Goal: Information Seeking & Learning: Learn about a topic

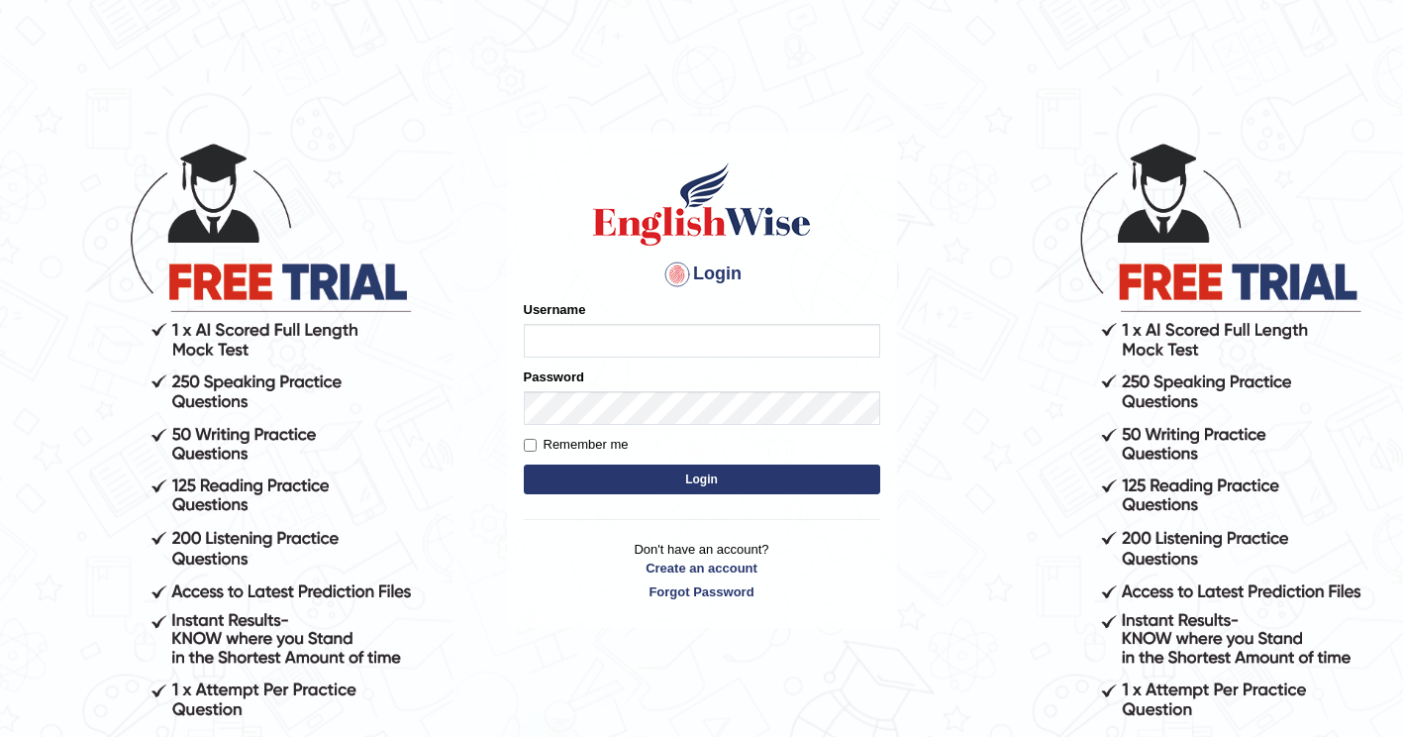
type input "ghena"
drag, startPoint x: 0, startPoint y: 0, endPoint x: 707, endPoint y: 478, distance: 853.8
click at [707, 478] on button "Login" at bounding box center [702, 480] width 357 height 30
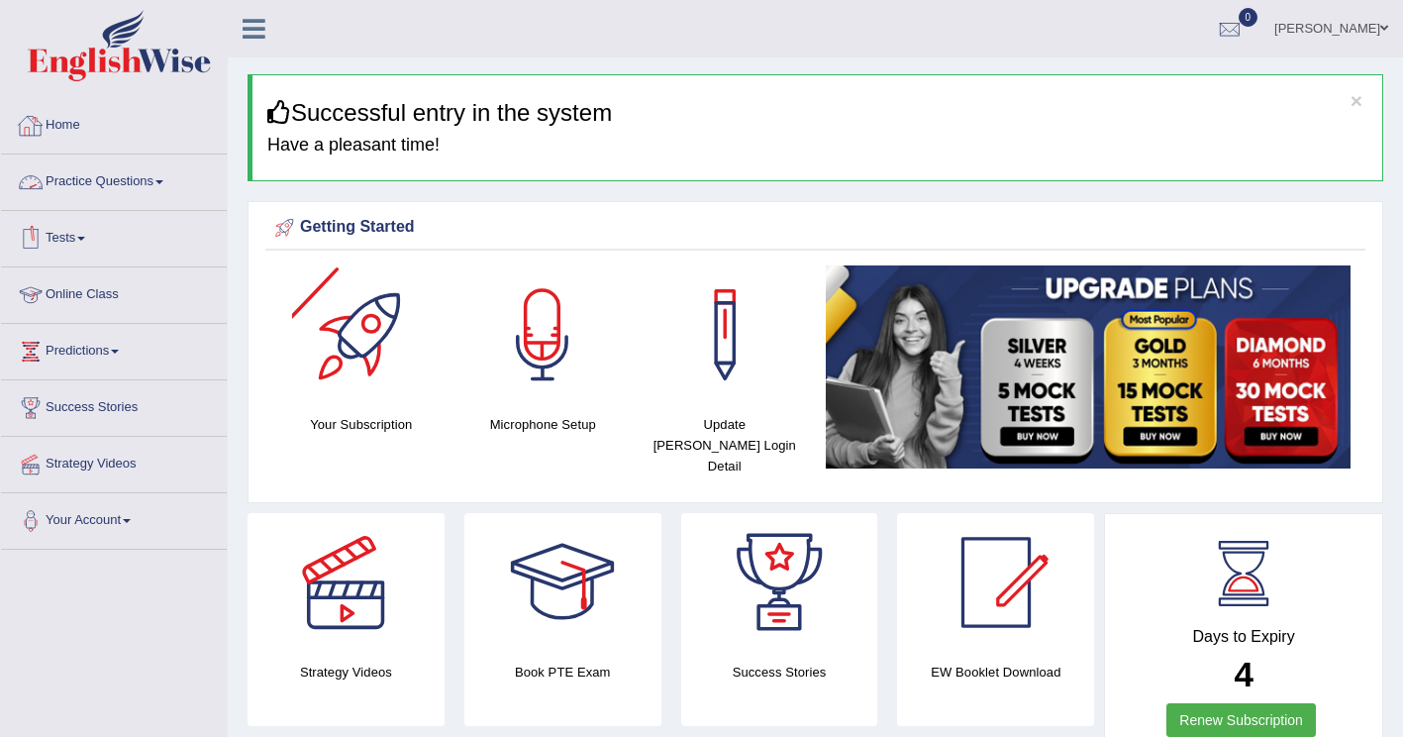
click at [155, 183] on link "Practice Questions" at bounding box center [114, 180] width 226 height 50
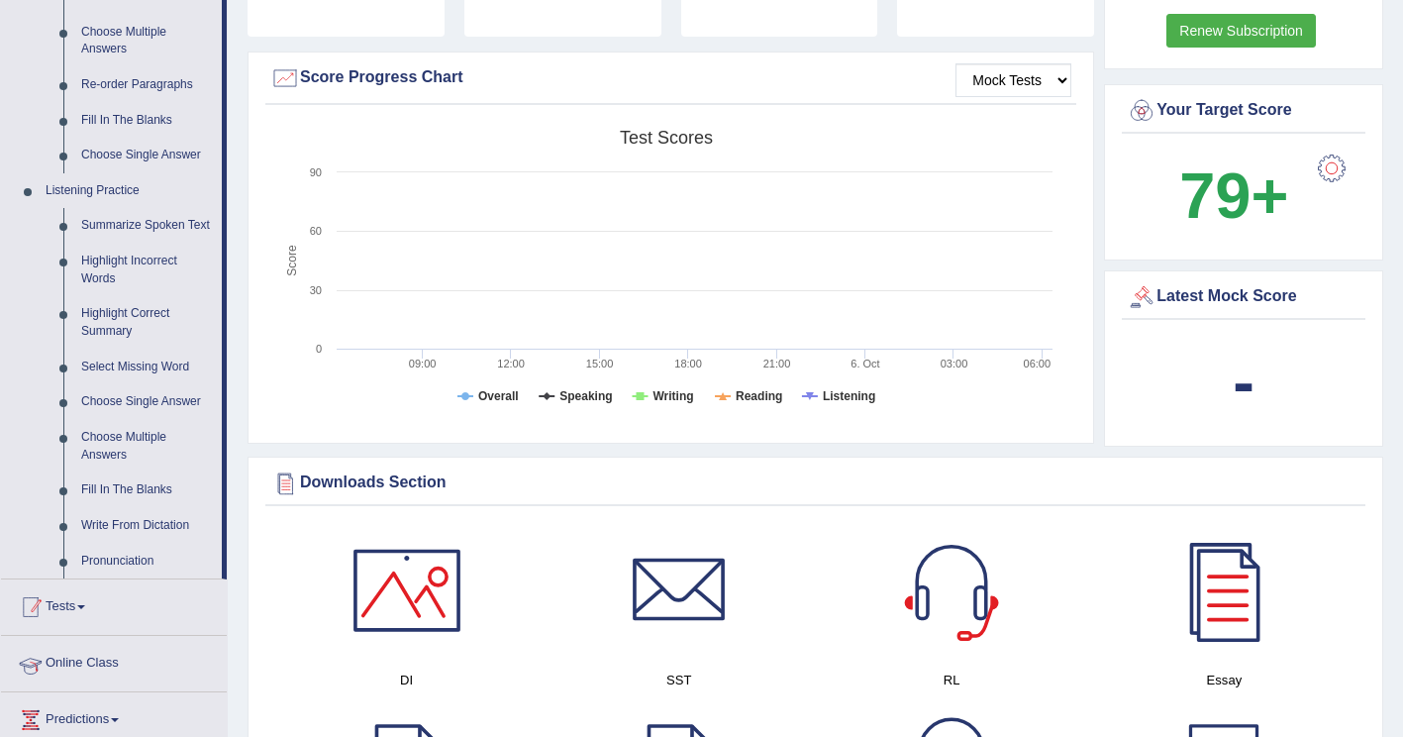
scroll to position [693, 0]
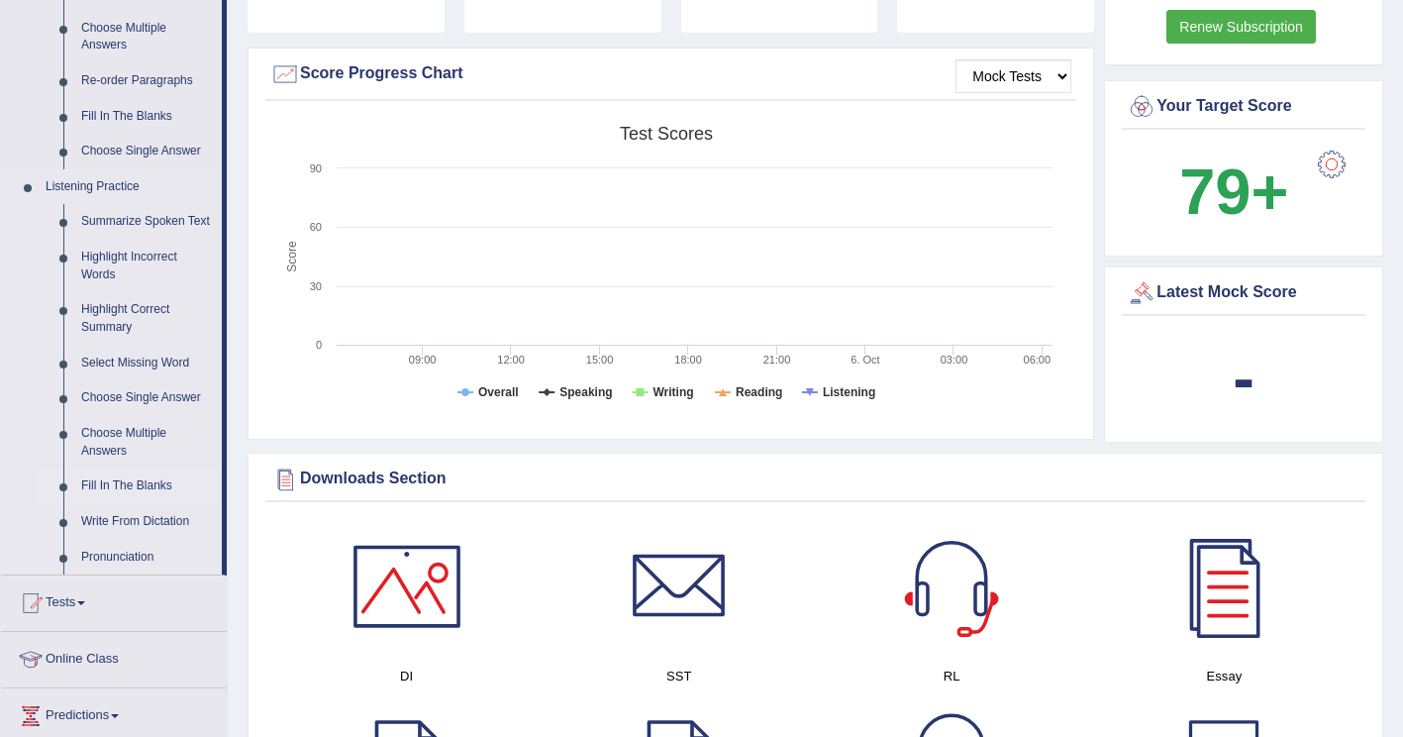
click at [120, 483] on link "Fill In The Blanks" at bounding box center [147, 486] width 150 height 36
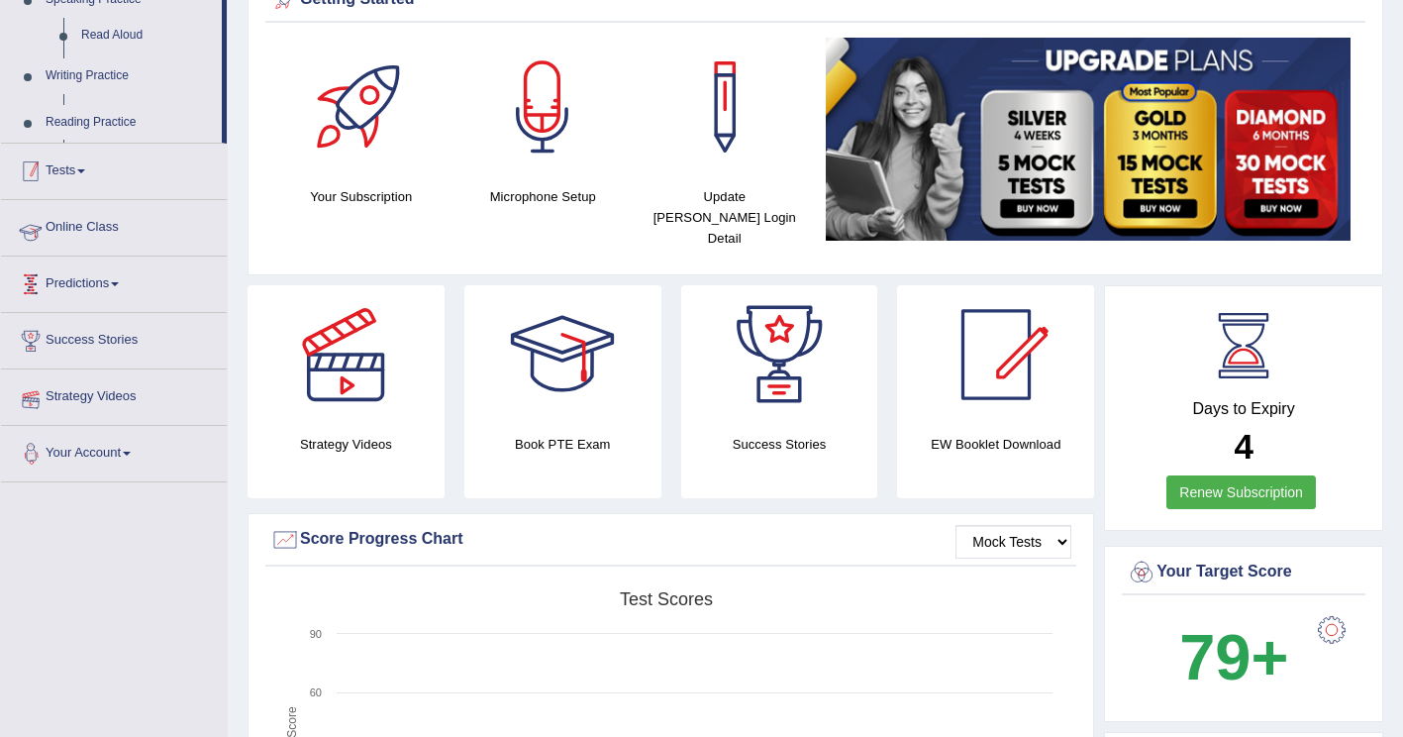
scroll to position [260, 0]
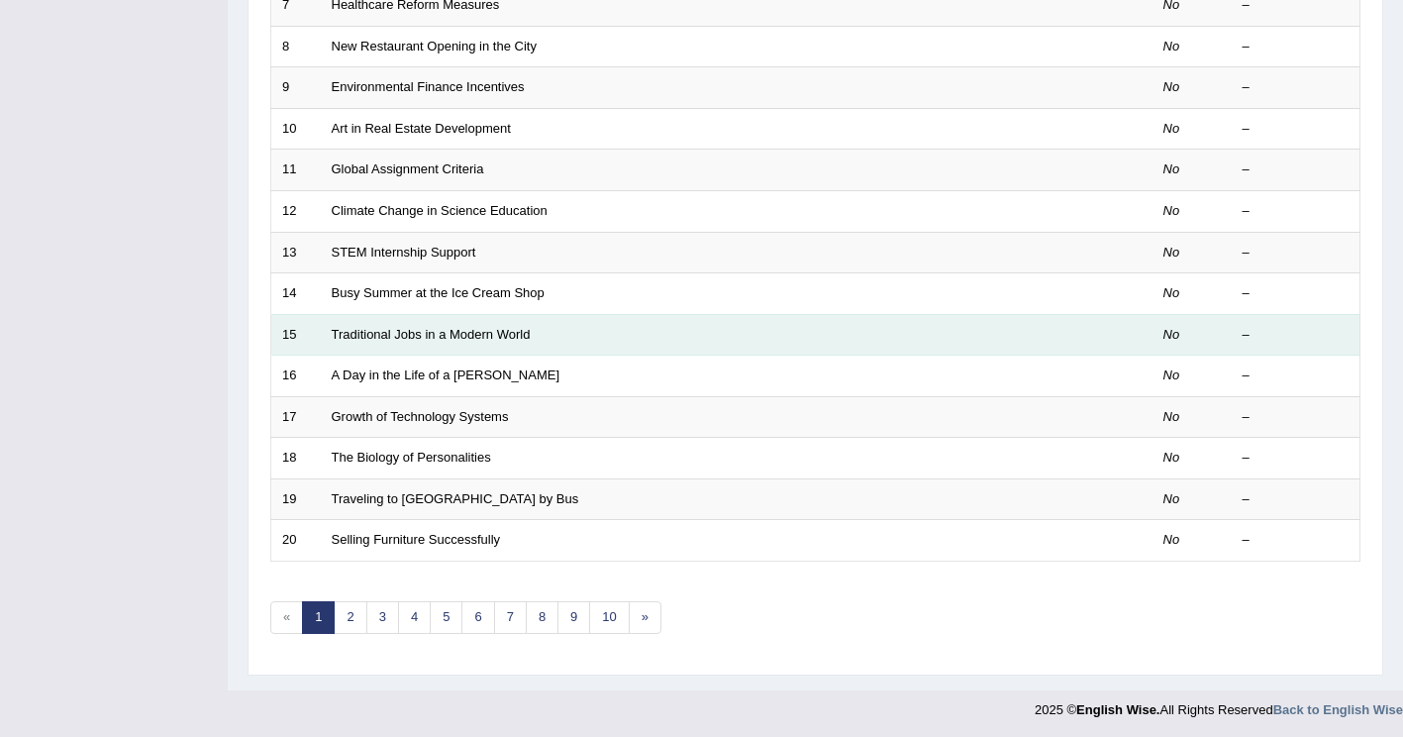
scroll to position [574, 0]
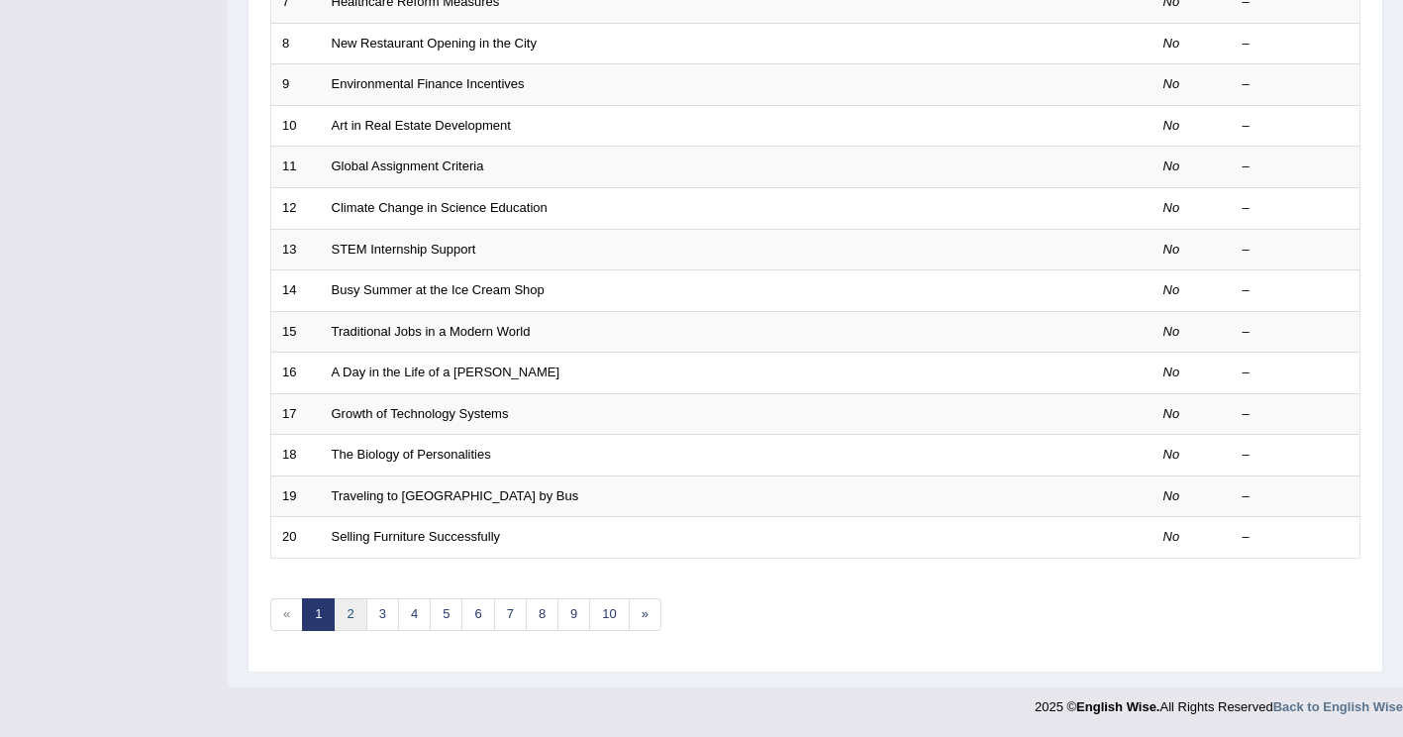
click at [348, 624] on link "2" at bounding box center [350, 614] width 33 height 33
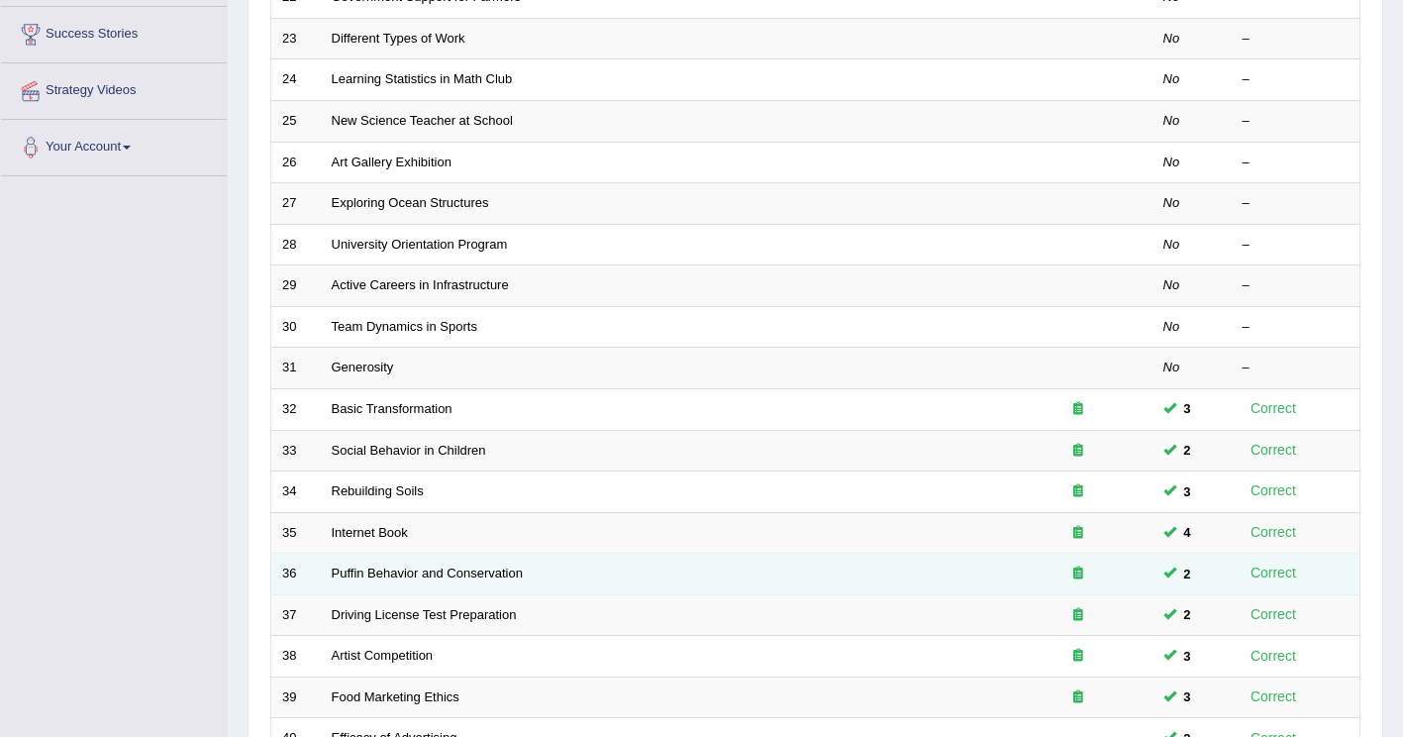
scroll to position [495, 0]
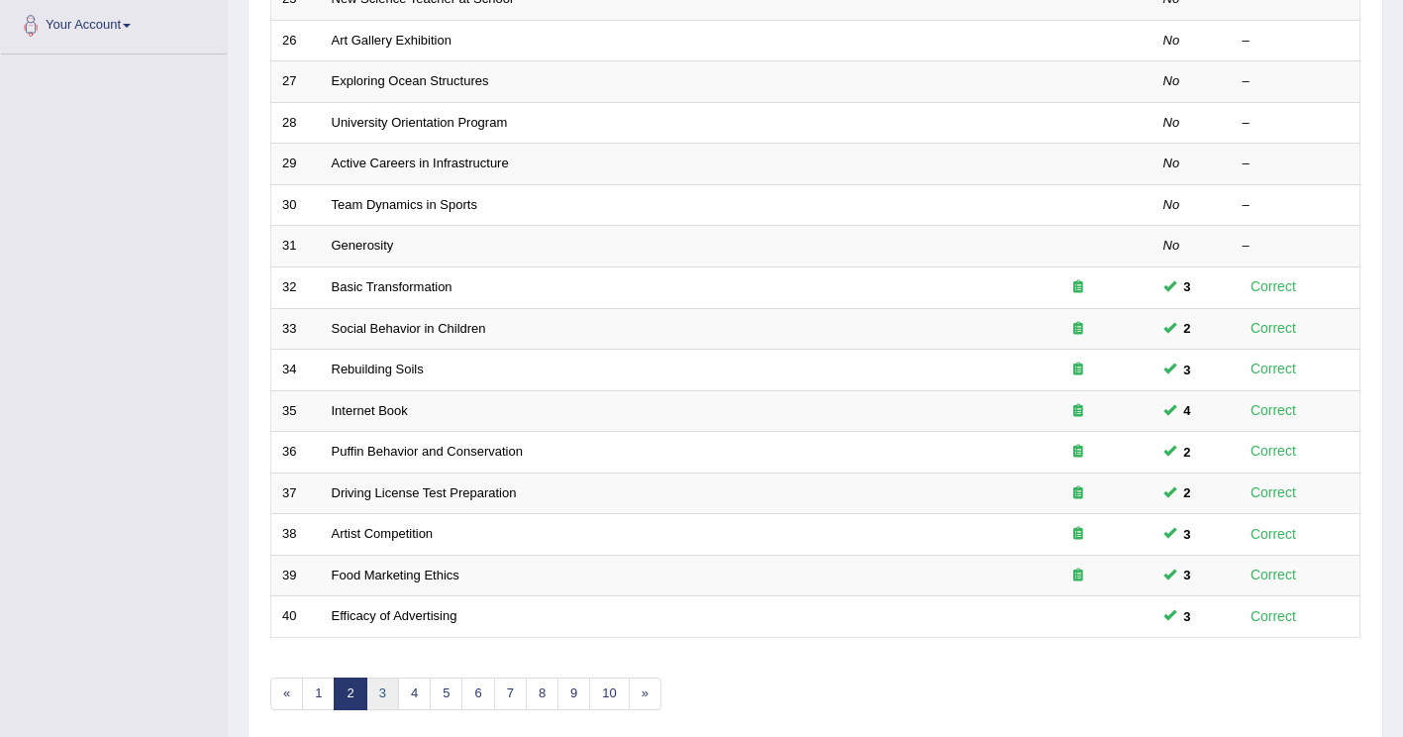
click at [377, 695] on link "3" at bounding box center [382, 693] width 33 height 33
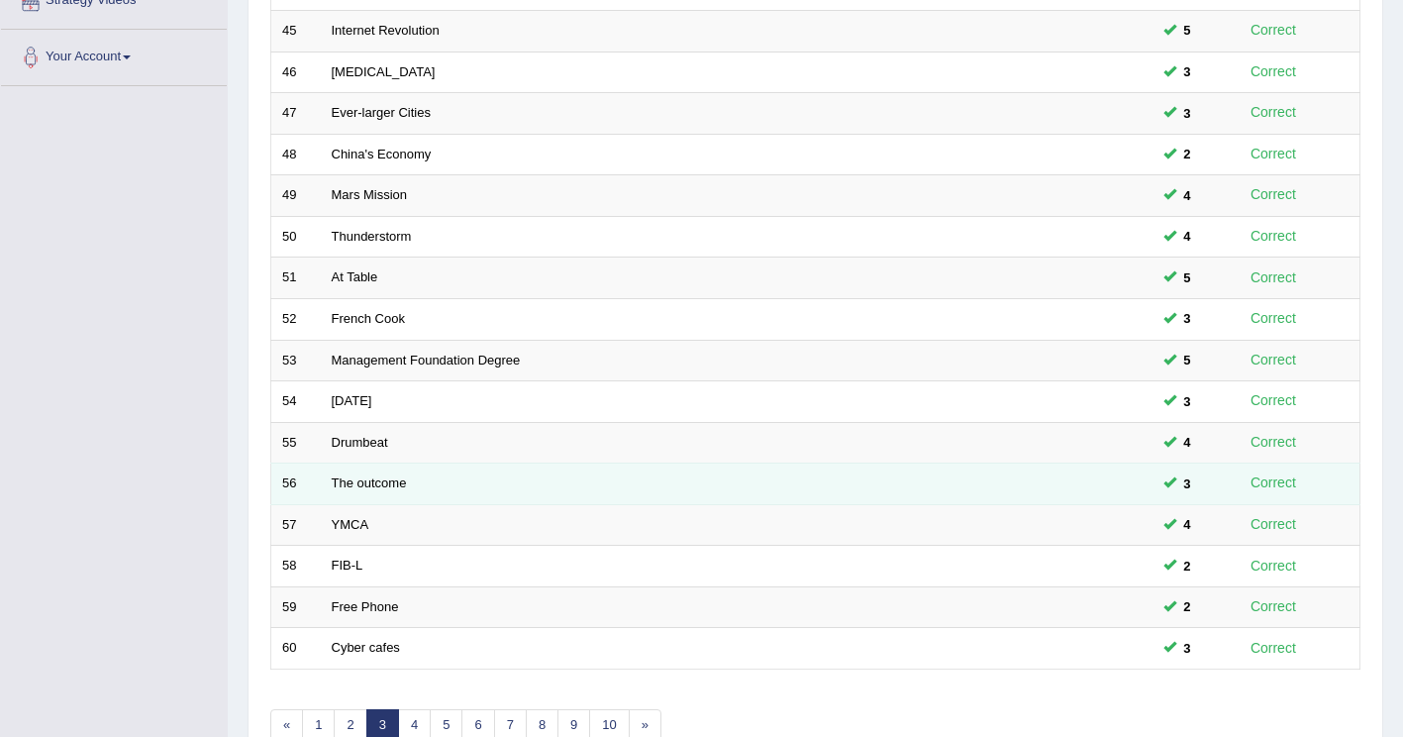
scroll to position [574, 0]
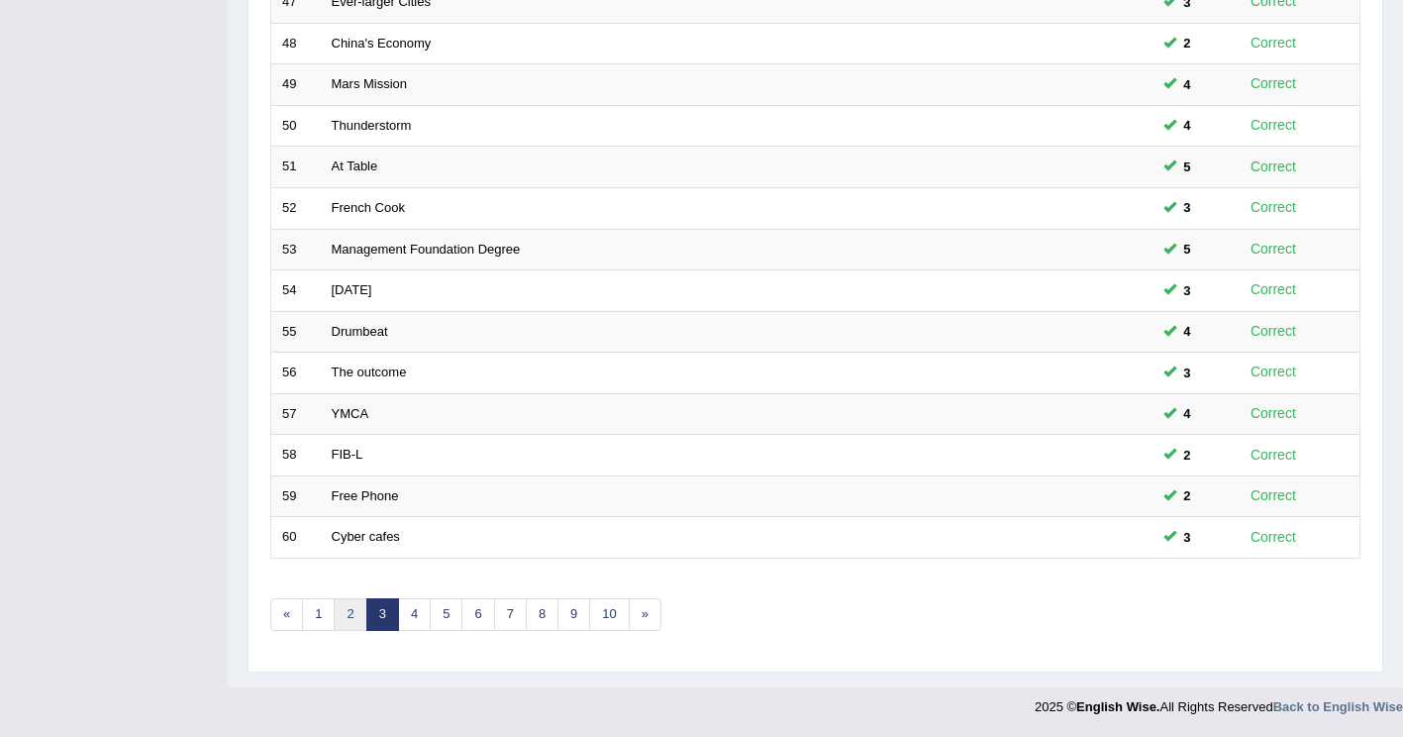
click at [349, 618] on link "2" at bounding box center [350, 614] width 33 height 33
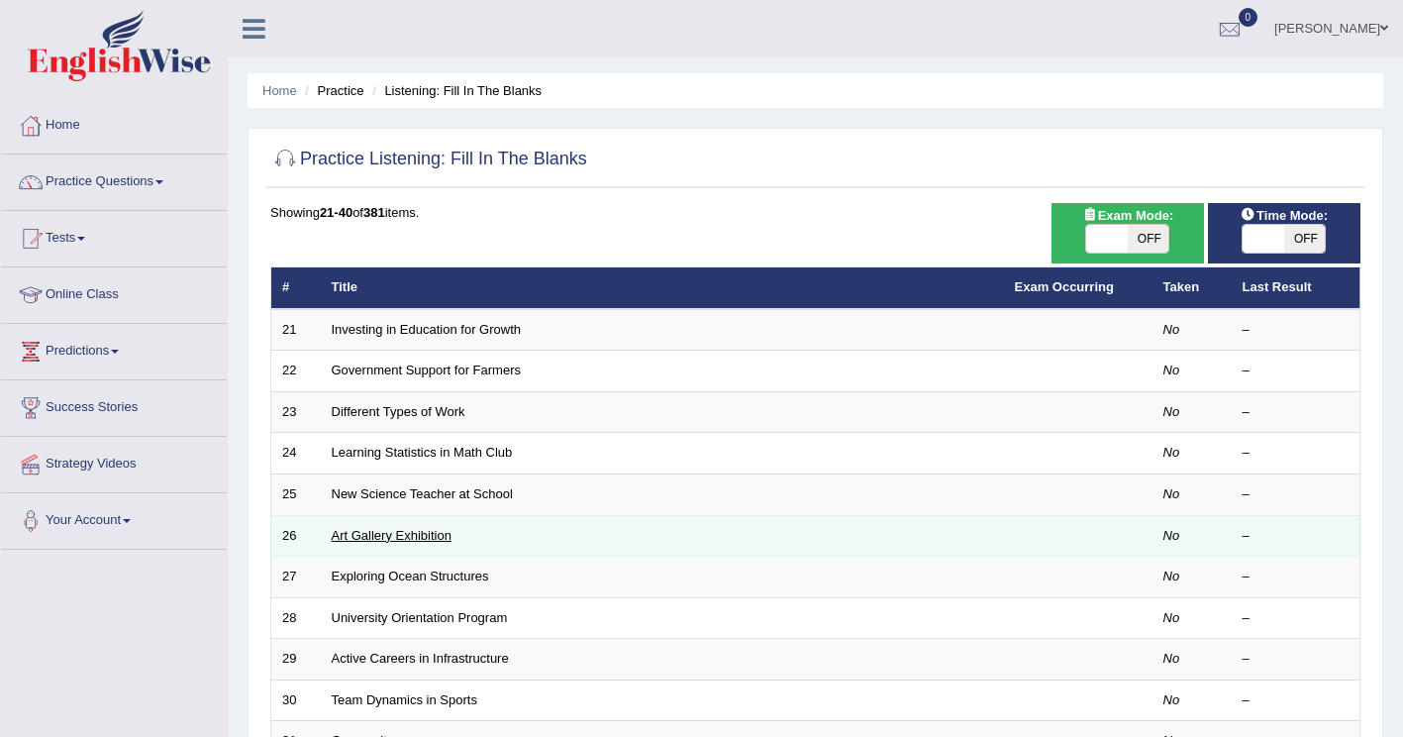
click at [383, 536] on link "Art Gallery Exhibition" at bounding box center [392, 535] width 120 height 15
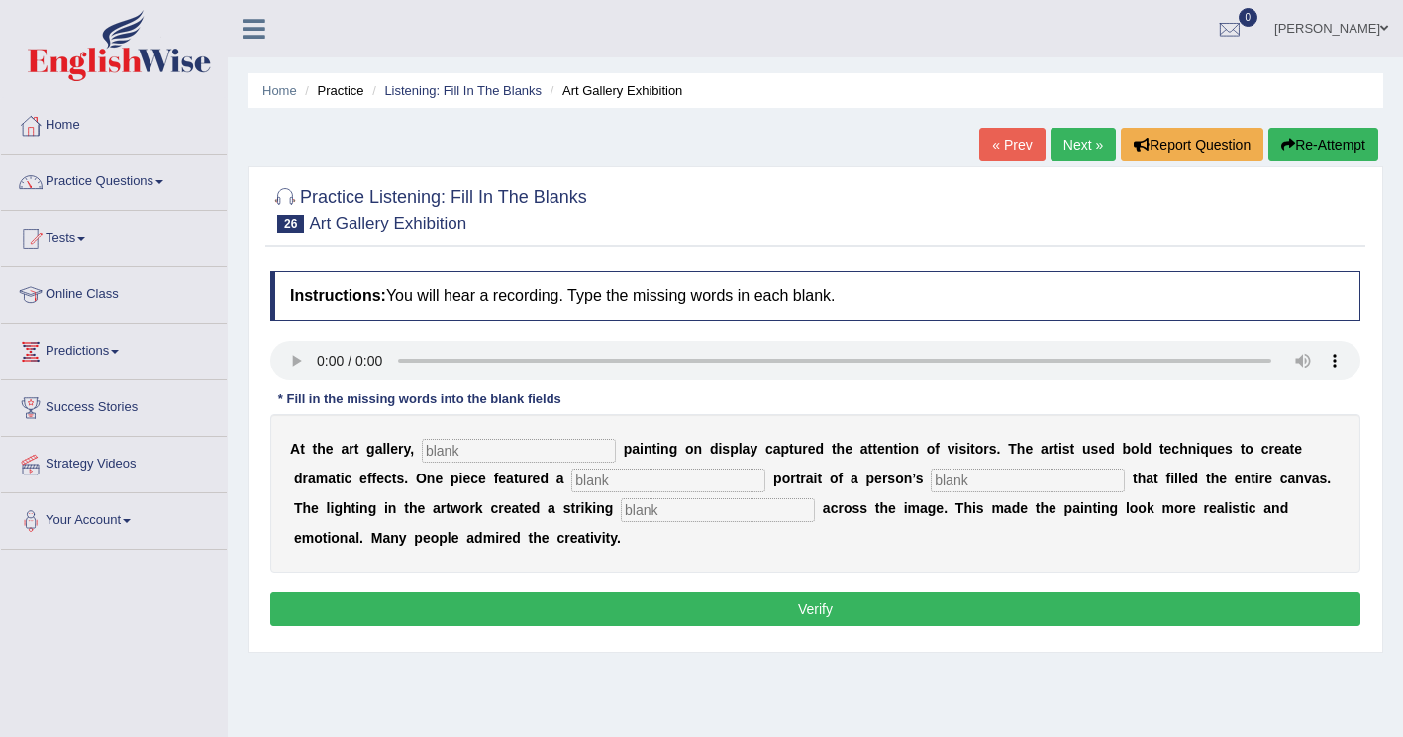
drag, startPoint x: 457, startPoint y: 464, endPoint x: 465, endPoint y: 456, distance: 11.2
click at [457, 464] on div "A t t h e a r t g a l l e r y , p a i n t i n g o n d i s p l a y c a p t u r e…" at bounding box center [815, 493] width 1090 height 158
click at [492, 451] on input "text" at bounding box center [519, 451] width 194 height 24
type input "every"
click at [571, 483] on input "text" at bounding box center [668, 480] width 194 height 24
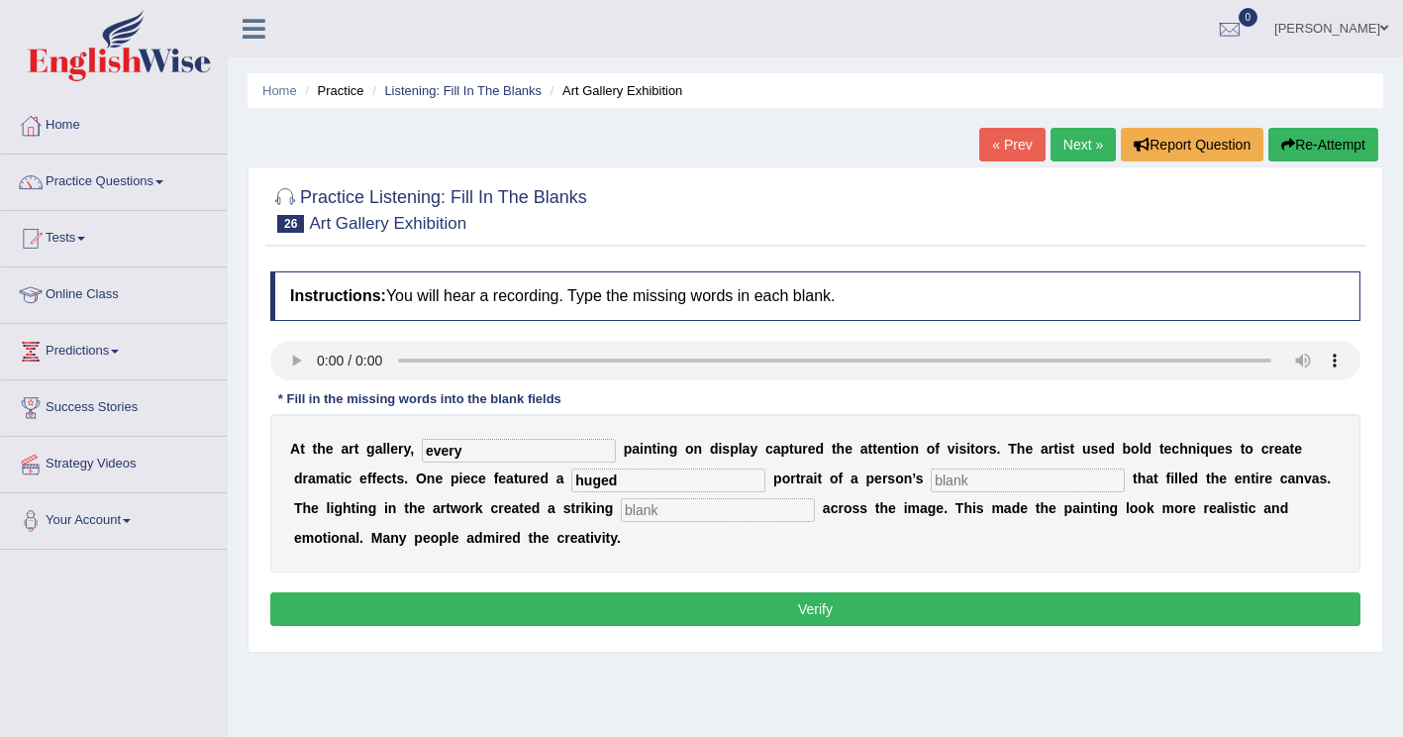
type input "huged"
click at [931, 475] on input "text" at bounding box center [1028, 480] width 194 height 24
type input "portrait"
click at [621, 510] on input "text" at bounding box center [718, 510] width 194 height 24
type input "shadows"
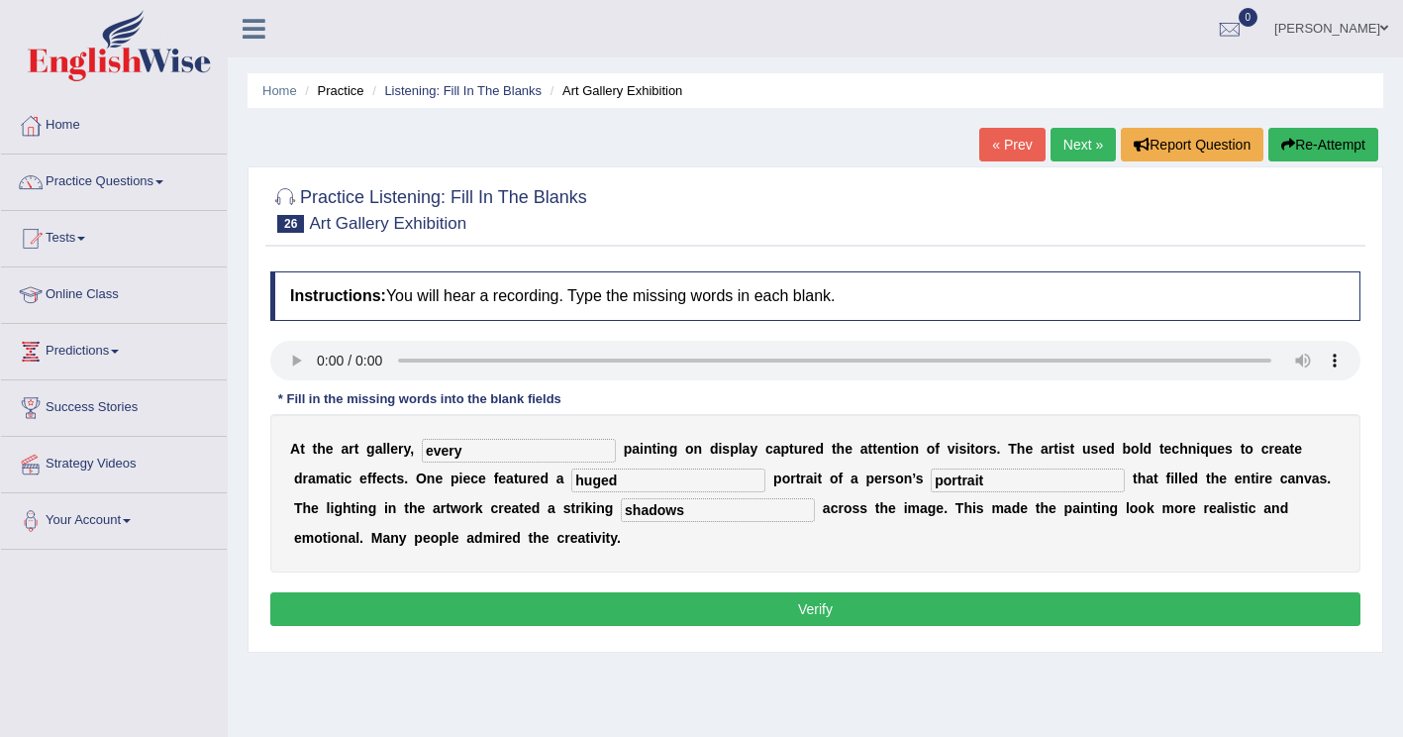
click at [741, 616] on button "Verify" at bounding box center [815, 609] width 1090 height 34
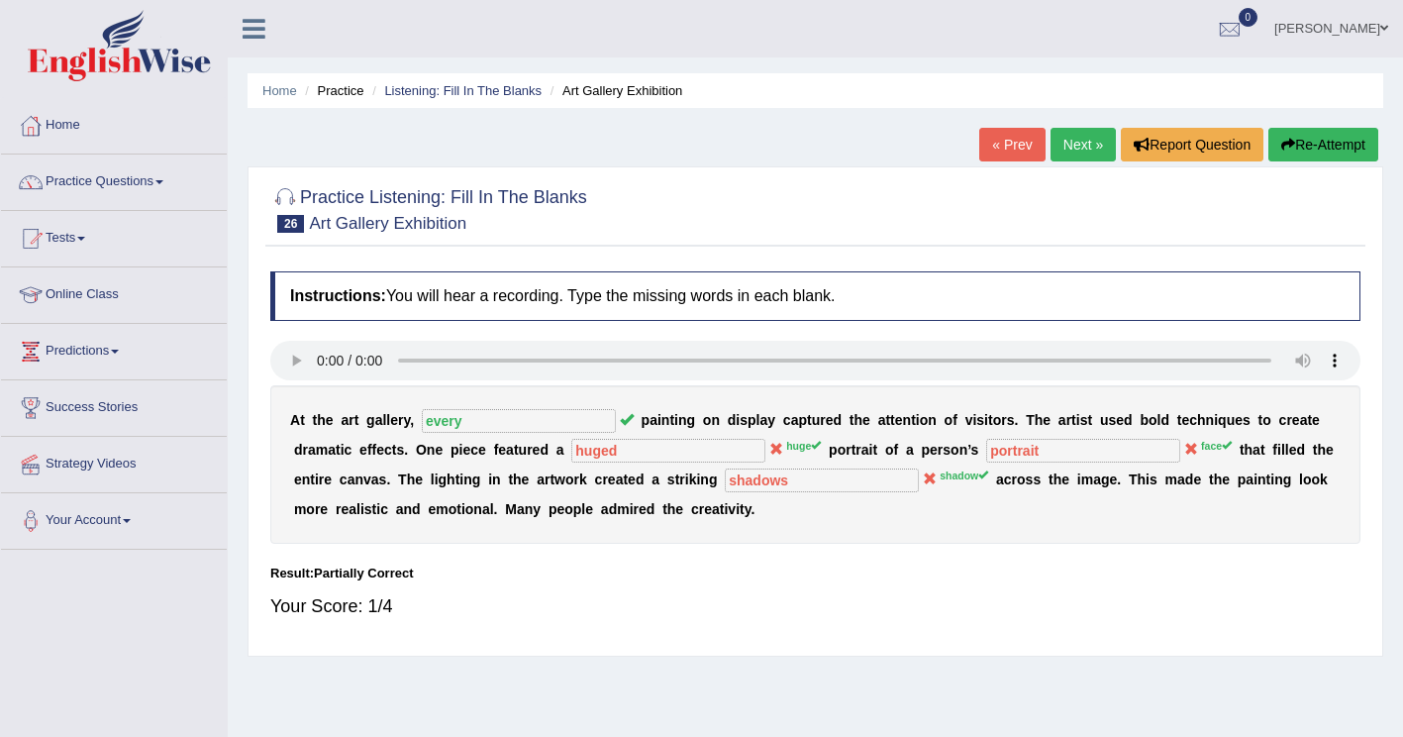
drag, startPoint x: 1304, startPoint y: 143, endPoint x: 1269, endPoint y: 157, distance: 38.6
click at [1305, 142] on button "Re-Attempt" at bounding box center [1324, 145] width 110 height 34
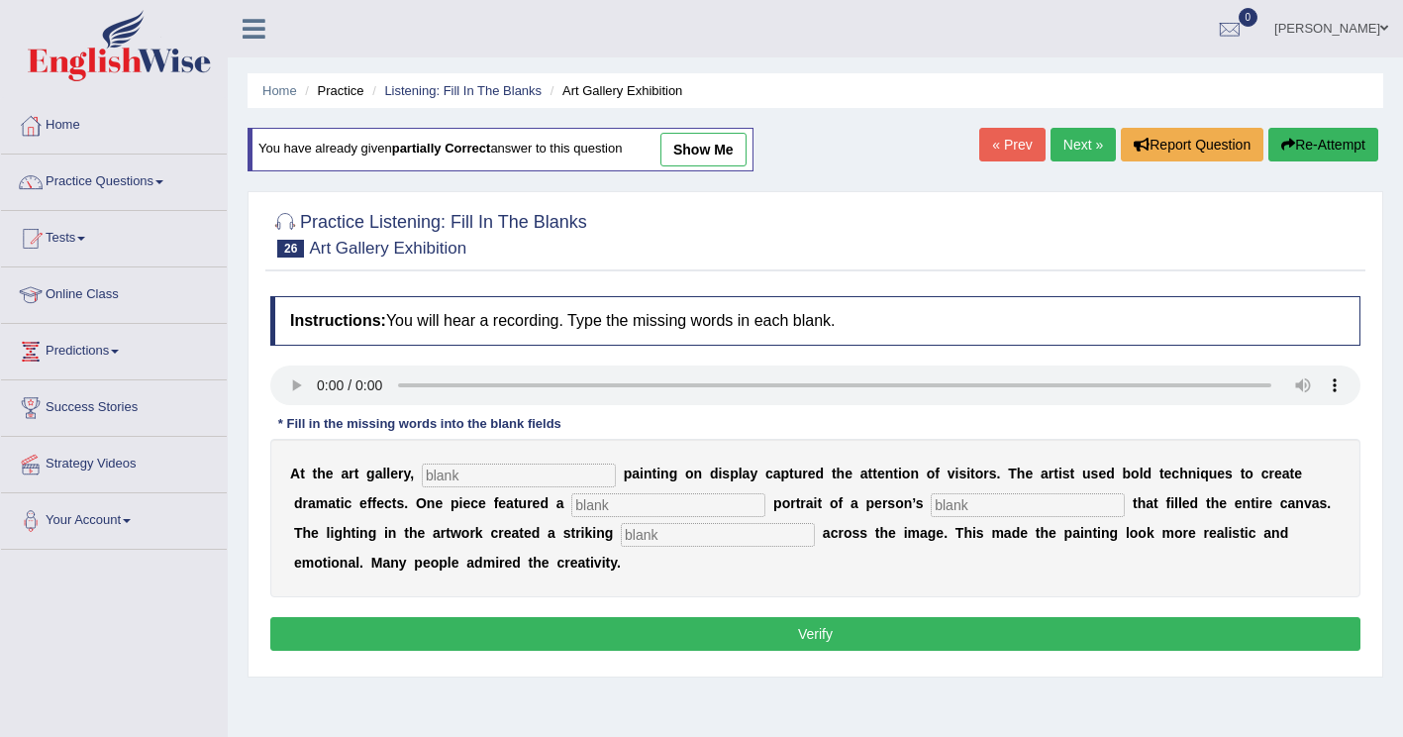
drag, startPoint x: 470, startPoint y: 479, endPoint x: 482, endPoint y: 469, distance: 15.5
click at [473, 478] on input "text" at bounding box center [519, 476] width 194 height 24
type input "every"
click at [571, 510] on input "text" at bounding box center [668, 505] width 194 height 24
type input "huge"
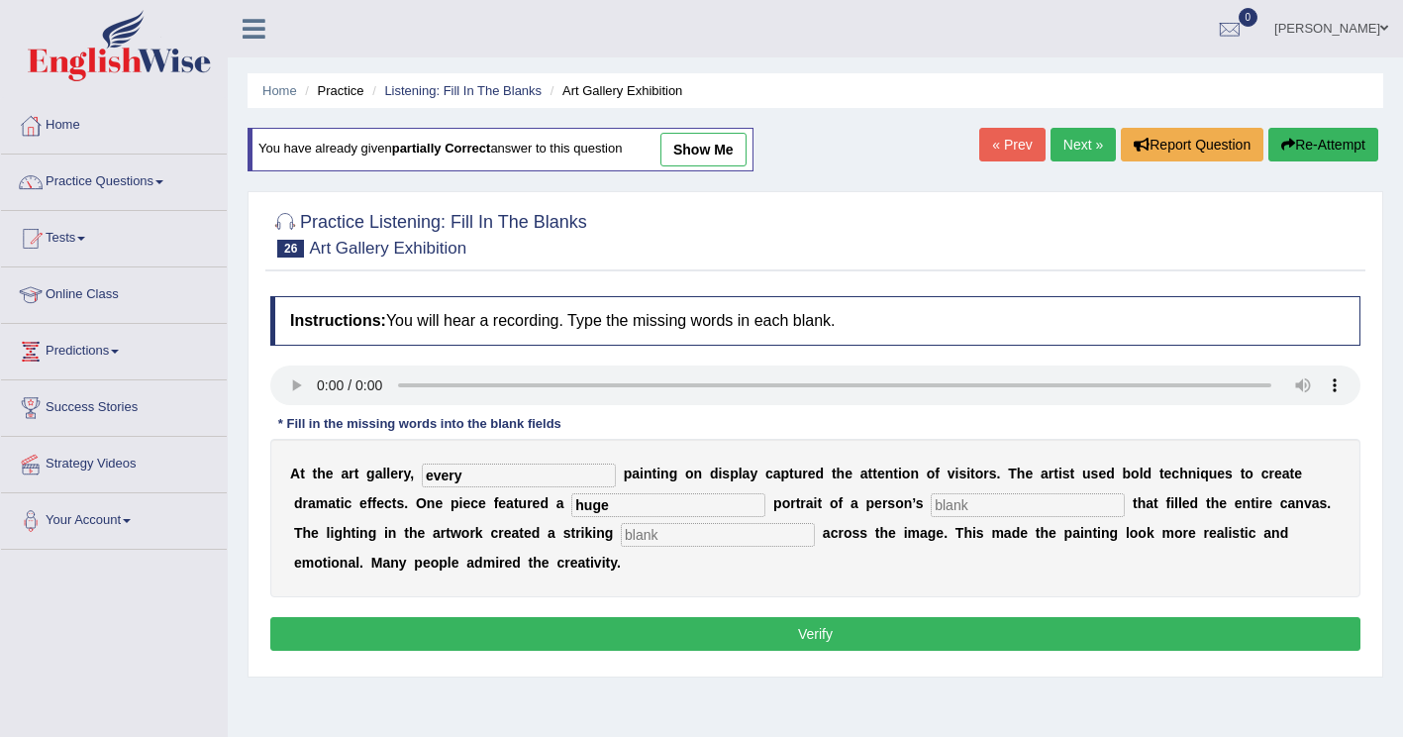
click at [931, 506] on input "text" at bounding box center [1028, 505] width 194 height 24
type input "face"
click at [621, 533] on input "text" at bounding box center [718, 535] width 194 height 24
type input "shadow"
click at [638, 629] on button "Verify" at bounding box center [815, 634] width 1090 height 34
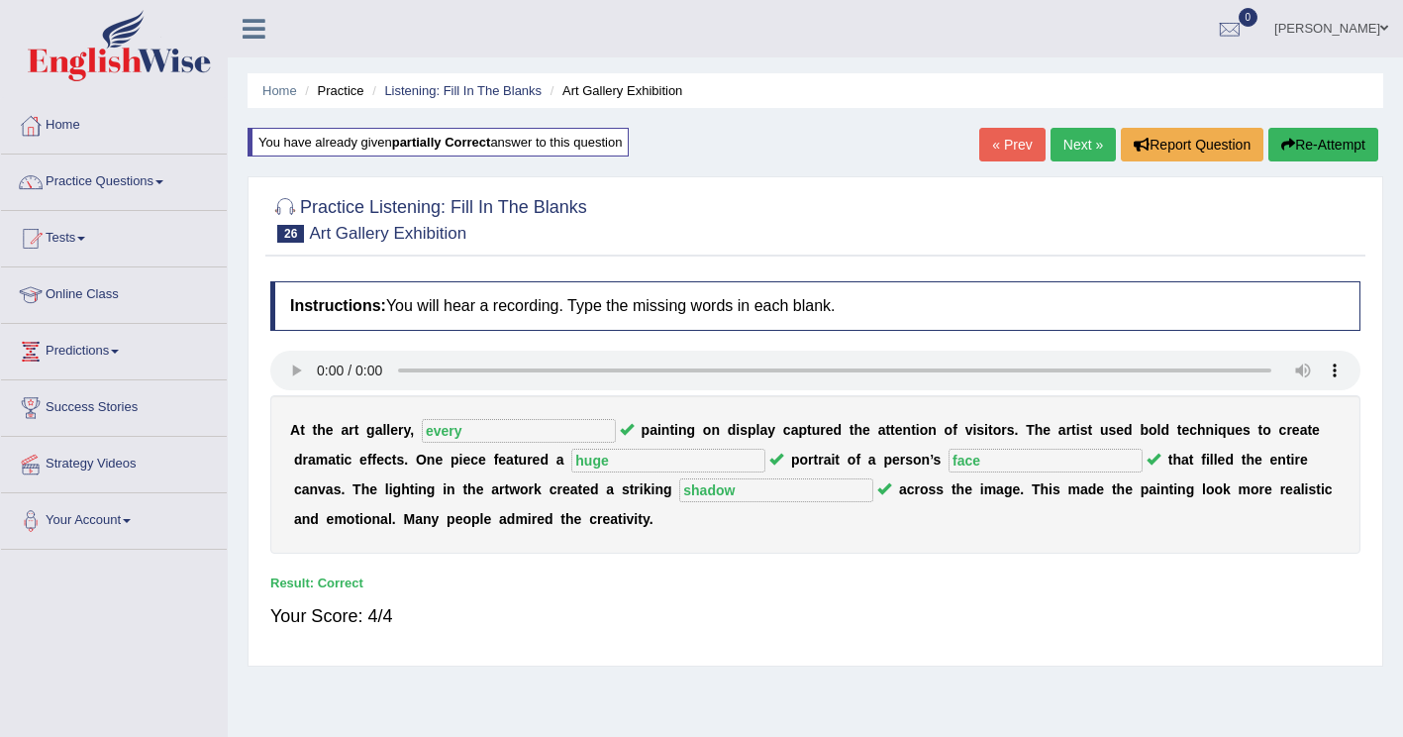
click at [1075, 147] on link "Next »" at bounding box center [1083, 145] width 65 height 34
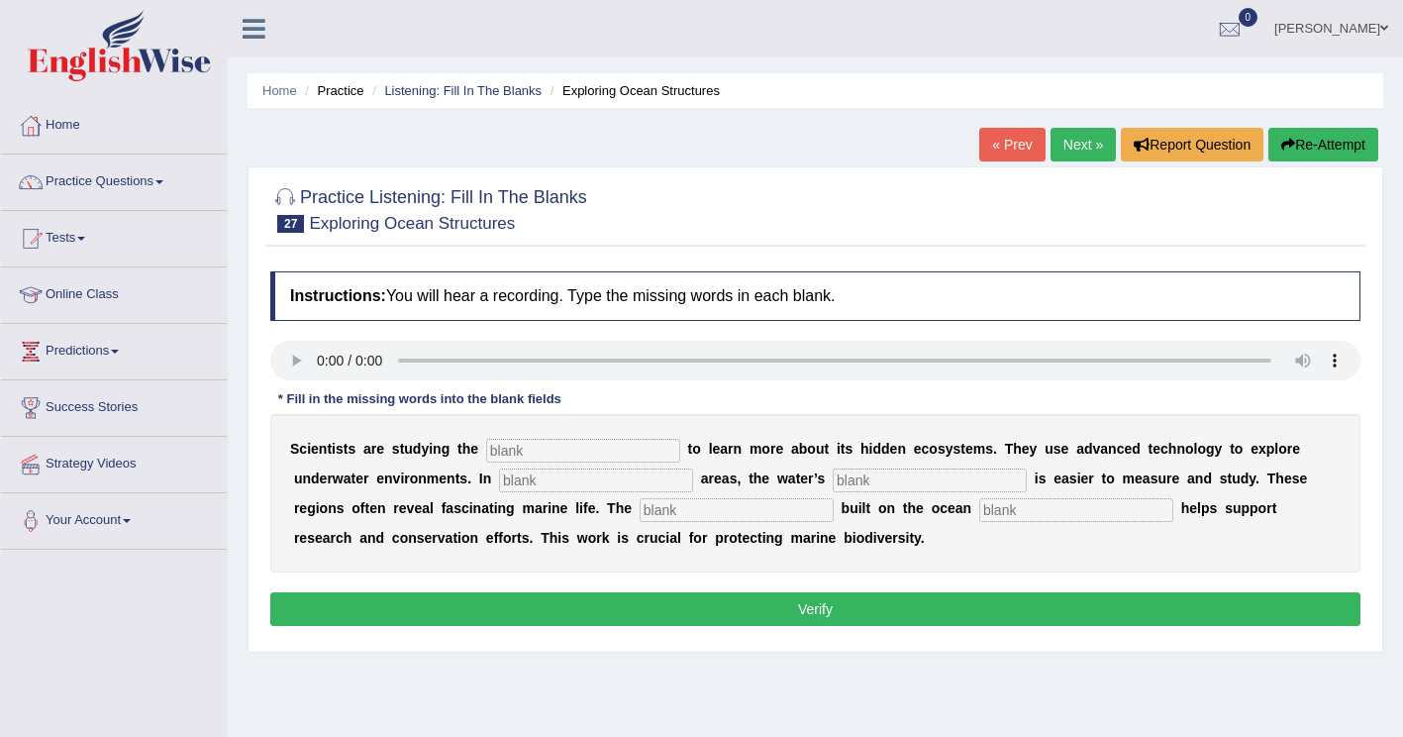
click at [521, 457] on input "text" at bounding box center [583, 451] width 194 height 24
type input "ocean"
drag, startPoint x: 427, startPoint y: 490, endPoint x: 552, endPoint y: 461, distance: 128.3
click at [499, 489] on input "text" at bounding box center [596, 480] width 194 height 24
type input "shallow"
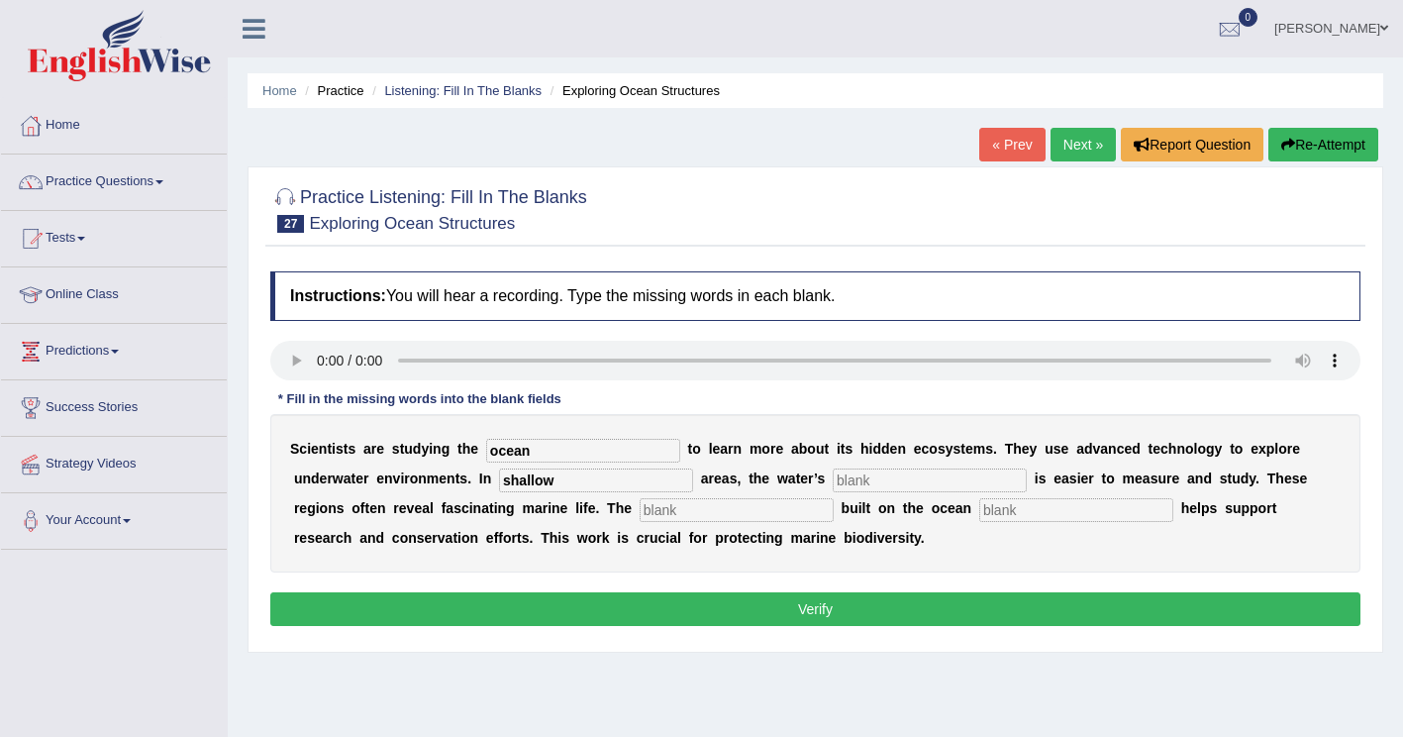
click at [833, 480] on input "text" at bounding box center [930, 480] width 194 height 24
type input "dept"
click at [640, 511] on input "text" at bounding box center [737, 510] width 194 height 24
type input "infrac"
click at [980, 510] on input "text" at bounding box center [1077, 510] width 194 height 24
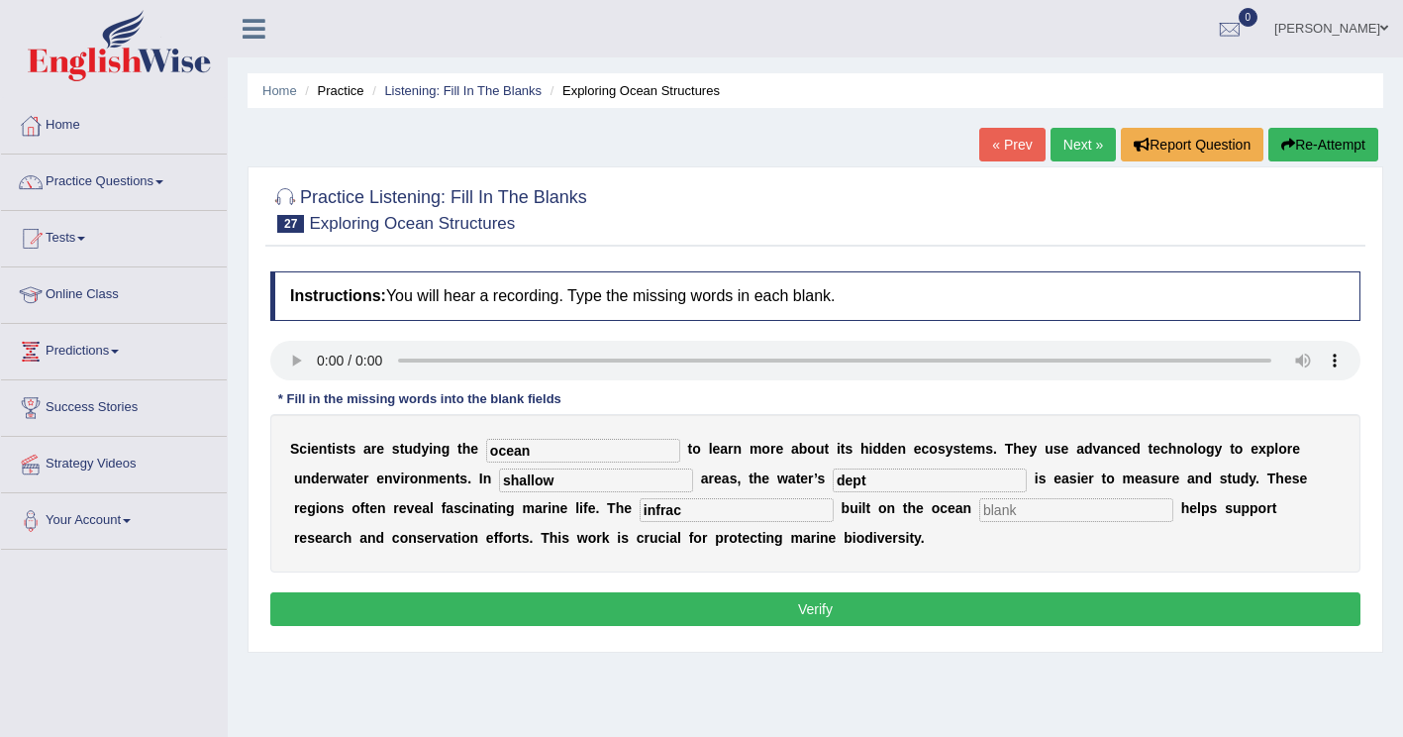
click at [980, 513] on input "text" at bounding box center [1077, 510] width 194 height 24
click at [980, 510] on input "text" at bounding box center [1077, 510] width 194 height 24
drag, startPoint x: 809, startPoint y: 518, endPoint x: 822, endPoint y: 512, distance: 14.2
click at [980, 516] on input "text" at bounding box center [1077, 510] width 194 height 24
type input "fllorey"
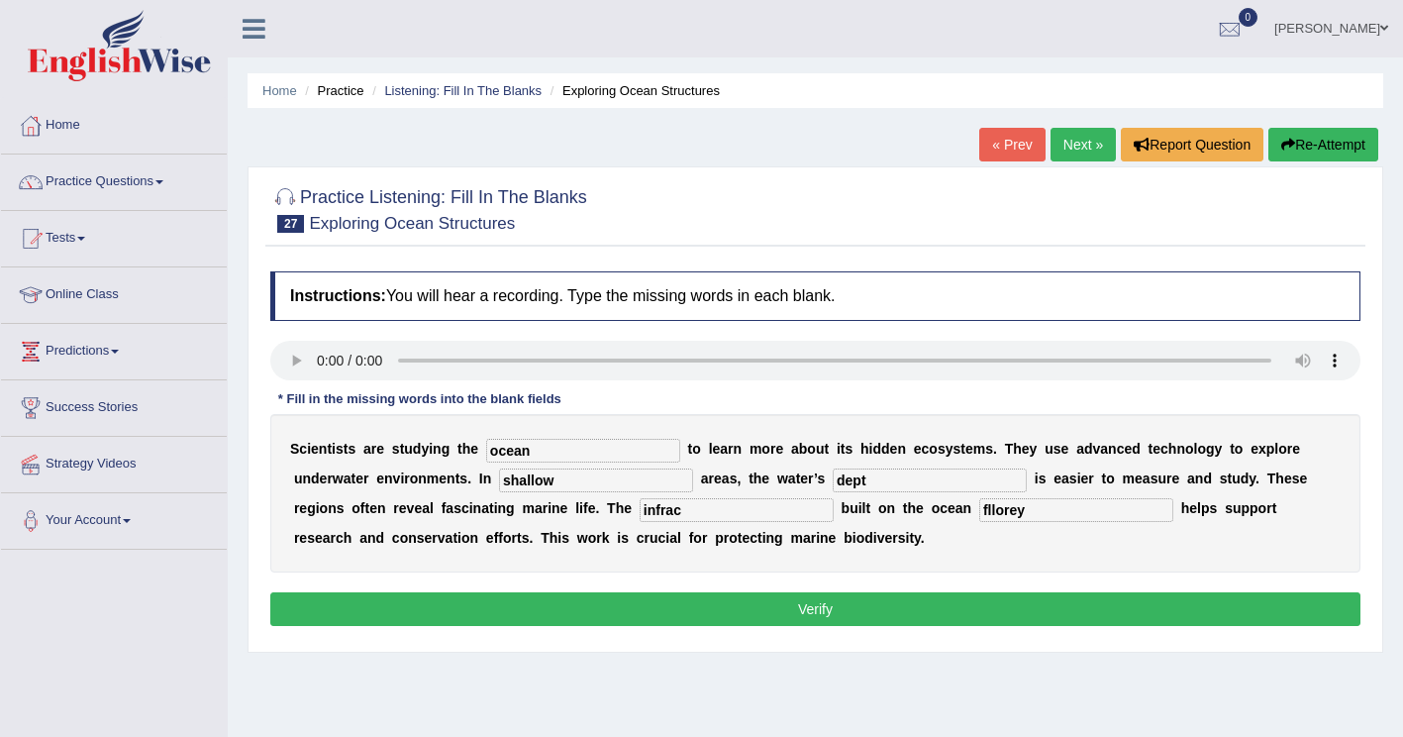
click at [640, 511] on input "infrac" at bounding box center [737, 510] width 194 height 24
type input "infrastracture"
click at [768, 609] on button "Verify" at bounding box center [815, 609] width 1090 height 34
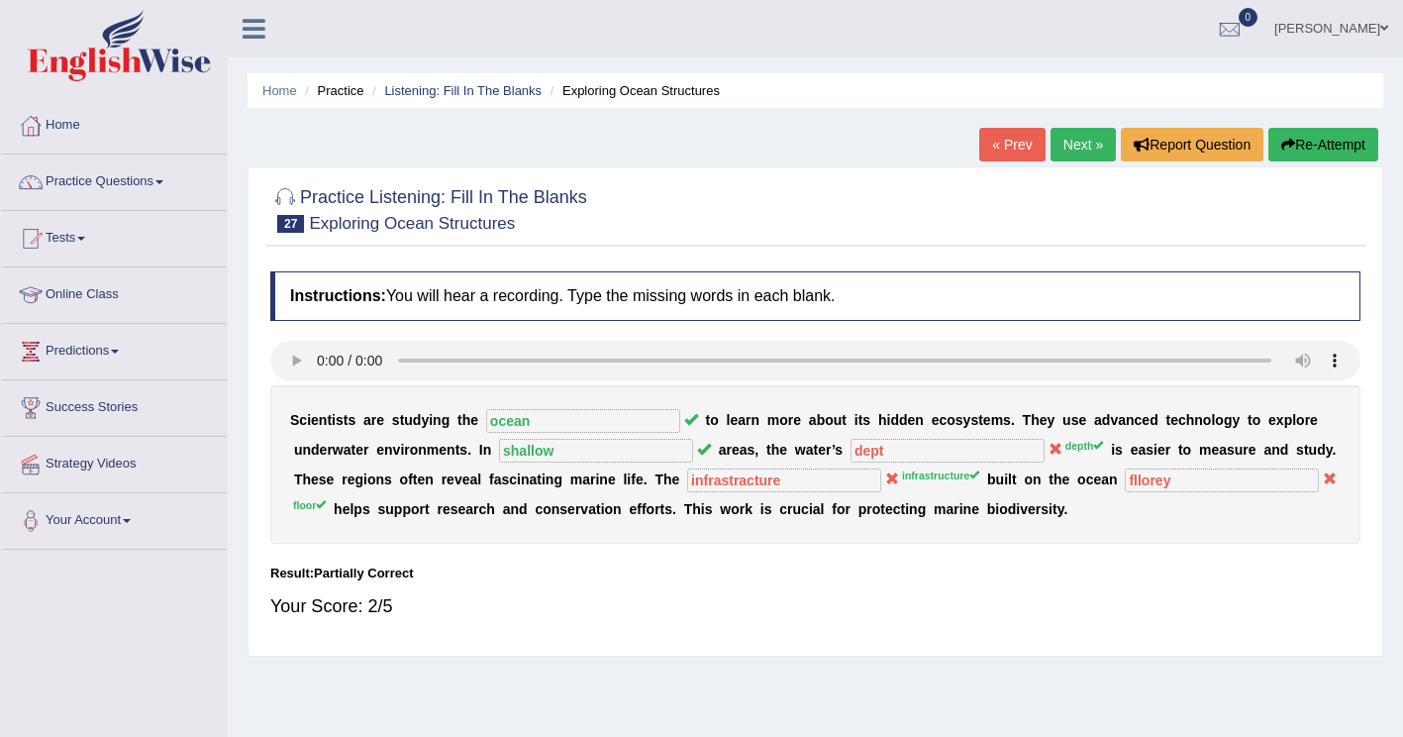
click at [1325, 142] on button "Re-Attempt" at bounding box center [1324, 145] width 110 height 34
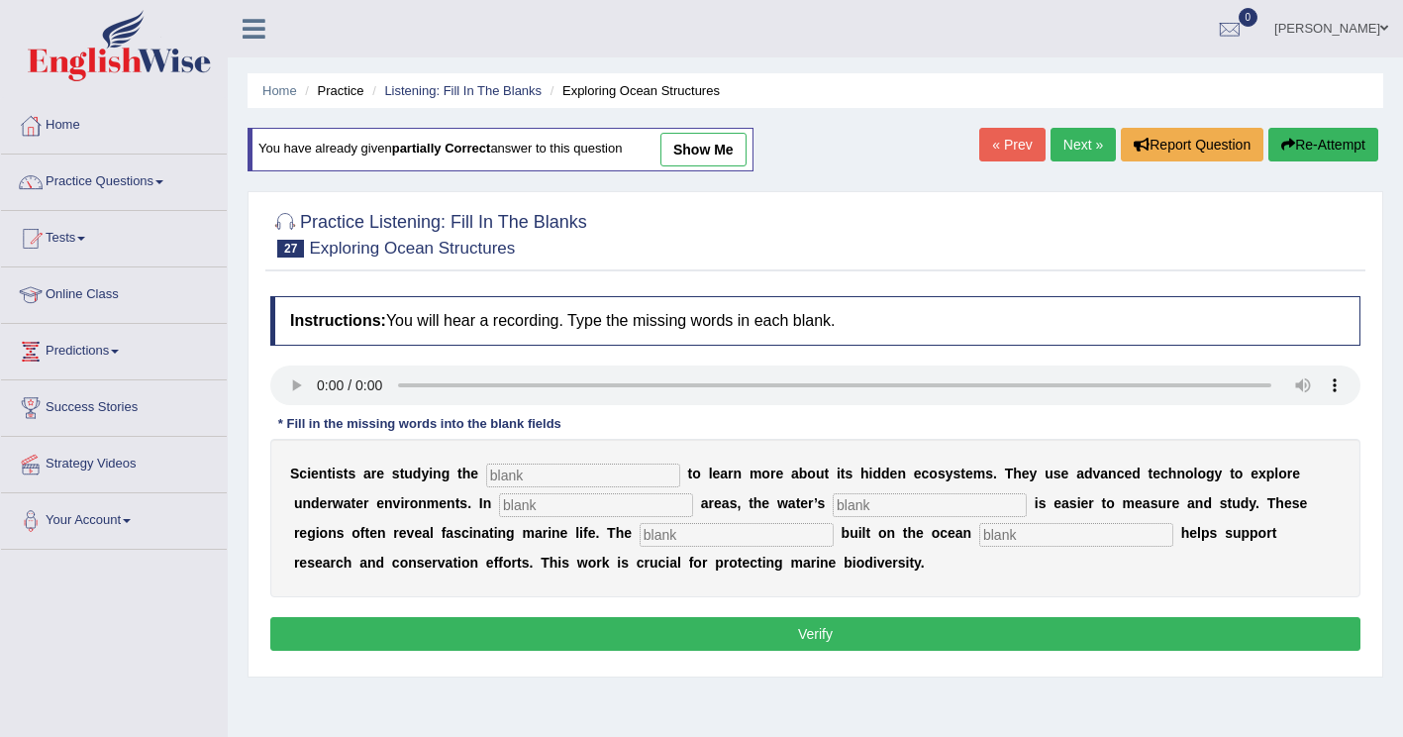
drag, startPoint x: 504, startPoint y: 476, endPoint x: 520, endPoint y: 464, distance: 20.4
click at [505, 474] on input "text" at bounding box center [583, 476] width 194 height 24
type input "ocean"
click at [499, 515] on input "text" at bounding box center [596, 505] width 194 height 24
click at [499, 512] on input "text" at bounding box center [596, 505] width 194 height 24
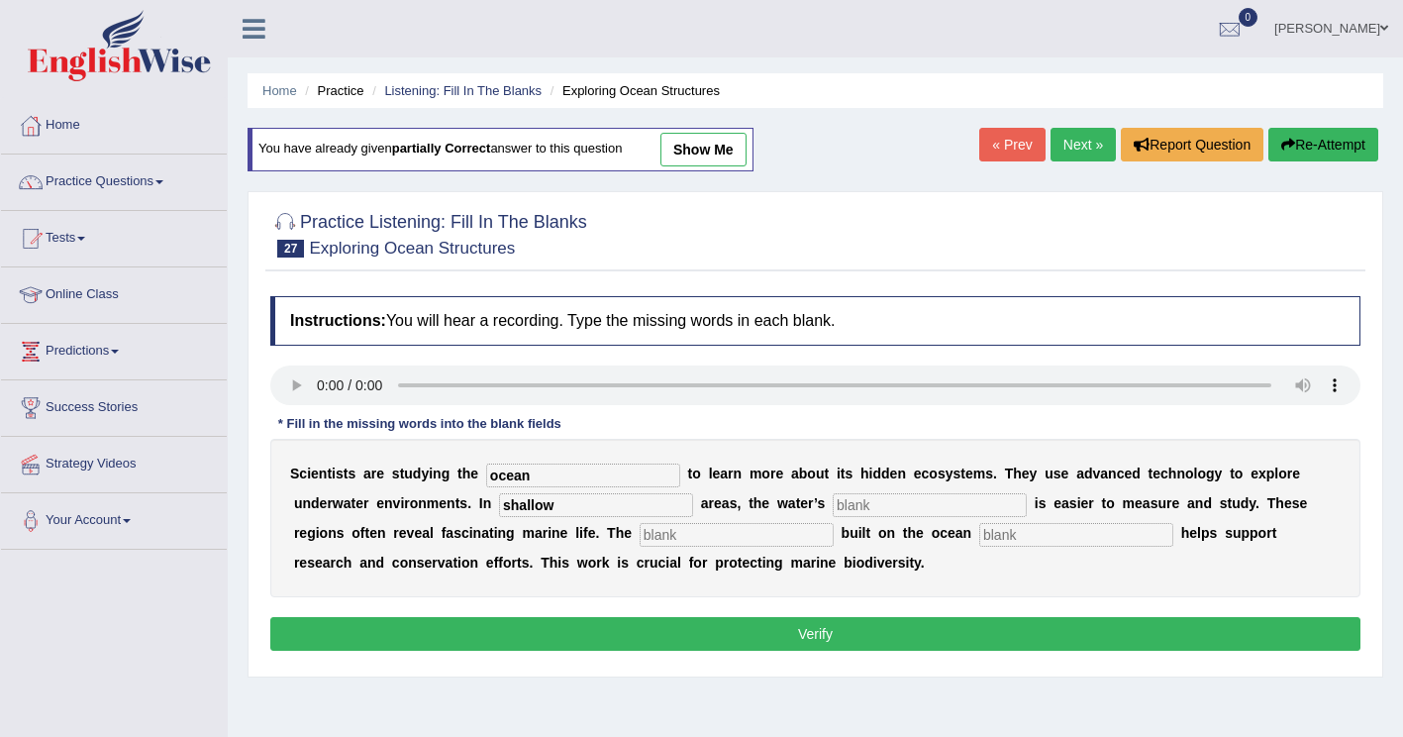
type input "shallow"
click at [836, 510] on input "text" at bounding box center [930, 505] width 194 height 24
type input "depth"
click at [640, 536] on input "text" at bounding box center [737, 535] width 194 height 24
click at [980, 535] on input "text" at bounding box center [1077, 535] width 194 height 24
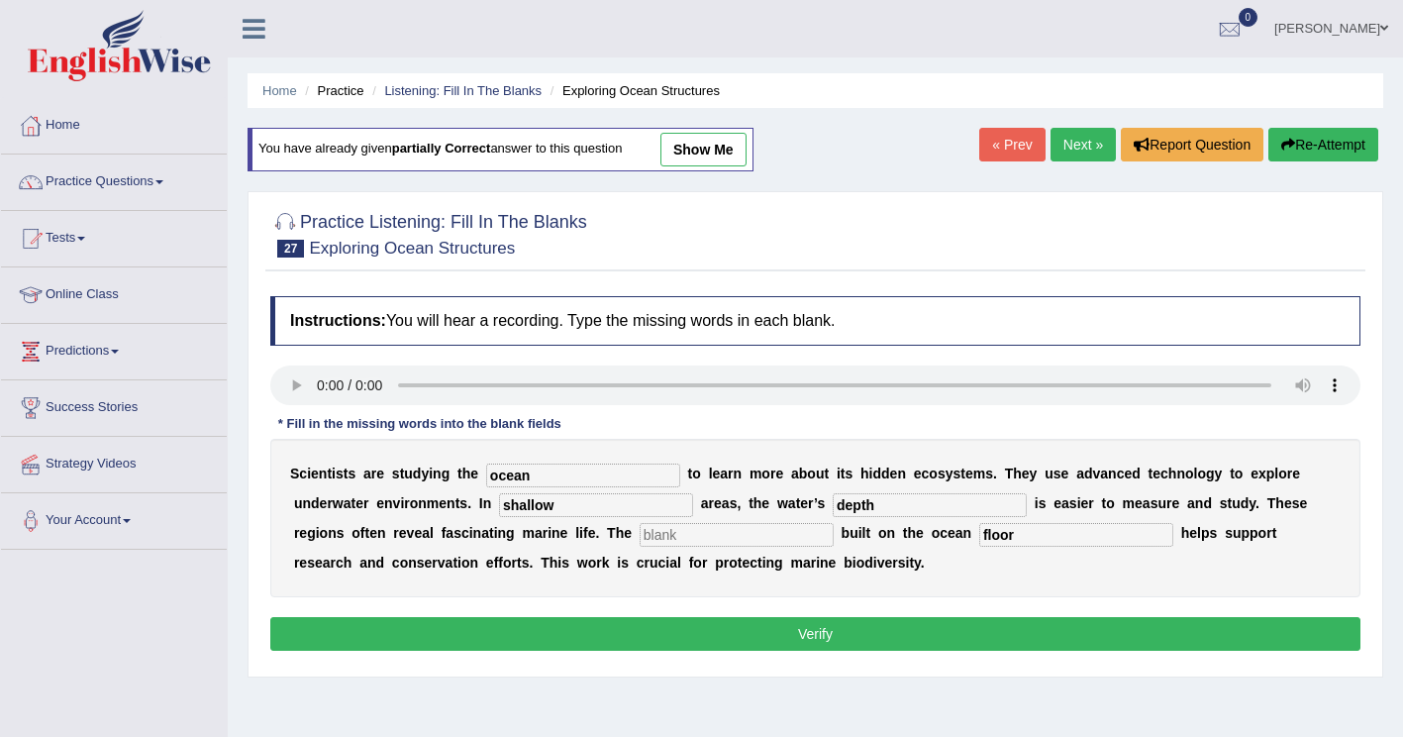
type input "floor"
click at [640, 538] on input "text" at bounding box center [737, 535] width 194 height 24
type input "infrastracture"
click at [781, 633] on button "Verify" at bounding box center [815, 634] width 1090 height 34
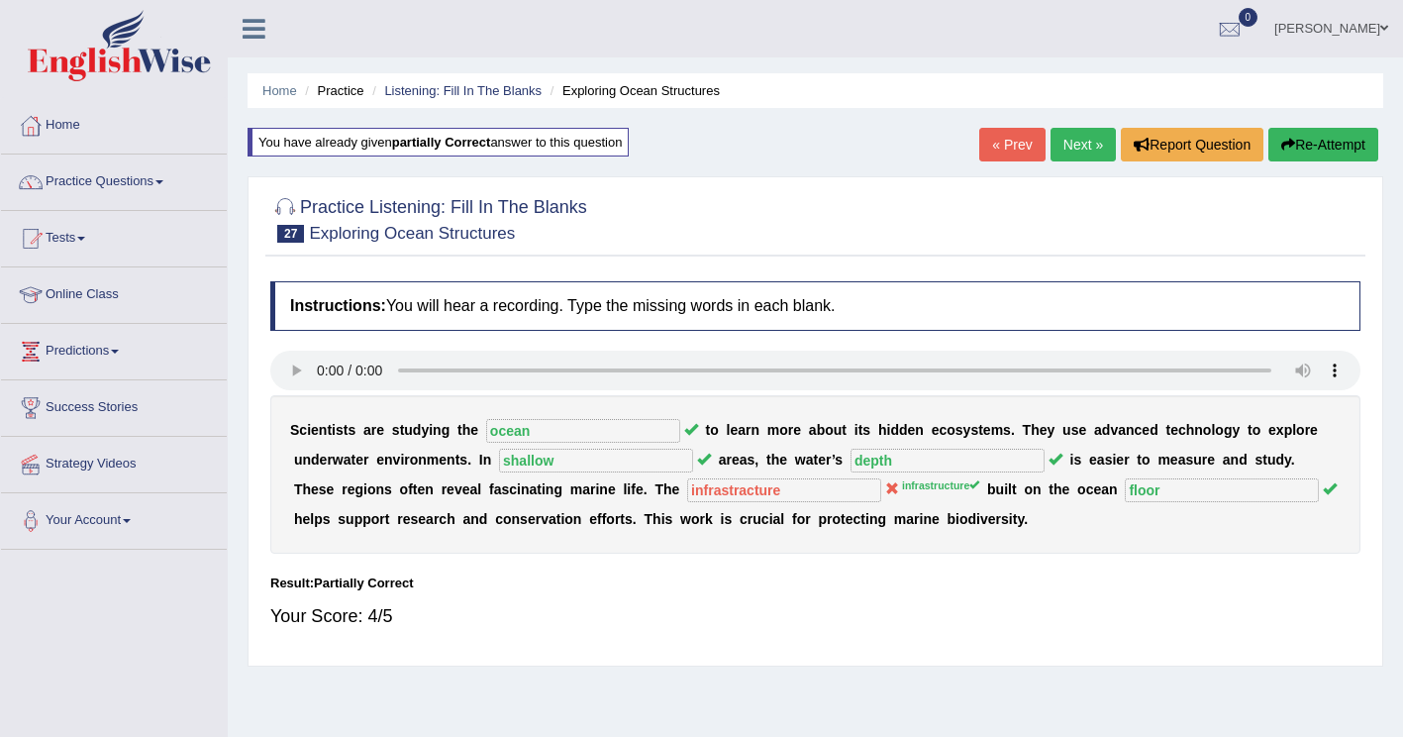
click at [1342, 139] on button "Re-Attempt" at bounding box center [1324, 145] width 110 height 34
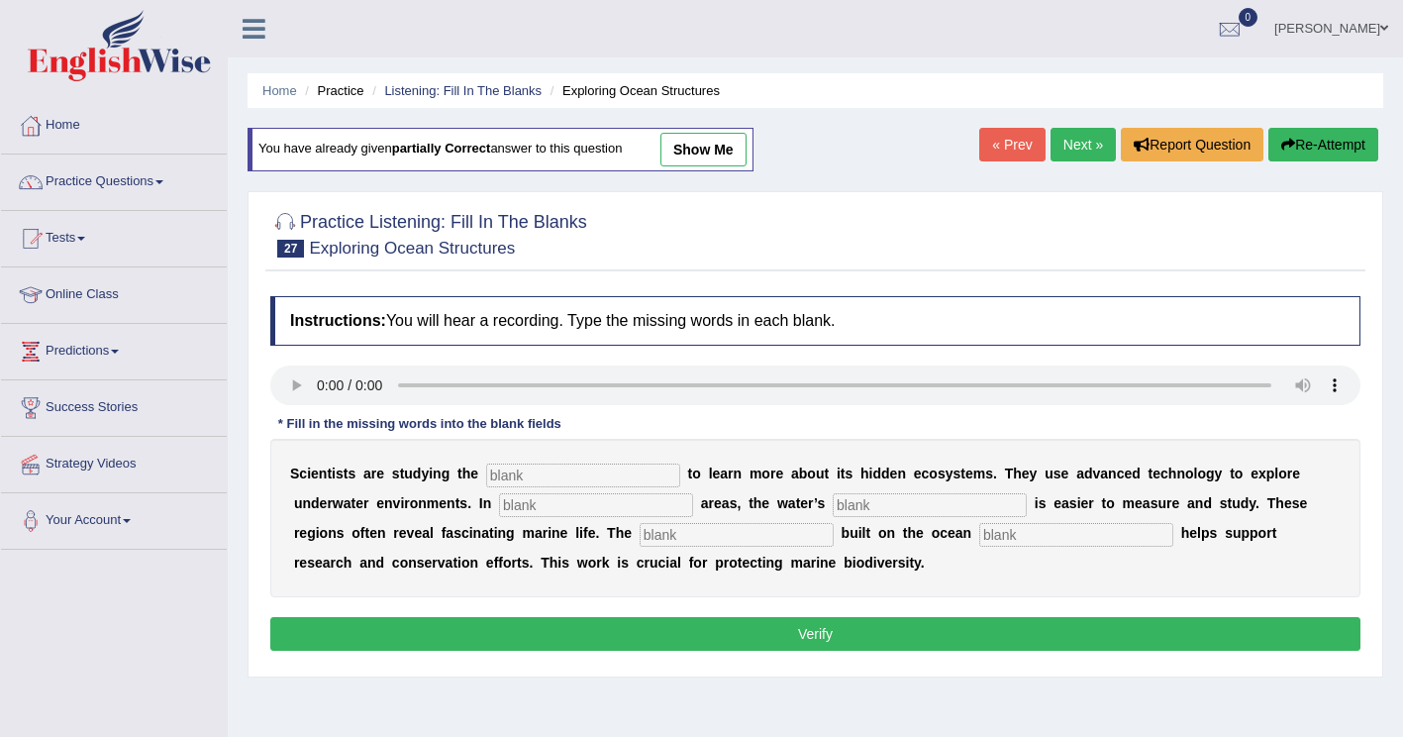
click at [538, 477] on input "text" at bounding box center [583, 476] width 194 height 24
type input "ocean"
click at [516, 502] on input "text" at bounding box center [596, 505] width 194 height 24
type input "shallow"
click at [833, 506] on input "text" at bounding box center [930, 505] width 194 height 24
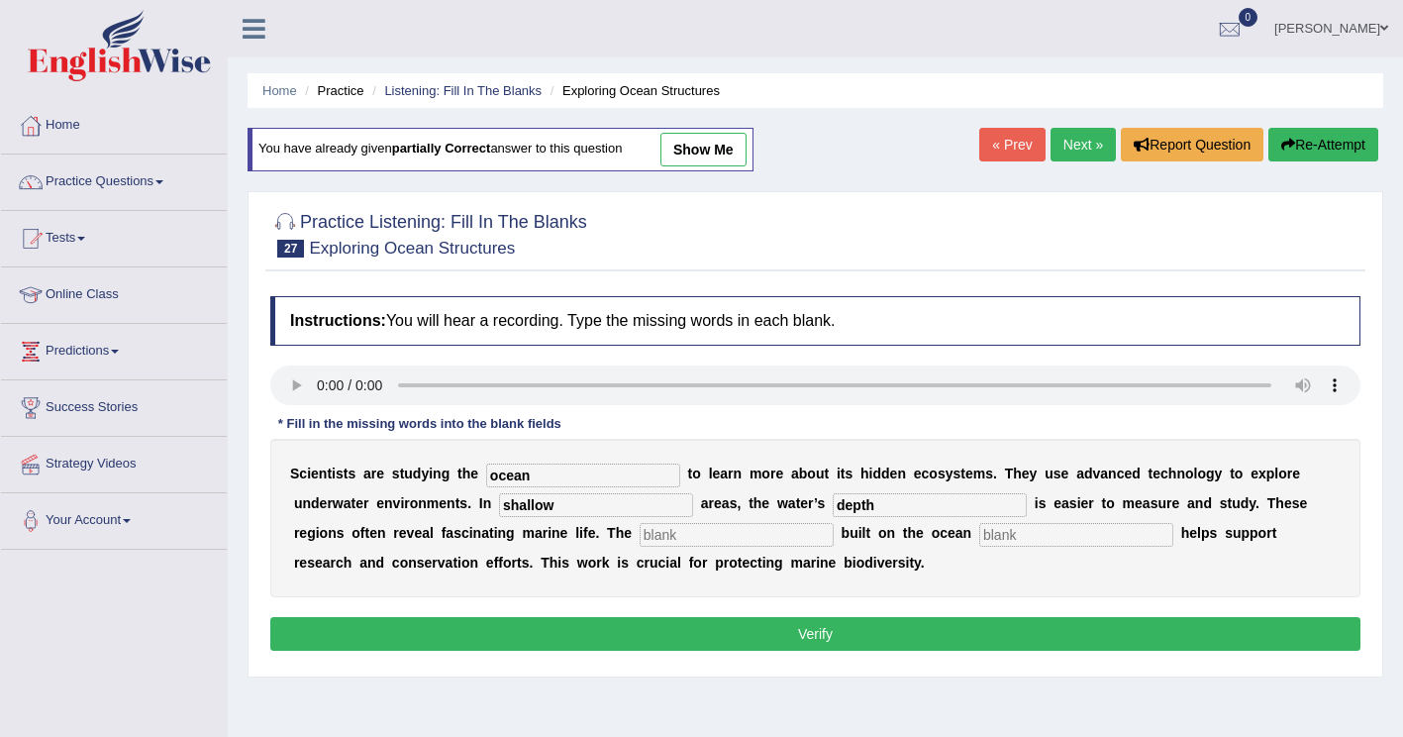
type input "depth"
click at [640, 526] on input "text" at bounding box center [737, 535] width 194 height 24
type input "infrastructure"
click at [980, 537] on input "text" at bounding box center [1077, 535] width 194 height 24
type input "floor"
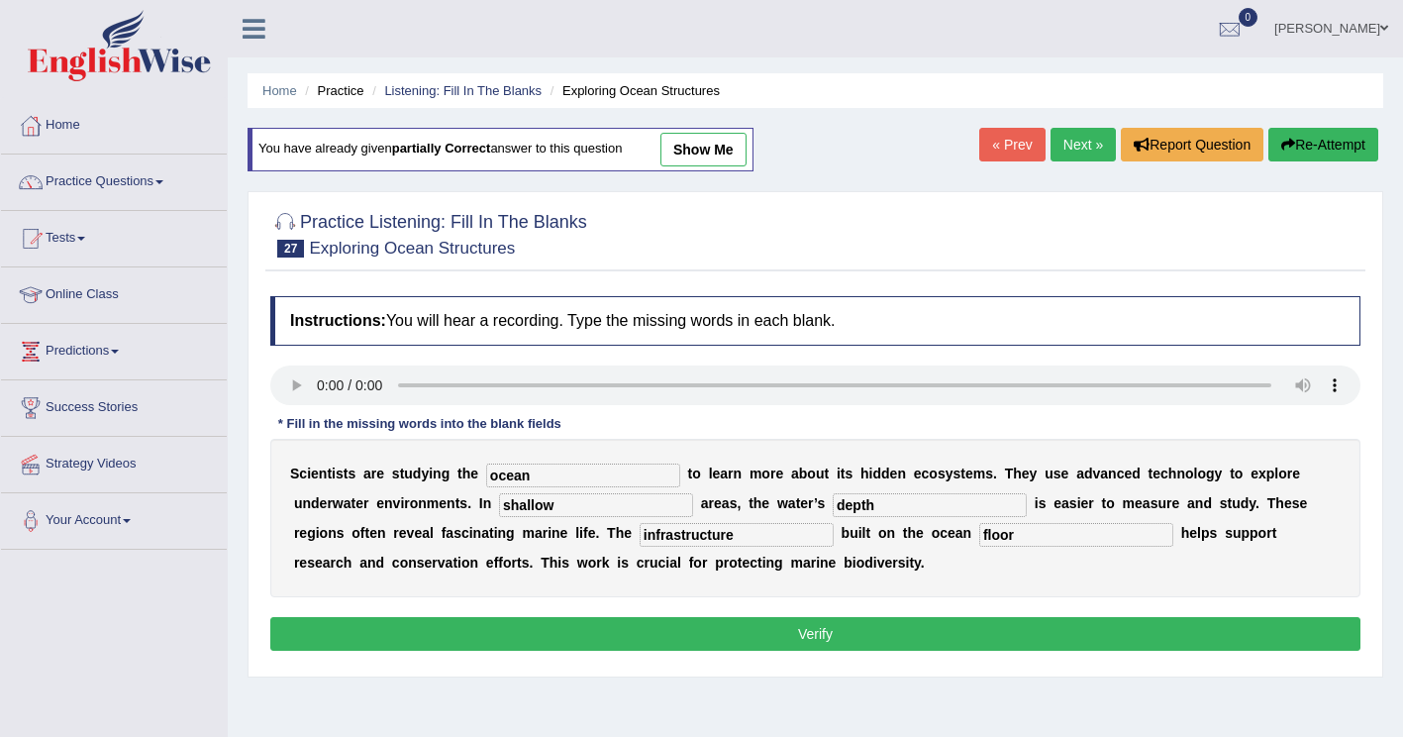
click at [647, 627] on button "Verify" at bounding box center [815, 634] width 1090 height 34
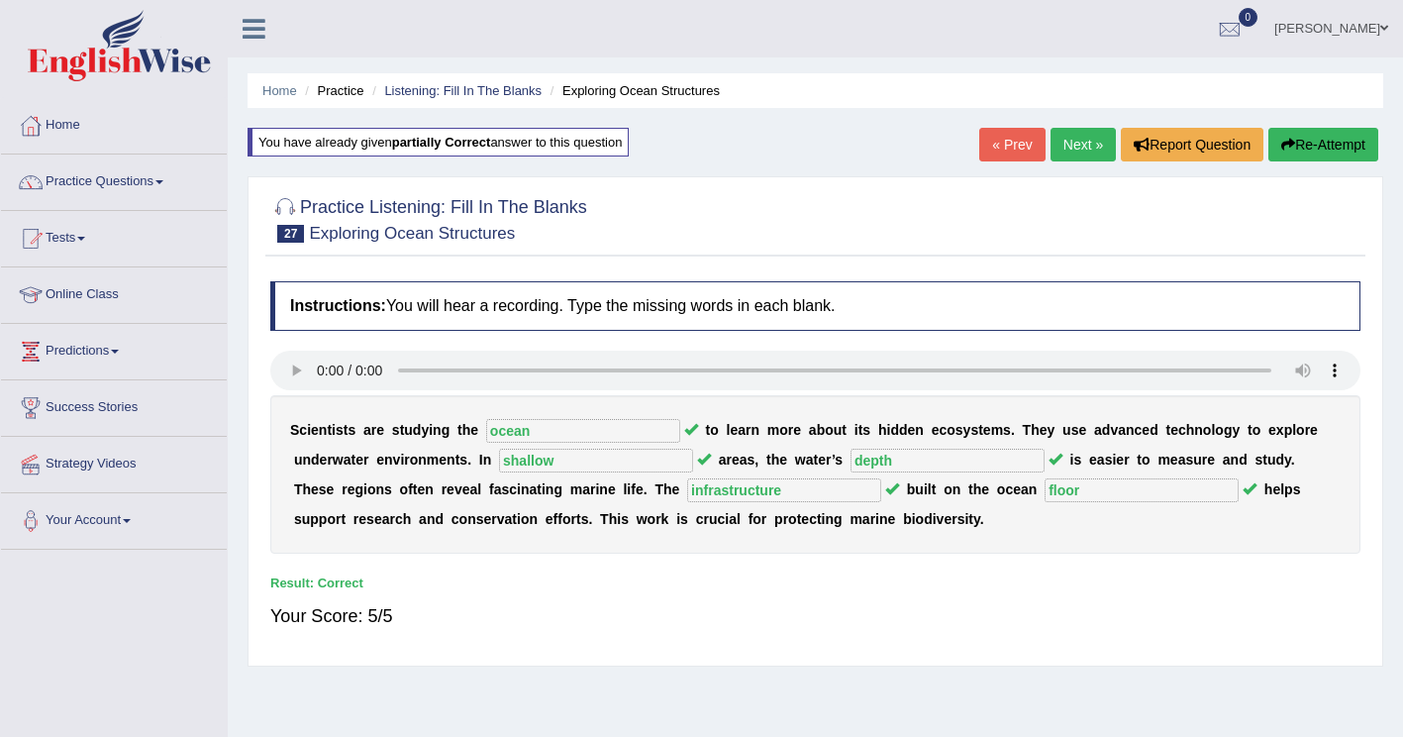
click at [1087, 148] on link "Next »" at bounding box center [1083, 145] width 65 height 34
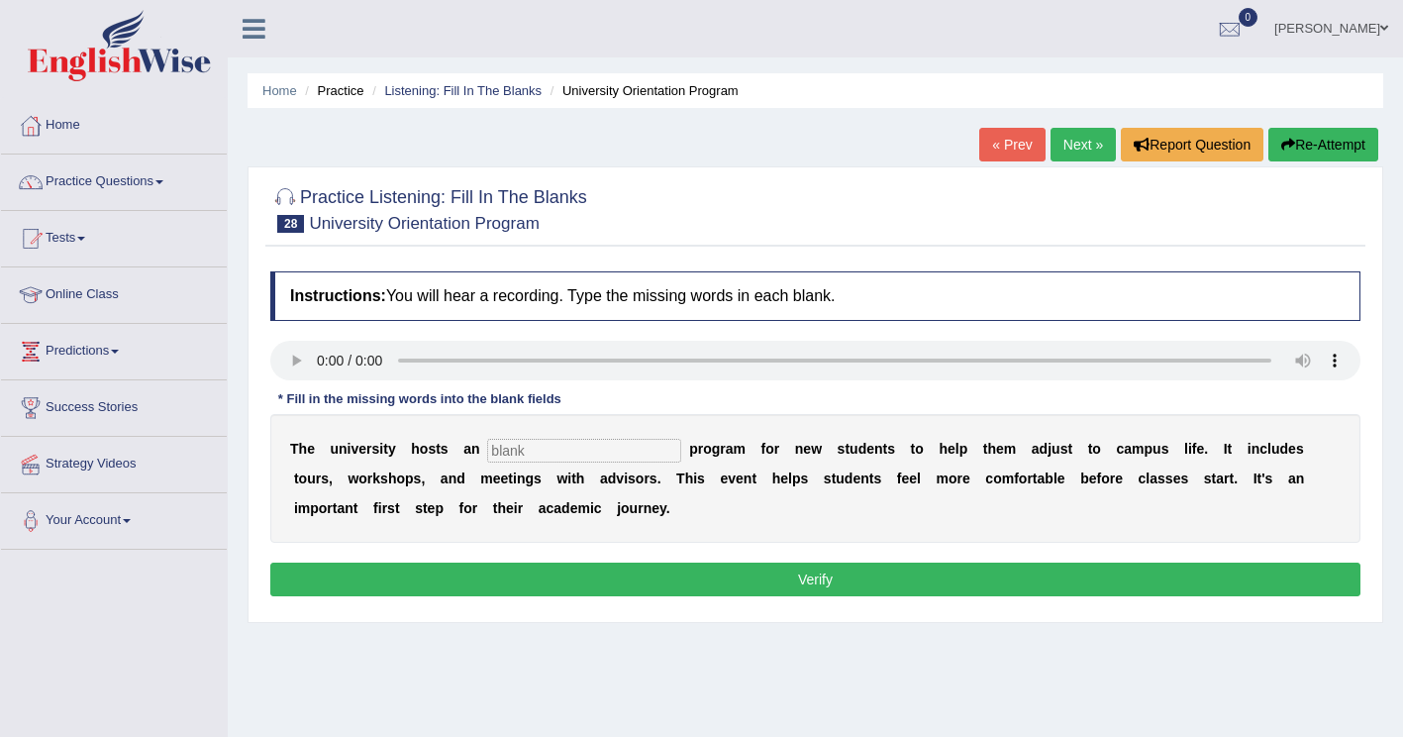
click at [501, 460] on input "text" at bounding box center [584, 451] width 194 height 24
type input "orientation"
click at [1012, 581] on button "Verify" at bounding box center [815, 580] width 1090 height 34
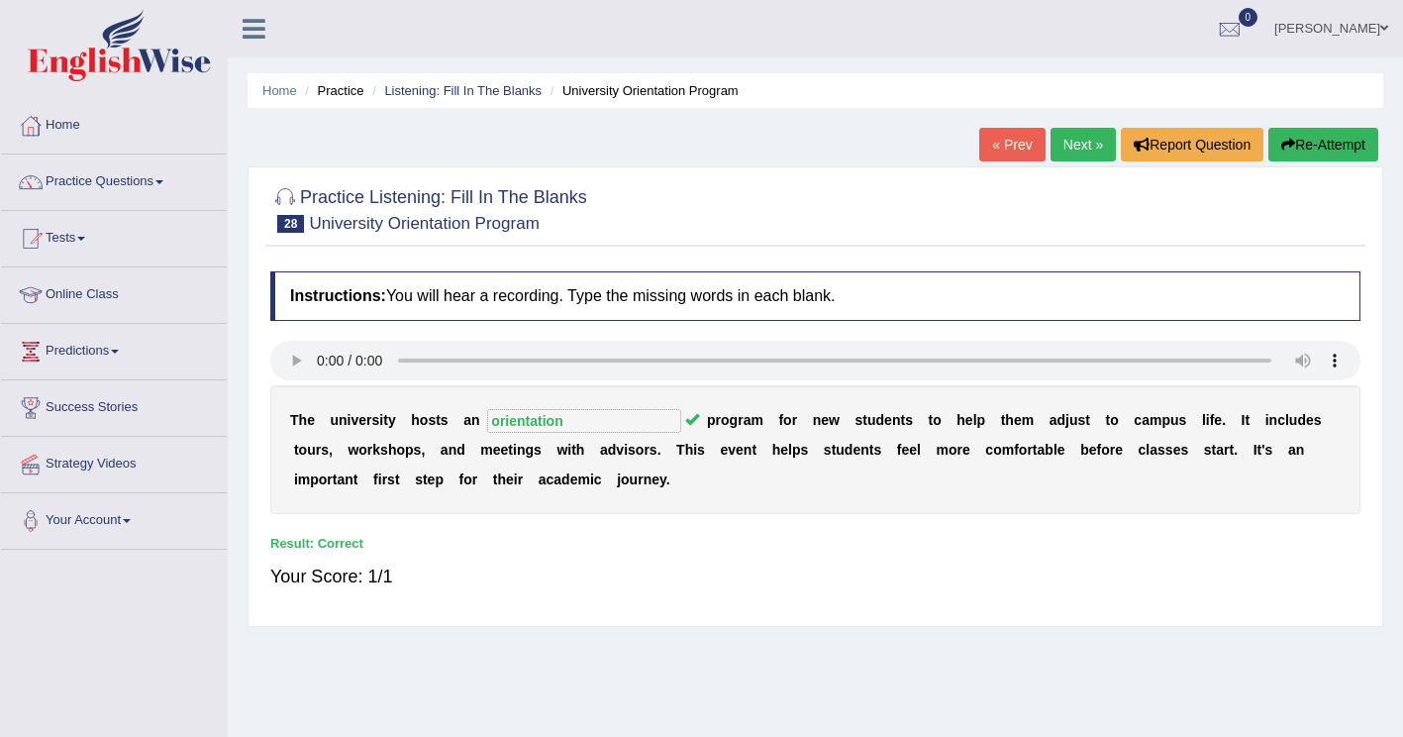
click at [1085, 138] on link "Next »" at bounding box center [1083, 145] width 65 height 34
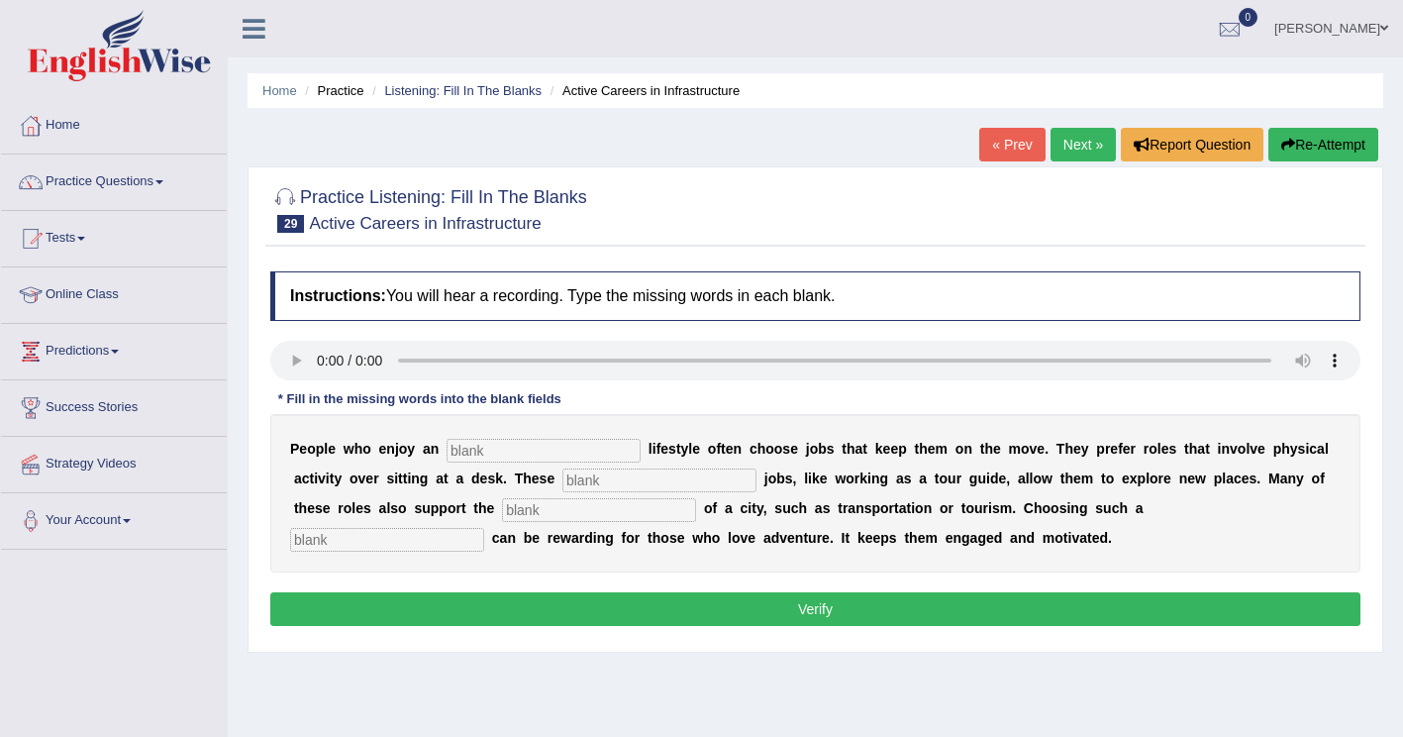
click at [520, 464] on div "P e o p l e w h o e n j o y a n l i f e s t y l e o f t e n c h o o s e j o b s…" at bounding box center [815, 493] width 1090 height 158
type input "active"
click at [563, 482] on input "text" at bounding box center [660, 480] width 194 height 24
type input "interesdting"
click at [502, 513] on input "text" at bounding box center [599, 510] width 194 height 24
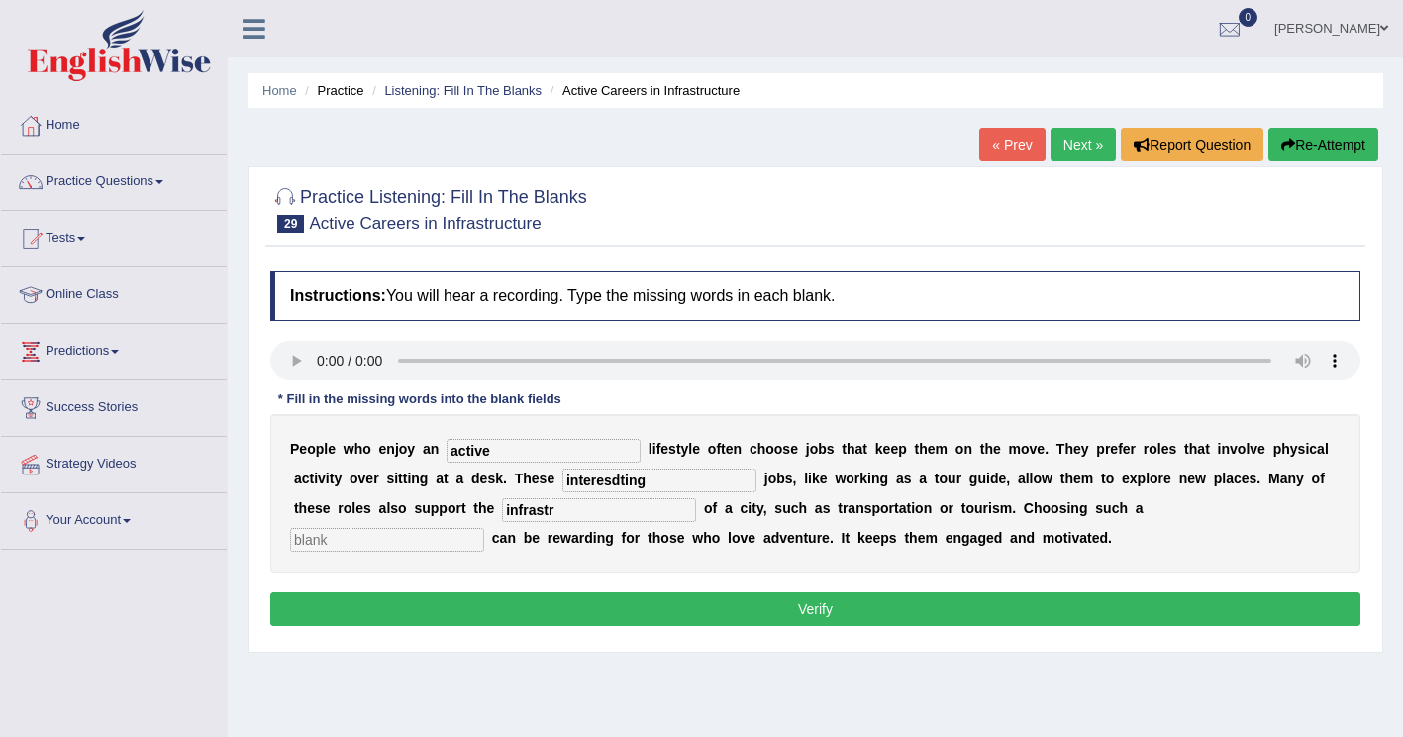
type input "infrastr"
click at [484, 528] on input "text" at bounding box center [387, 540] width 194 height 24
type input "carrier"
click at [502, 512] on input "infrastr" at bounding box center [599, 510] width 194 height 24
type input "infrastructure"
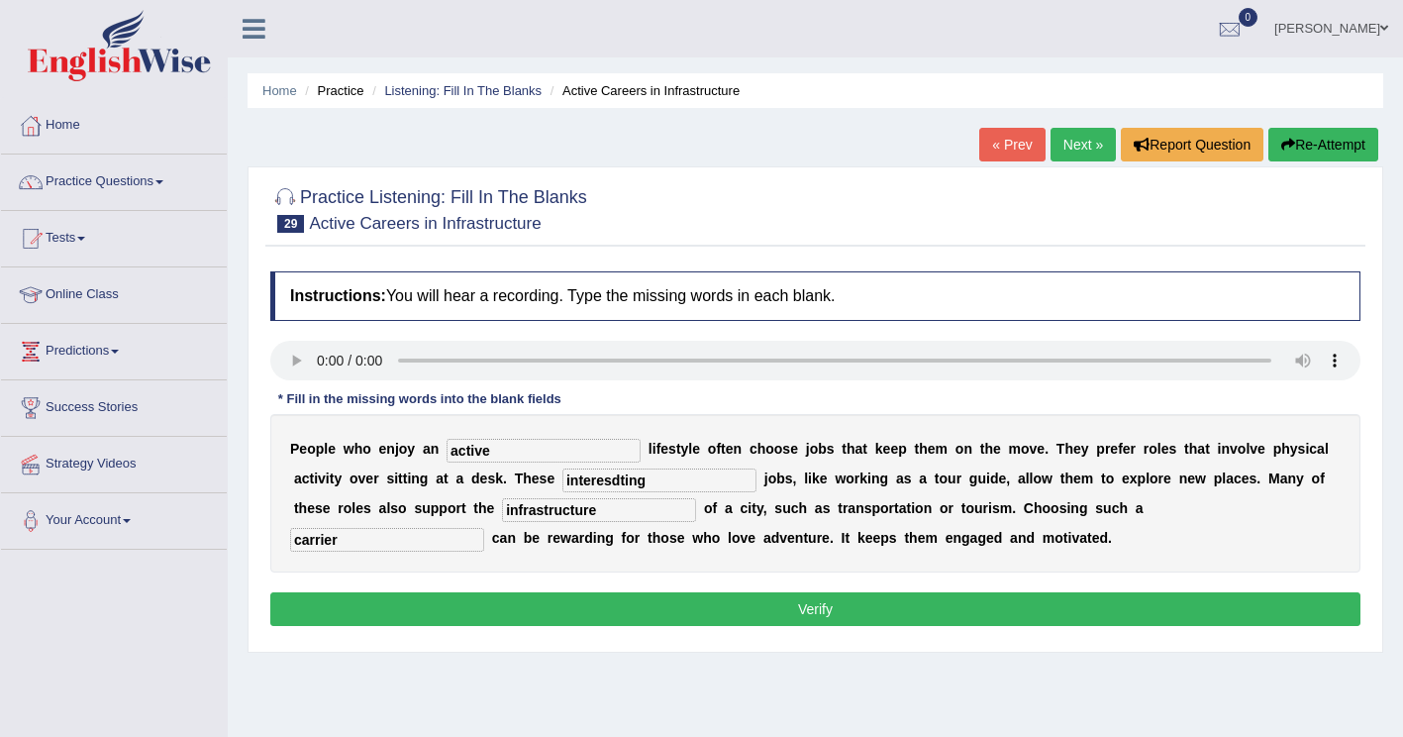
drag, startPoint x: 975, startPoint y: 517, endPoint x: 787, endPoint y: 523, distance: 187.3
click at [787, 523] on div "P e o p l e w h o e n j o y a n active l i f e s t y l e o f t e n c h o o s e …" at bounding box center [815, 493] width 1090 height 158
type input "career"
drag, startPoint x: 511, startPoint y: 485, endPoint x: 621, endPoint y: 420, distance: 127.9
click at [563, 483] on input "interesdting" at bounding box center [660, 480] width 194 height 24
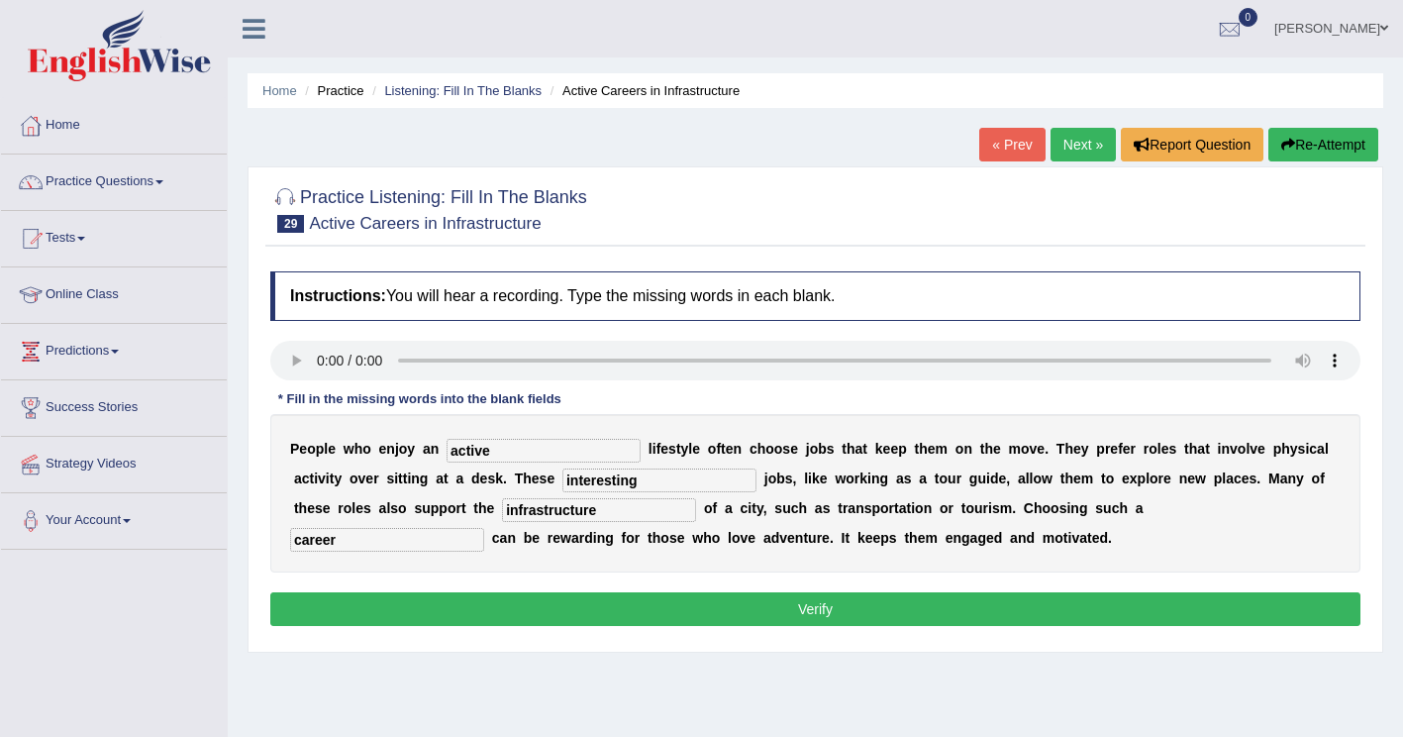
type input "interesting"
click at [480, 613] on button "Verify" at bounding box center [815, 609] width 1090 height 34
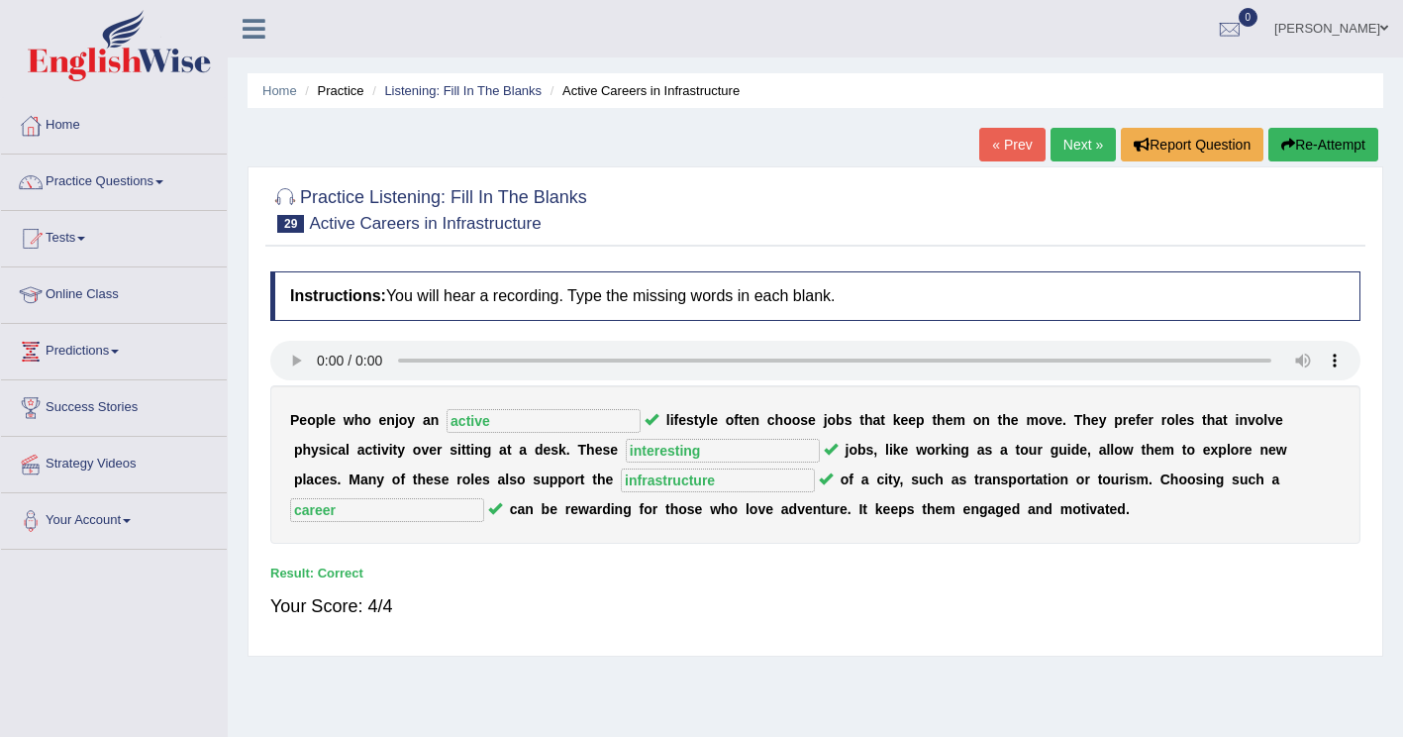
click at [1075, 145] on link "Next »" at bounding box center [1083, 145] width 65 height 34
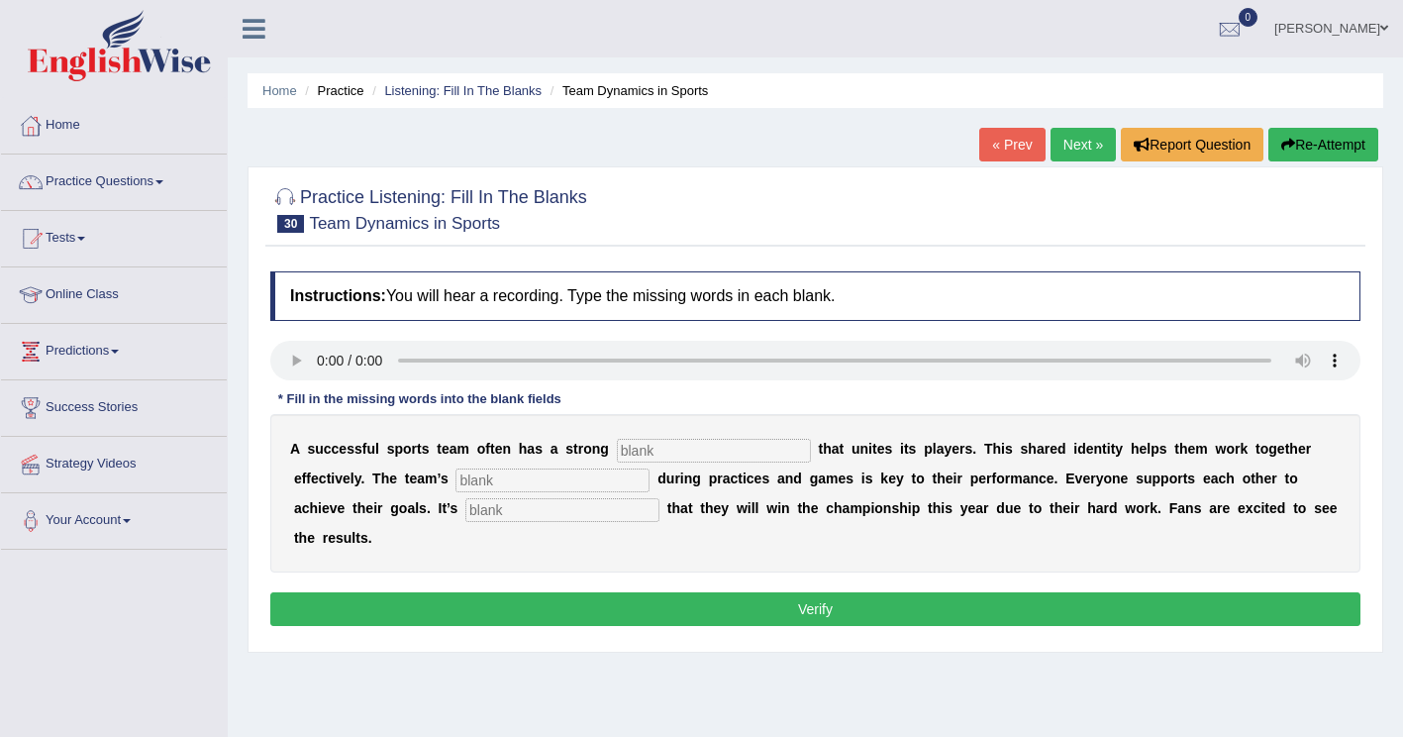
click at [288, 459] on div "A s u c c e s s f u l s p o r t s t e a m o f t e n h a s a s t r o n g t h a t…" at bounding box center [815, 493] width 1090 height 158
click at [297, 444] on b "A" at bounding box center [295, 449] width 10 height 16
click at [679, 453] on input "text" at bounding box center [714, 451] width 194 height 24
type input "coahe"
drag, startPoint x: 652, startPoint y: 455, endPoint x: 579, endPoint y: 452, distance: 72.4
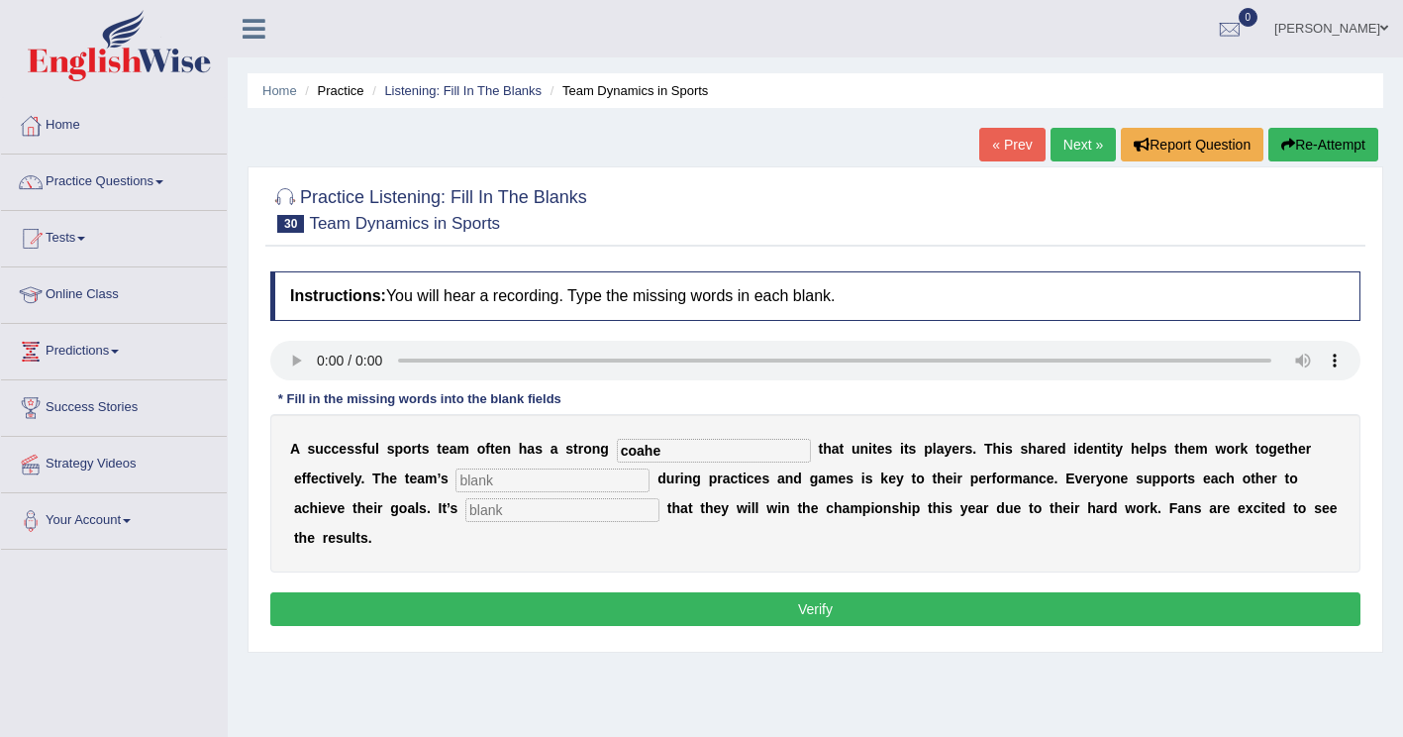
click at [580, 452] on div "A s u c c e s s f u l s p o r t s t e a m o f t e n h a s a s t r o n g coahe t…" at bounding box center [815, 493] width 1090 height 158
type input "coacher"
click at [456, 481] on input "text" at bounding box center [553, 480] width 194 height 24
type input "cooperation"
click at [465, 515] on input "text" at bounding box center [562, 510] width 194 height 24
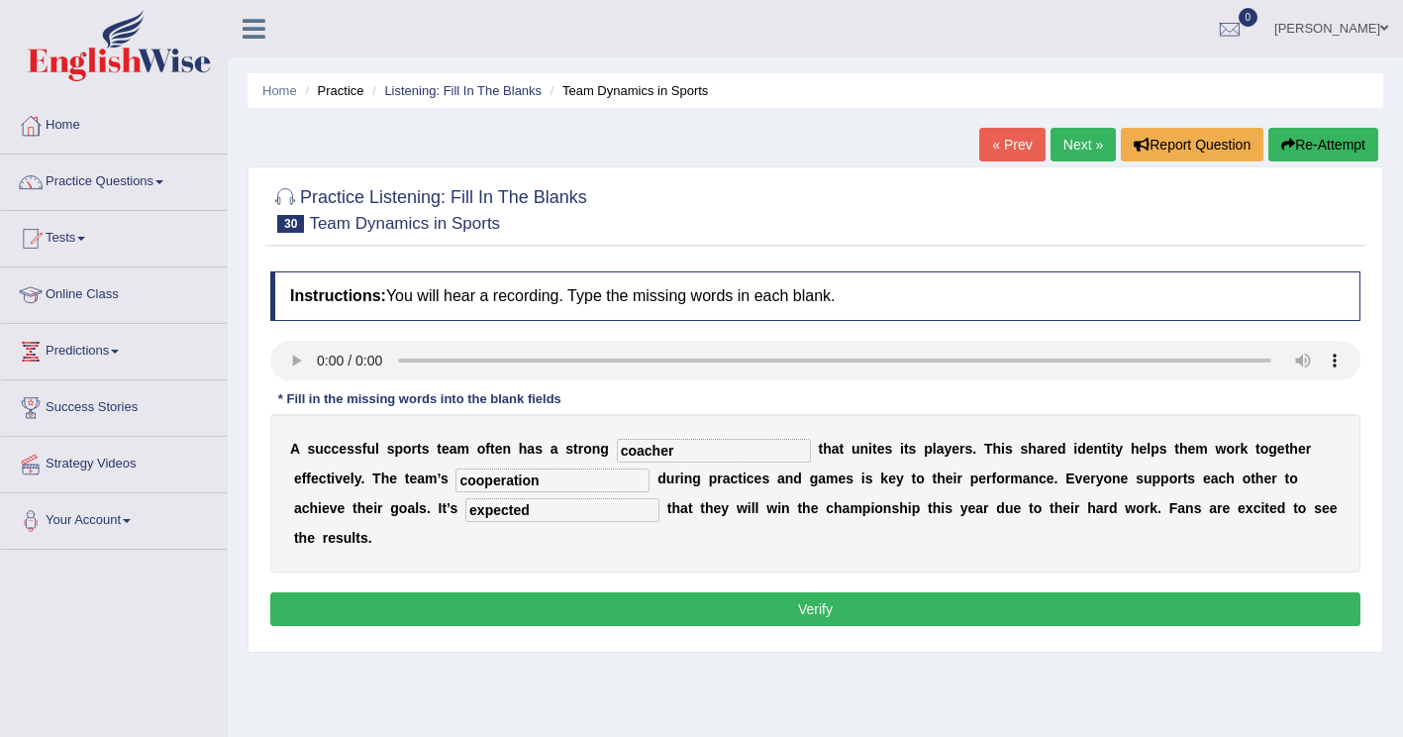
type input "expected"
click at [759, 592] on button "Verify" at bounding box center [815, 609] width 1090 height 34
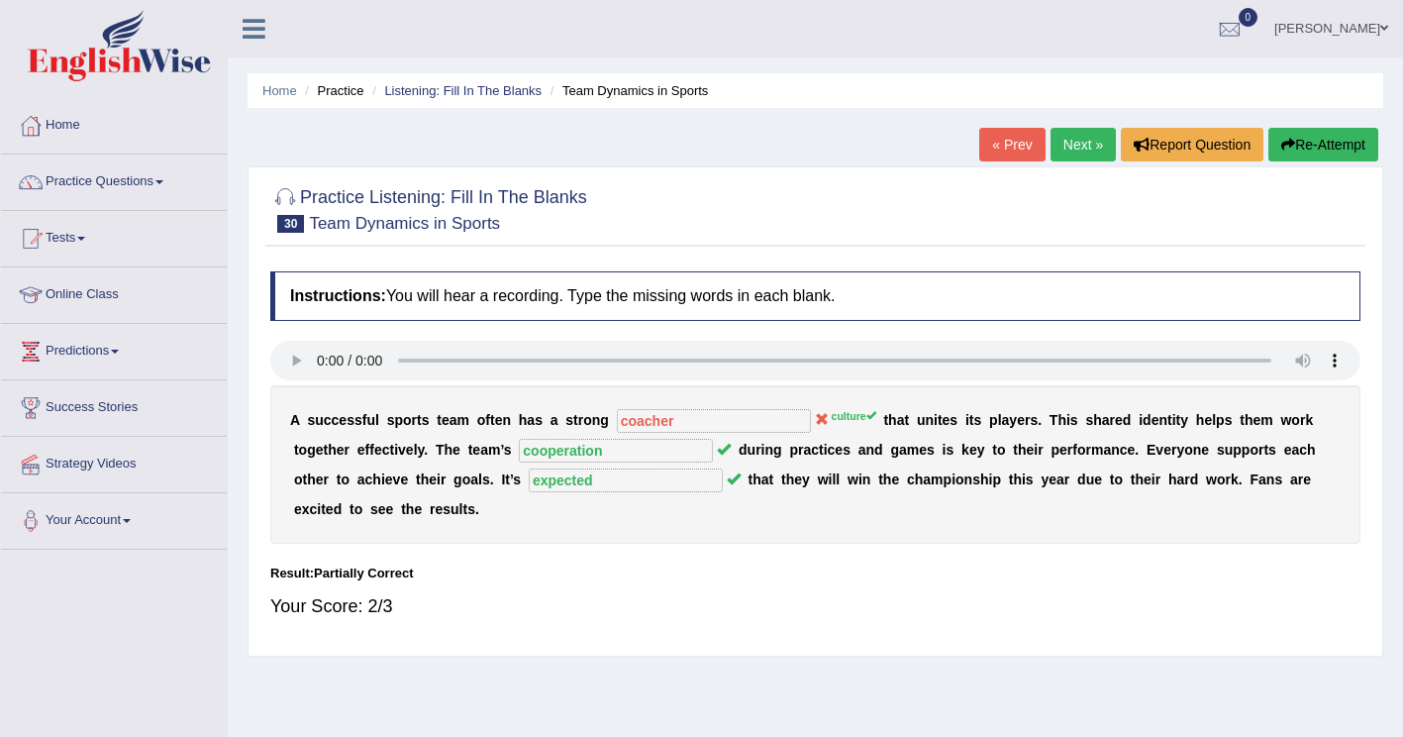
click at [1312, 141] on button "Re-Attempt" at bounding box center [1324, 145] width 110 height 34
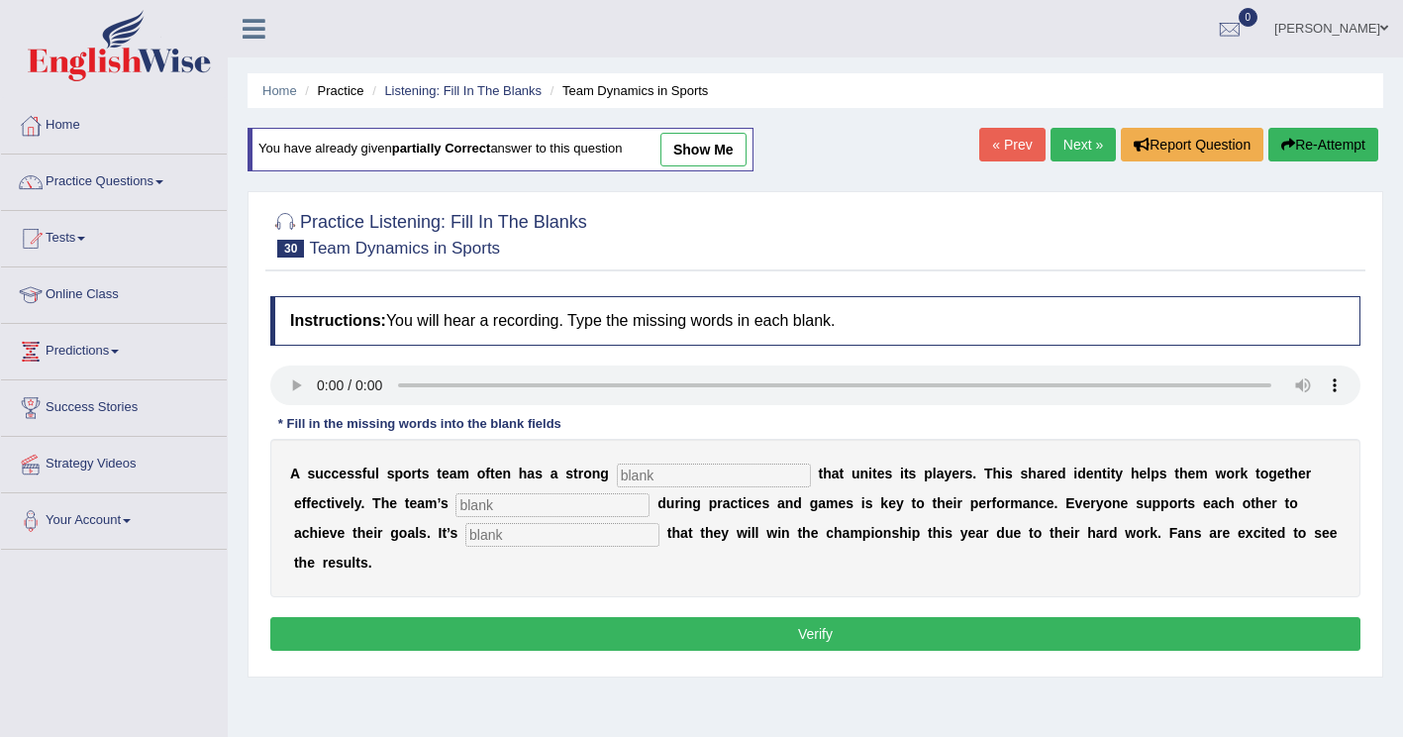
click at [644, 474] on input "text" at bounding box center [714, 476] width 194 height 24
type input "culture"
click at [456, 510] on input "text" at bounding box center [553, 505] width 194 height 24
type input "cooperation"
click at [465, 541] on input "text" at bounding box center [562, 535] width 194 height 24
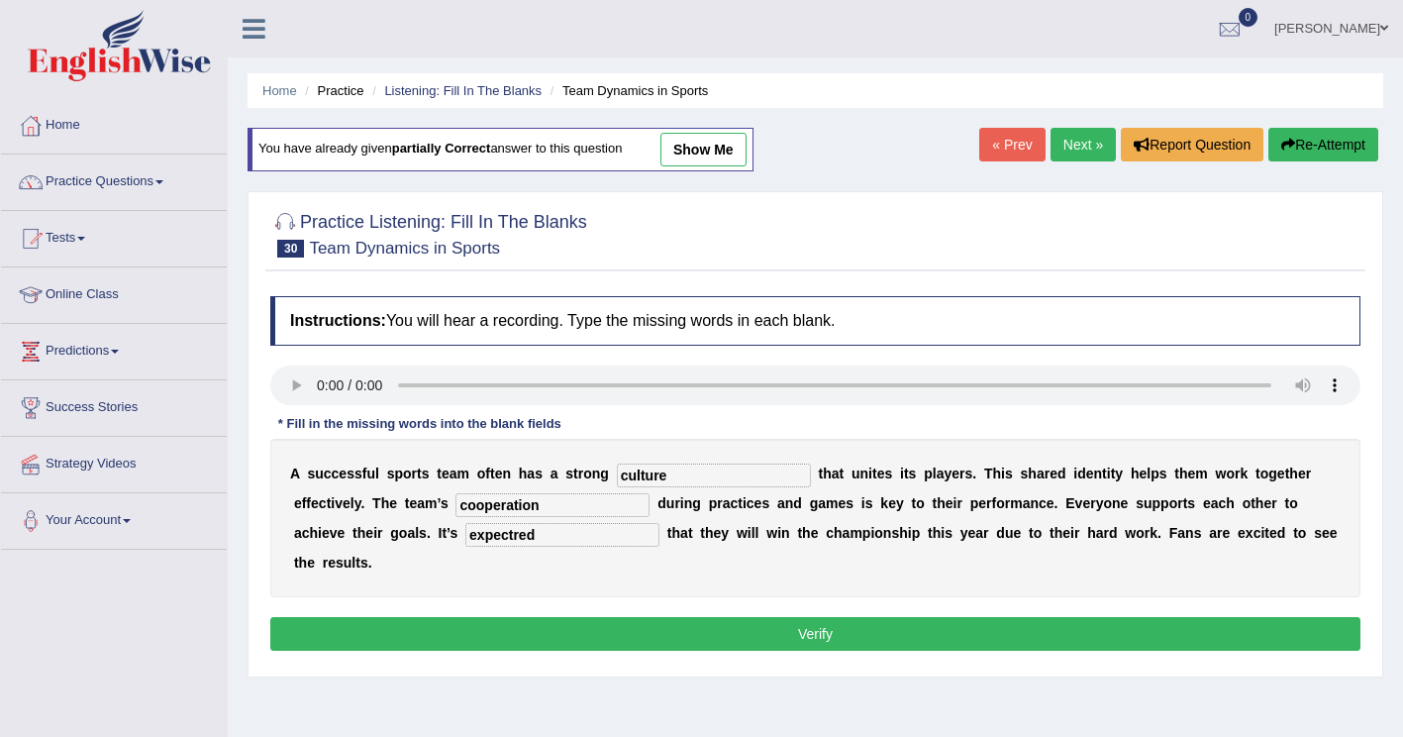
click at [465, 533] on input "expectred" at bounding box center [562, 535] width 194 height 24
type input "expected"
click at [400, 617] on button "Verify" at bounding box center [815, 634] width 1090 height 34
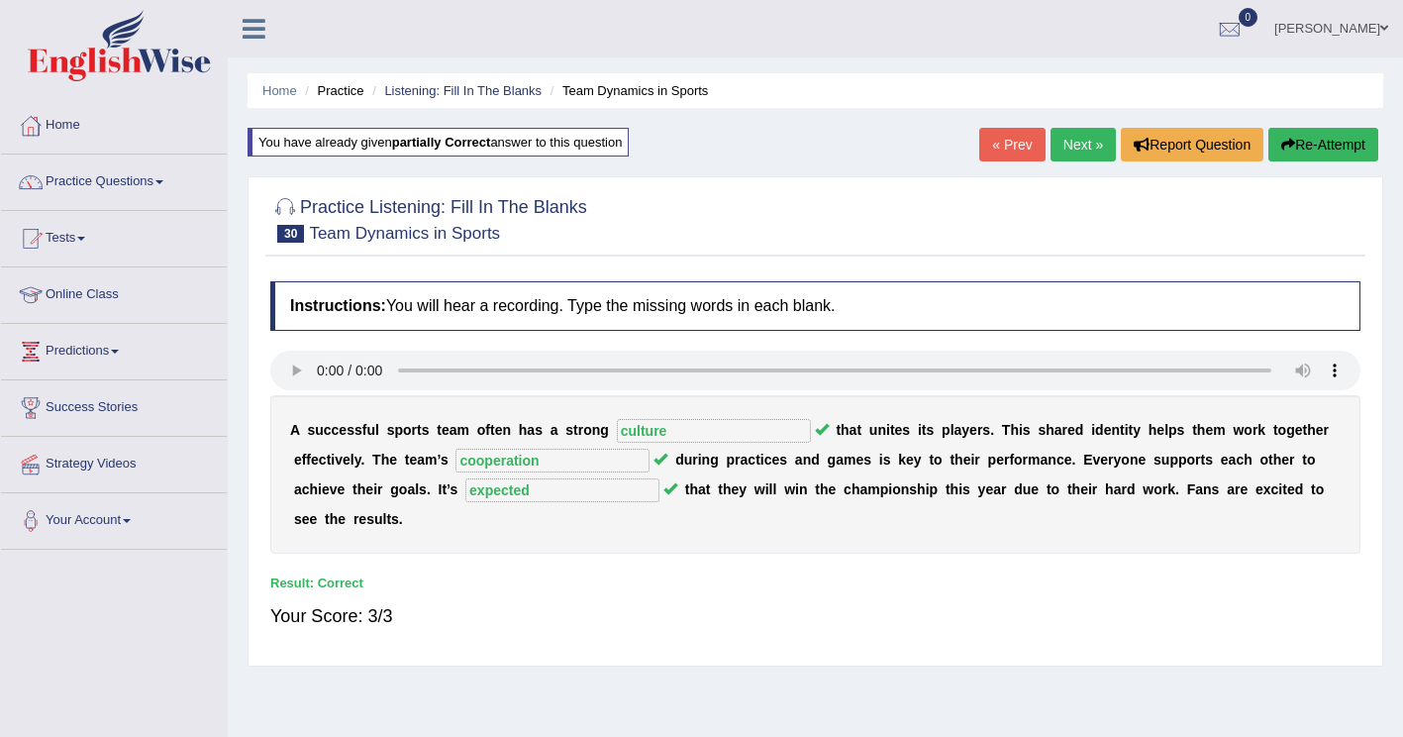
click at [1075, 140] on link "Next »" at bounding box center [1083, 145] width 65 height 34
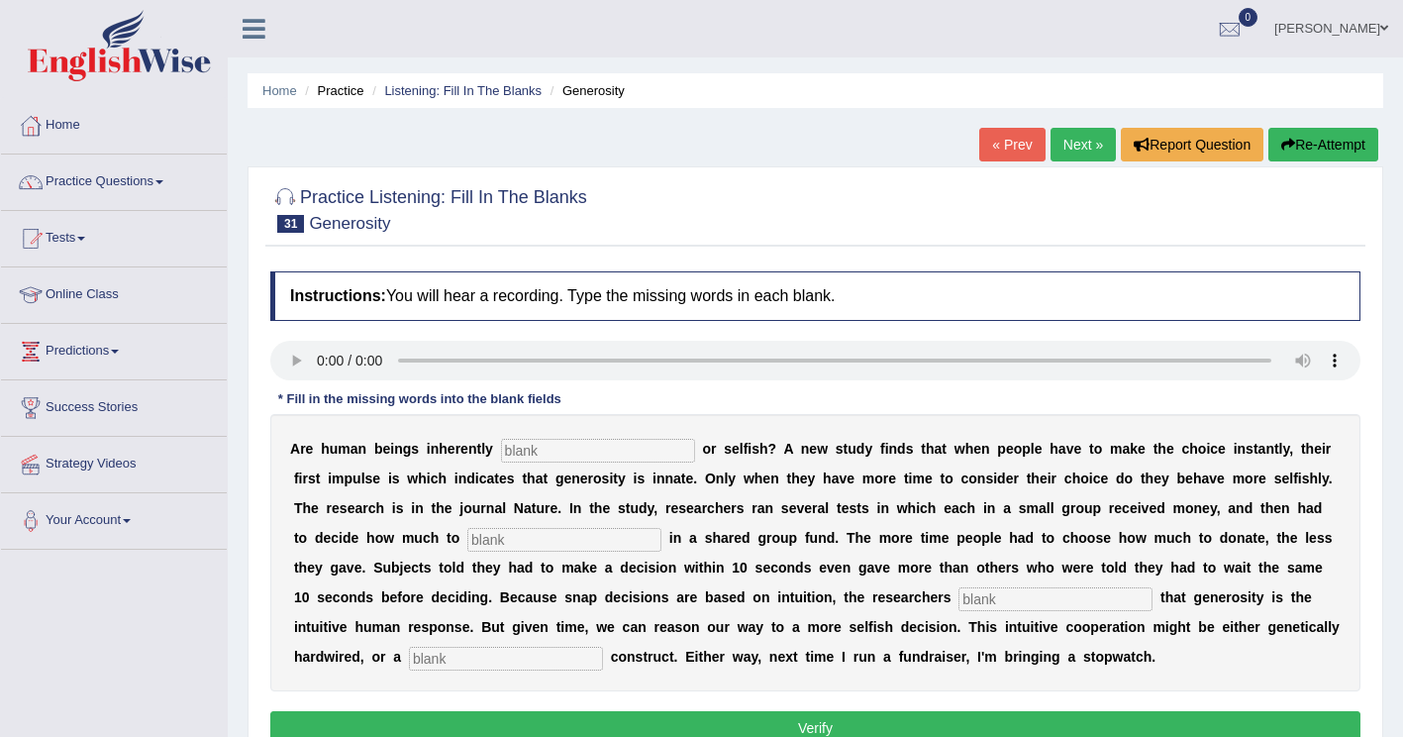
click at [533, 452] on input "text" at bounding box center [598, 451] width 194 height 24
type input "generous"
click at [467, 542] on input "text" at bounding box center [564, 540] width 194 height 24
type input "invest"
click at [959, 600] on input "text" at bounding box center [1056, 599] width 194 height 24
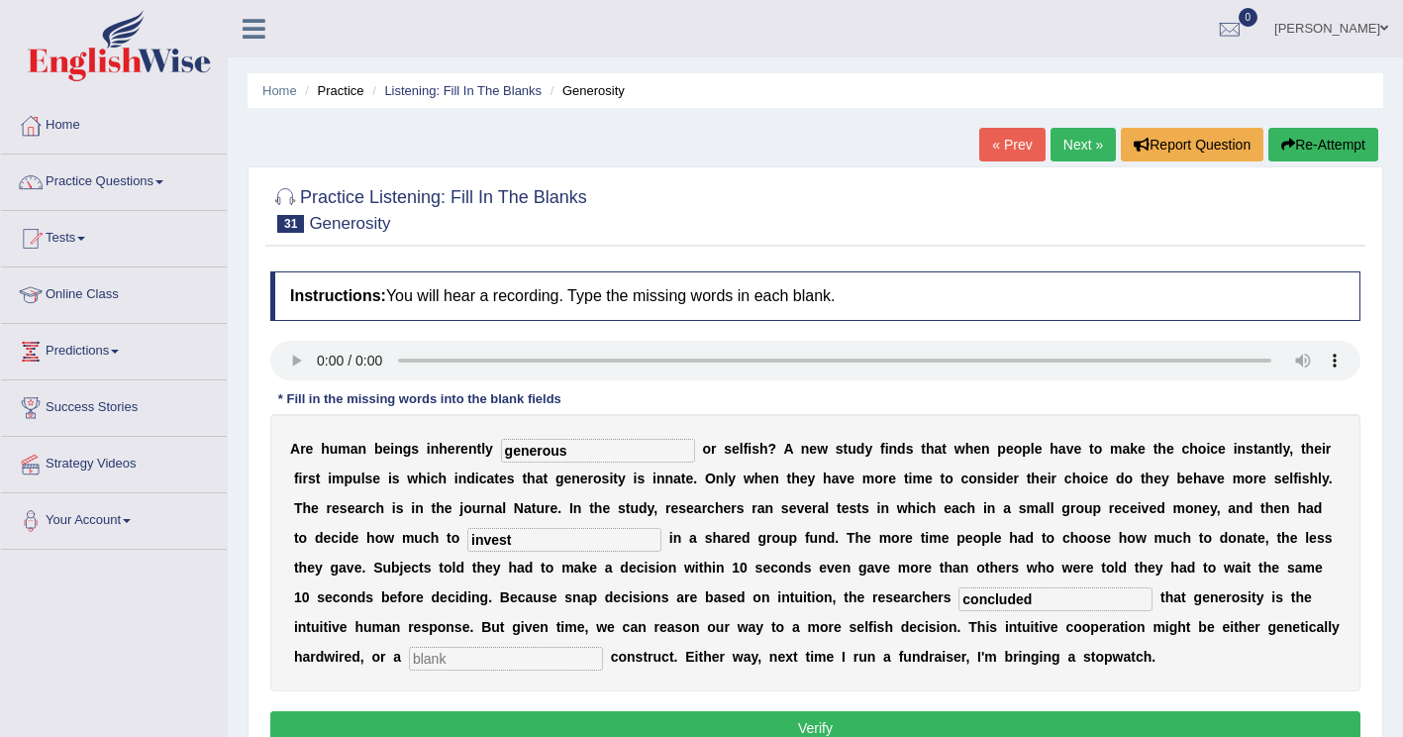
type input "concluded"
click at [603, 647] on input "text" at bounding box center [506, 659] width 194 height 24
type input "cultural"
click at [736, 730] on button "Verify" at bounding box center [815, 728] width 1090 height 34
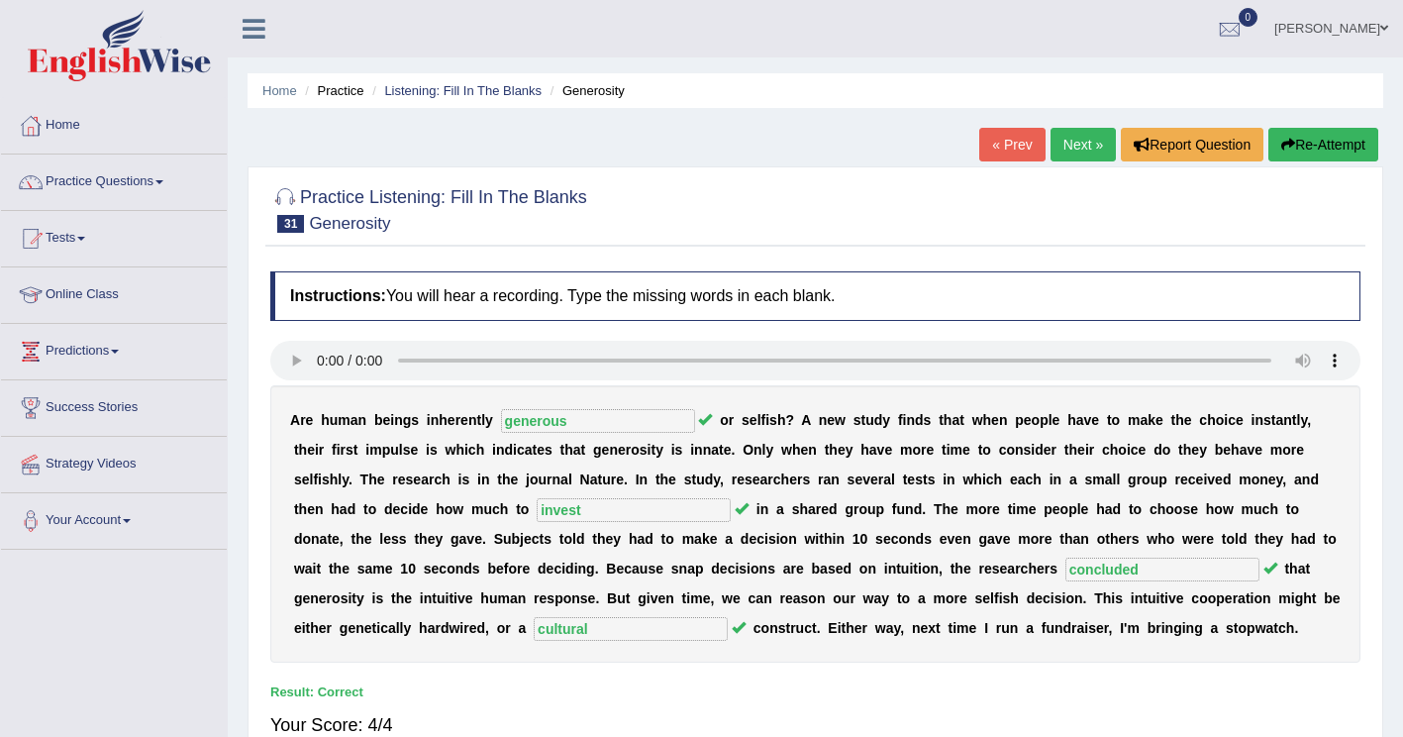
click at [1083, 144] on link "Next »" at bounding box center [1083, 145] width 65 height 34
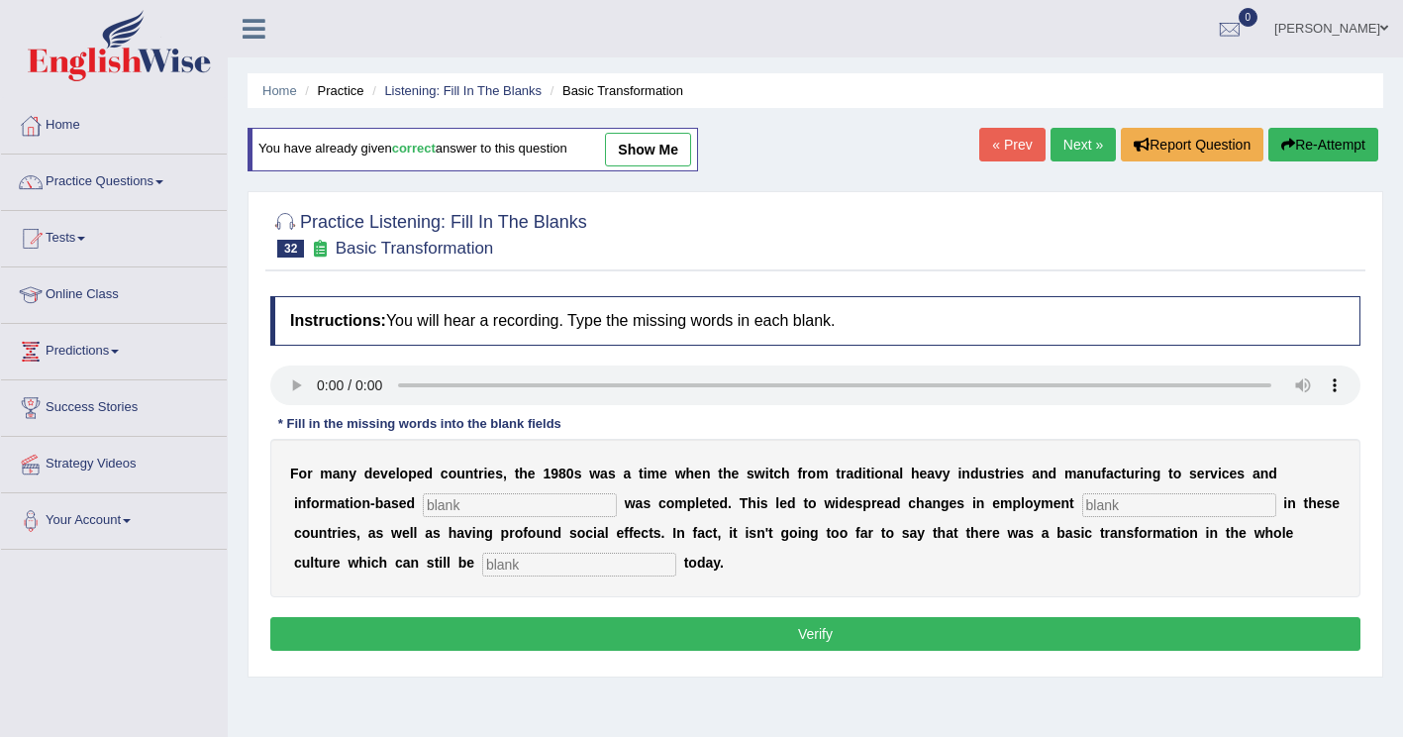
click at [423, 505] on input "text" at bounding box center [520, 505] width 194 height 24
type input "i"
type input "enterprise"
click at [1083, 502] on input "text" at bounding box center [1180, 505] width 194 height 24
type input "patterns"
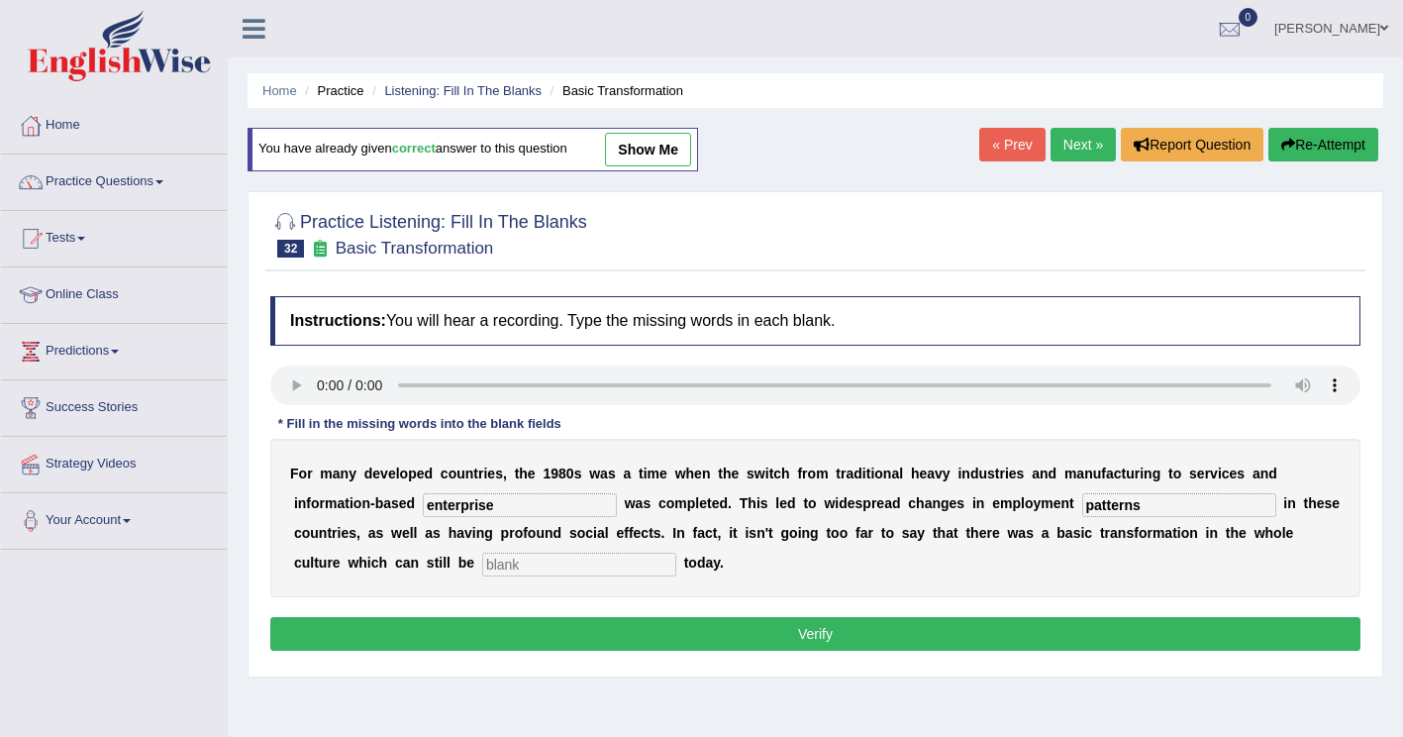
click at [482, 569] on input "text" at bounding box center [579, 565] width 194 height 24
type input "observed"
click at [478, 629] on button "Verify" at bounding box center [815, 634] width 1090 height 34
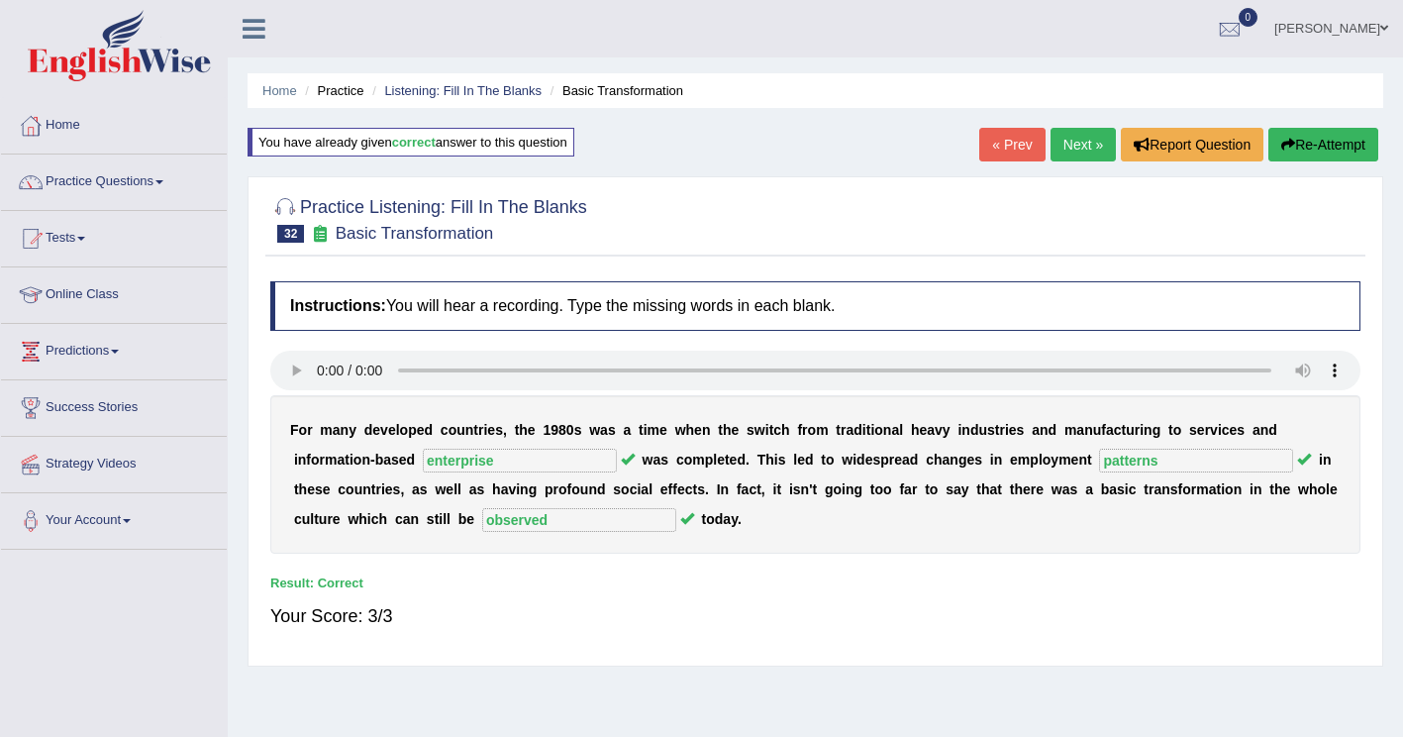
click at [1085, 141] on link "Next »" at bounding box center [1083, 145] width 65 height 34
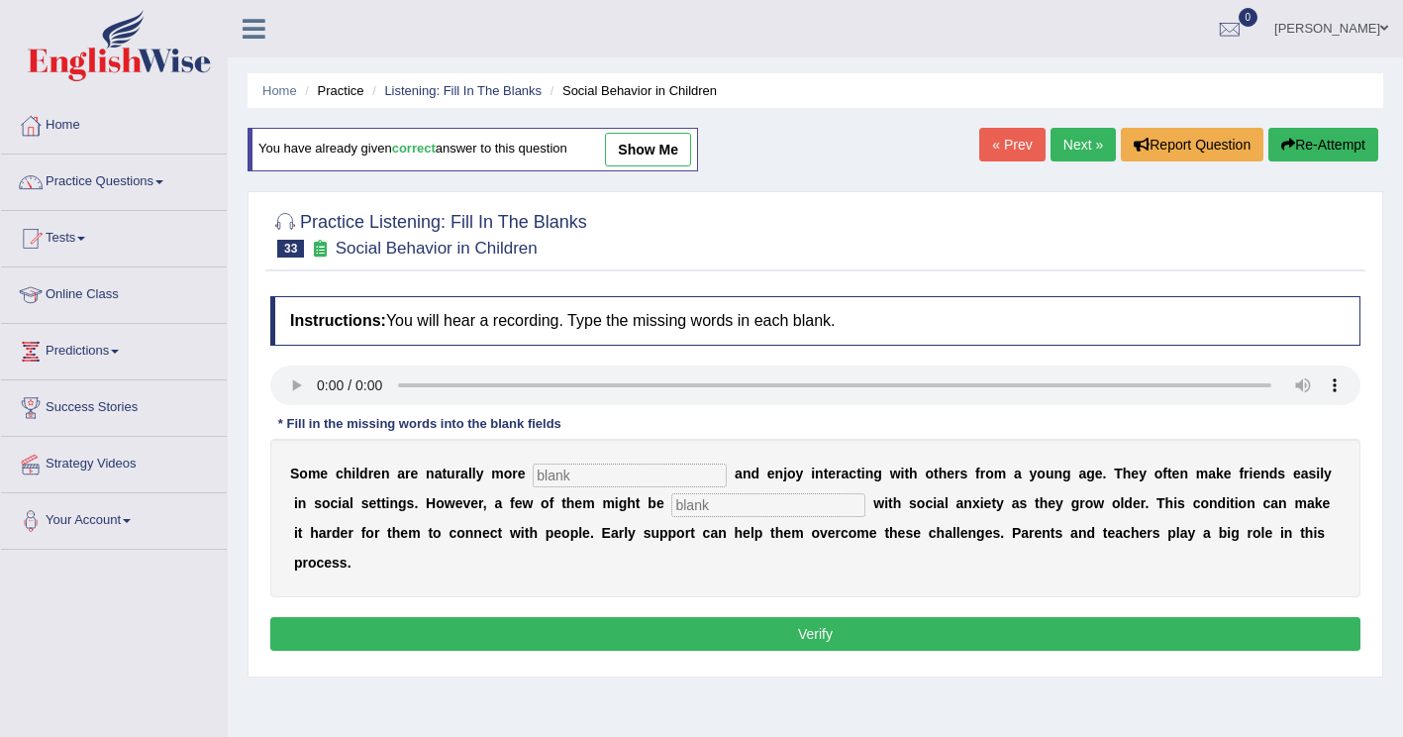
click at [539, 482] on input "text" at bounding box center [630, 476] width 194 height 24
type input "sociable"
click at [634, 518] on div "S o m e c h i l d r e n a r e n a t u r a l l y m o r e sociable a n d e n j o …" at bounding box center [815, 518] width 1090 height 158
click at [672, 506] on input "text" at bounding box center [769, 505] width 194 height 24
type input "diagnosed"
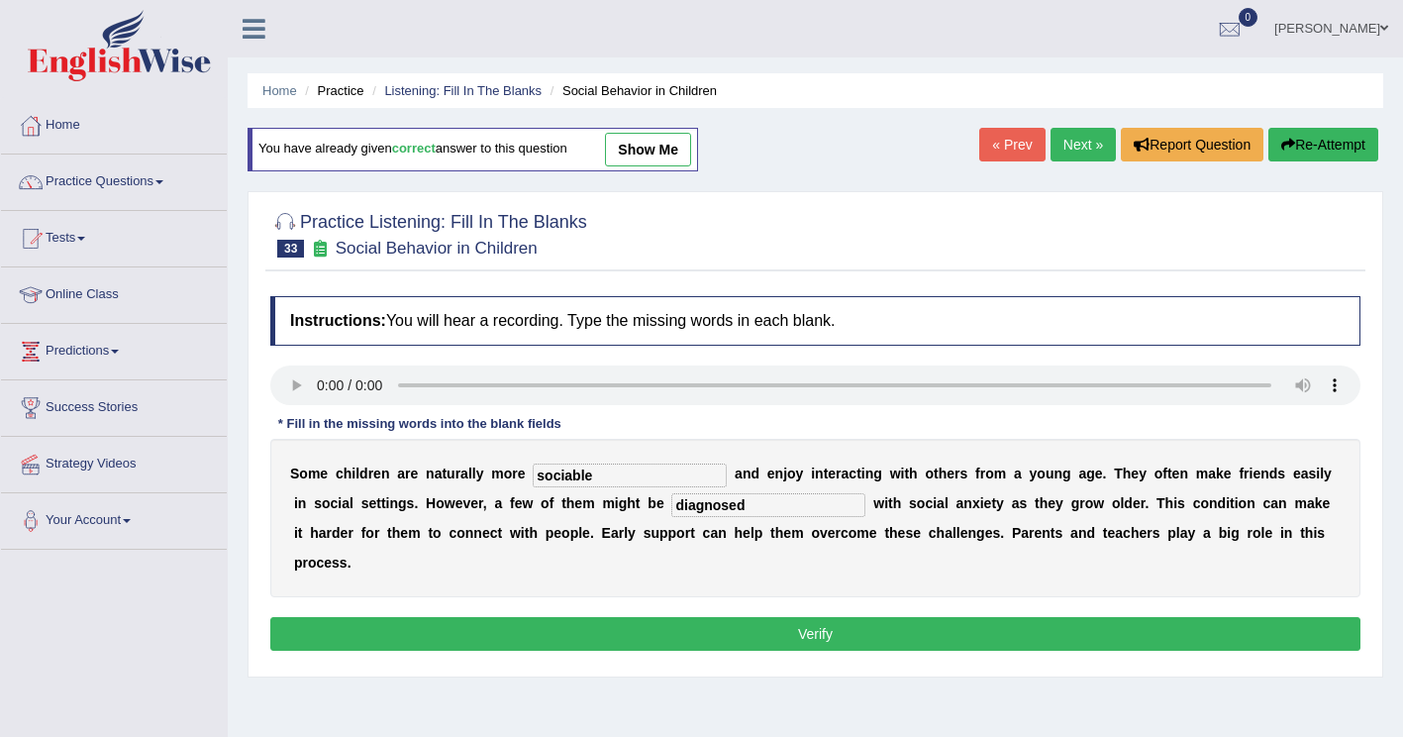
click at [647, 617] on button "Verify" at bounding box center [815, 634] width 1090 height 34
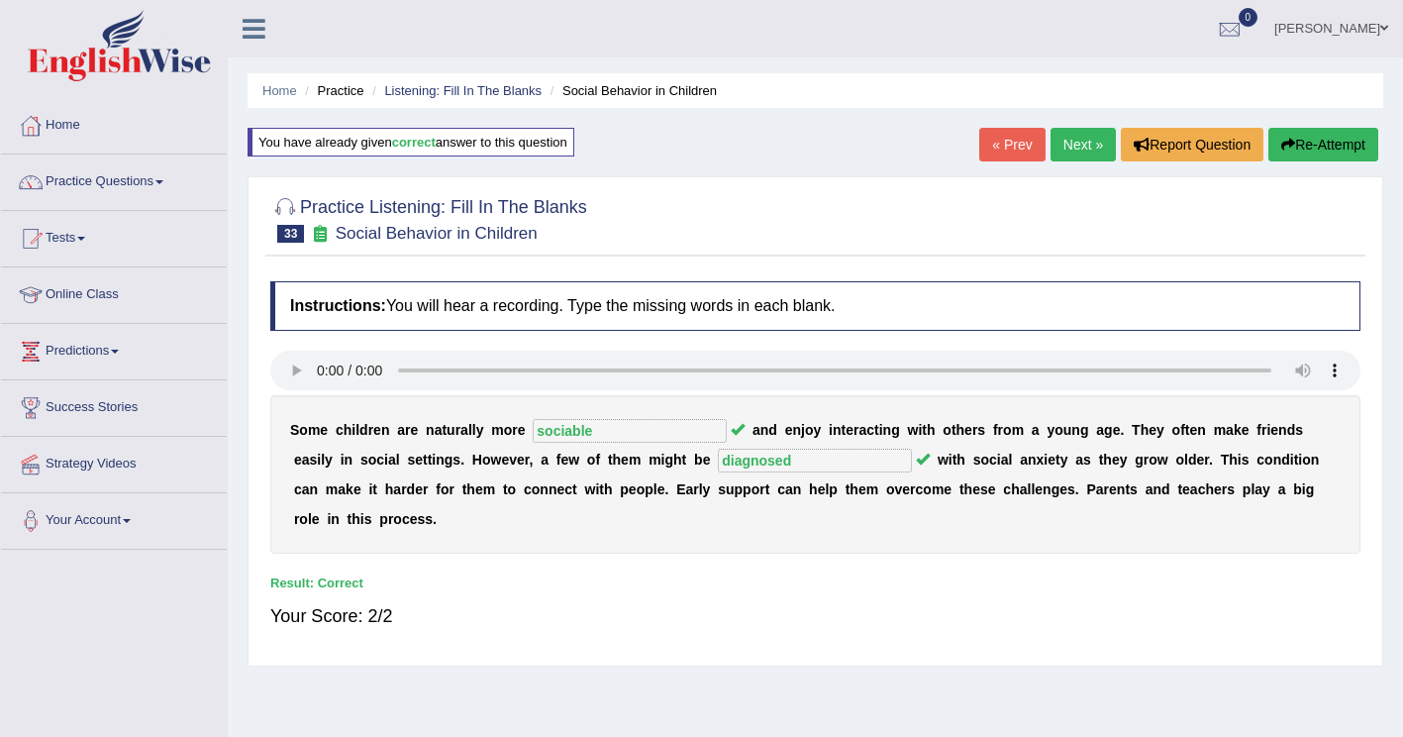
click at [1101, 141] on link "Next »" at bounding box center [1083, 145] width 65 height 34
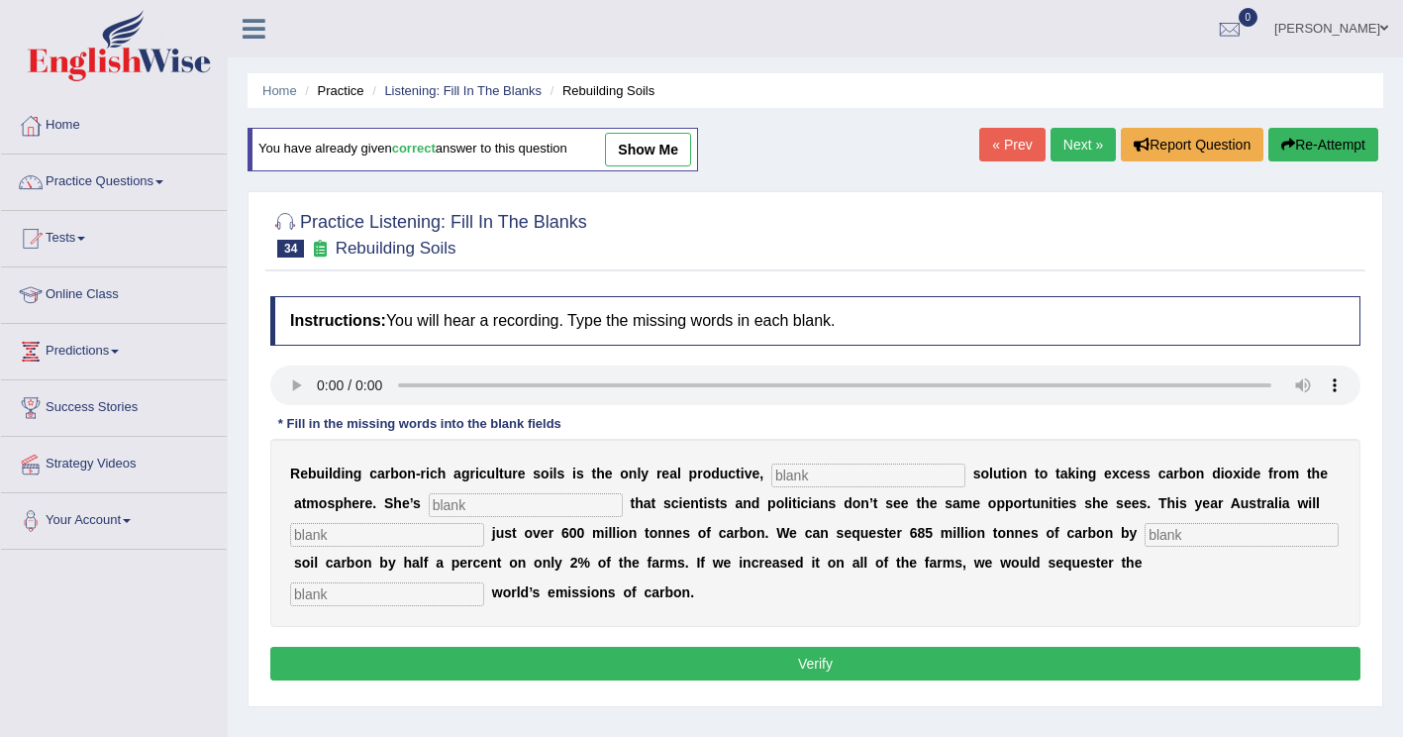
drag, startPoint x: 748, startPoint y: 475, endPoint x: 814, endPoint y: 467, distance: 66.8
click at [772, 475] on input "text" at bounding box center [869, 476] width 194 height 24
type input "permanent"
click at [429, 506] on input "text" at bounding box center [526, 505] width 194 height 24
type input "frustrated"
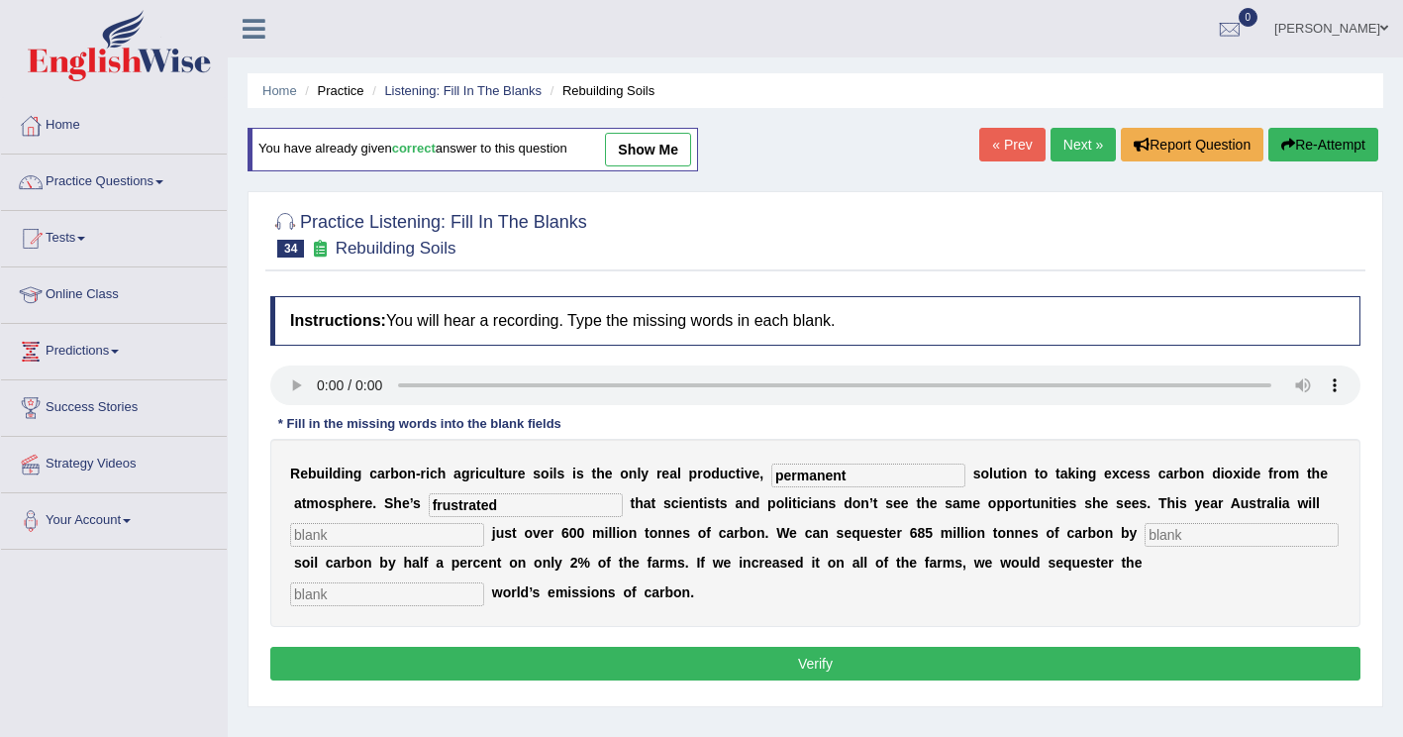
click at [484, 523] on input "text" at bounding box center [387, 535] width 194 height 24
type input "admit"
click at [1145, 538] on input "text" at bounding box center [1242, 535] width 194 height 24
type input "increading"
click at [484, 582] on input "text" at bounding box center [387, 594] width 194 height 24
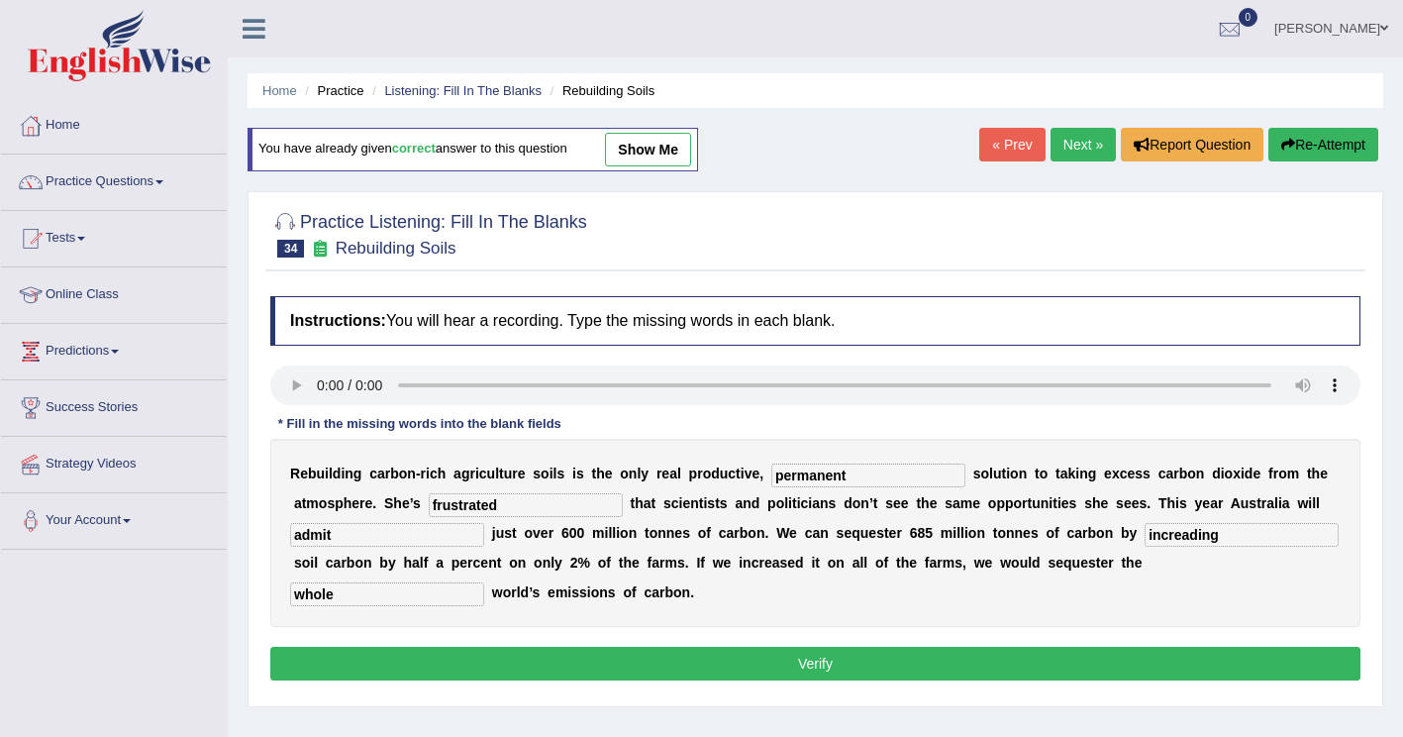
type input "whole"
click at [1145, 536] on input "increading" at bounding box center [1242, 535] width 194 height 24
type input "increasing"
click at [834, 647] on button "Verify" at bounding box center [815, 664] width 1090 height 34
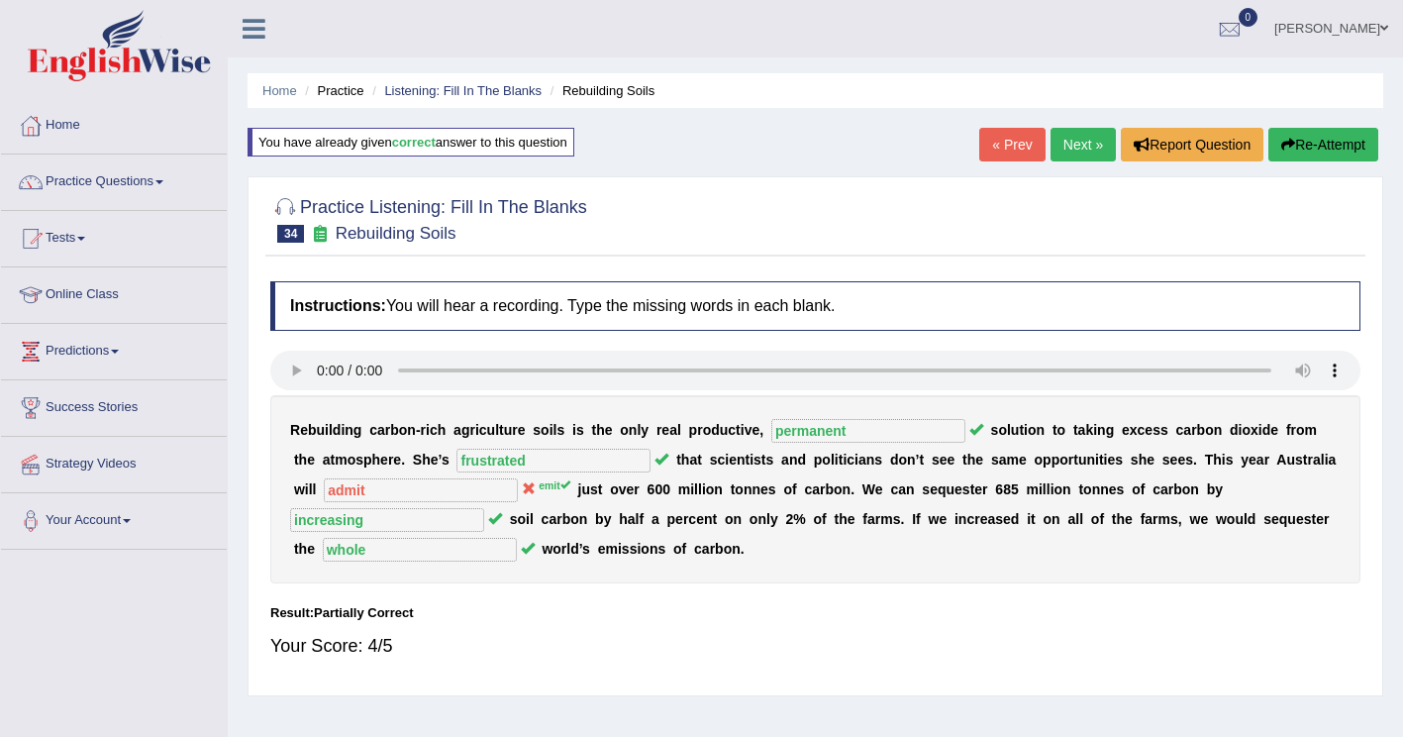
click at [1306, 146] on button "Re-Attempt" at bounding box center [1324, 145] width 110 height 34
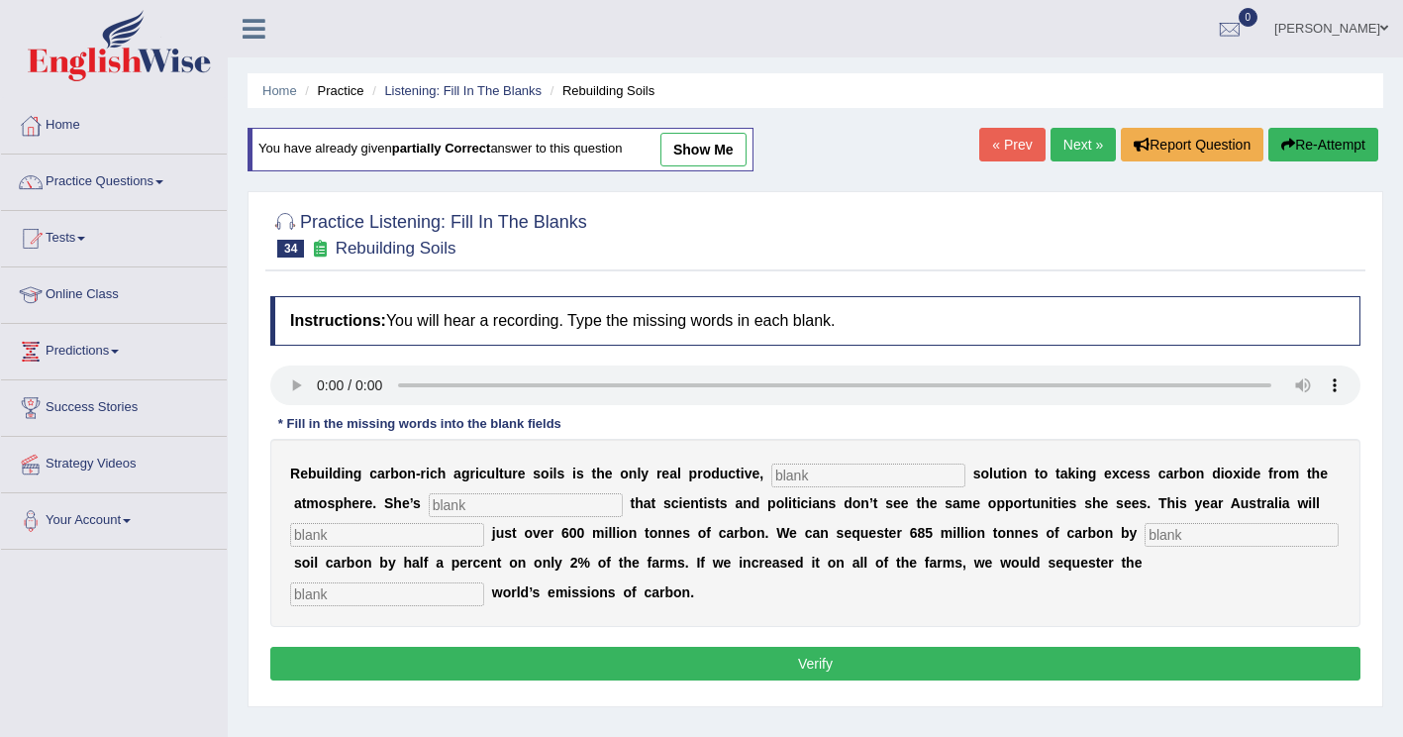
click at [787, 474] on input "text" at bounding box center [869, 476] width 194 height 24
drag, startPoint x: 741, startPoint y: 471, endPoint x: 892, endPoint y: 450, distance: 153.1
click at [772, 471] on input "text" at bounding box center [869, 476] width 194 height 24
type input "permanent"
click at [429, 506] on input "text" at bounding box center [526, 505] width 194 height 24
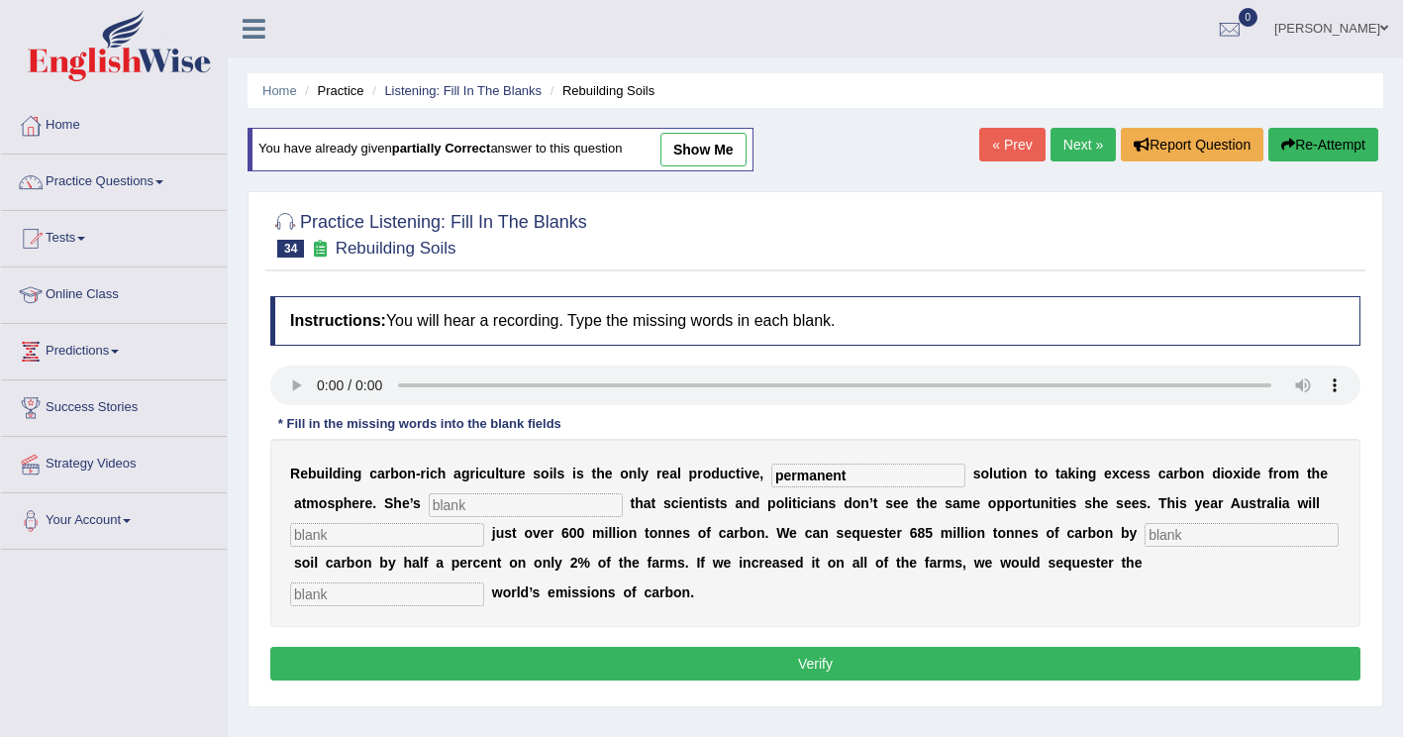
click at [429, 511] on input "text" at bounding box center [526, 505] width 194 height 24
type input "frustrated"
click at [484, 523] on input "text" at bounding box center [387, 535] width 194 height 24
type input "omit"
click at [1145, 535] on input "text" at bounding box center [1242, 535] width 194 height 24
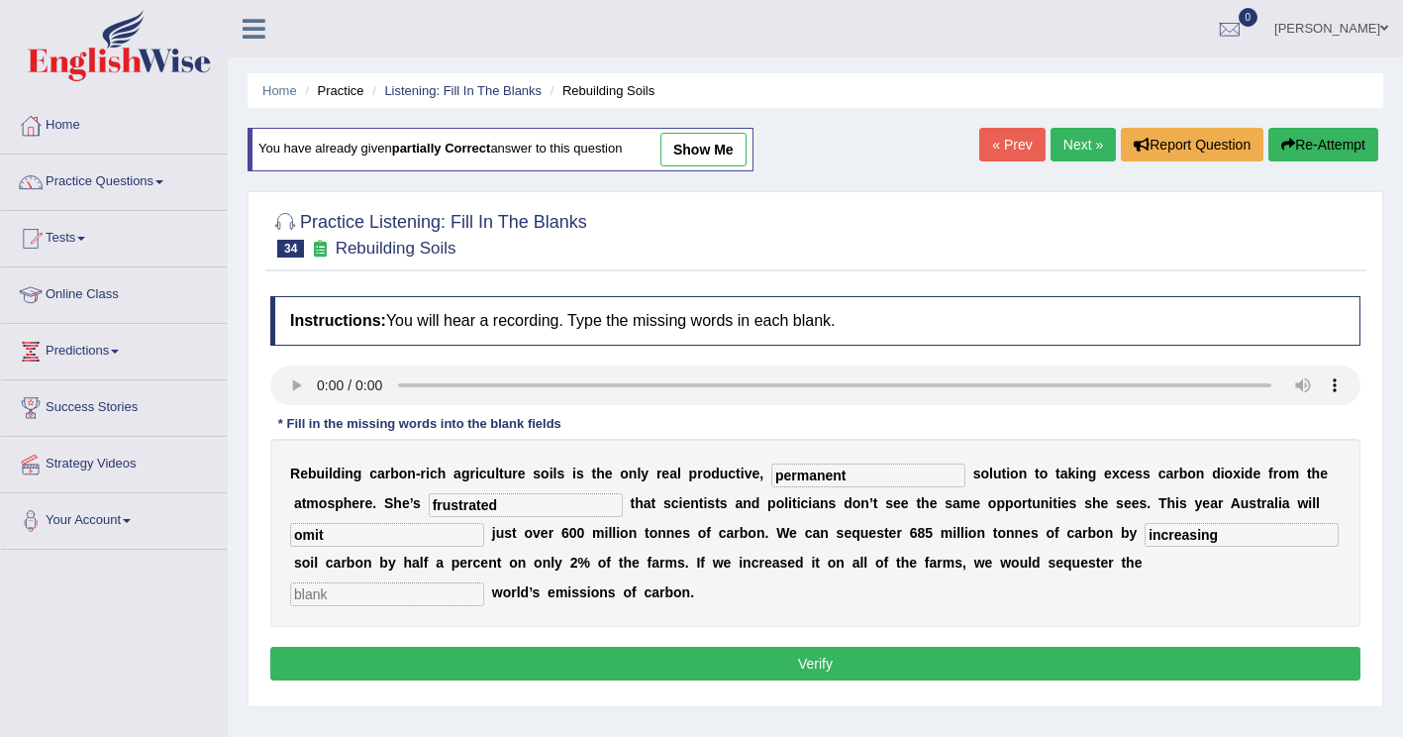
type input "increasing"
click at [484, 582] on input "text" at bounding box center [387, 594] width 194 height 24
type input "whole"
drag, startPoint x: 1217, startPoint y: 507, endPoint x: 991, endPoint y: 500, distance: 225.9
click at [991, 500] on div "R e b u i l d i n g c a r b o n - r i c h a g r i c u l t u r e s o i l s i s t…" at bounding box center [815, 533] width 1090 height 188
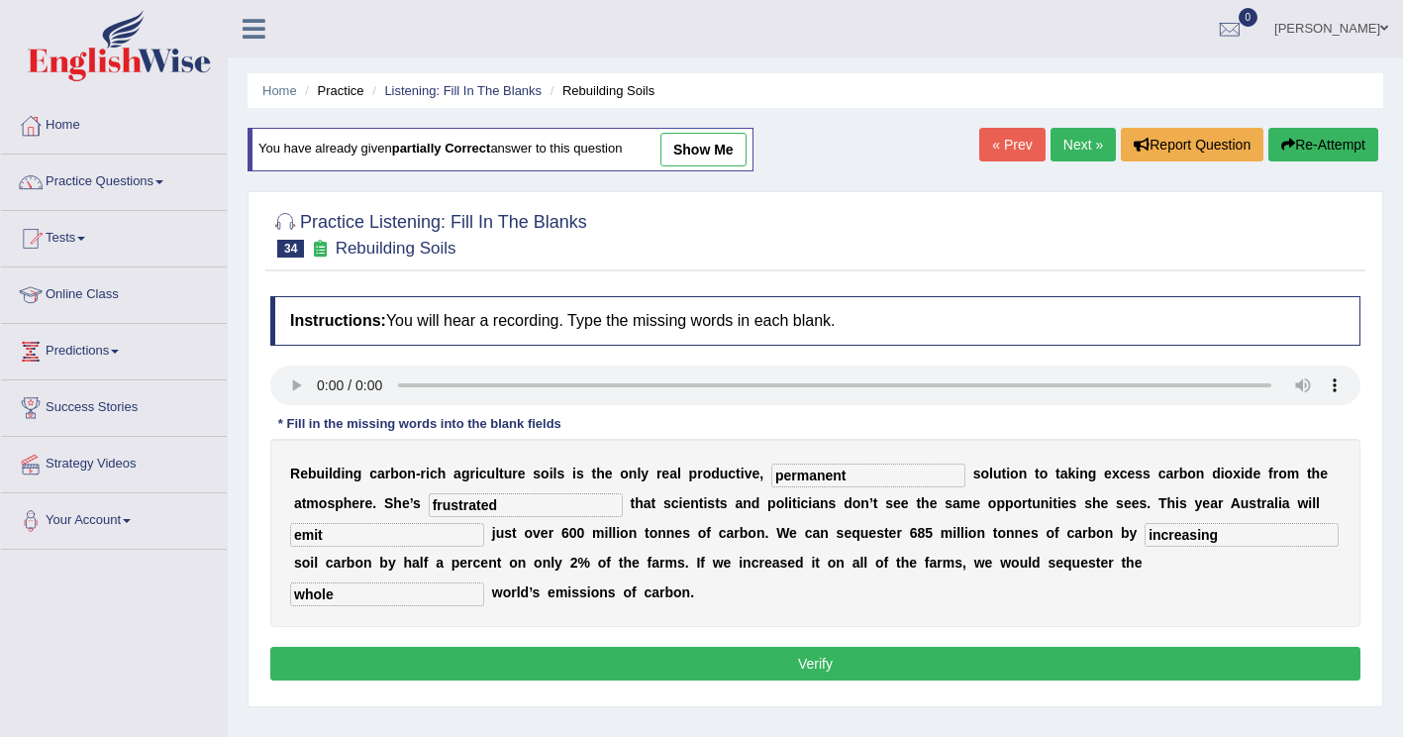
type input "emit"
click at [467, 647] on button "Verify" at bounding box center [815, 664] width 1090 height 34
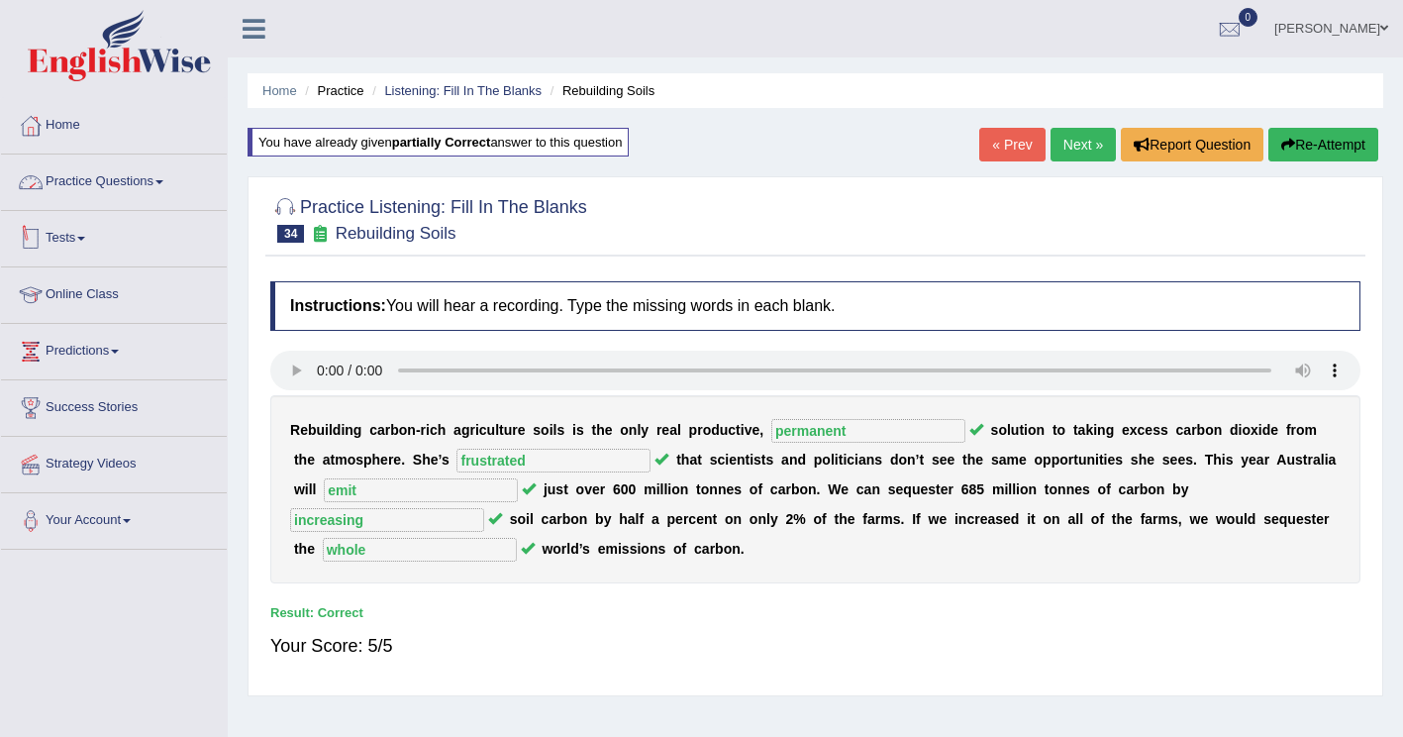
click at [102, 179] on link "Practice Questions" at bounding box center [114, 180] width 226 height 50
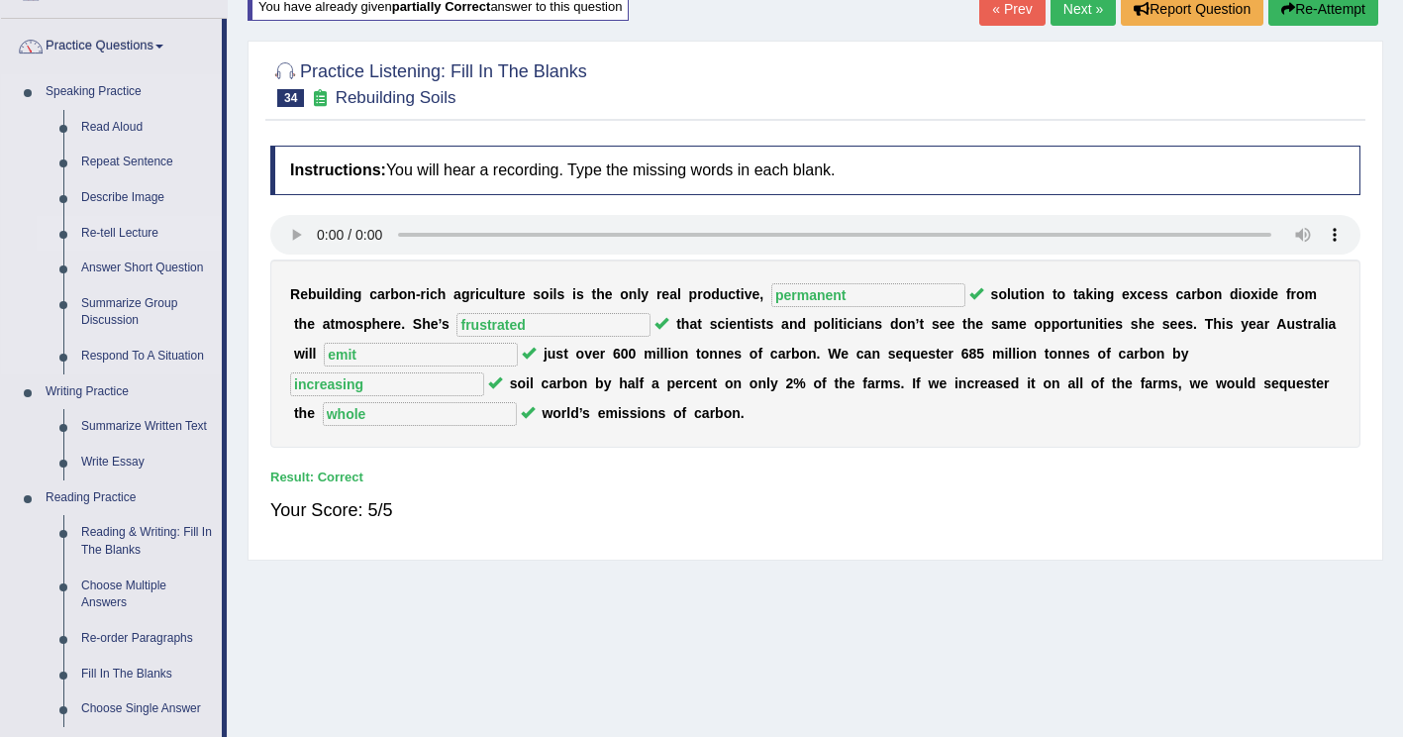
scroll to position [594, 0]
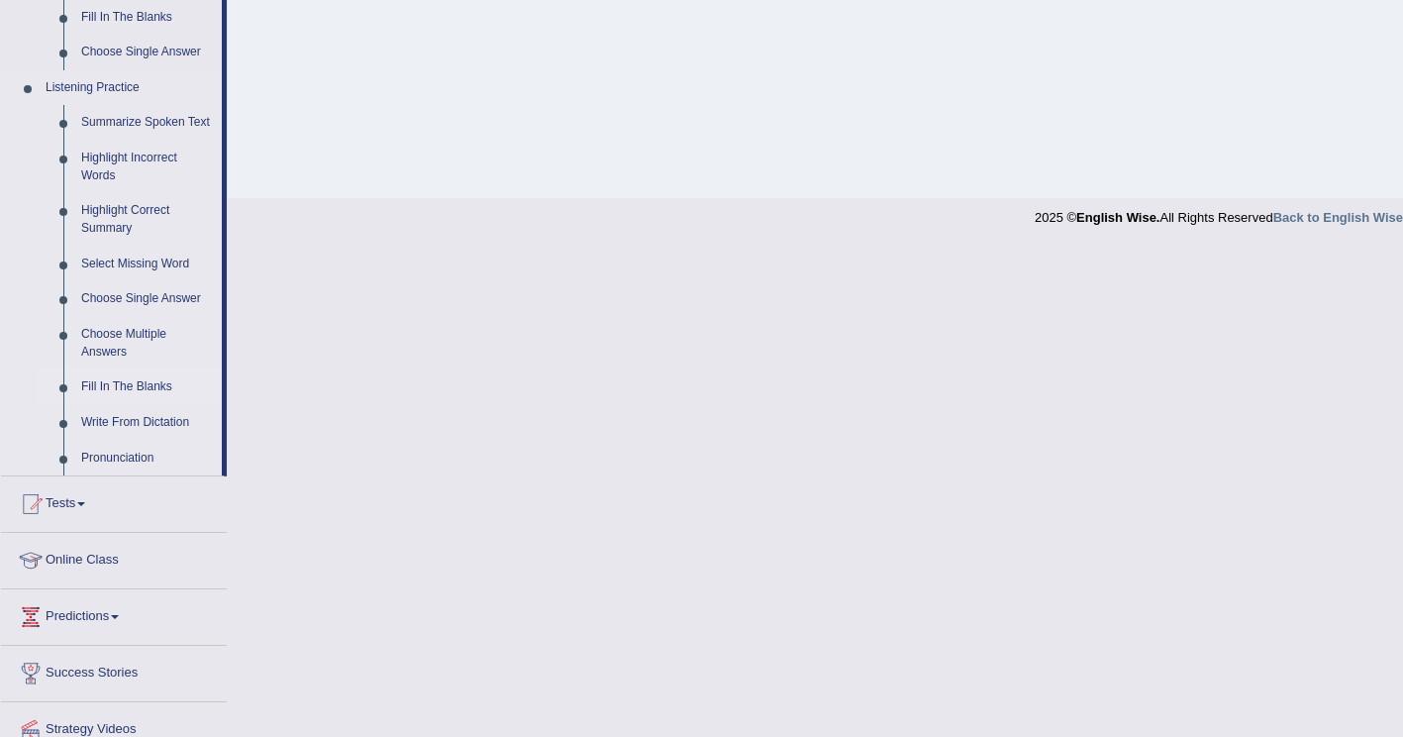
click at [119, 379] on link "Fill In The Blanks" at bounding box center [147, 387] width 150 height 36
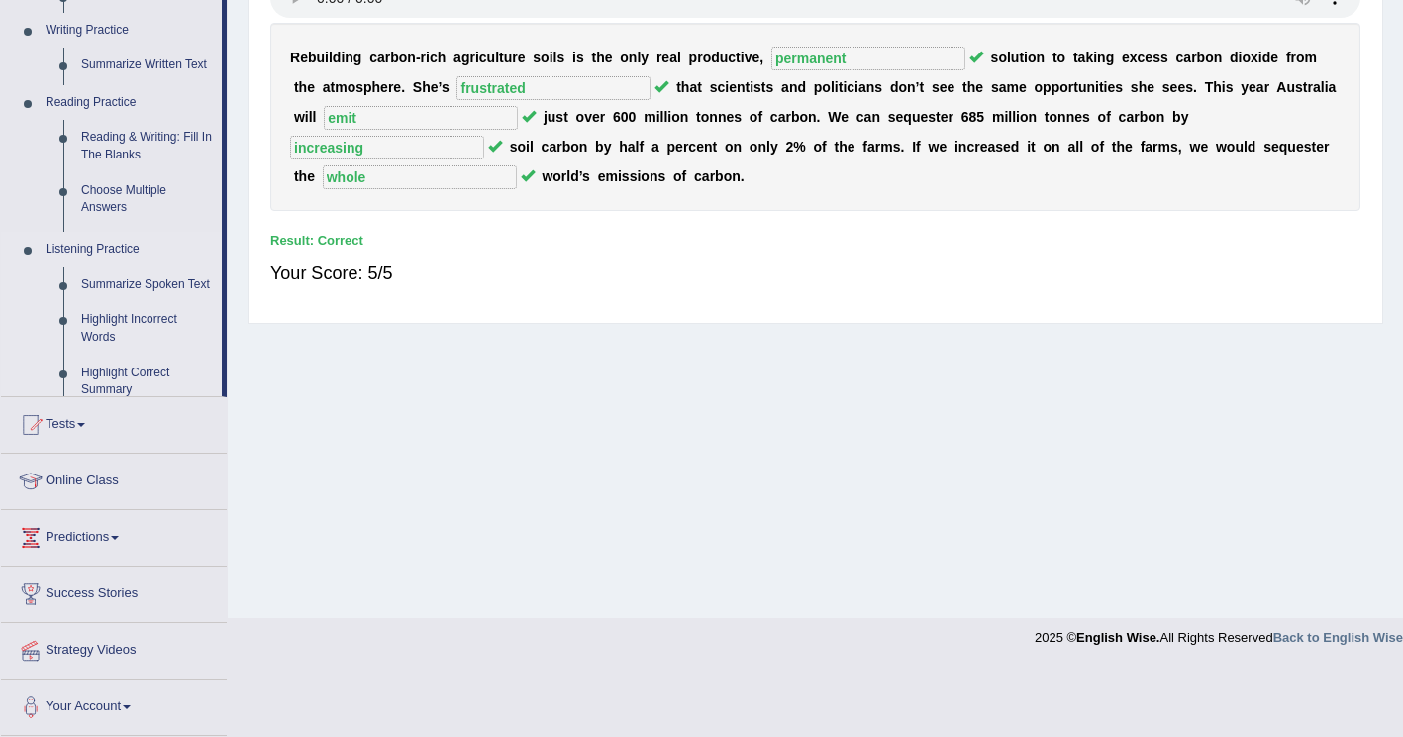
scroll to position [303, 0]
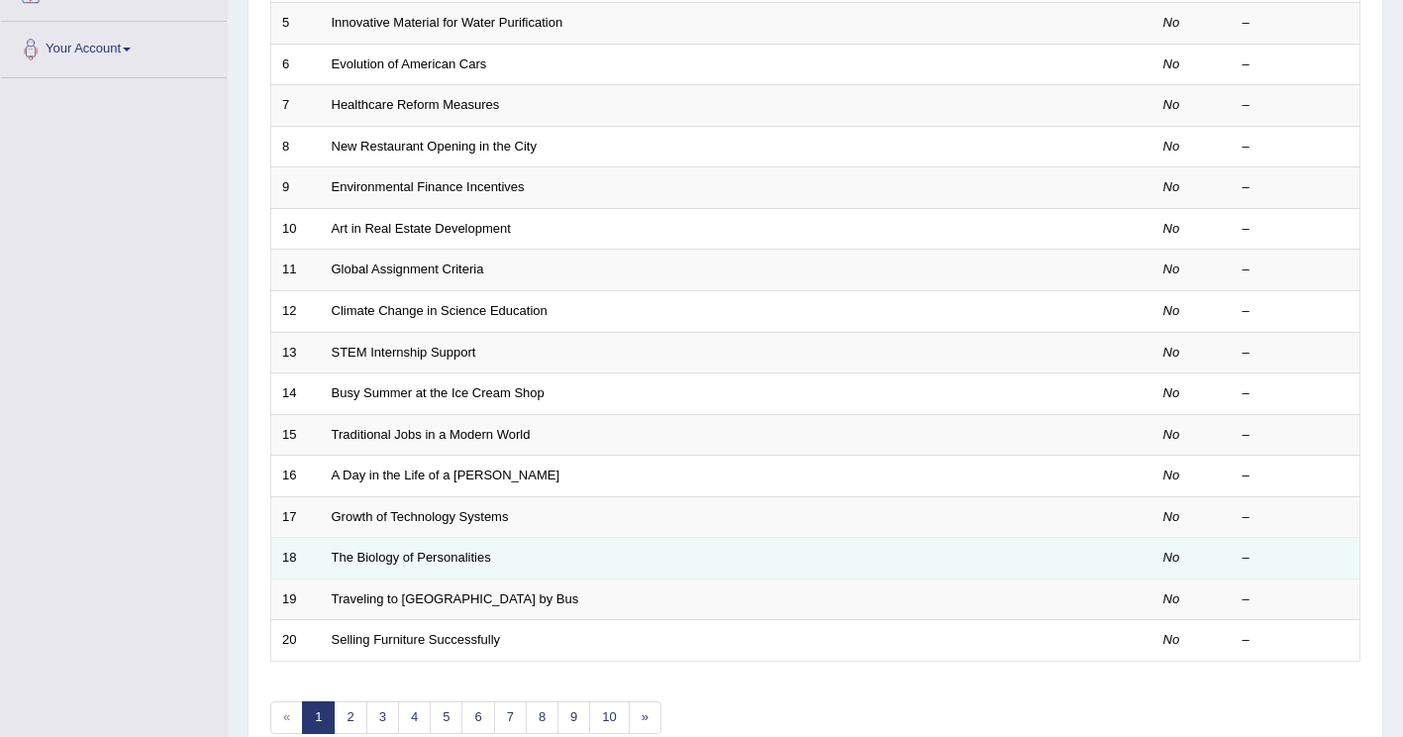
scroll to position [495, 0]
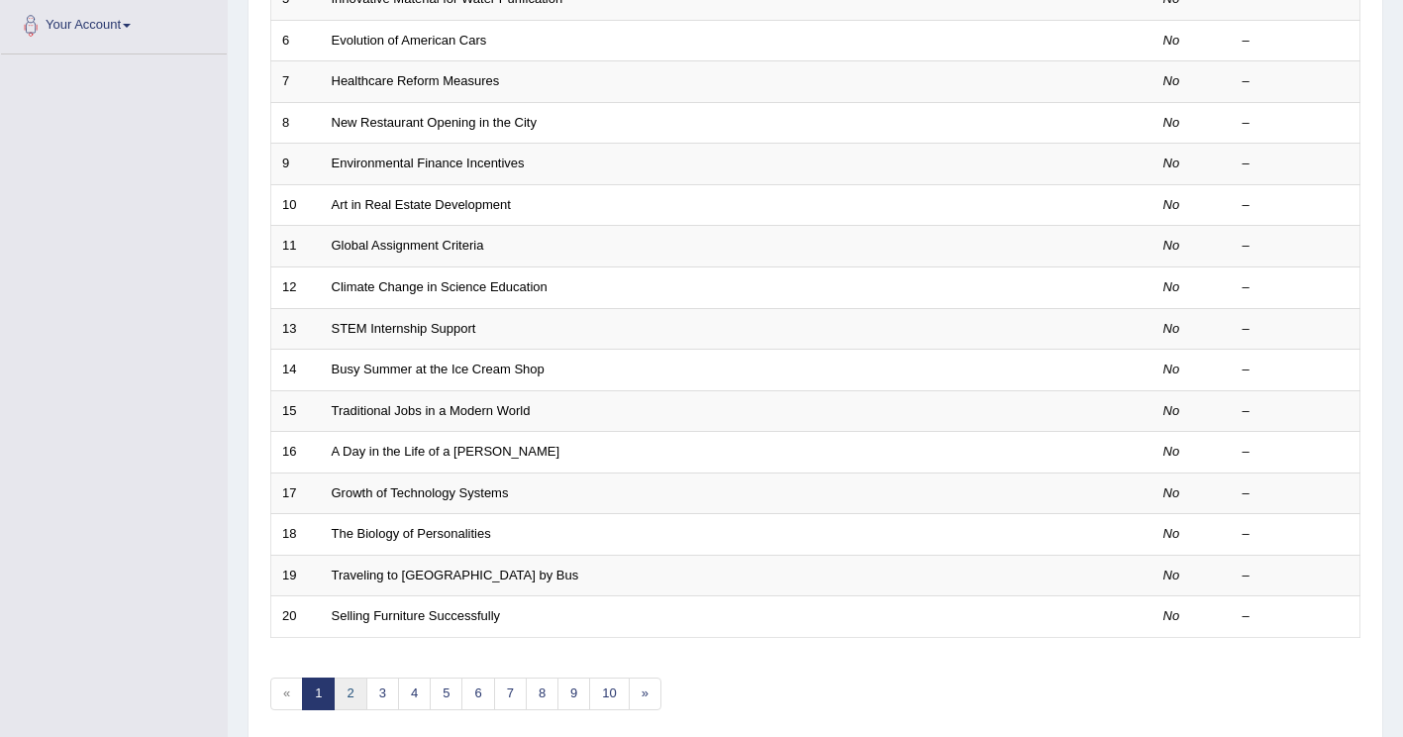
click at [354, 691] on link "2" at bounding box center [350, 693] width 33 height 33
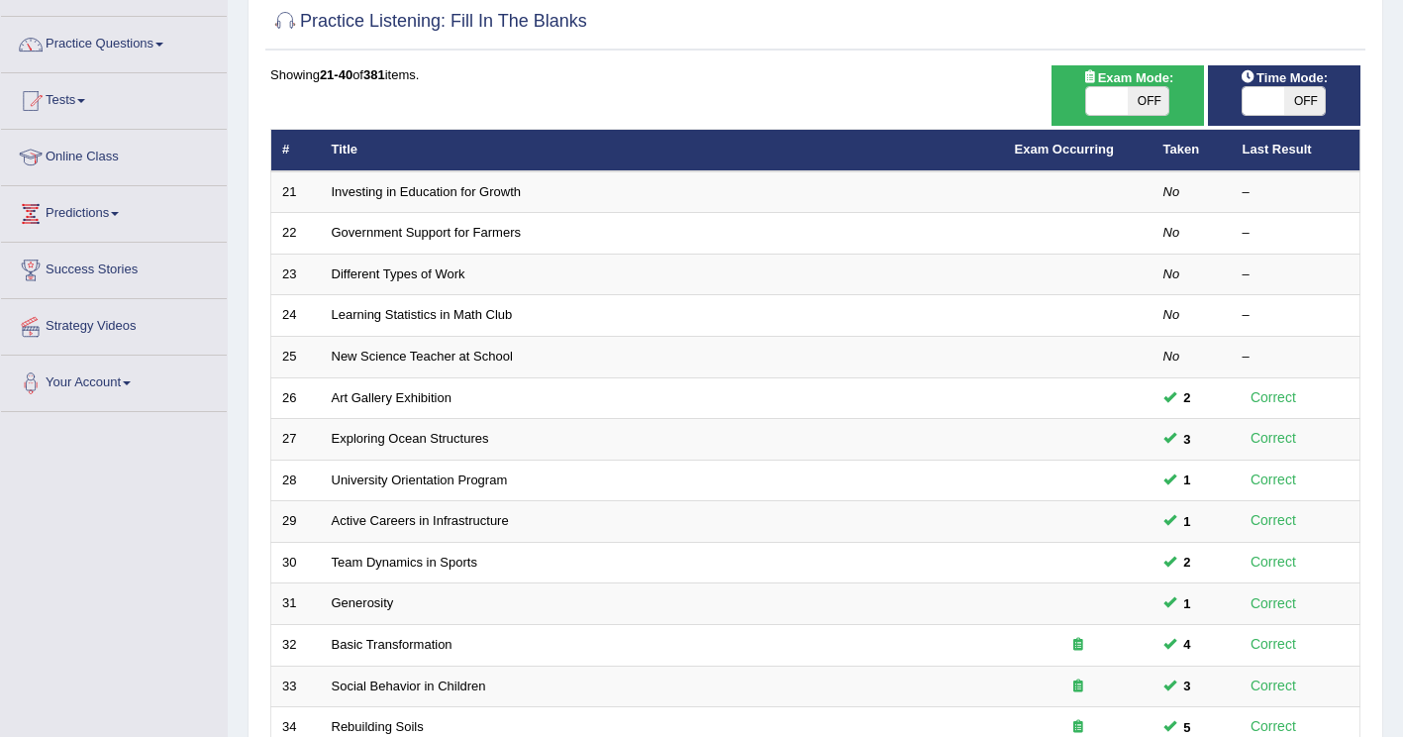
scroll to position [99, 0]
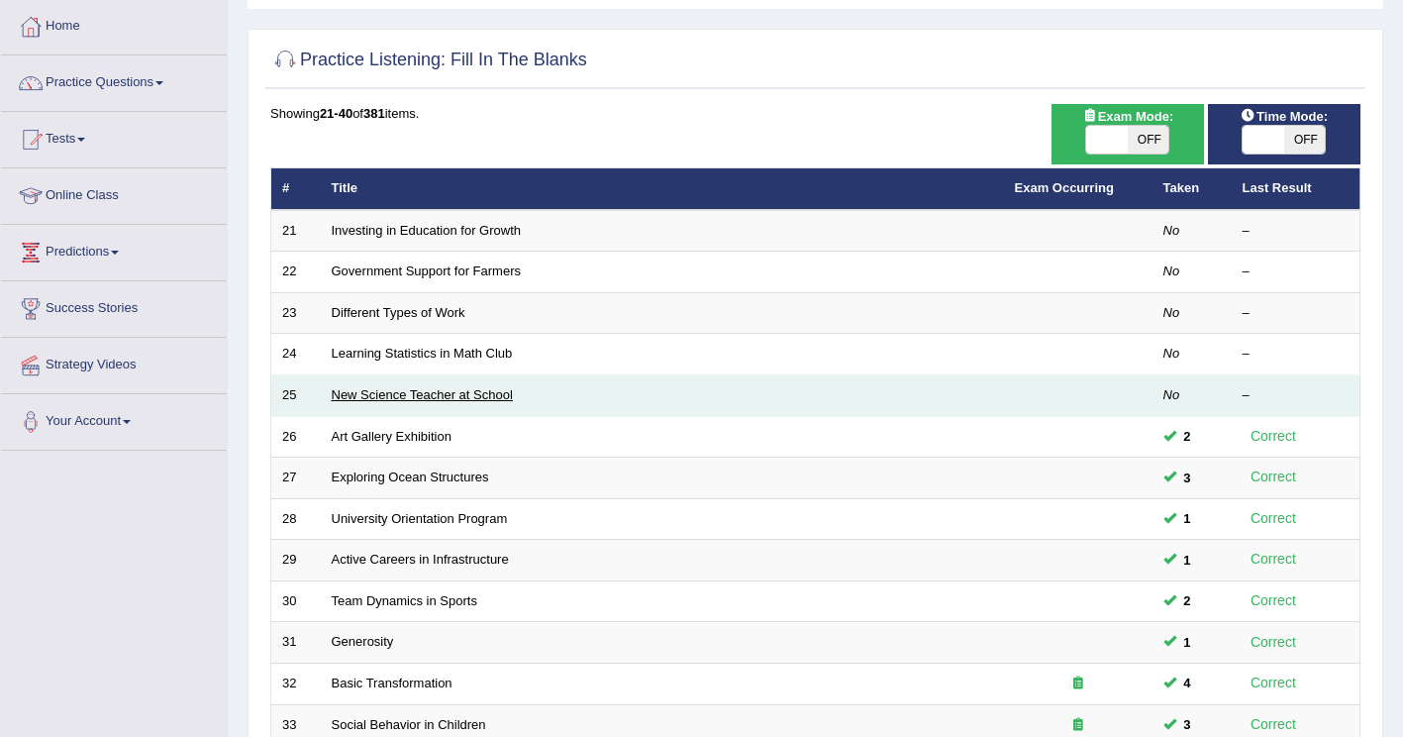
click at [391, 396] on link "New Science Teacher at School" at bounding box center [422, 394] width 181 height 15
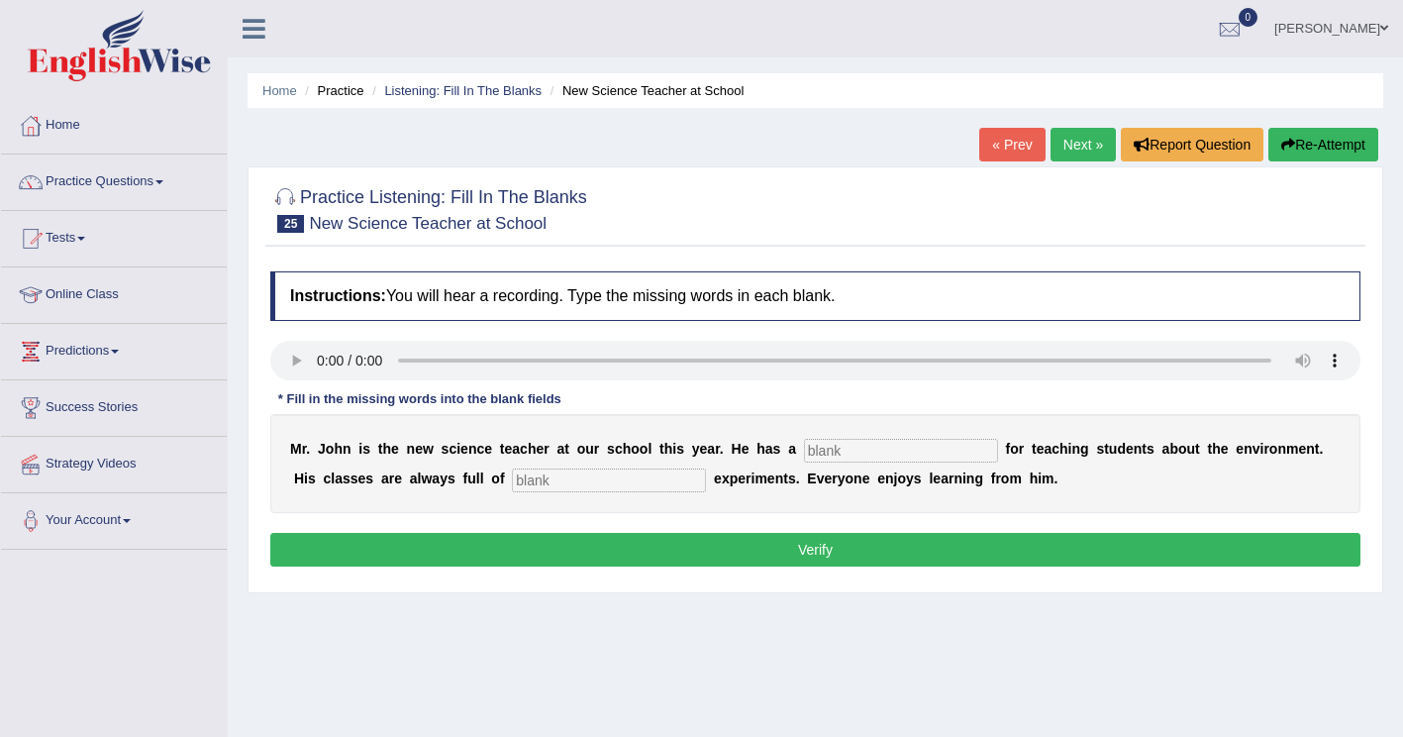
drag, startPoint x: 796, startPoint y: 452, endPoint x: 1151, endPoint y: 397, distance: 358.7
click at [804, 452] on input "text" at bounding box center [901, 451] width 194 height 24
type input "passion"
click at [512, 482] on input "text" at bounding box center [609, 480] width 194 height 24
type input "exciting"
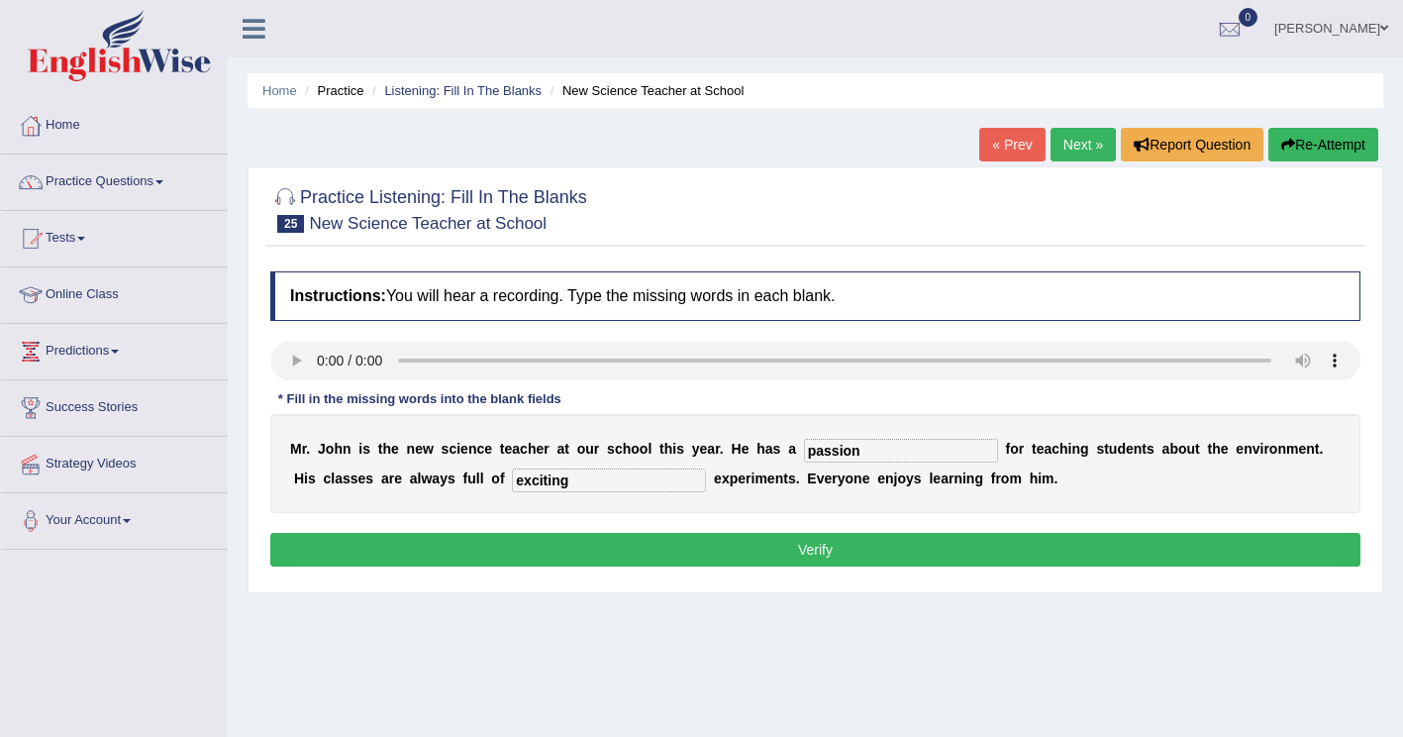
click at [656, 540] on button "Verify" at bounding box center [815, 550] width 1090 height 34
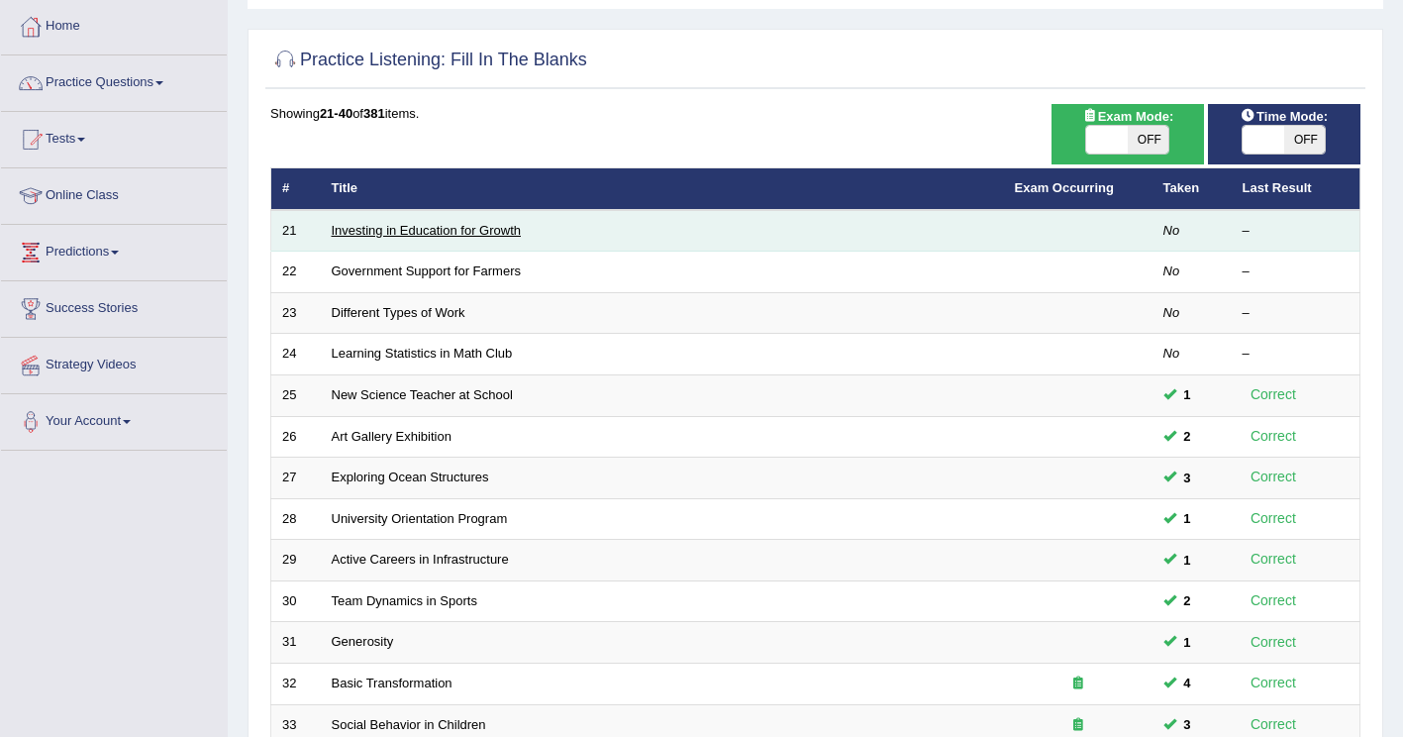
click at [378, 227] on link "Investing in Education for Growth" at bounding box center [427, 230] width 190 height 15
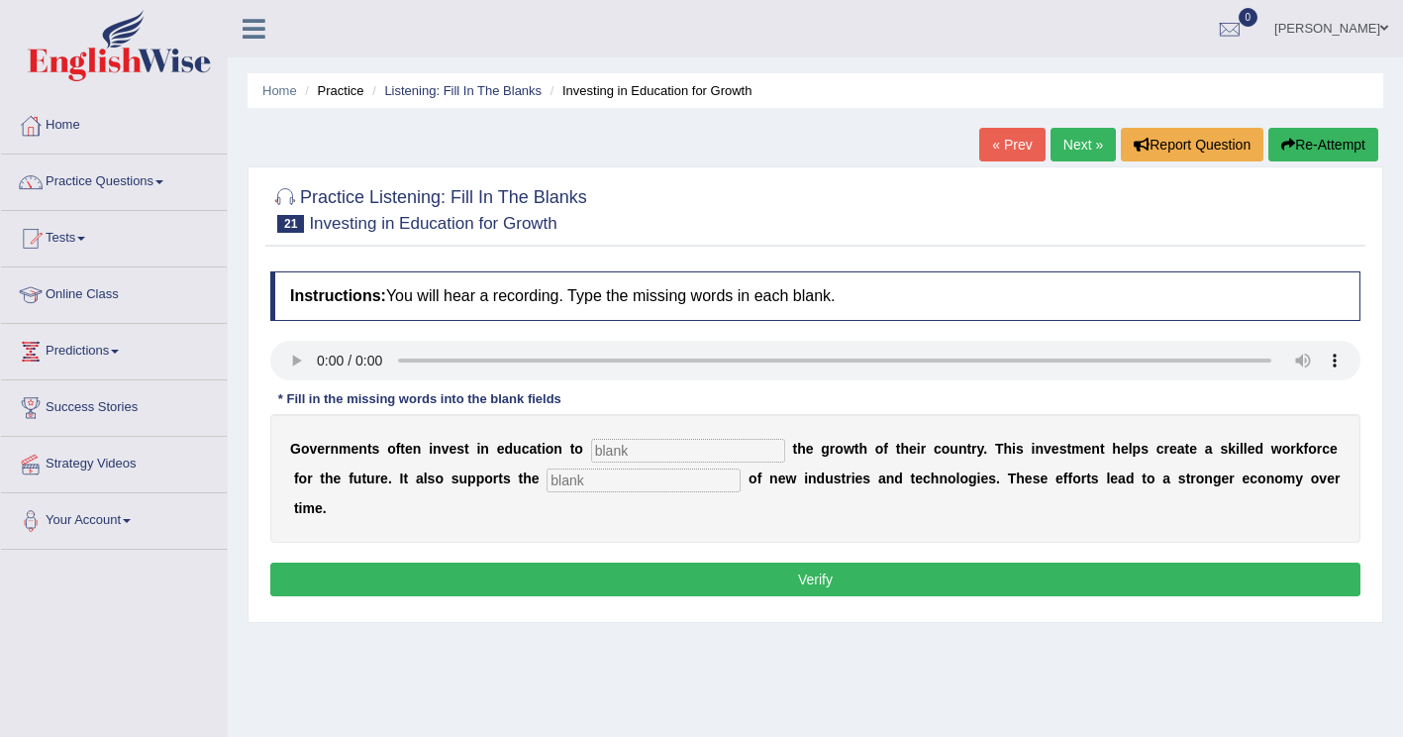
drag, startPoint x: 638, startPoint y: 449, endPoint x: 678, endPoint y: 416, distance: 52.1
click at [637, 447] on input "text" at bounding box center [688, 451] width 194 height 24
type input "boost"
click at [570, 488] on input "text" at bounding box center [644, 480] width 194 height 24
type input "development"
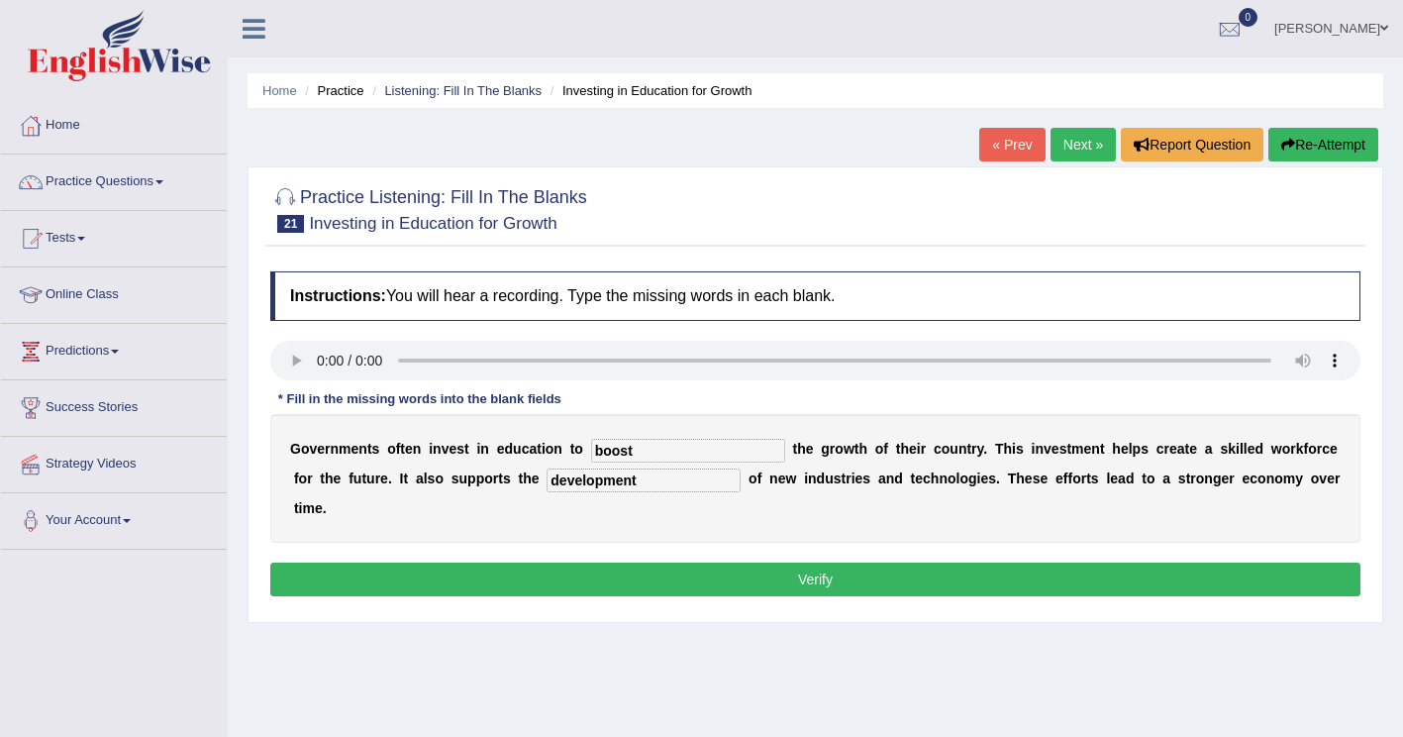
click at [562, 563] on button "Verify" at bounding box center [815, 580] width 1090 height 34
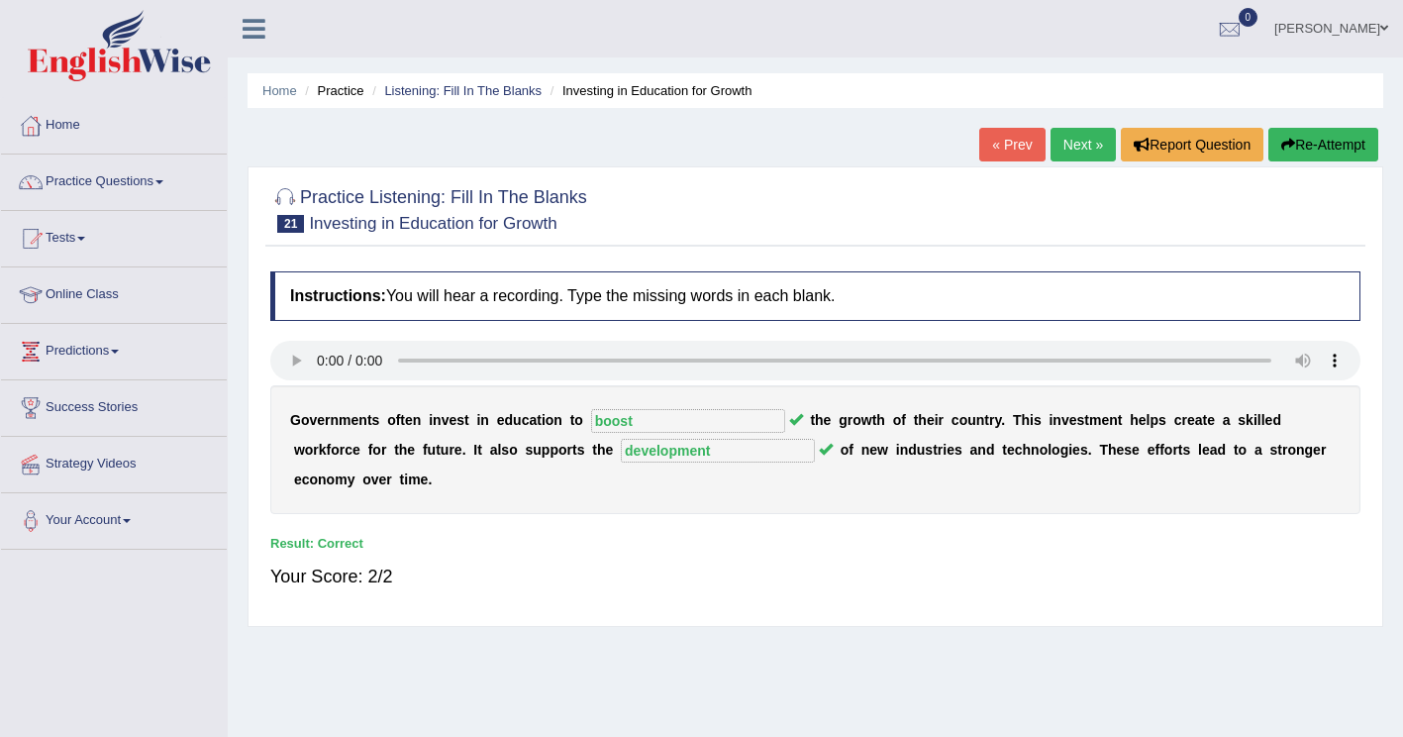
click at [1092, 138] on link "Next »" at bounding box center [1083, 145] width 65 height 34
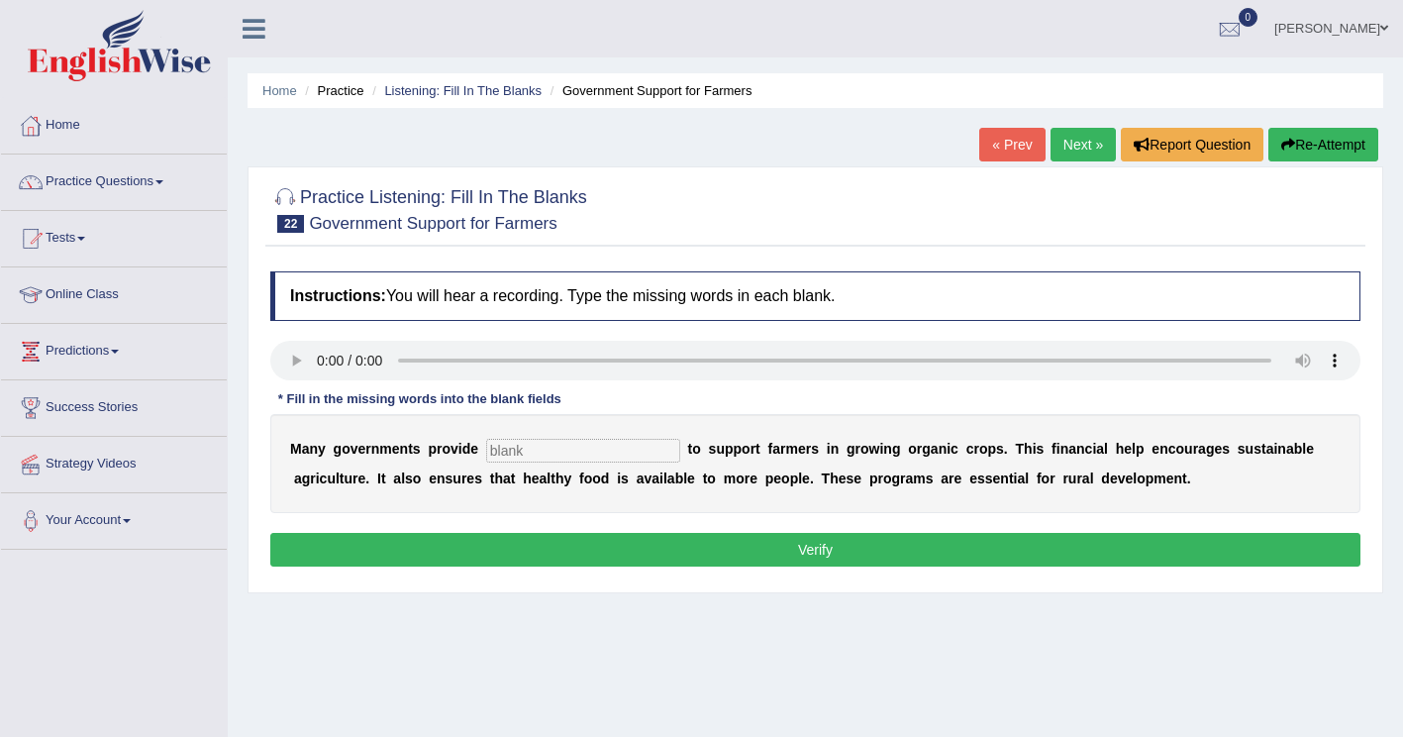
drag, startPoint x: 516, startPoint y: 448, endPoint x: 819, endPoint y: 459, distance: 303.3
click at [516, 448] on input "text" at bounding box center [583, 451] width 194 height 24
type input "subsidies"
click at [702, 567] on button "Verify" at bounding box center [815, 550] width 1090 height 34
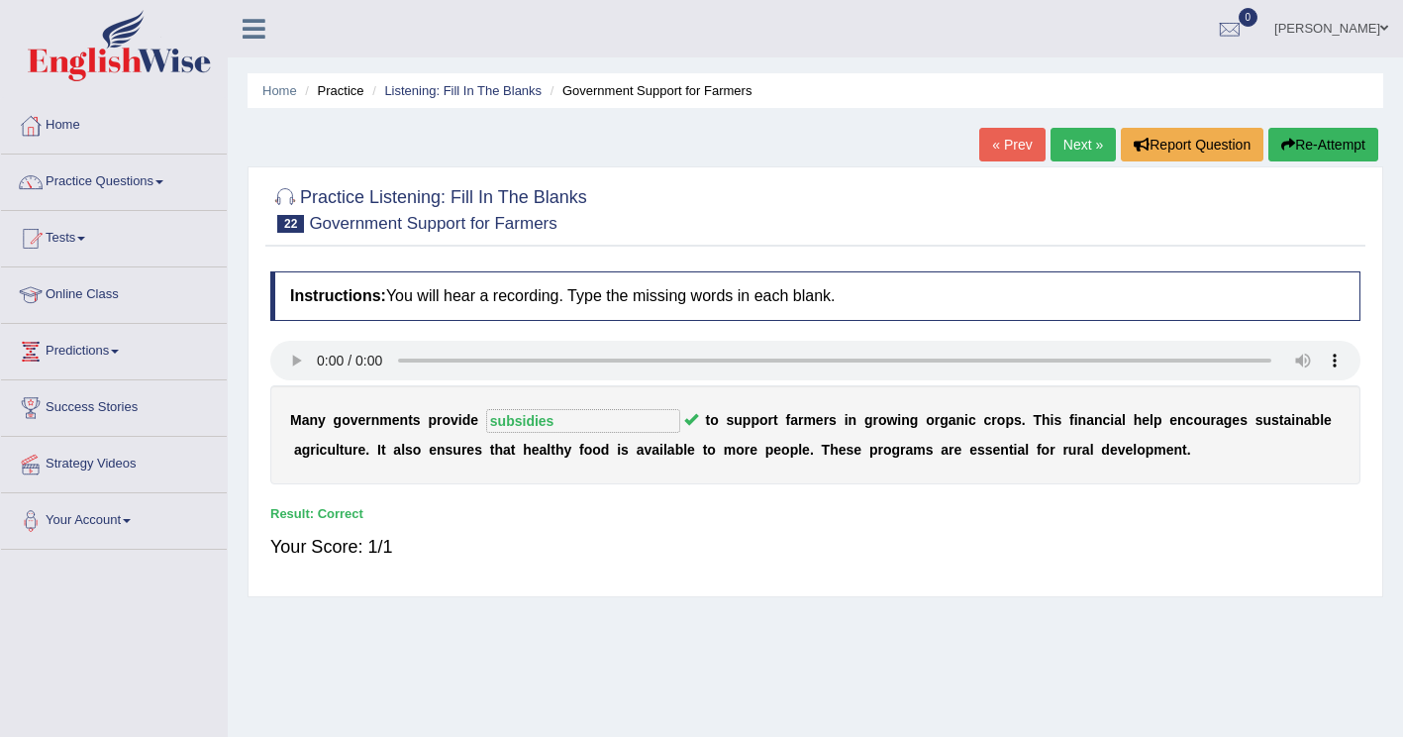
click at [1087, 140] on link "Next »" at bounding box center [1083, 145] width 65 height 34
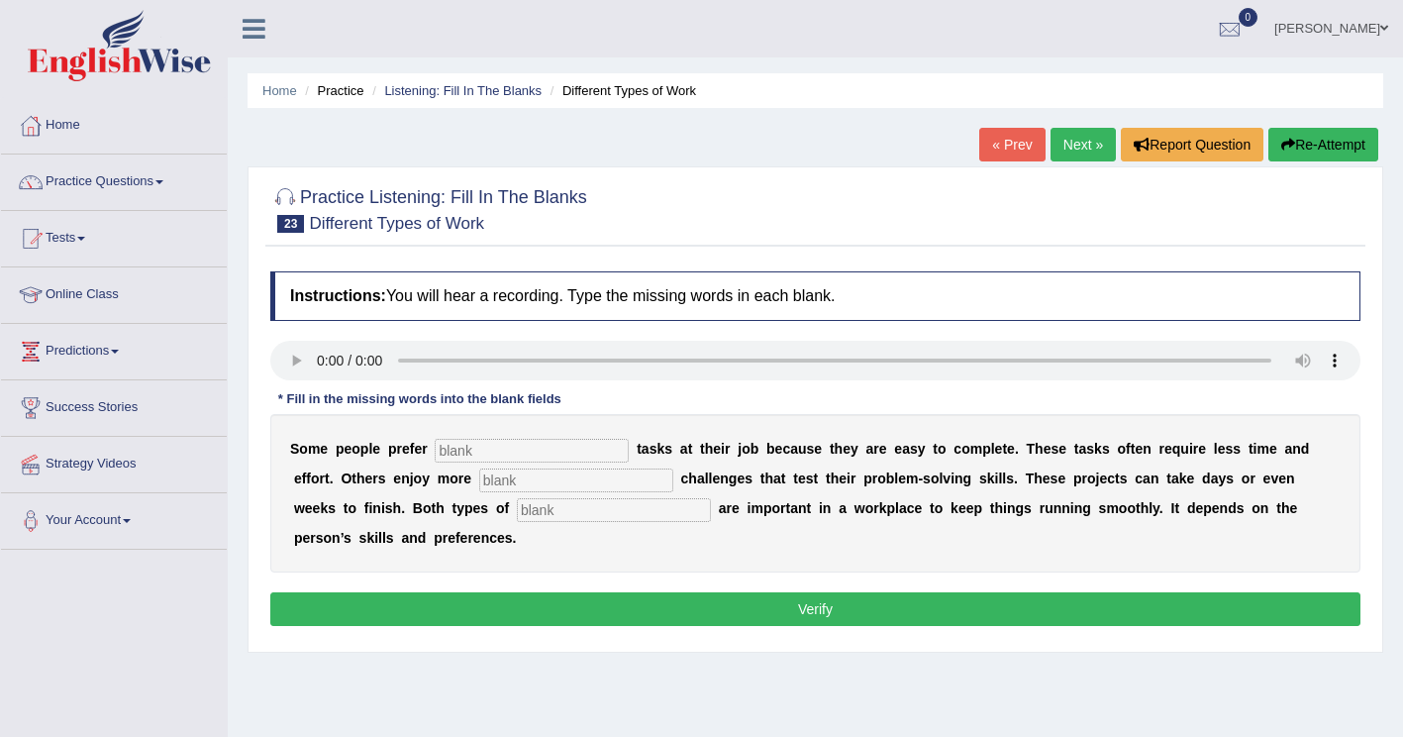
click at [464, 459] on input "text" at bounding box center [532, 451] width 194 height 24
type input "simple"
click at [479, 486] on input "text" at bounding box center [576, 480] width 194 height 24
type input "complex"
click at [517, 512] on input "text" at bounding box center [614, 510] width 194 height 24
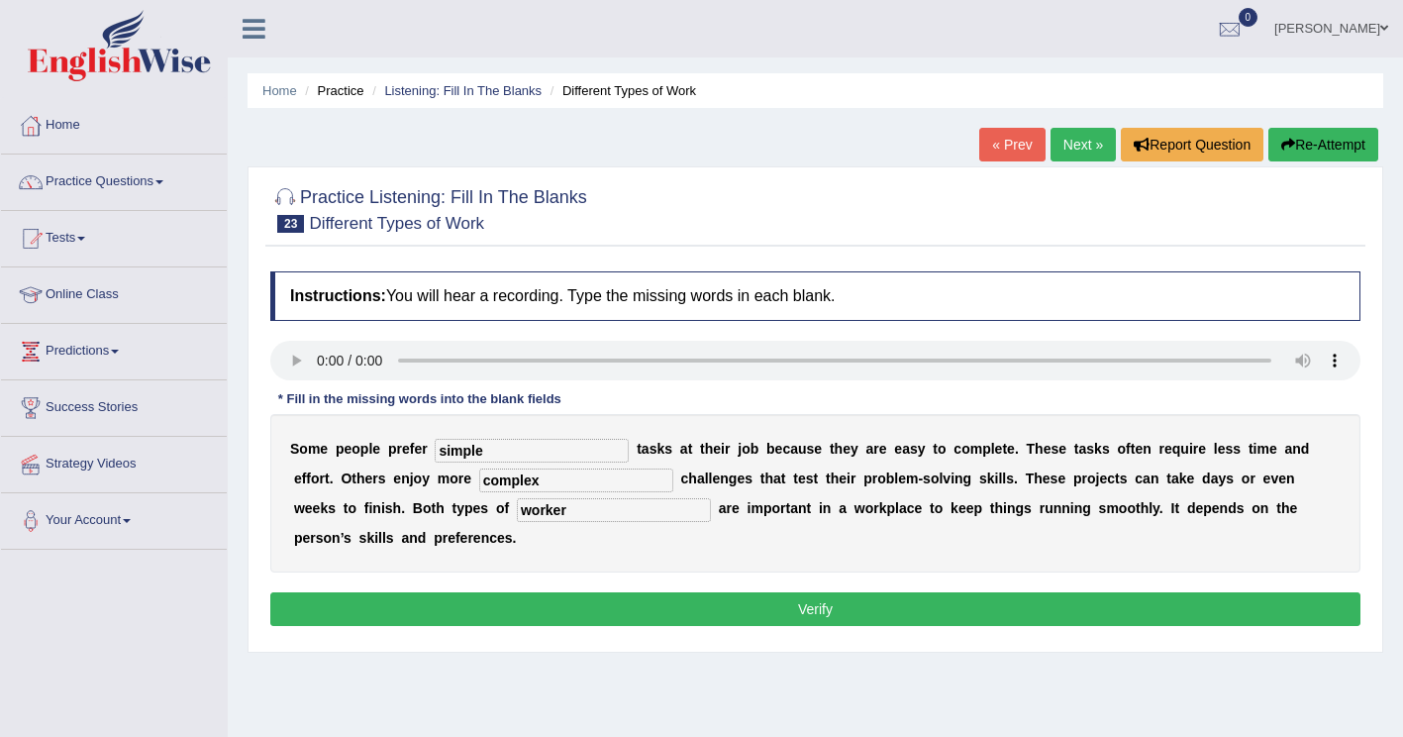
type input "worker"
click at [916, 592] on button "Verify" at bounding box center [815, 609] width 1090 height 34
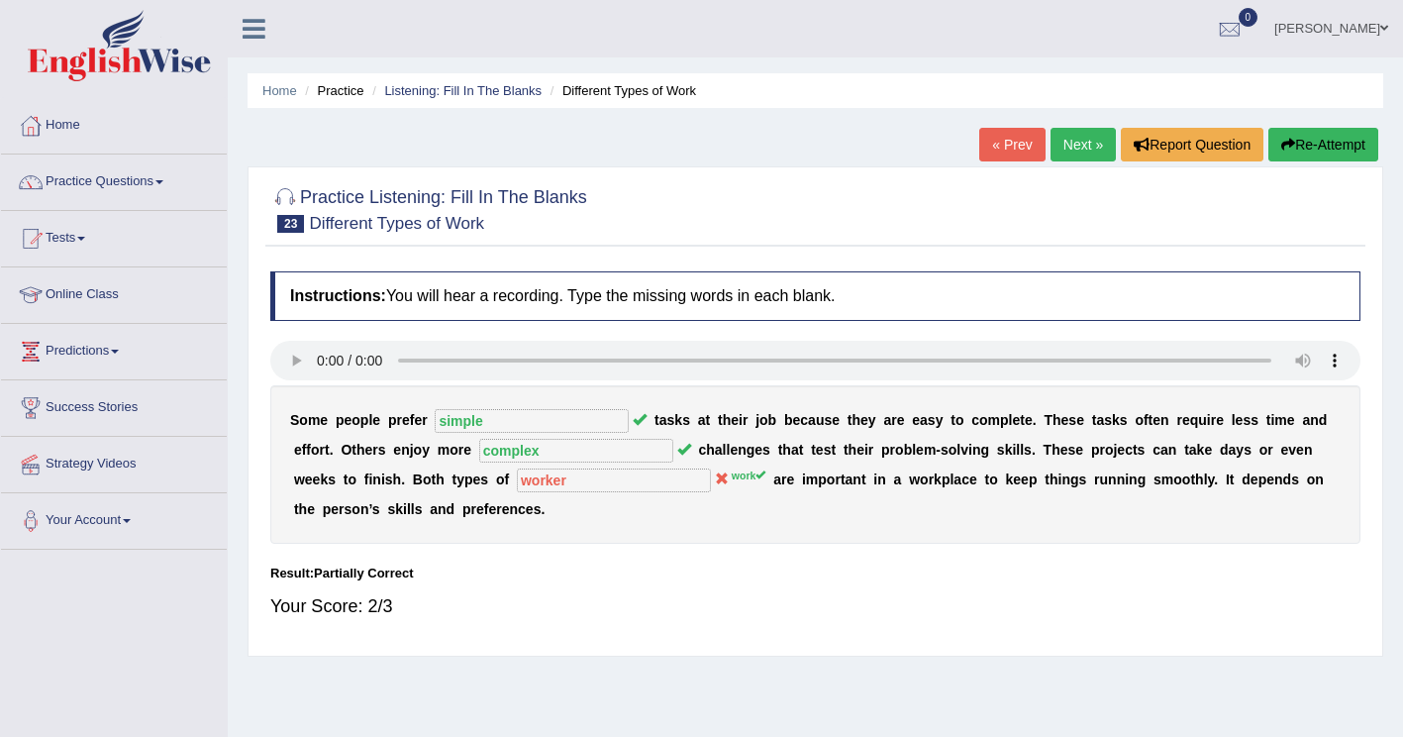
click at [1320, 143] on button "Re-Attempt" at bounding box center [1324, 145] width 110 height 34
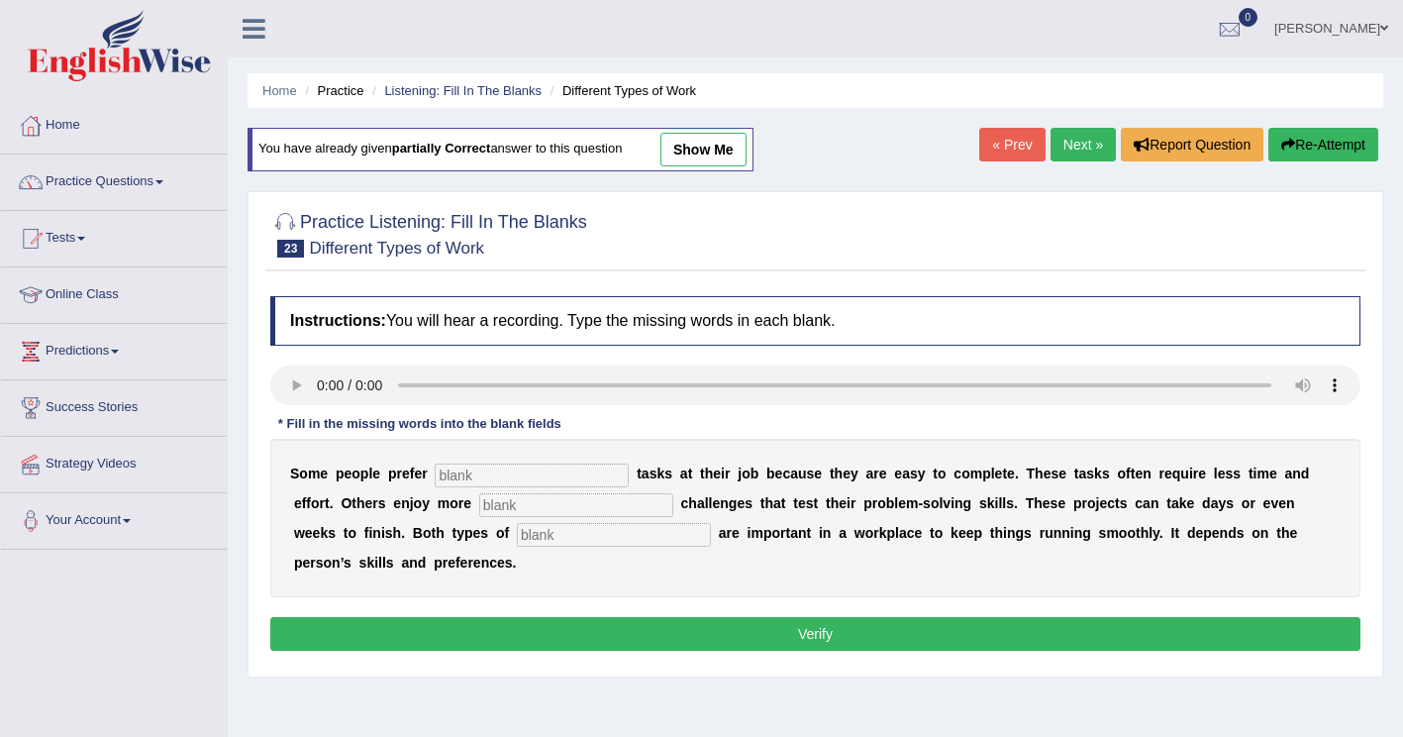
drag, startPoint x: 500, startPoint y: 471, endPoint x: 501, endPoint y: 454, distance: 17.9
click at [500, 470] on input "text" at bounding box center [532, 476] width 194 height 24
type input "simple"
click at [479, 509] on input "text" at bounding box center [576, 505] width 194 height 24
type input "complex"
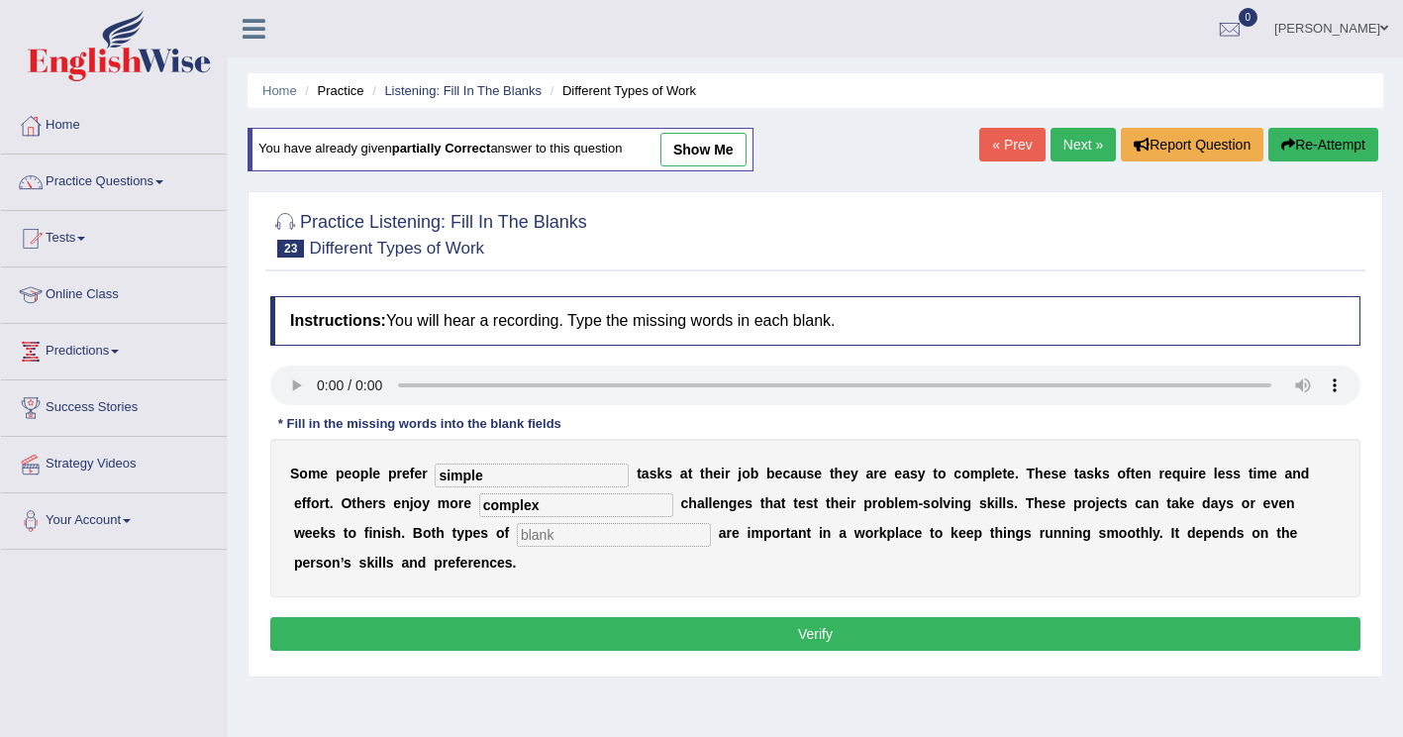
click at [517, 543] on input "text" at bounding box center [614, 535] width 194 height 24
type input "work"
click at [761, 617] on button "Verify" at bounding box center [815, 634] width 1090 height 34
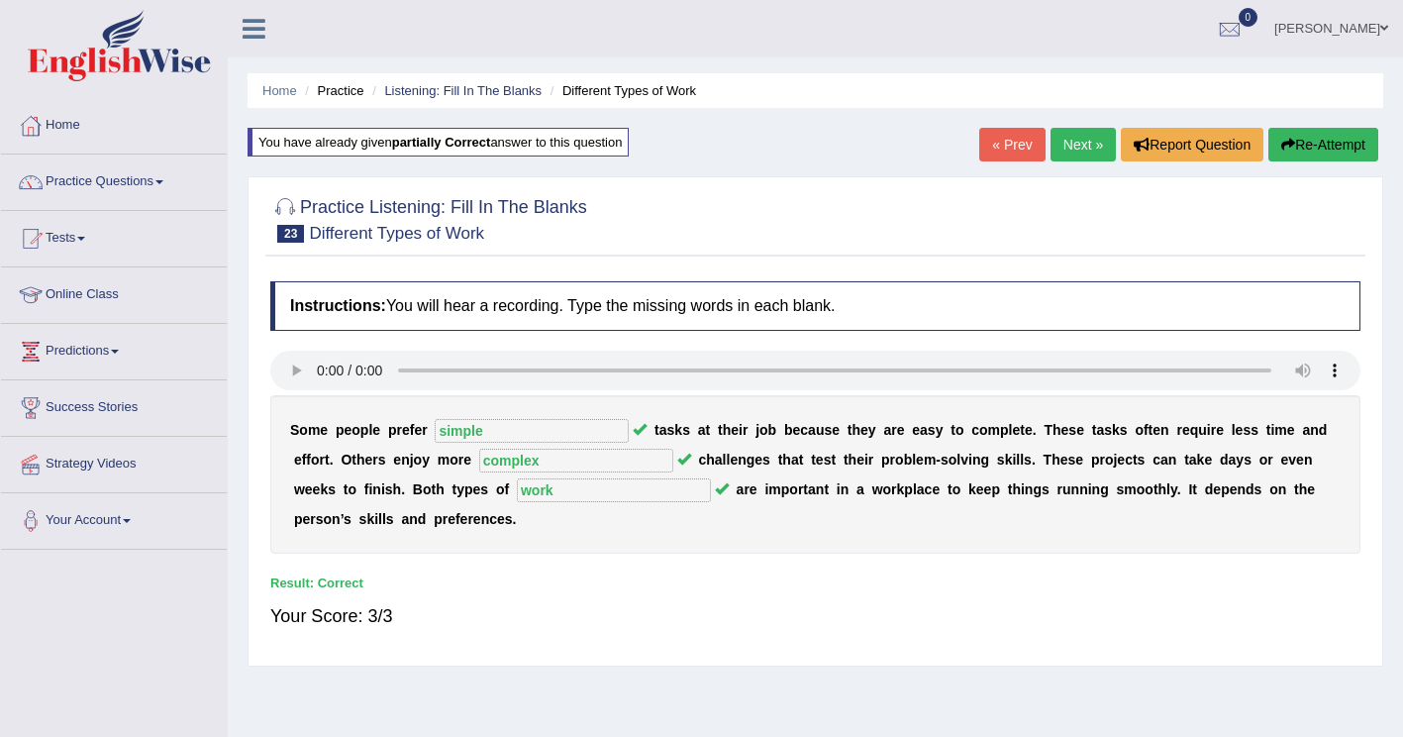
click at [1071, 147] on link "Next »" at bounding box center [1083, 145] width 65 height 34
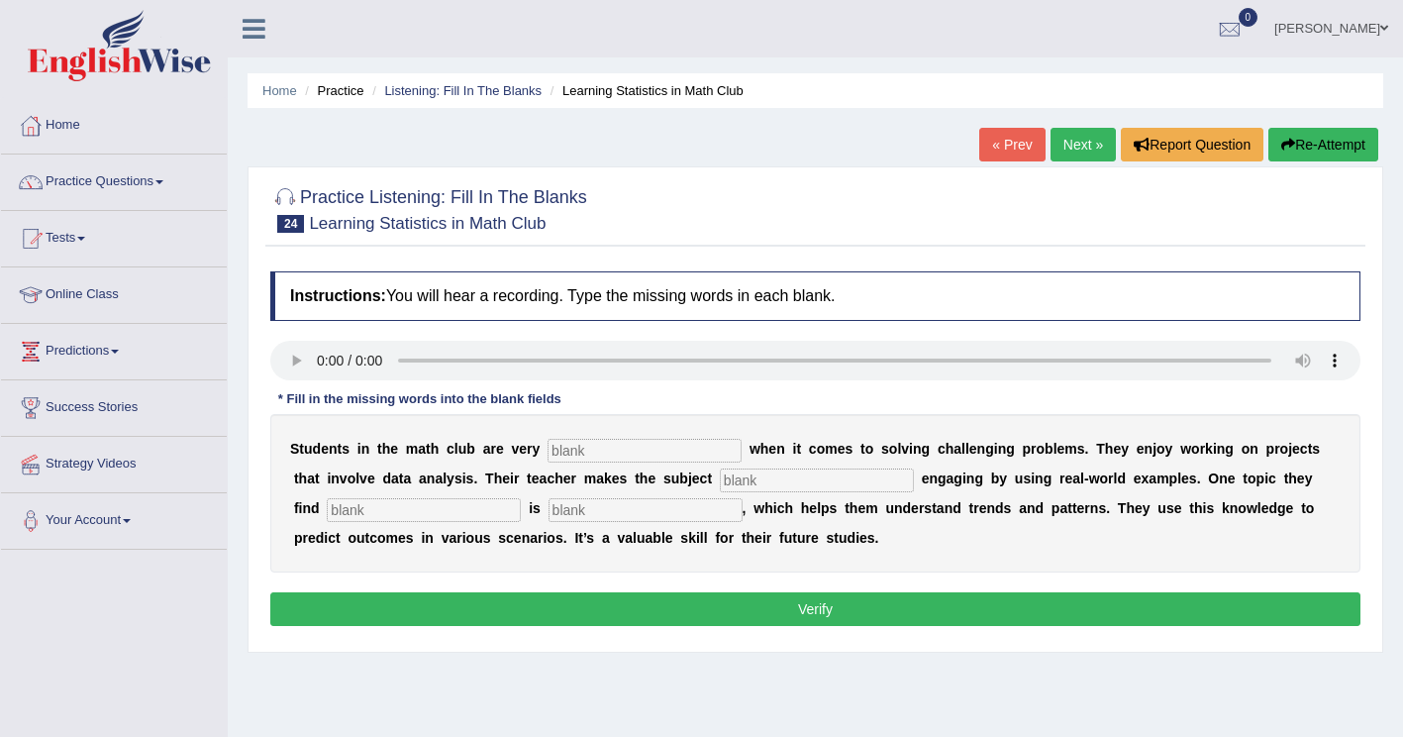
click at [585, 459] on input "text" at bounding box center [645, 451] width 194 height 24
type input "active"
drag, startPoint x: 626, startPoint y: 479, endPoint x: 1104, endPoint y: 405, distance: 484.1
click at [720, 478] on input "text" at bounding box center [817, 480] width 194 height 24
type input "cpmpleter"
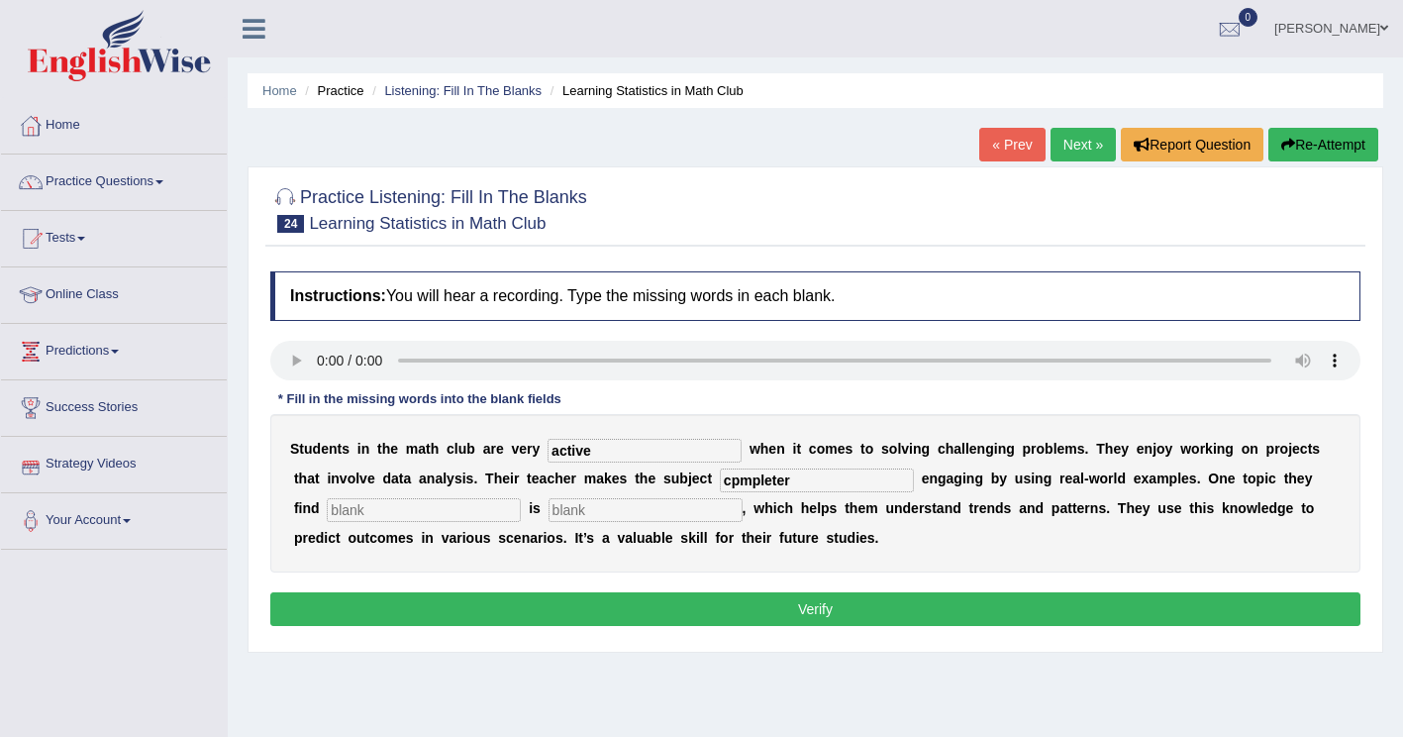
click at [334, 509] on input "text" at bounding box center [424, 510] width 194 height 24
drag, startPoint x: 701, startPoint y: 477, endPoint x: 531, endPoint y: 404, distance: 185.4
click at [596, 475] on div "S t u d e n t s i n t h e m a t h c l u b a r e v e r y active w h e n i t c o …" at bounding box center [815, 493] width 1090 height 158
type input "completely"
click at [327, 506] on input "text" at bounding box center [424, 510] width 194 height 24
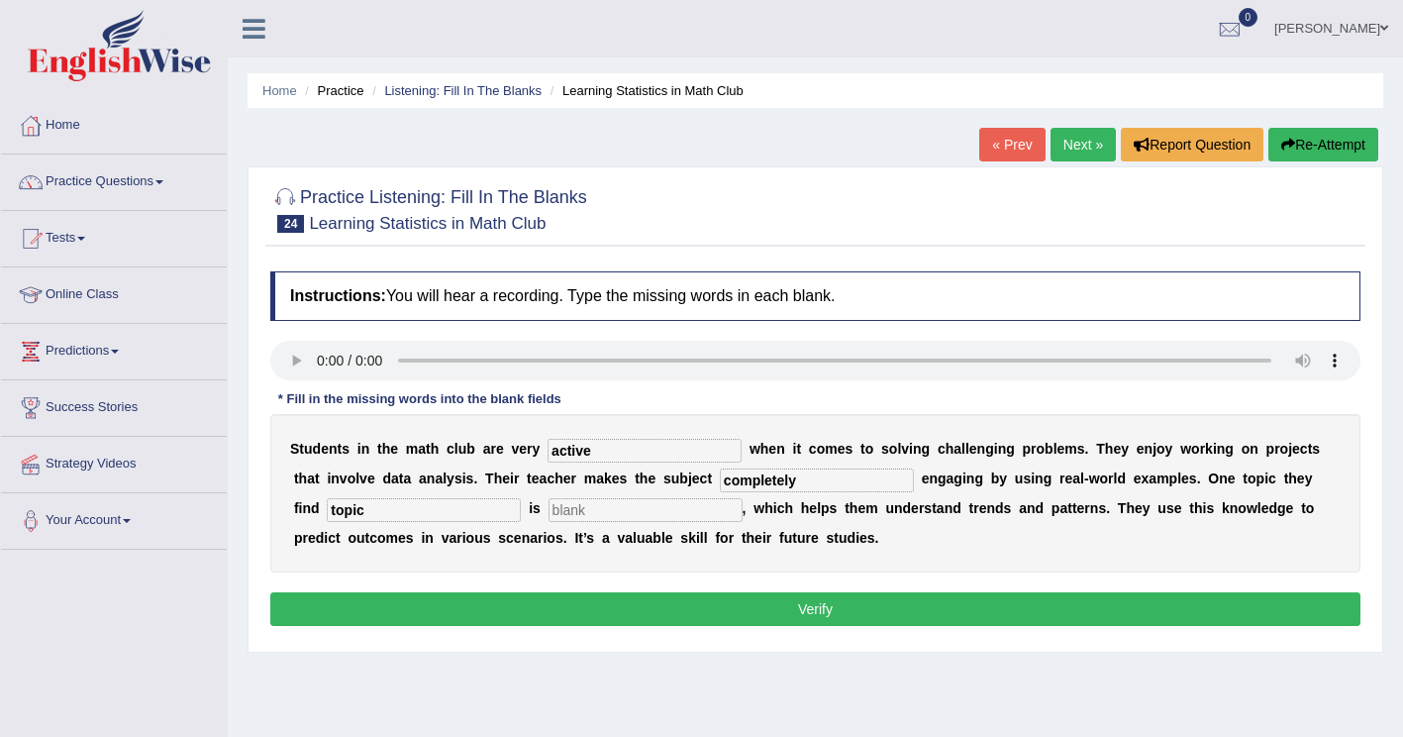
drag, startPoint x: 343, startPoint y: 515, endPoint x: 262, endPoint y: 505, distance: 80.8
click at [266, 506] on div "Instructions: You will hear a recording. Type the missing words in each blank. …" at bounding box center [815, 451] width 1100 height 380
type input "interesting"
click at [554, 508] on input "text" at bounding box center [646, 510] width 194 height 24
type input "statistics"
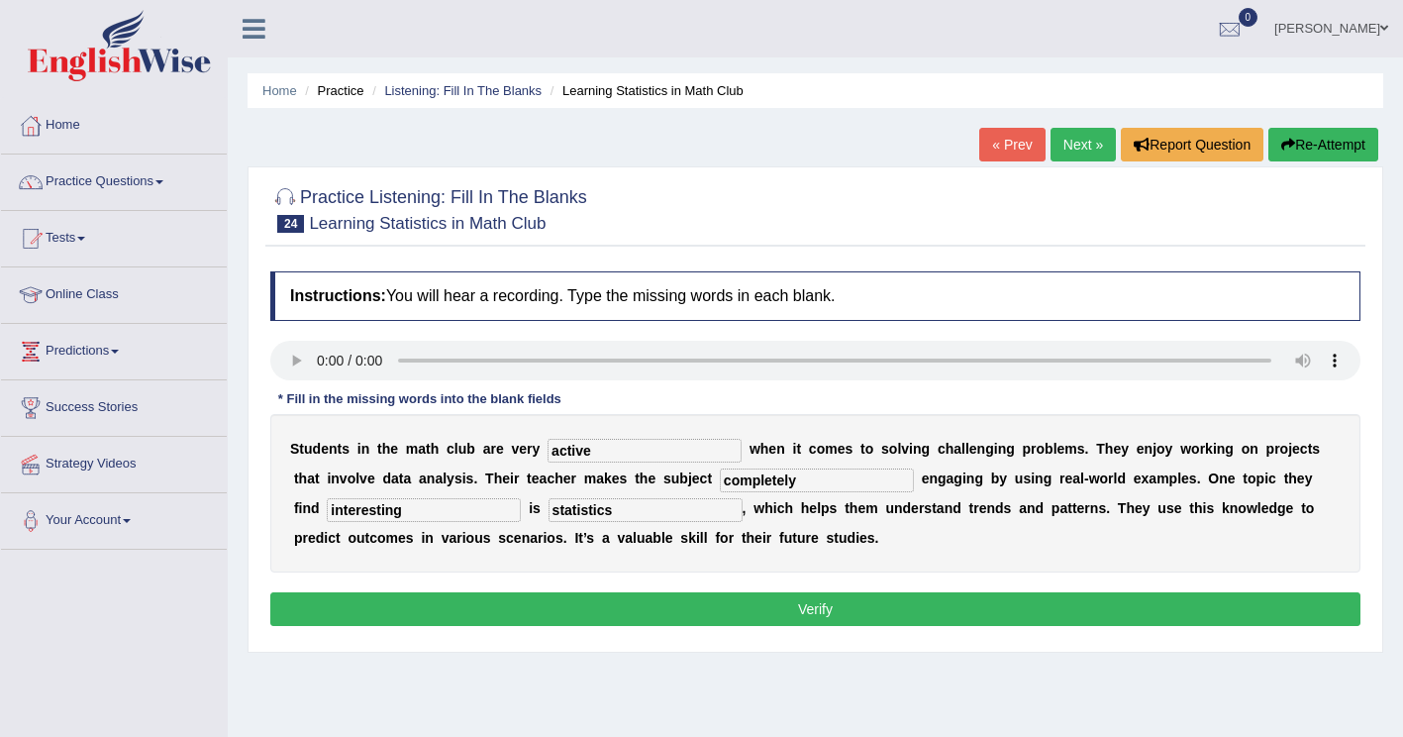
click at [599, 605] on button "Verify" at bounding box center [815, 609] width 1090 height 34
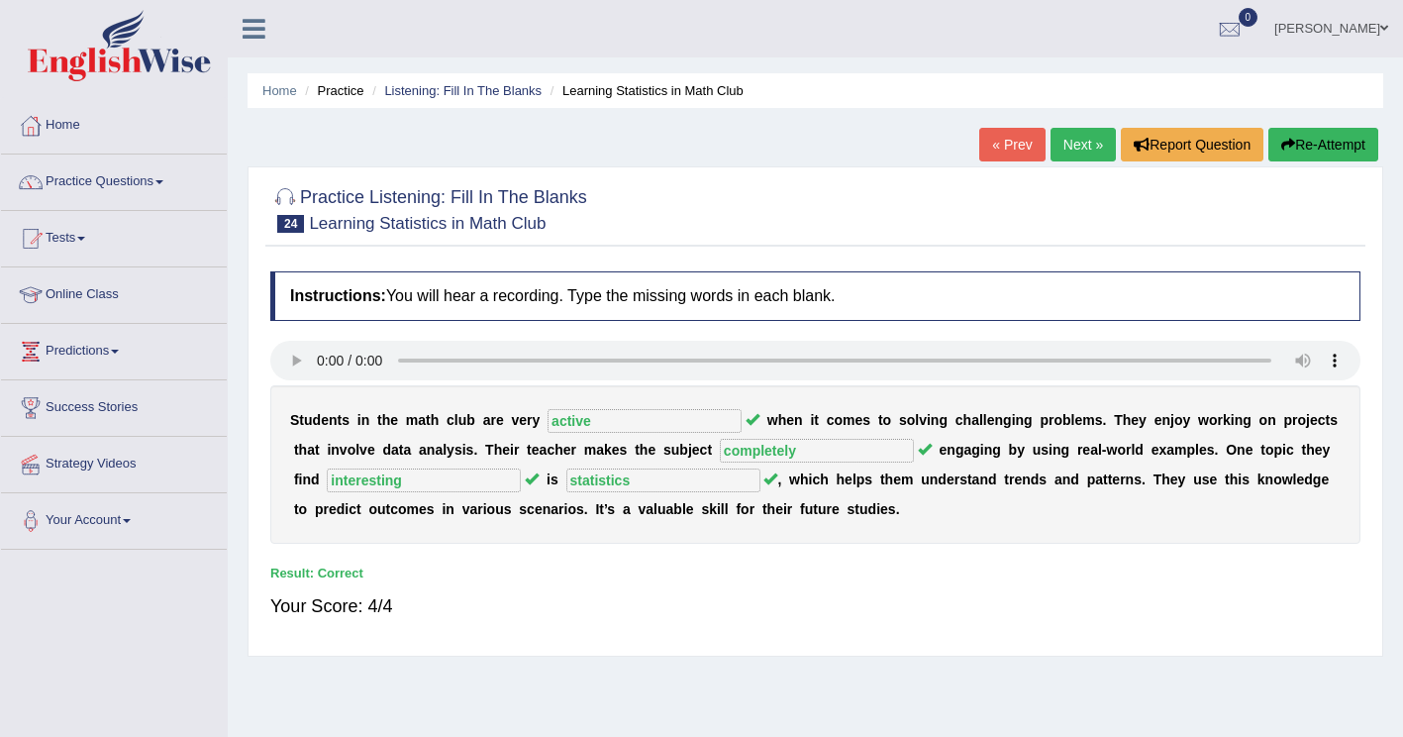
click at [164, 179] on link "Practice Questions" at bounding box center [114, 180] width 226 height 50
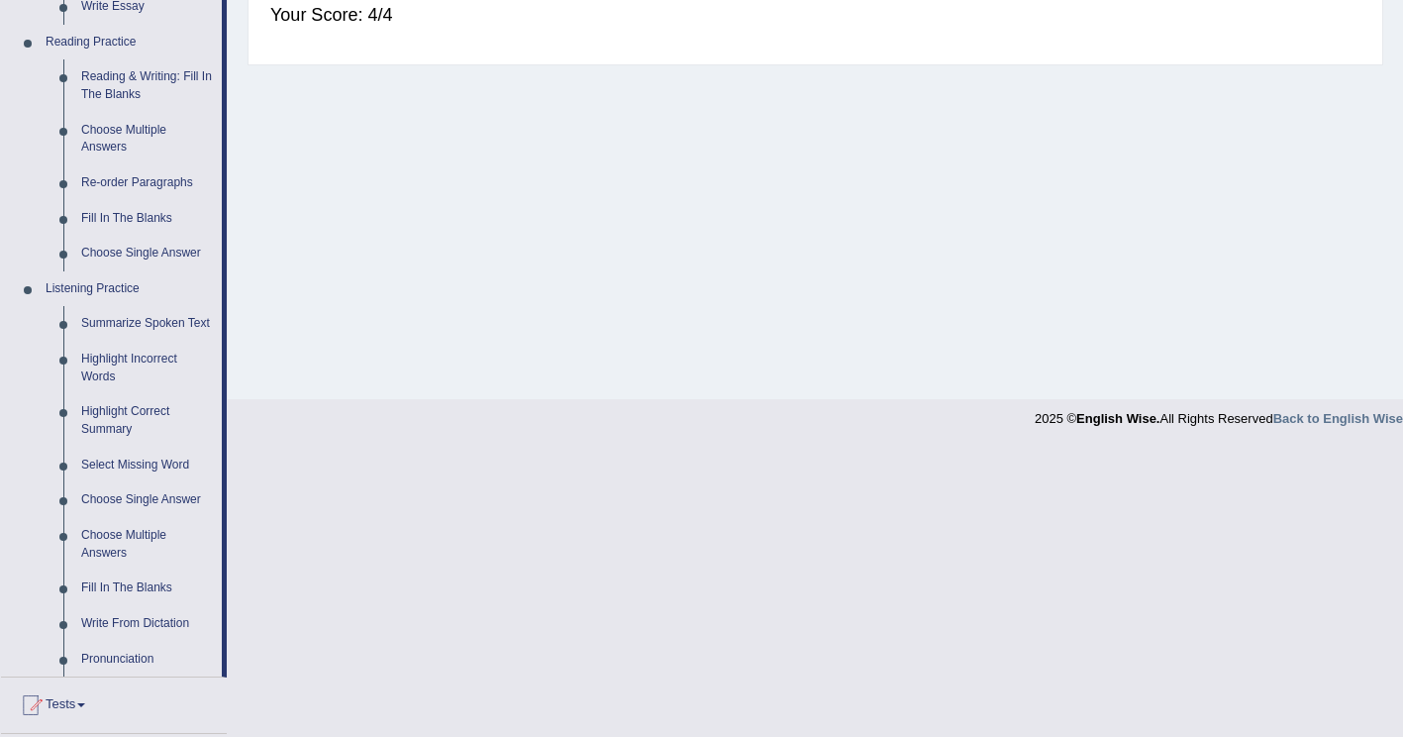
scroll to position [594, 0]
click at [138, 585] on link "Fill In The Blanks" at bounding box center [147, 586] width 150 height 36
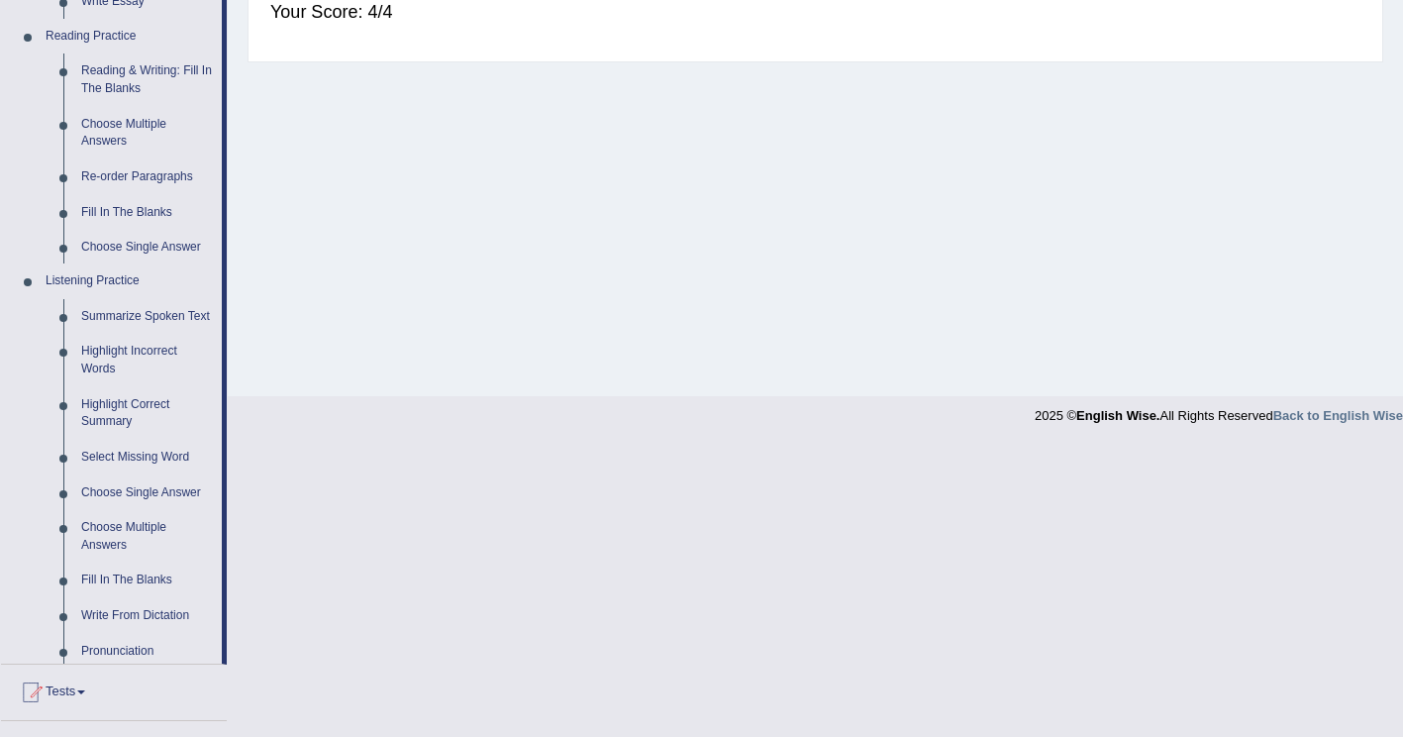
scroll to position [303, 0]
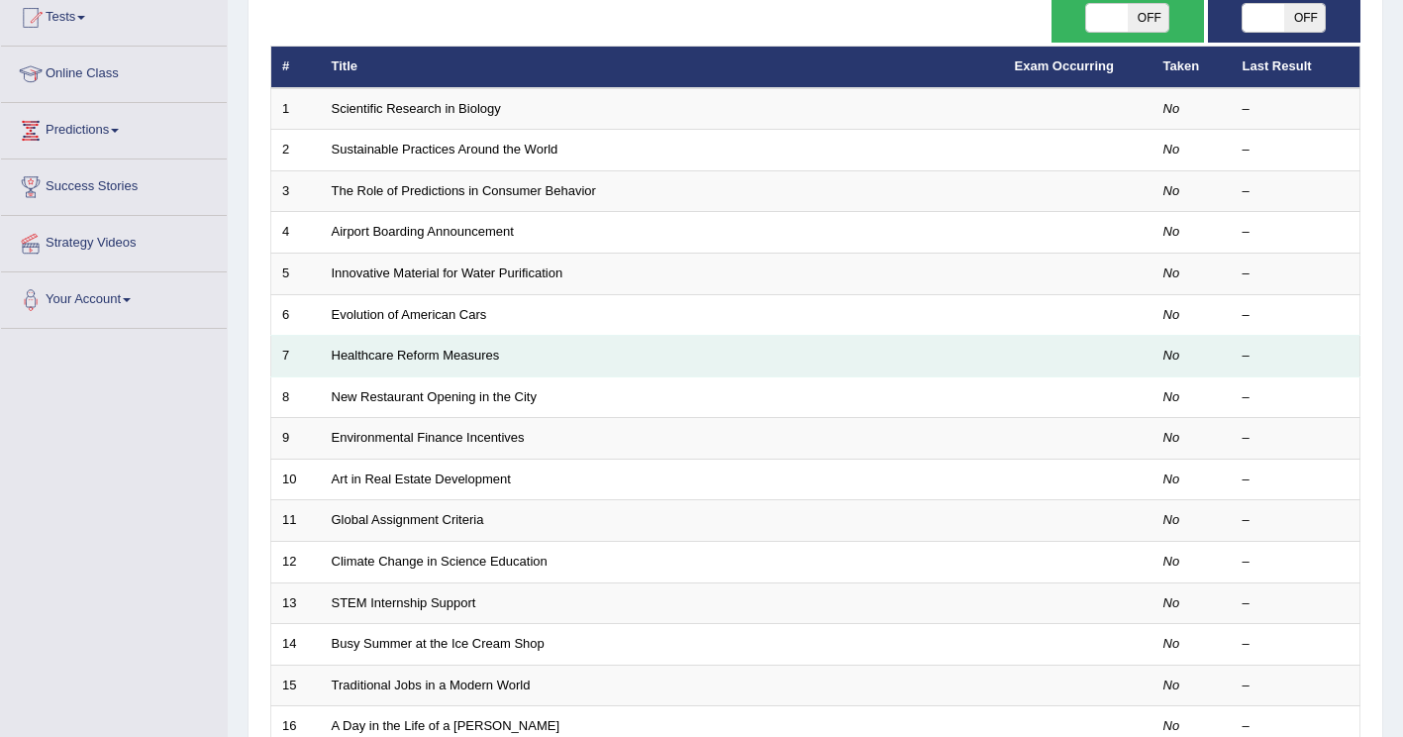
scroll to position [574, 0]
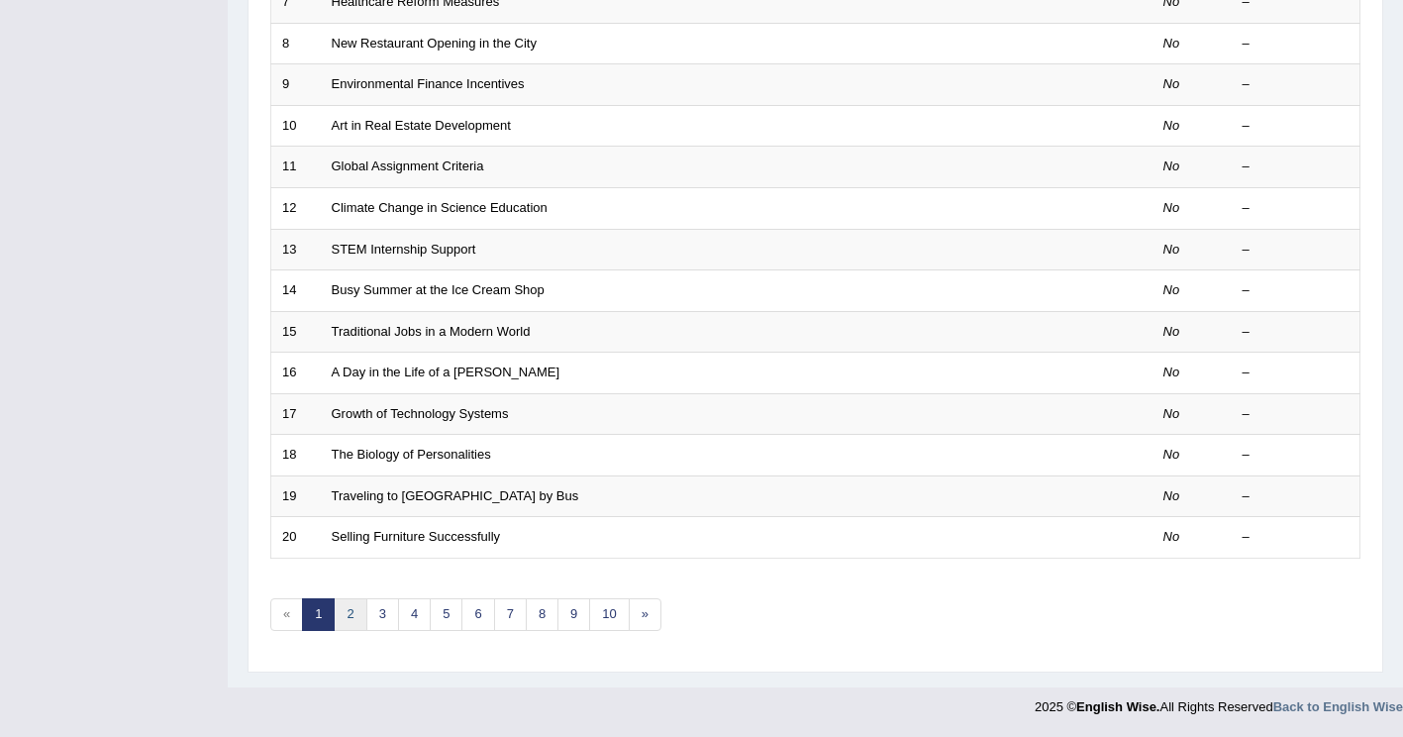
click at [348, 617] on link "2" at bounding box center [350, 614] width 33 height 33
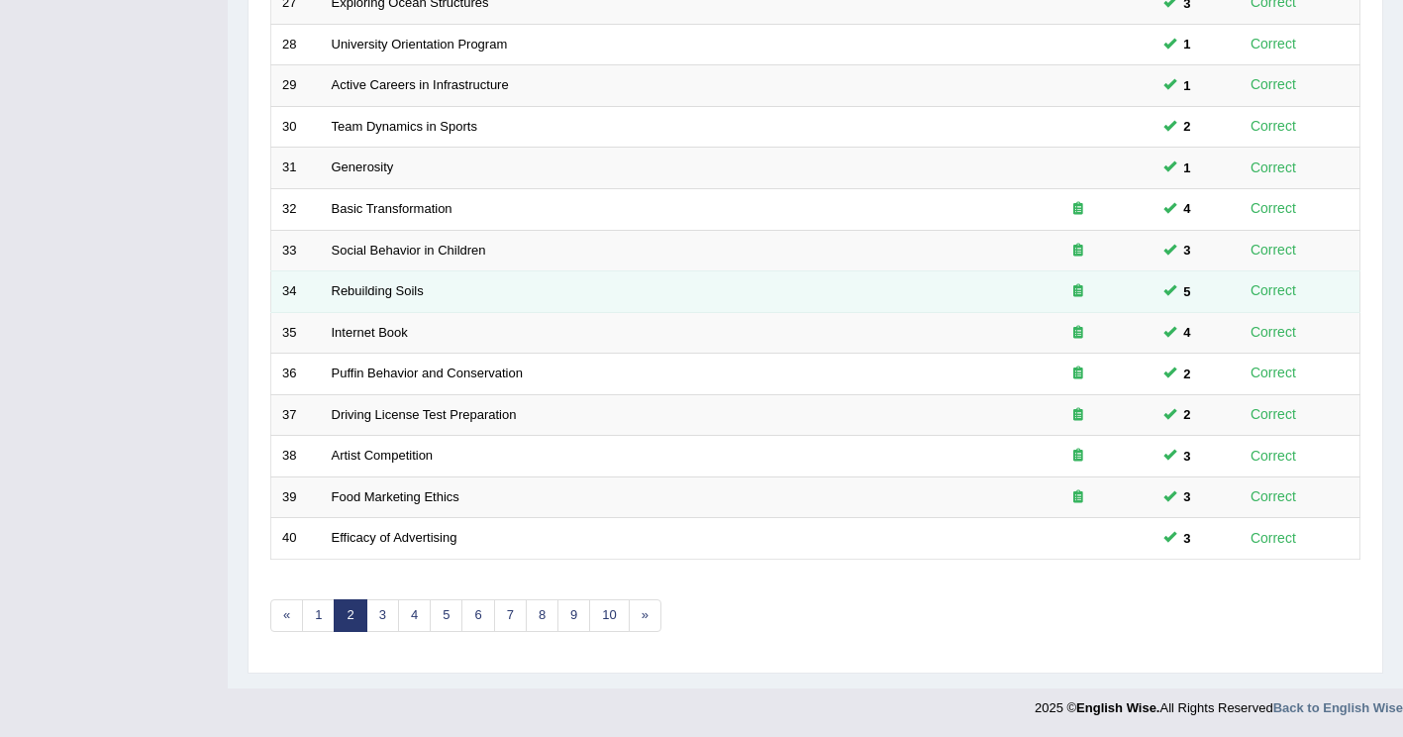
scroll to position [574, 0]
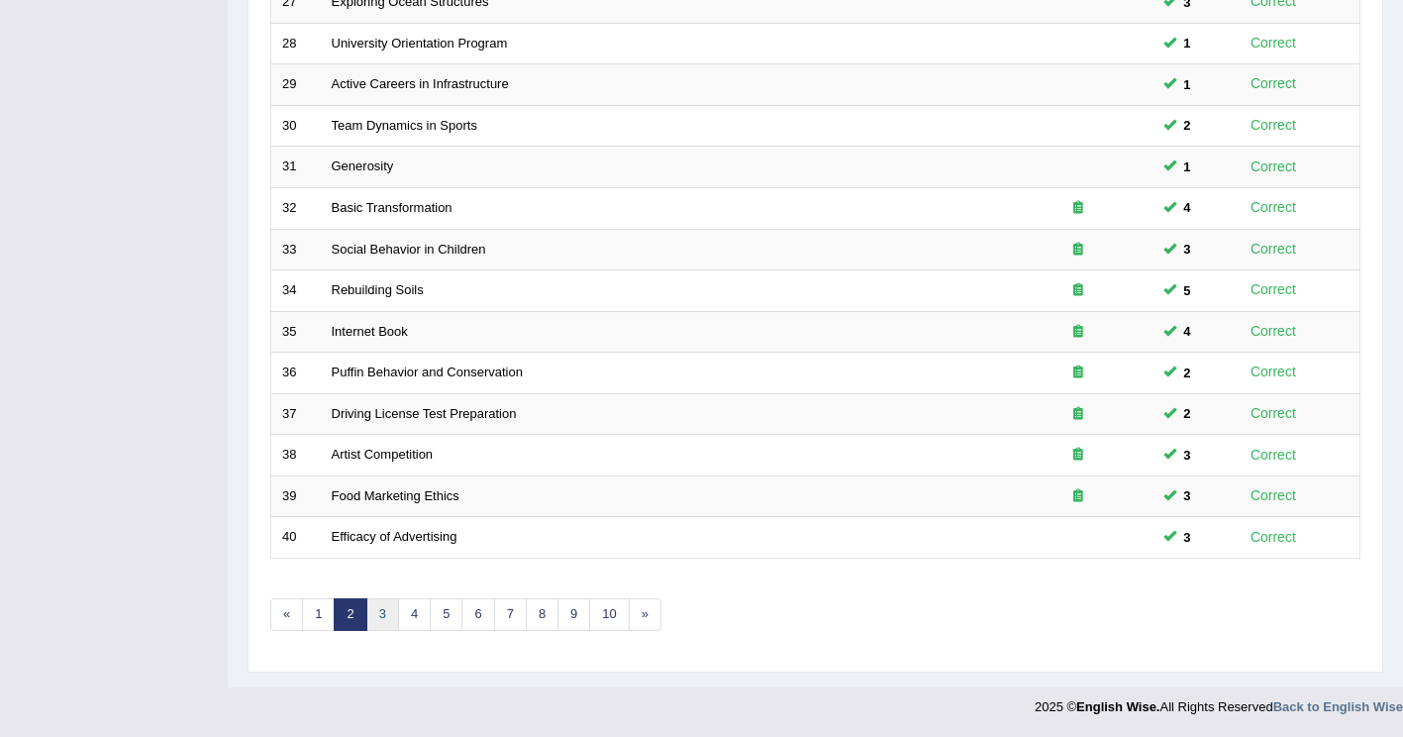
click at [383, 614] on link "3" at bounding box center [382, 614] width 33 height 33
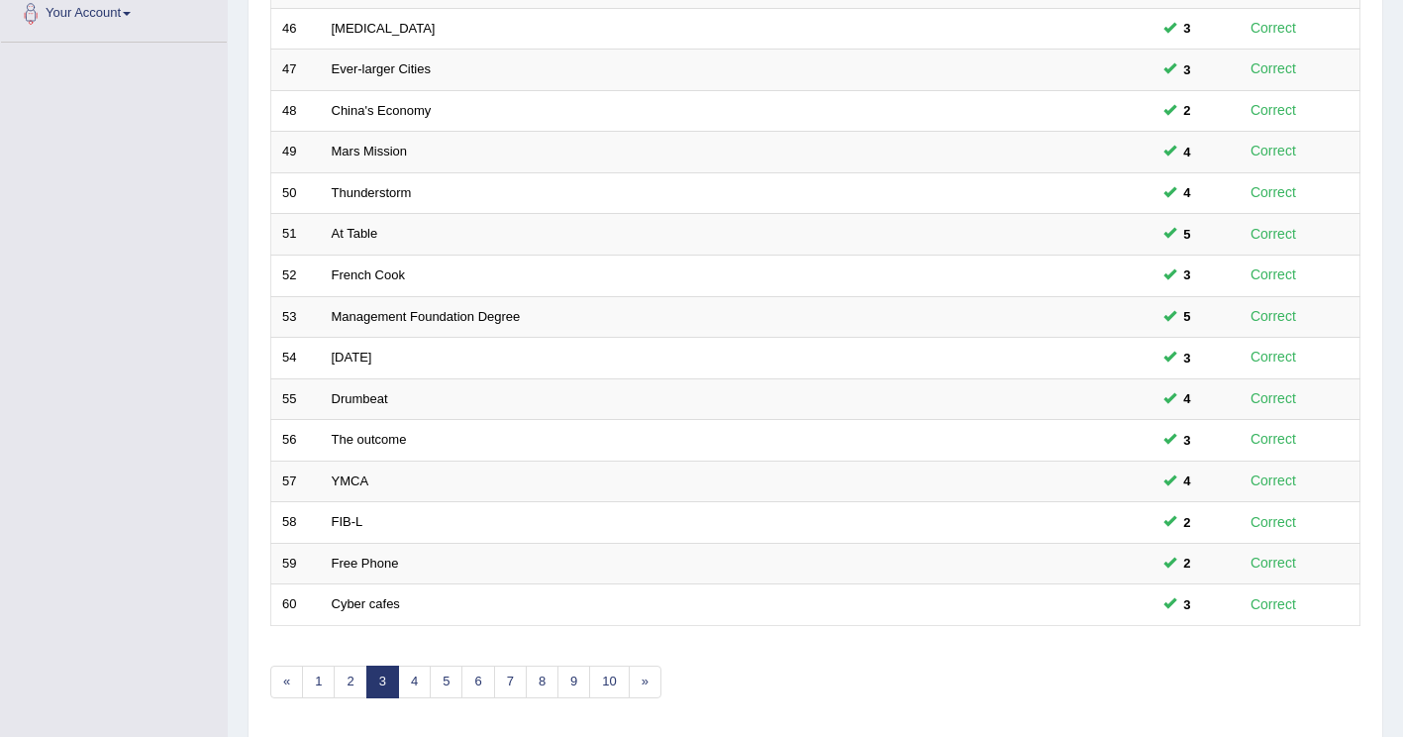
scroll to position [574, 0]
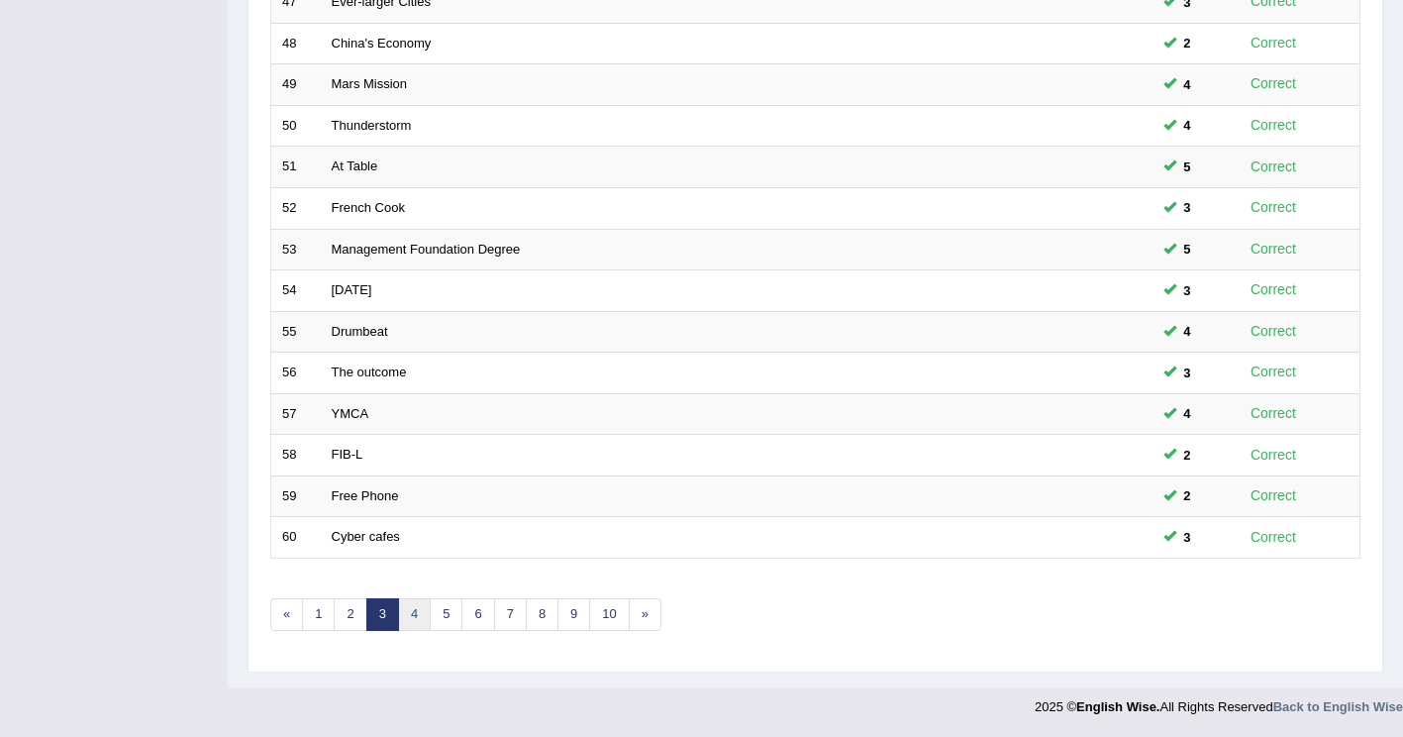
click at [408, 612] on link "4" at bounding box center [414, 614] width 33 height 33
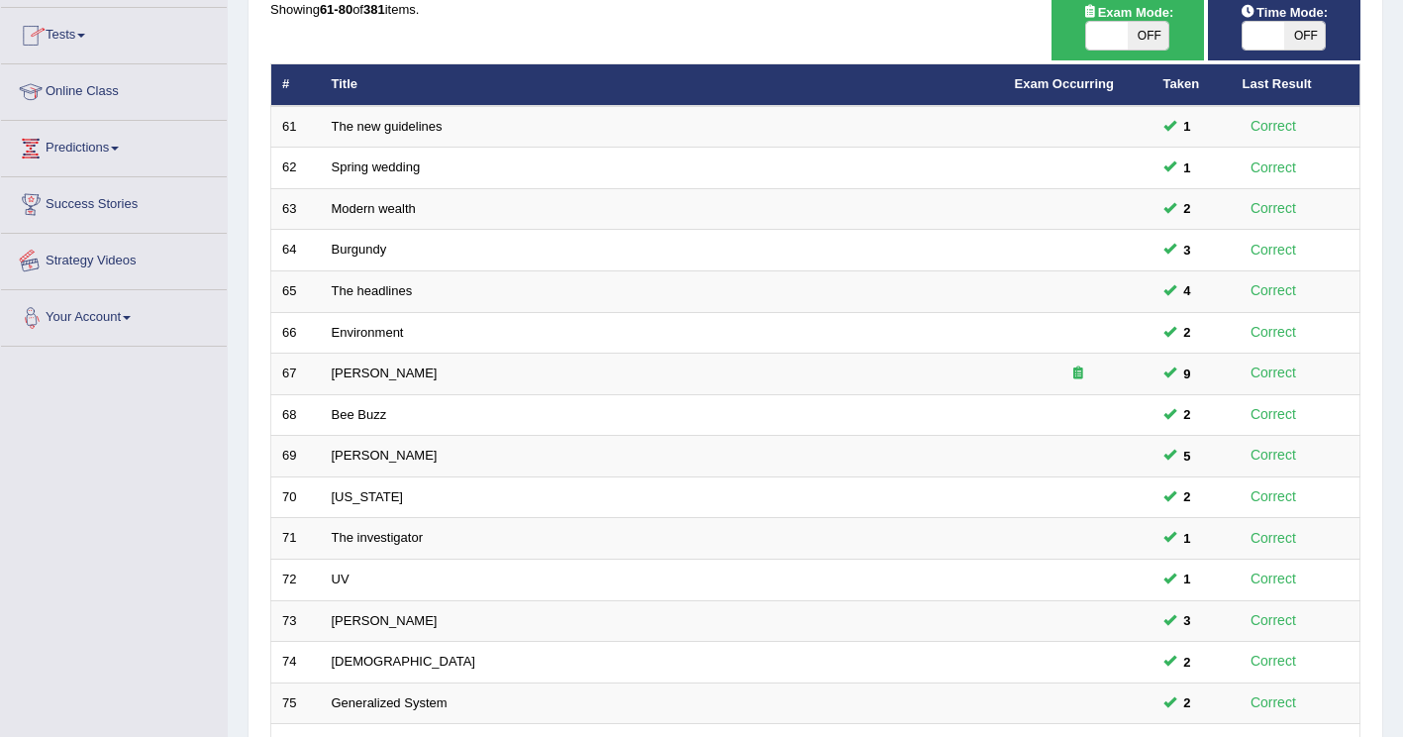
scroll to position [574, 0]
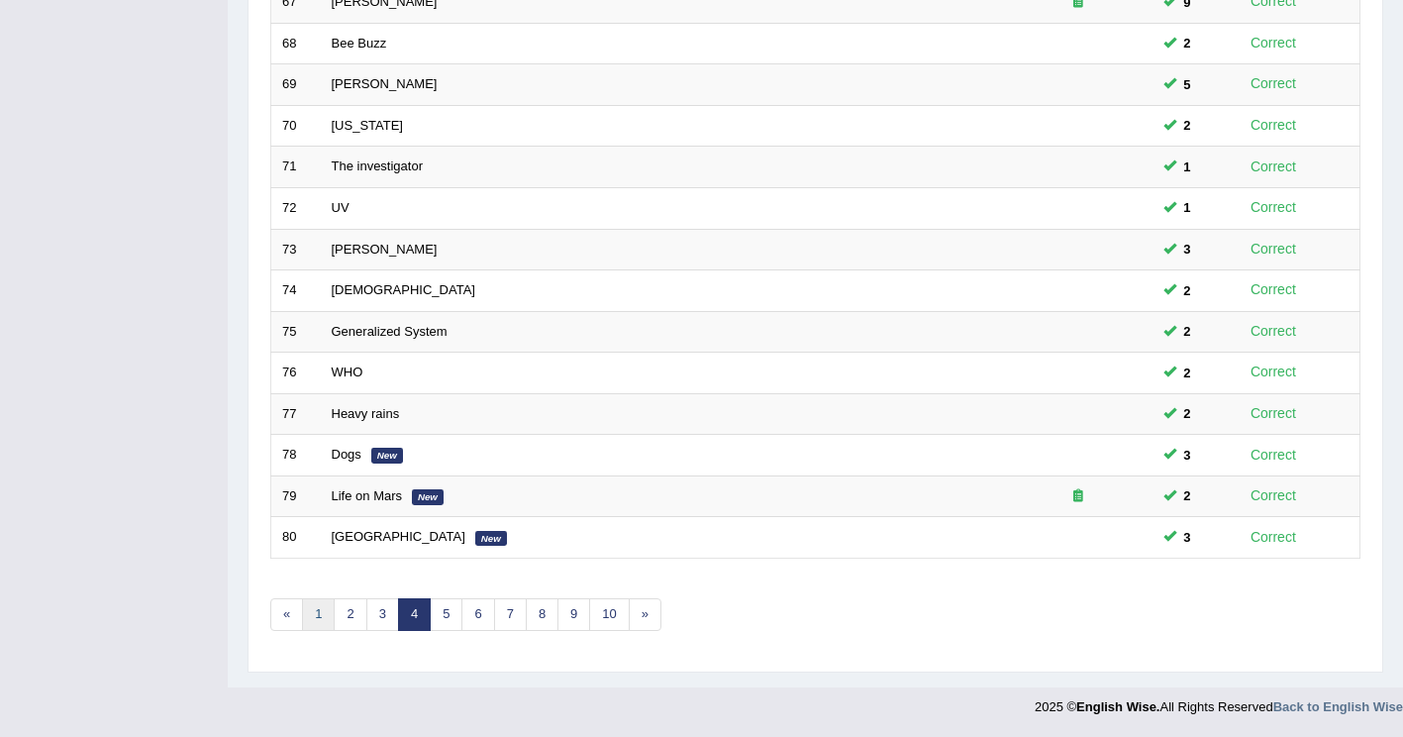
click at [330, 615] on link "1" at bounding box center [318, 614] width 33 height 33
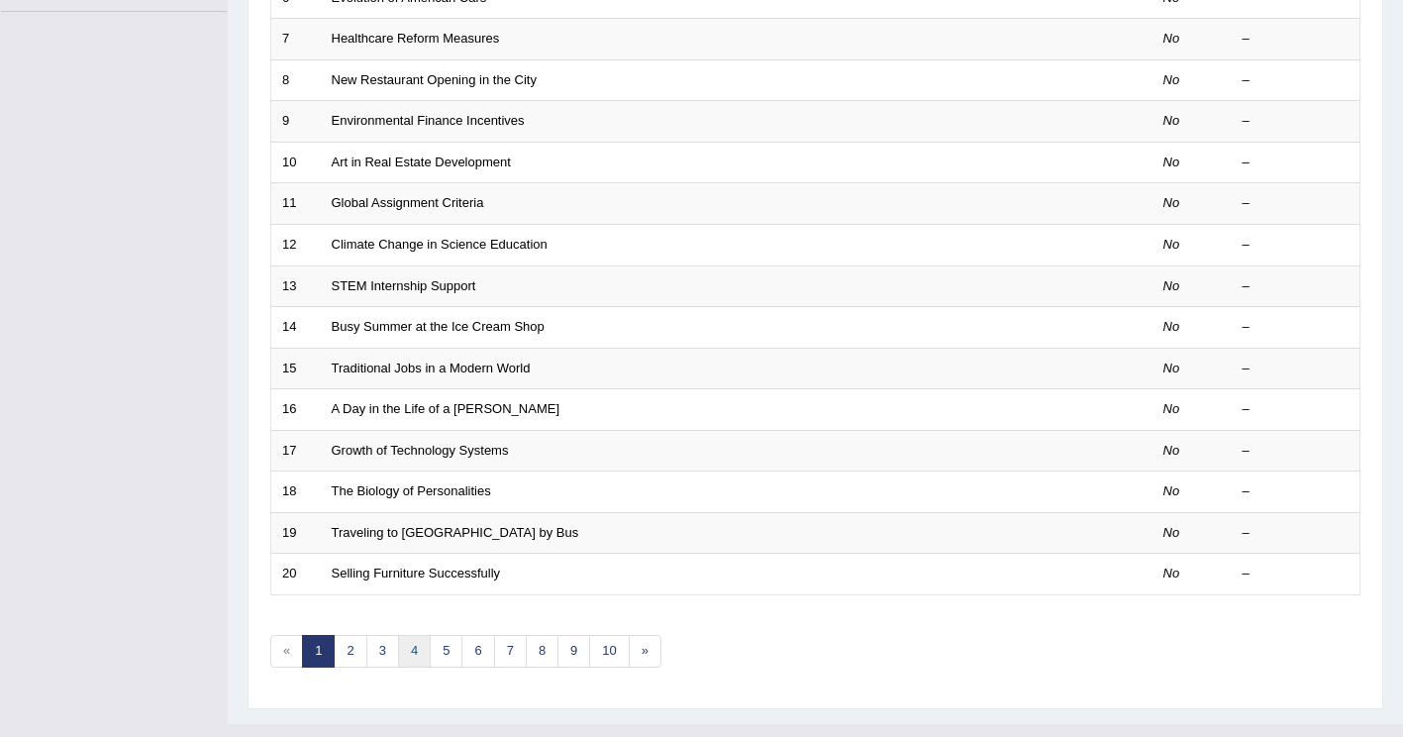
scroll to position [574, 0]
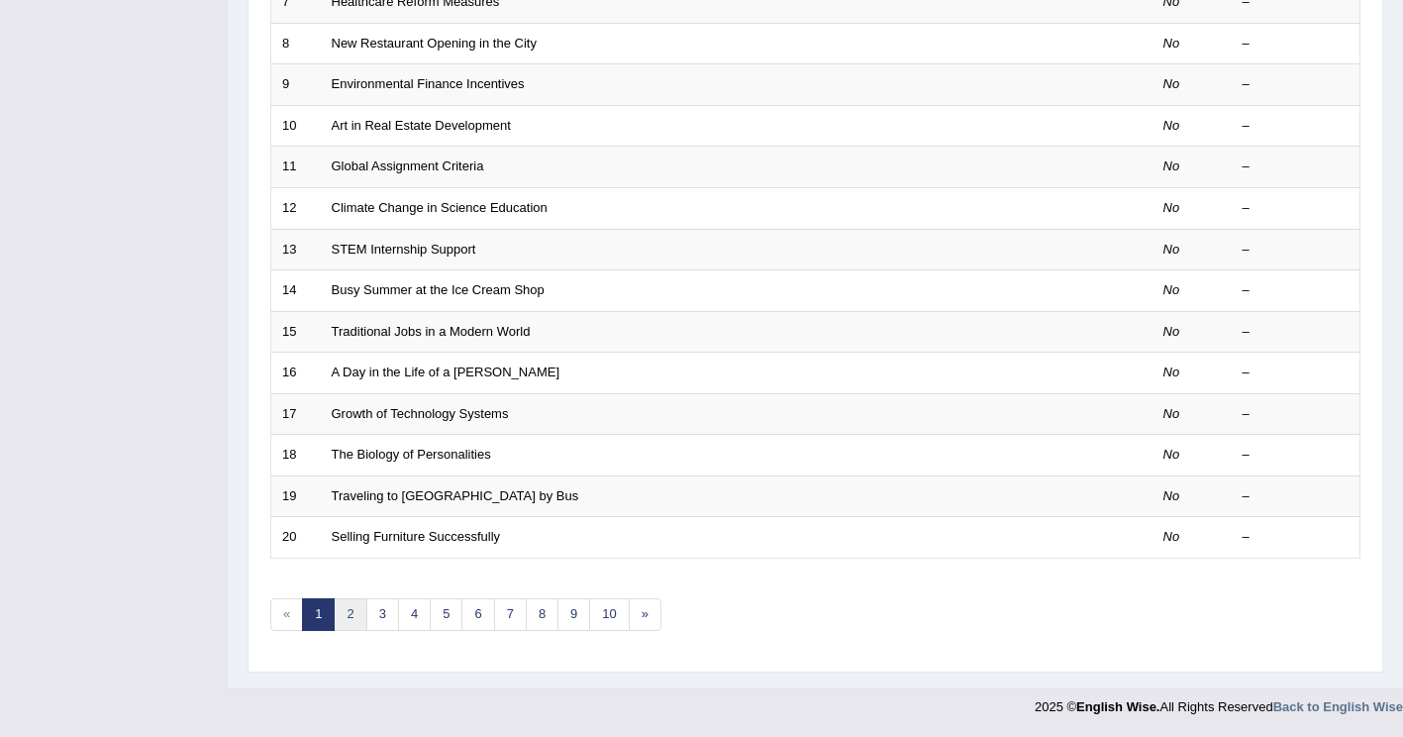
click at [359, 613] on link "2" at bounding box center [350, 614] width 33 height 33
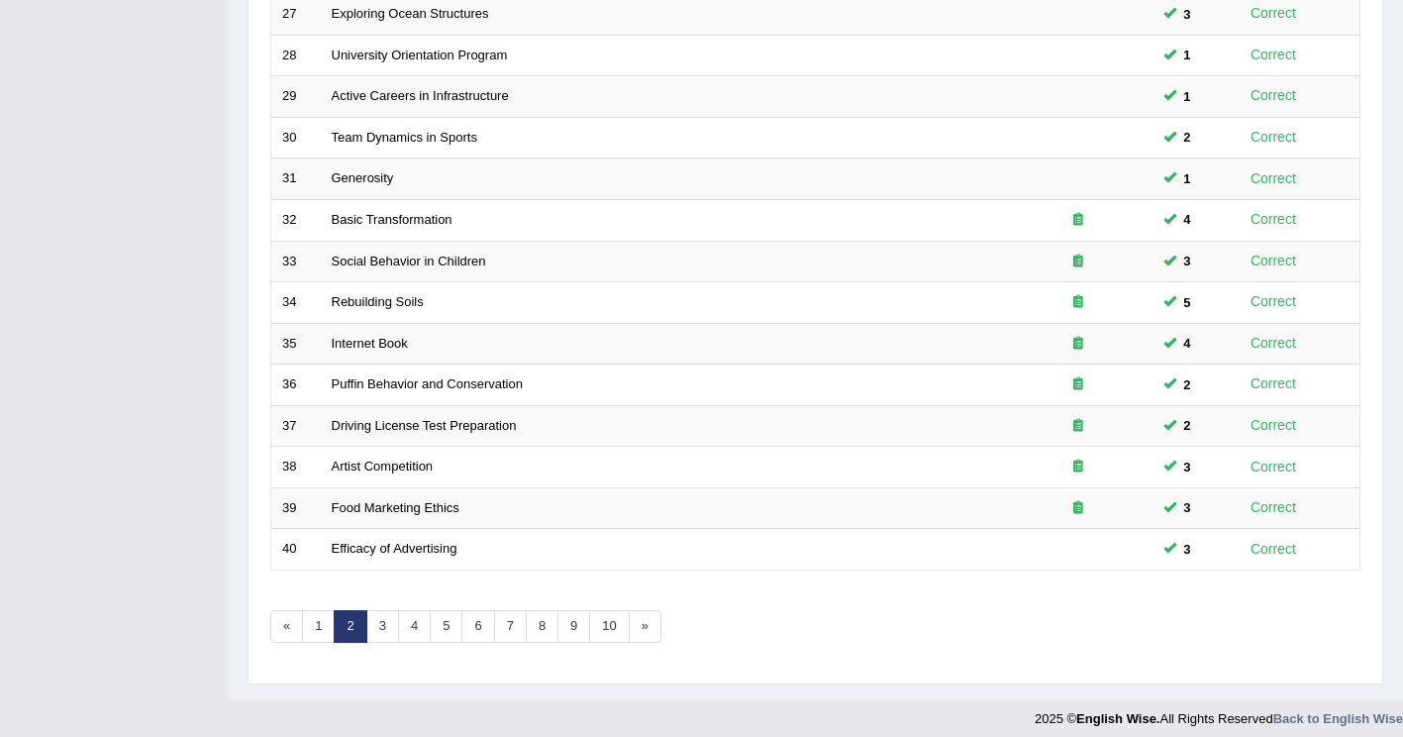
scroll to position [574, 0]
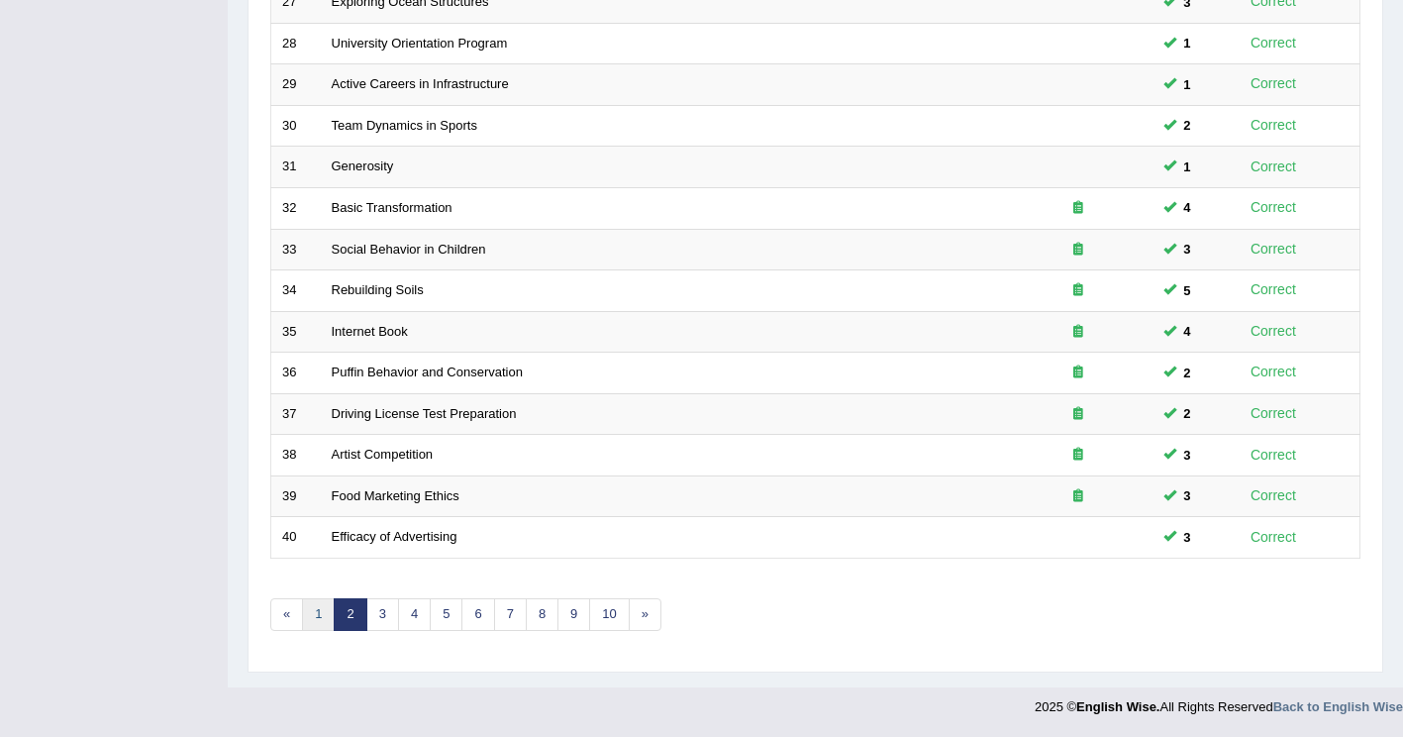
click at [307, 609] on link "1" at bounding box center [318, 614] width 33 height 33
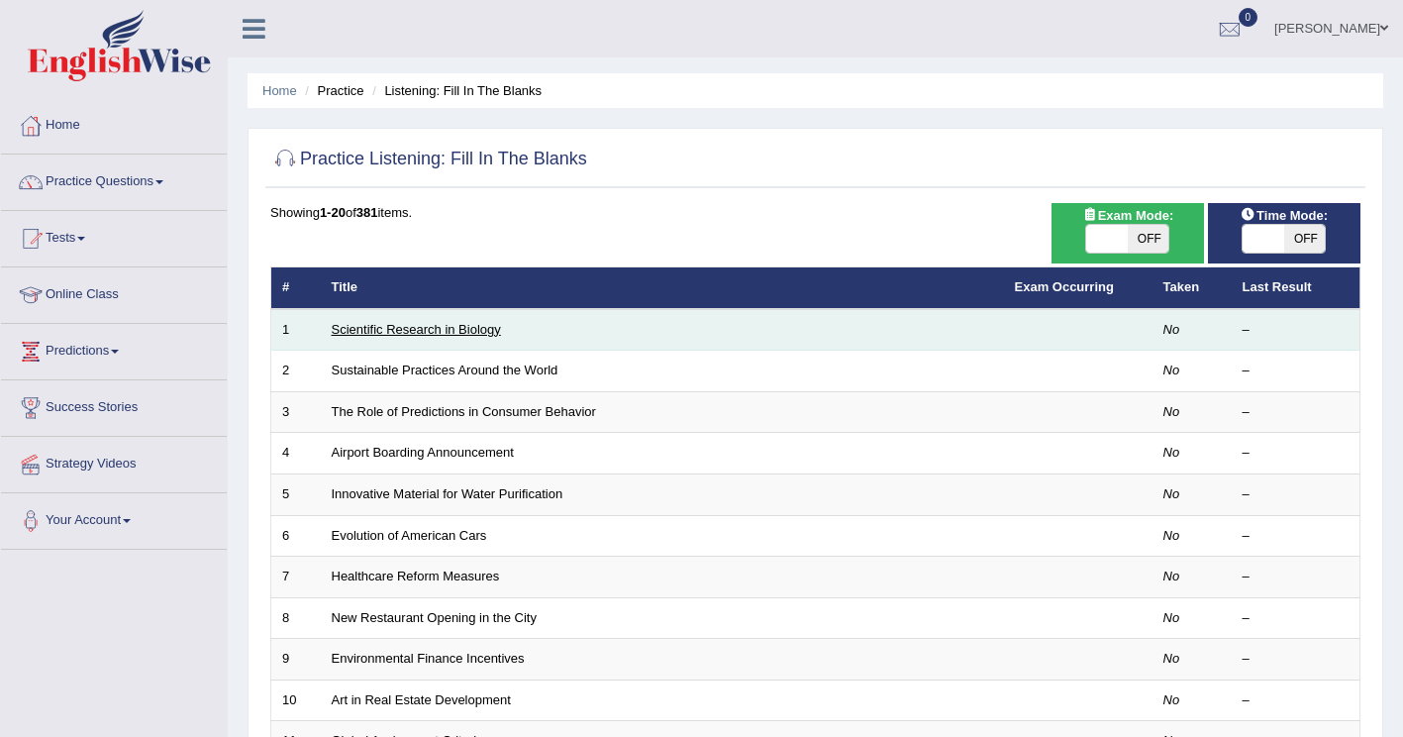
click at [456, 329] on link "Scientific Research in Biology" at bounding box center [416, 329] width 169 height 15
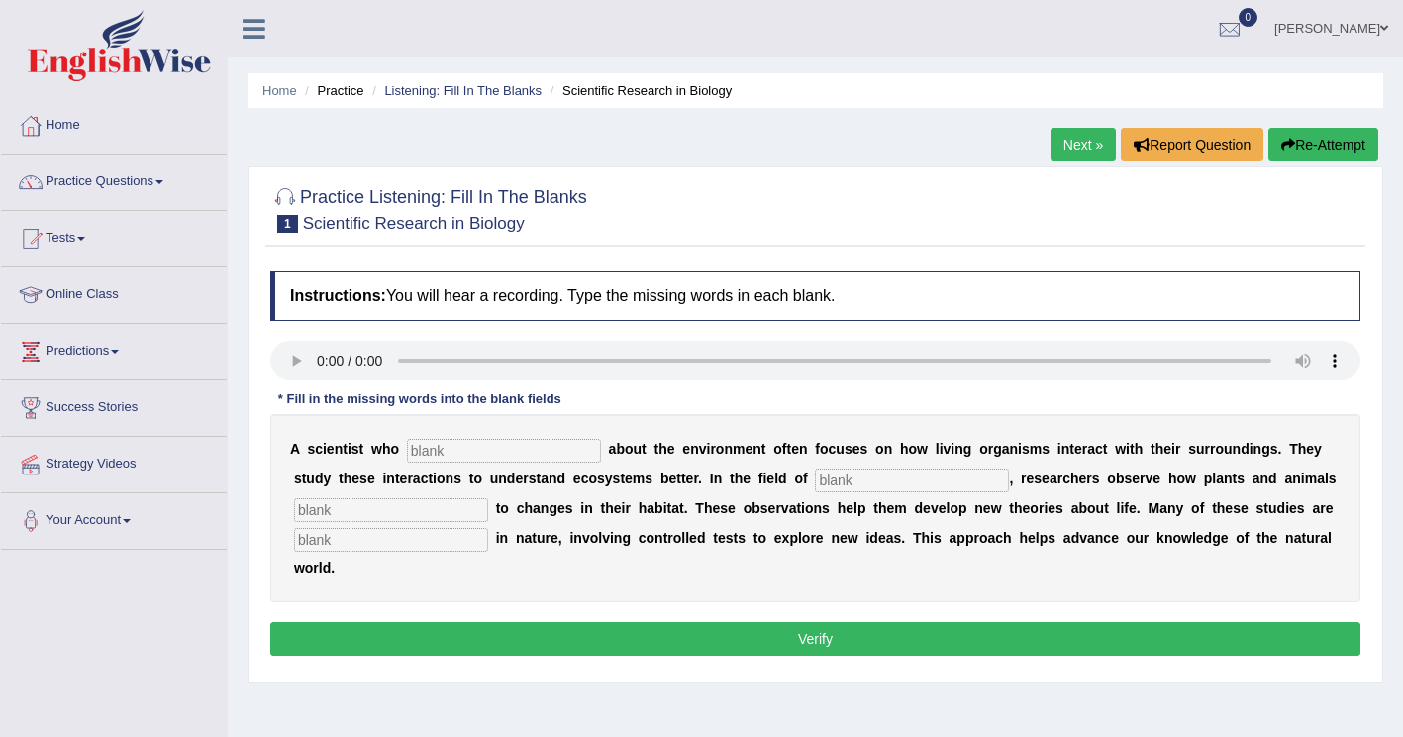
click at [438, 453] on input "text" at bounding box center [504, 451] width 194 height 24
type input "cares"
click at [815, 477] on input "text" at bounding box center [912, 480] width 194 height 24
type input "bilology"
click at [319, 510] on input "text" at bounding box center [391, 510] width 194 height 24
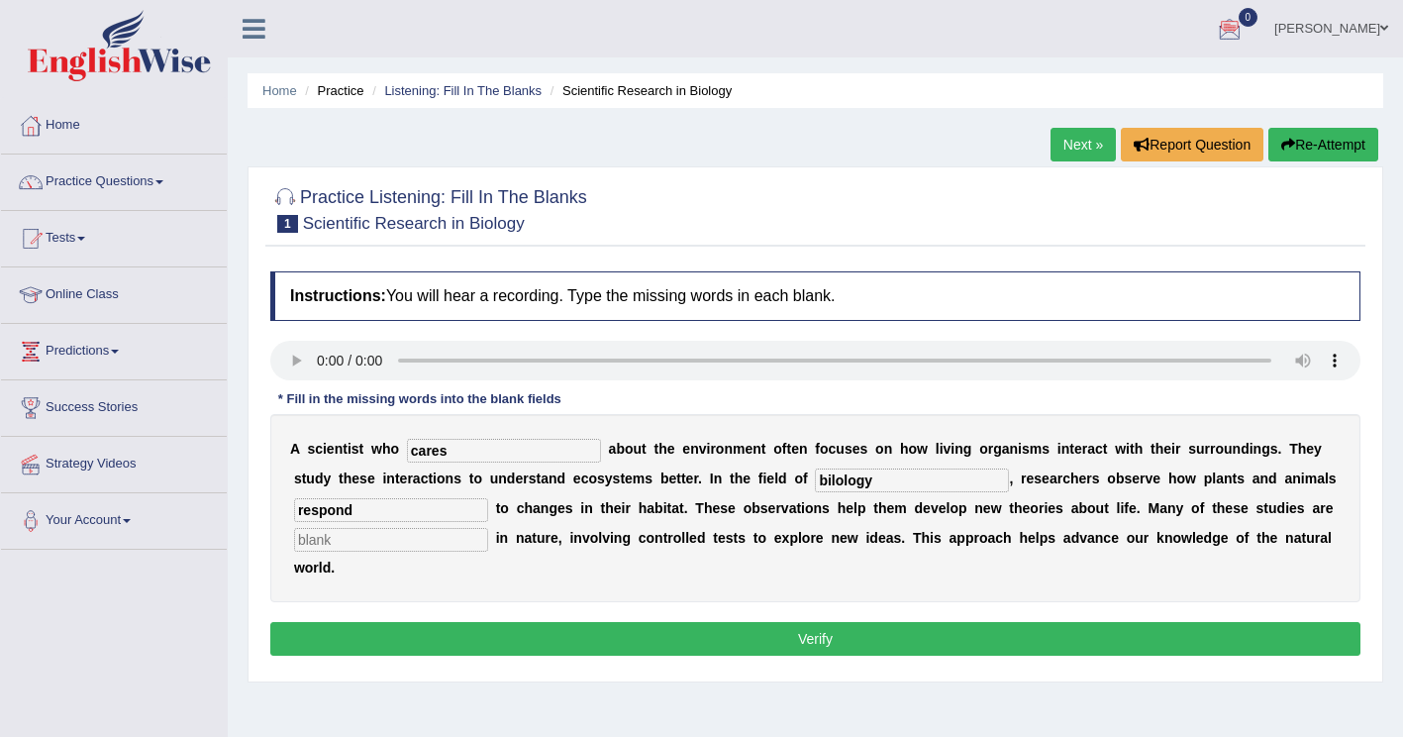
type input "respond"
click at [340, 538] on input "text" at bounding box center [391, 540] width 194 height 24
type input "experimental"
click at [441, 622] on button "Verify" at bounding box center [815, 639] width 1090 height 34
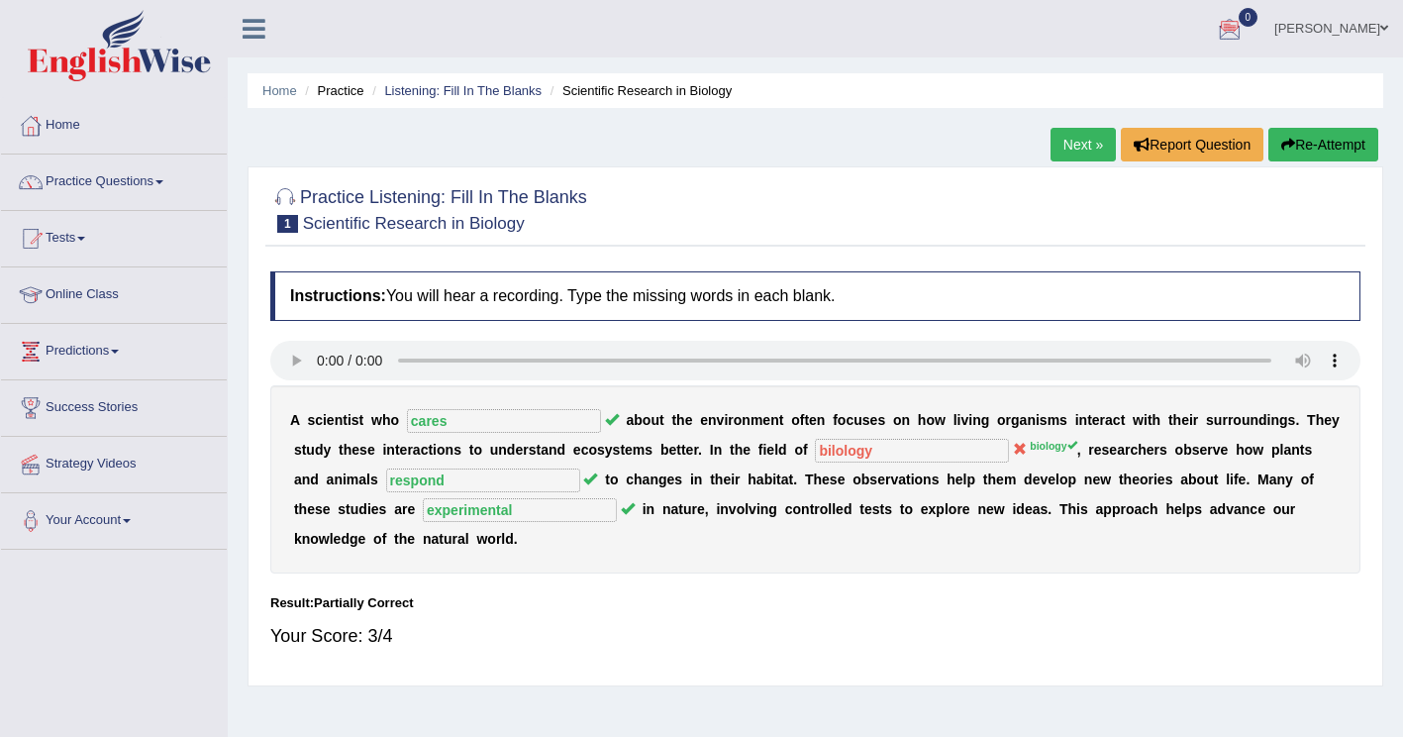
click at [1354, 145] on button "Re-Attempt" at bounding box center [1324, 145] width 110 height 34
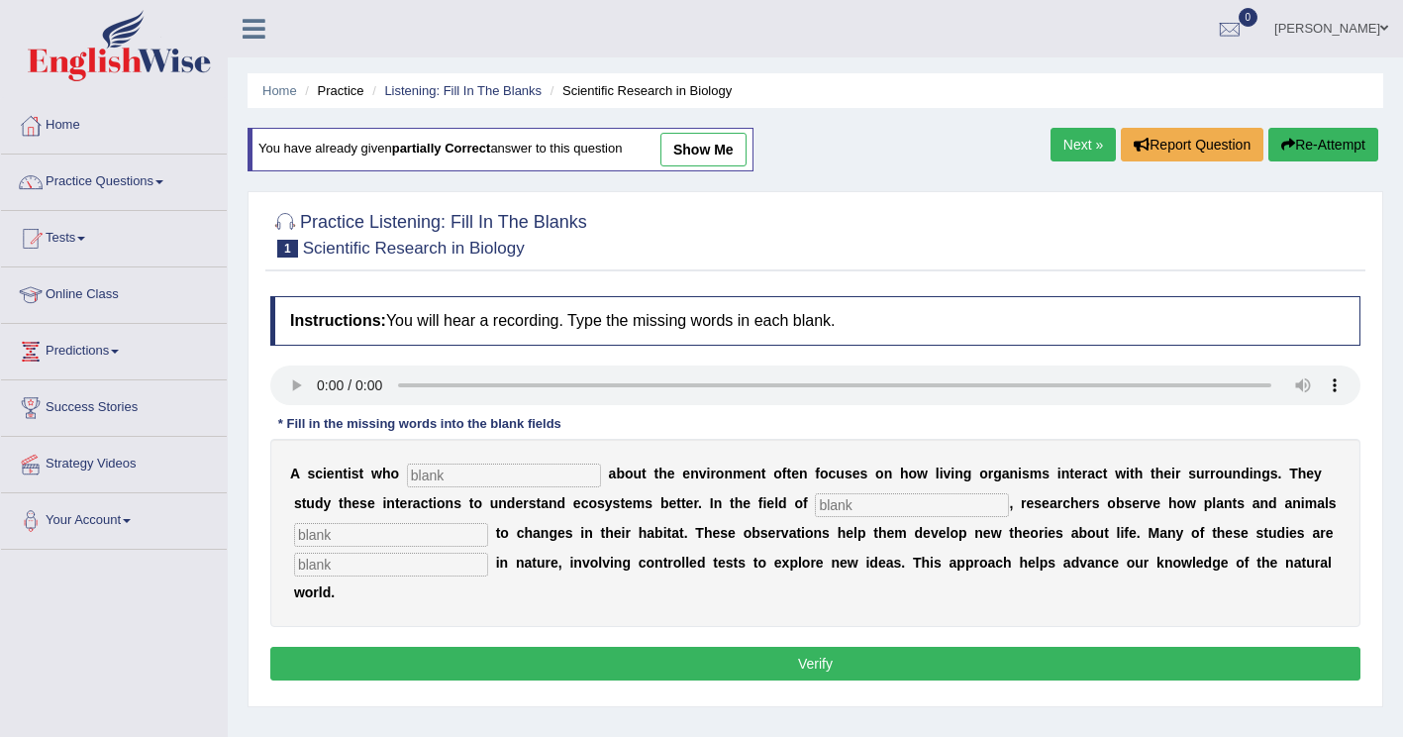
click at [447, 472] on input "text" at bounding box center [504, 476] width 194 height 24
type input "cares"
click at [815, 504] on input "text" at bounding box center [912, 505] width 194 height 24
drag, startPoint x: 763, startPoint y: 488, endPoint x: 703, endPoint y: 512, distance: 64.0
click at [703, 512] on div "A s c i e n t i s t w h o cares a b o u t t h e e n v i r o n m e n t o f t e n…" at bounding box center [815, 533] width 1090 height 188
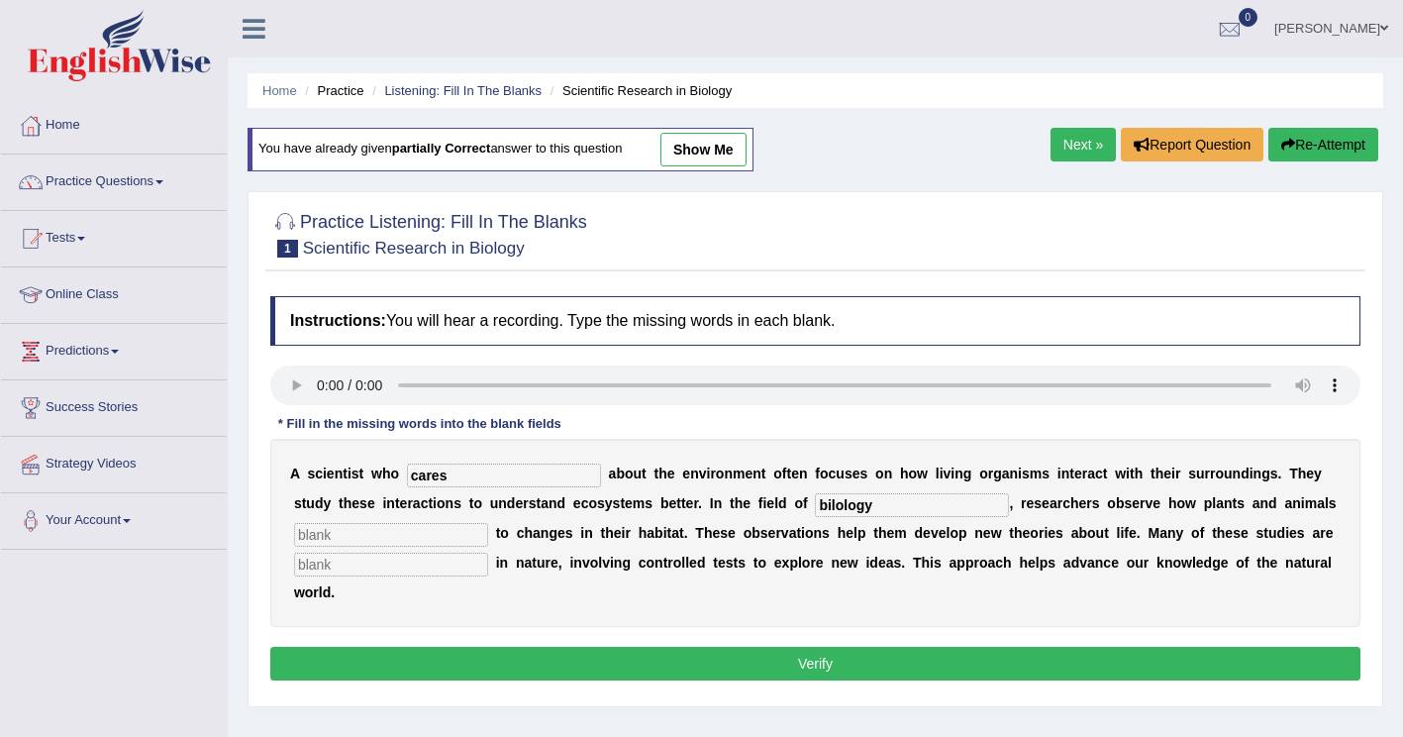
drag, startPoint x: 759, startPoint y: 501, endPoint x: 619, endPoint y: 516, distance: 140.4
click at [640, 518] on div "A s c i e n t i s t w h o cares a b o u t t h e e n v i r o n m e n t o f t e n…" at bounding box center [815, 533] width 1090 height 188
type input "biology"
click at [313, 540] on input "text" at bounding box center [391, 535] width 194 height 24
type input "respond"
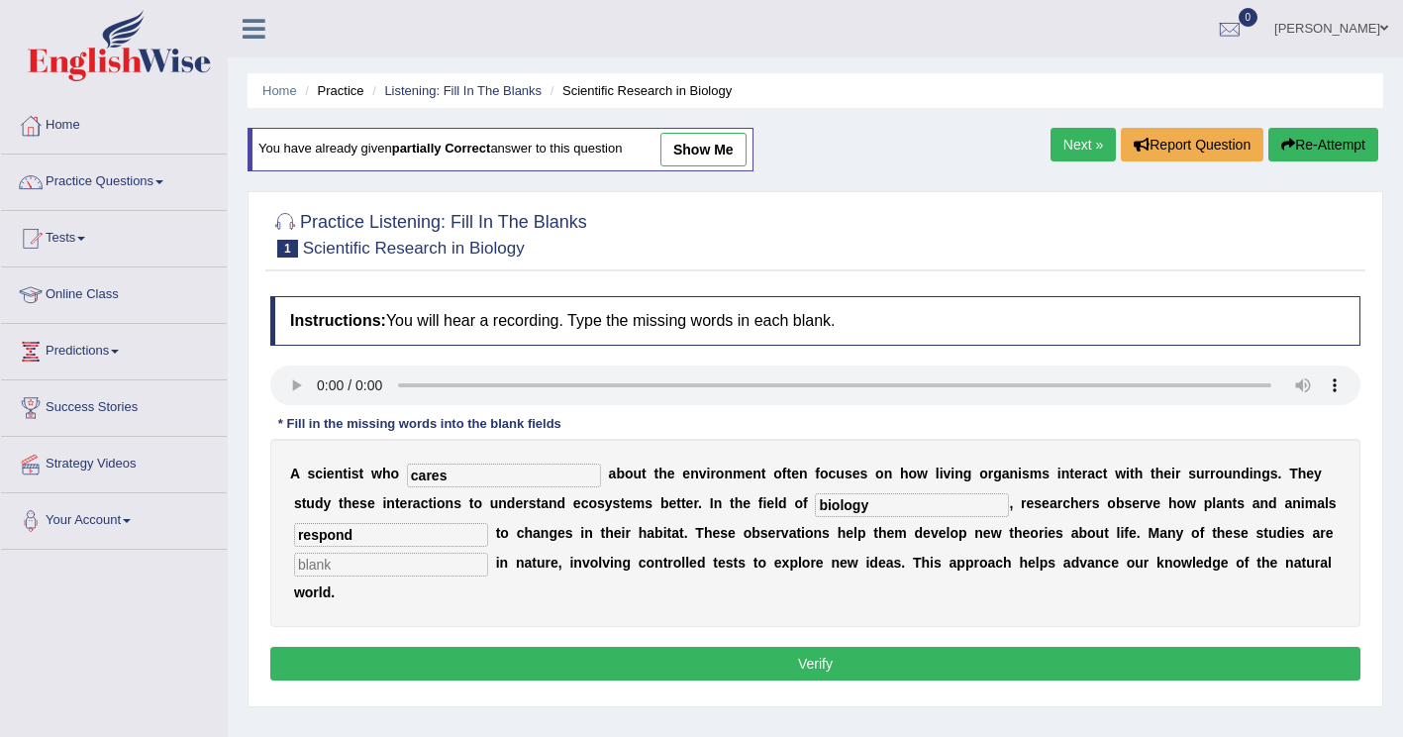
click at [392, 571] on input "text" at bounding box center [391, 565] width 194 height 24
type input "experimental"
click at [384, 616] on div "Instructions: You will hear a recording. Type the missing words in each blank. …" at bounding box center [815, 491] width 1100 height 410
click at [383, 647] on button "Verify" at bounding box center [815, 664] width 1090 height 34
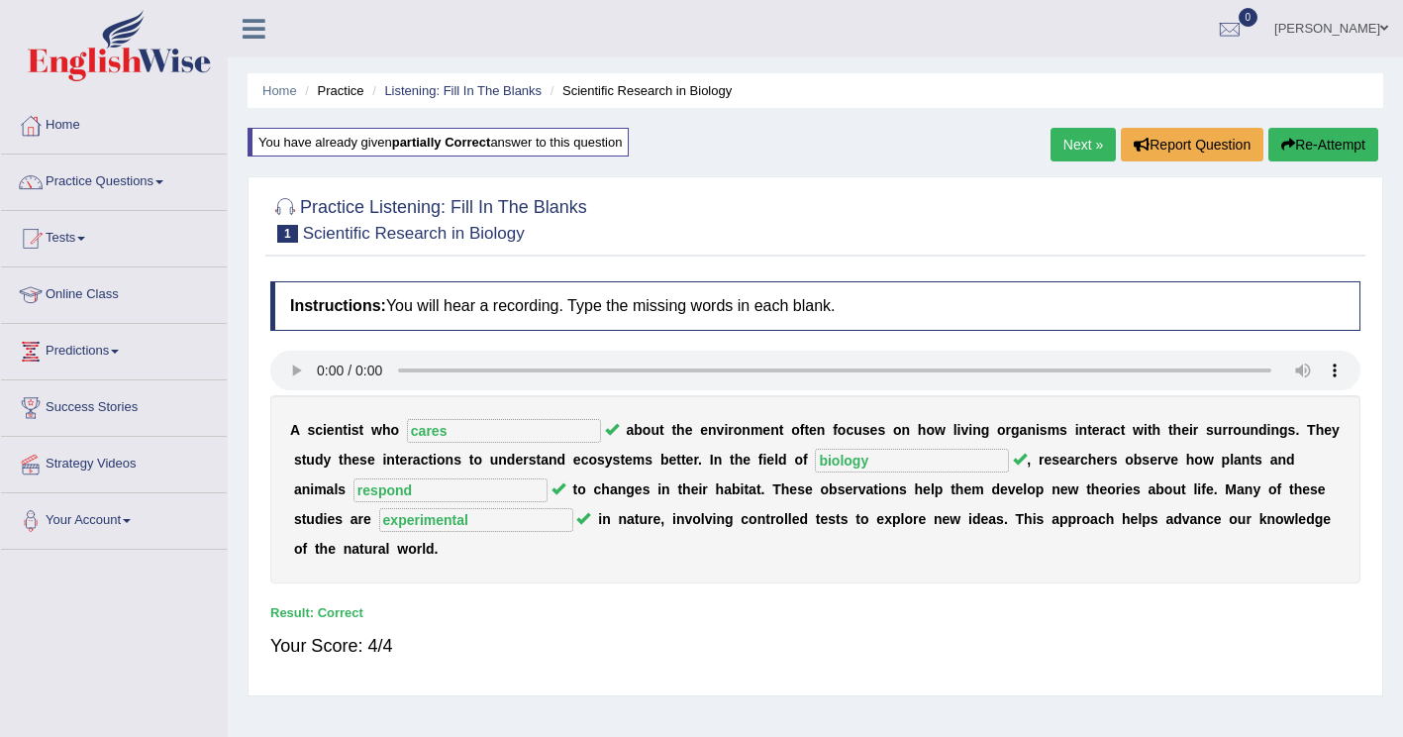
click at [1076, 146] on link "Next »" at bounding box center [1083, 145] width 65 height 34
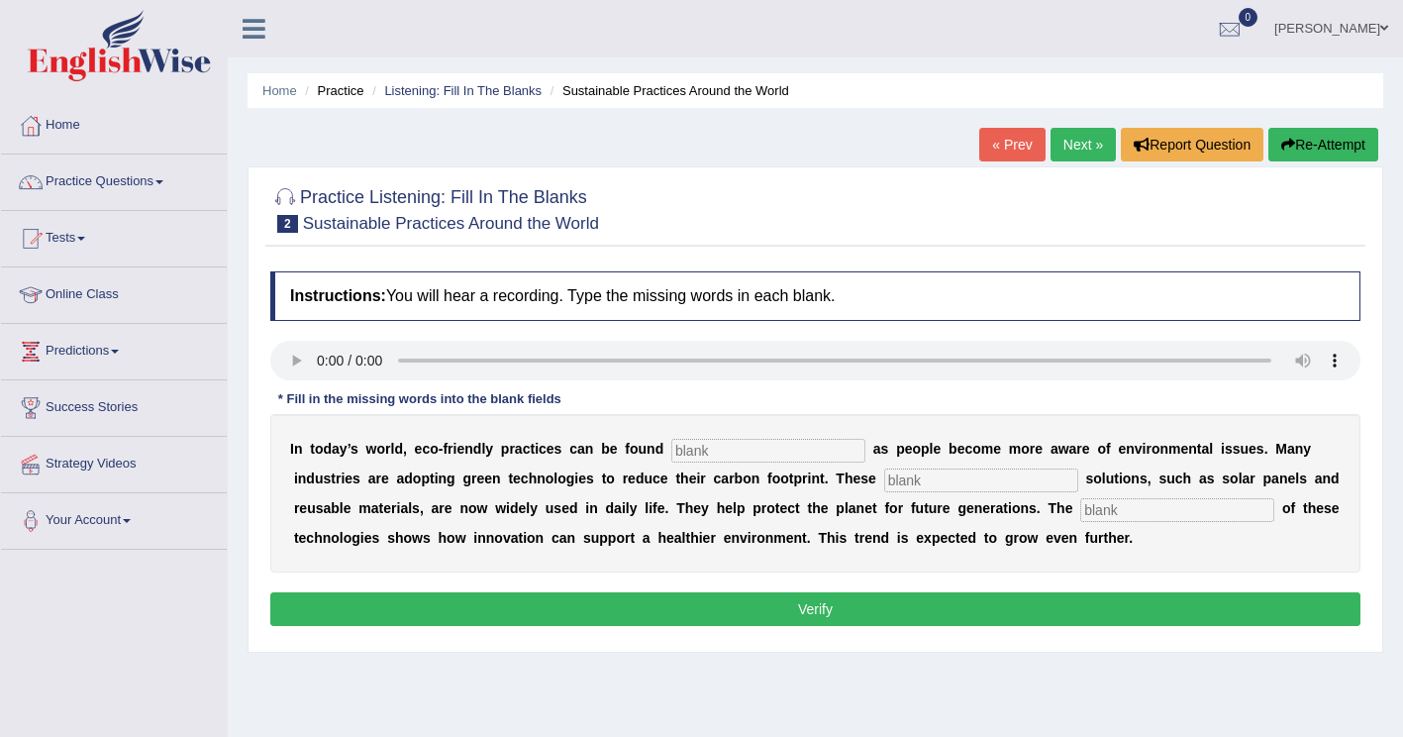
drag, startPoint x: 673, startPoint y: 458, endPoint x: 709, endPoint y: 453, distance: 36.0
click at [675, 457] on input "text" at bounding box center [769, 451] width 194 height 24
type input "everywhere"
click at [884, 483] on input "text" at bounding box center [981, 480] width 194 height 24
type input "ssu"
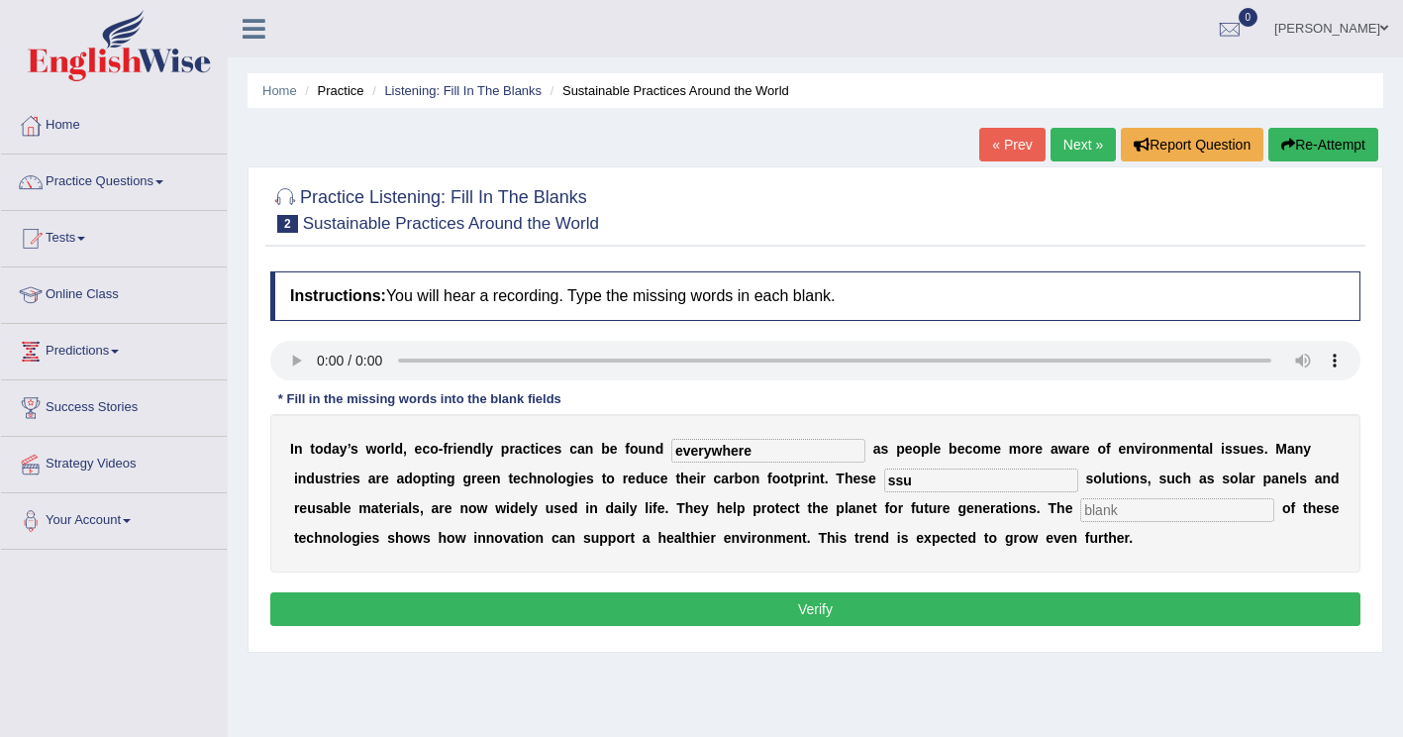
drag, startPoint x: 904, startPoint y: 514, endPoint x: 954, endPoint y: 488, distance: 55.8
click at [1081, 513] on input "text" at bounding box center [1178, 510] width 194 height 24
type input "applications"
drag, startPoint x: 800, startPoint y: 485, endPoint x: 747, endPoint y: 486, distance: 53.5
click at [747, 486] on div "I n t o d a y ’ s w o r l d , e c o - f r i e n d l y p r a c t i c e s c a n b…" at bounding box center [815, 493] width 1090 height 158
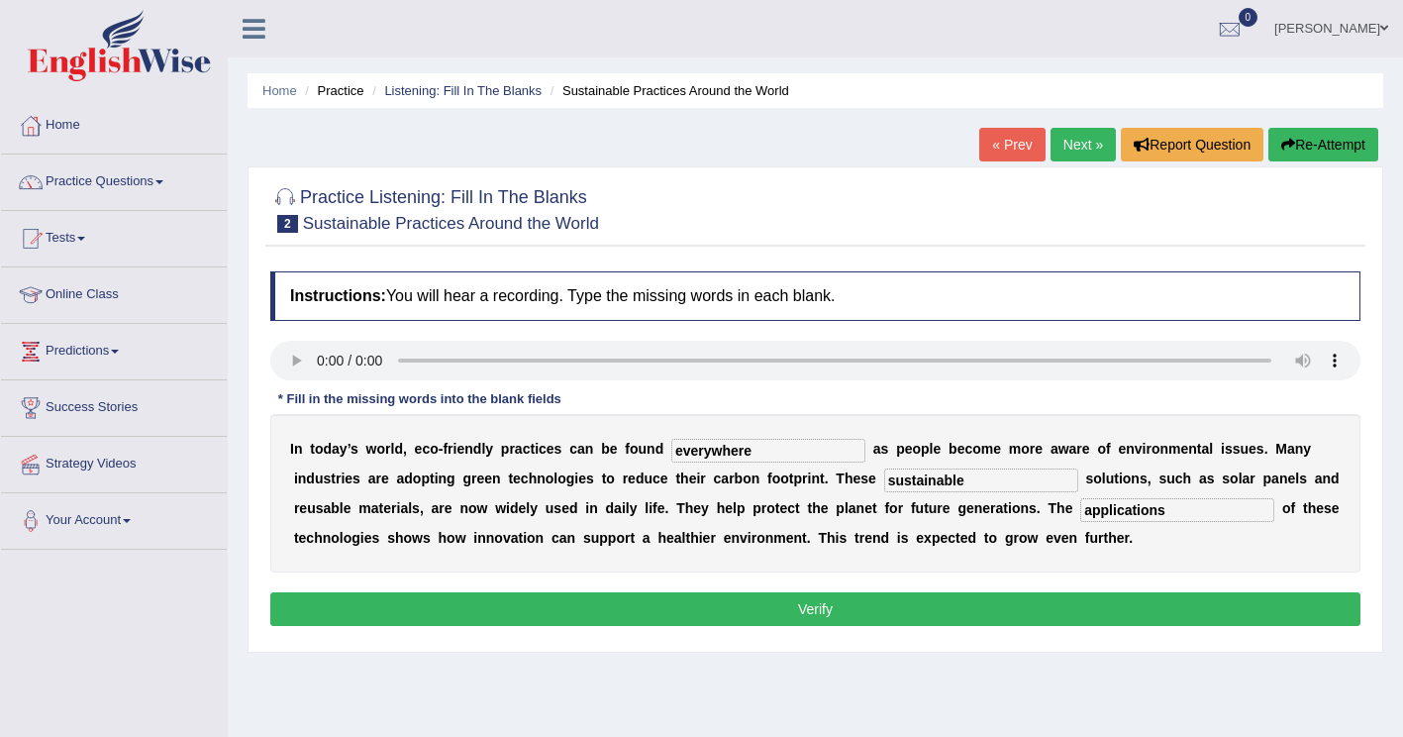
type input "sustainable"
click at [843, 596] on button "Verify" at bounding box center [815, 609] width 1090 height 34
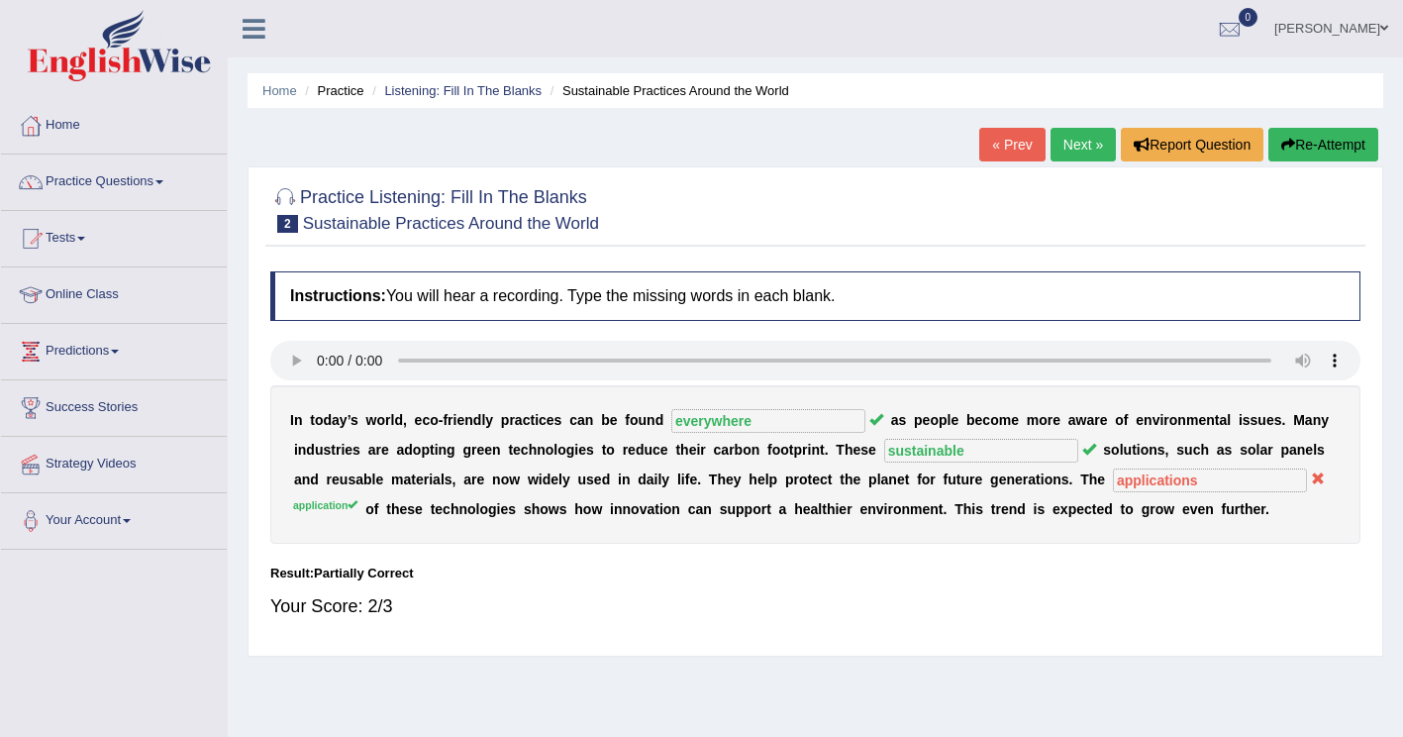
click at [1317, 144] on button "Re-Attempt" at bounding box center [1324, 145] width 110 height 34
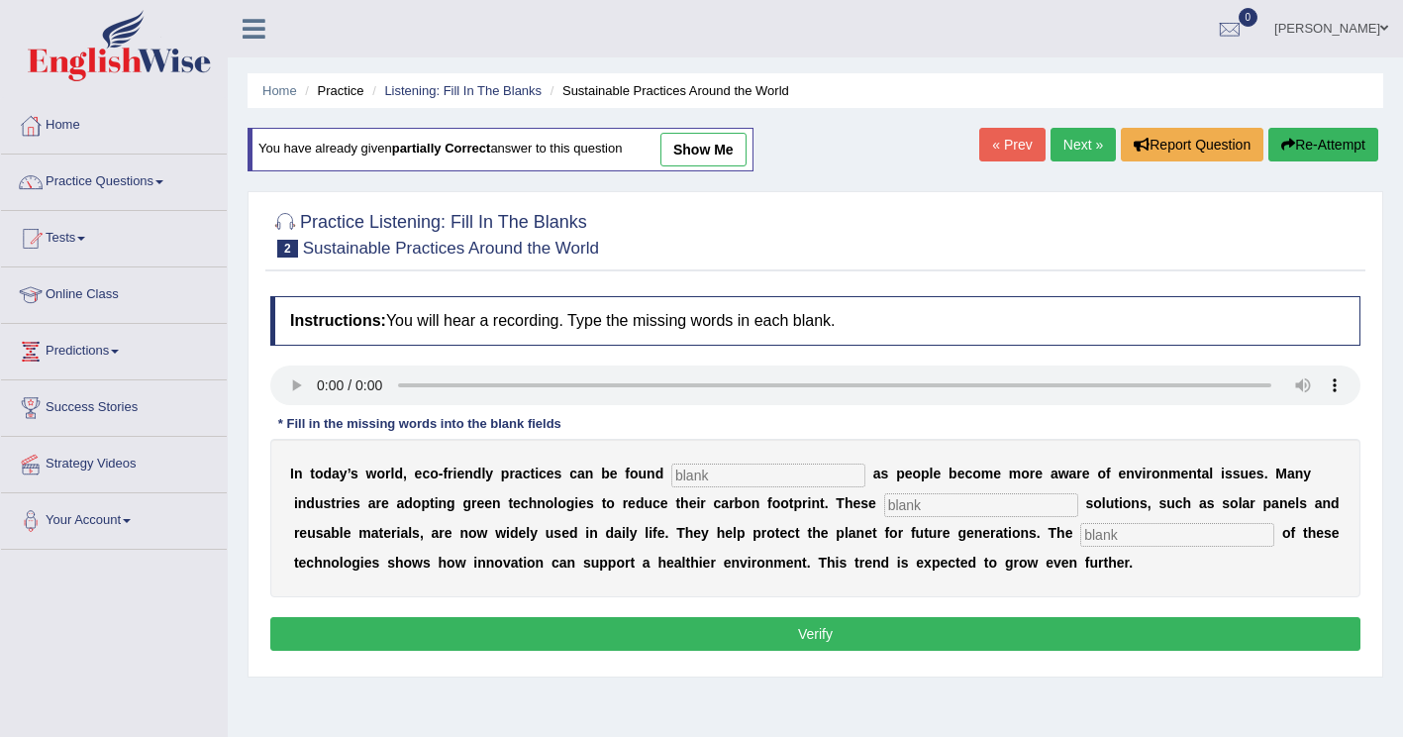
click at [695, 483] on input "text" at bounding box center [769, 476] width 194 height 24
type input "everywhere"
click at [884, 503] on input "text" at bounding box center [981, 505] width 194 height 24
type input "sustainable"
click at [954, 548] on div "I n t o d a y ’ s w o r l d , e c o - f r i e n d l y p r a c t i c e s c a n b…" at bounding box center [815, 518] width 1090 height 158
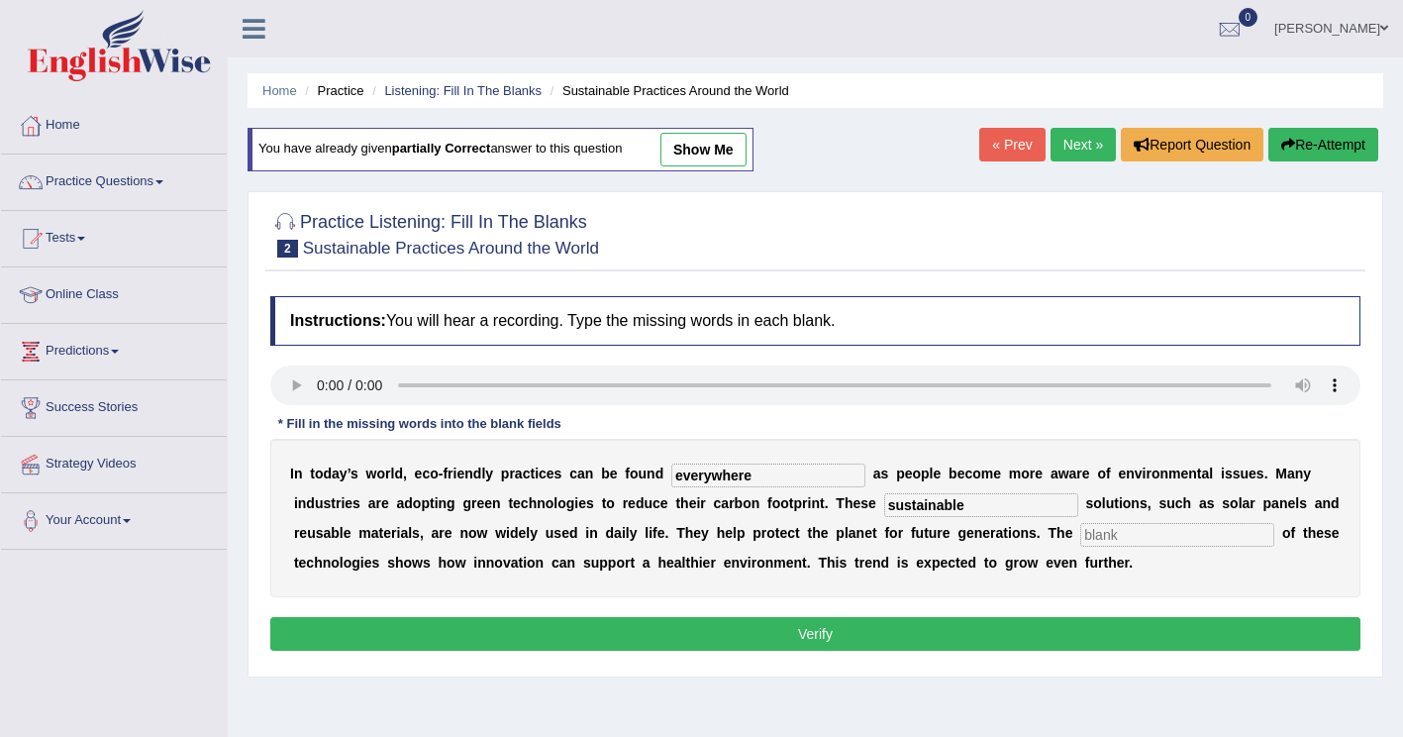
click at [1081, 541] on input "text" at bounding box center [1178, 535] width 194 height 24
click at [1081, 544] on input "text" at bounding box center [1178, 535] width 194 height 24
click at [1081, 535] on input "text" at bounding box center [1178, 535] width 194 height 24
type input "application"
click at [1077, 631] on button "Verify" at bounding box center [815, 634] width 1090 height 34
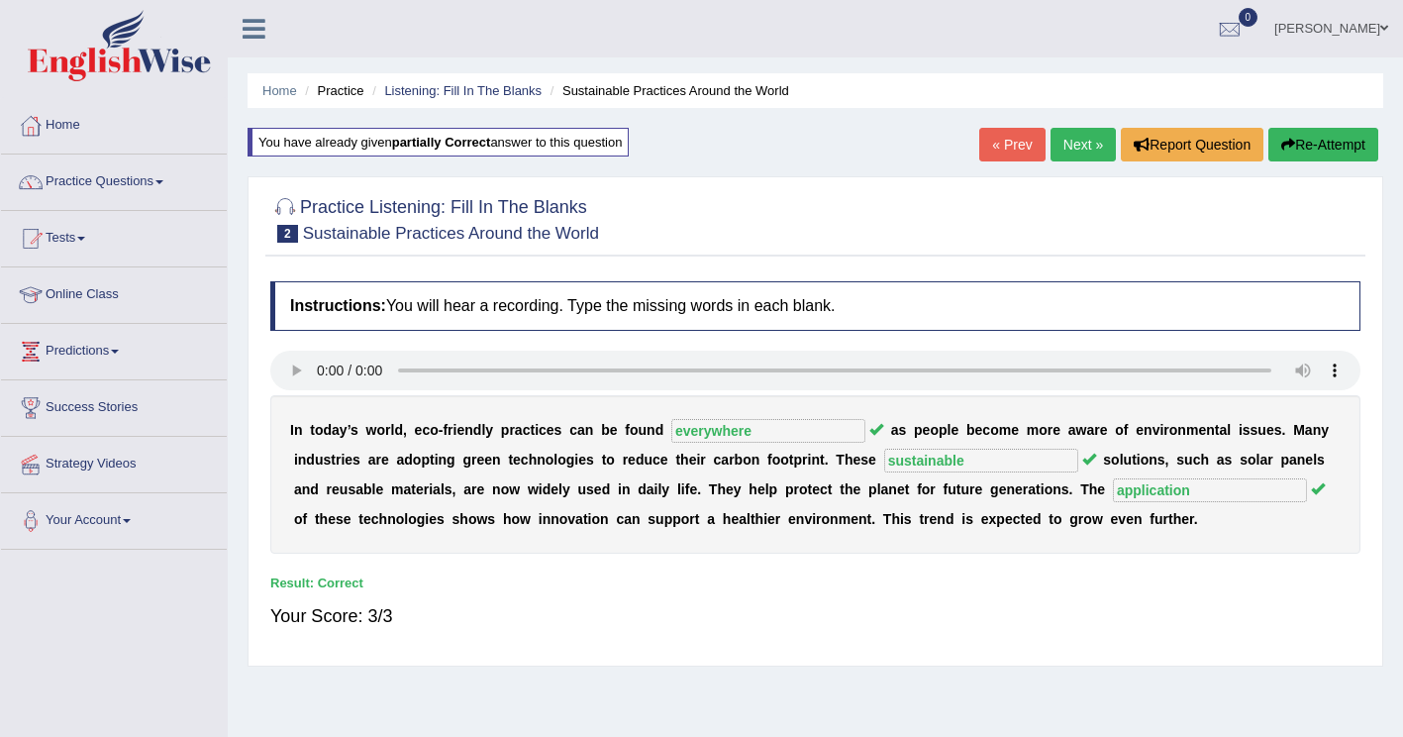
click at [1092, 148] on link "Next »" at bounding box center [1083, 145] width 65 height 34
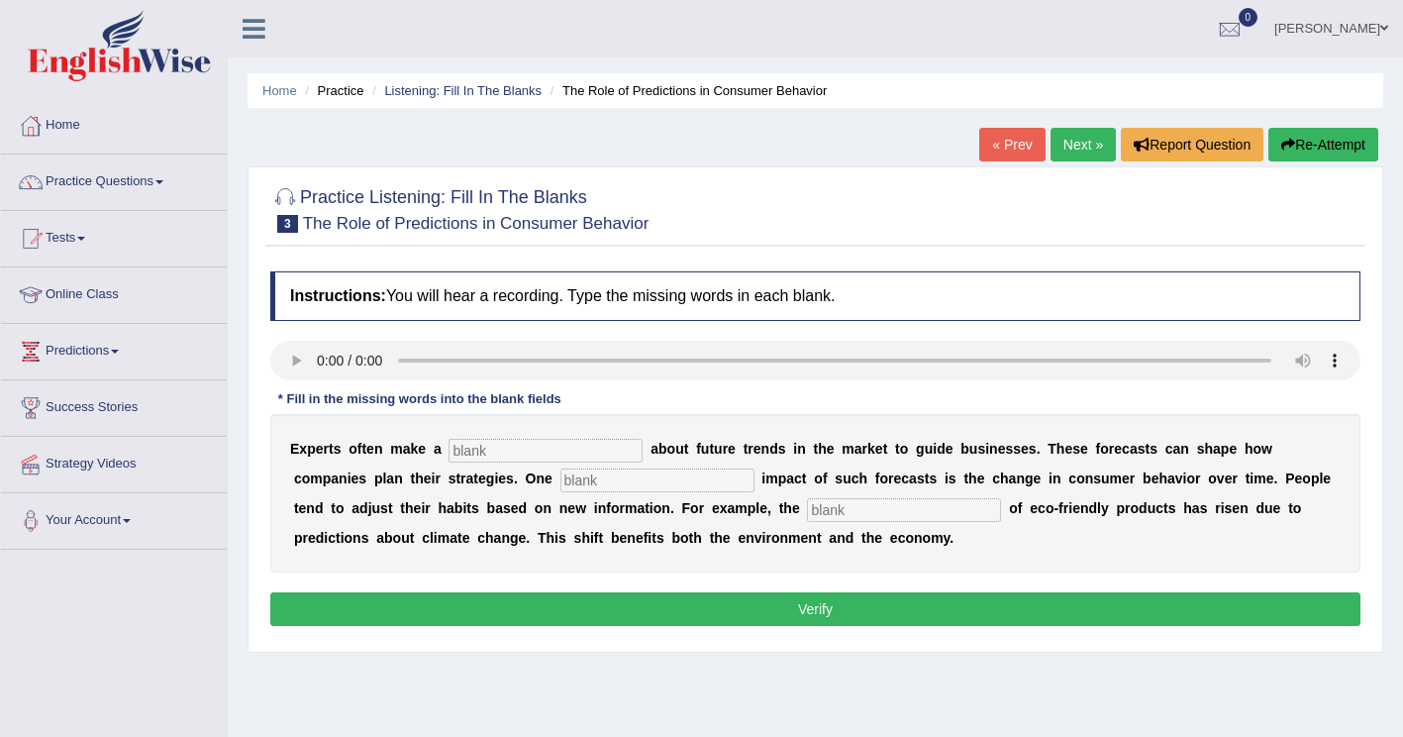
click at [512, 454] on input "text" at bounding box center [546, 451] width 194 height 24
type input "prediction"
click at [561, 485] on input "text" at bounding box center [658, 480] width 194 height 24
type input "profound"
click at [807, 516] on input "text" at bounding box center [904, 510] width 194 height 24
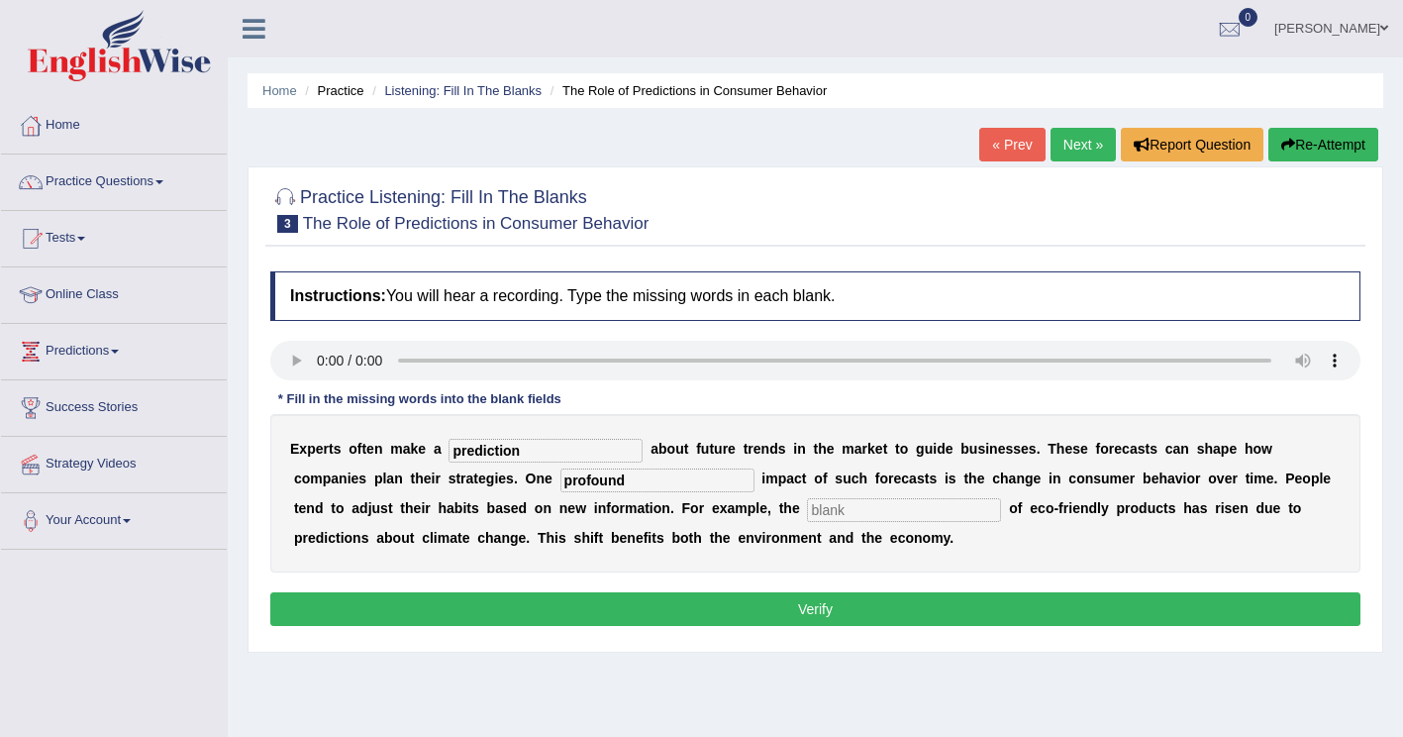
click at [807, 515] on input "text" at bounding box center [904, 510] width 194 height 24
type input "consumption"
click at [903, 616] on button "Verify" at bounding box center [815, 609] width 1090 height 34
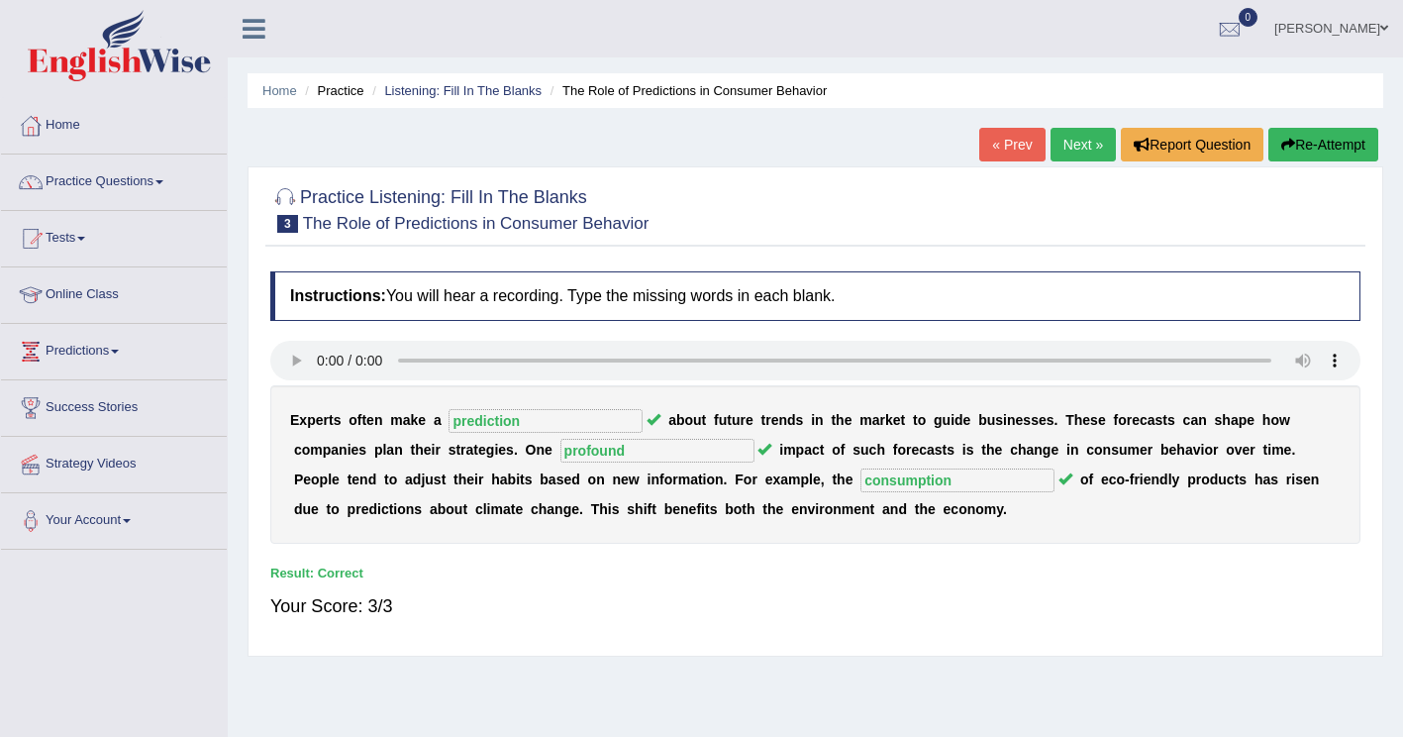
click at [1083, 146] on link "Next »" at bounding box center [1083, 145] width 65 height 34
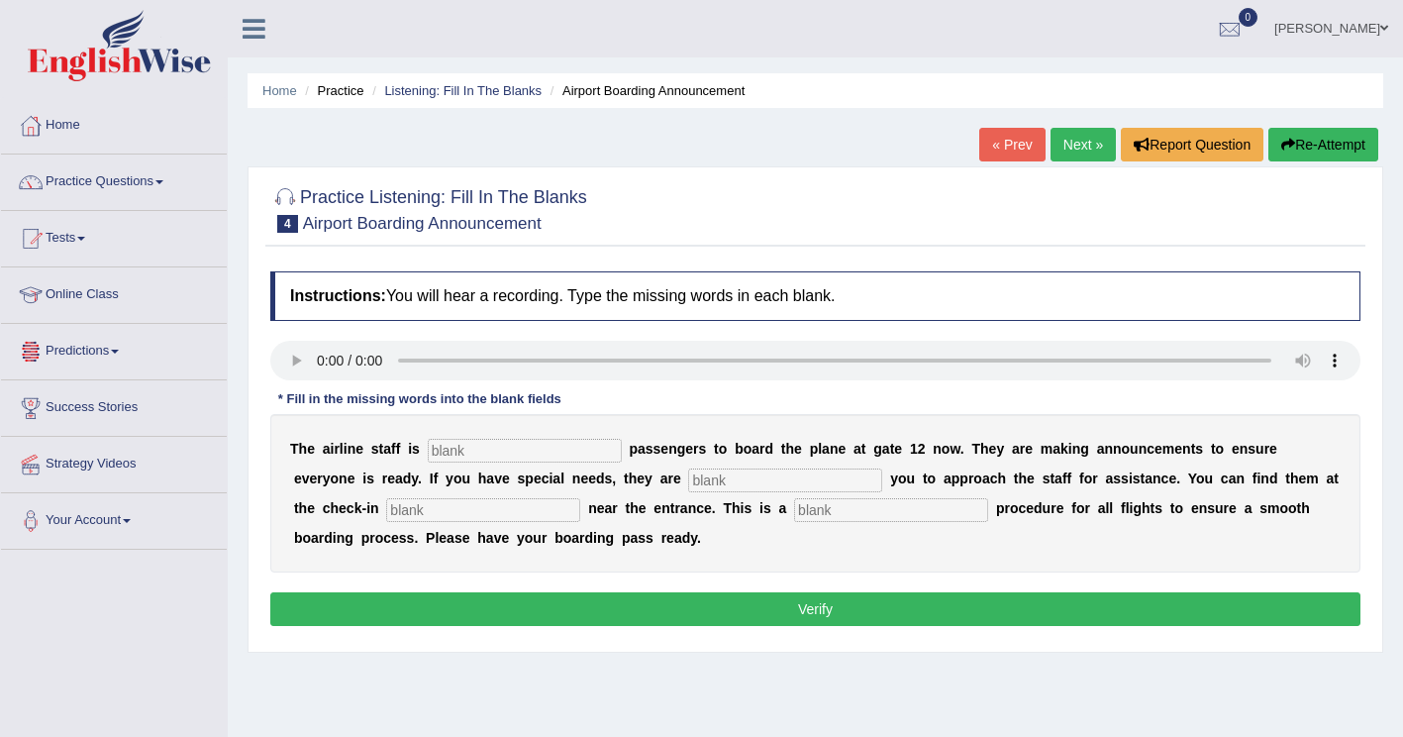
click at [448, 454] on input "text" at bounding box center [525, 451] width 194 height 24
type input "inviting"
click at [688, 487] on input "text" at bounding box center [785, 480] width 194 height 24
type input "requiring"
click at [386, 515] on input "text" at bounding box center [483, 510] width 194 height 24
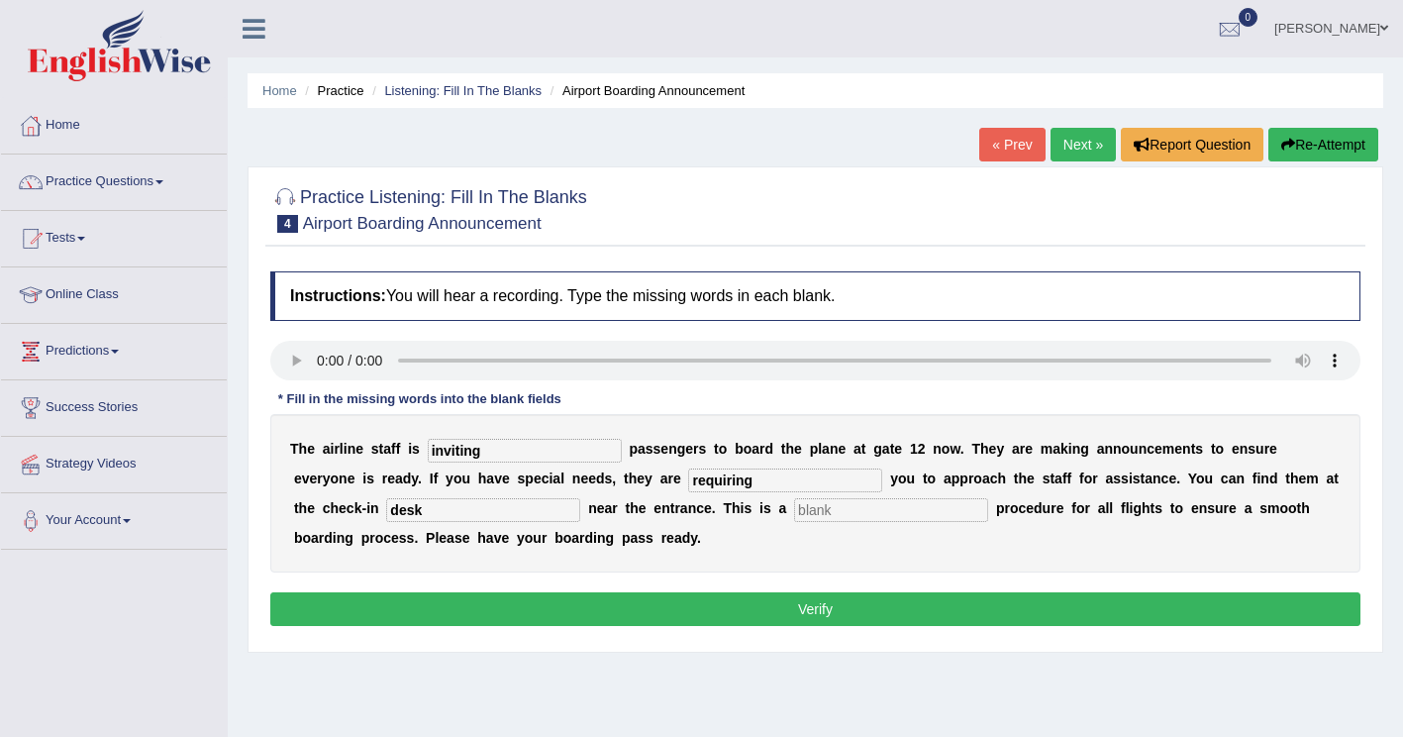
type input "desk"
click at [794, 519] on input "text" at bounding box center [891, 510] width 194 height 24
type input "regular"
click at [705, 601] on button "Verify" at bounding box center [815, 609] width 1090 height 34
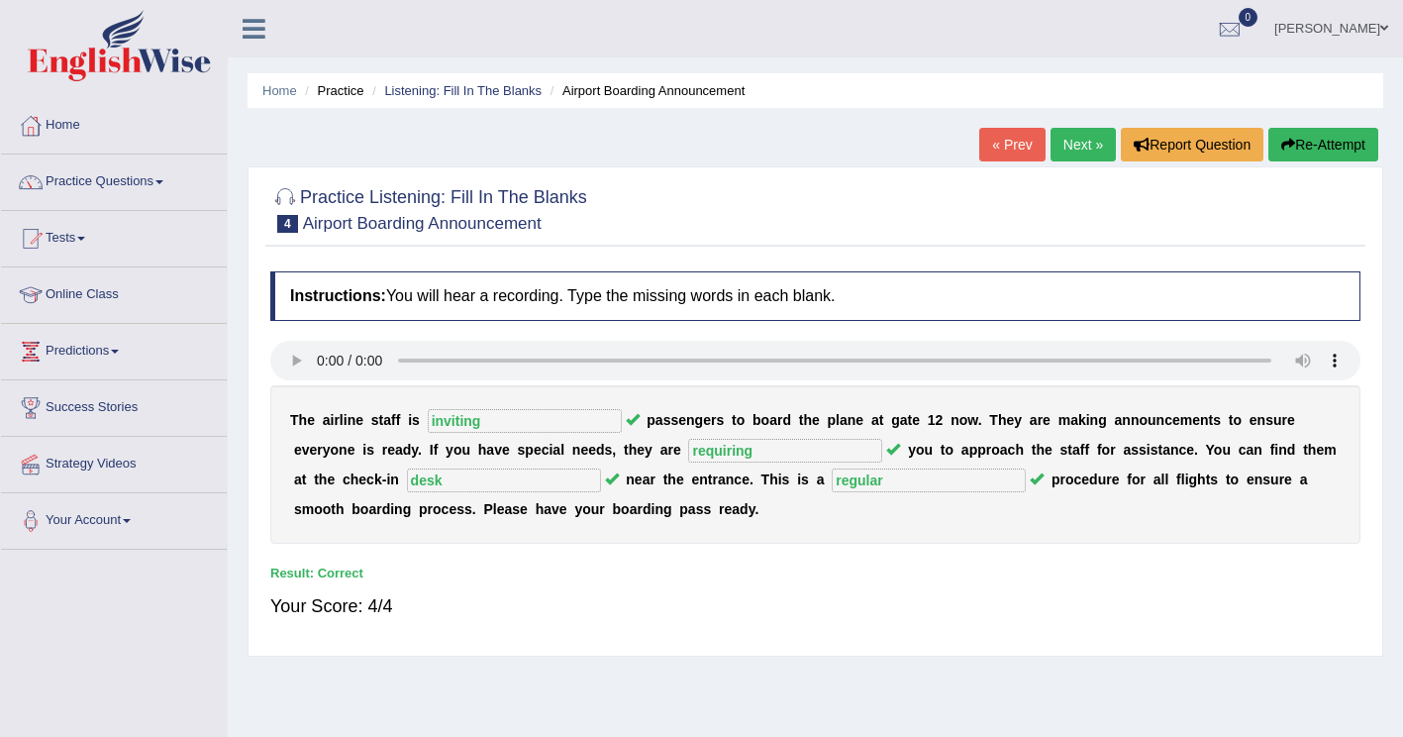
click at [1091, 135] on link "Next »" at bounding box center [1083, 145] width 65 height 34
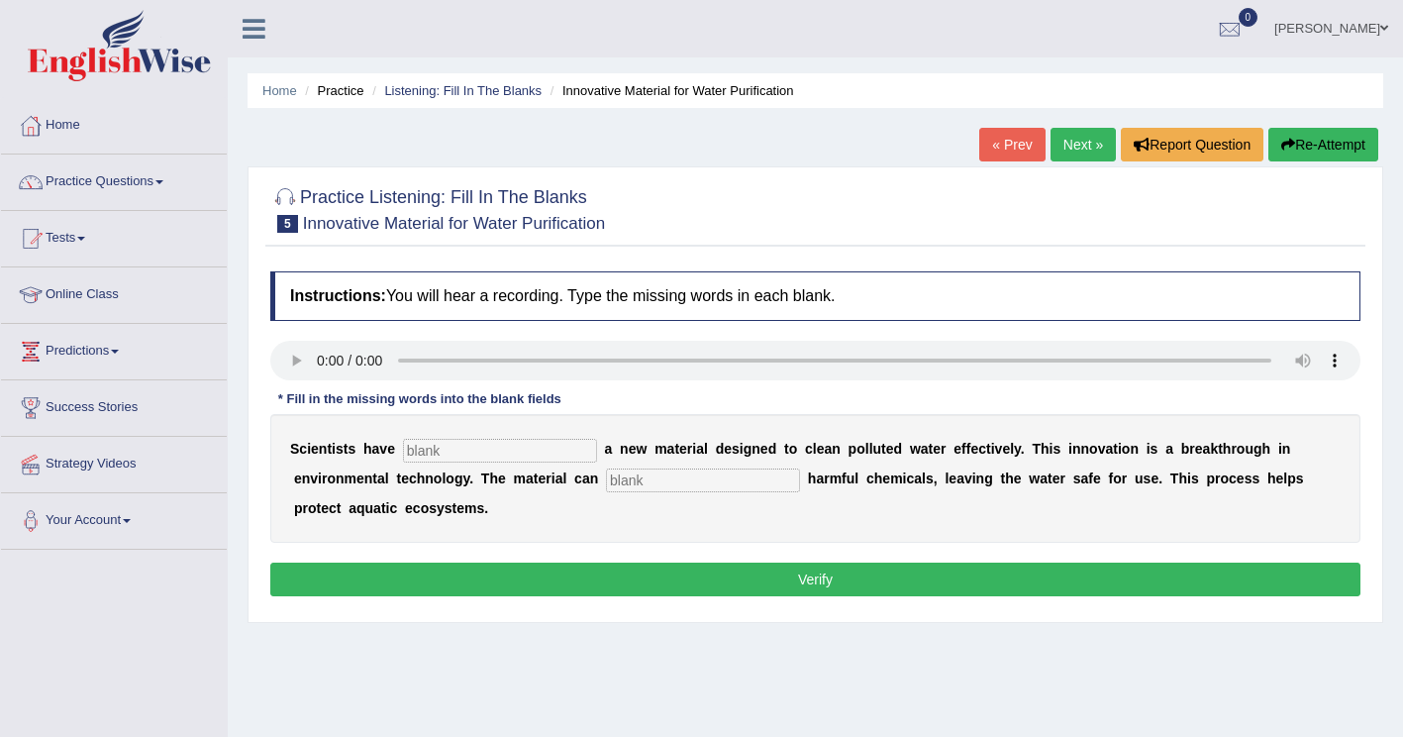
drag, startPoint x: 433, startPoint y: 449, endPoint x: 834, endPoint y: 407, distance: 403.3
click at [434, 449] on input "text" at bounding box center [500, 451] width 194 height 24
type input "made"
drag, startPoint x: 514, startPoint y: 483, endPoint x: 543, endPoint y: 479, distance: 29.0
click at [606, 482] on input "text" at bounding box center [703, 480] width 194 height 24
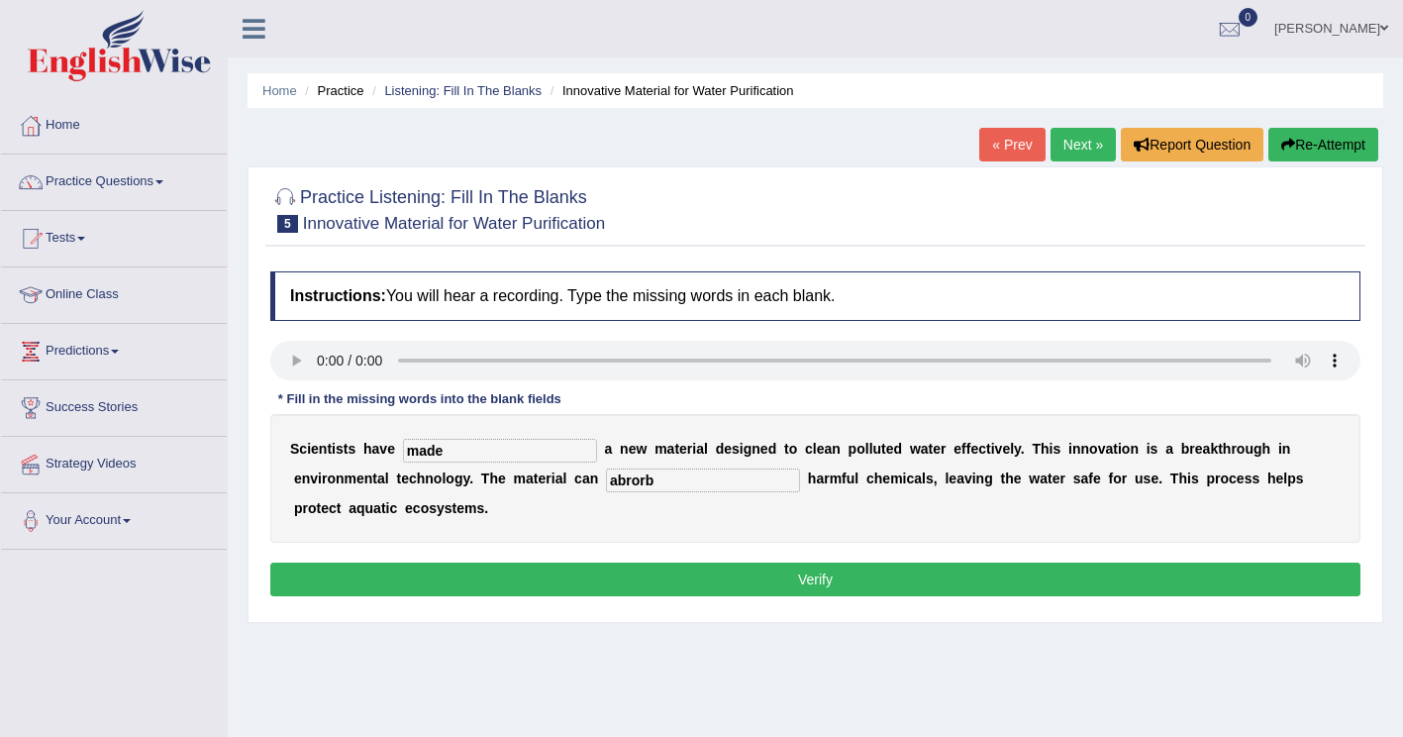
type input "abrorb"
click at [524, 563] on button "Verify" at bounding box center [815, 580] width 1090 height 34
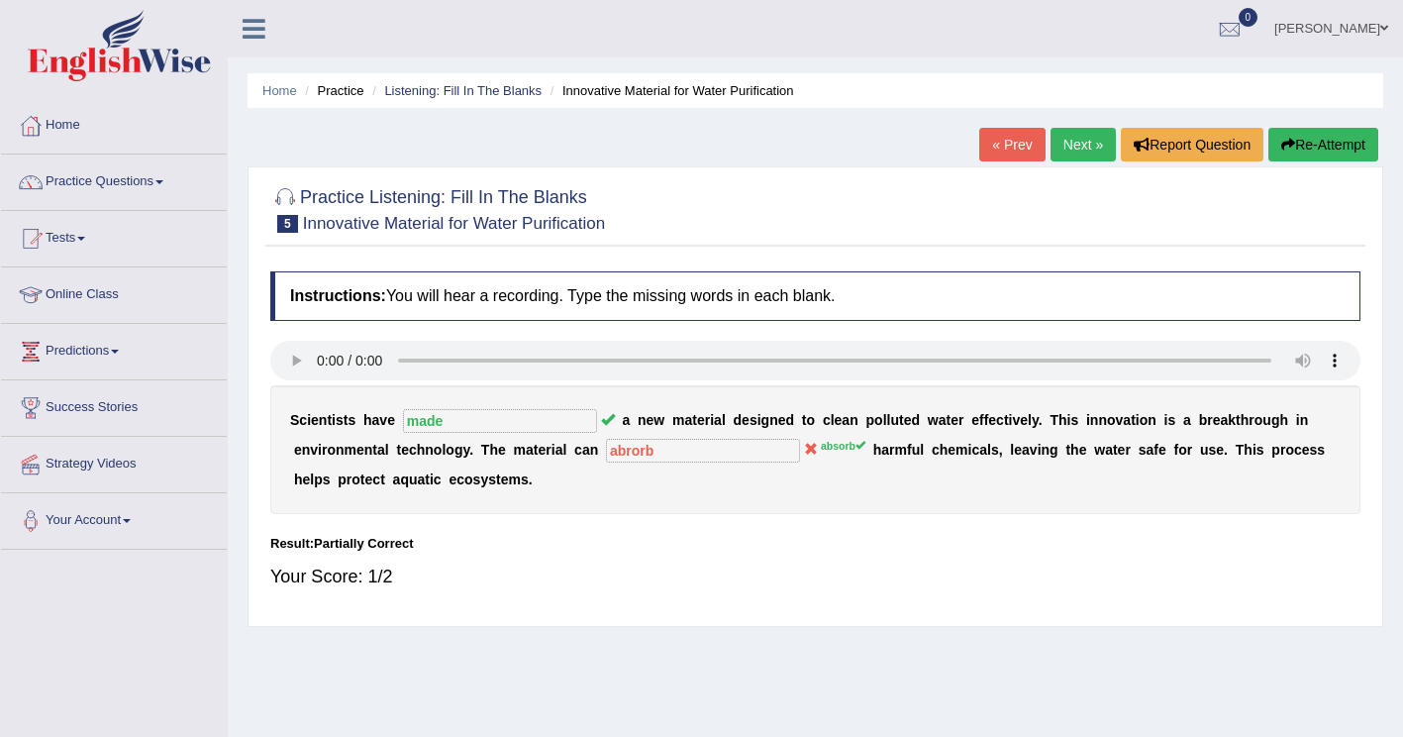
click at [1322, 150] on button "Re-Attempt" at bounding box center [1324, 145] width 110 height 34
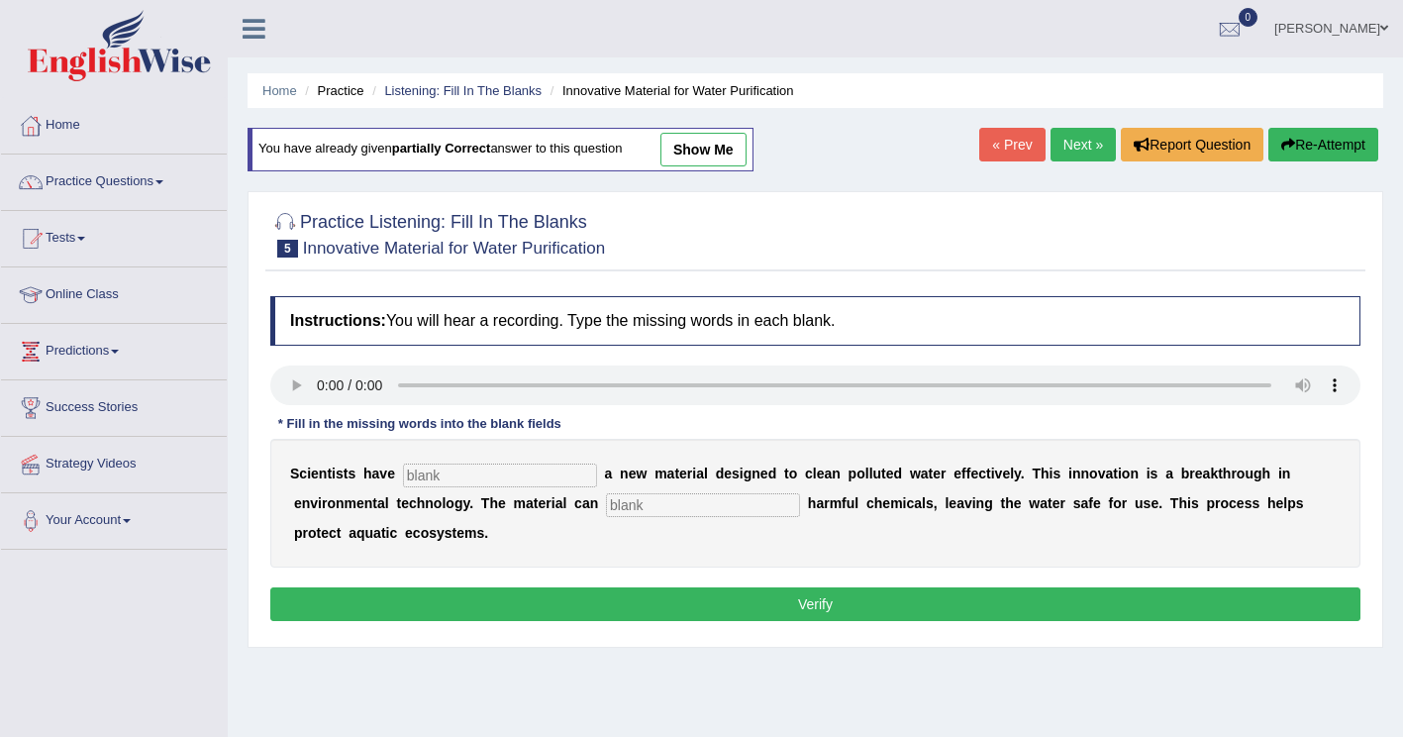
click at [447, 480] on input "text" at bounding box center [500, 476] width 194 height 24
type input "made"
click at [611, 506] on input "text" at bounding box center [703, 505] width 194 height 24
type input "absorb"
click at [770, 587] on button "Verify" at bounding box center [815, 604] width 1090 height 34
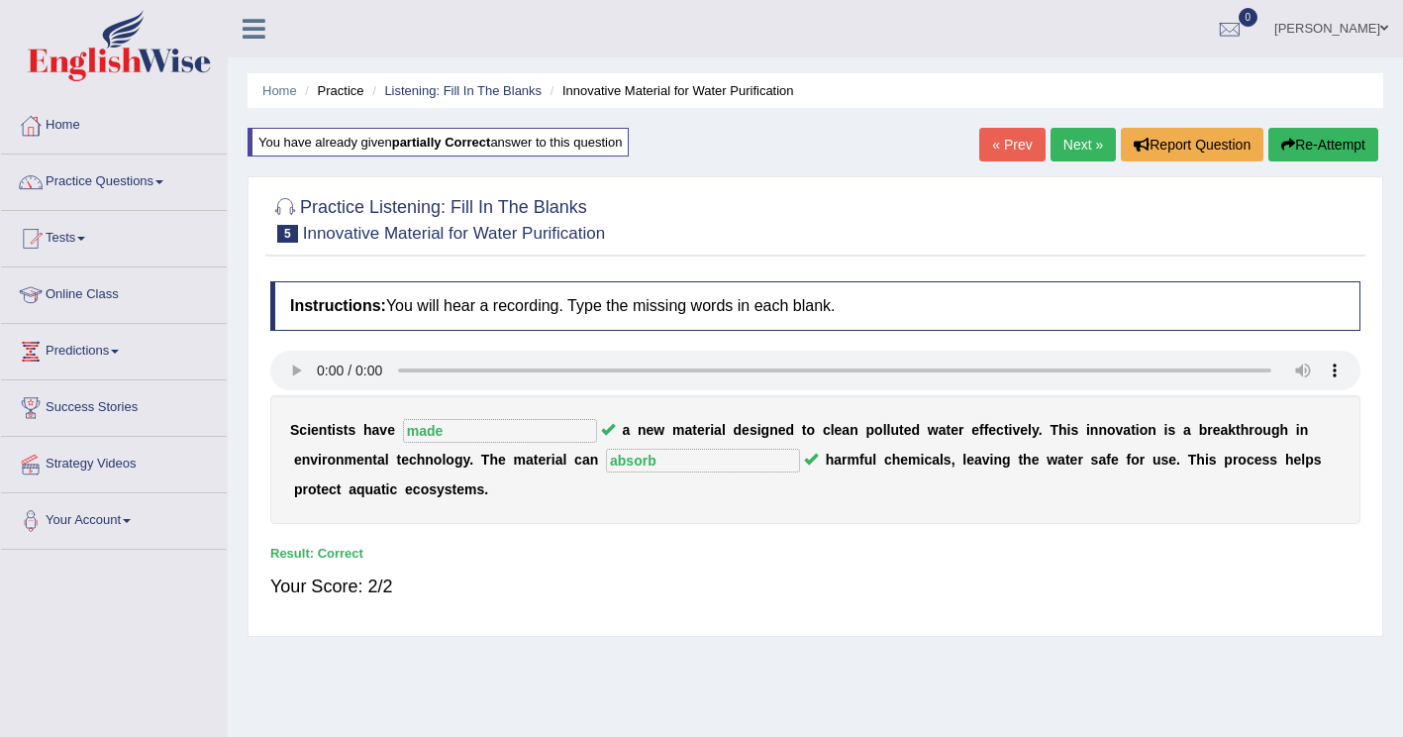
click at [1086, 133] on link "Next »" at bounding box center [1083, 145] width 65 height 34
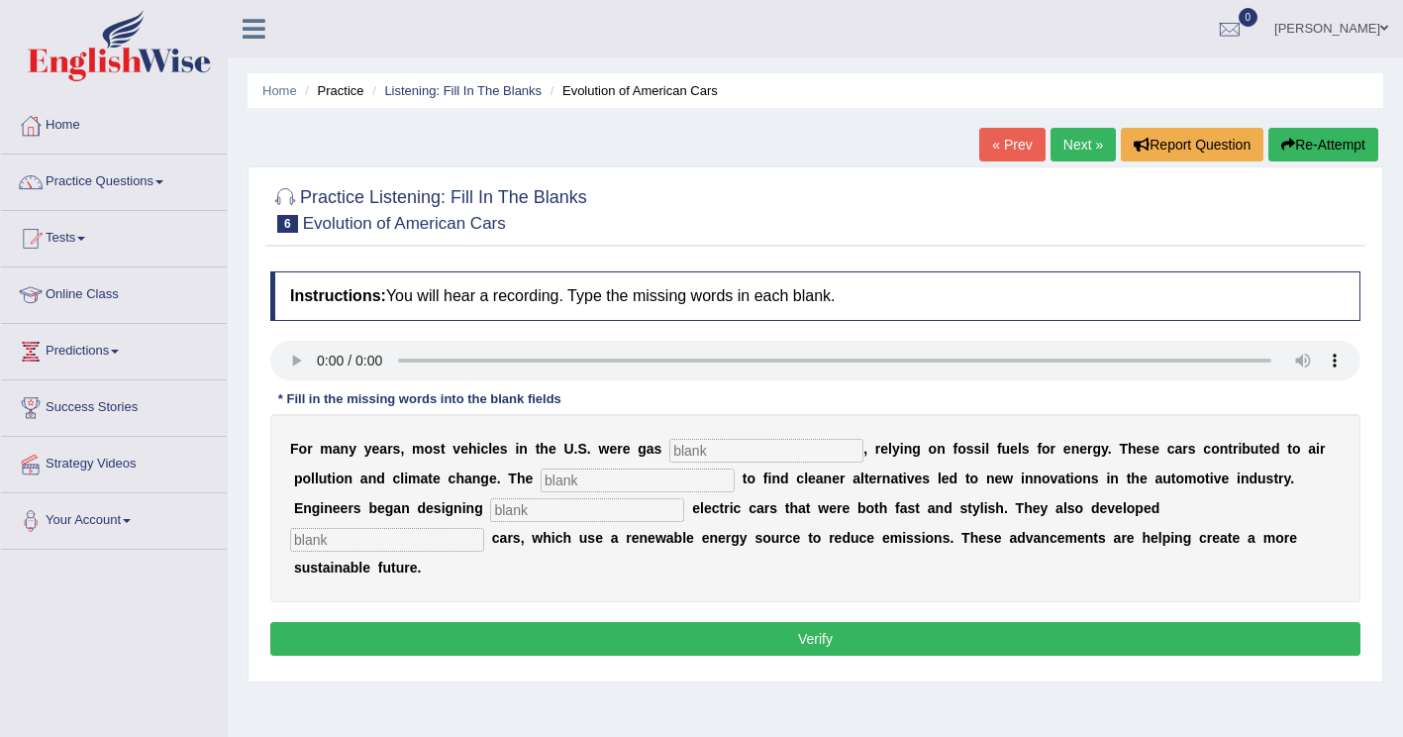
click at [670, 450] on input "text" at bounding box center [767, 451] width 194 height 24
type input "powered"
drag, startPoint x: 465, startPoint y: 484, endPoint x: 677, endPoint y: 414, distance: 223.3
click at [541, 480] on input "text" at bounding box center [638, 480] width 194 height 24
type input "urgensy"
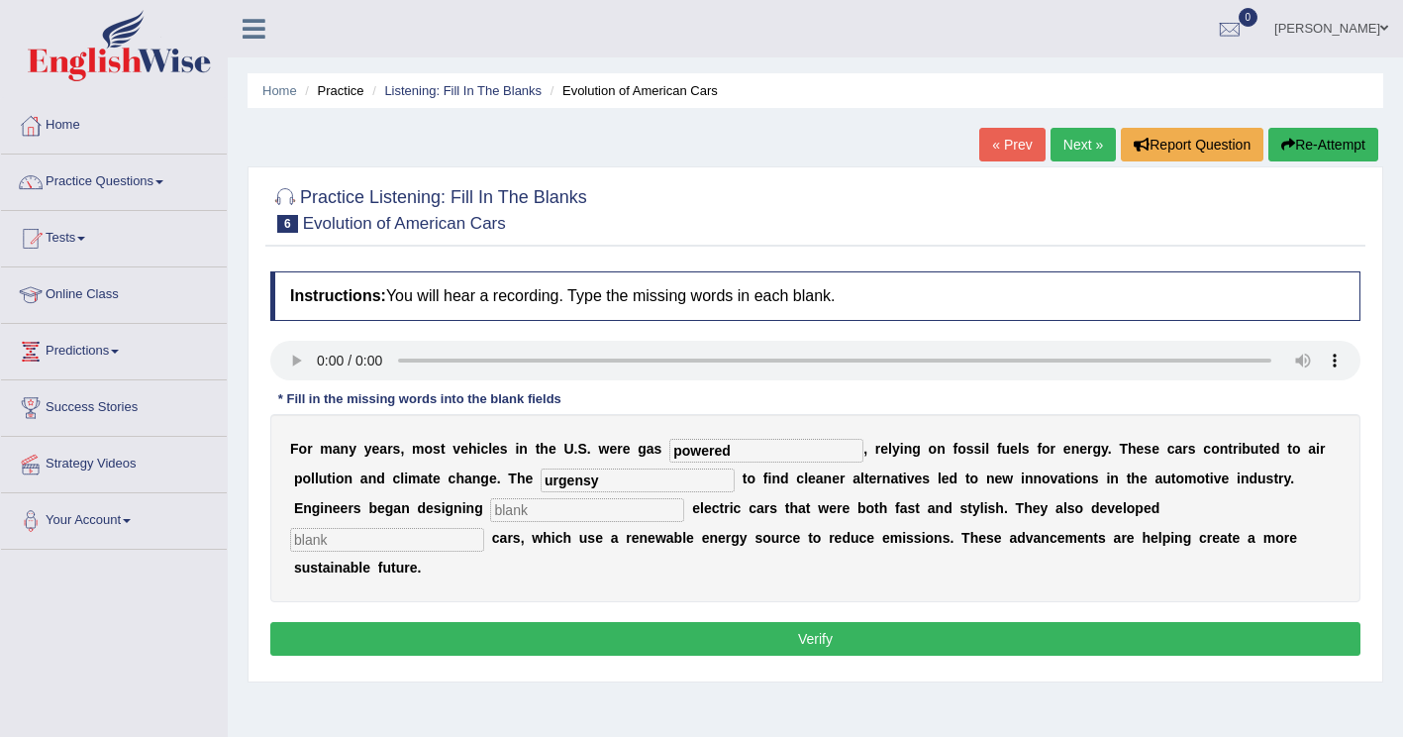
drag, startPoint x: 490, startPoint y: 488, endPoint x: 476, endPoint y: 481, distance: 15.5
click at [541, 481] on input "urgensy" at bounding box center [638, 480] width 194 height 24
type input "urgency"
click at [490, 508] on input "text" at bounding box center [587, 510] width 194 height 24
type input "sleek"
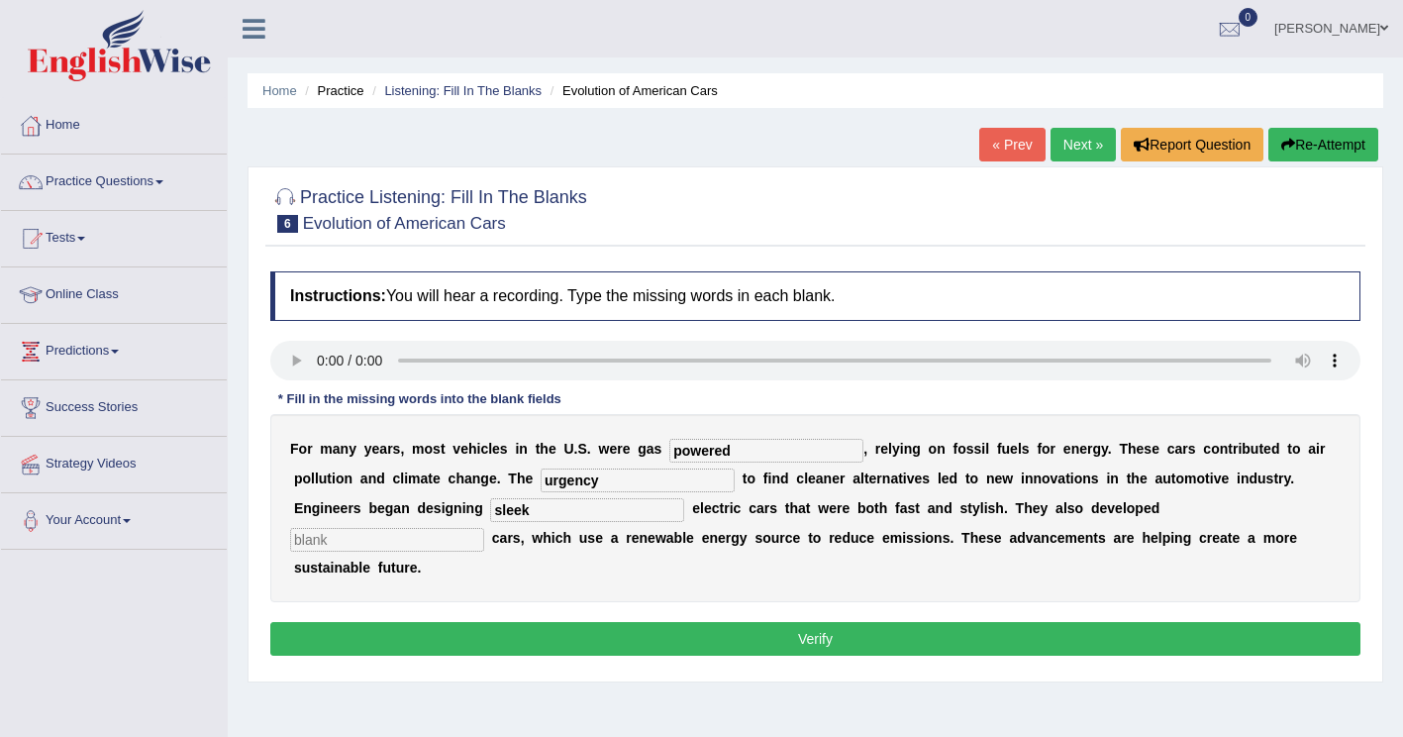
click at [484, 528] on input "text" at bounding box center [387, 540] width 194 height 24
type input "hydrogen"
click at [595, 622] on button "Verify" at bounding box center [815, 639] width 1090 height 34
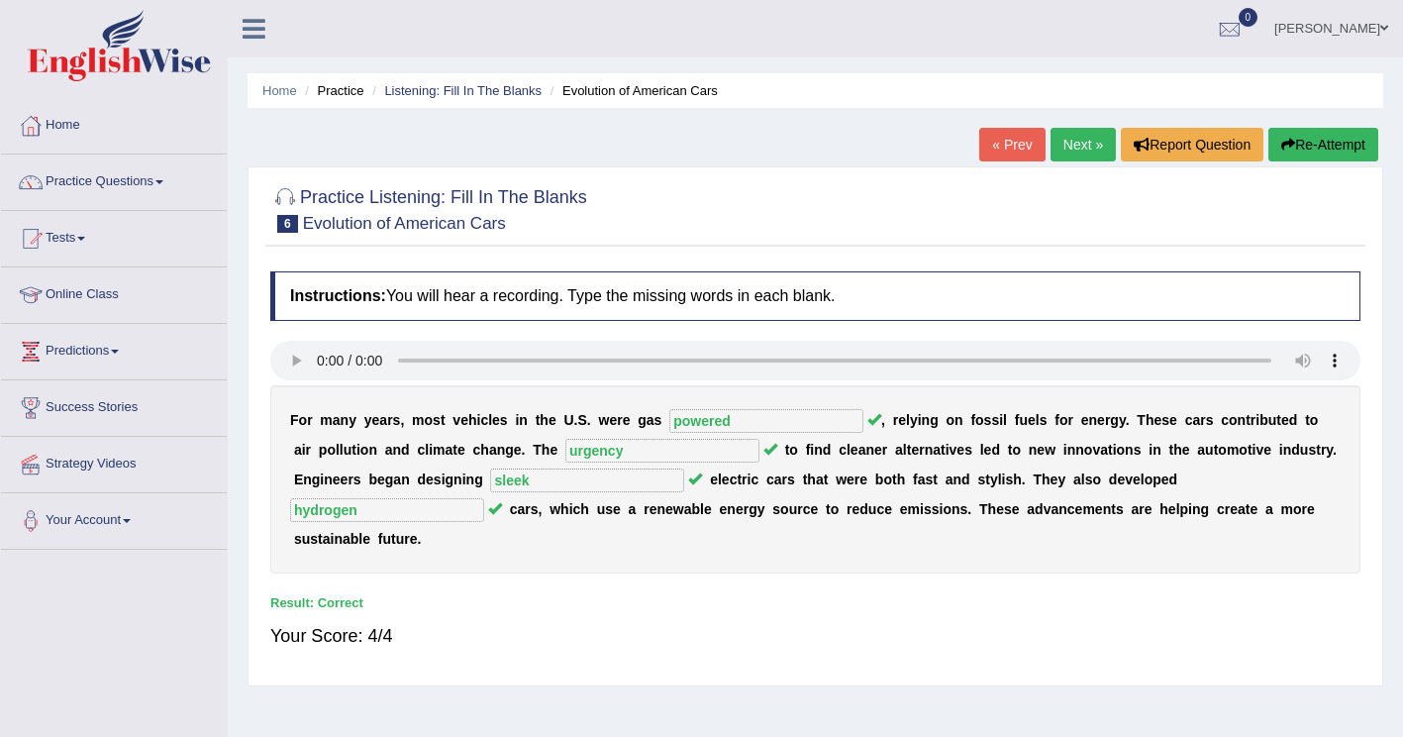
click at [1069, 151] on link "Next »" at bounding box center [1083, 145] width 65 height 34
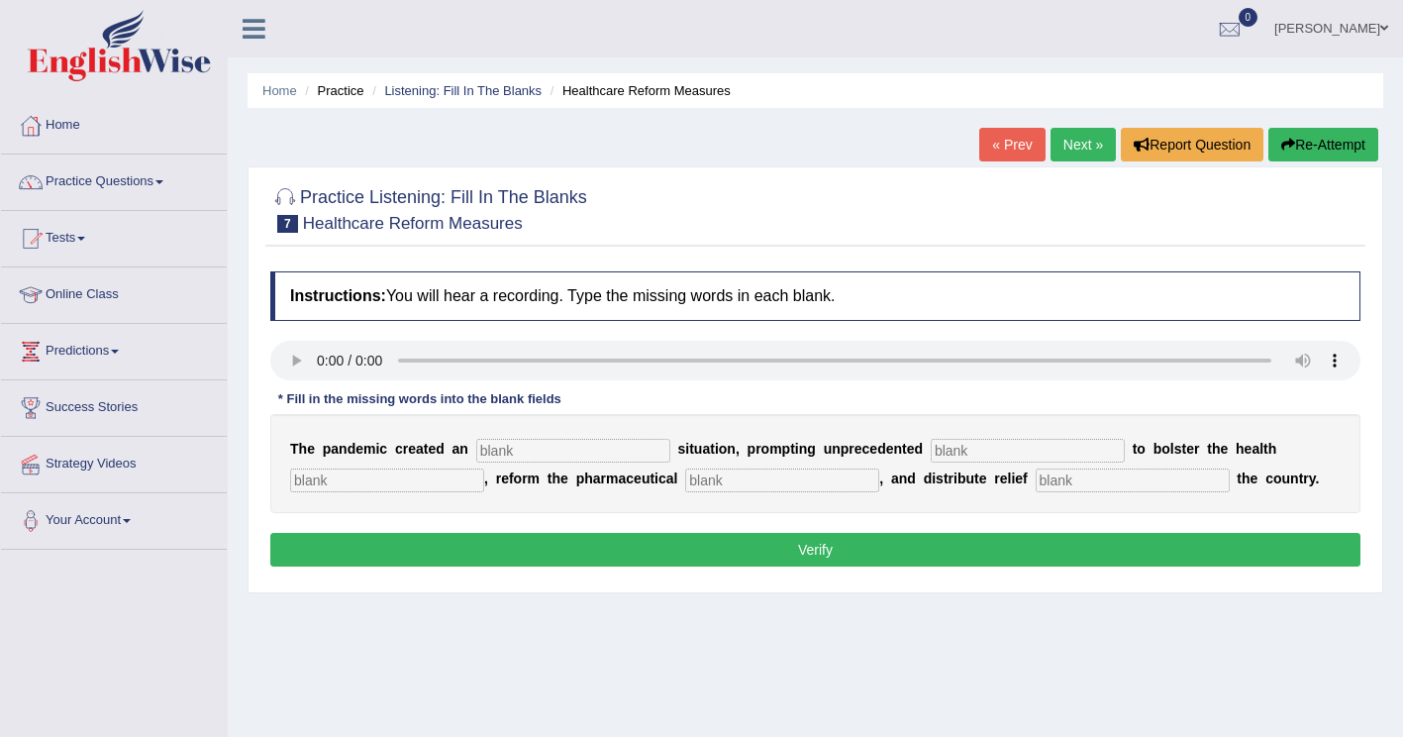
click at [493, 448] on input "text" at bounding box center [573, 451] width 194 height 24
type input "urgent"
click at [942, 444] on input "text" at bounding box center [1028, 451] width 194 height 24
type input "contribution"
click at [386, 485] on input "text" at bounding box center [387, 480] width 194 height 24
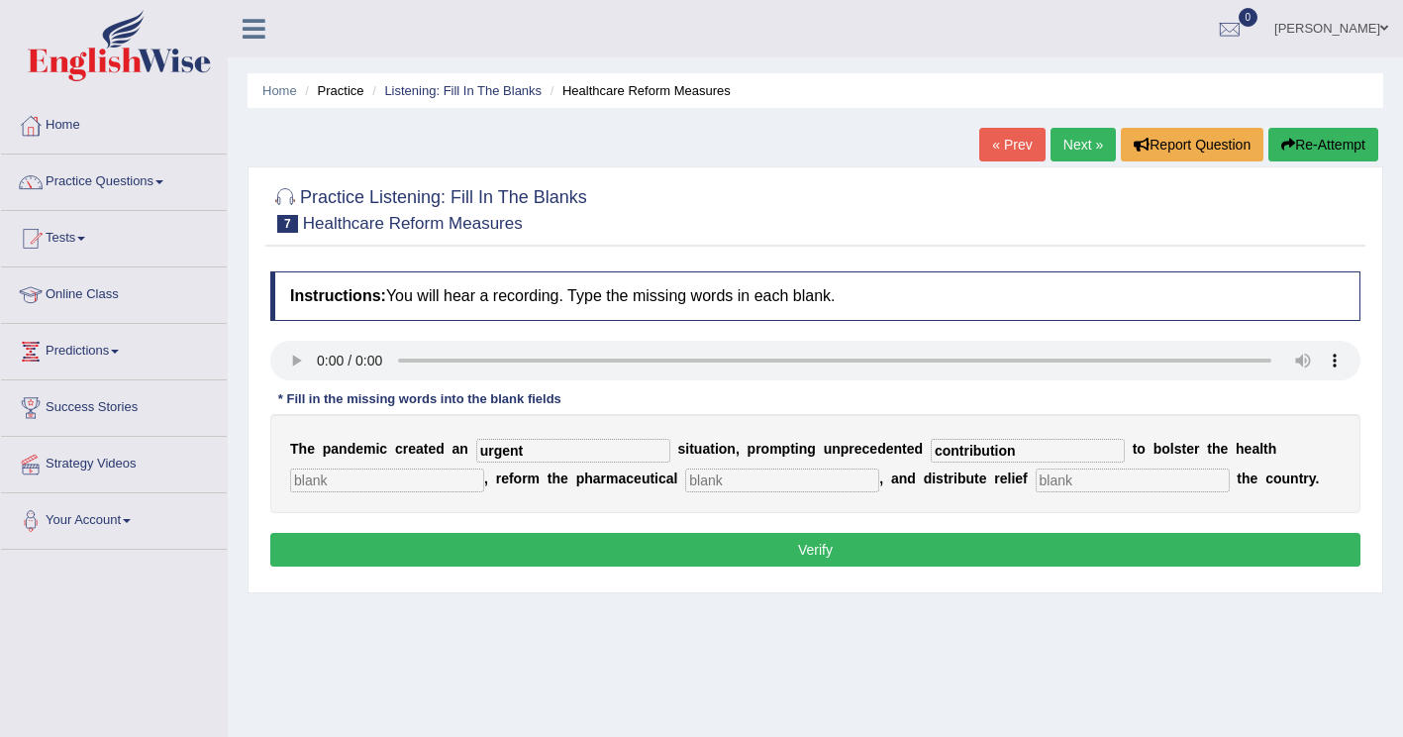
click at [382, 469] on input "text" at bounding box center [387, 480] width 194 height 24
click at [390, 480] on input "text" at bounding box center [387, 480] width 194 height 24
type input "heaklth"
click at [719, 484] on input "text" at bounding box center [782, 480] width 194 height 24
type input "relief"
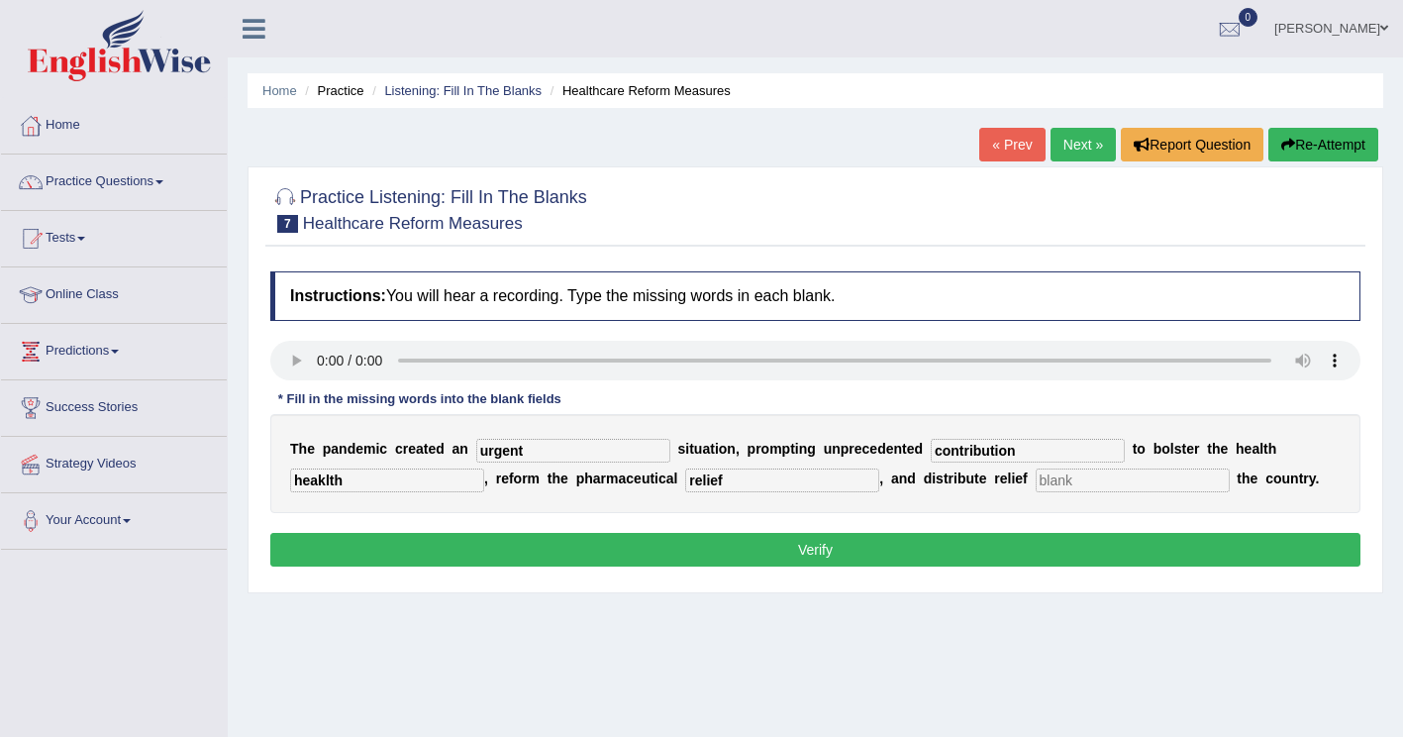
click at [1036, 482] on input "text" at bounding box center [1133, 480] width 194 height 24
type input "throughout"
drag, startPoint x: 343, startPoint y: 484, endPoint x: 318, endPoint y: 477, distance: 25.7
click at [318, 477] on input "heaklth" at bounding box center [387, 480] width 194 height 24
type input "health"
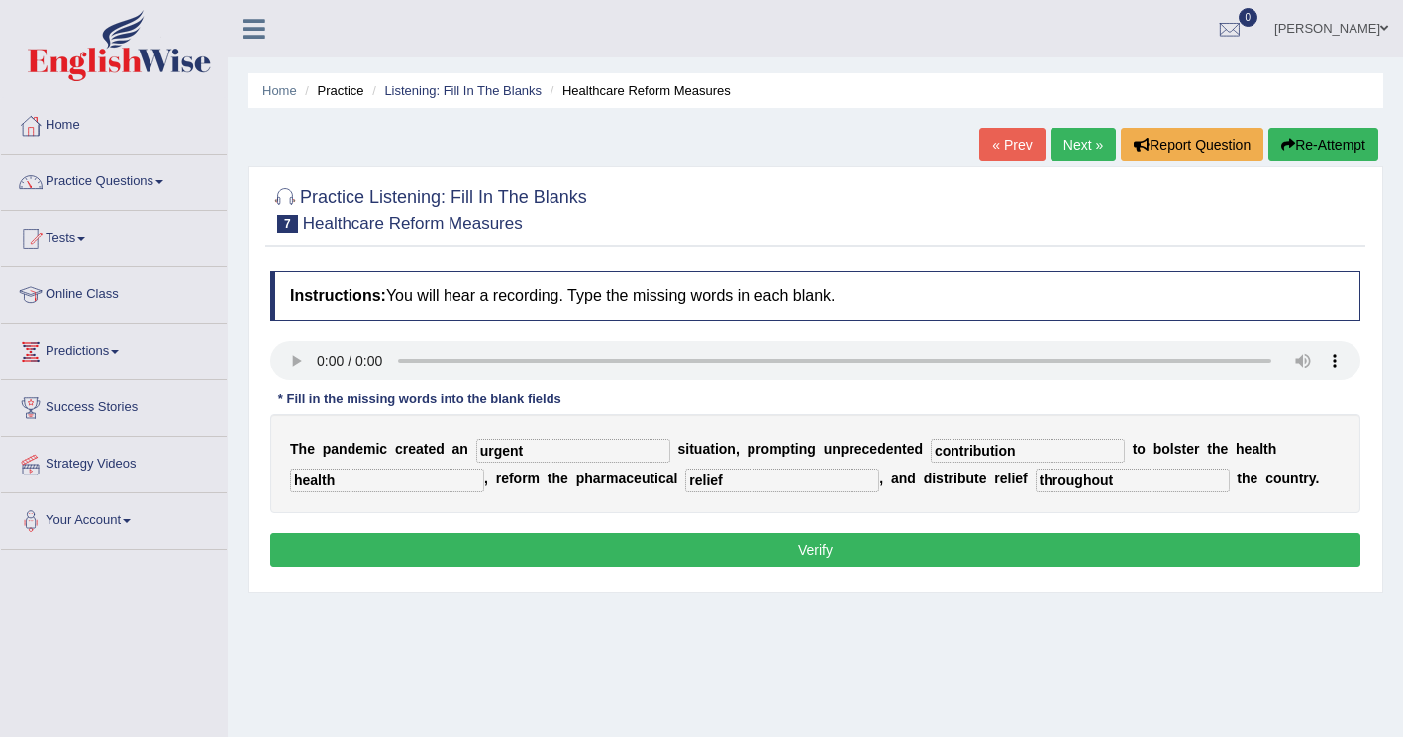
click at [618, 552] on button "Verify" at bounding box center [815, 550] width 1090 height 34
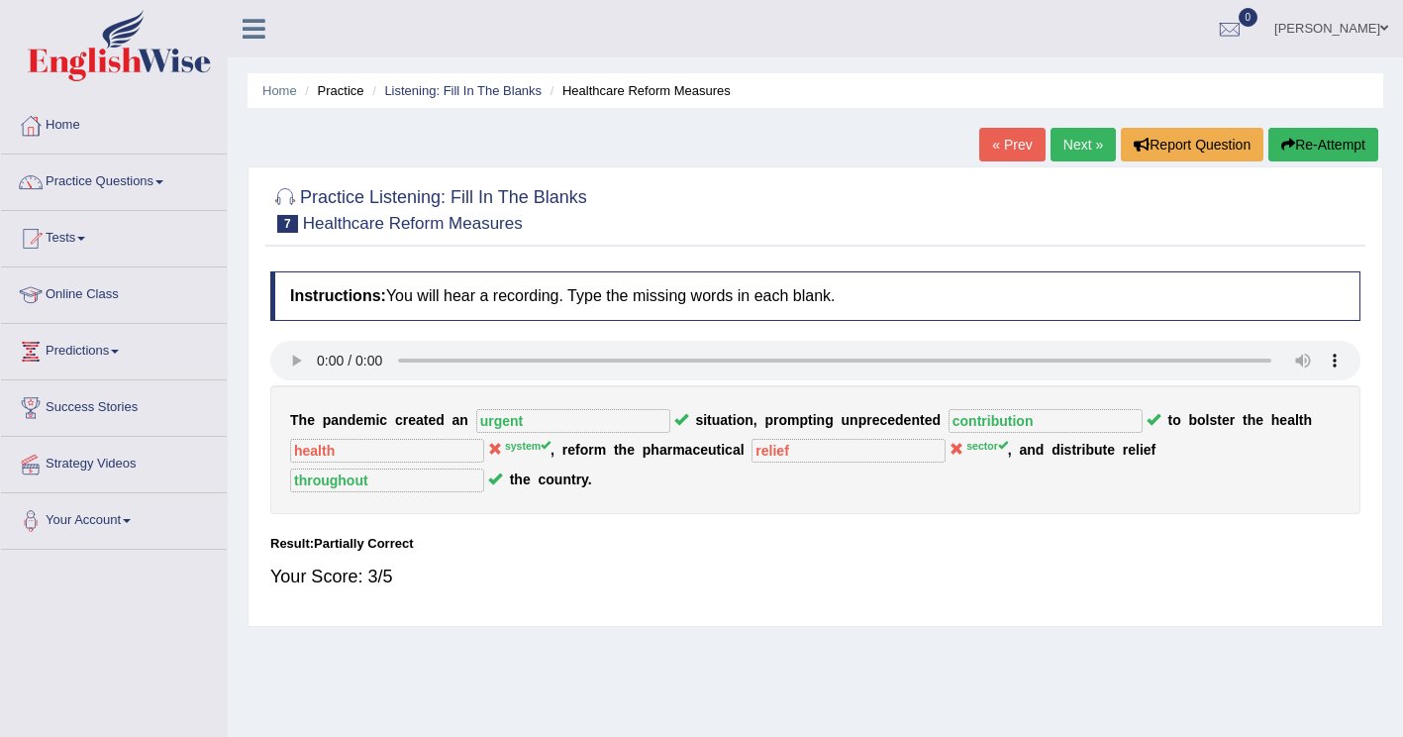
click at [1335, 141] on button "Re-Attempt" at bounding box center [1324, 145] width 110 height 34
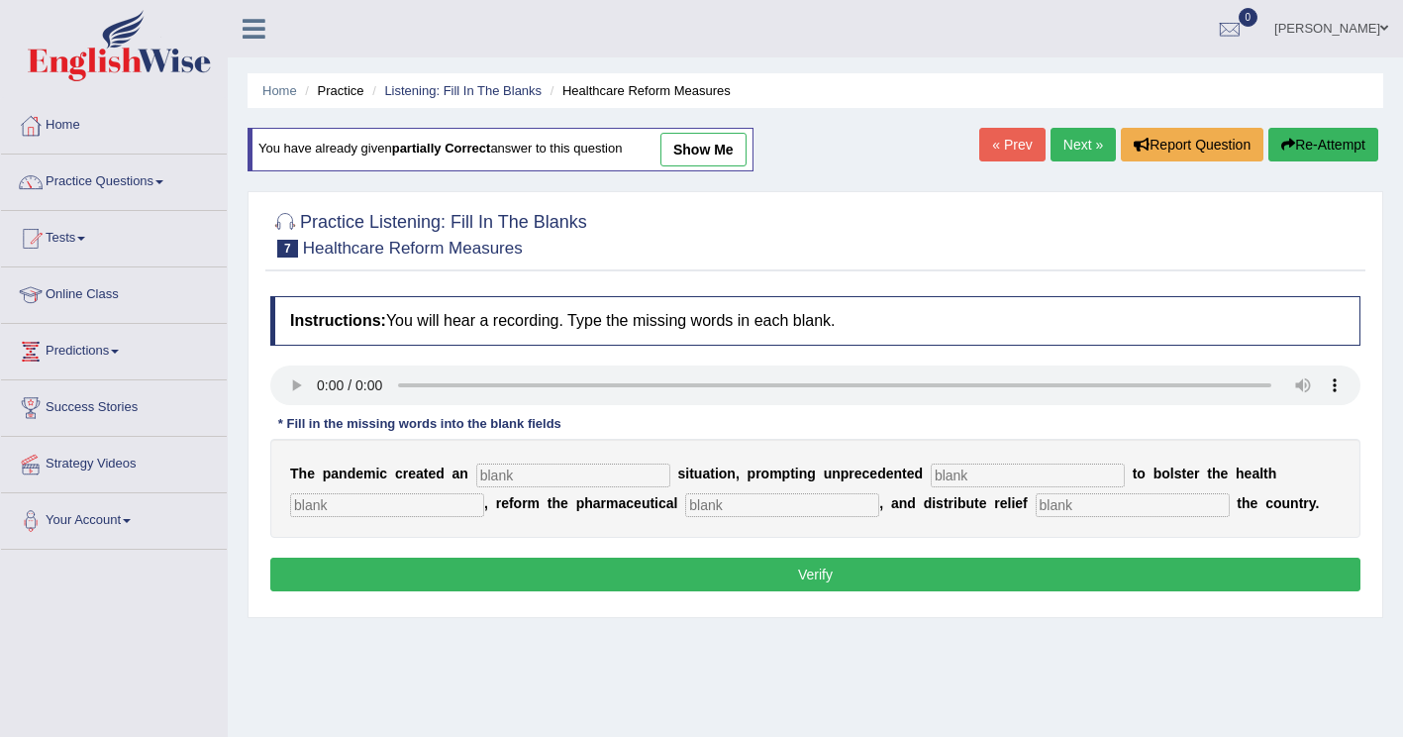
click at [511, 472] on input "text" at bounding box center [573, 476] width 194 height 24
type input "urgent"
click at [931, 483] on input "text" at bounding box center [1028, 476] width 194 height 24
type input "contributoin"
click at [376, 501] on input "text" at bounding box center [387, 505] width 194 height 24
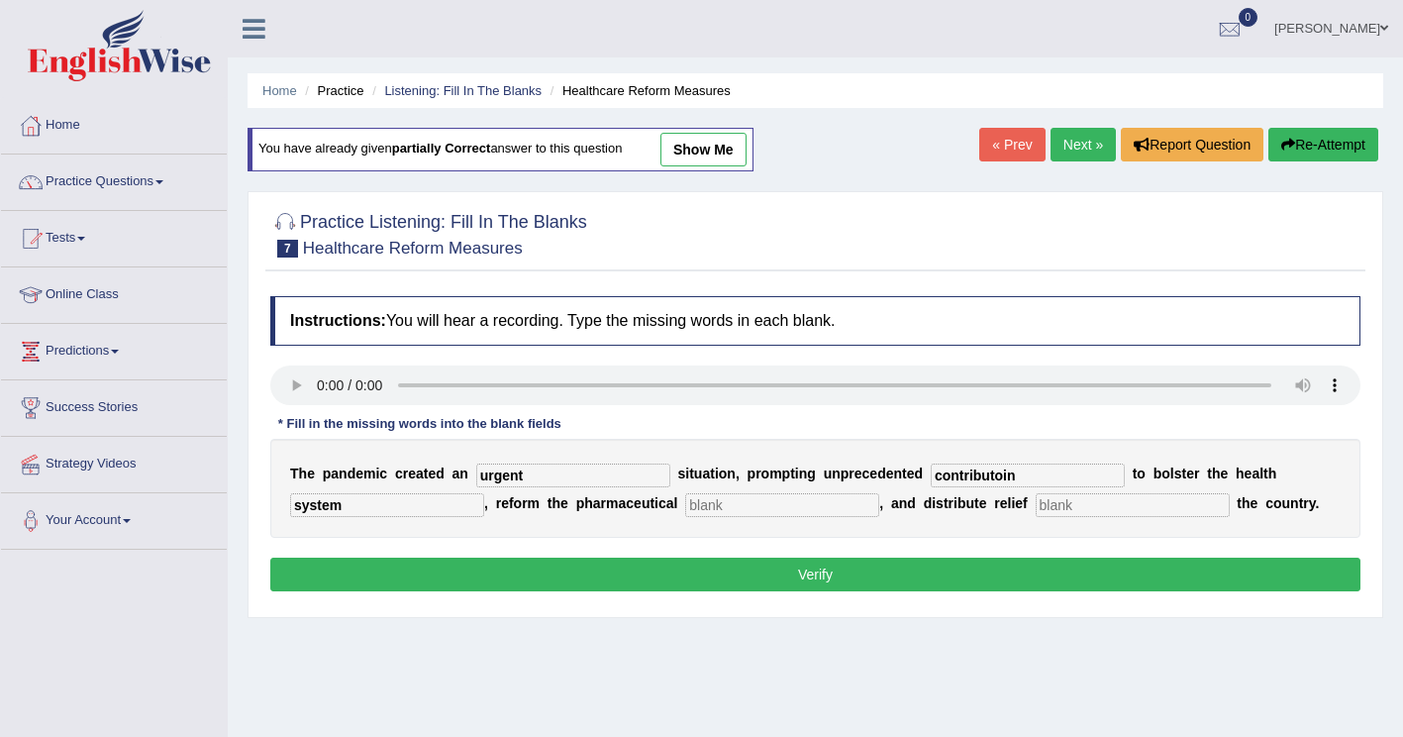
type input "system"
drag, startPoint x: 676, startPoint y: 501, endPoint x: 977, endPoint y: 408, distance: 314.2
click at [685, 500] on input "text" at bounding box center [782, 505] width 194 height 24
type input "sector"
click at [1053, 505] on input "text" at bounding box center [1133, 505] width 194 height 24
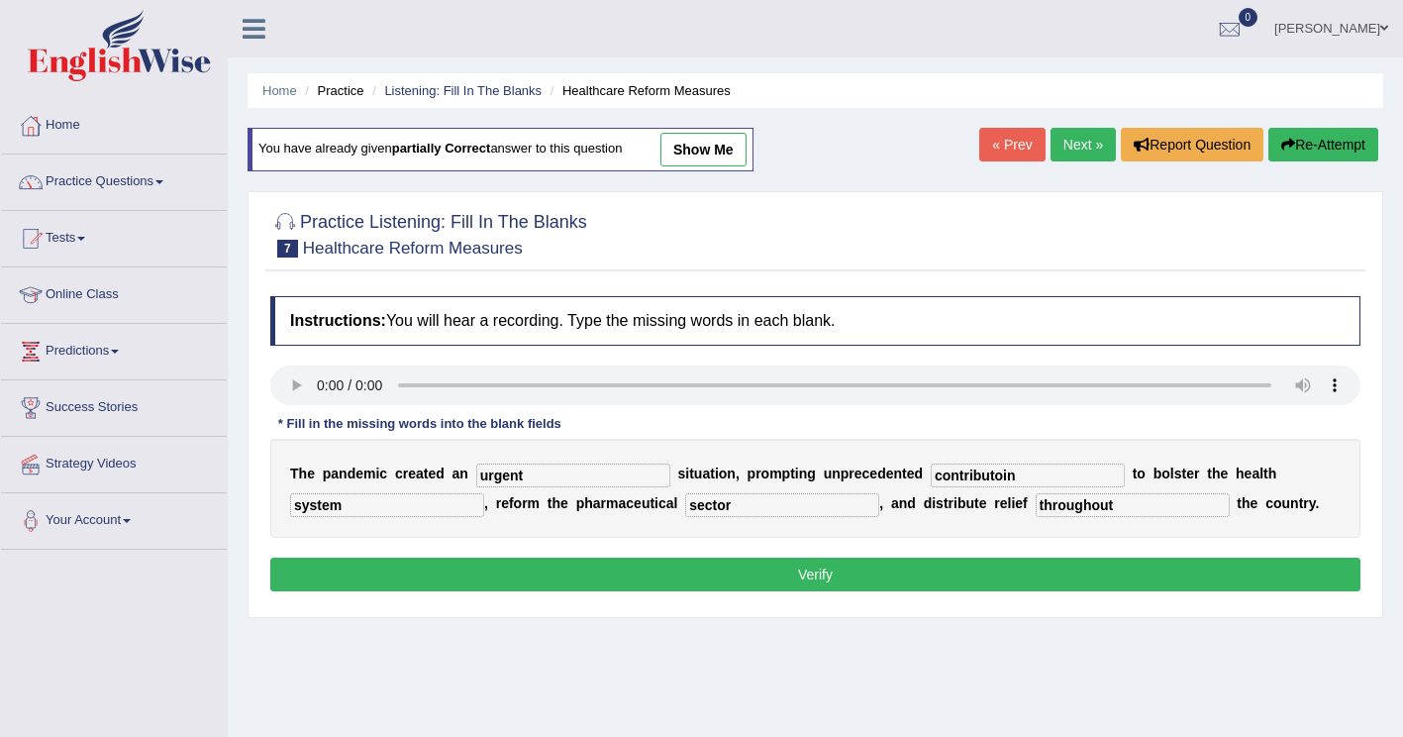
type input "throughout"
click at [592, 562] on button "Verify" at bounding box center [815, 575] width 1090 height 34
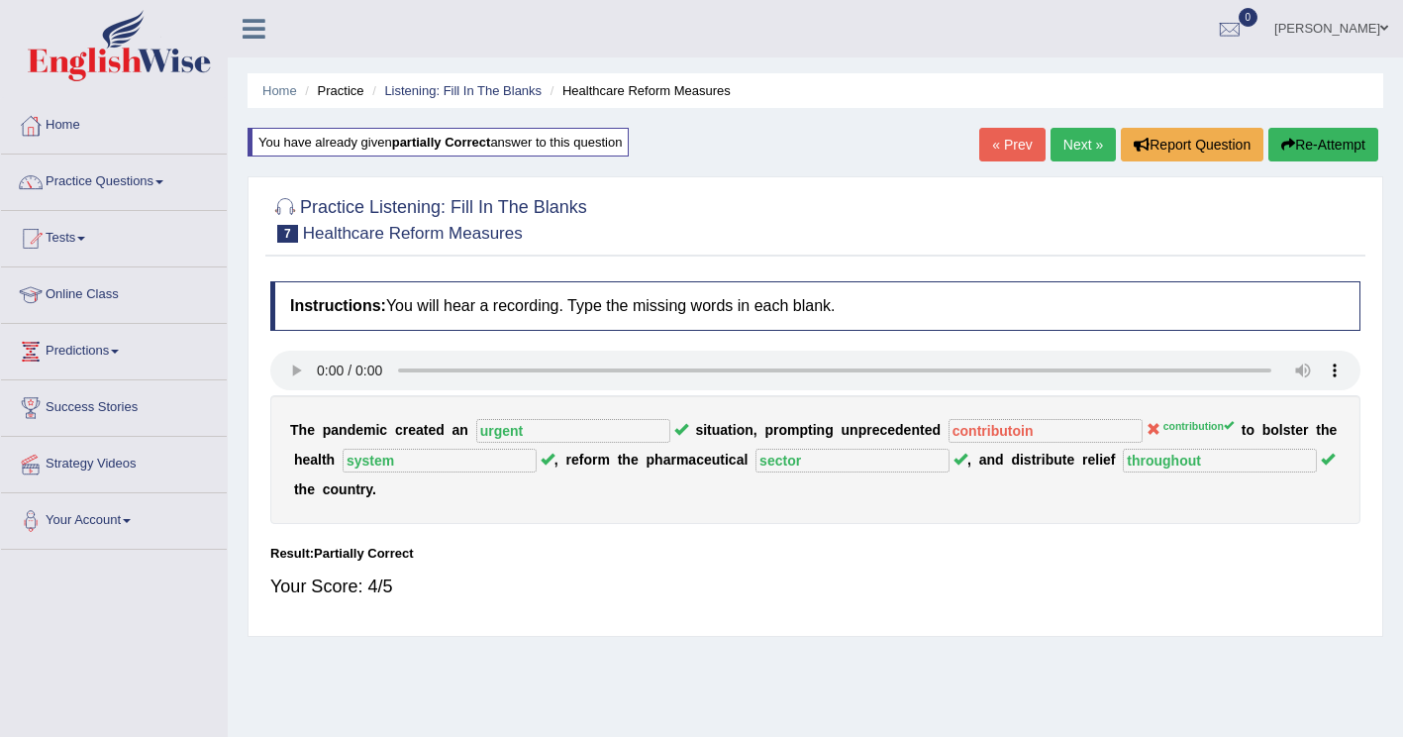
click at [1330, 139] on button "Re-Attempt" at bounding box center [1324, 145] width 110 height 34
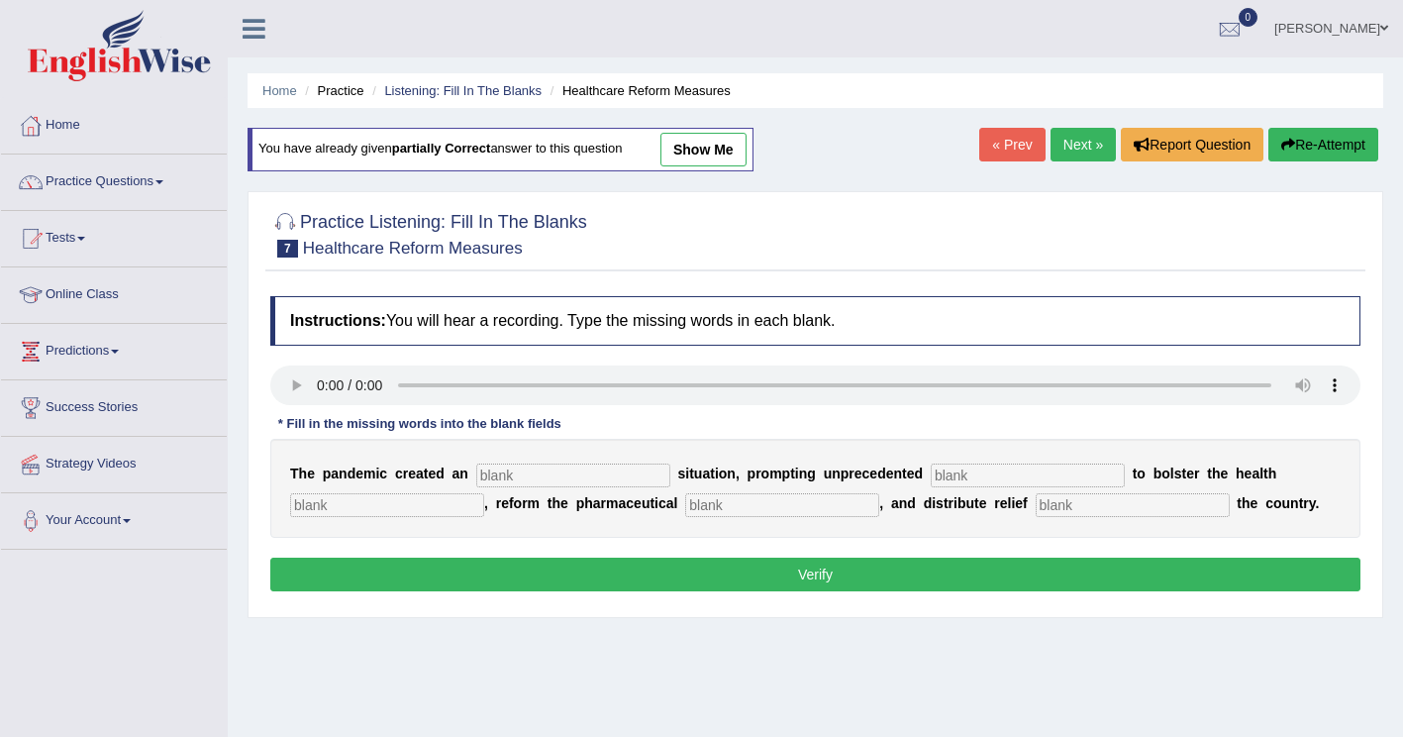
click at [497, 469] on input "text" at bounding box center [573, 476] width 194 height 24
type input "urgent"
click at [939, 490] on div "T h e p a n d e m i c c r e a t e d a n urgent s i t u a t i o n , p r o m p t …" at bounding box center [815, 488] width 1090 height 99
click at [942, 478] on input "text" at bounding box center [1028, 476] width 194 height 24
type input "contribution"
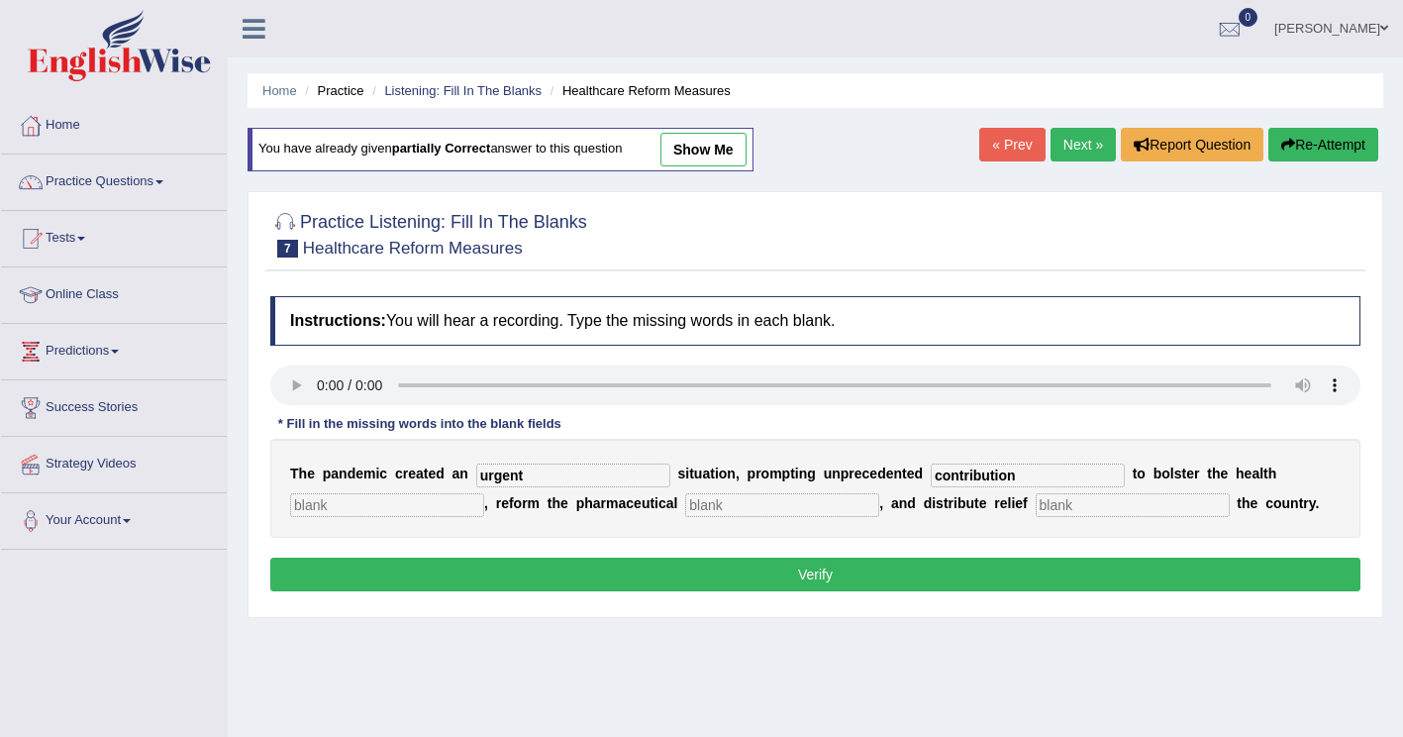
click at [400, 507] on input "text" at bounding box center [387, 505] width 194 height 24
type input "system"
click at [701, 510] on input "text" at bounding box center [782, 505] width 194 height 24
click at [690, 509] on input "text" at bounding box center [782, 505] width 194 height 24
type input "sector"
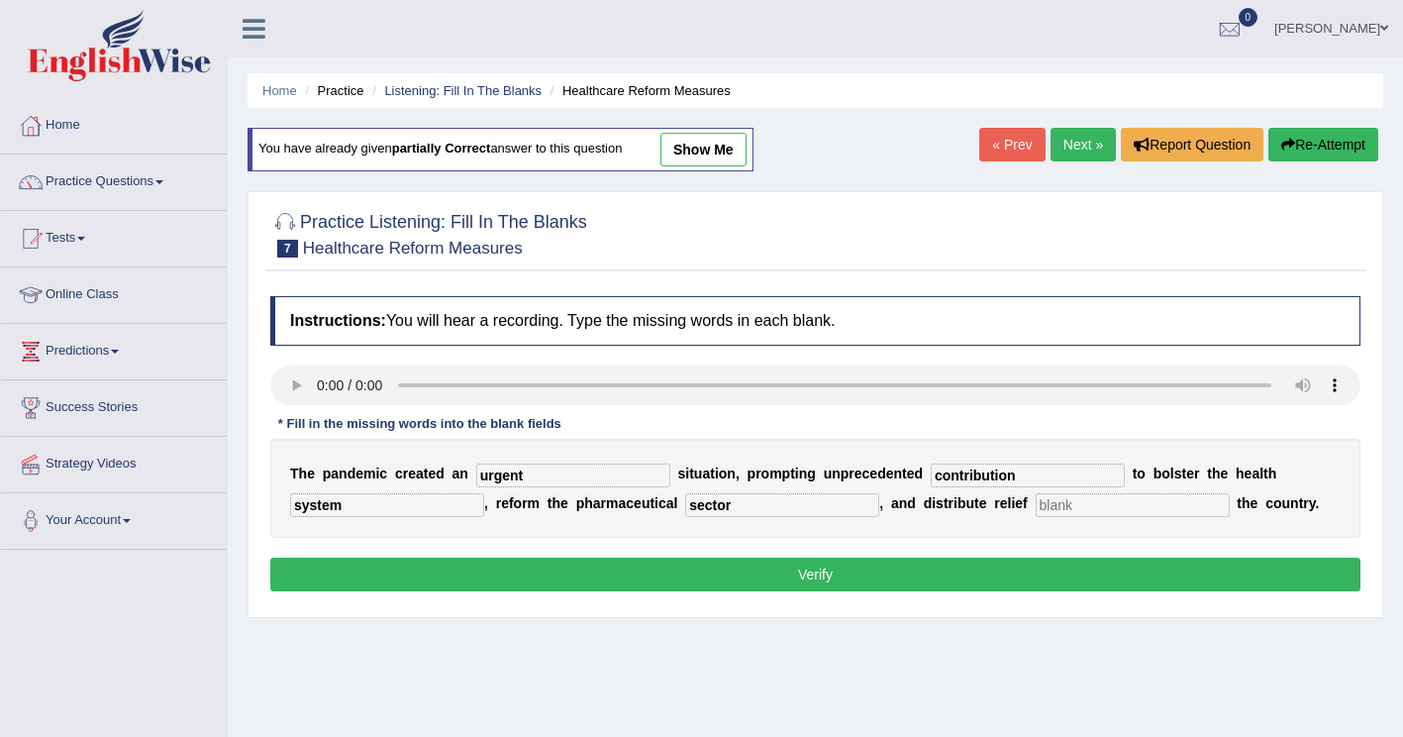
click at [1036, 511] on input "text" at bounding box center [1133, 505] width 194 height 24
type input "throughout"
click at [370, 581] on button "Verify" at bounding box center [815, 575] width 1090 height 34
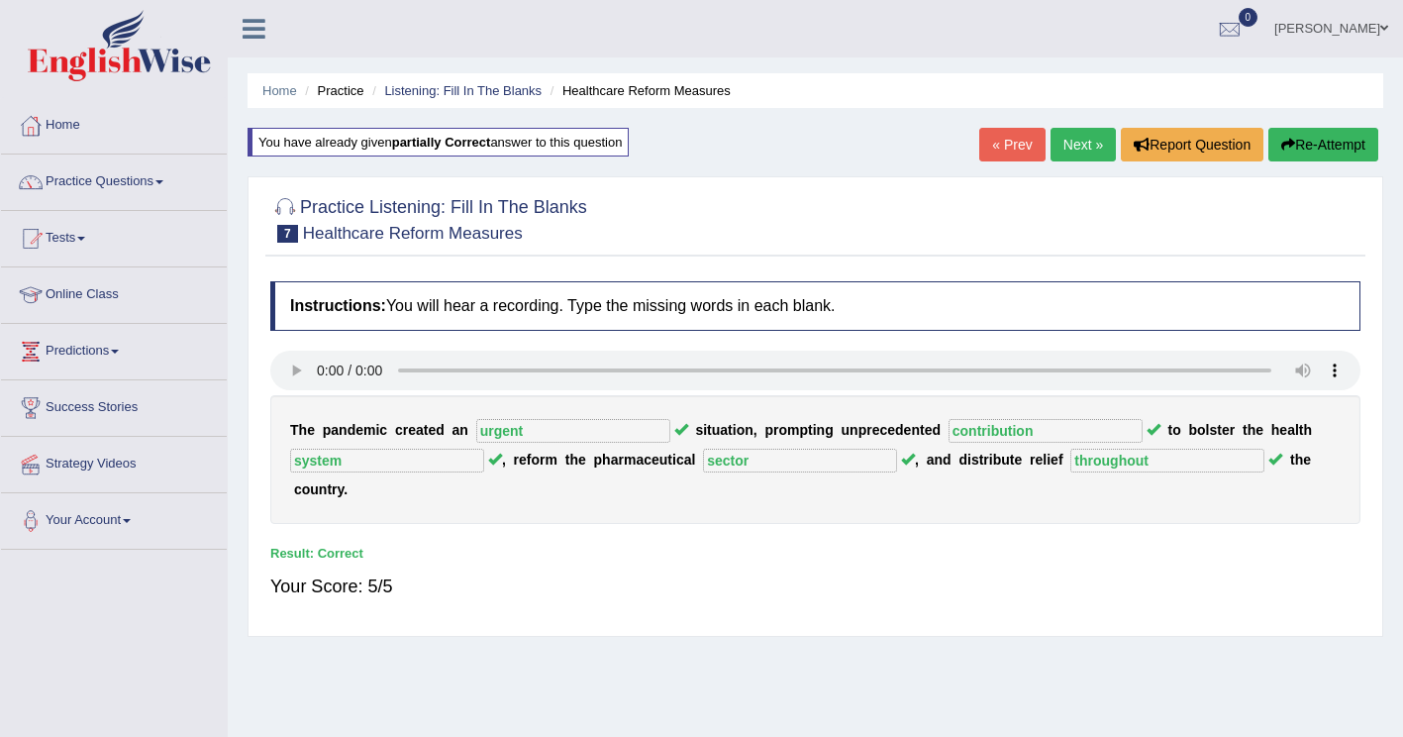
click at [1087, 138] on link "Next »" at bounding box center [1083, 145] width 65 height 34
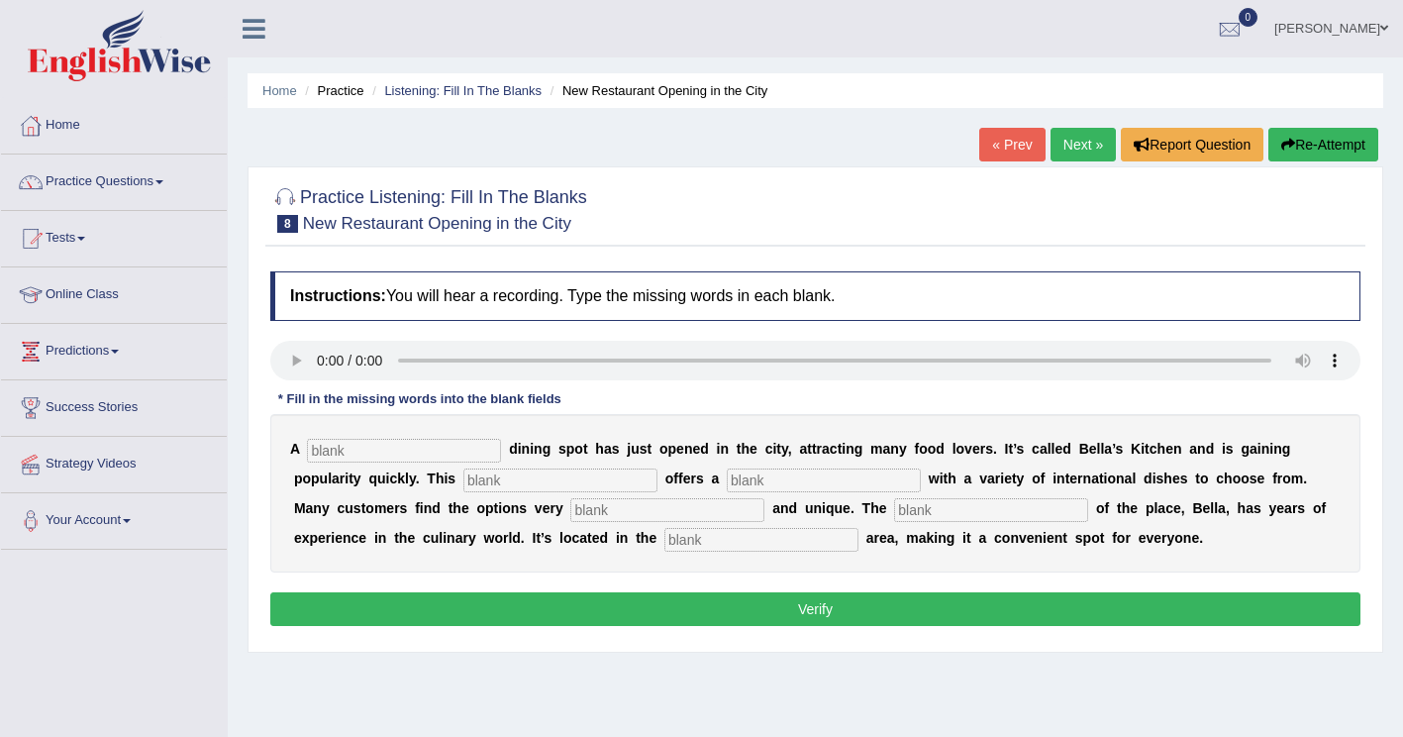
click at [326, 447] on input "text" at bounding box center [404, 451] width 194 height 24
type input "new"
drag, startPoint x: 362, startPoint y: 487, endPoint x: 477, endPoint y: 423, distance: 132.6
click at [464, 486] on input "text" at bounding box center [561, 480] width 194 height 24
type input "rest"
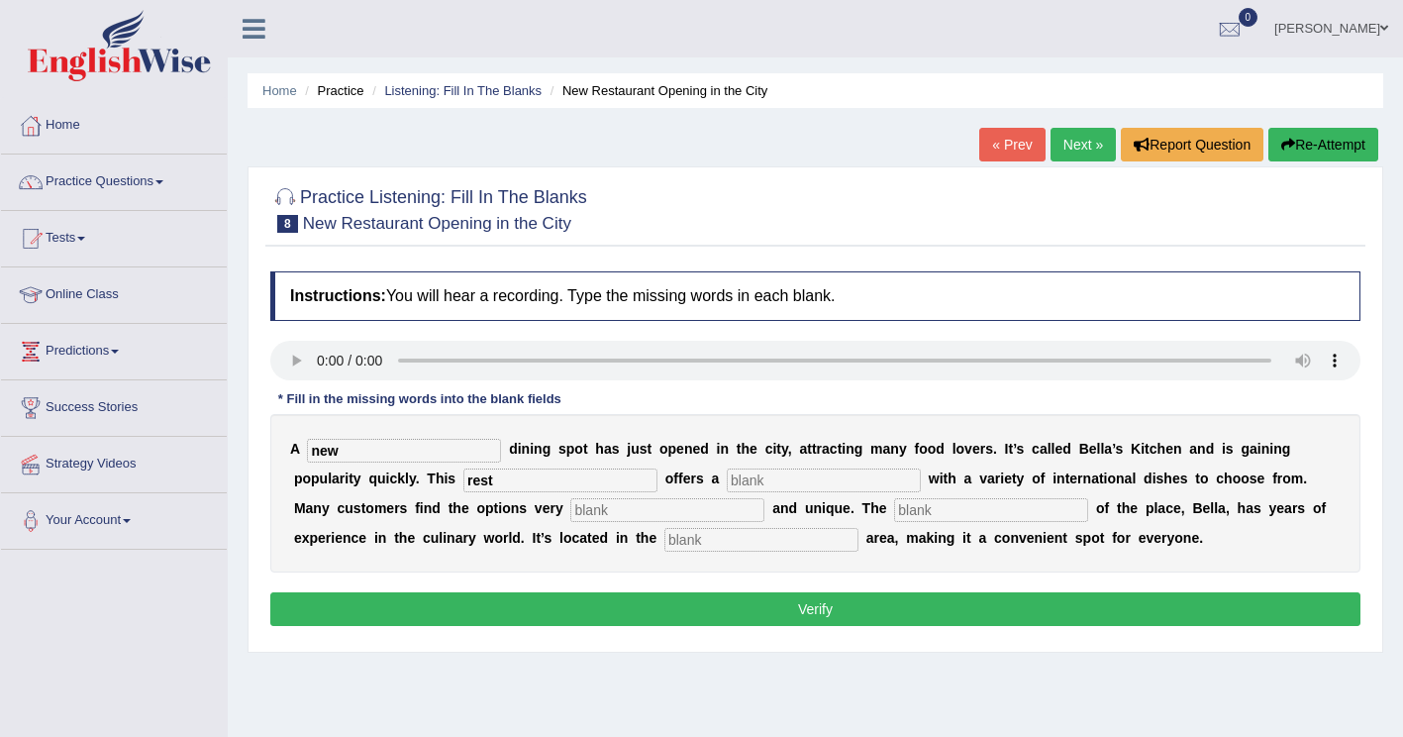
click at [727, 478] on input "text" at bounding box center [824, 480] width 194 height 24
type input "menu"
drag, startPoint x: 361, startPoint y: 521, endPoint x: 416, endPoint y: 493, distance: 62.0
click at [570, 518] on input "text" at bounding box center [667, 510] width 194 height 24
type input "ineer"
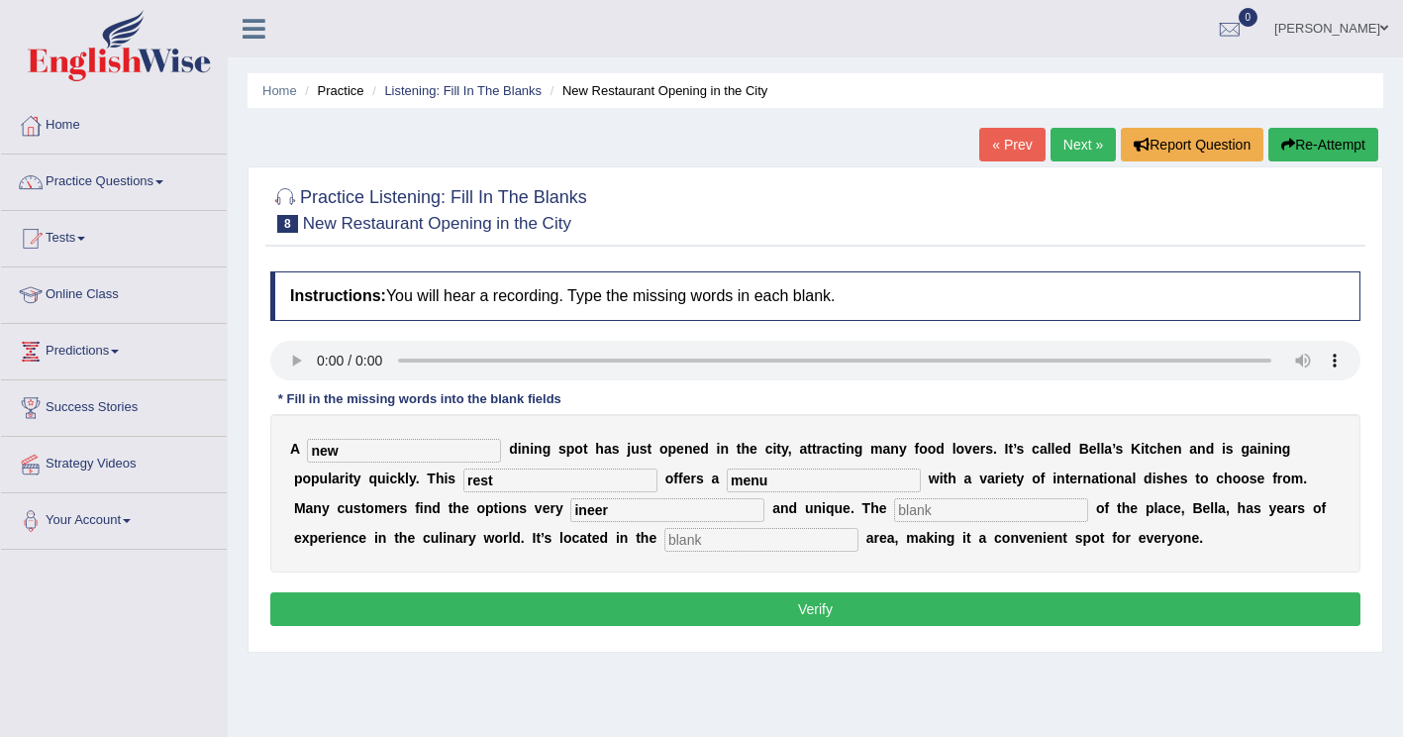
click at [894, 515] on input "text" at bounding box center [991, 510] width 194 height 24
type input "owner"
click at [665, 544] on input "text" at bounding box center [762, 540] width 194 height 24
type input "downtown"
drag, startPoint x: 373, startPoint y: 506, endPoint x: 325, endPoint y: 502, distance: 48.7
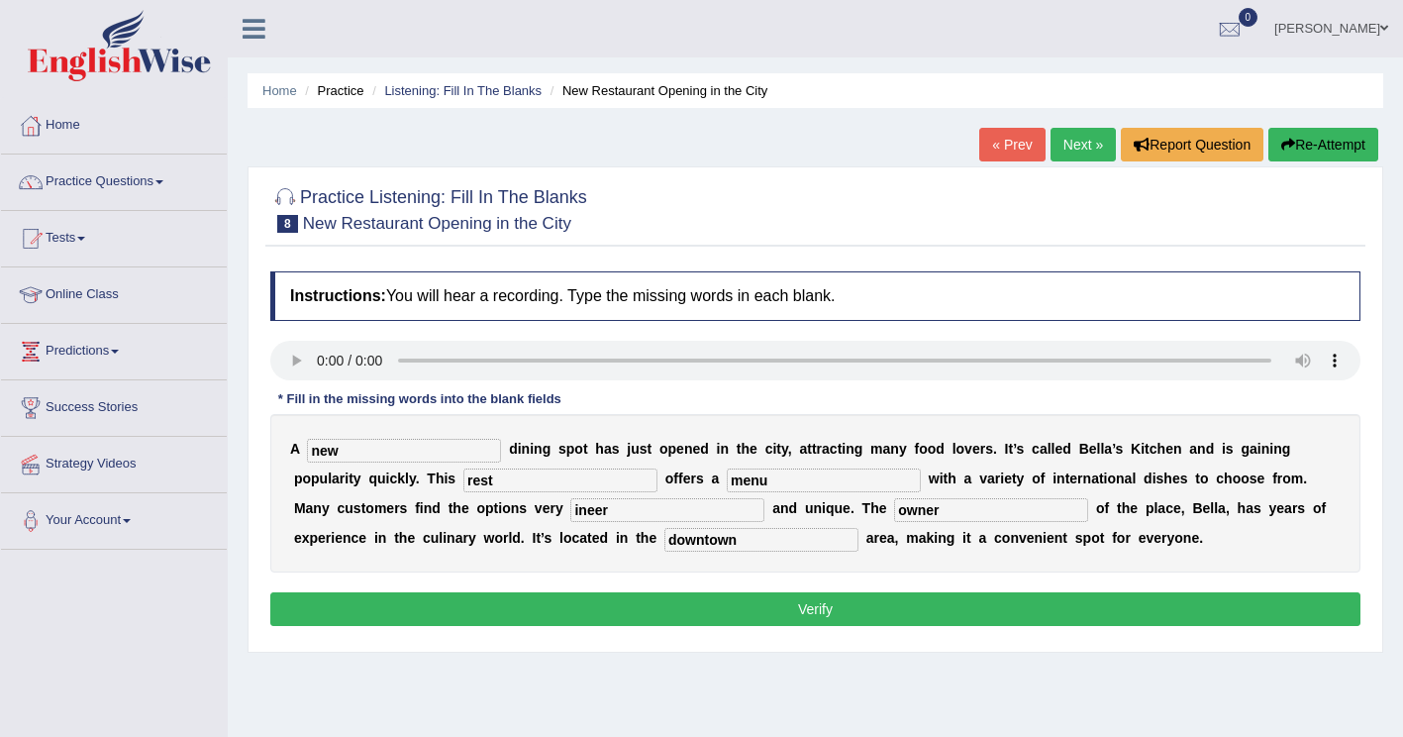
click at [325, 502] on div "A new d i n i n g s p o t h a s j u s t o p e n e d i n t h e c i t y , a t t r…" at bounding box center [815, 493] width 1090 height 158
click at [570, 514] on input "iknteresting" at bounding box center [667, 510] width 194 height 24
type input "interesting"
drag, startPoint x: 366, startPoint y: 480, endPoint x: 387, endPoint y: 459, distance: 30.1
click at [464, 477] on input "rest" at bounding box center [561, 480] width 194 height 24
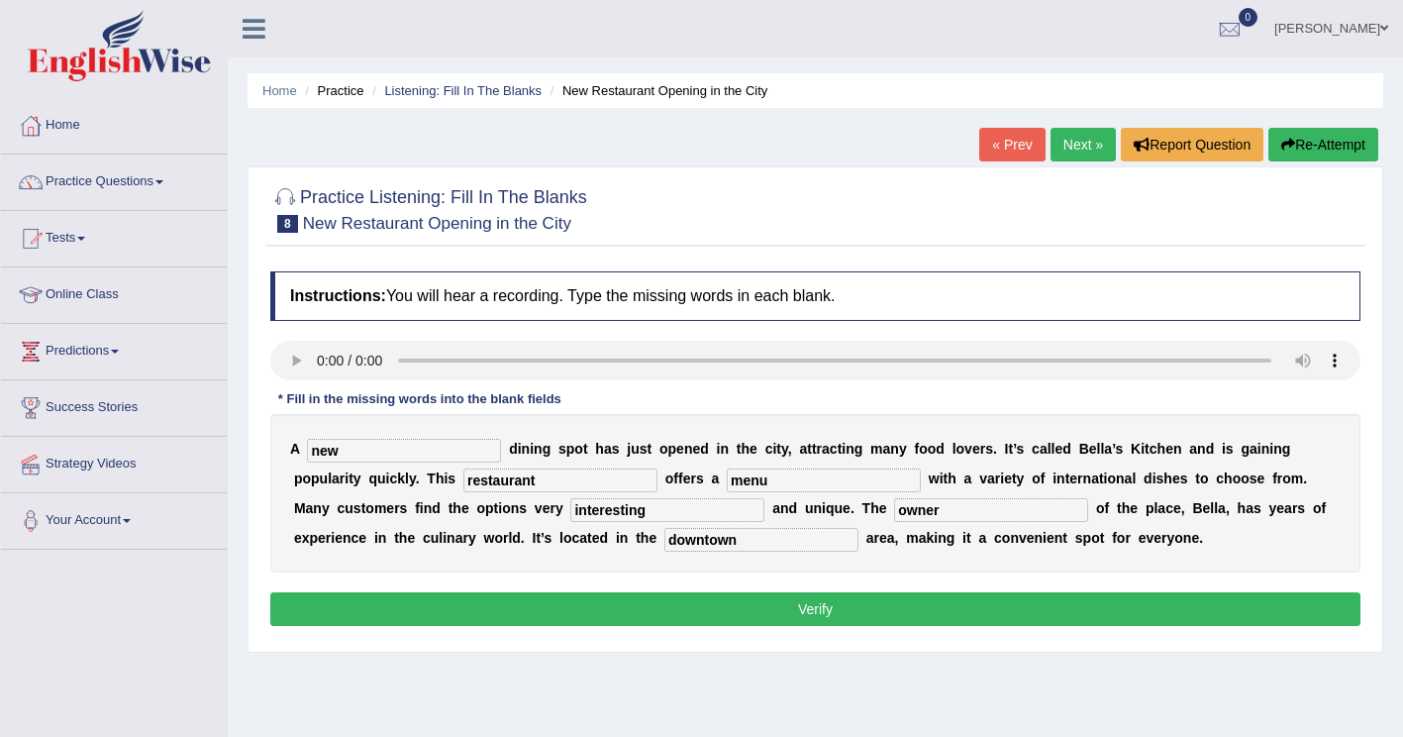
type input "restaurant"
click at [492, 603] on button "Verify" at bounding box center [815, 609] width 1090 height 34
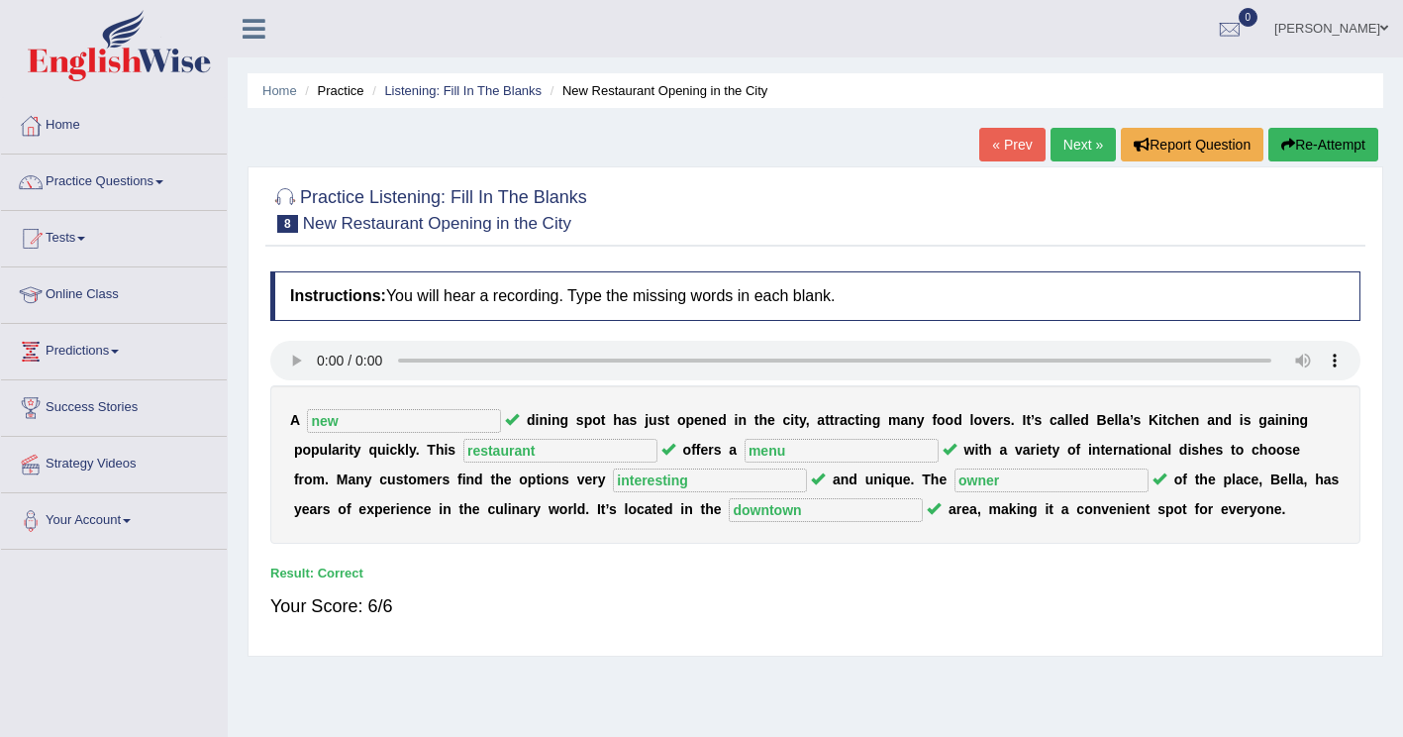
click at [1077, 138] on link "Next »" at bounding box center [1083, 145] width 65 height 34
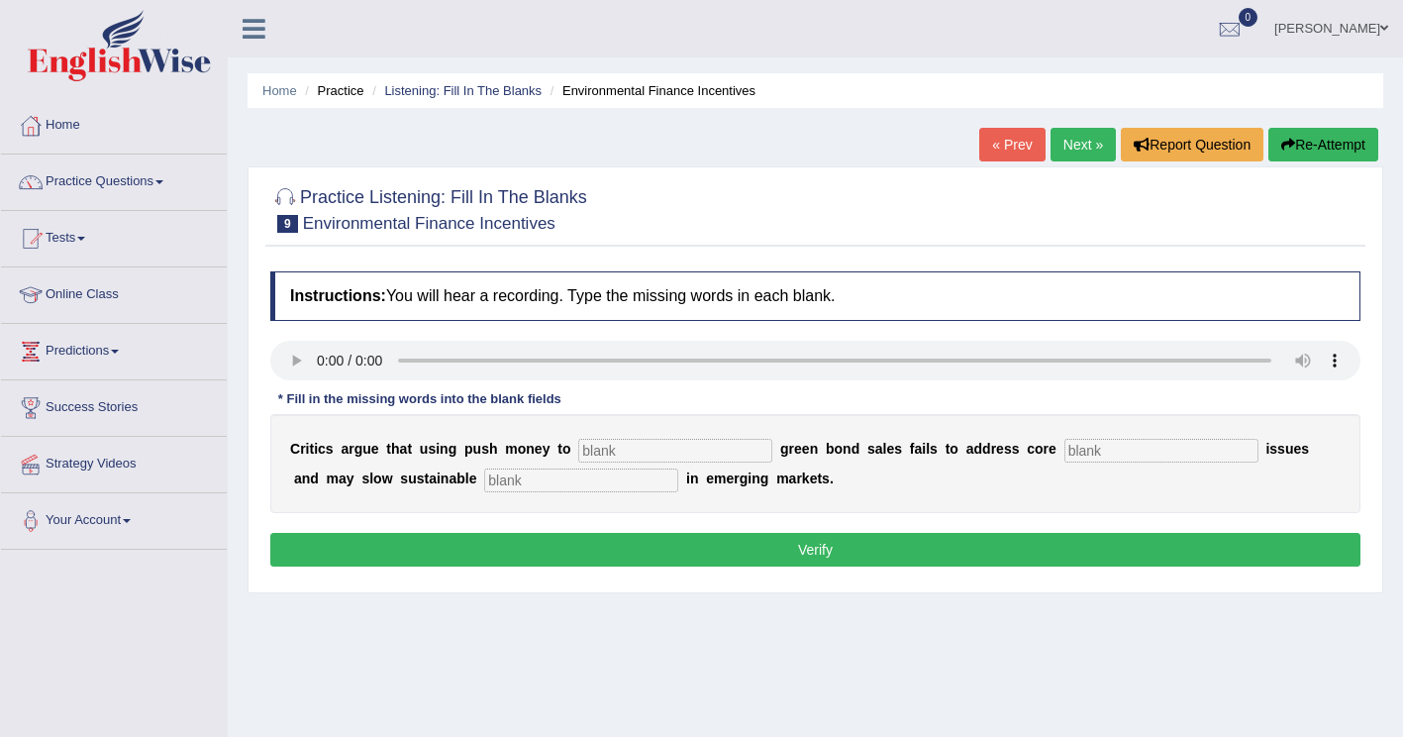
click at [613, 445] on input "text" at bounding box center [675, 451] width 194 height 24
type input "boost"
click at [1065, 459] on input "text" at bounding box center [1162, 451] width 194 height 24
type input "climate"
click at [484, 489] on input "text" at bounding box center [581, 480] width 194 height 24
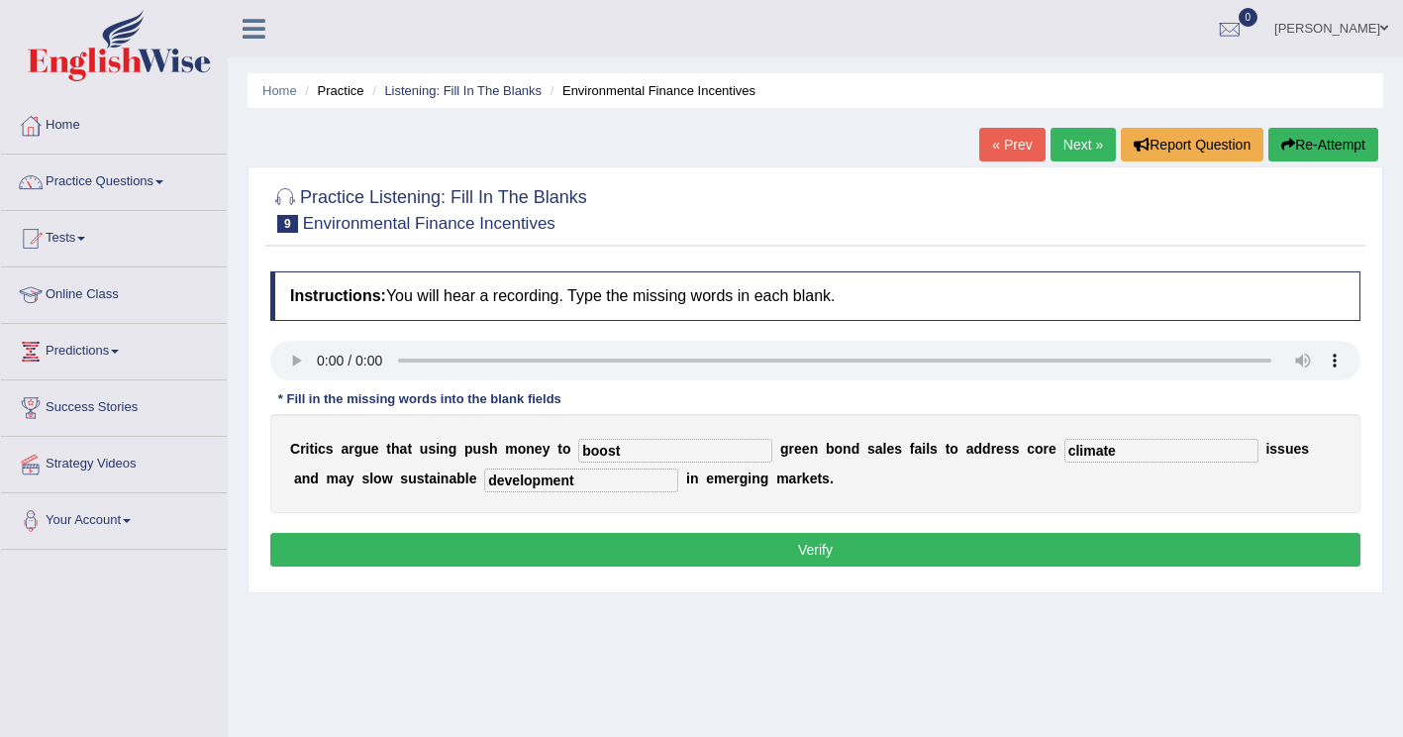
type input "development"
click at [545, 544] on button "Verify" at bounding box center [815, 550] width 1090 height 34
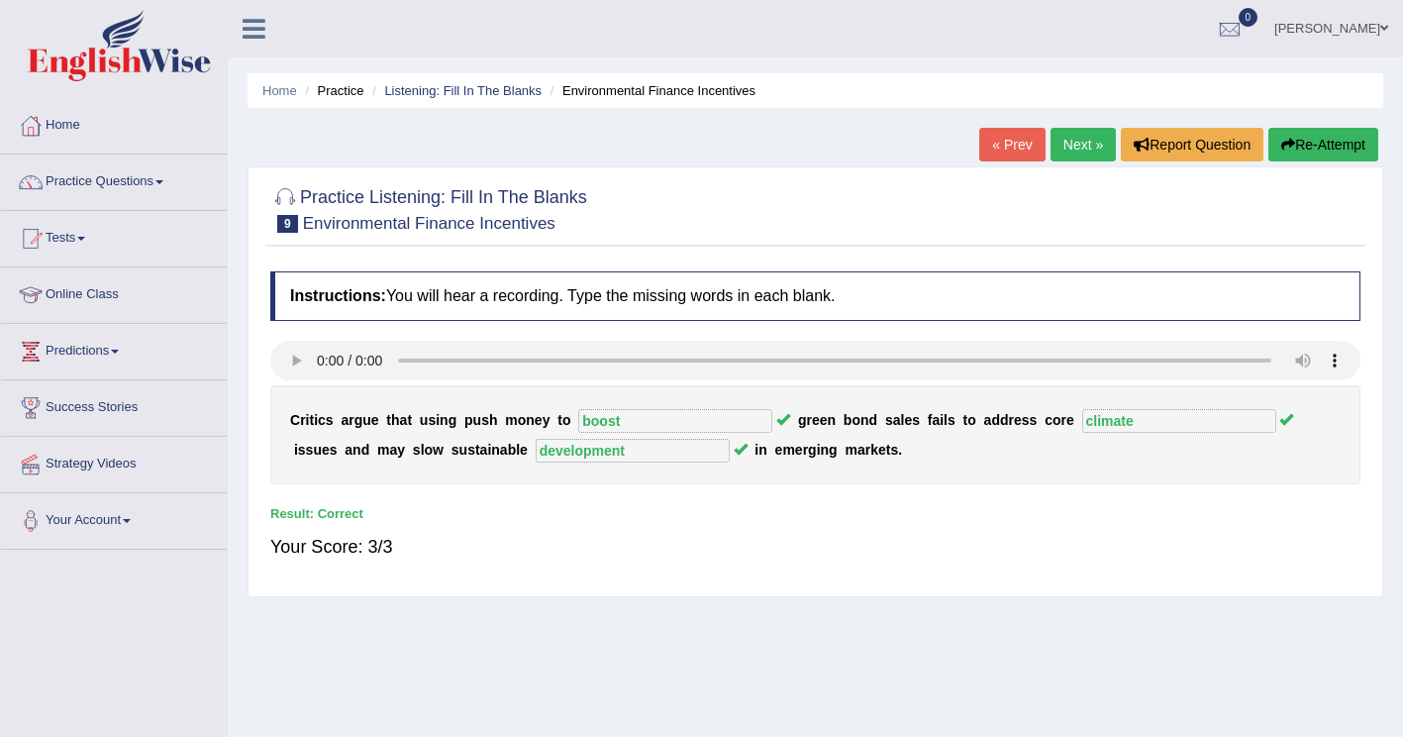
click at [1074, 137] on link "Next »" at bounding box center [1083, 145] width 65 height 34
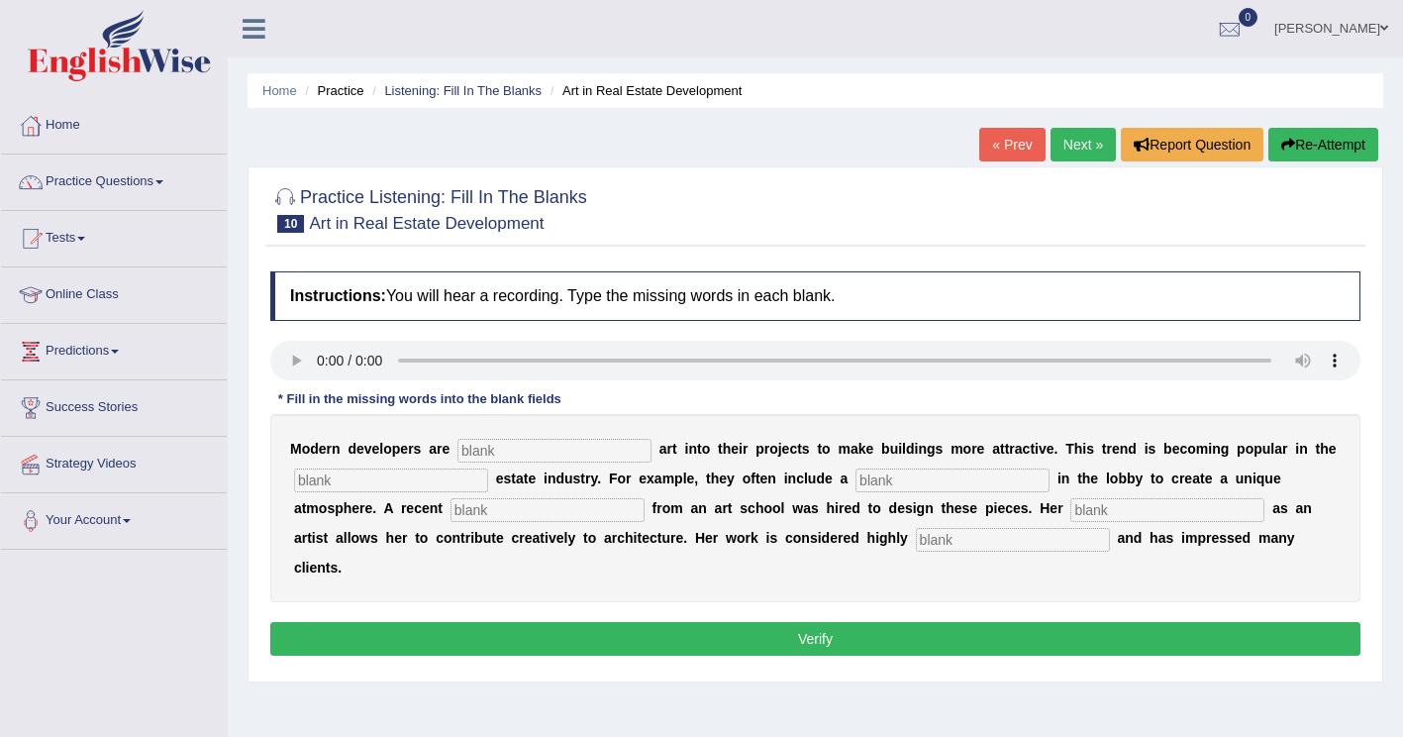
click at [523, 460] on input "text" at bounding box center [555, 451] width 194 height 24
drag, startPoint x: 466, startPoint y: 445, endPoint x: 652, endPoint y: 425, distance: 186.3
click at [466, 445] on input "text" at bounding box center [555, 451] width 194 height 24
type input "incorpotw"
click at [370, 492] on div "M o d e r n d e v e l o p e r s a r e incorpotw a r t i n t o t h e i r p r o j…" at bounding box center [815, 508] width 1090 height 188
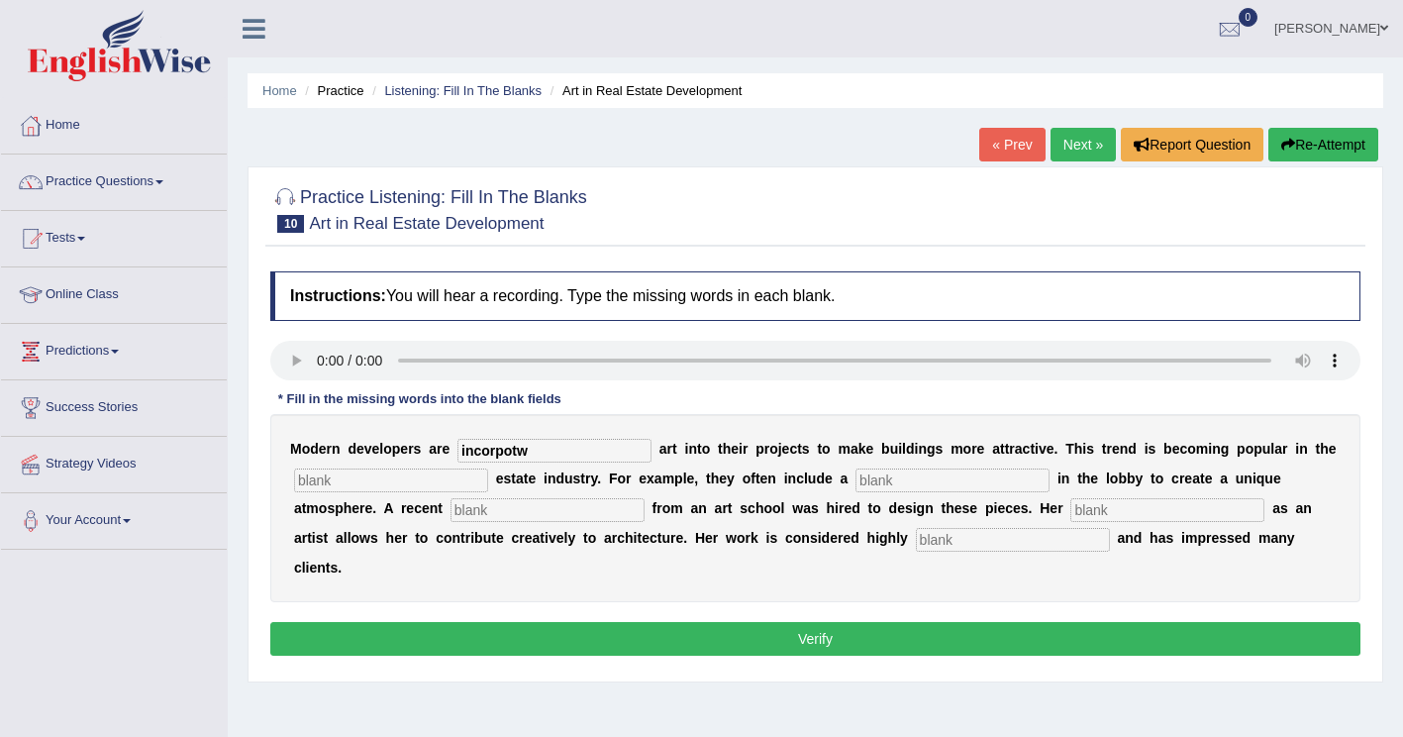
click at [369, 480] on input "text" at bounding box center [391, 480] width 194 height 24
type input "real"
drag, startPoint x: 832, startPoint y: 480, endPoint x: 843, endPoint y: 480, distance: 10.9
click at [856, 480] on input "text" at bounding box center [953, 480] width 194 height 24
type input "sciuplure"
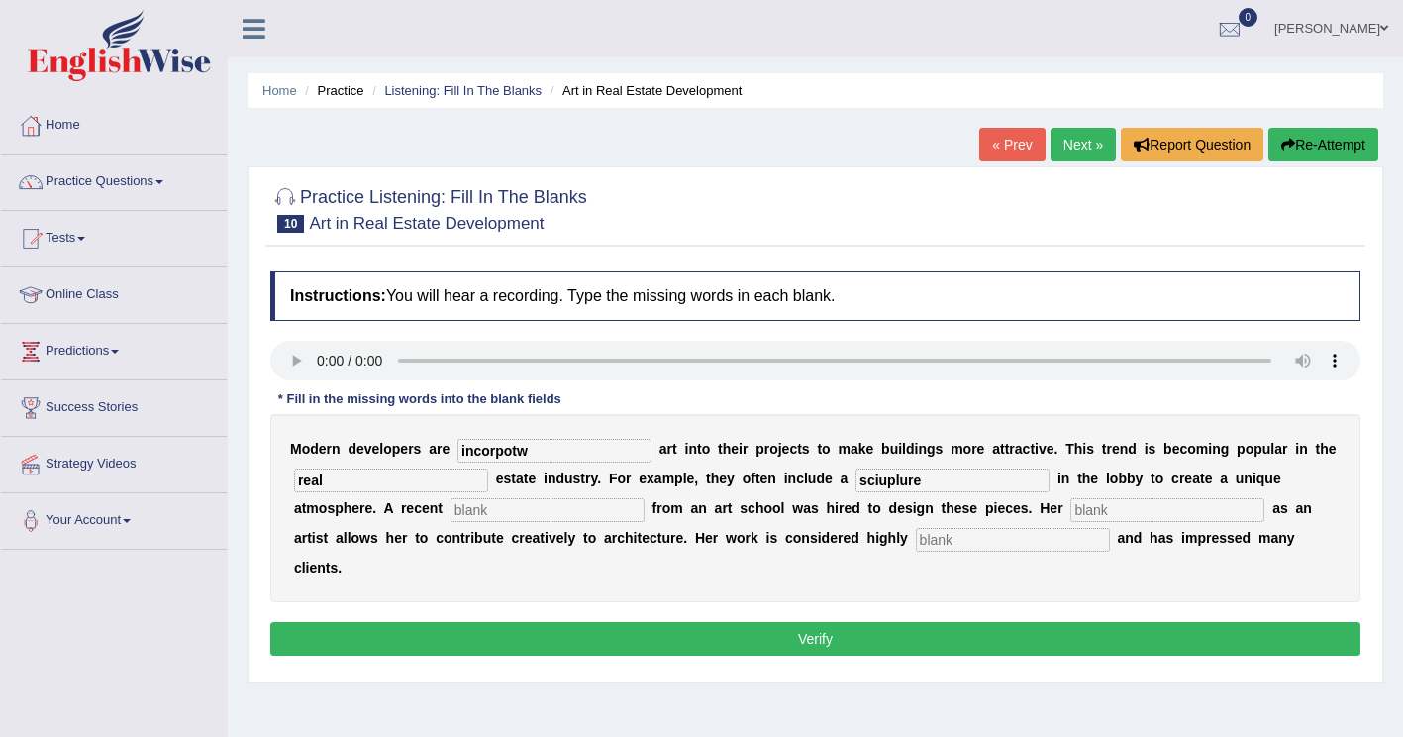
drag, startPoint x: 542, startPoint y: 457, endPoint x: 453, endPoint y: 451, distance: 89.3
click at [458, 451] on input "incorpotw" at bounding box center [555, 451] width 194 height 24
type input "incorporating"
drag, startPoint x: 822, startPoint y: 474, endPoint x: 710, endPoint y: 464, distance: 112.4
click at [712, 466] on div "M o d e r n d e v e l o p e r s a r e incorporating a r t i n t o t h e i r p r…" at bounding box center [815, 508] width 1090 height 188
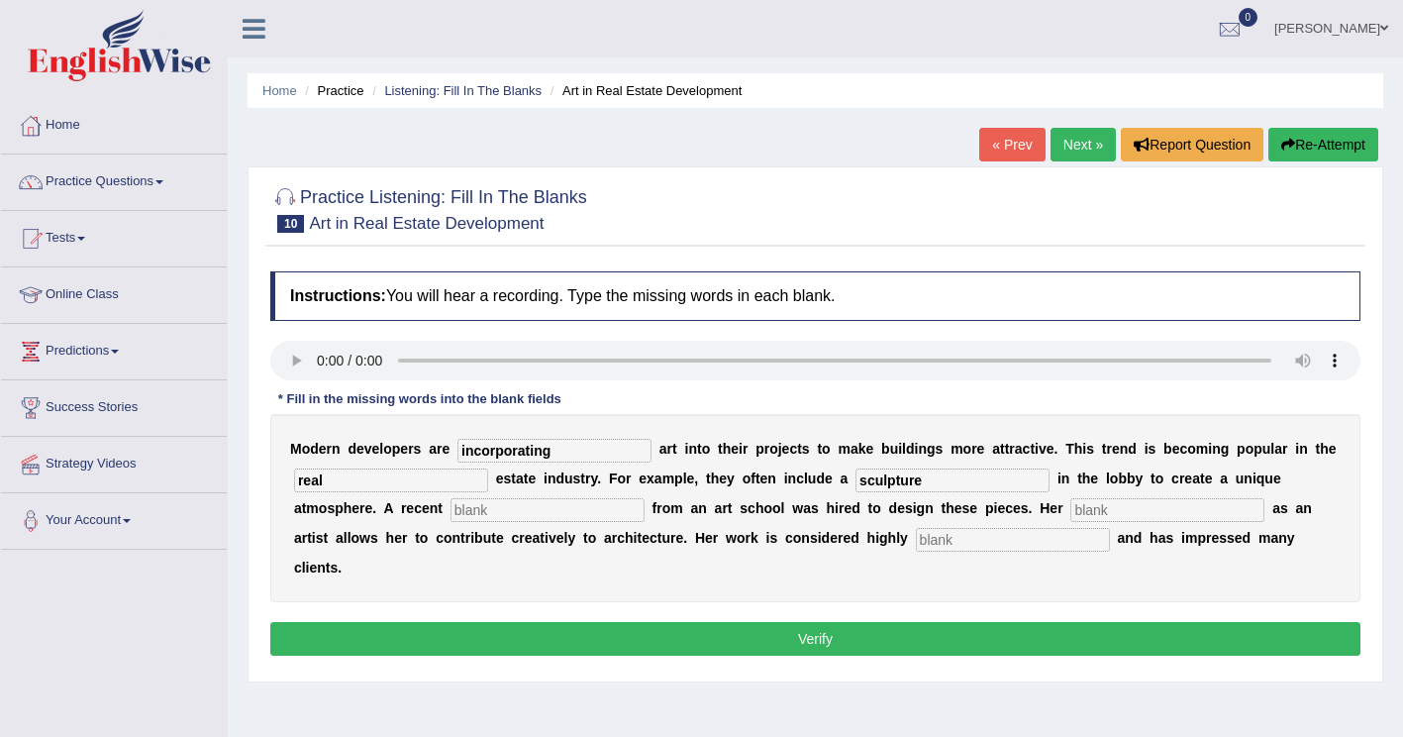
type input "sculpture"
click at [451, 520] on input "text" at bounding box center [548, 510] width 194 height 24
click at [1071, 509] on input "text" at bounding box center [1168, 510] width 194 height 24
click at [451, 515] on input "text" at bounding box center [548, 510] width 194 height 24
type input "graduate"
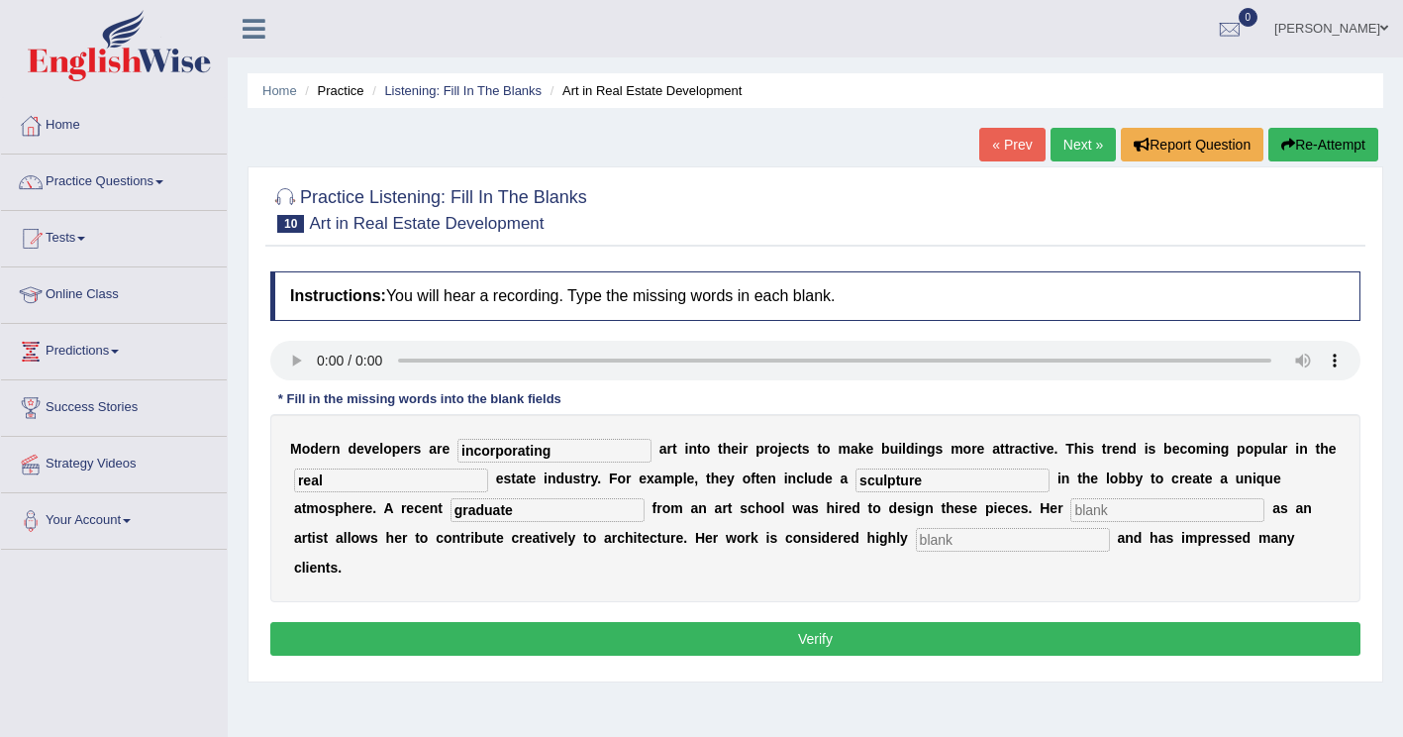
click at [1071, 508] on input "text" at bounding box center [1168, 510] width 194 height 24
type input "profession"
click at [916, 538] on input "text" at bounding box center [1013, 540] width 194 height 24
type input "professional"
click at [402, 622] on button "Verify" at bounding box center [815, 639] width 1090 height 34
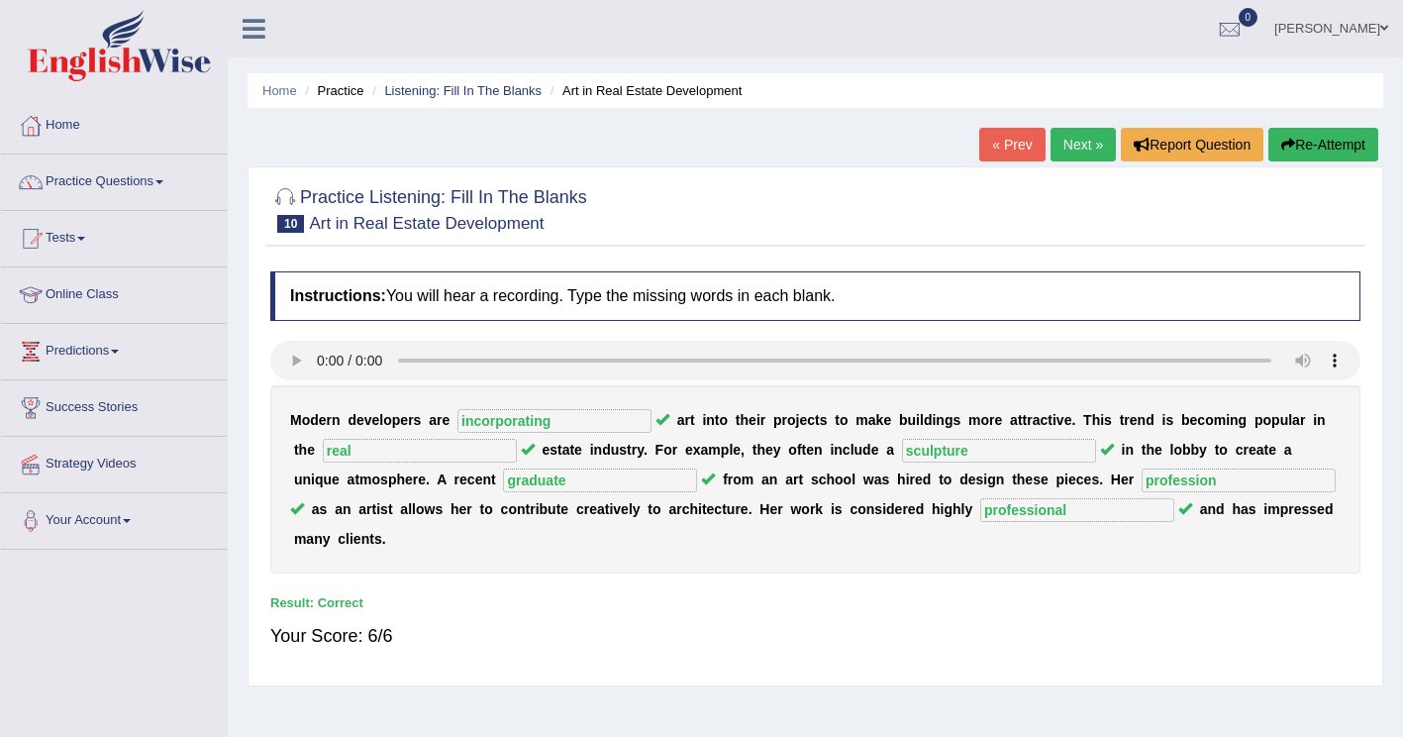
click at [1080, 146] on link "Next »" at bounding box center [1083, 145] width 65 height 34
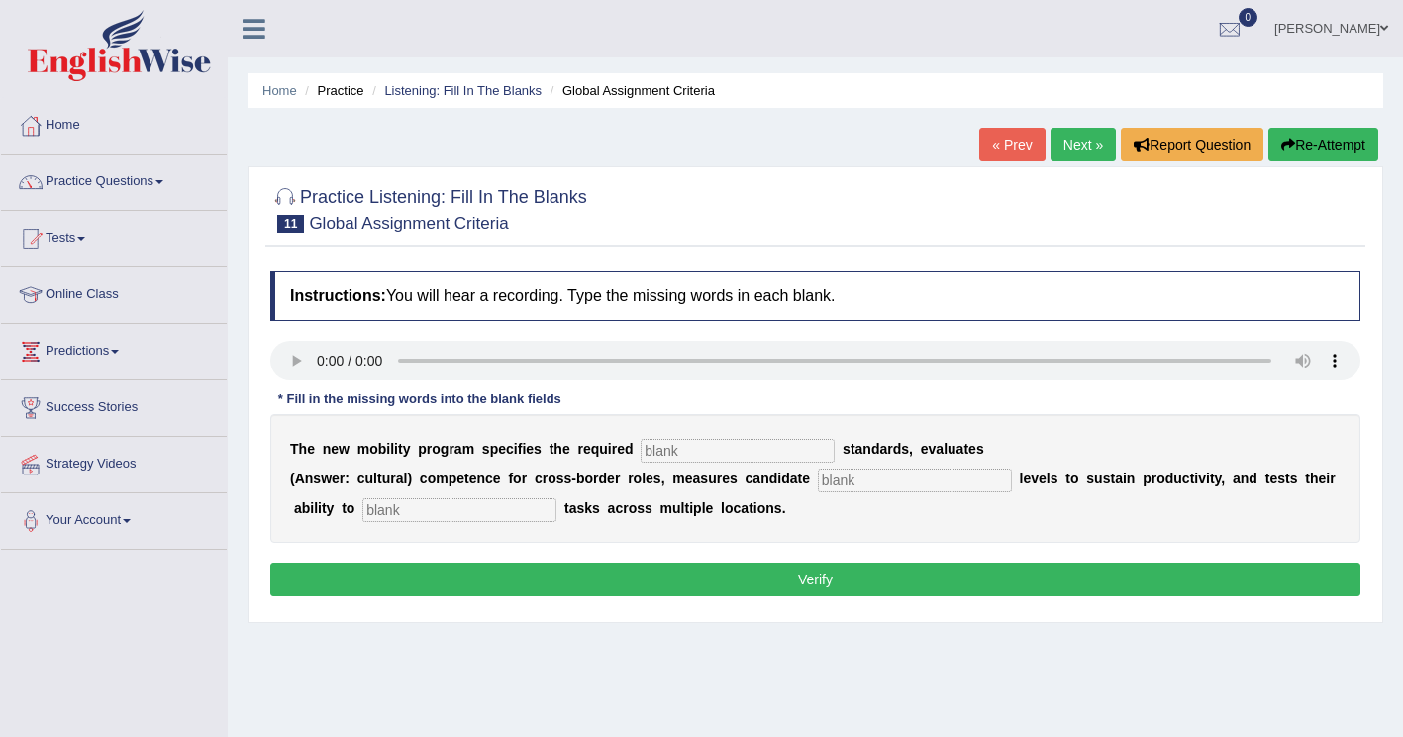
click at [654, 454] on input "text" at bounding box center [738, 451] width 194 height 24
type input "qualifications"
drag, startPoint x: 800, startPoint y: 487, endPoint x: 838, endPoint y: 477, distance: 38.9
click at [818, 485] on input "text" at bounding box center [915, 480] width 194 height 24
type input "energy"
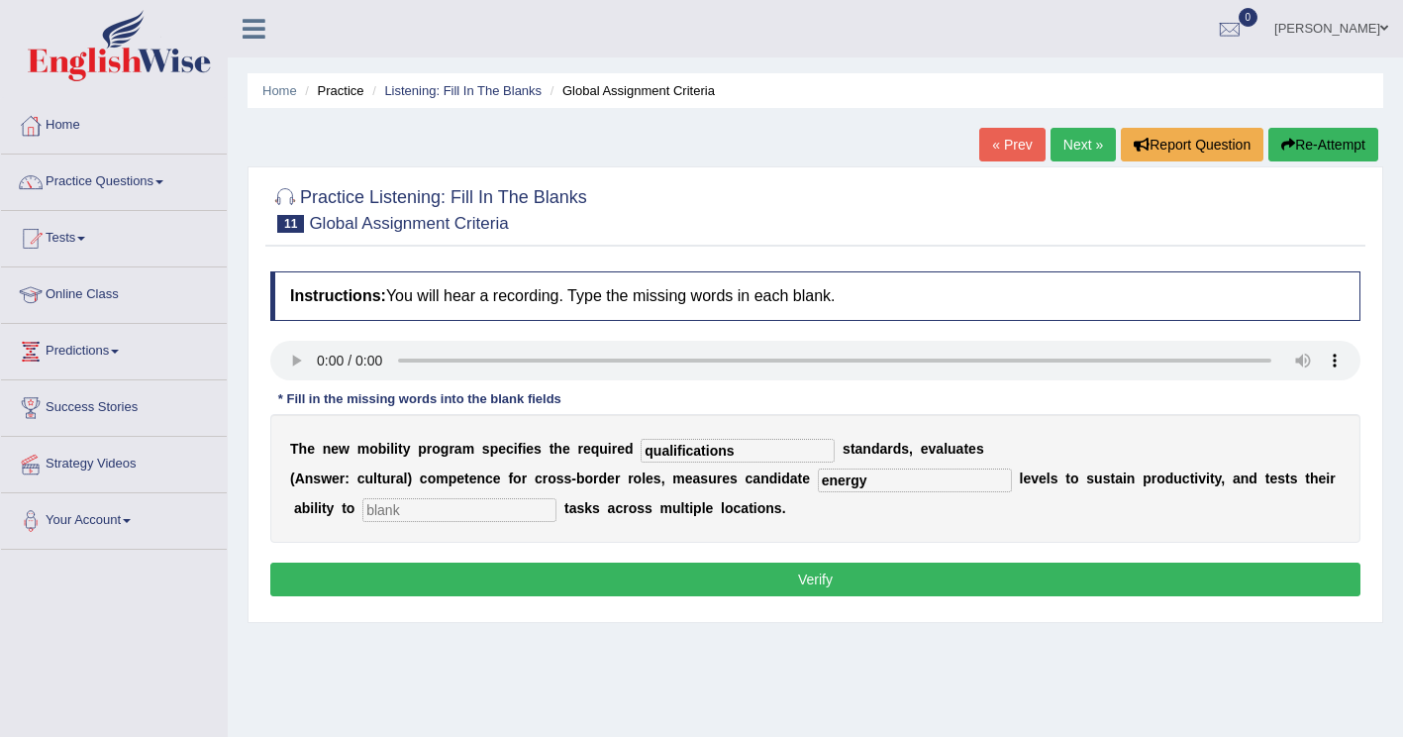
click at [379, 522] on input "text" at bounding box center [459, 510] width 194 height 24
type input "distribute"
click at [732, 457] on input "qualifications" at bounding box center [738, 451] width 194 height 24
type input "qualification"
click at [348, 564] on button "Verify" at bounding box center [815, 580] width 1090 height 34
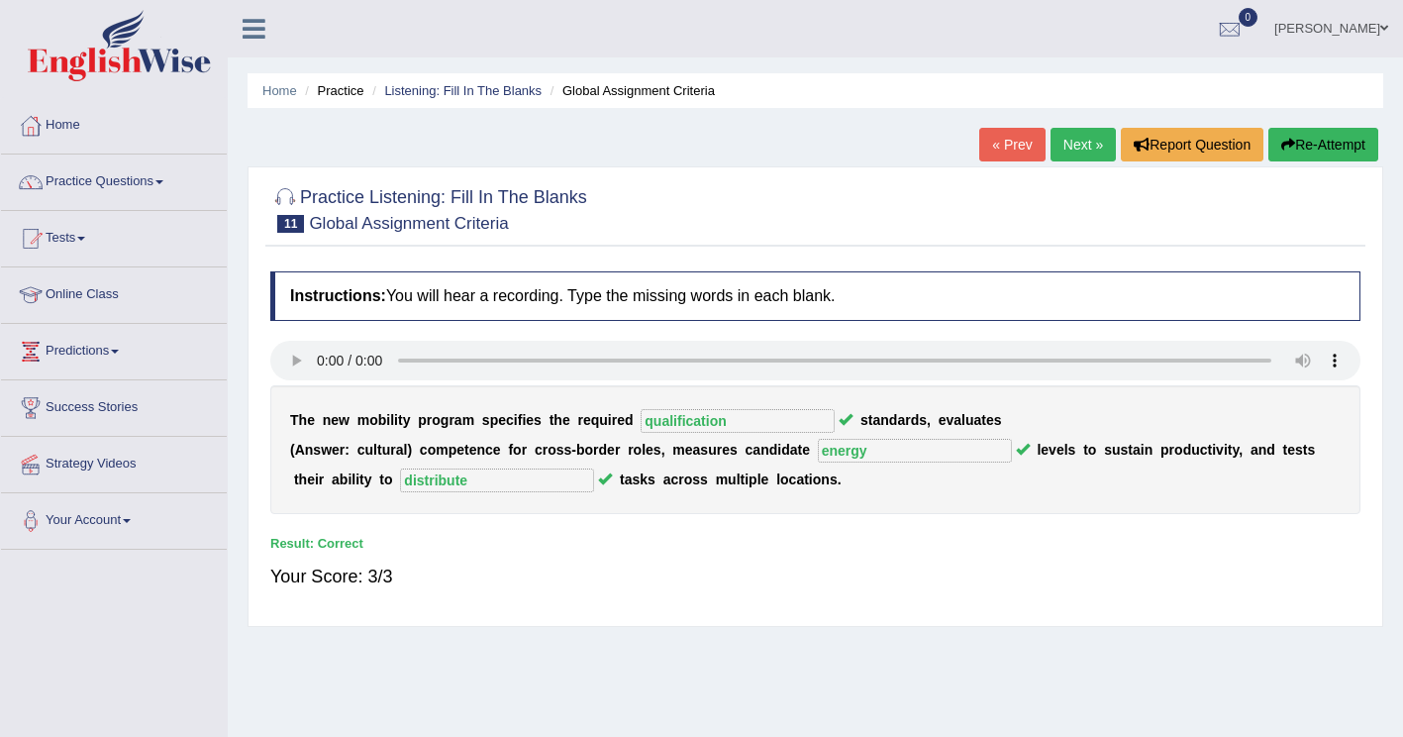
click at [1074, 138] on link "Next »" at bounding box center [1083, 145] width 65 height 34
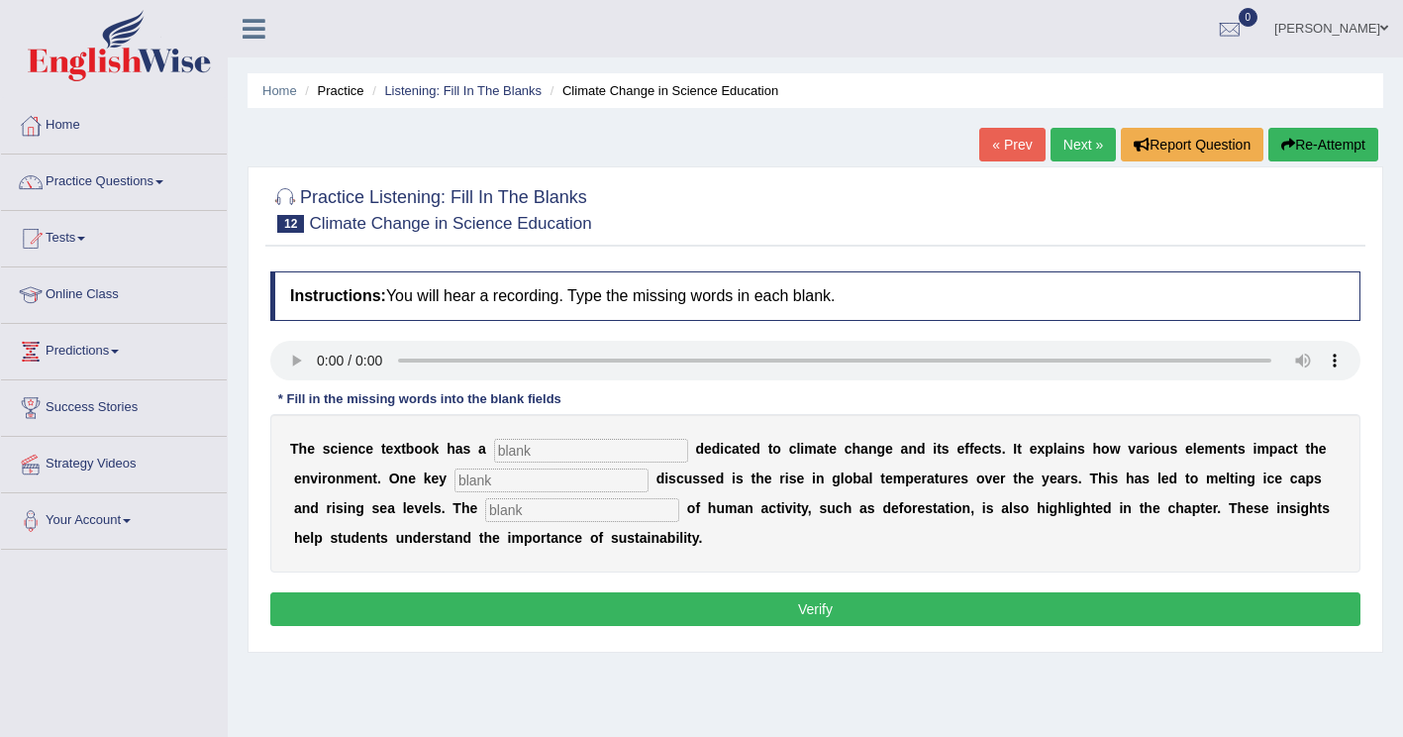
drag, startPoint x: 493, startPoint y: 454, endPoint x: 597, endPoint y: 405, distance: 114.8
click at [495, 453] on input "text" at bounding box center [591, 451] width 194 height 24
type input "section"
click at [455, 483] on input "text" at bounding box center [552, 480] width 194 height 24
type input "factore"
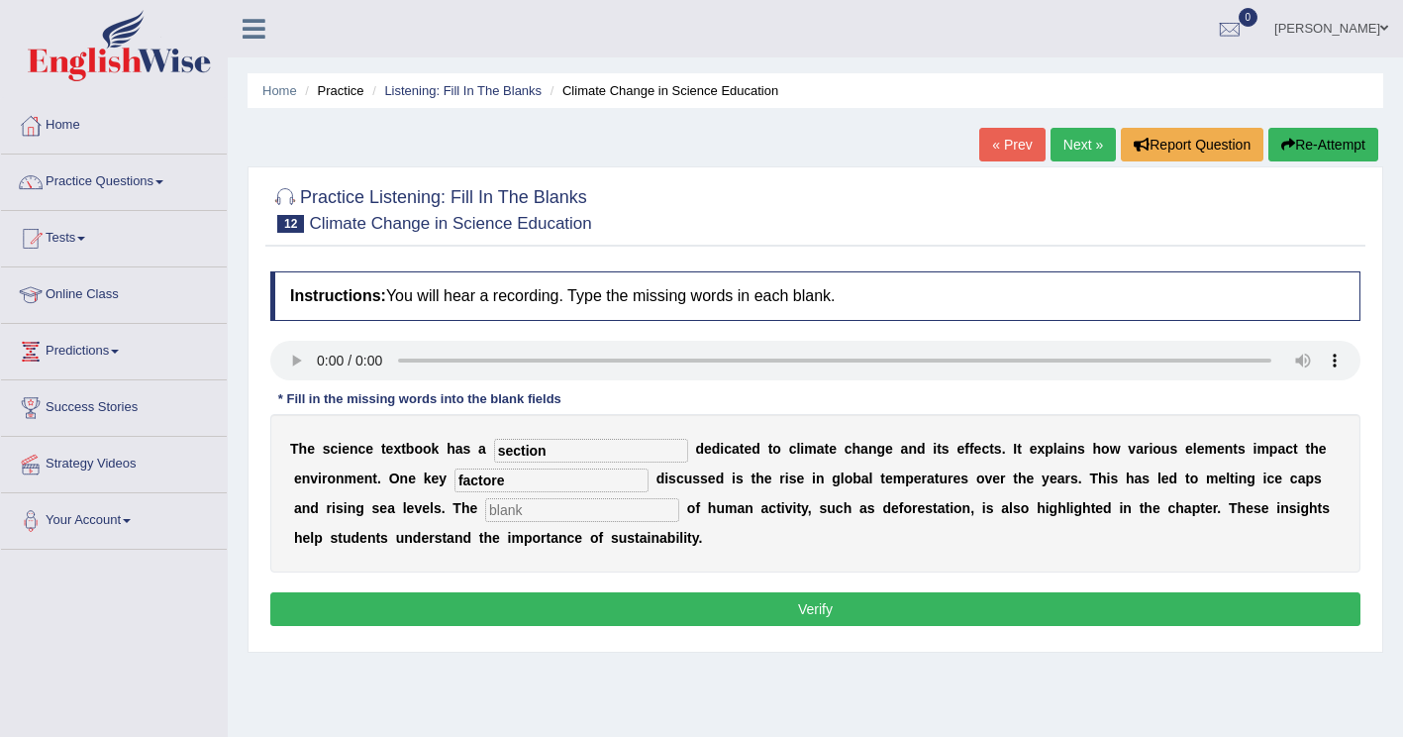
click at [485, 512] on input "text" at bounding box center [582, 510] width 194 height 24
type input "contribution"
click at [499, 482] on input "factore" at bounding box center [552, 480] width 194 height 24
type input "factor"
click at [498, 599] on button "Verify" at bounding box center [815, 609] width 1090 height 34
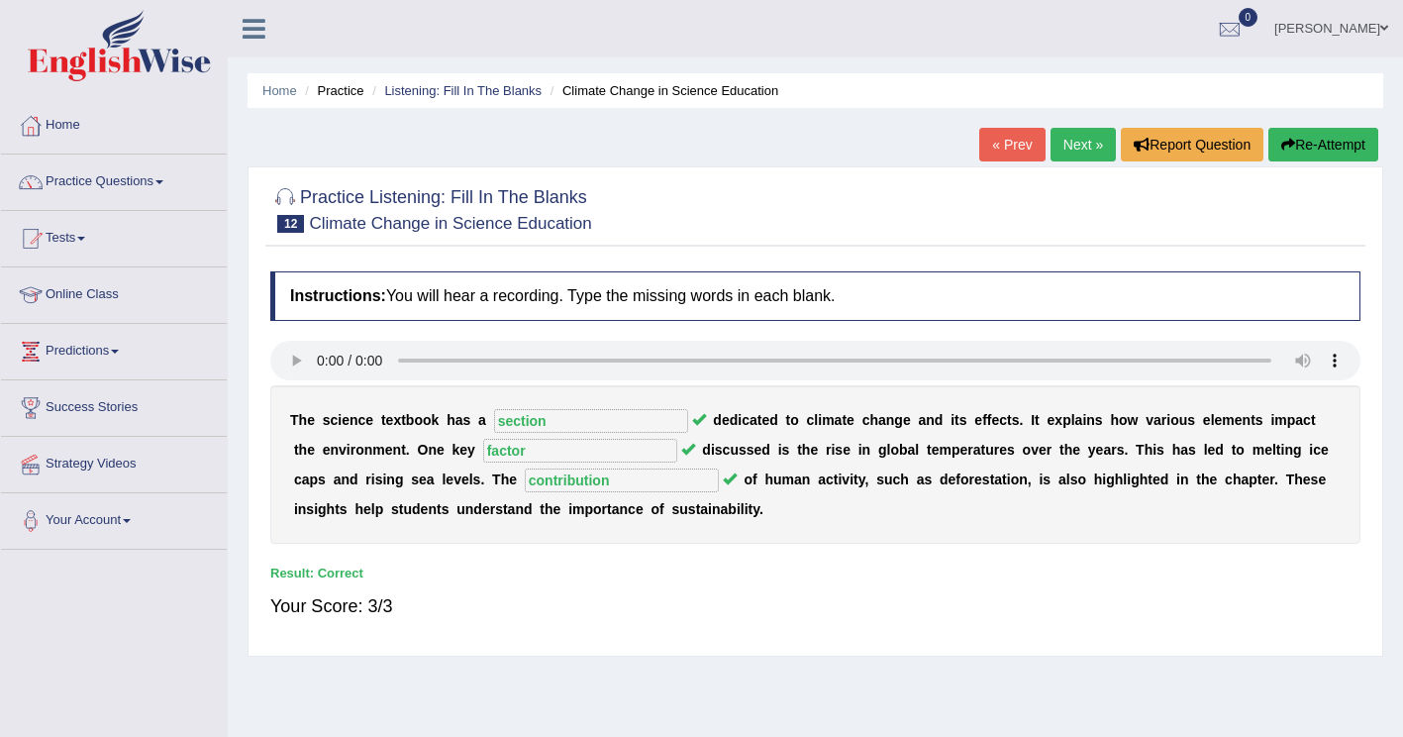
click at [1080, 140] on link "Next »" at bounding box center [1083, 145] width 65 height 34
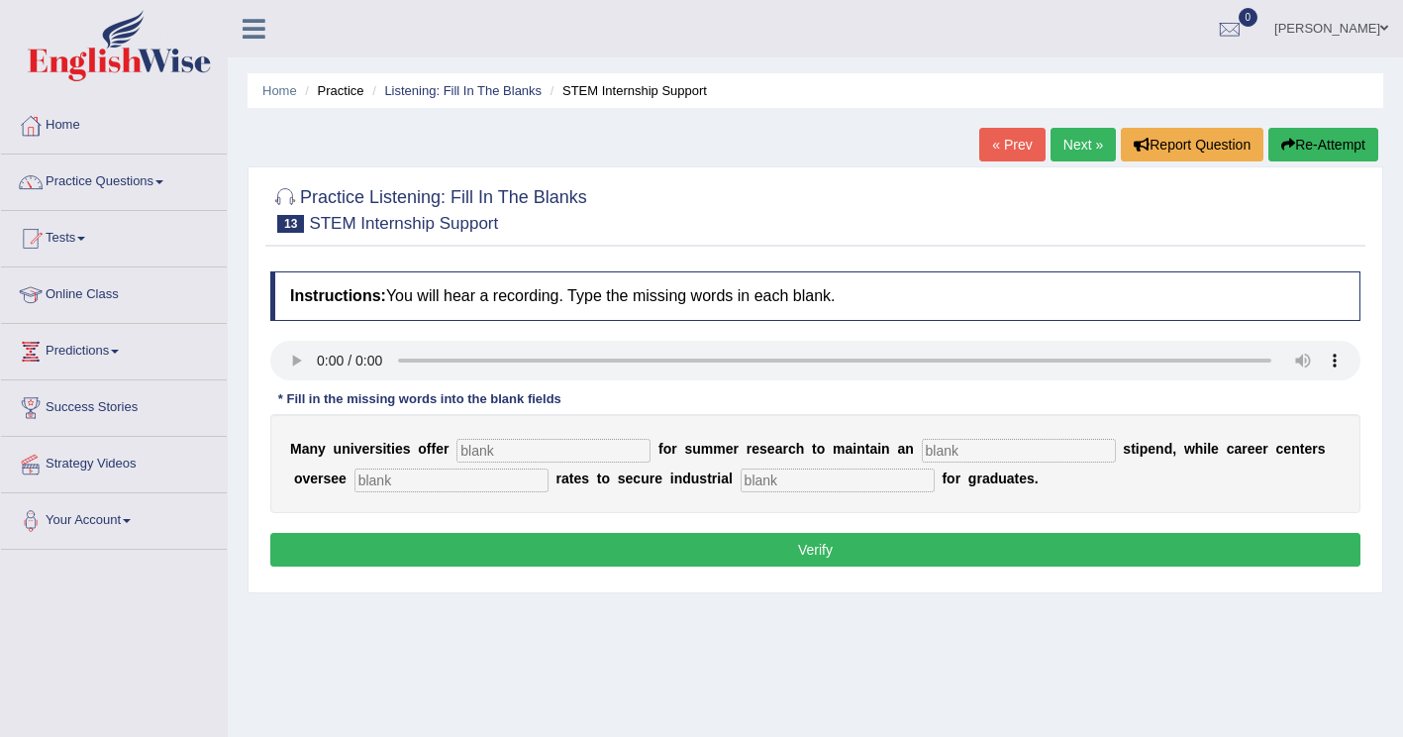
click at [502, 453] on input "text" at bounding box center [554, 451] width 194 height 24
type input "subsidies"
drag, startPoint x: 886, startPoint y: 449, endPoint x: 921, endPoint y: 438, distance: 36.3
click at [922, 448] on input "text" at bounding box center [1019, 451] width 194 height 24
type input "average"
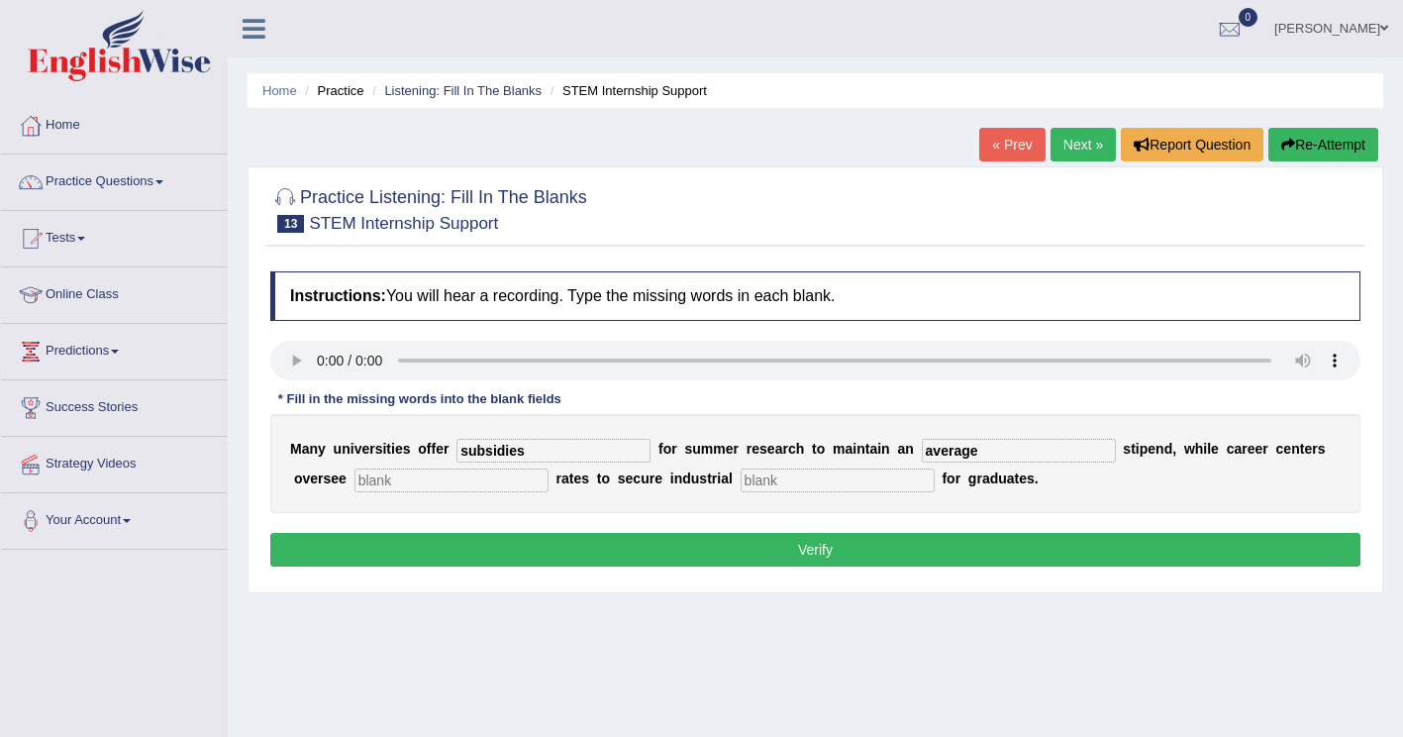
click at [369, 483] on input "text" at bounding box center [452, 480] width 194 height 24
type input "placement"
drag, startPoint x: 662, startPoint y: 479, endPoint x: 726, endPoint y: 475, distance: 64.5
click at [741, 477] on input "text" at bounding box center [838, 480] width 194 height 24
drag, startPoint x: 689, startPoint y: 487, endPoint x: 700, endPoint y: 483, distance: 11.6
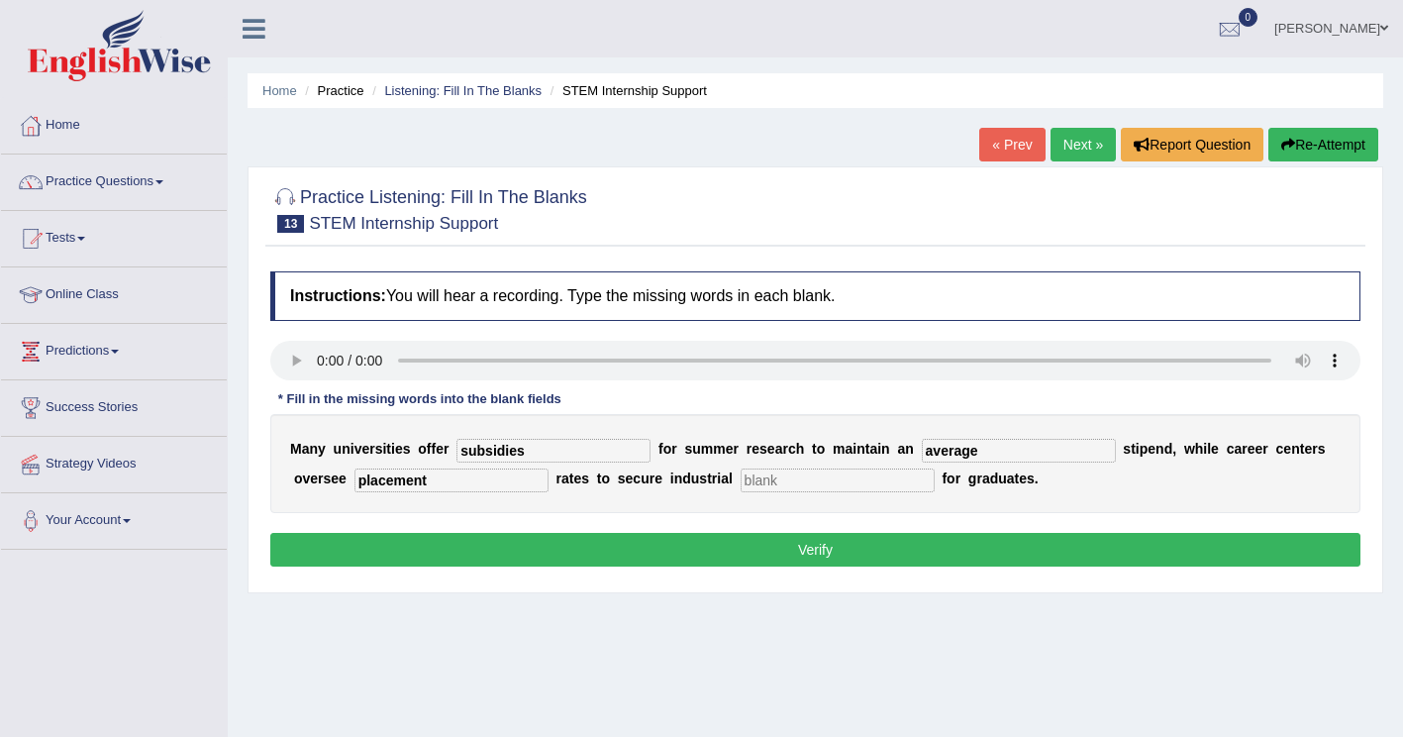
click at [741, 485] on input "text" at bounding box center [838, 480] width 194 height 24
type input "experience"
click at [760, 543] on button "Verify" at bounding box center [815, 550] width 1090 height 34
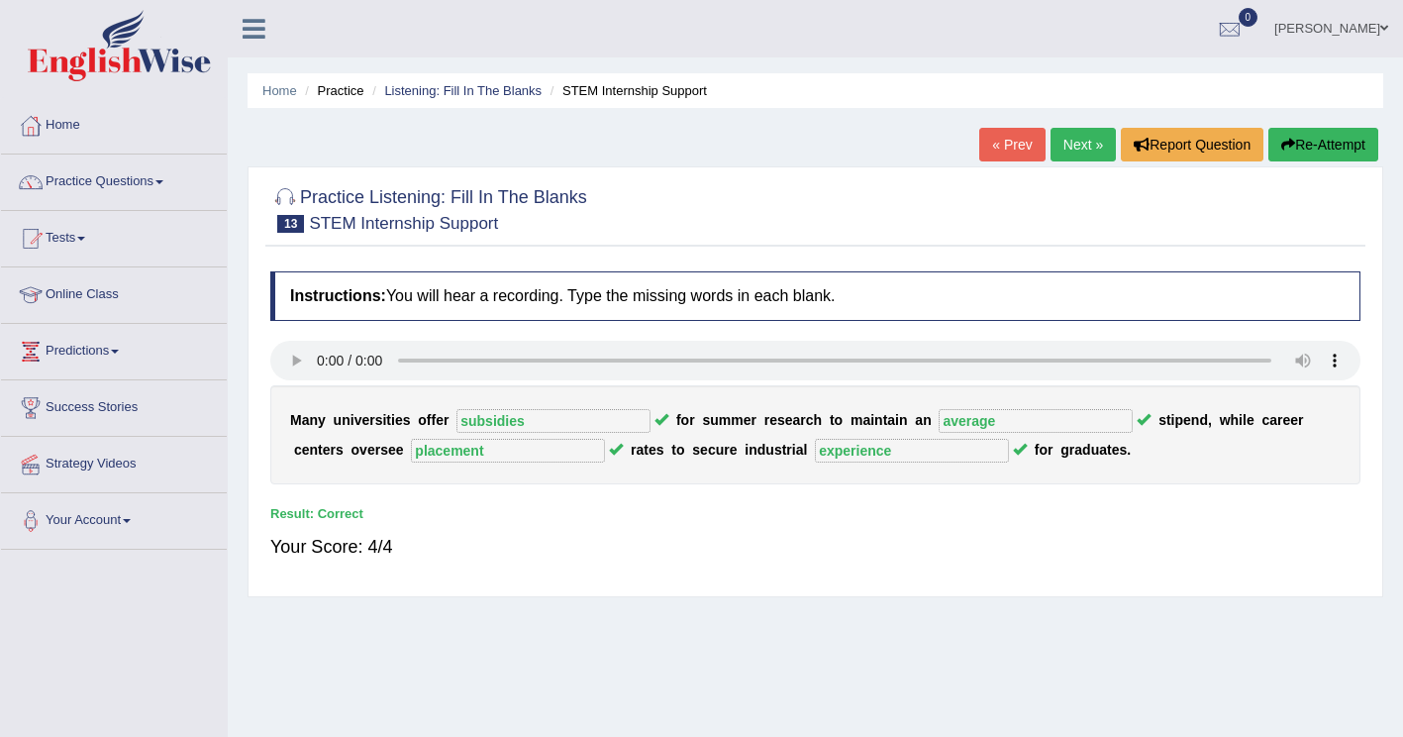
click at [1085, 141] on link "Next »" at bounding box center [1083, 145] width 65 height 34
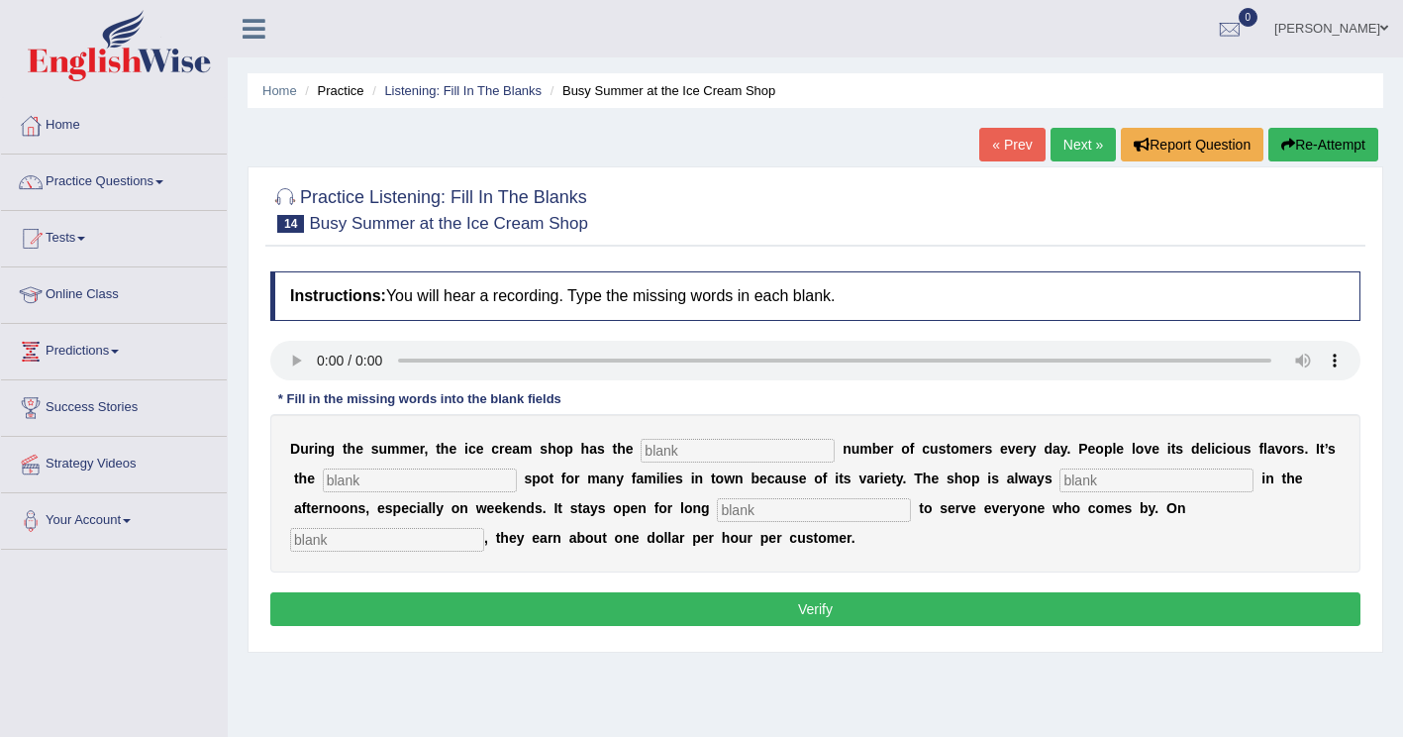
drag, startPoint x: 646, startPoint y: 451, endPoint x: 688, endPoint y: 448, distance: 42.7
click at [649, 451] on input "text" at bounding box center [738, 451] width 194 height 24
type input "same"
click at [373, 476] on input "text" at bounding box center [420, 480] width 194 height 24
type input "favourute"
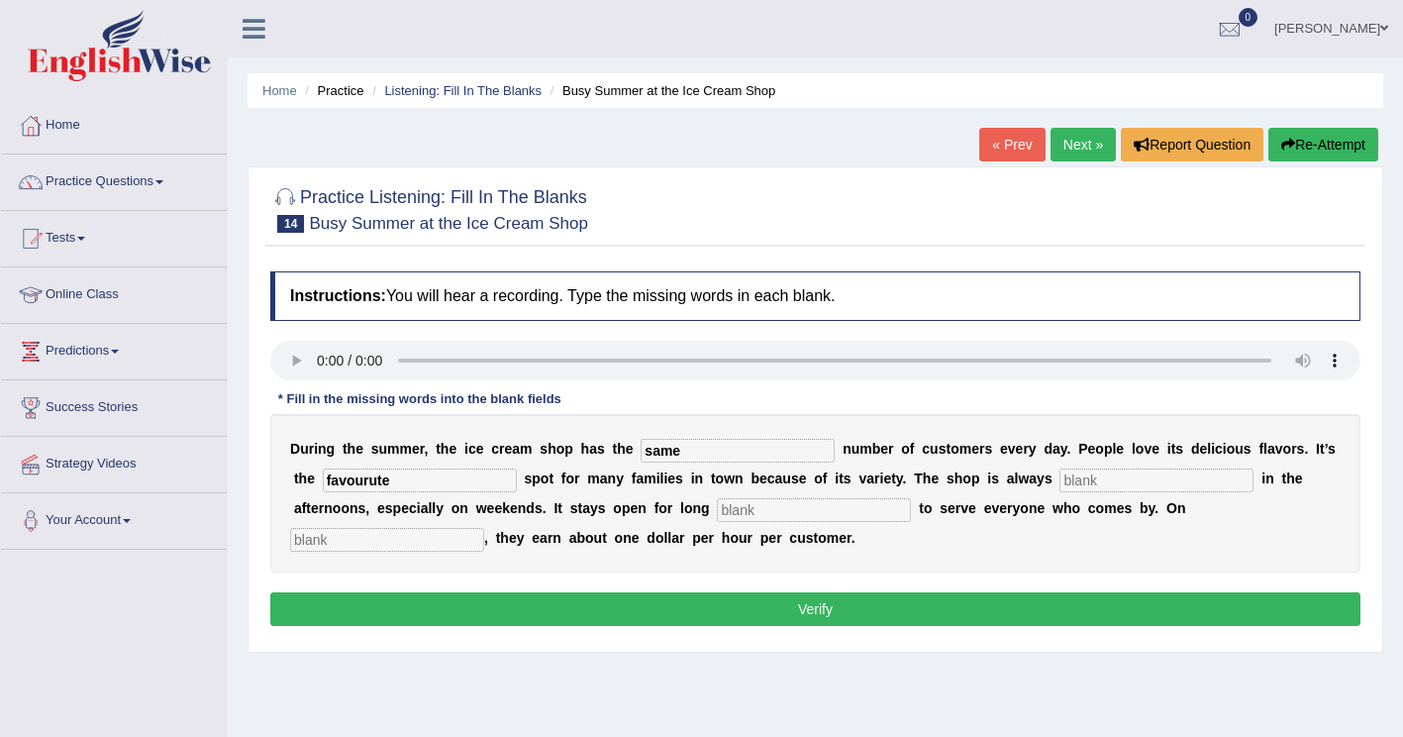
click at [1060, 482] on input "text" at bounding box center [1157, 480] width 194 height 24
type input "busy"
click at [717, 513] on input "text" at bounding box center [814, 510] width 194 height 24
type input "hours"
click at [484, 528] on input "text" at bounding box center [387, 540] width 194 height 24
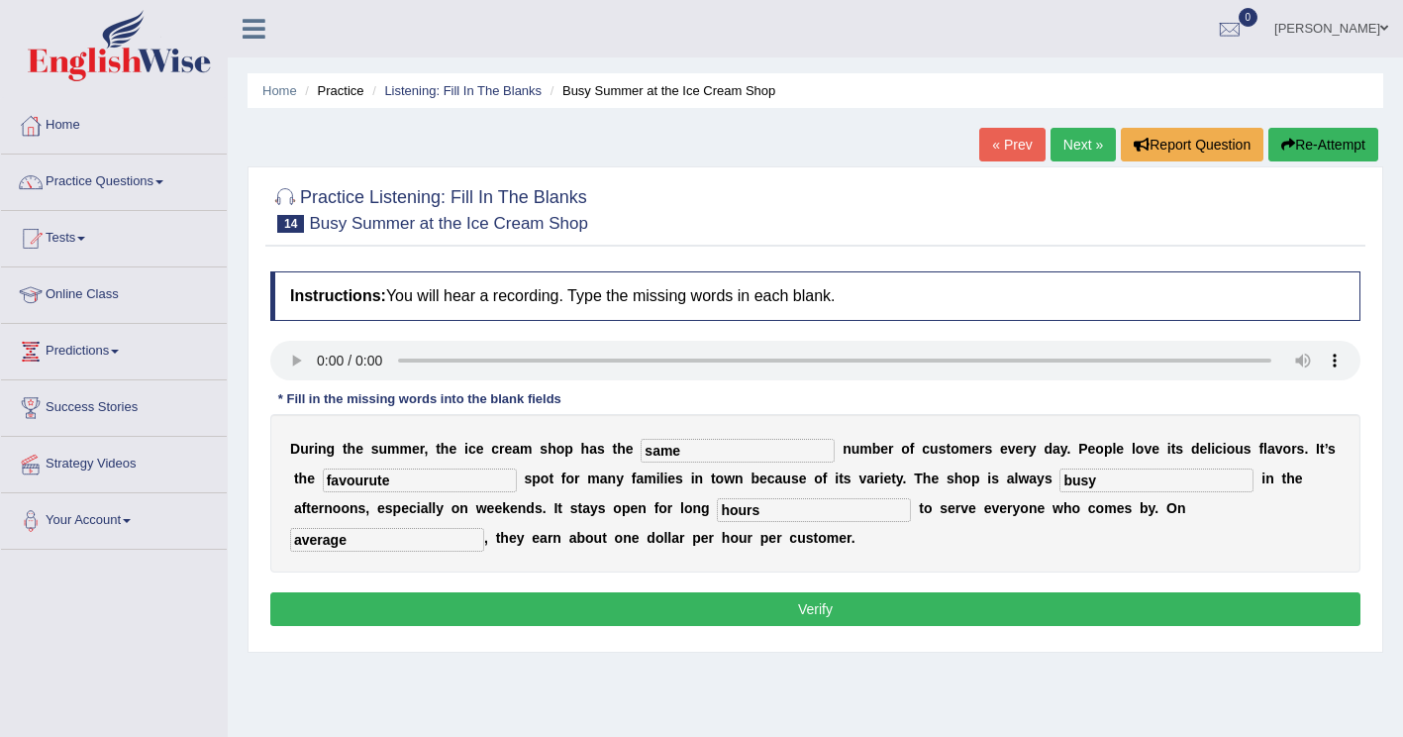
type input "average"
drag, startPoint x: 360, startPoint y: 483, endPoint x: 335, endPoint y: 488, distance: 25.3
click at [335, 488] on input "favourute" at bounding box center [420, 480] width 194 height 24
type input "favourite"
click at [657, 606] on button "Verify" at bounding box center [815, 609] width 1090 height 34
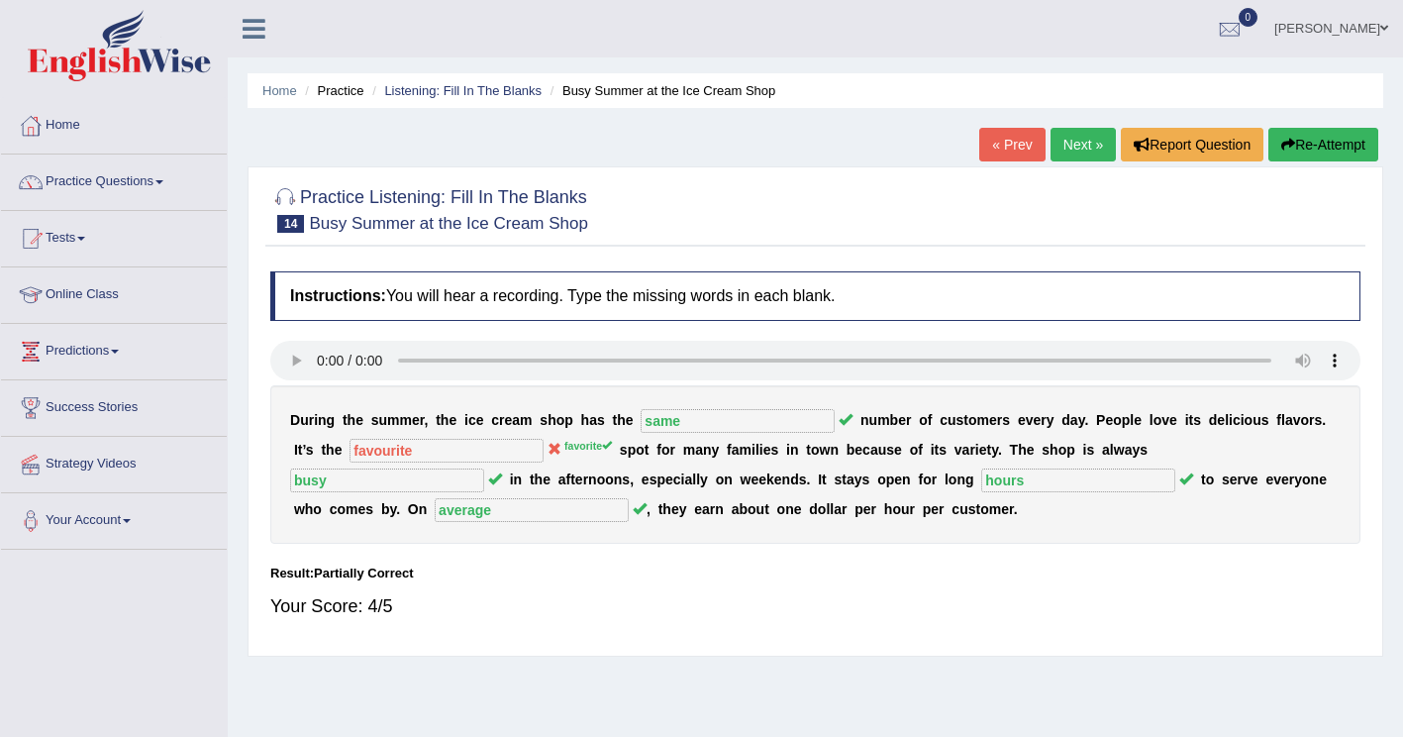
click at [1329, 140] on button "Re-Attempt" at bounding box center [1324, 145] width 110 height 34
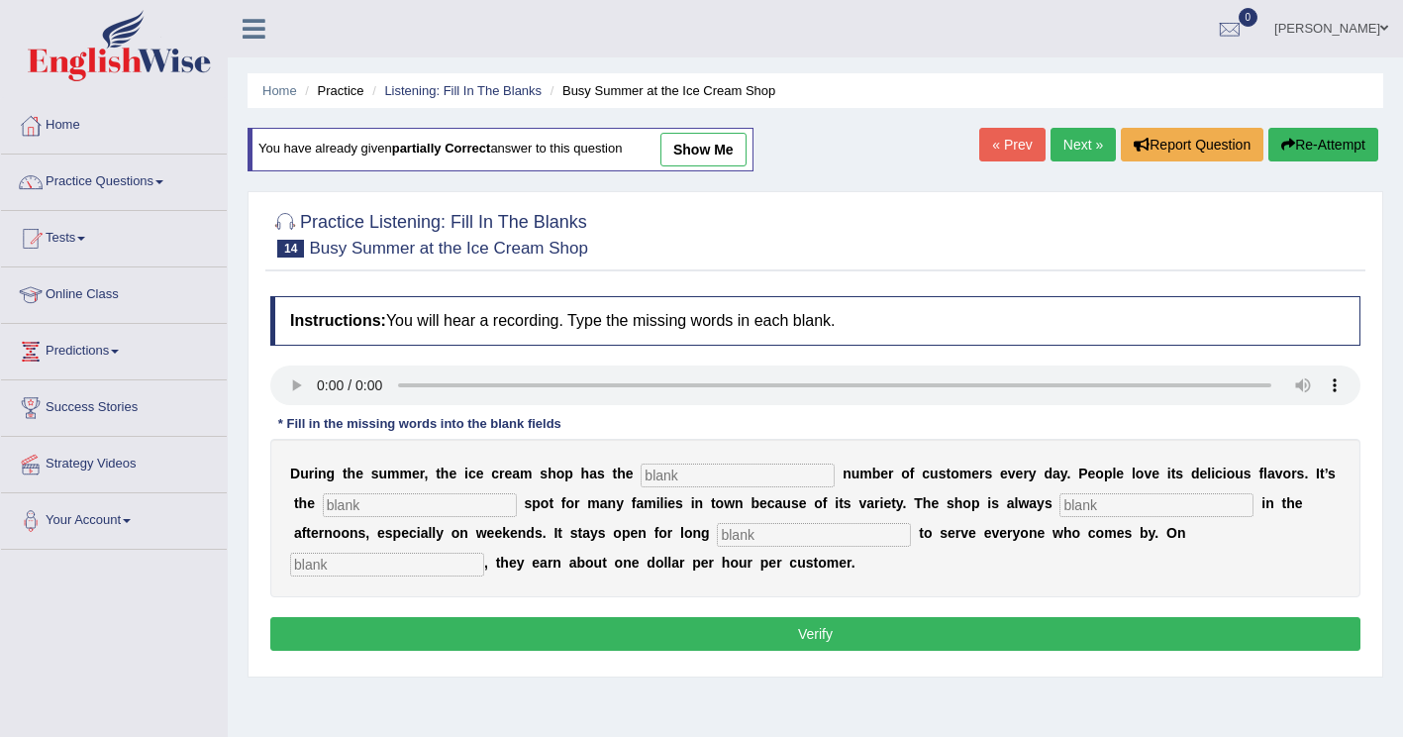
click at [652, 473] on input "text" at bounding box center [738, 476] width 194 height 24
type input "same"
click at [355, 500] on input "text" at bounding box center [420, 505] width 194 height 24
type input "favorite"
click at [1060, 508] on input "text" at bounding box center [1157, 505] width 194 height 24
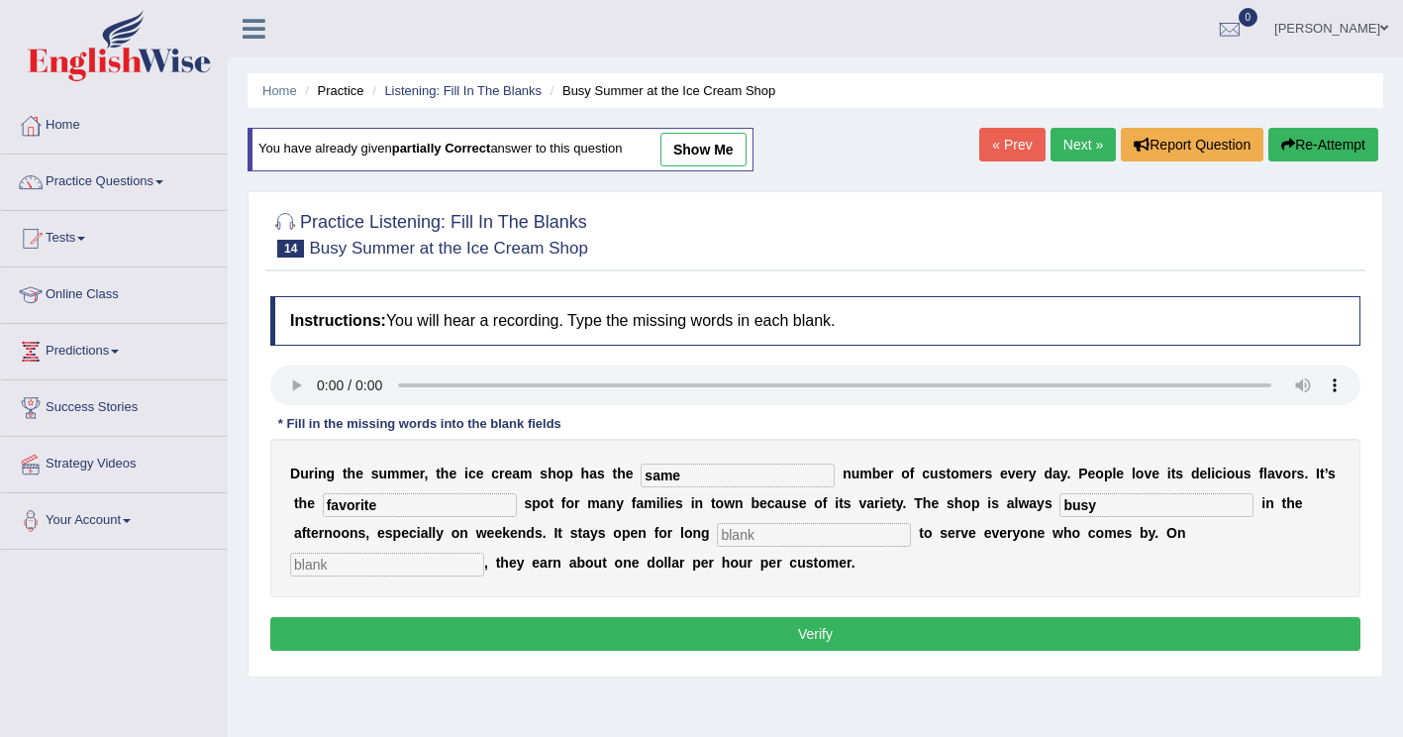
type input "busy"
click at [717, 542] on input "text" at bounding box center [814, 535] width 194 height 24
type input "hours"
click at [484, 553] on input "text" at bounding box center [387, 565] width 194 height 24
type input "average"
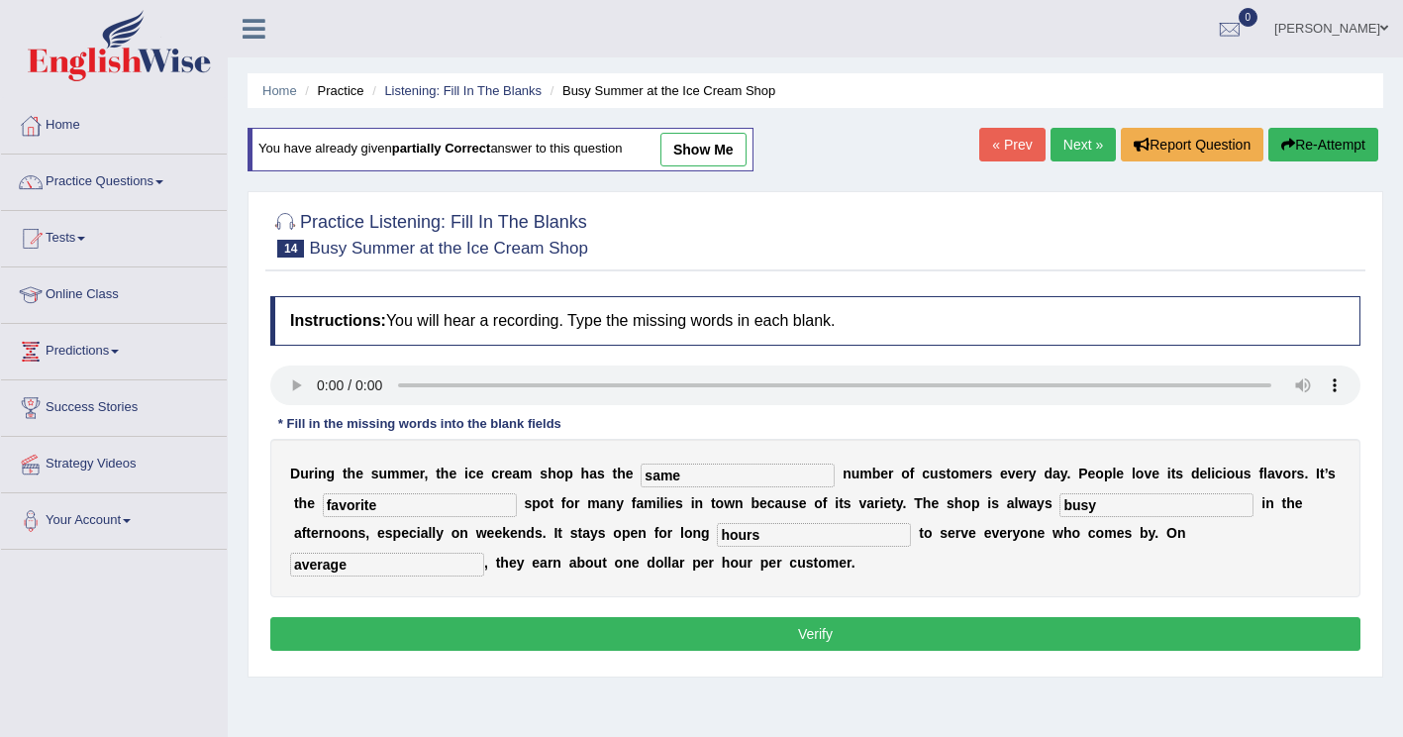
click at [855, 633] on button "Verify" at bounding box center [815, 634] width 1090 height 34
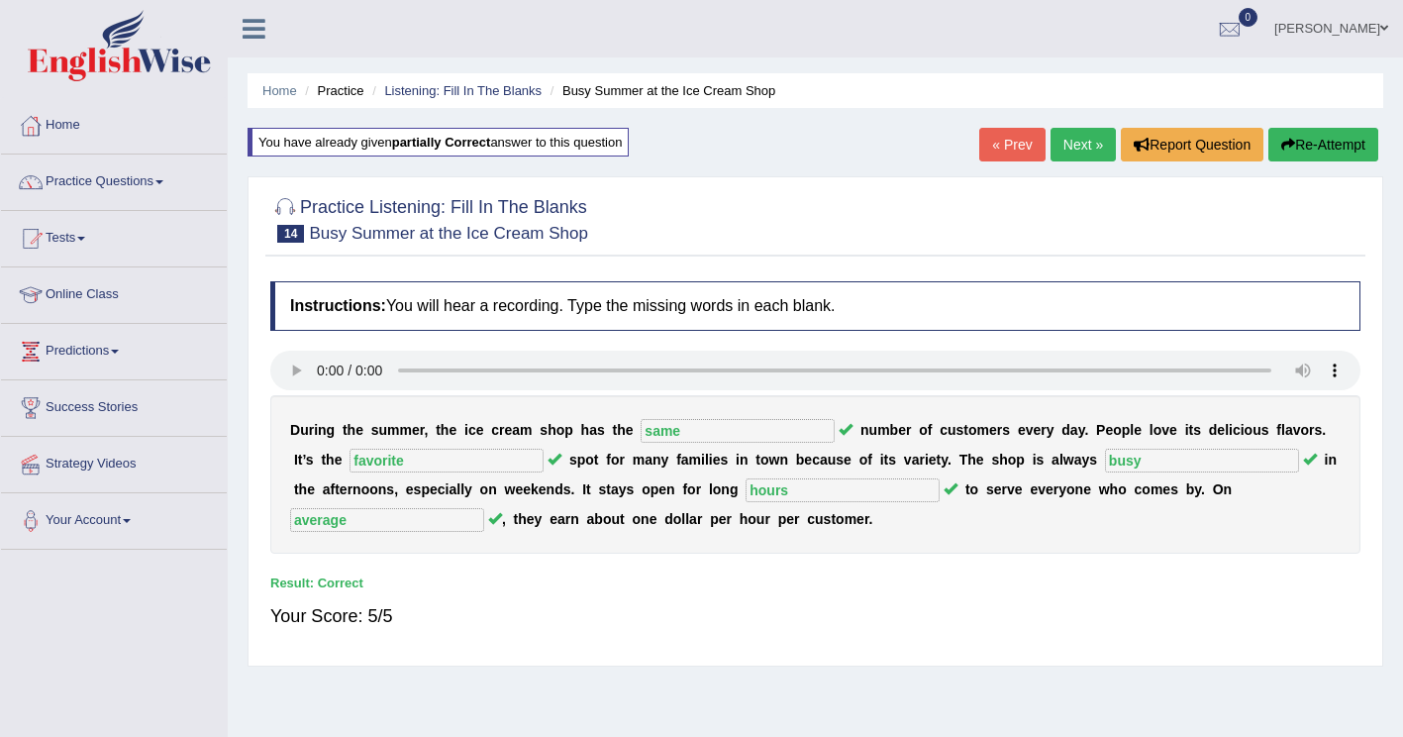
click at [1078, 150] on link "Next »" at bounding box center [1083, 145] width 65 height 34
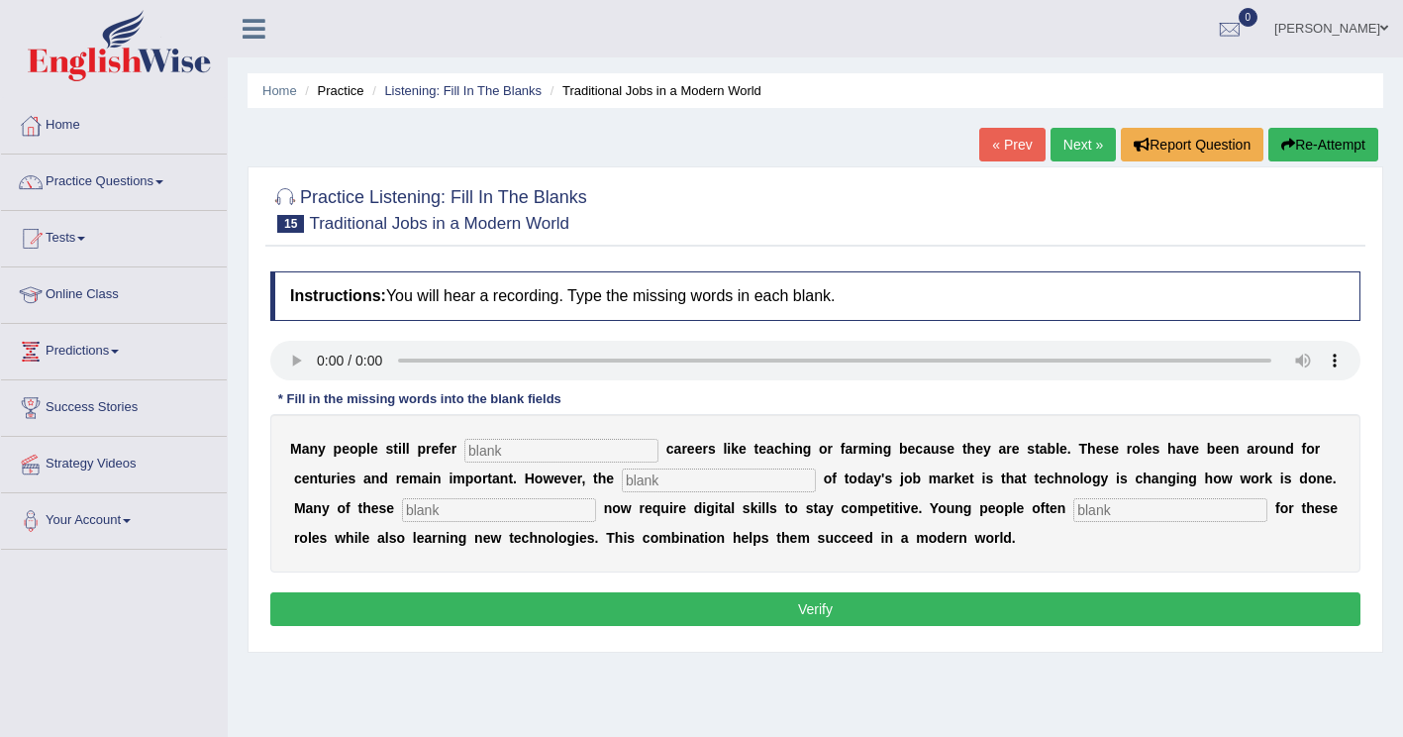
click at [537, 456] on input "text" at bounding box center [562, 451] width 194 height 24
type input "traditional"
drag, startPoint x: 517, startPoint y: 481, endPoint x: 584, endPoint y: 481, distance: 67.3
click at [622, 481] on input "text" at bounding box center [719, 480] width 194 height 24
type input "reality"
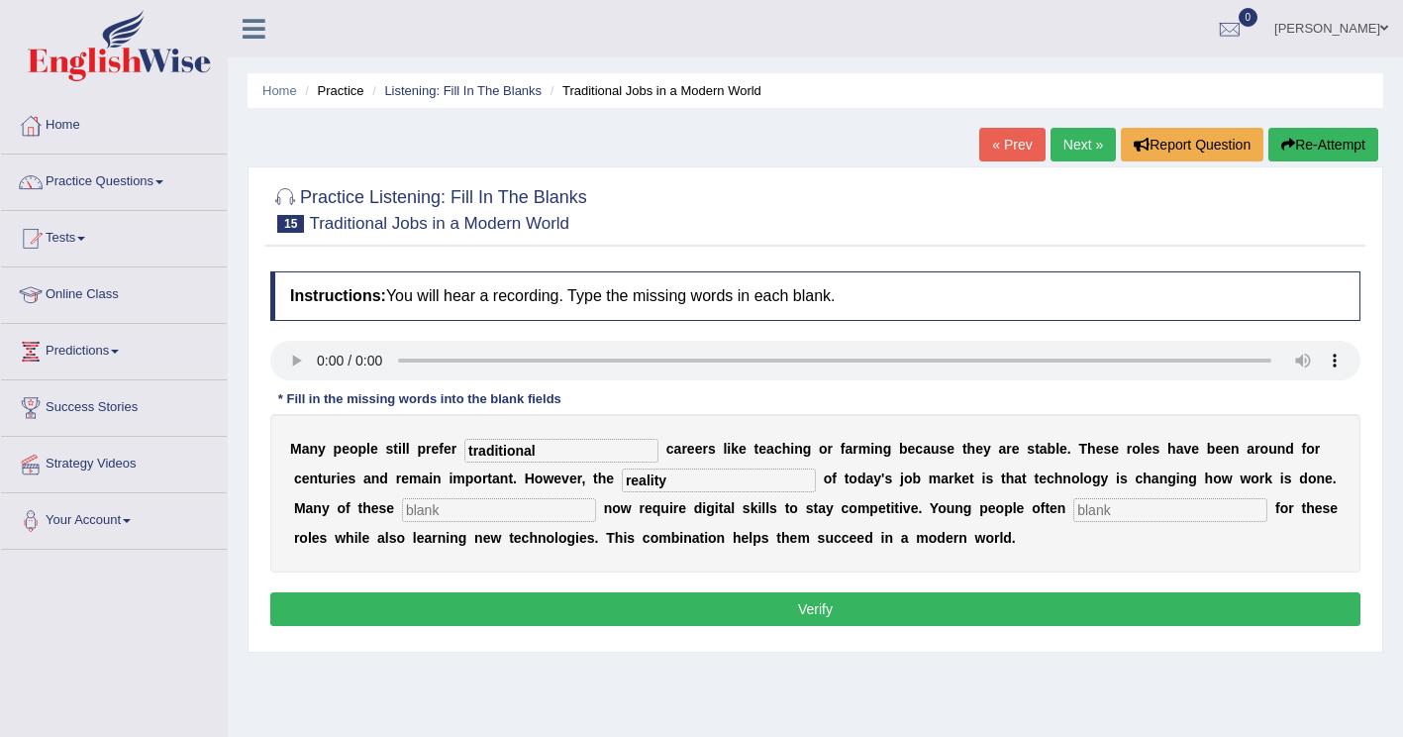
click at [402, 505] on input "text" at bounding box center [499, 510] width 194 height 24
type input "jobs"
click at [1074, 511] on input "text" at bounding box center [1171, 510] width 194 height 24
type input "apply"
click at [546, 597] on button "Verify" at bounding box center [815, 609] width 1090 height 34
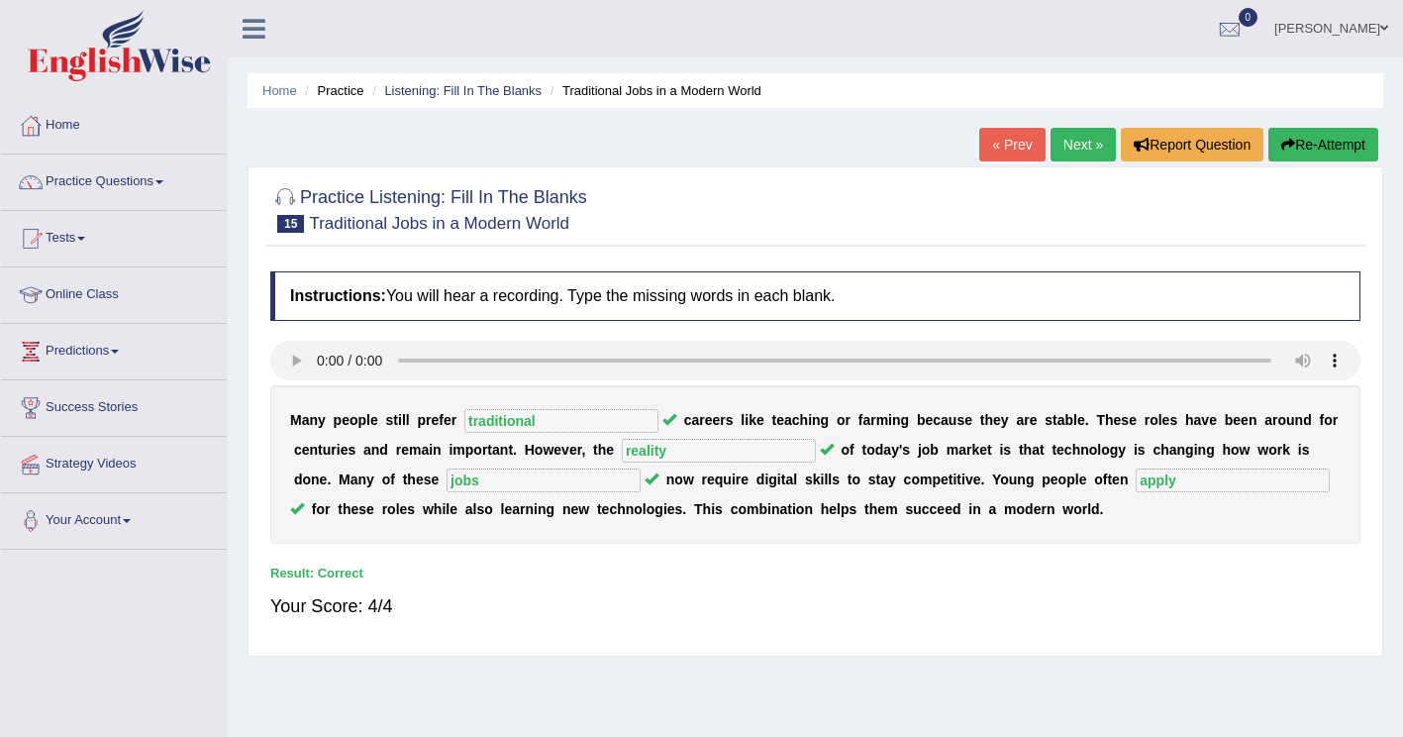
click at [1095, 147] on link "Next »" at bounding box center [1083, 145] width 65 height 34
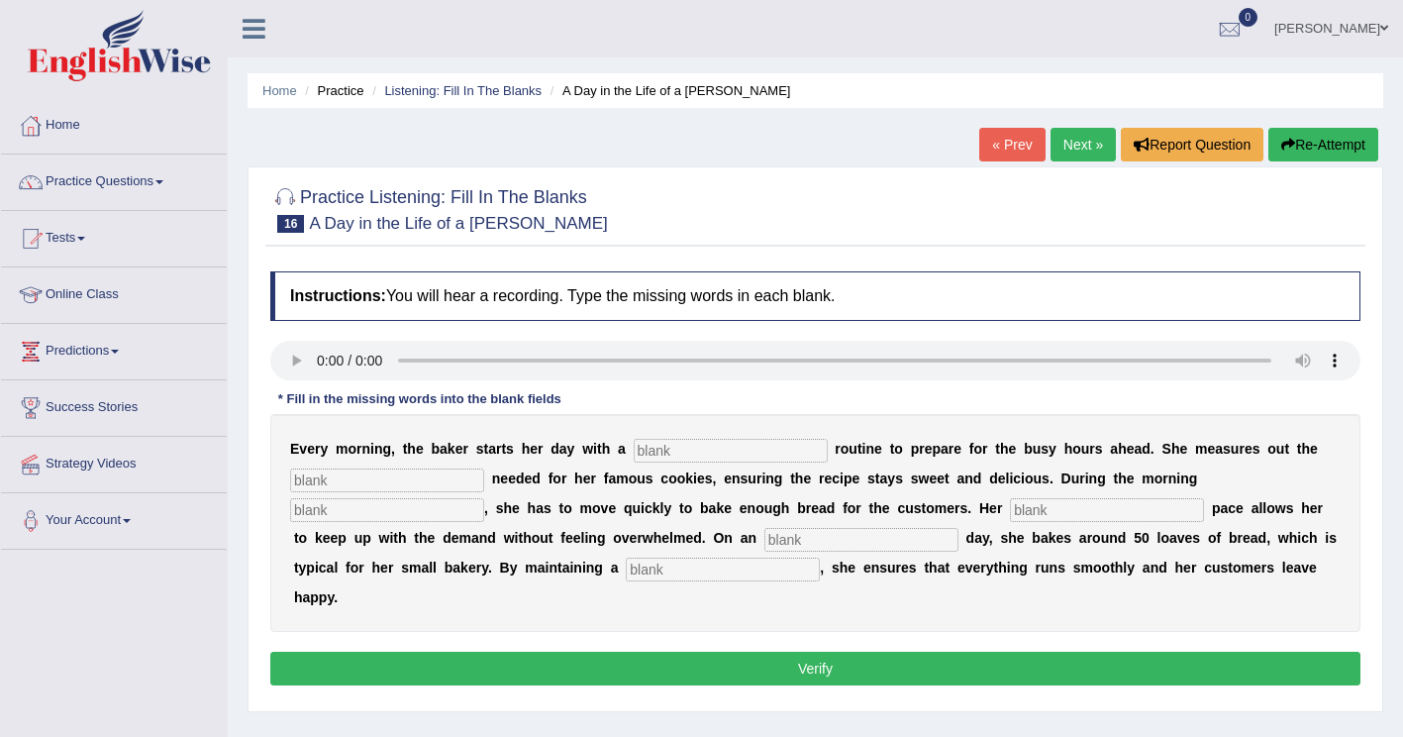
click at [637, 446] on input "text" at bounding box center [731, 451] width 194 height 24
type input "simple"
click at [332, 479] on input "text" at bounding box center [387, 480] width 194 height 24
type input "sugar"
drag, startPoint x: 1142, startPoint y: 481, endPoint x: 1164, endPoint y: 478, distance: 22.0
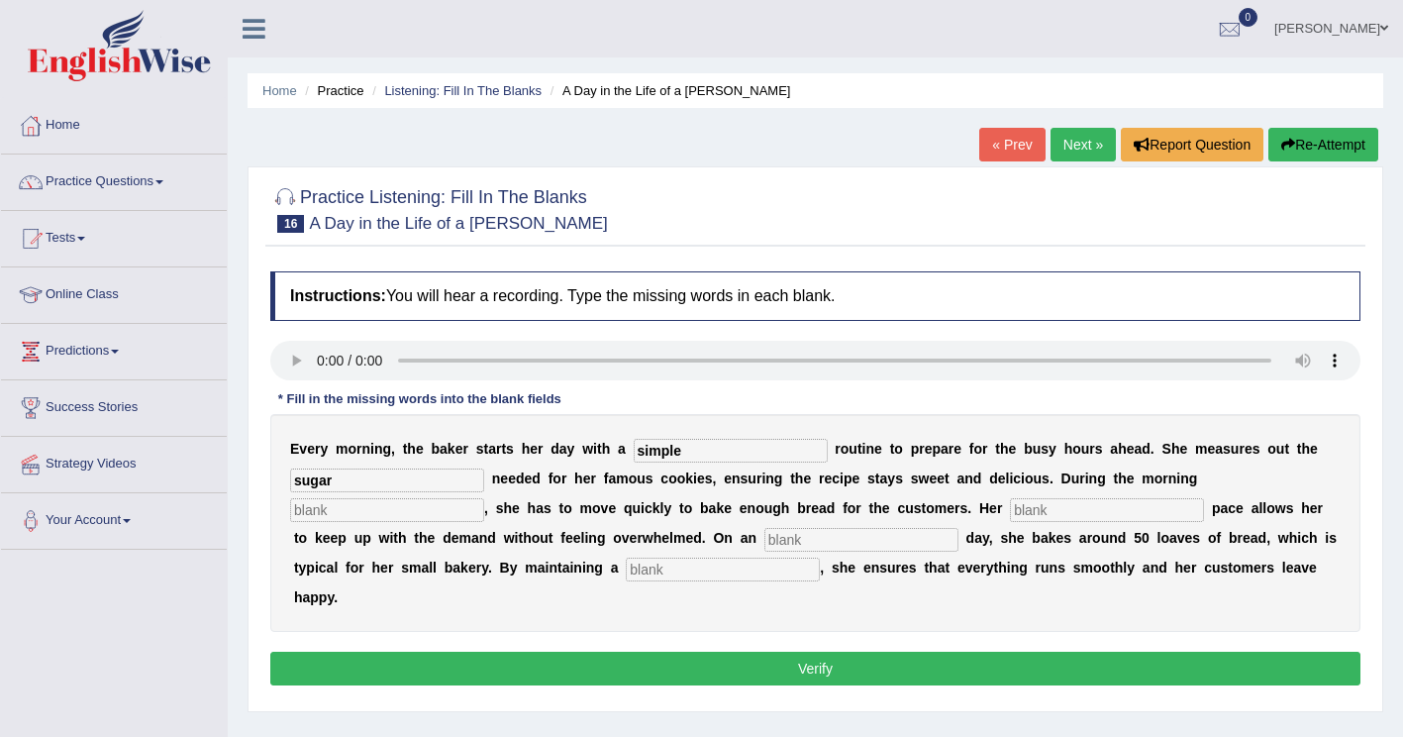
click at [484, 498] on input "text" at bounding box center [387, 510] width 194 height 24
type input "rush"
click at [1010, 518] on input "text" at bounding box center [1107, 510] width 194 height 24
type input "steady"
click at [765, 540] on input "text" at bounding box center [862, 540] width 194 height 24
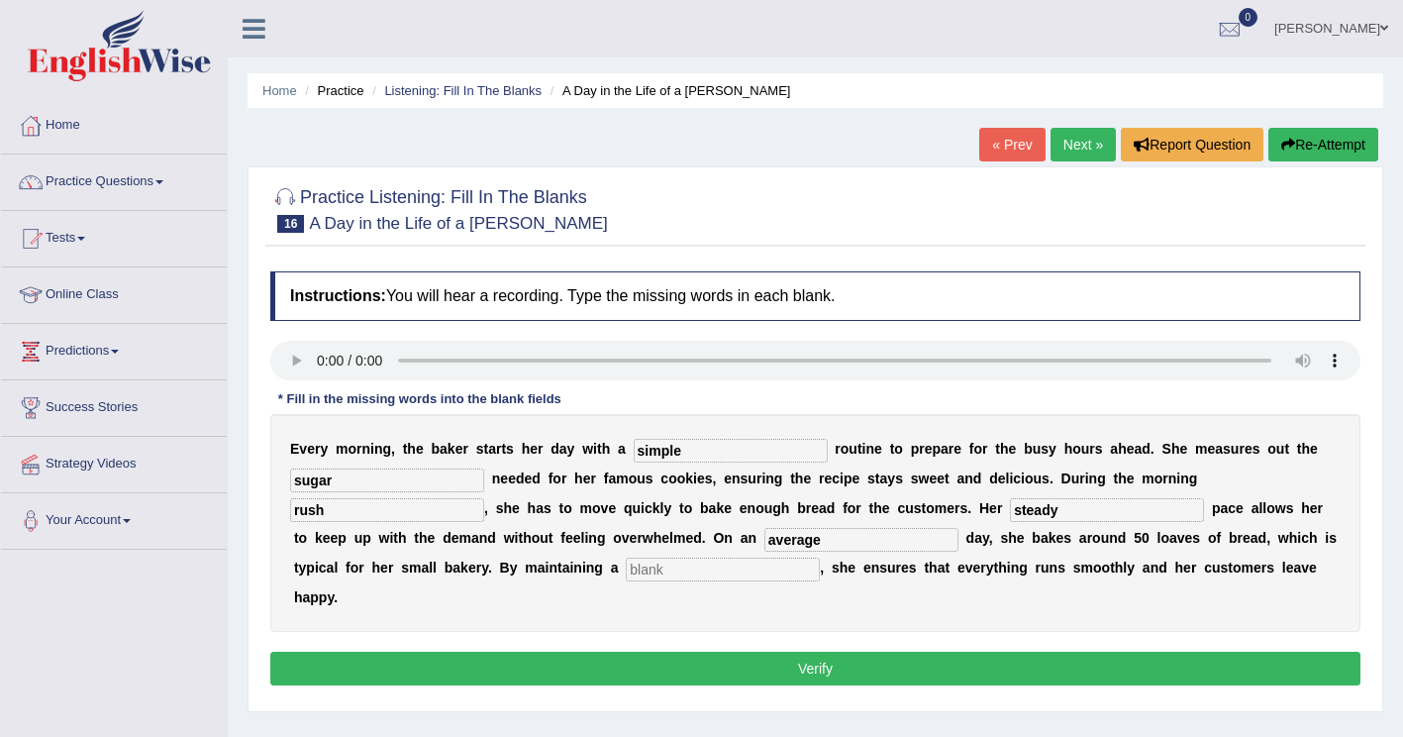
type input "average"
click at [626, 570] on input "text" at bounding box center [723, 570] width 194 height 24
type input "workflow"
click at [939, 652] on button "Verify" at bounding box center [815, 669] width 1090 height 34
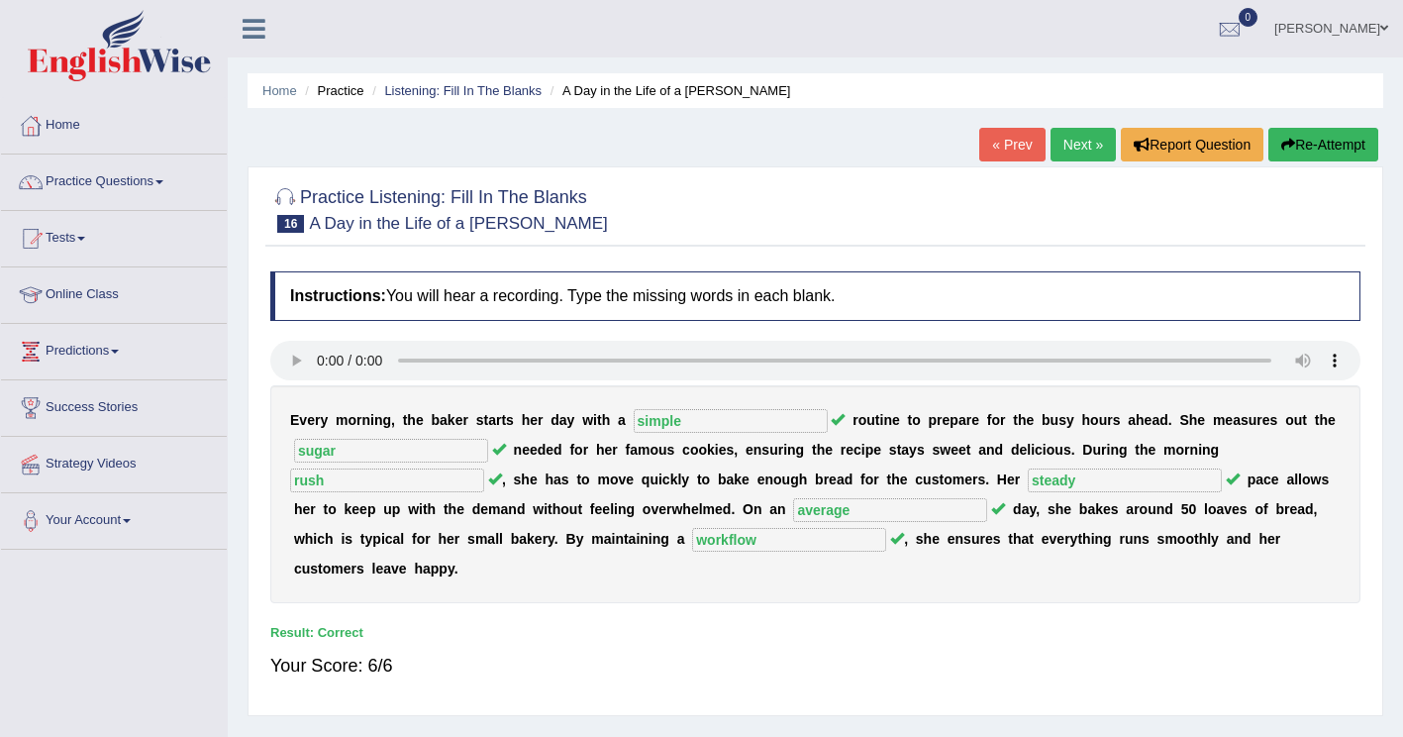
click at [1090, 145] on link "Next »" at bounding box center [1083, 145] width 65 height 34
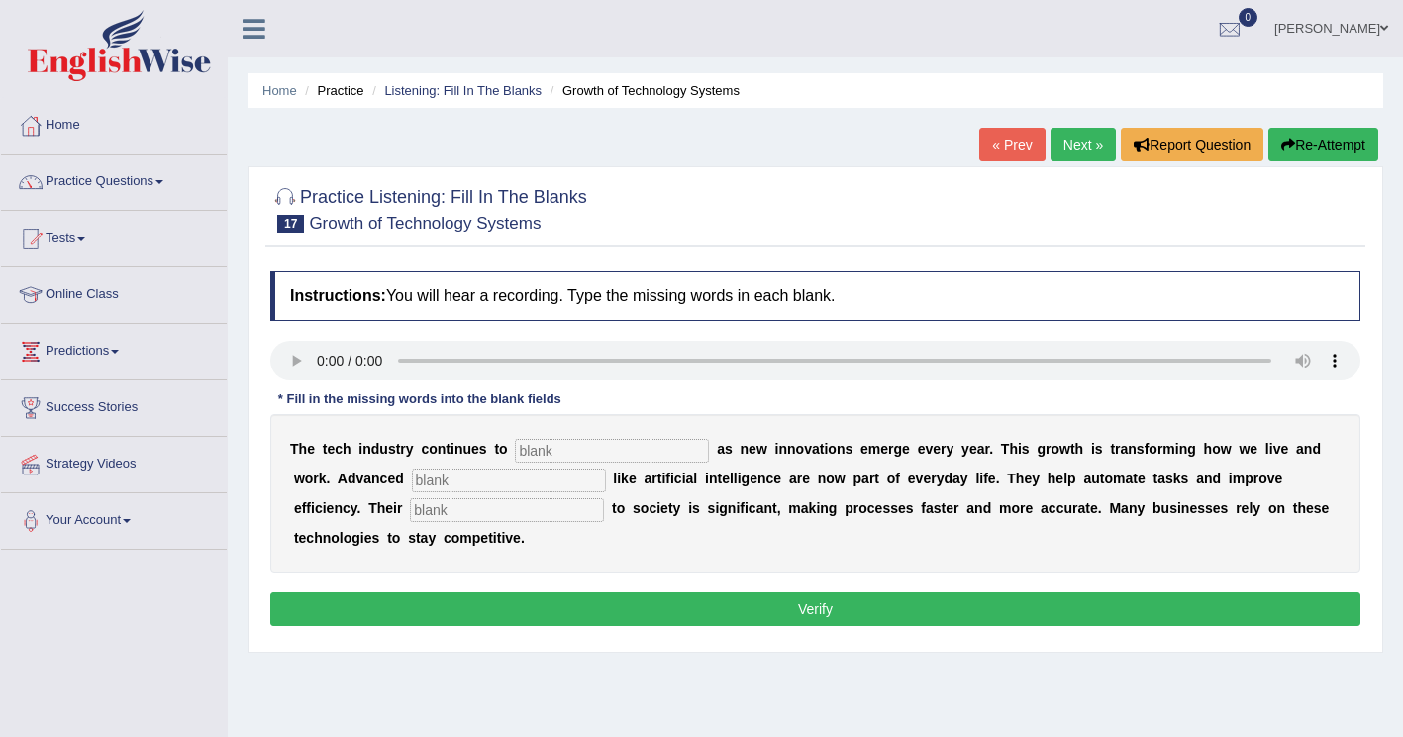
click at [550, 449] on input "text" at bounding box center [612, 451] width 194 height 24
type input "burgen"
click at [412, 485] on input "text" at bounding box center [509, 480] width 194 height 24
type input "systems"
click at [410, 517] on input "text" at bounding box center [507, 510] width 194 height 24
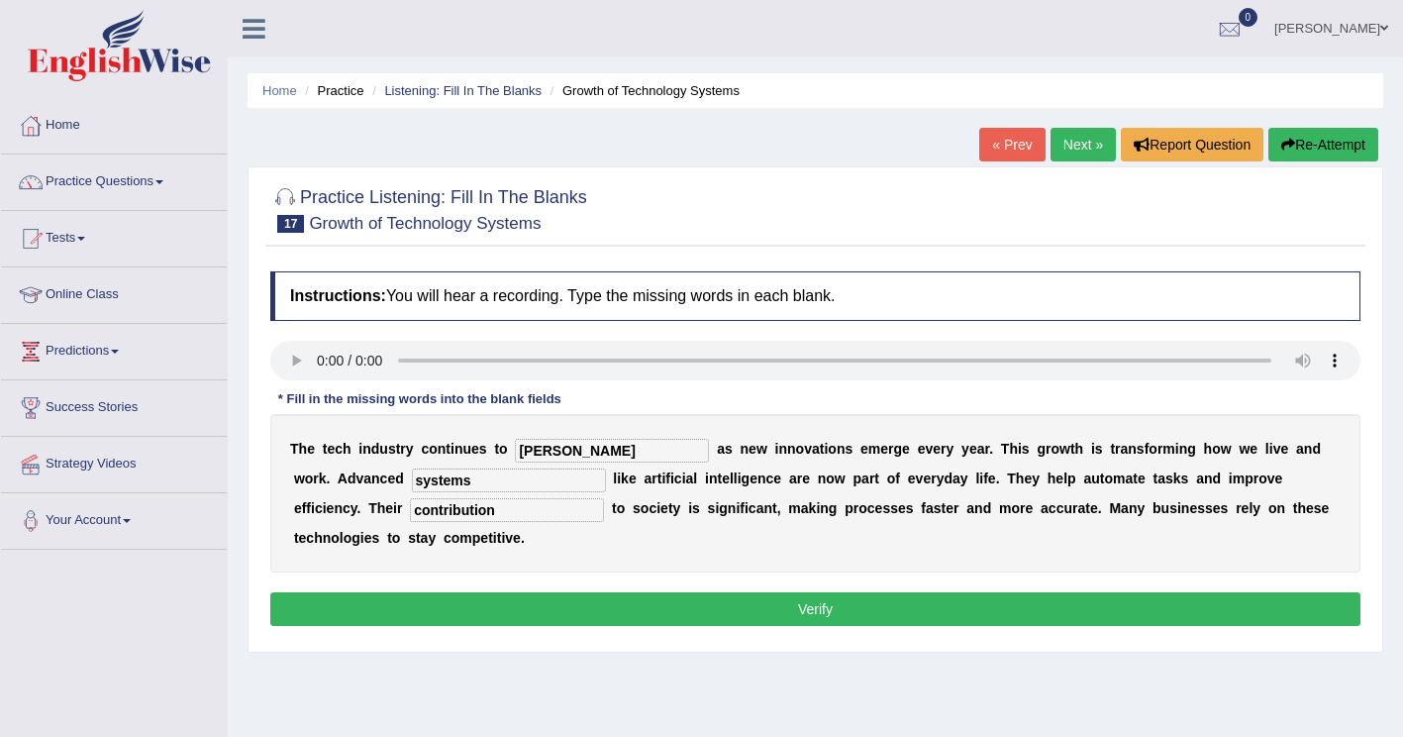
type input "contribution"
click at [605, 615] on button "Verify" at bounding box center [815, 609] width 1090 height 34
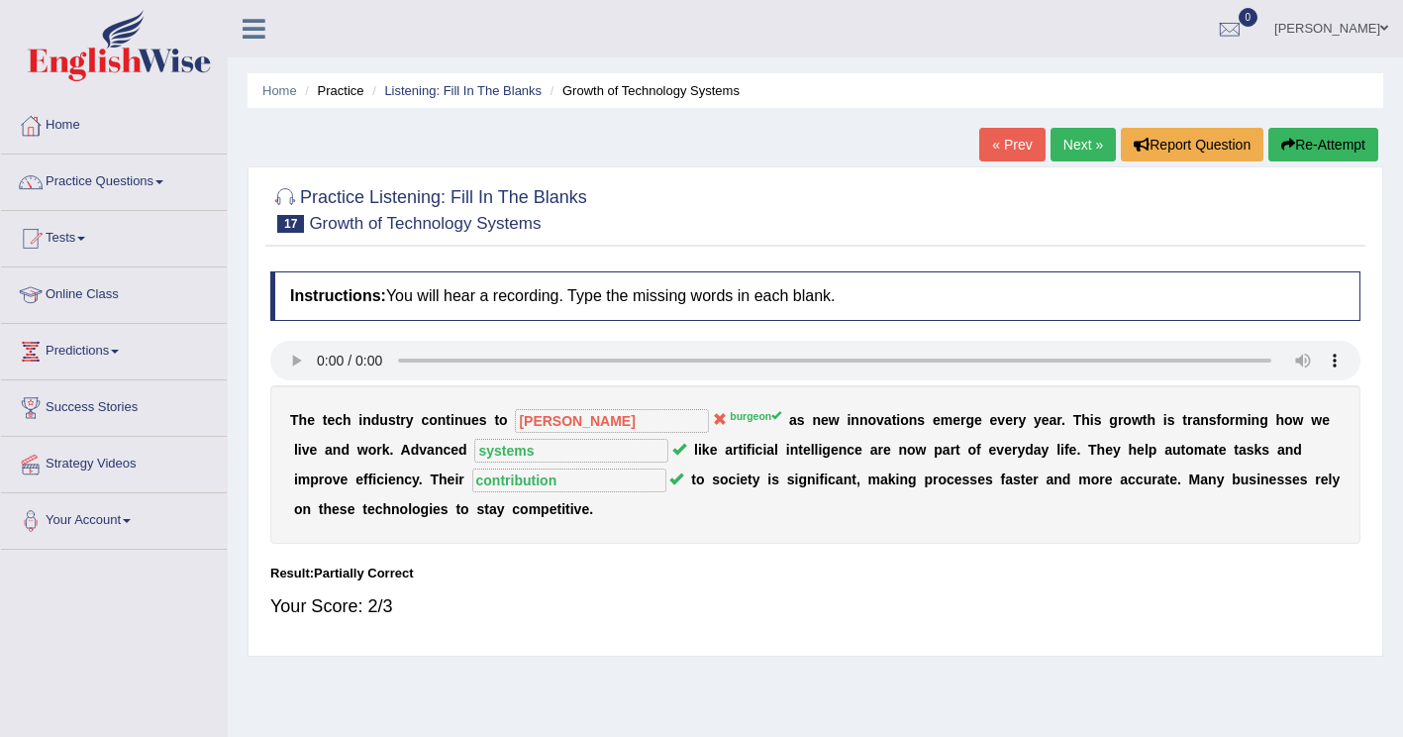
click at [1337, 144] on button "Re-Attempt" at bounding box center [1324, 145] width 110 height 34
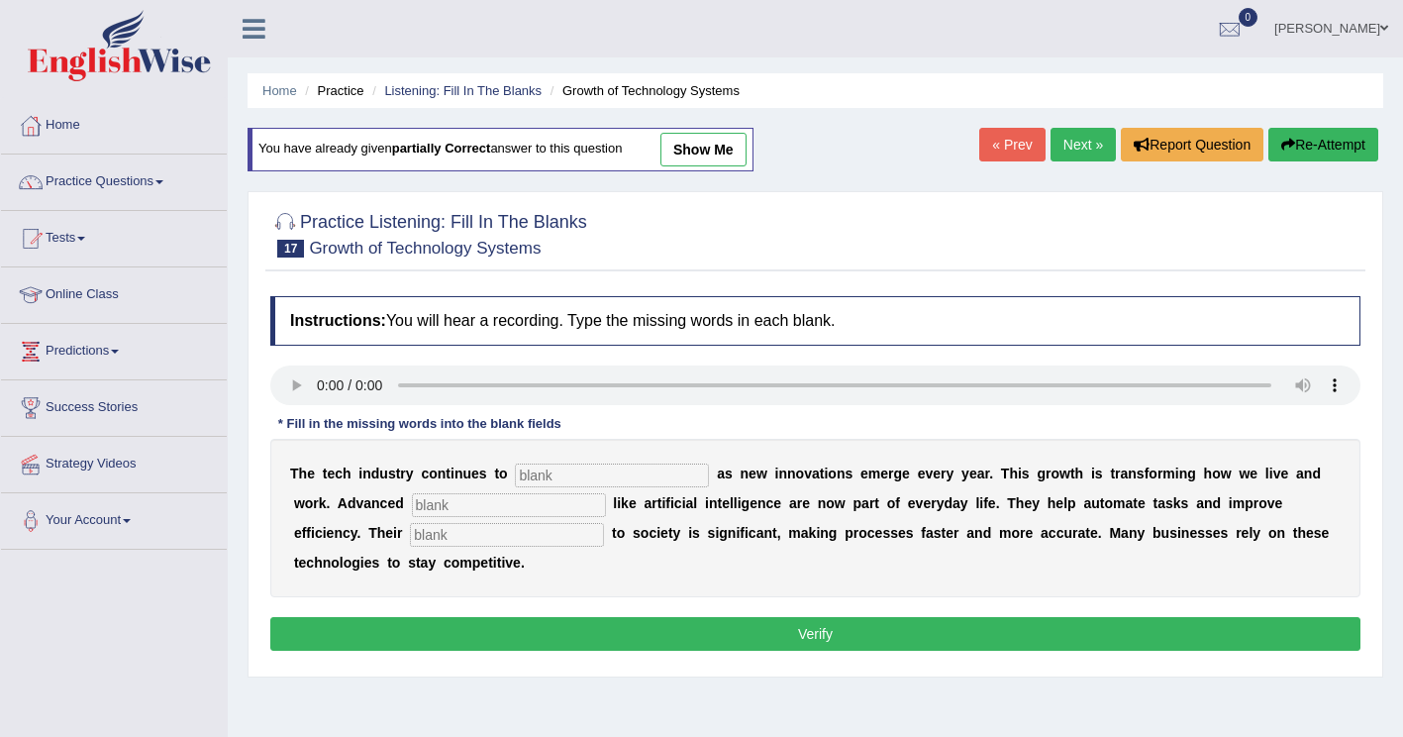
click at [523, 479] on input "text" at bounding box center [612, 476] width 194 height 24
type input "burgeons"
click at [412, 500] on input "text" at bounding box center [509, 505] width 194 height 24
type input "syatems"
drag, startPoint x: 577, startPoint y: 475, endPoint x: 586, endPoint y: 466, distance: 12.6
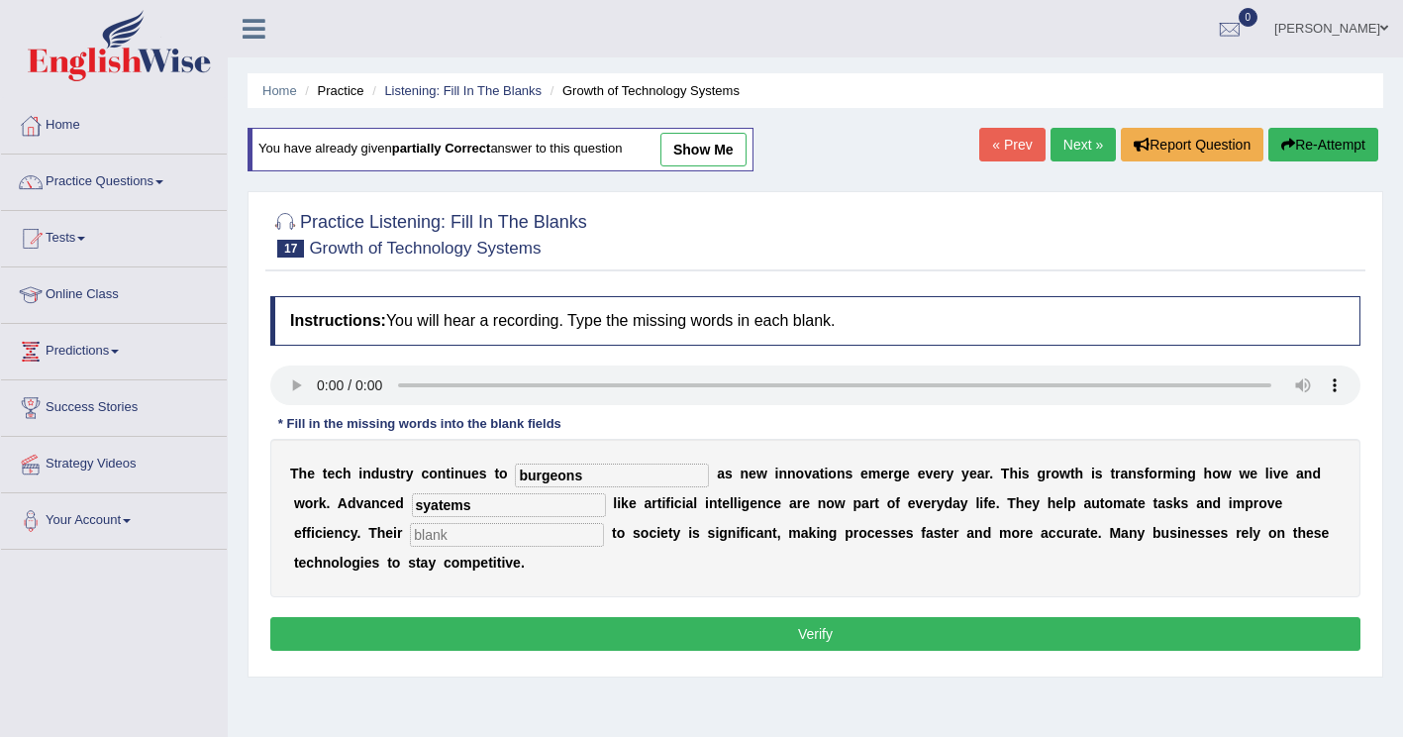
click at [580, 472] on input "burgeons" at bounding box center [612, 476] width 194 height 24
type input "burgeon"
click at [412, 505] on input "syatems" at bounding box center [509, 505] width 194 height 24
type input "systems"
click at [410, 538] on input "text" at bounding box center [507, 535] width 194 height 24
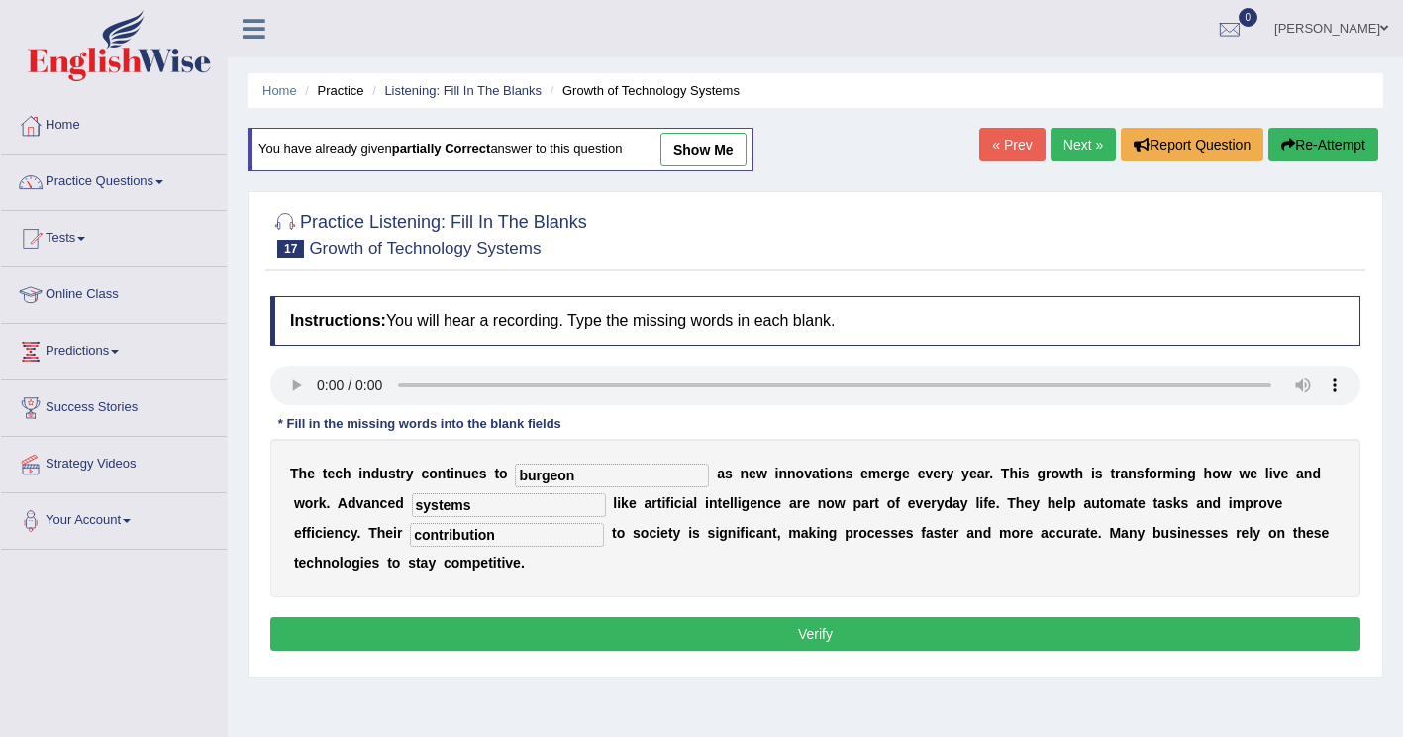
type input "contribution"
click at [464, 629] on button "Verify" at bounding box center [815, 634] width 1090 height 34
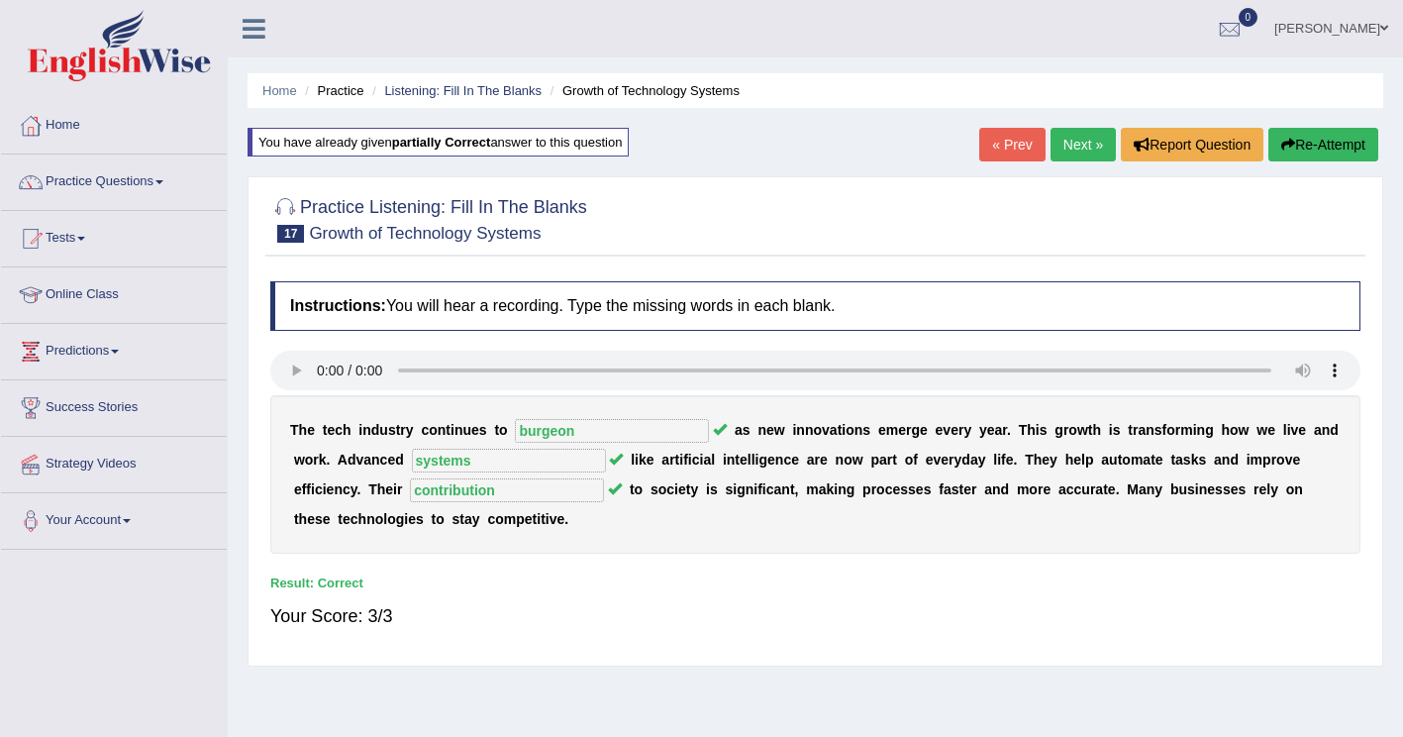
click at [1071, 142] on link "Next »" at bounding box center [1083, 145] width 65 height 34
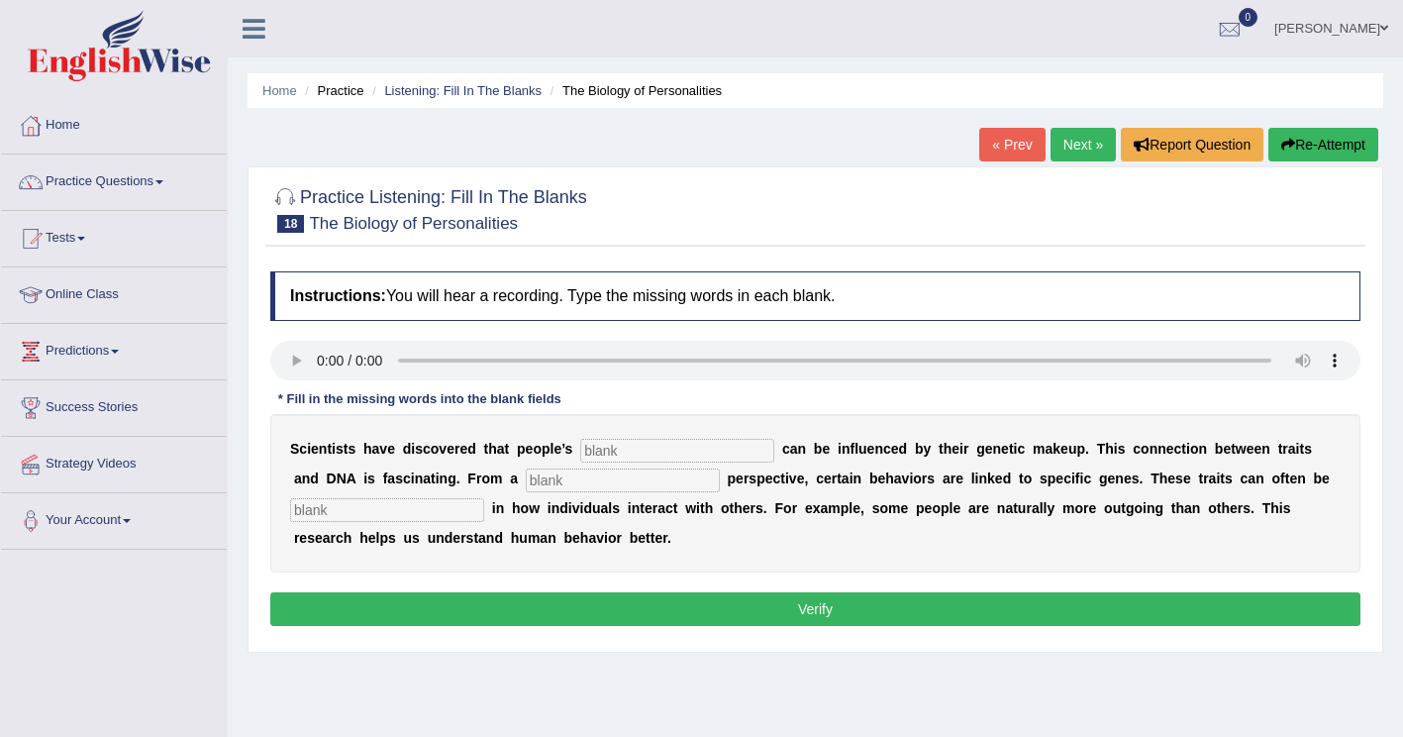
drag, startPoint x: 580, startPoint y: 448, endPoint x: 683, endPoint y: 431, distance: 104.4
click at [583, 447] on input "text" at bounding box center [677, 451] width 194 height 24
type input "personbalutiers"
click at [526, 482] on input "text" at bounding box center [623, 480] width 194 height 24
type input "biology"
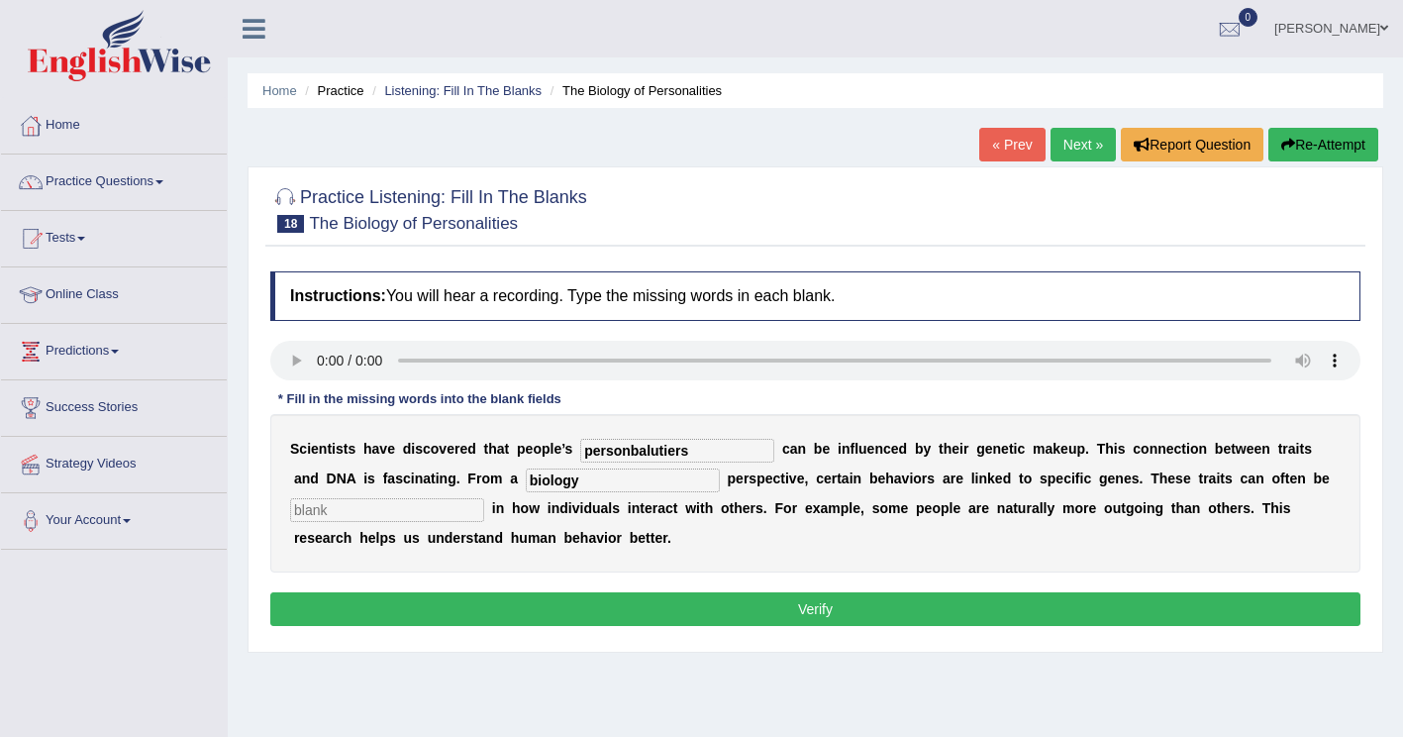
click at [364, 510] on input "text" at bounding box center [387, 510] width 194 height 24
type input "visible"
drag, startPoint x: 678, startPoint y: 446, endPoint x: 336, endPoint y: 541, distance: 355.6
click at [336, 541] on div "S c i e n t i s t s h a v e d i s c o v e r e d t h a t p e o p l e ’ s personb…" at bounding box center [815, 493] width 1090 height 158
type input "personalities"
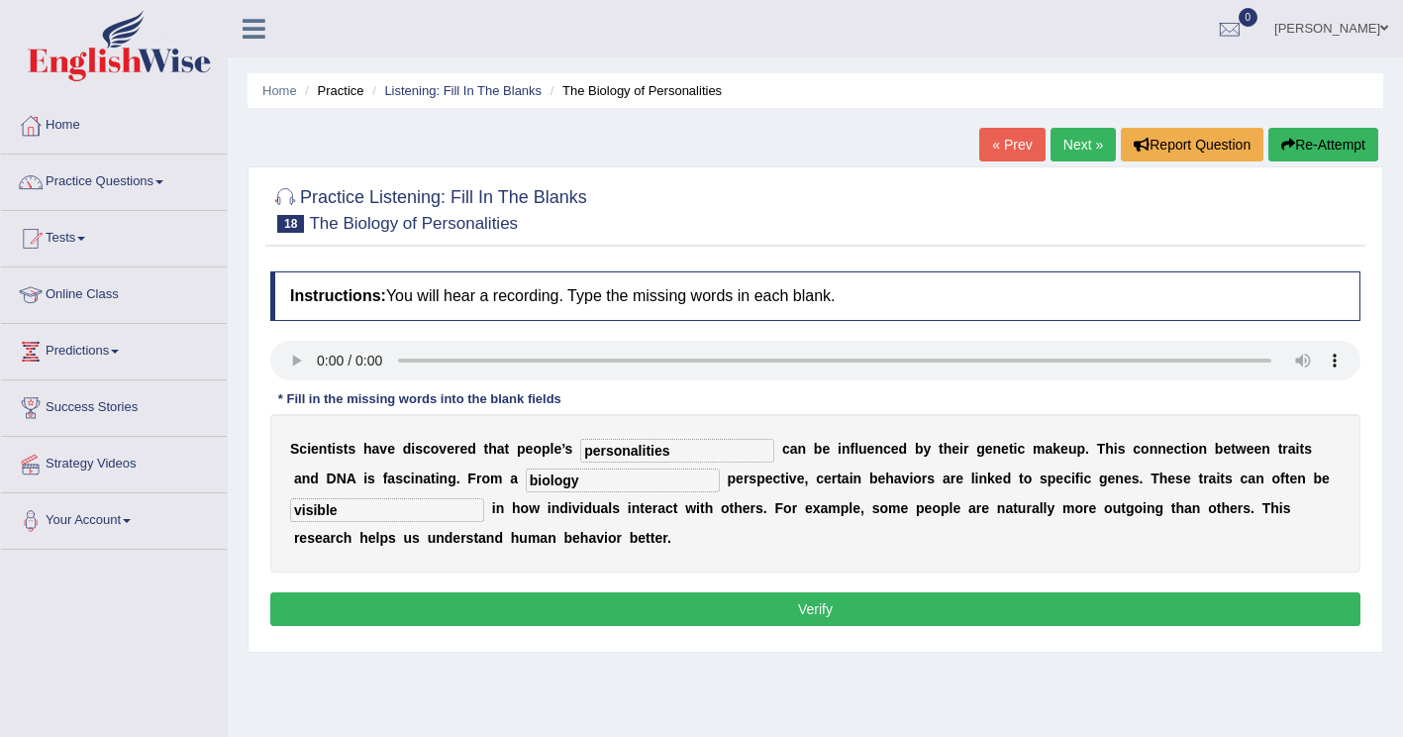
click at [350, 599] on button "Verify" at bounding box center [815, 609] width 1090 height 34
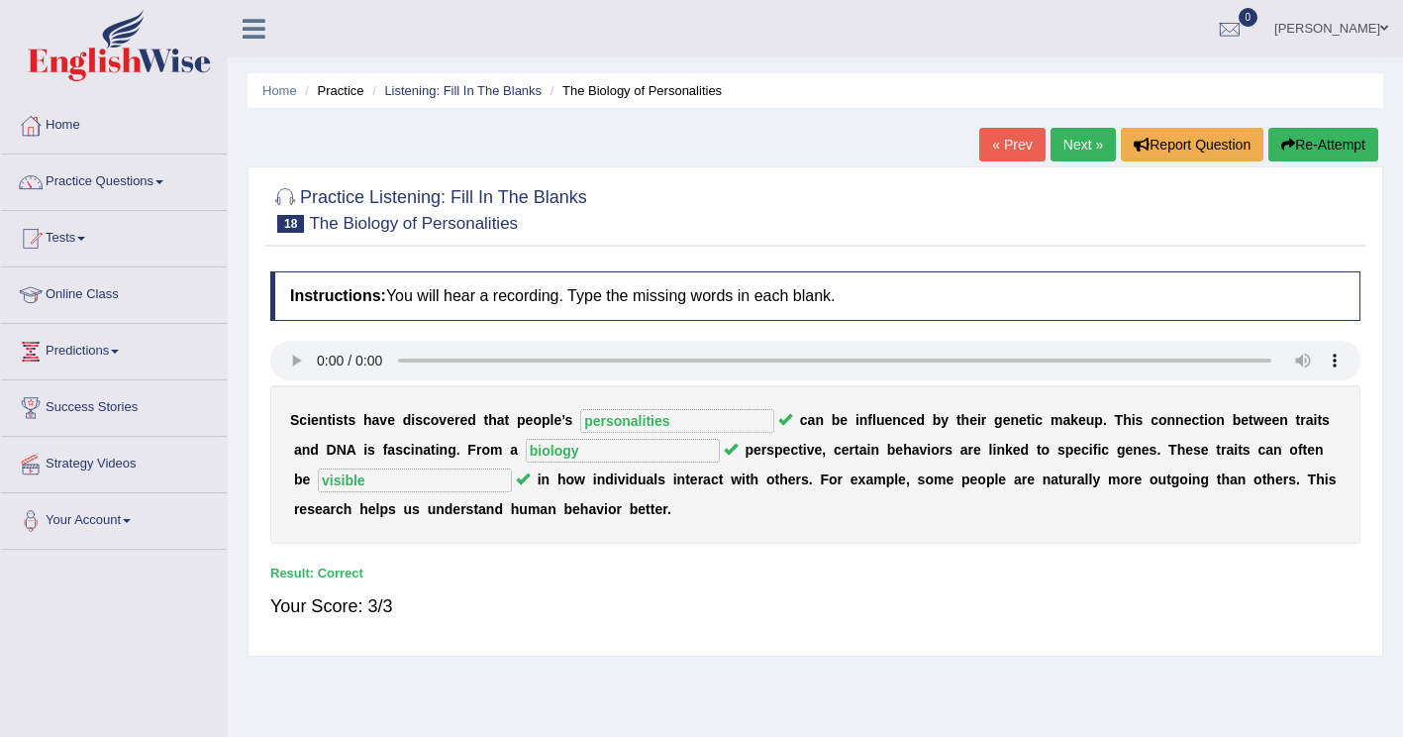
click at [1082, 142] on link "Next »" at bounding box center [1083, 145] width 65 height 34
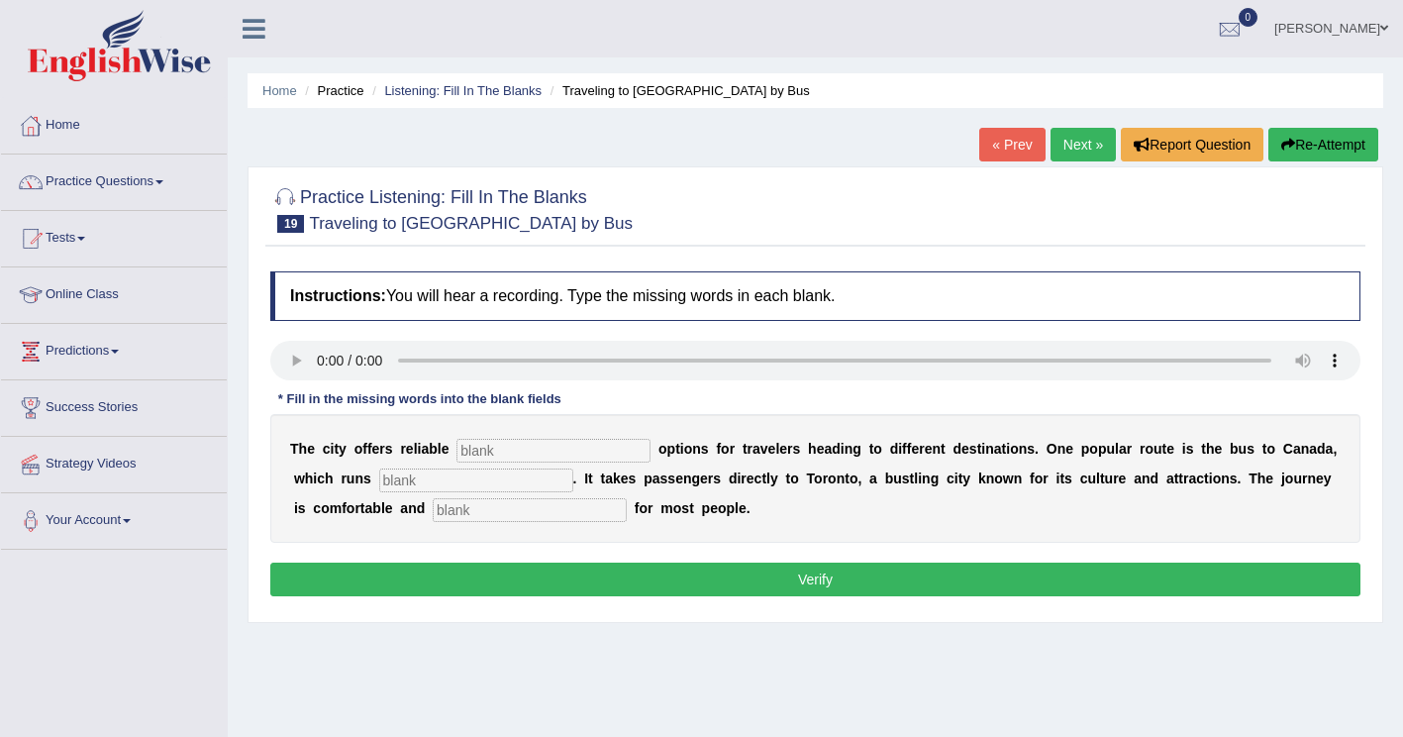
click at [473, 449] on input "text" at bounding box center [554, 451] width 194 height 24
type input "trtansport"
click at [382, 481] on input "text" at bounding box center [476, 480] width 194 height 24
type input "daily"
click at [433, 510] on input "text" at bounding box center [530, 510] width 194 height 24
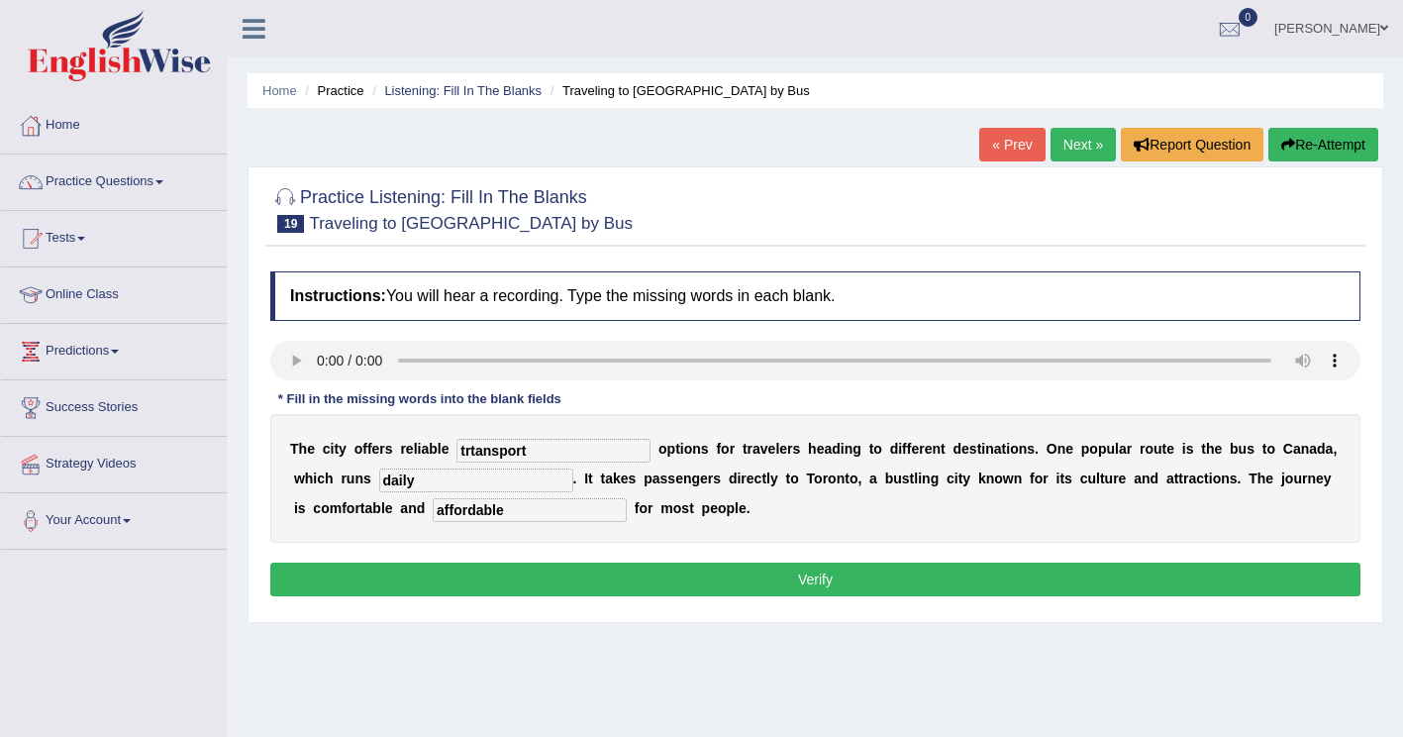
type input "affordable"
click at [470, 454] on input "trtansport" at bounding box center [554, 451] width 194 height 24
type input "transport"
click at [378, 571] on button "Verify" at bounding box center [815, 580] width 1090 height 34
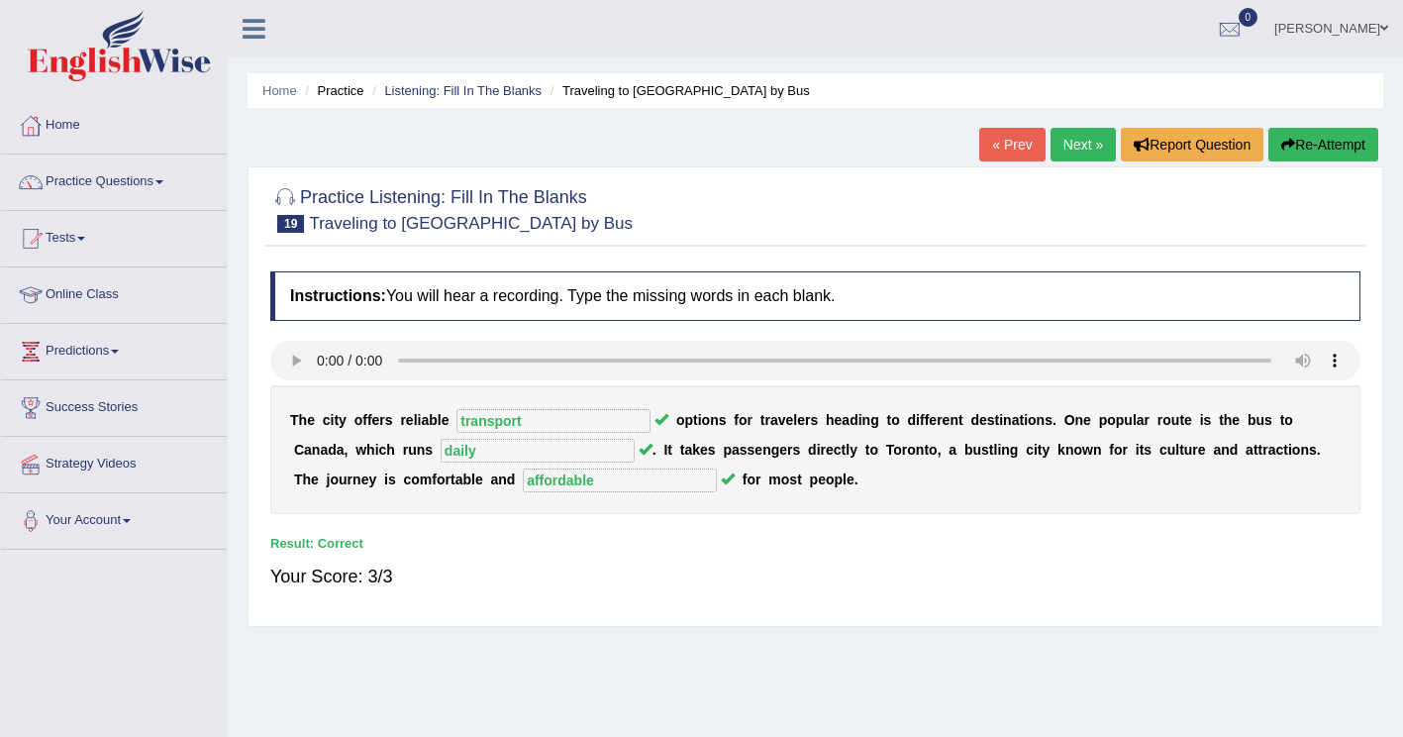
click at [1073, 145] on link "Next »" at bounding box center [1083, 145] width 65 height 34
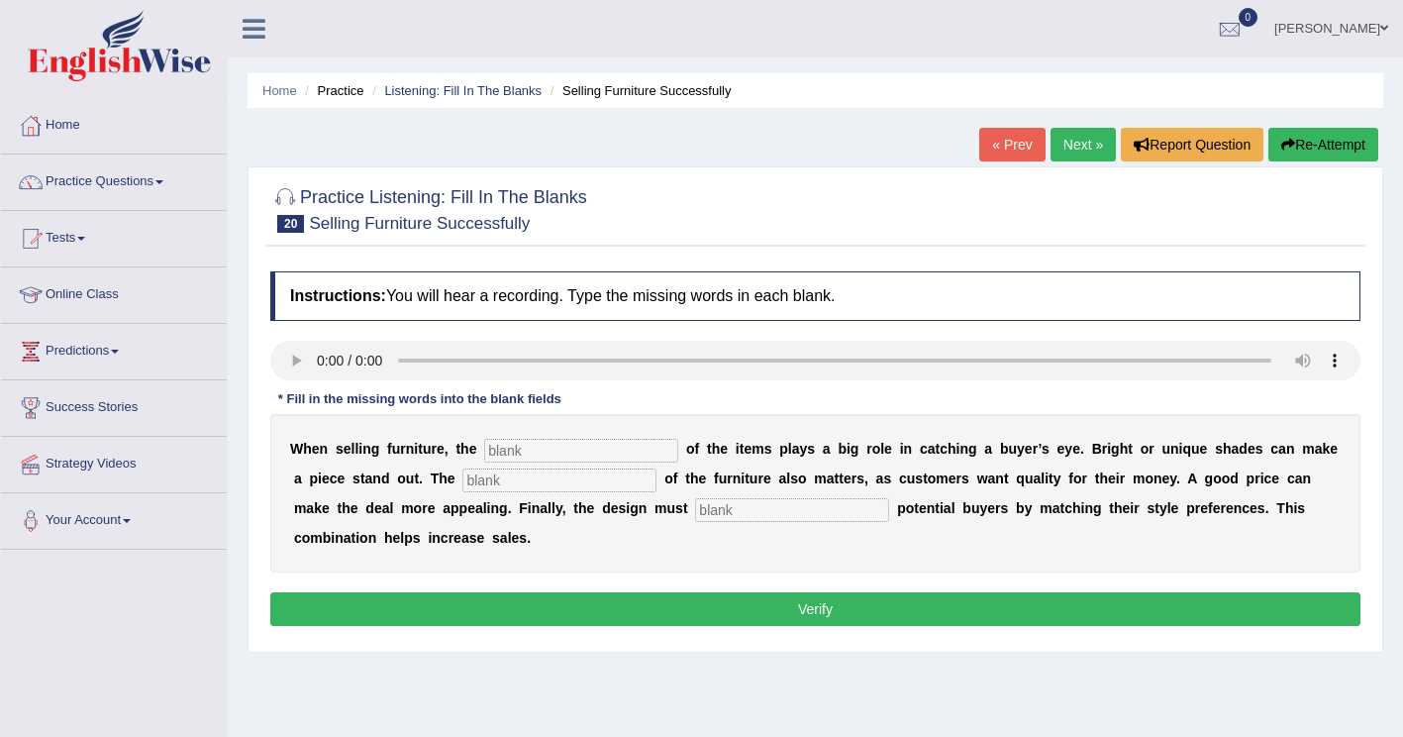
click at [484, 455] on input "text" at bounding box center [581, 451] width 194 height 24
type input "colour"
click at [463, 477] on input "text" at bounding box center [560, 480] width 194 height 24
type input "value"
click at [695, 515] on input "text" at bounding box center [792, 510] width 194 height 24
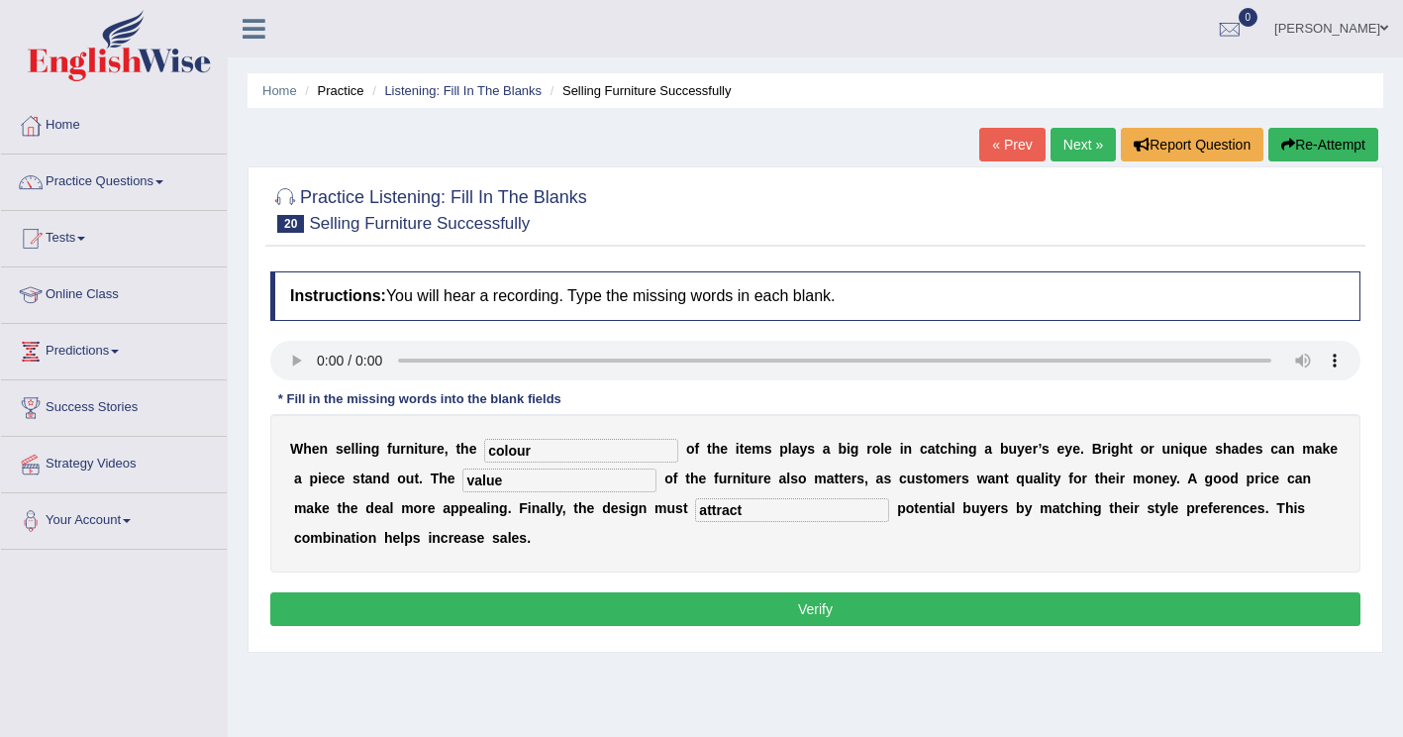
type input "attract"
click at [482, 592] on button "Verify" at bounding box center [815, 609] width 1090 height 34
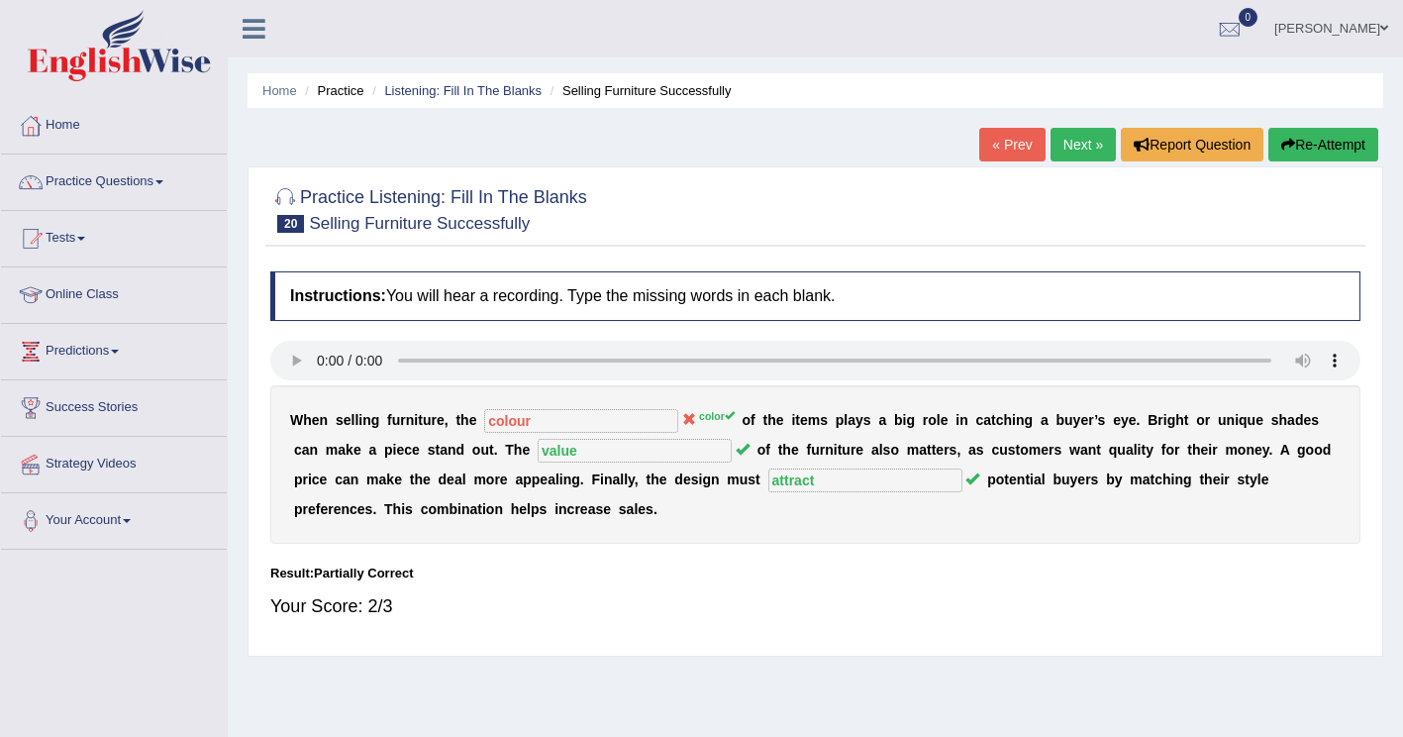
click at [1330, 153] on button "Re-Attempt" at bounding box center [1324, 145] width 110 height 34
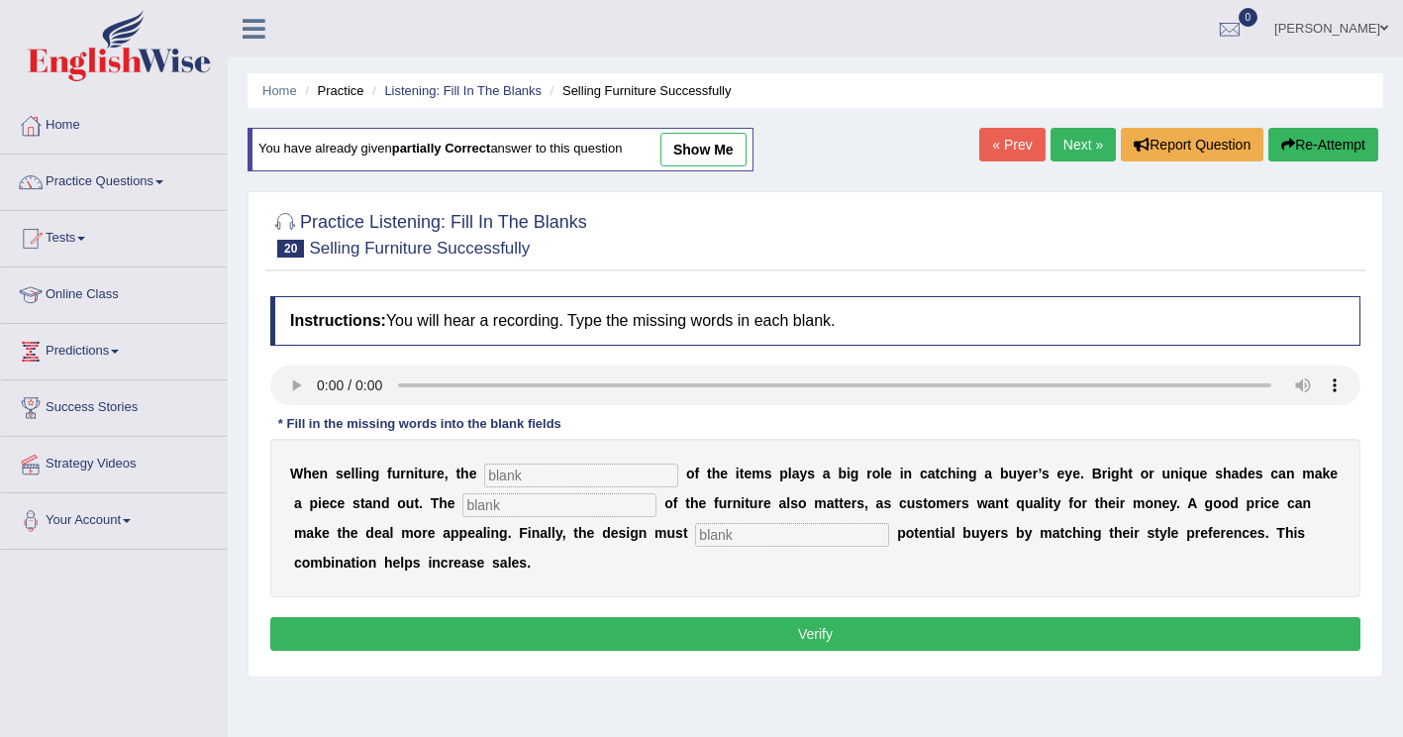
click at [531, 481] on input "text" at bounding box center [581, 476] width 194 height 24
type input "color"
click at [464, 514] on input "text" at bounding box center [560, 505] width 194 height 24
type input "value"
click at [695, 539] on input "text" at bounding box center [792, 535] width 194 height 24
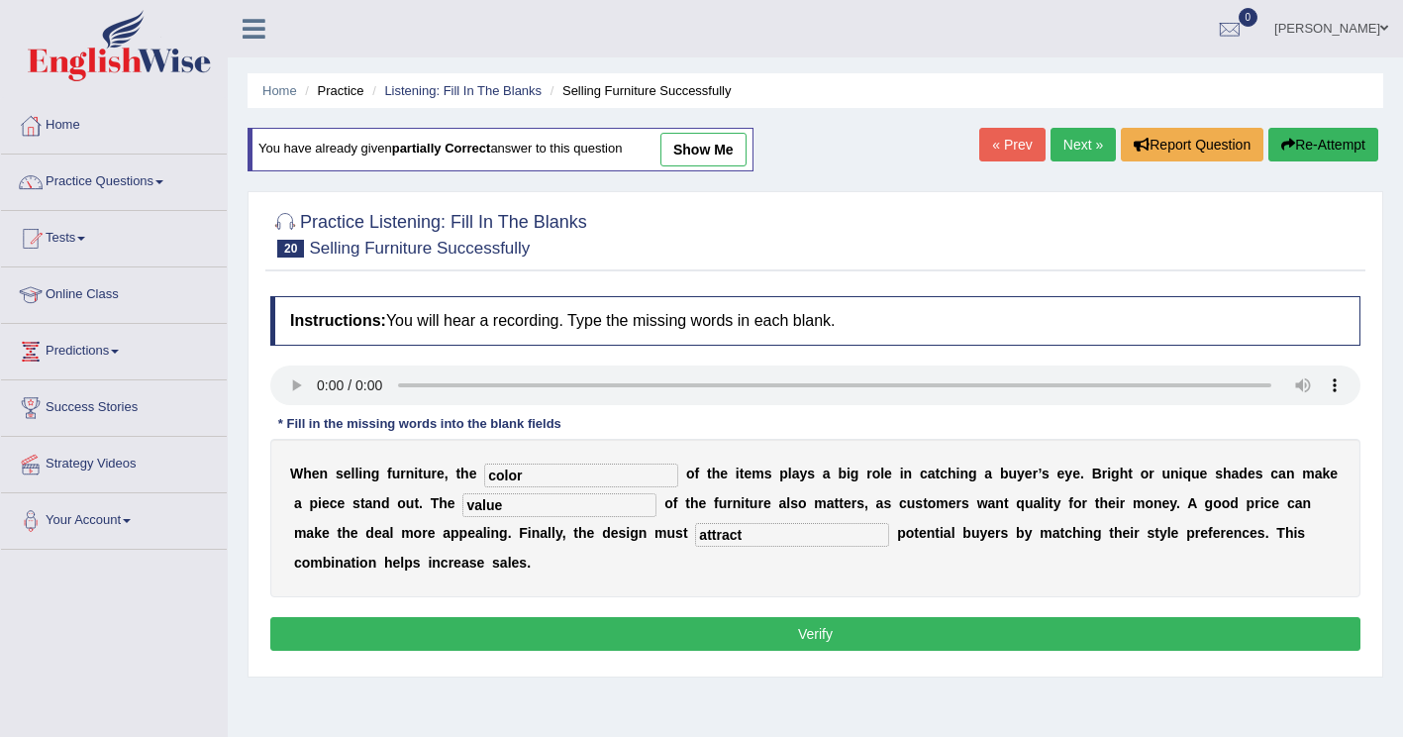
type input "attract"
click at [510, 617] on button "Verify" at bounding box center [815, 634] width 1090 height 34
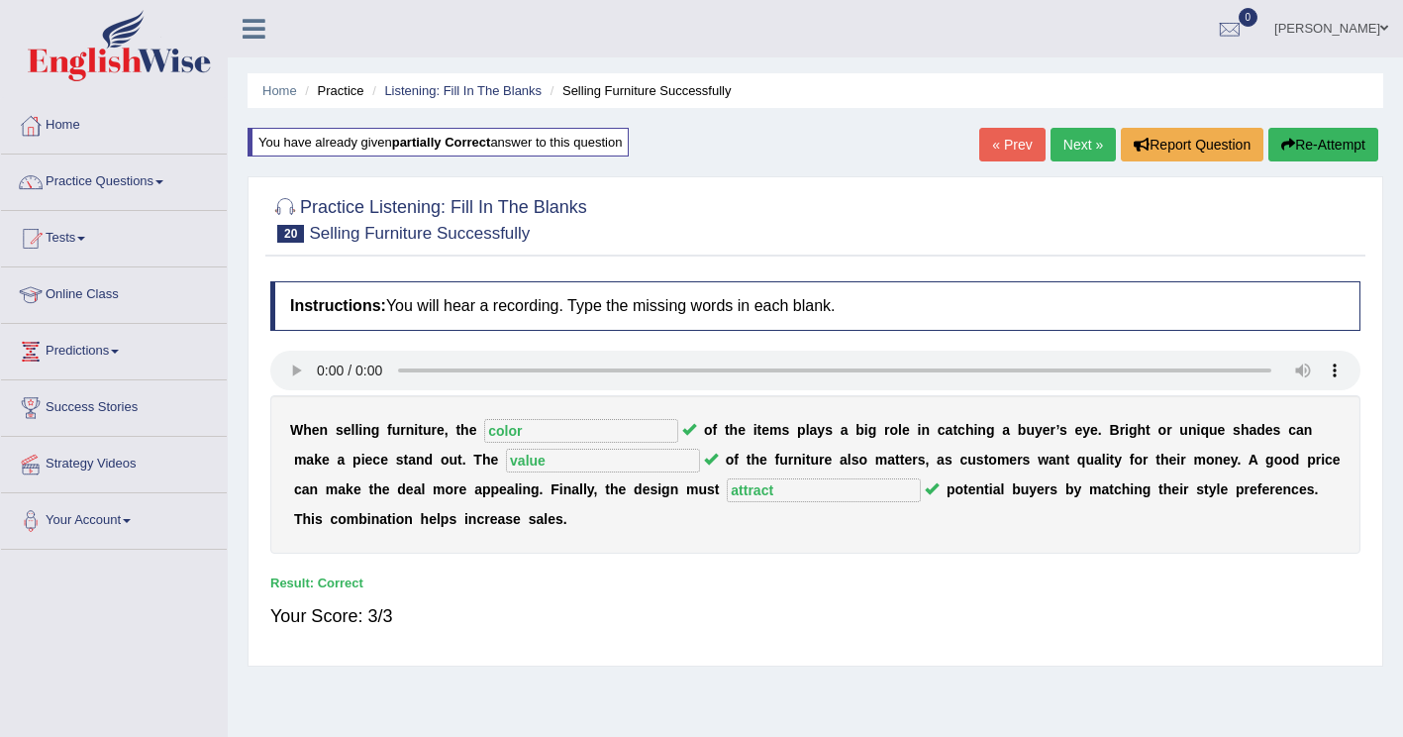
click at [1087, 138] on link "Next »" at bounding box center [1083, 145] width 65 height 34
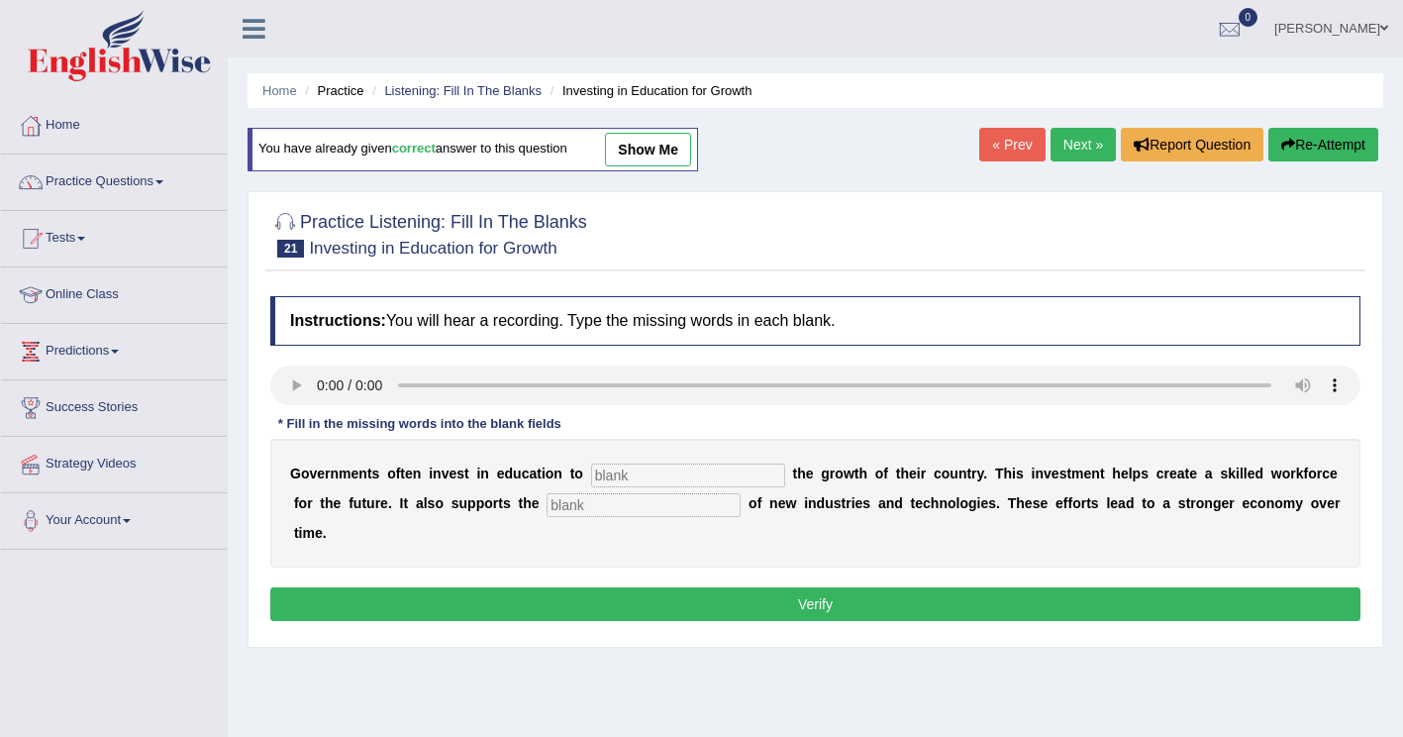
click at [106, 184] on link "Practice Questions" at bounding box center [114, 180] width 226 height 50
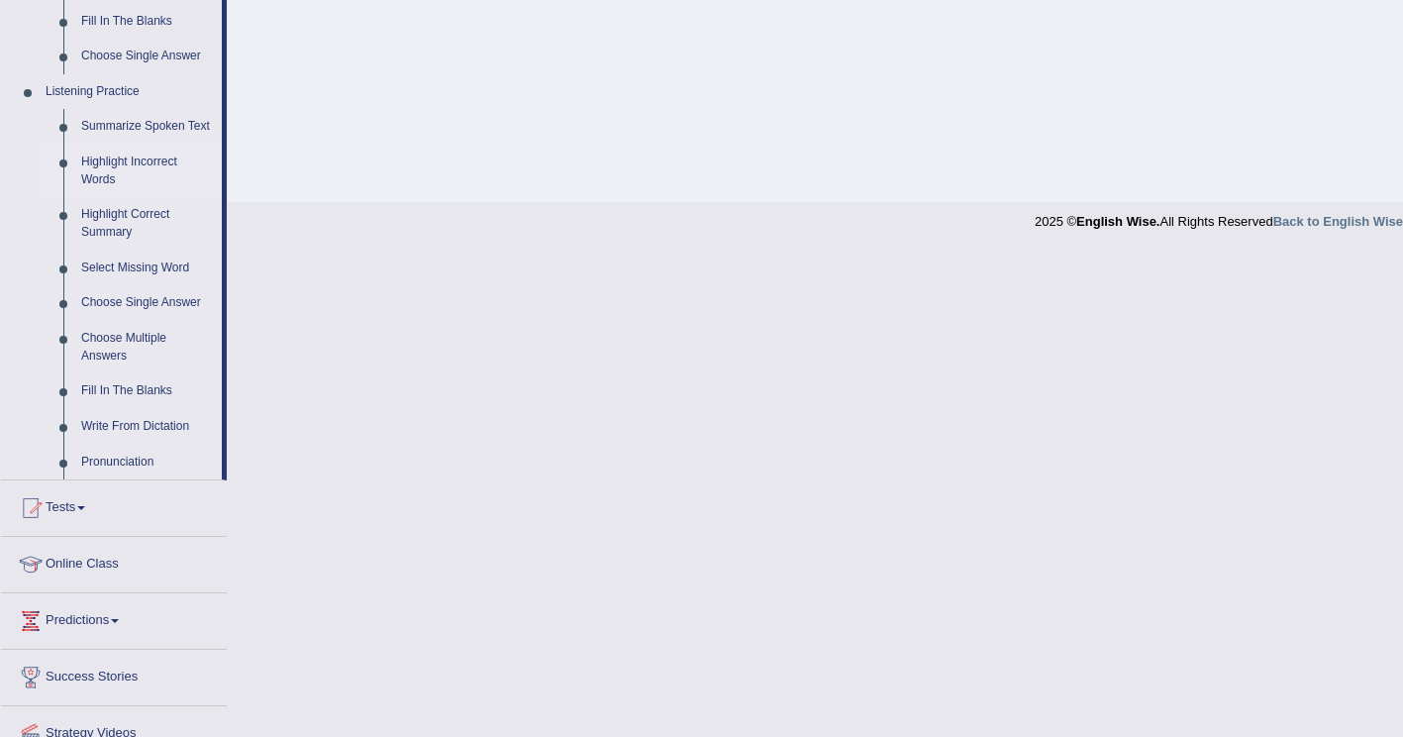
scroll to position [792, 0]
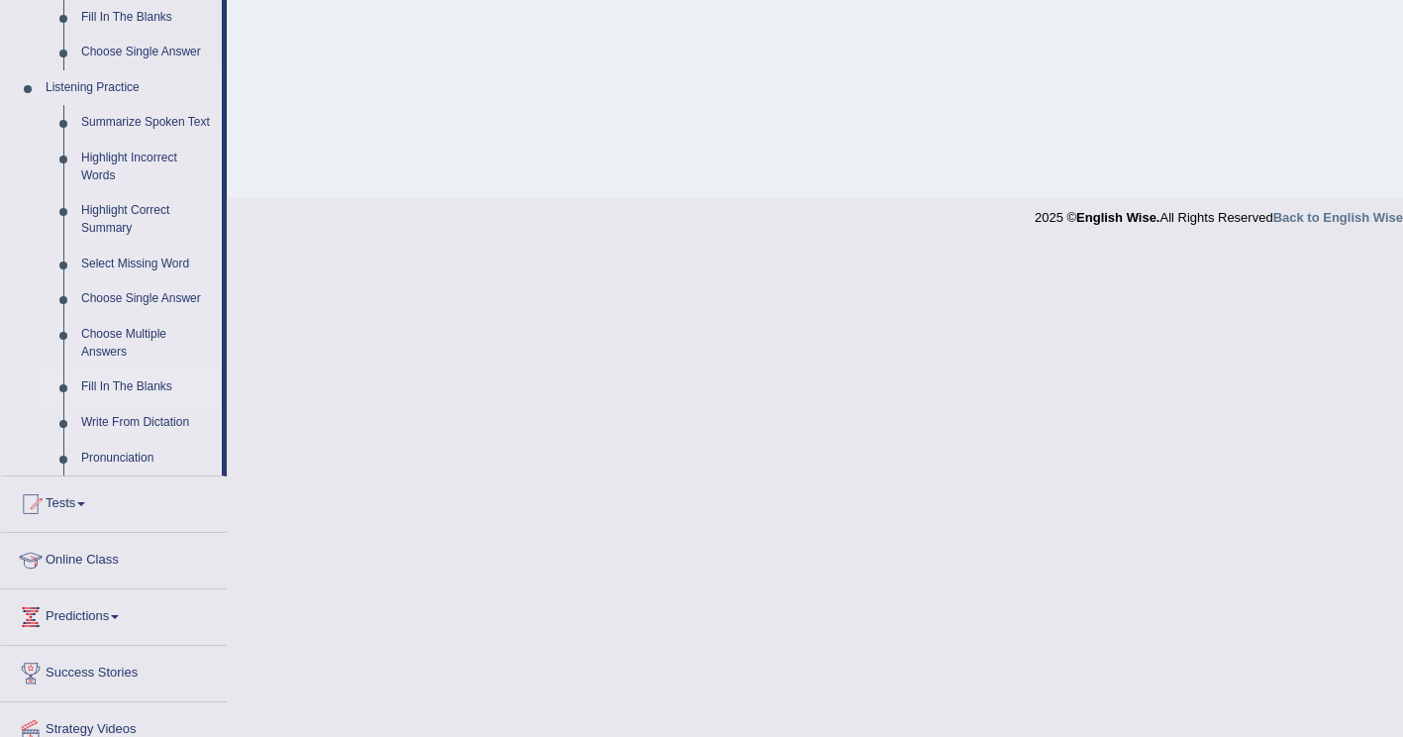
click at [138, 389] on link "Fill In The Blanks" at bounding box center [147, 387] width 150 height 36
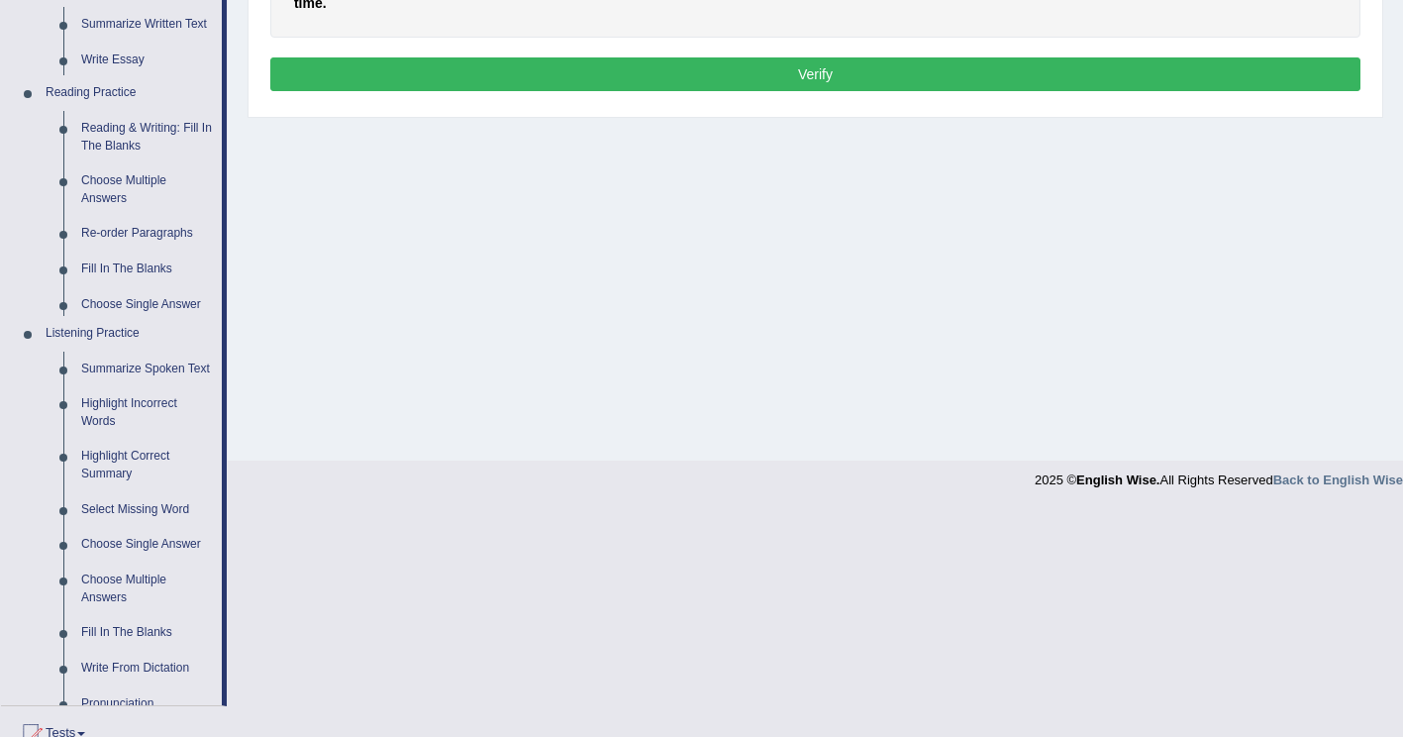
scroll to position [303, 0]
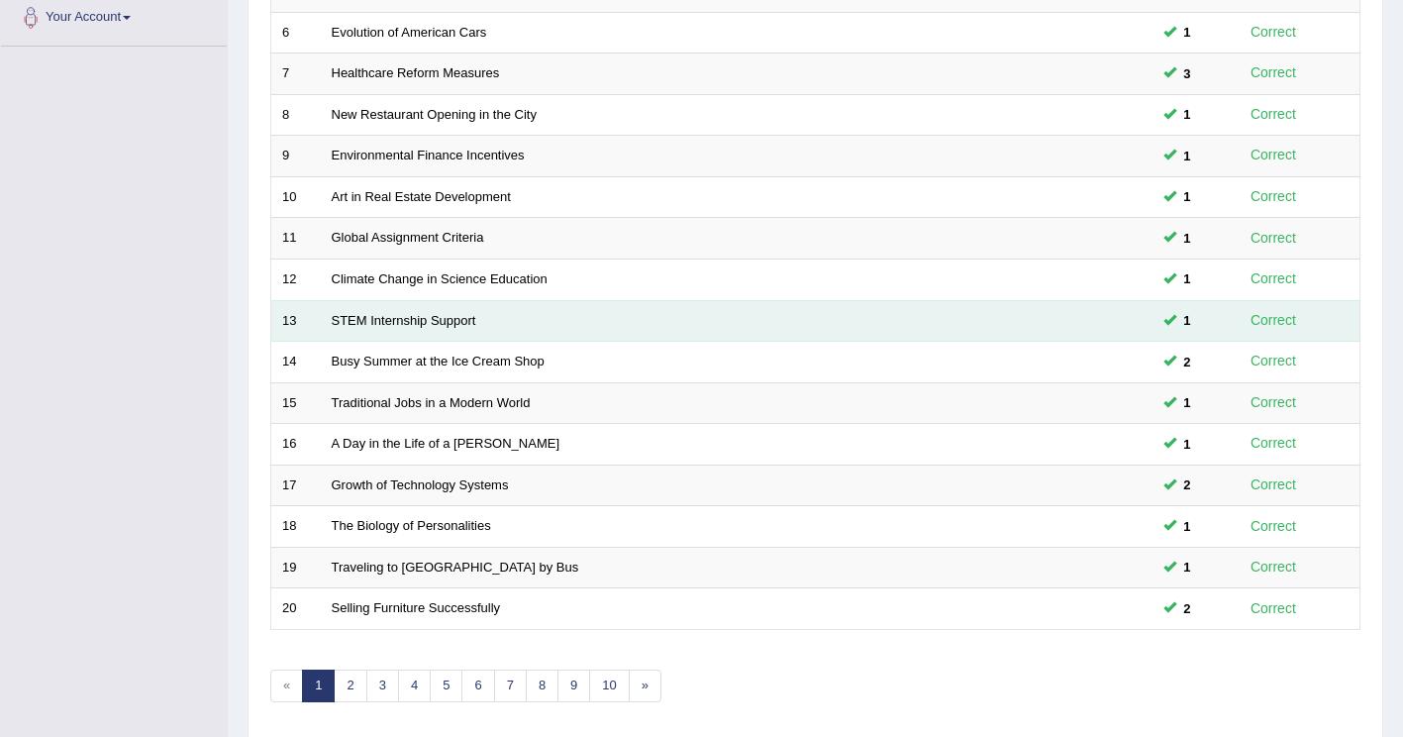
scroll to position [574, 0]
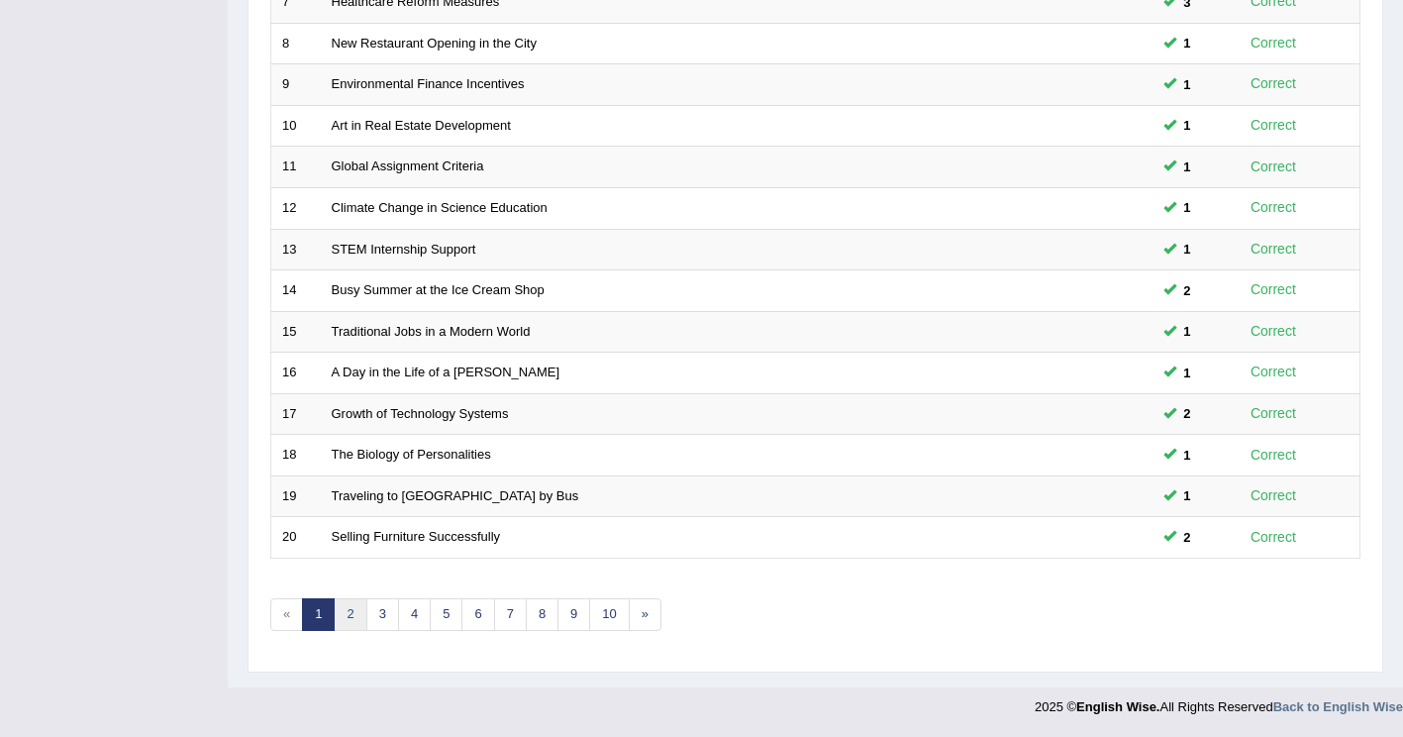
click at [351, 616] on link "2" at bounding box center [350, 614] width 33 height 33
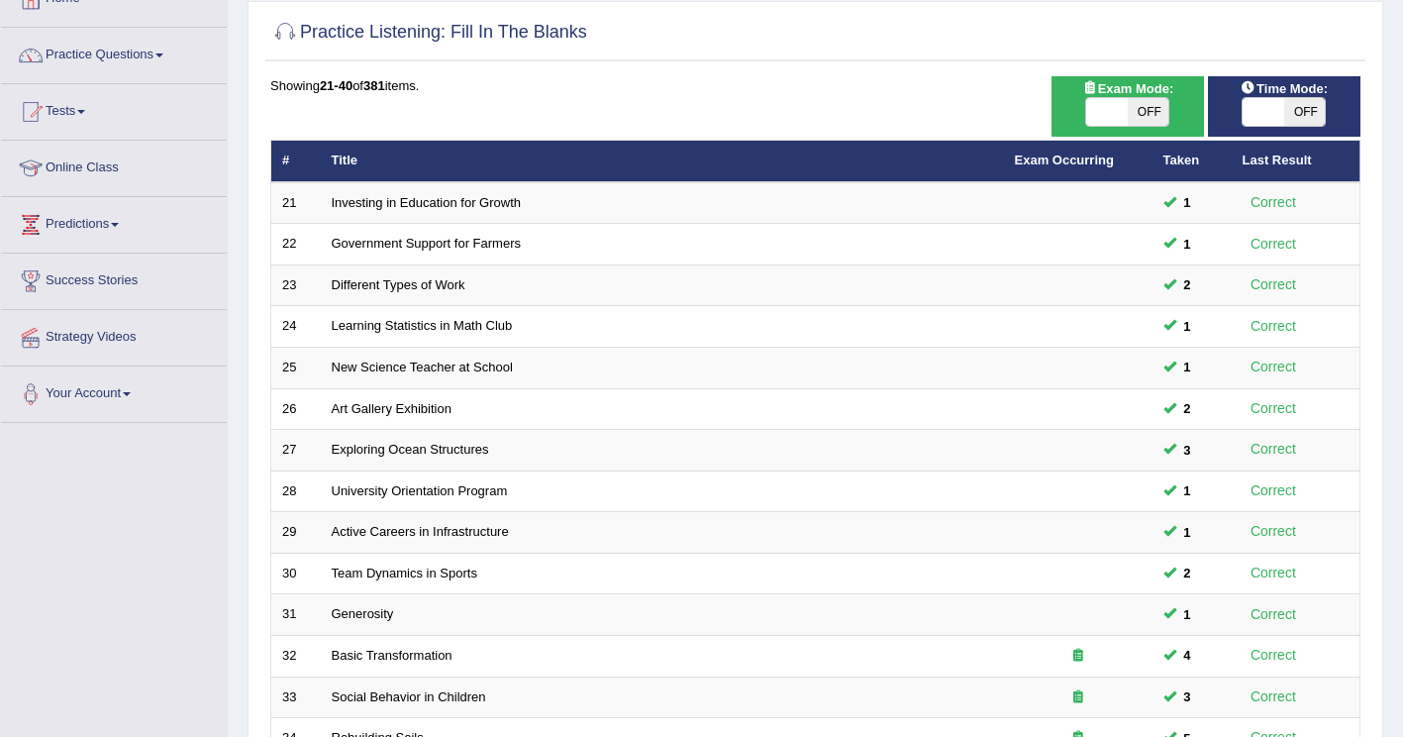
scroll to position [495, 0]
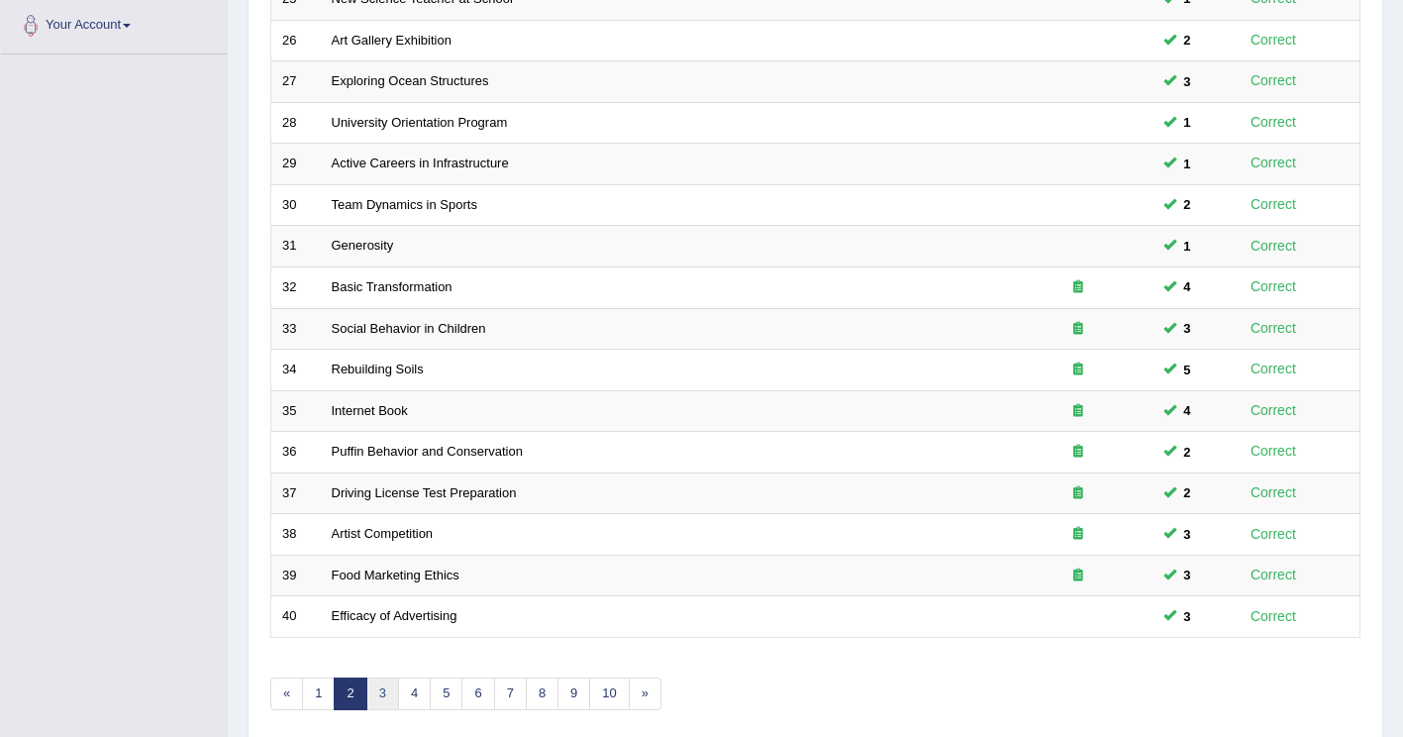
click at [378, 693] on link "3" at bounding box center [382, 693] width 33 height 33
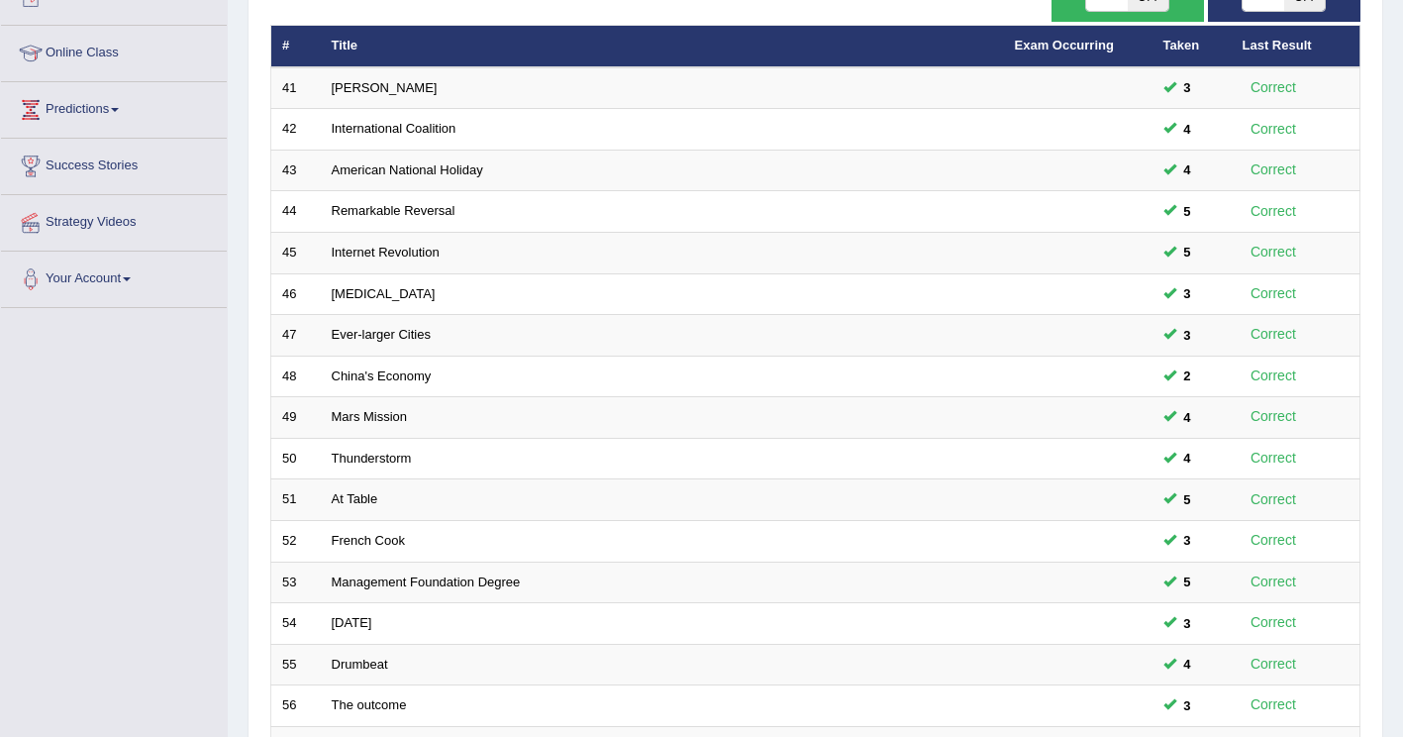
scroll to position [495, 0]
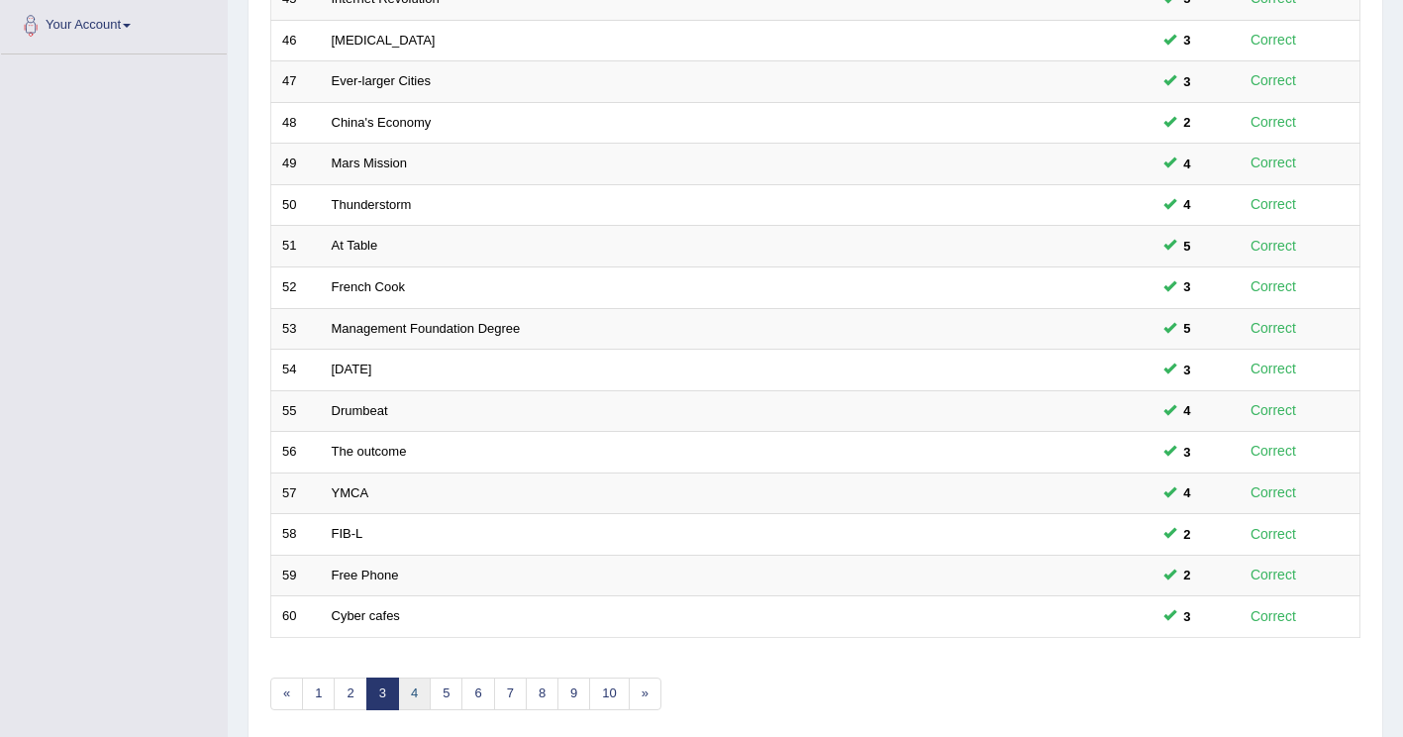
click at [408, 701] on link "4" at bounding box center [414, 693] width 33 height 33
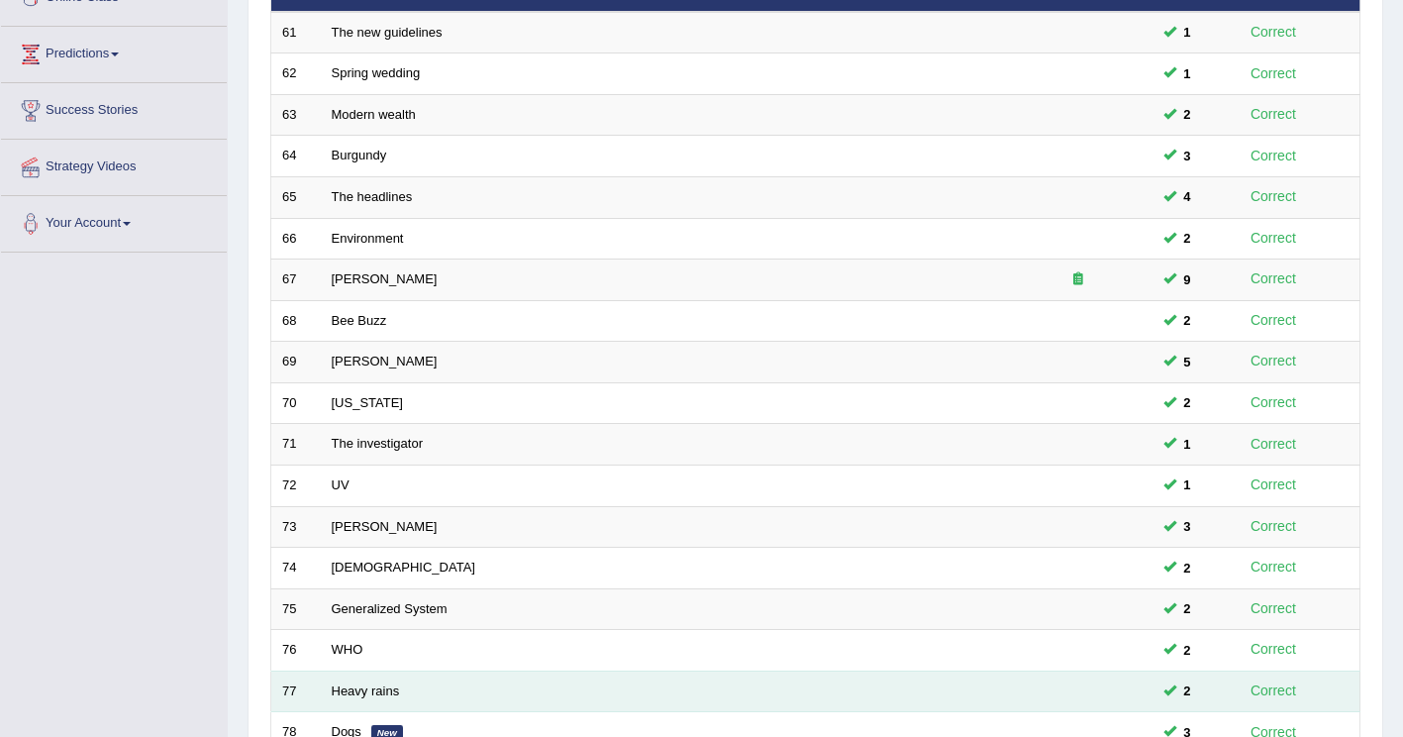
scroll to position [574, 0]
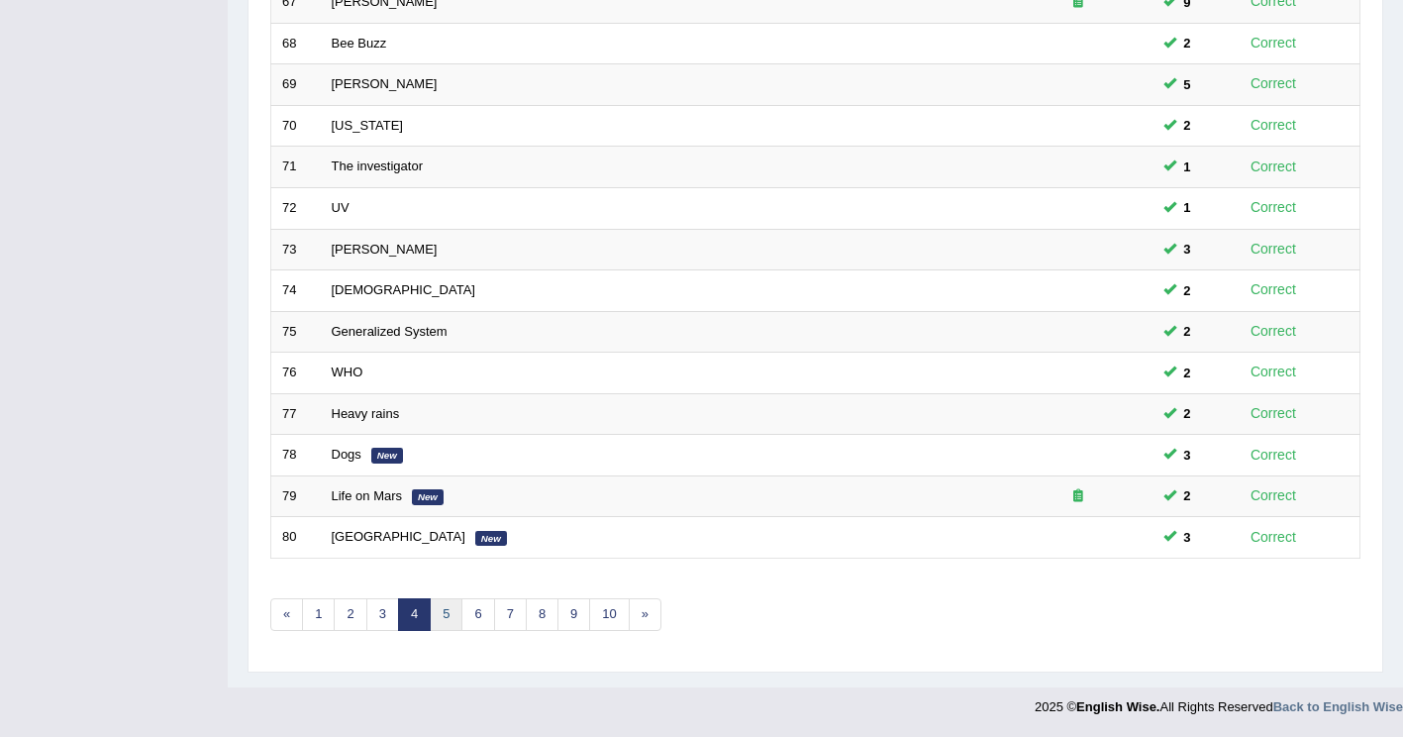
click at [441, 624] on link "5" at bounding box center [446, 614] width 33 height 33
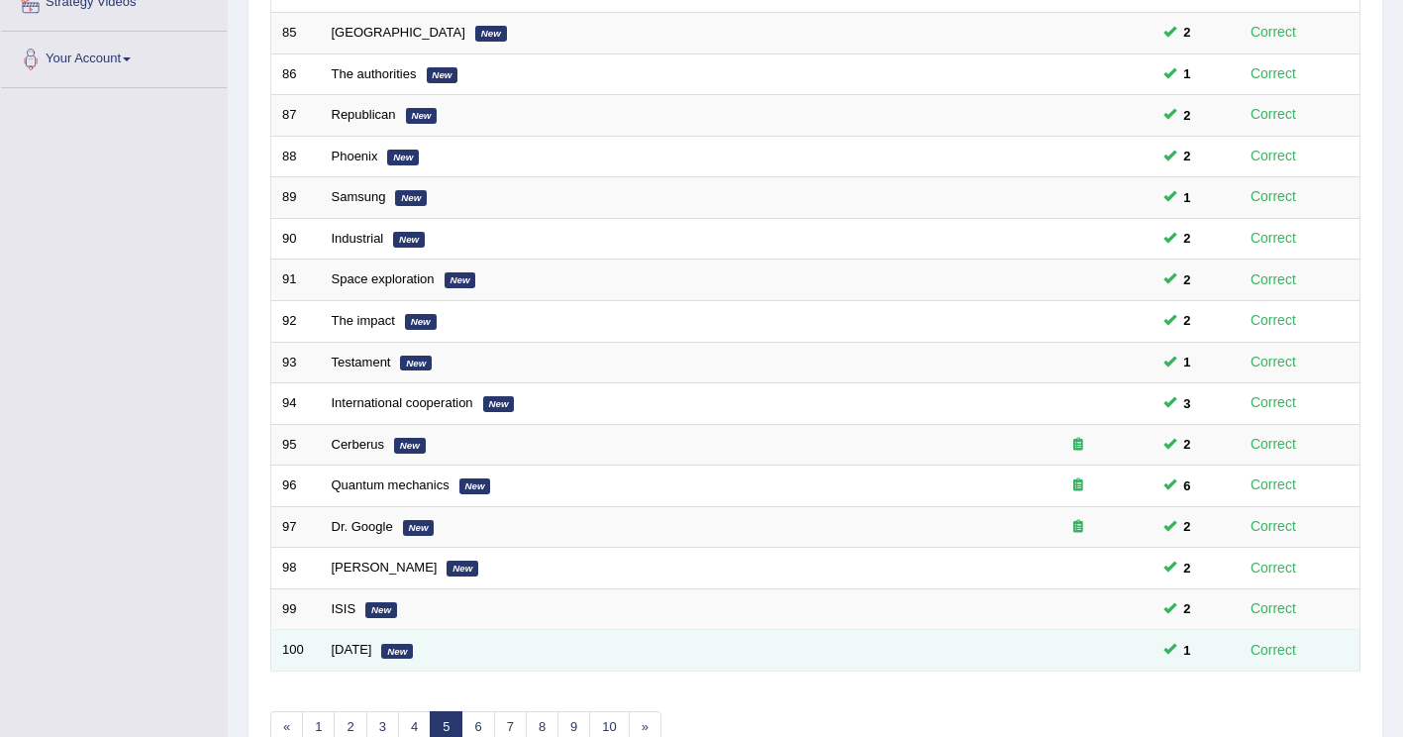
scroll to position [495, 0]
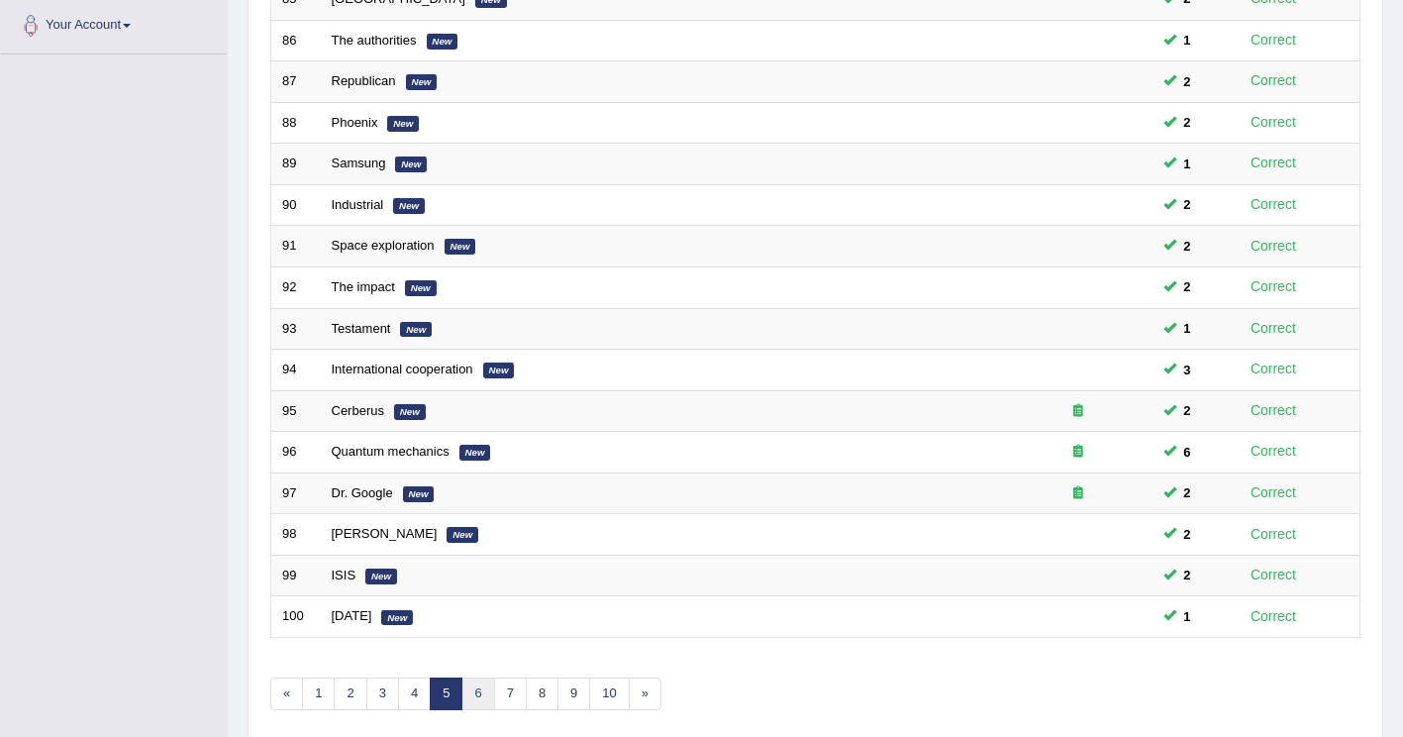
click at [471, 696] on link "6" at bounding box center [478, 693] width 33 height 33
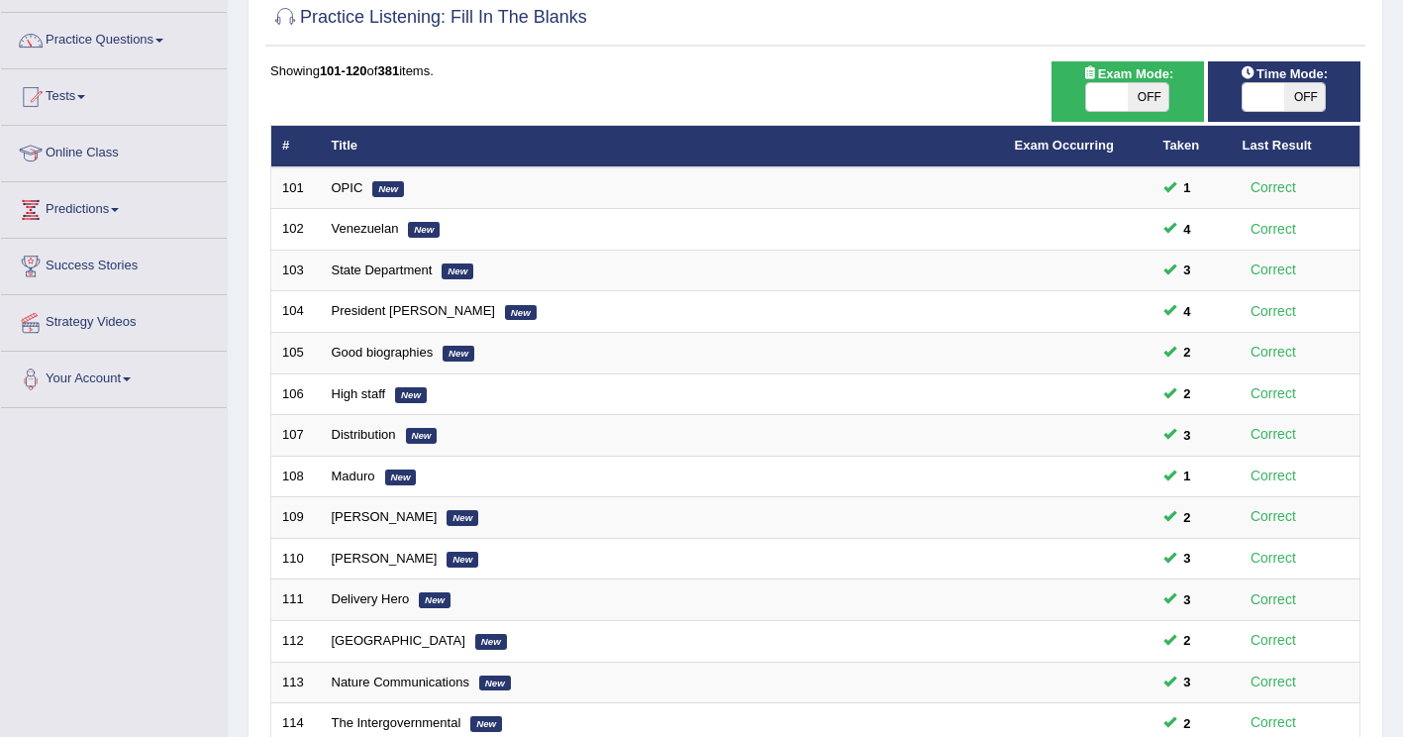
scroll to position [495, 0]
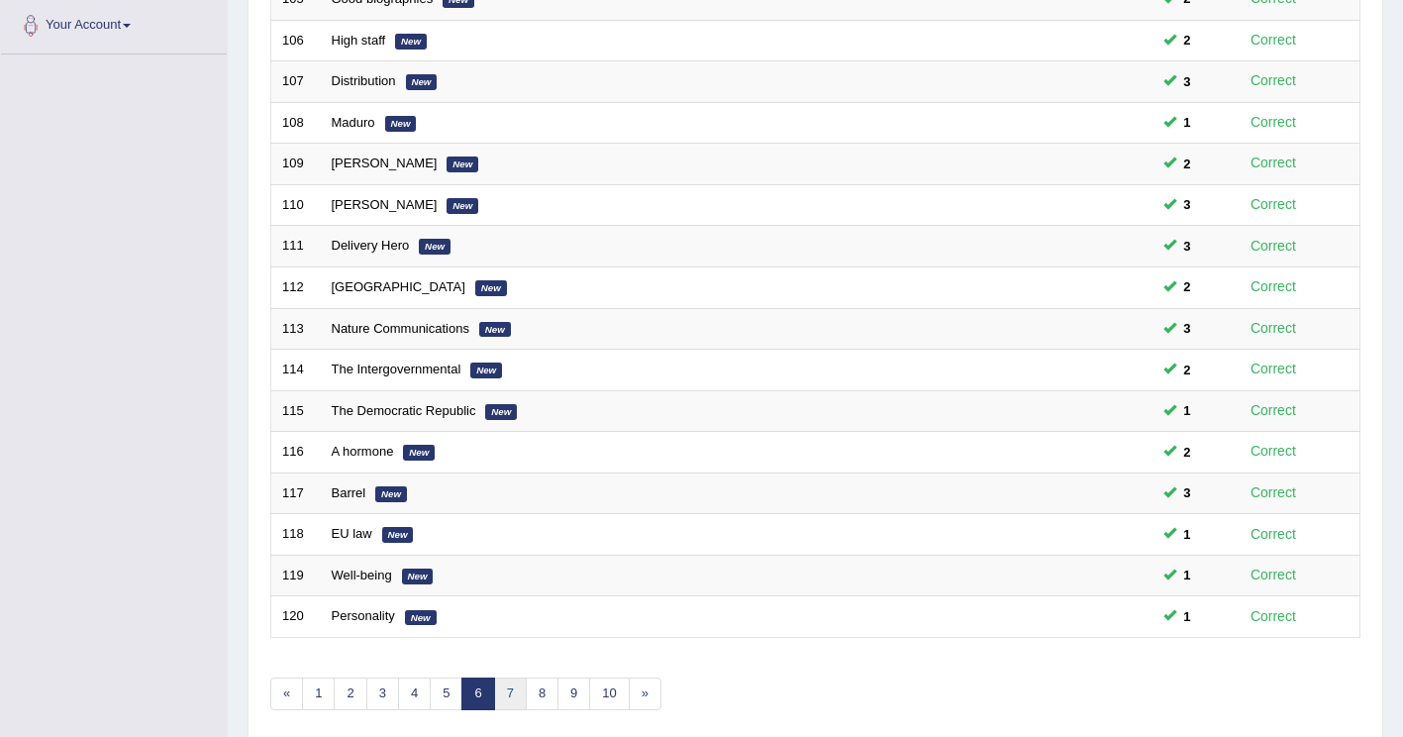
click at [513, 695] on link "7" at bounding box center [510, 693] width 33 height 33
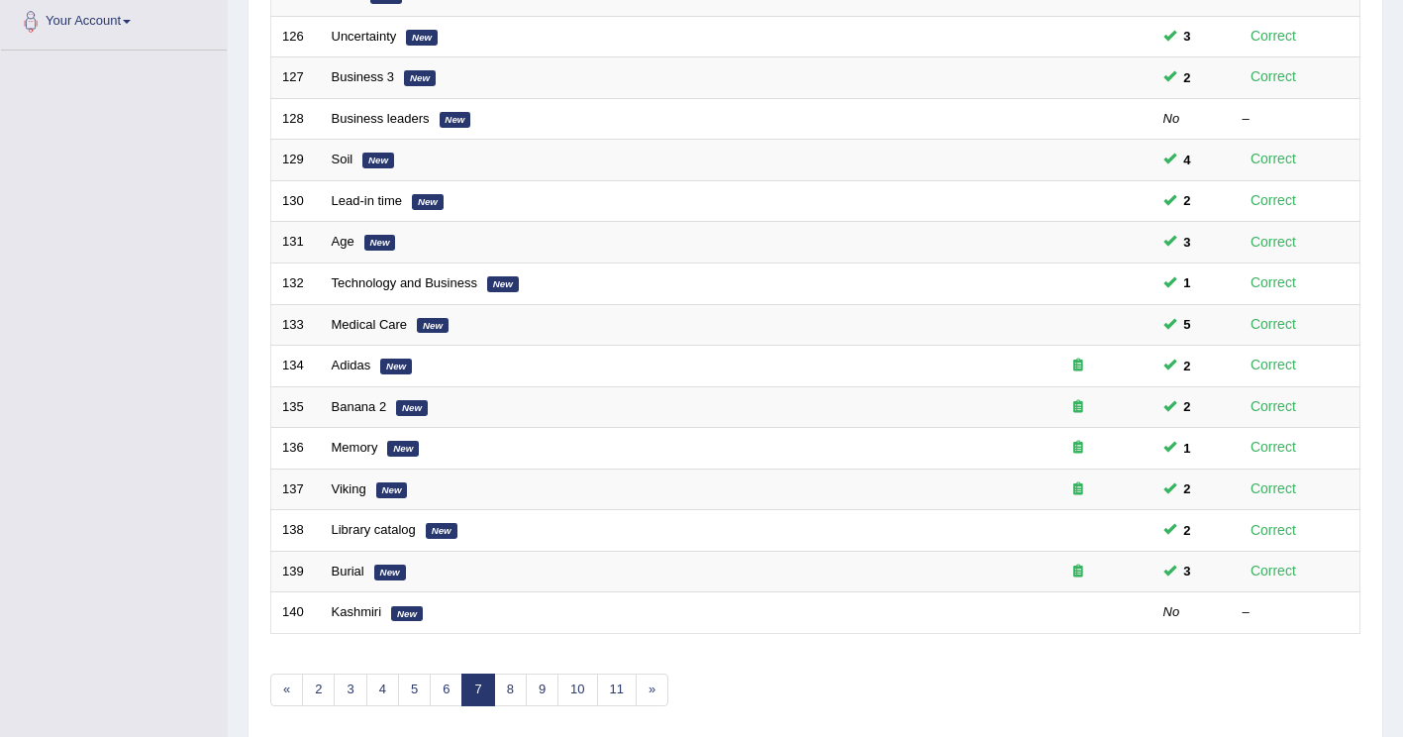
scroll to position [574, 0]
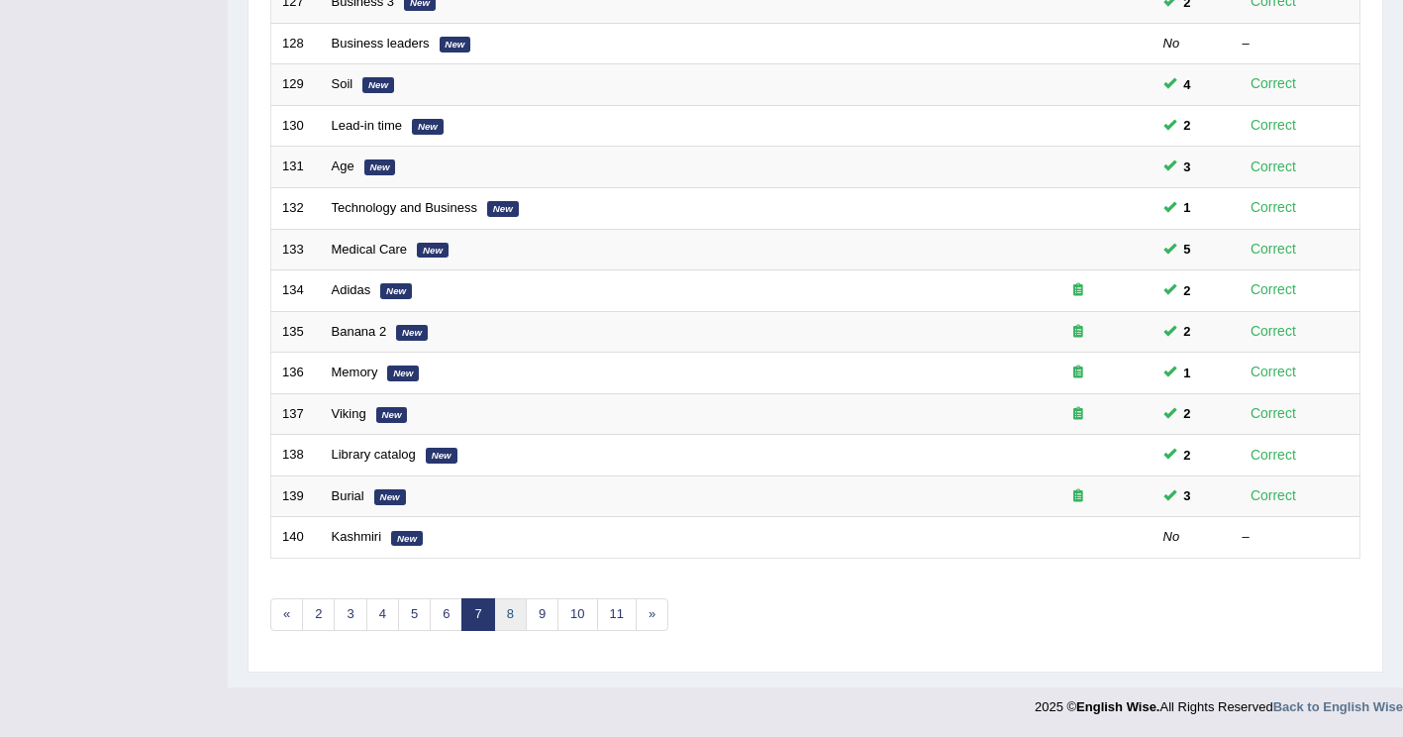
click at [503, 614] on link "8" at bounding box center [510, 614] width 33 height 33
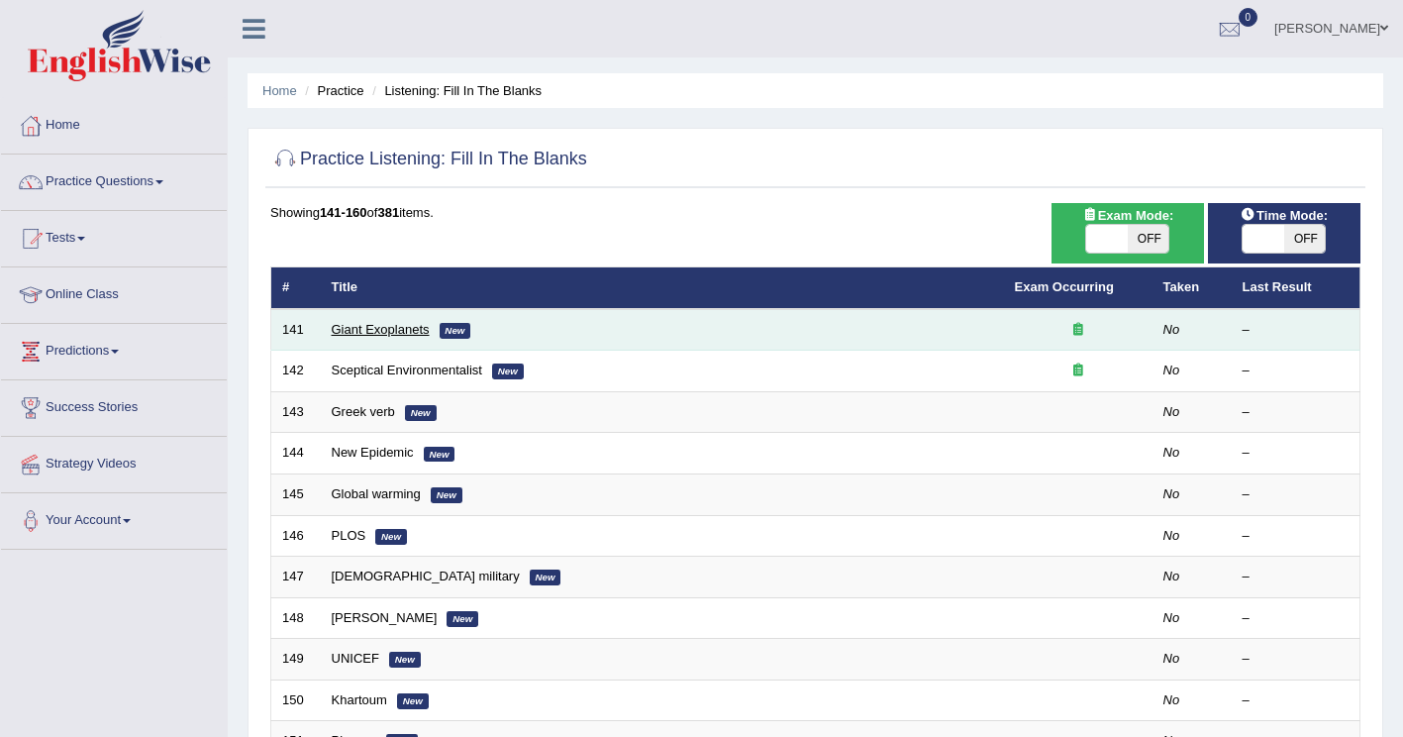
click at [375, 333] on link "Giant Exoplanets" at bounding box center [381, 329] width 98 height 15
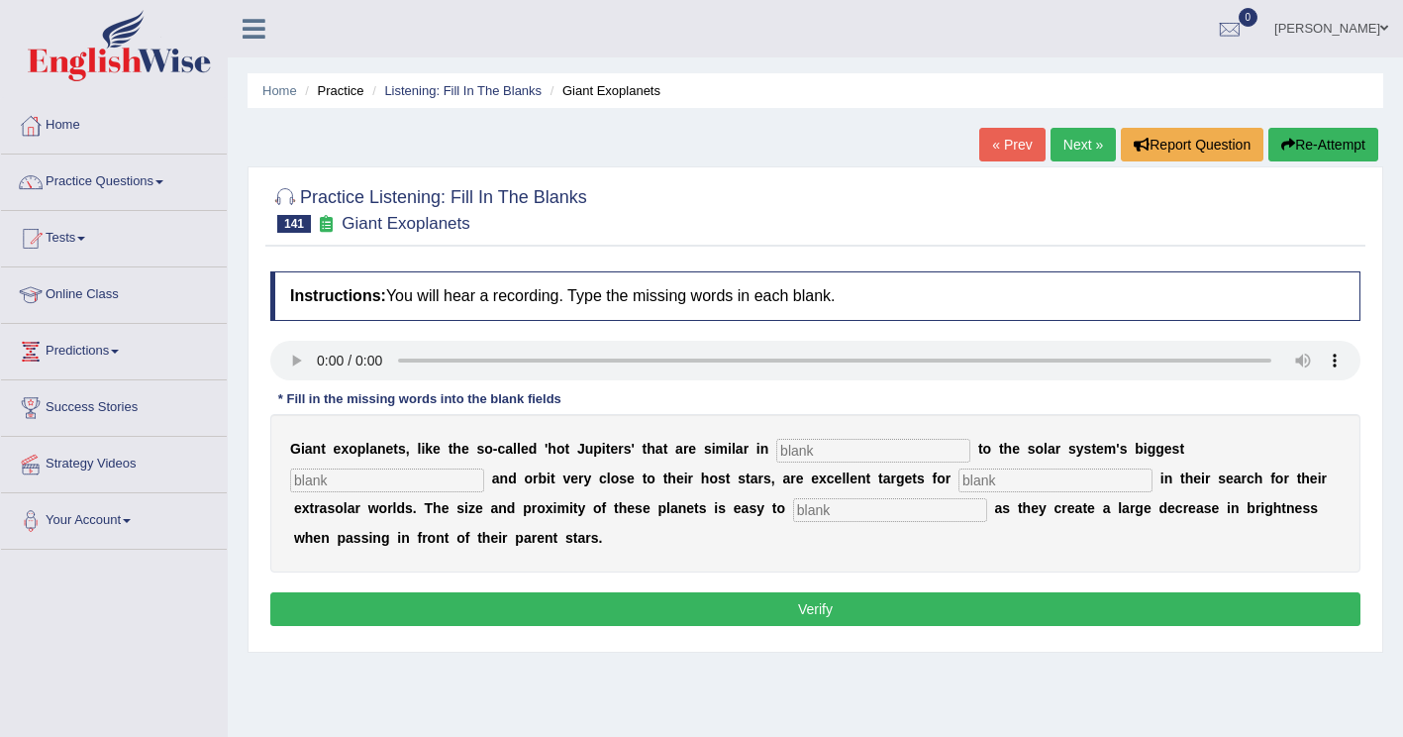
drag, startPoint x: 768, startPoint y: 446, endPoint x: 1417, endPoint y: 303, distance: 665.2
click at [776, 444] on input "text" at bounding box center [873, 451] width 194 height 24
type input "chara"
click at [306, 358] on div "Instructions: You will hear a recording. Type the missing words in each blank. …" at bounding box center [815, 451] width 1100 height 380
drag, startPoint x: 795, startPoint y: 461, endPoint x: 812, endPoint y: 446, distance: 22.5
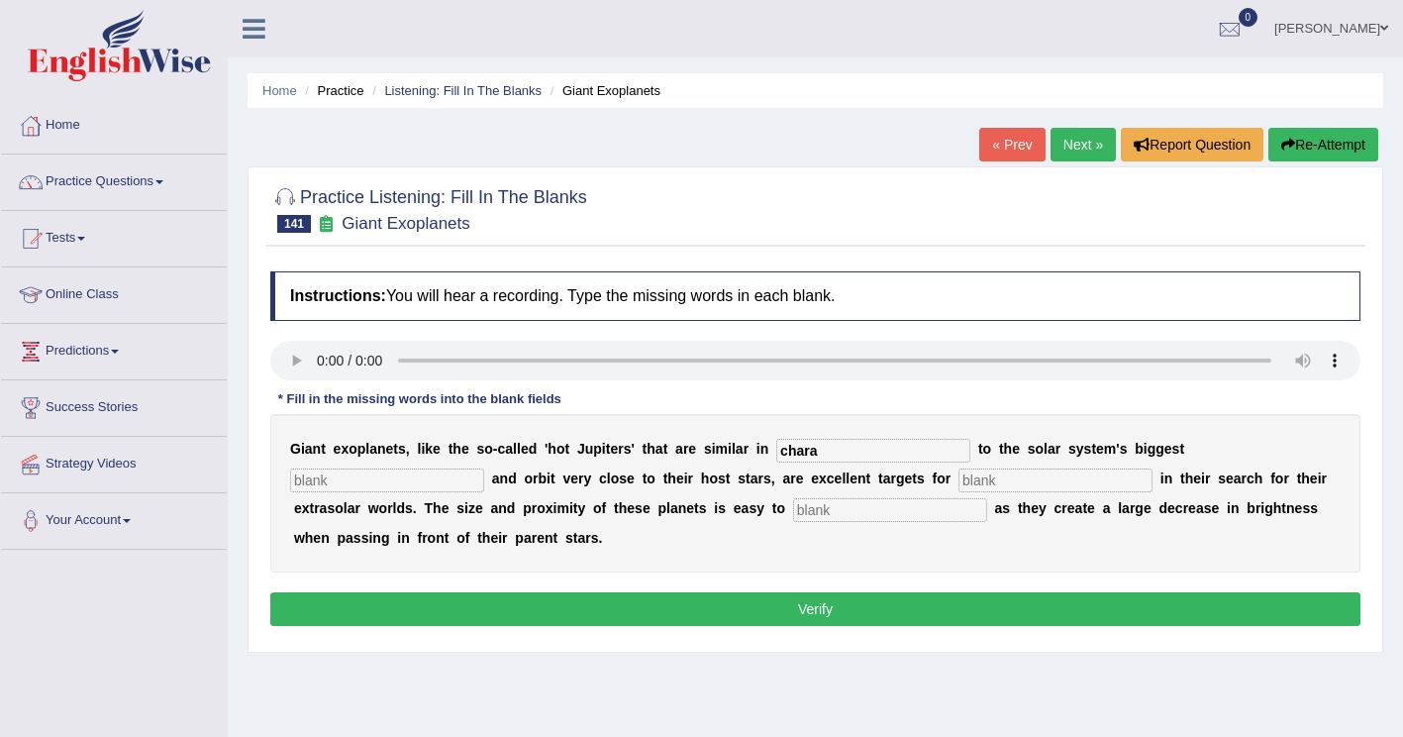
click at [798, 458] on input "chara" at bounding box center [873, 451] width 194 height 24
type input "characteristics"
click at [484, 468] on input "text" at bounding box center [387, 480] width 194 height 24
type input "planet"
click at [959, 477] on input "text" at bounding box center [1056, 480] width 194 height 24
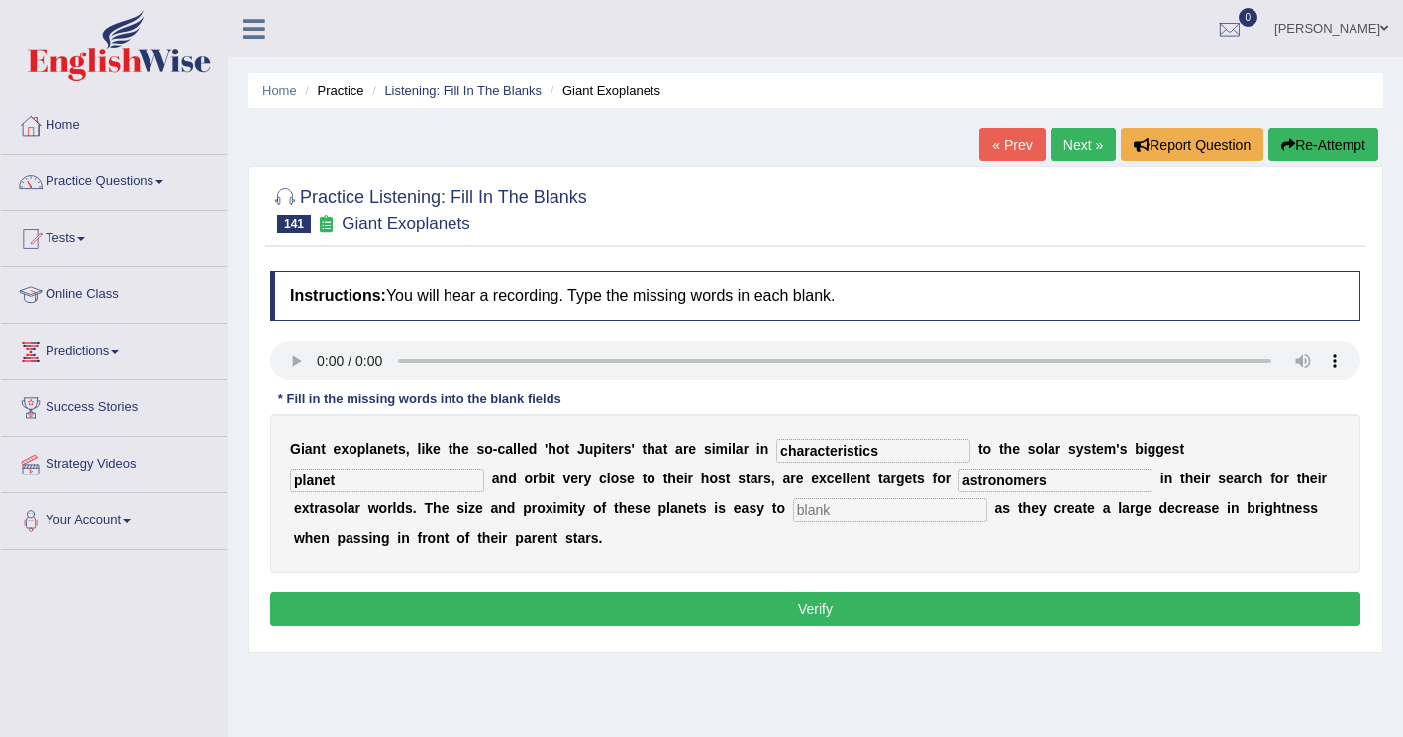
type input "astronomers"
click at [793, 513] on input "text" at bounding box center [890, 510] width 194 height 24
type input "detect"
drag, startPoint x: 731, startPoint y: 481, endPoint x: 784, endPoint y: 467, distance: 55.3
click at [959, 480] on input "astronomers" at bounding box center [1056, 480] width 194 height 24
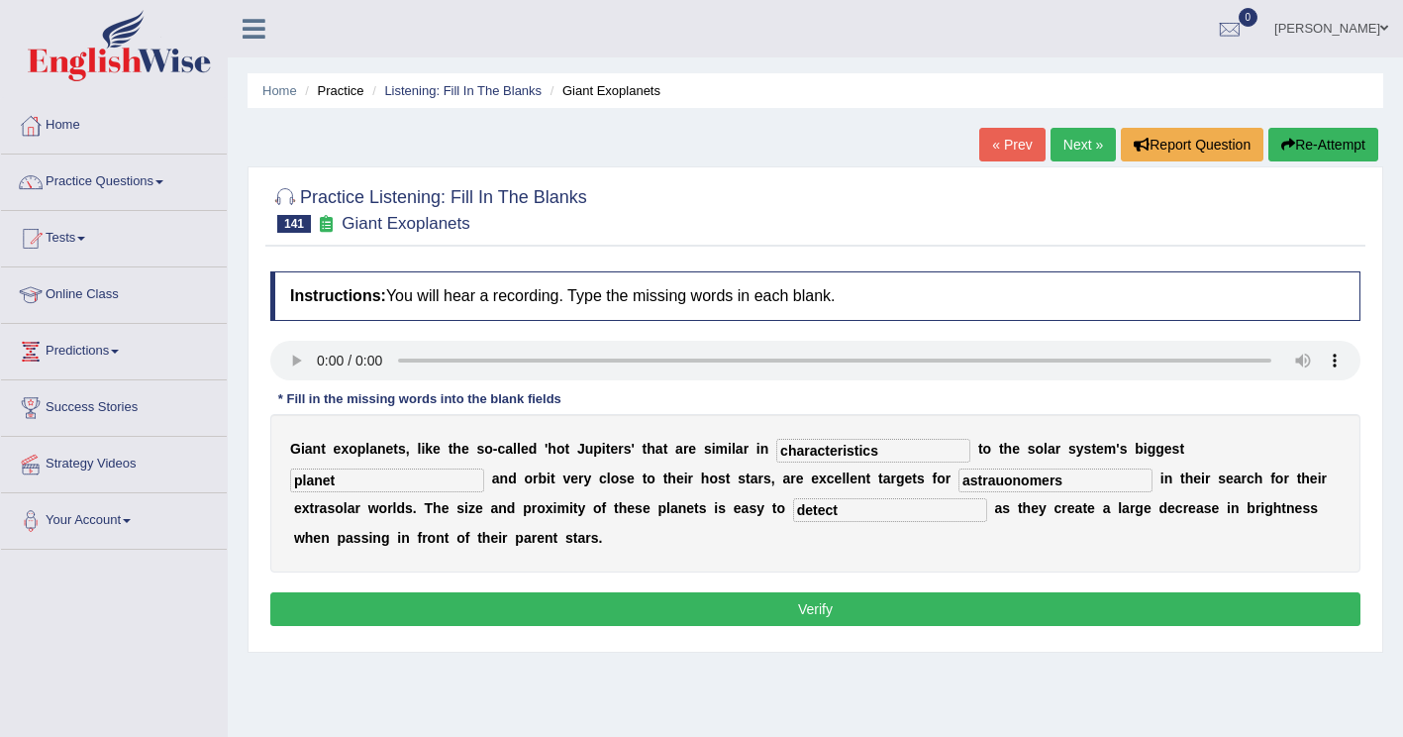
click at [959, 483] on input "astrauonomers" at bounding box center [1056, 480] width 194 height 24
type input "astraunomers"
click at [651, 592] on button "Verify" at bounding box center [815, 609] width 1090 height 34
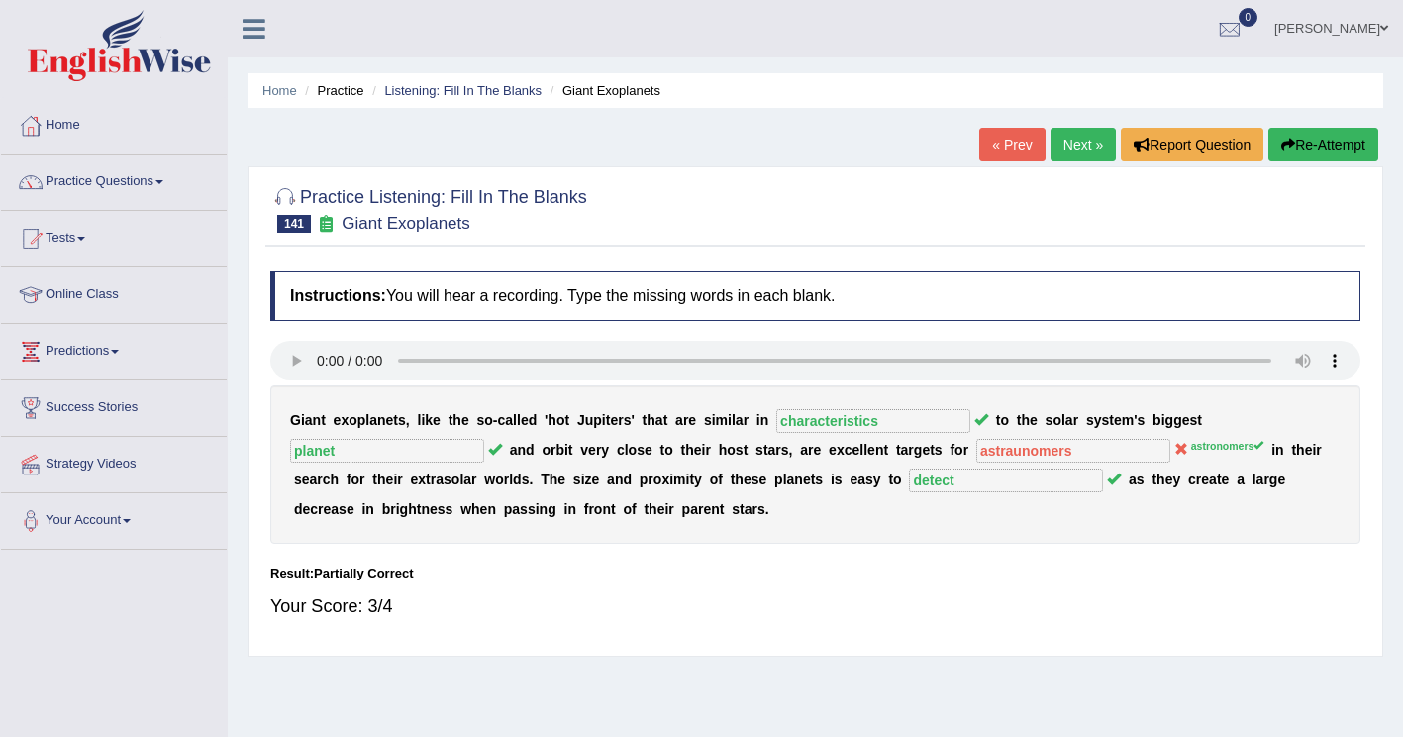
click at [1325, 146] on button "Re-Attempt" at bounding box center [1324, 145] width 110 height 34
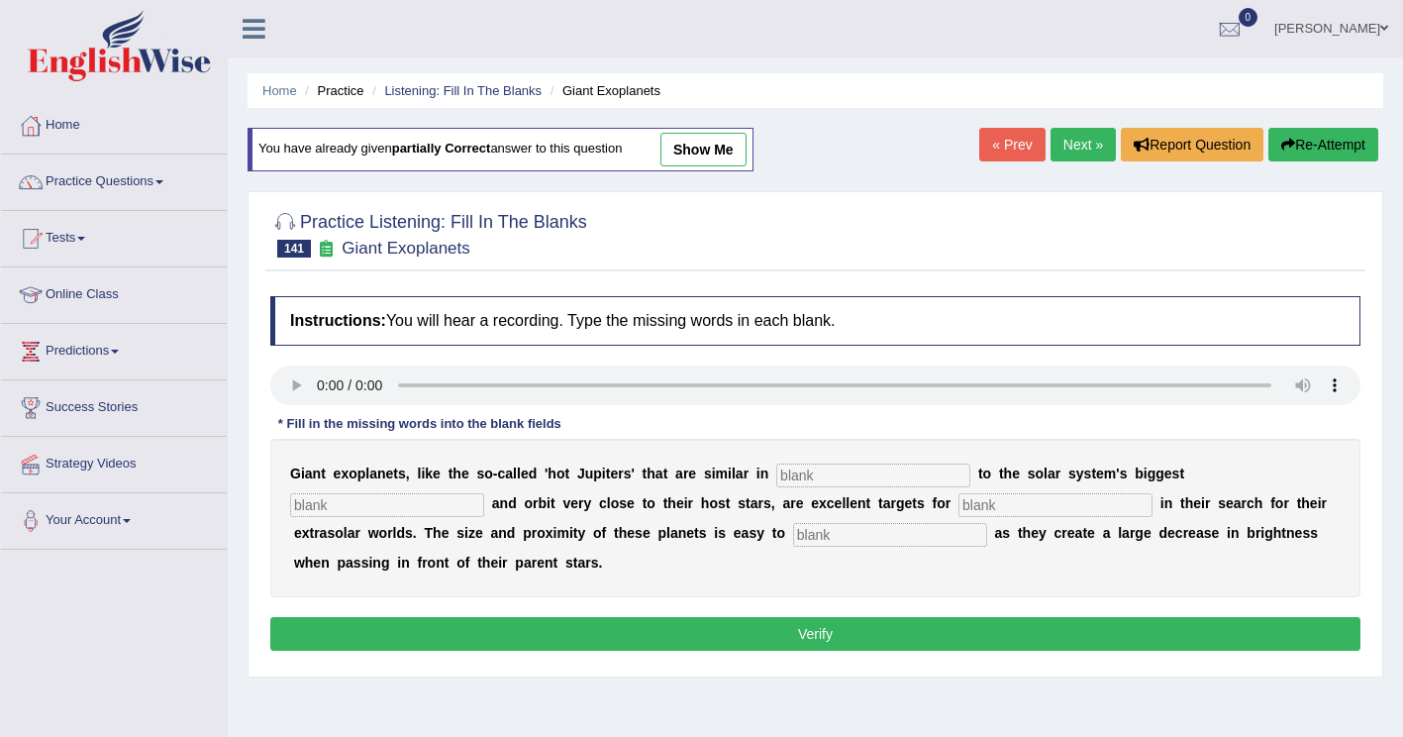
click at [780, 472] on input "text" at bounding box center [873, 476] width 194 height 24
type input "characteristics"
click at [484, 493] on input "text" at bounding box center [387, 505] width 194 height 24
type input "planet"
click at [959, 503] on input "text" at bounding box center [1056, 505] width 194 height 24
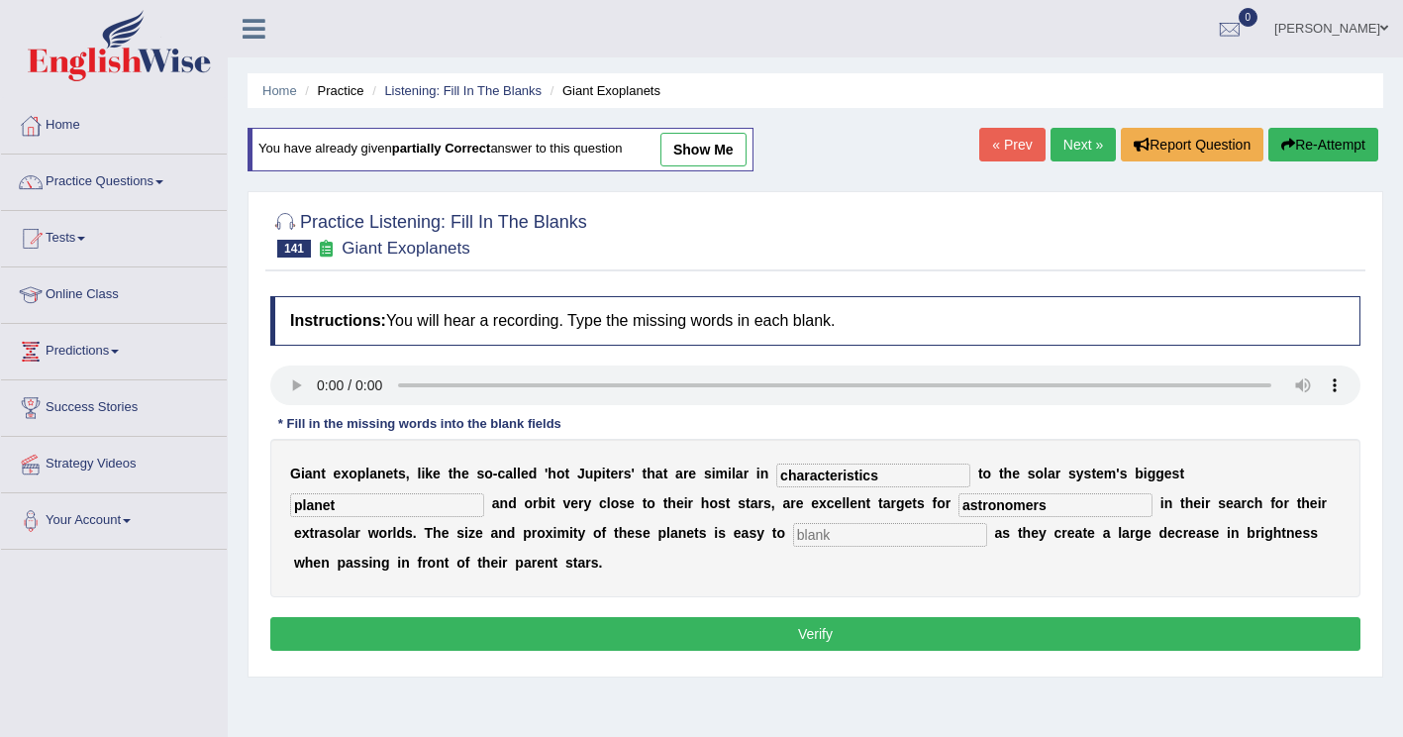
type input "astronomers"
click at [793, 534] on input "text" at bounding box center [890, 535] width 194 height 24
type input "detect"
click at [752, 617] on button "Verify" at bounding box center [815, 634] width 1090 height 34
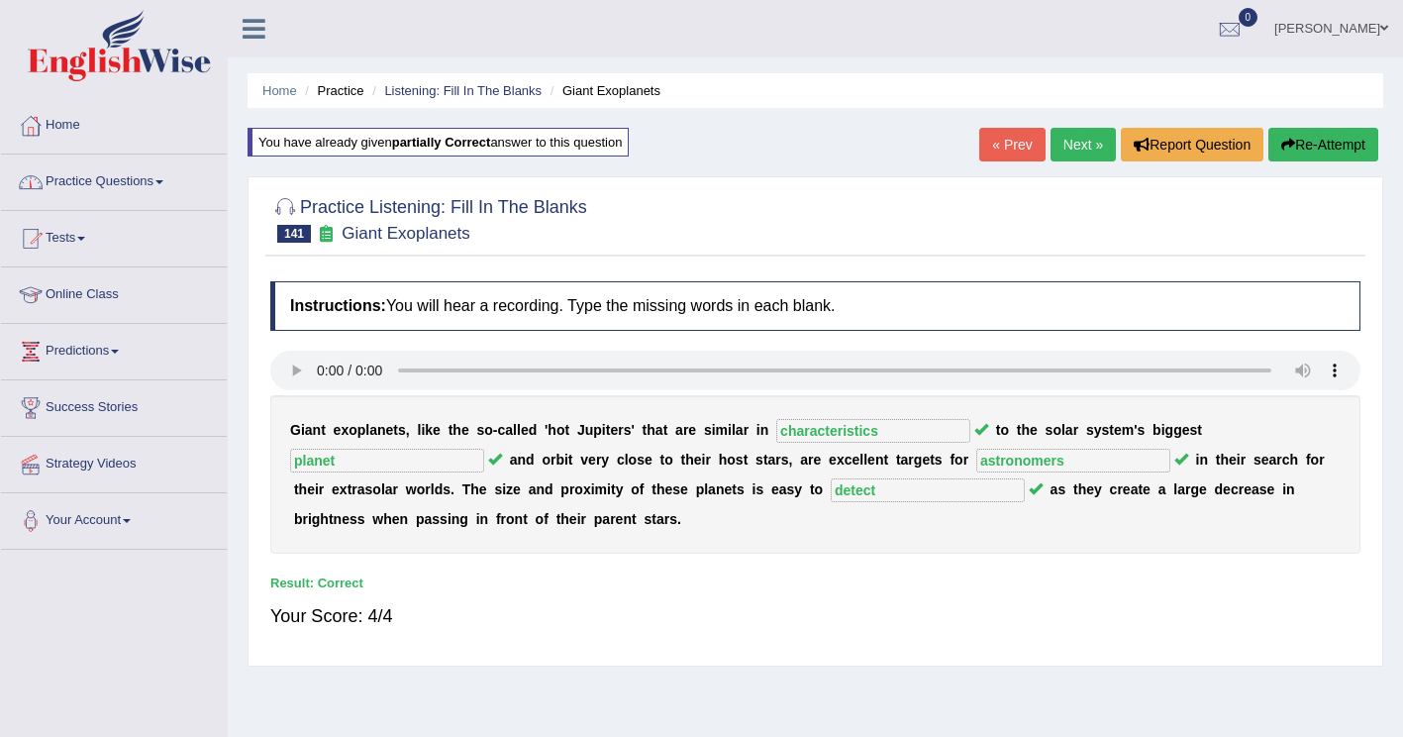
click at [150, 178] on link "Practice Questions" at bounding box center [114, 180] width 226 height 50
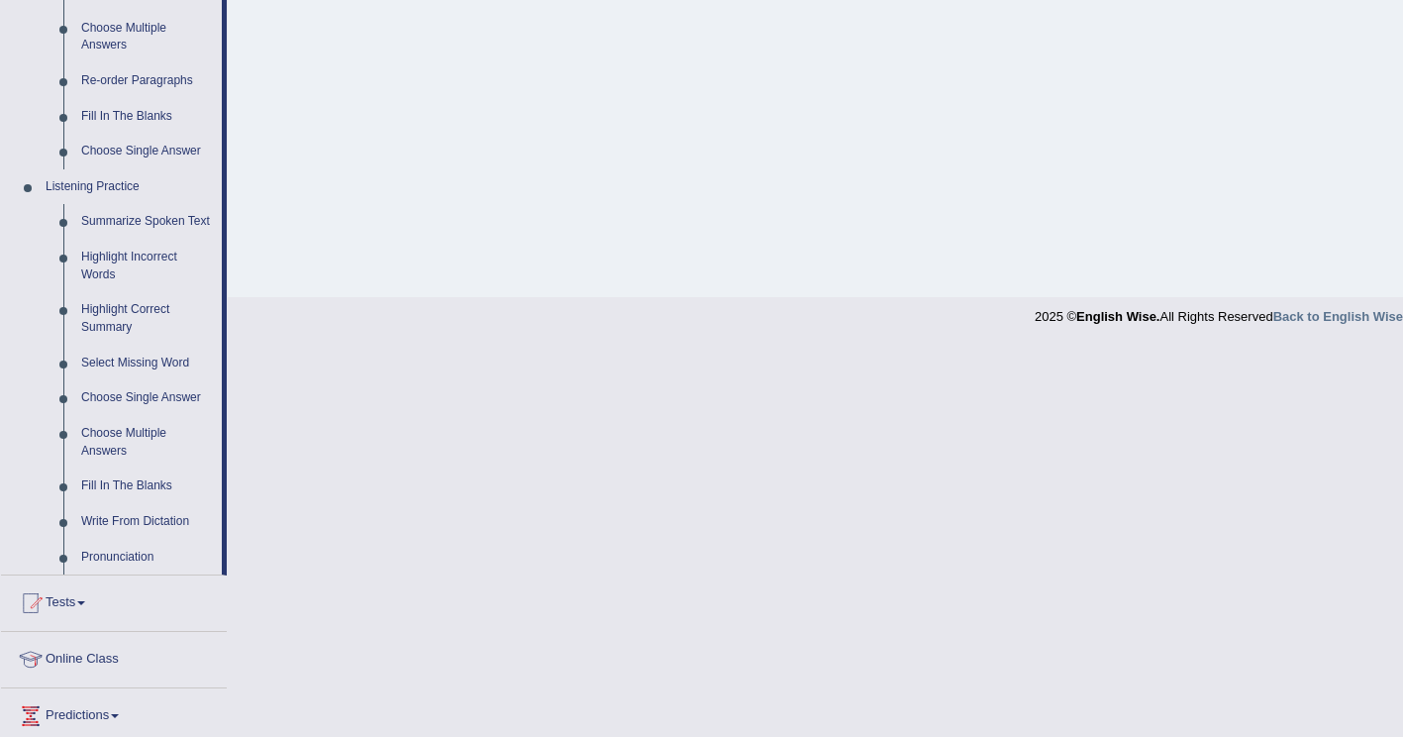
scroll to position [673, 0]
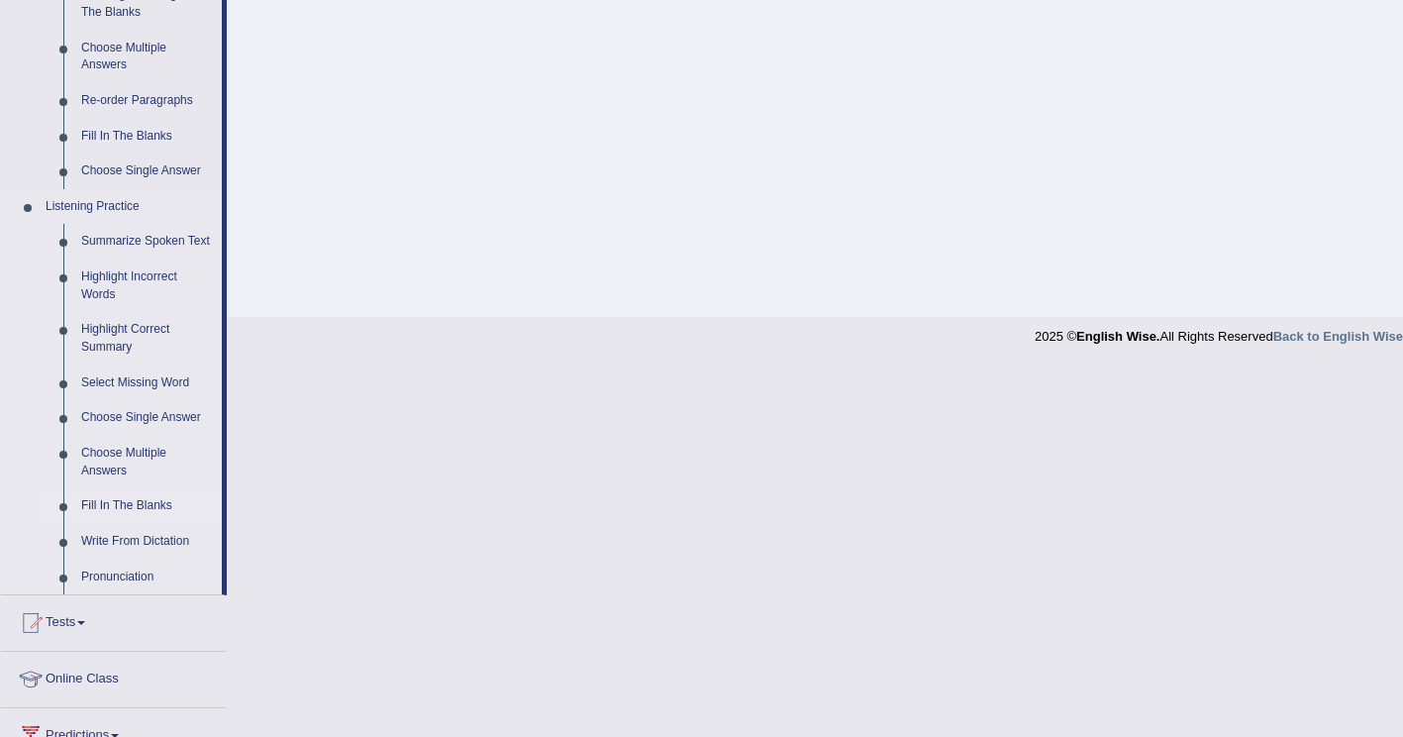
click at [124, 511] on link "Fill In The Blanks" at bounding box center [147, 506] width 150 height 36
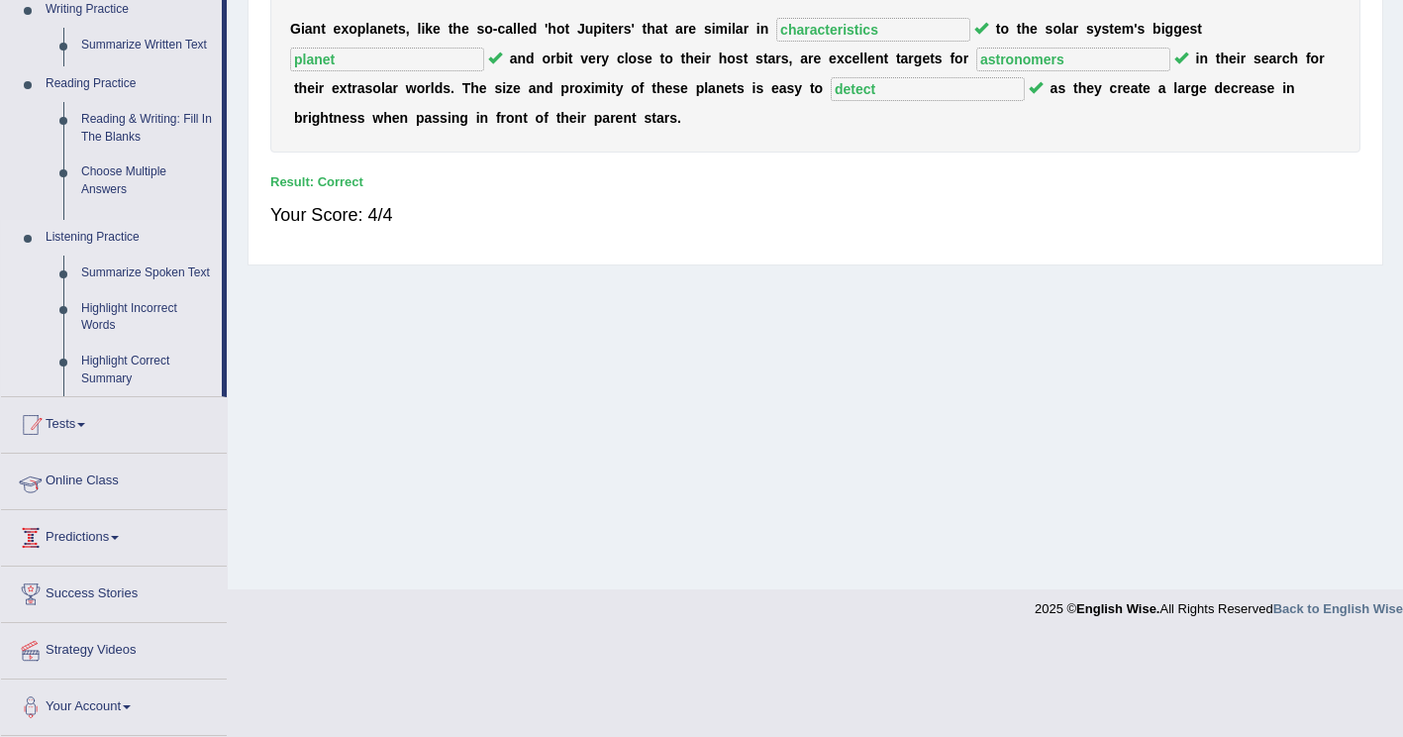
scroll to position [303, 0]
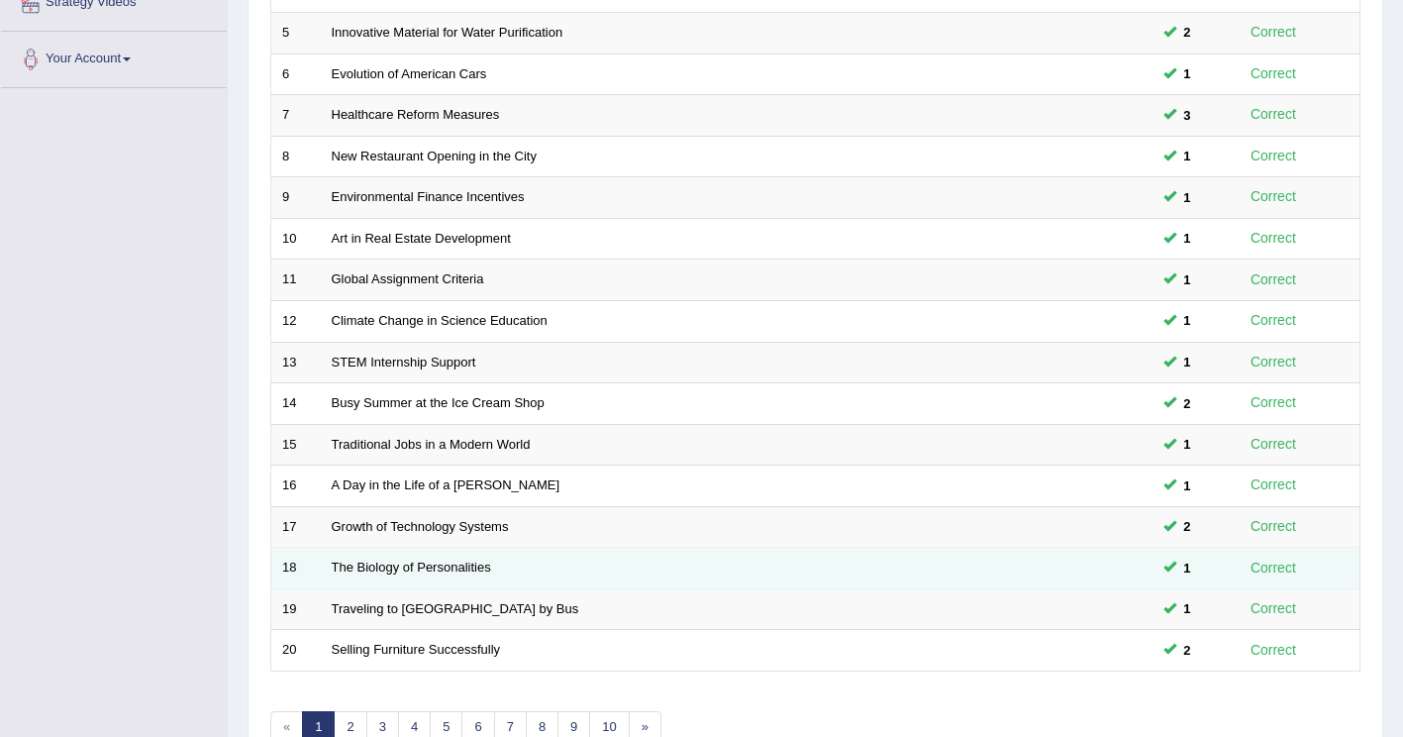
scroll to position [574, 0]
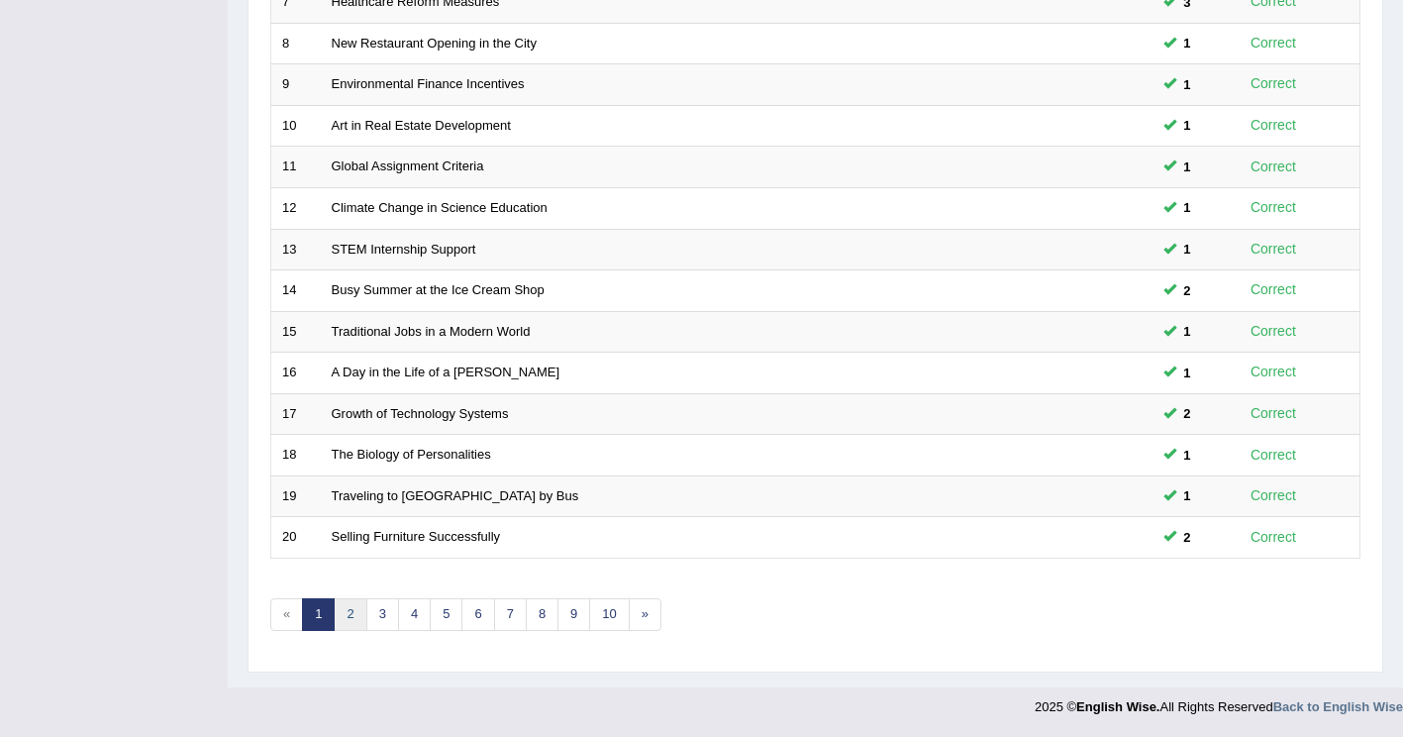
click at [349, 615] on link "2" at bounding box center [350, 614] width 33 height 33
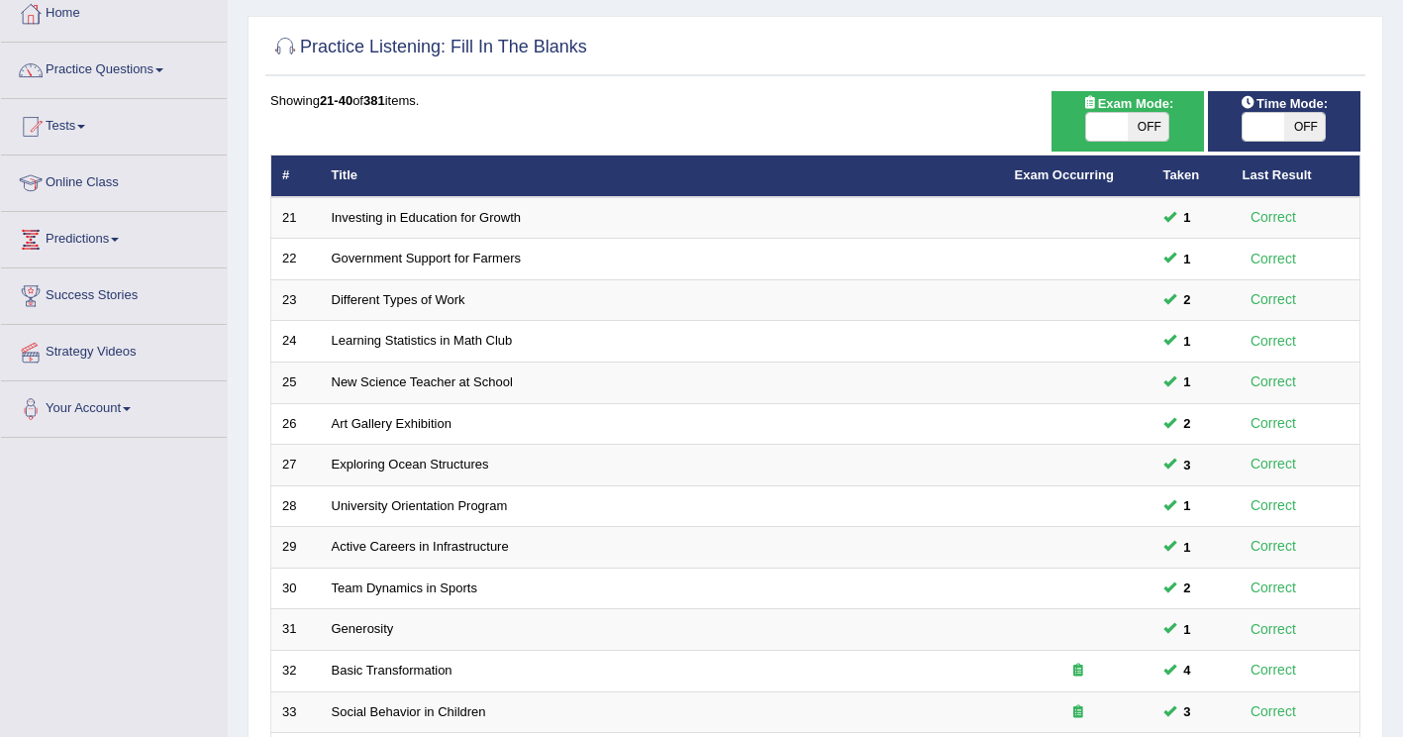
scroll to position [574, 0]
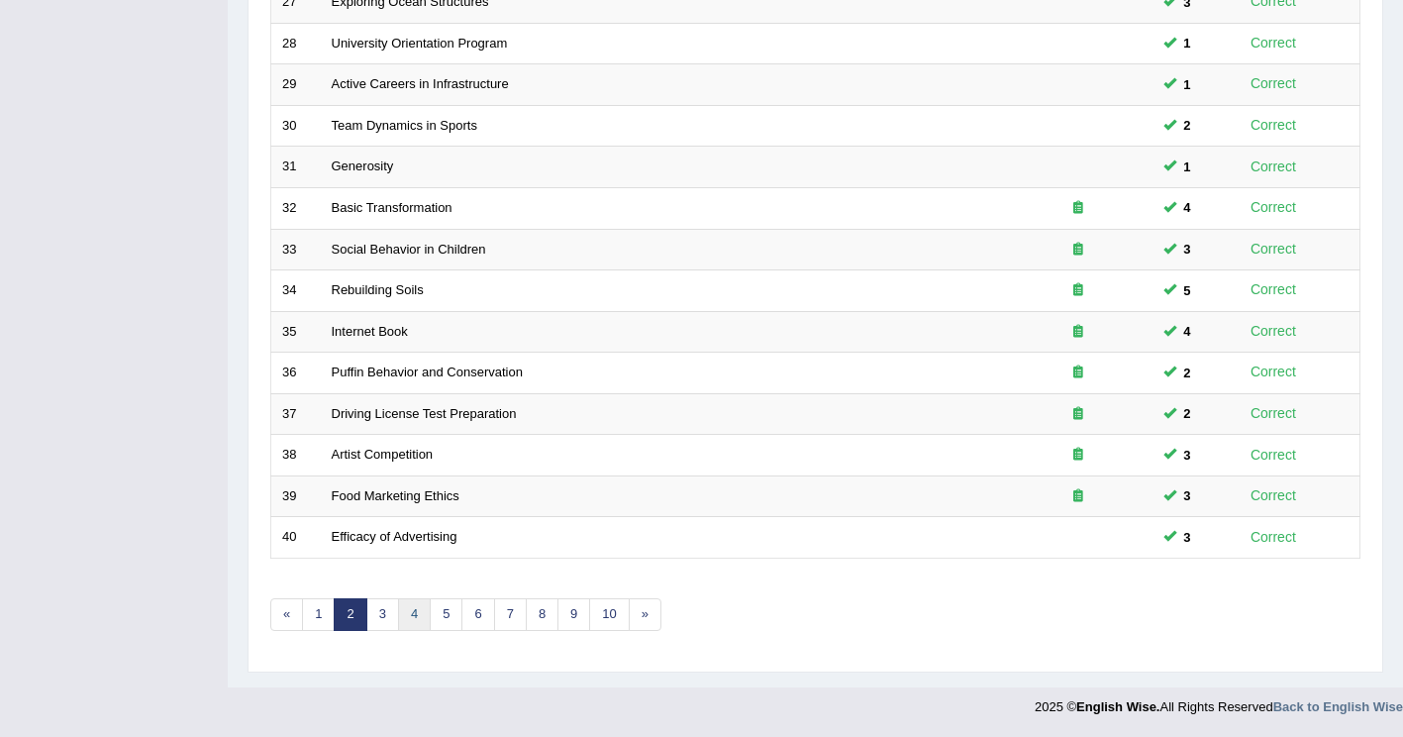
click at [415, 616] on link "4" at bounding box center [414, 614] width 33 height 33
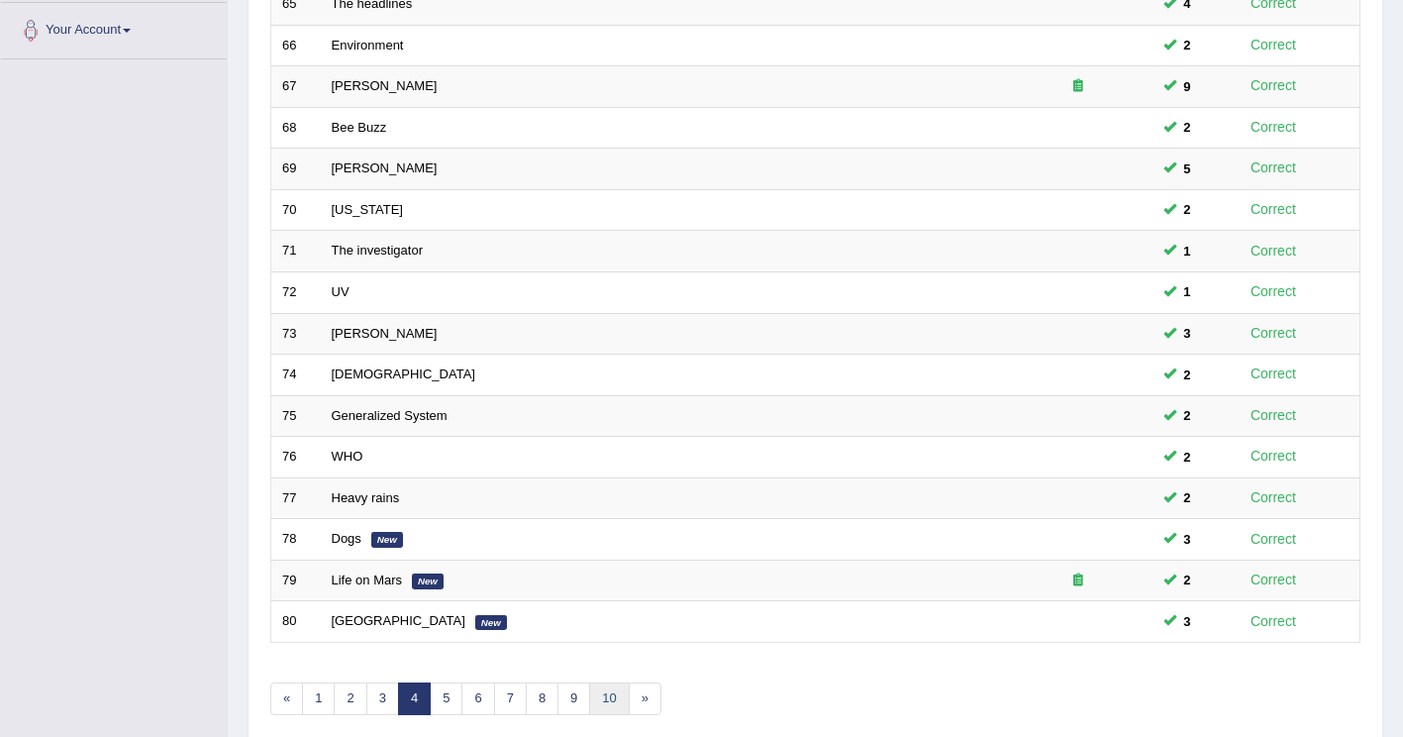
scroll to position [574, 0]
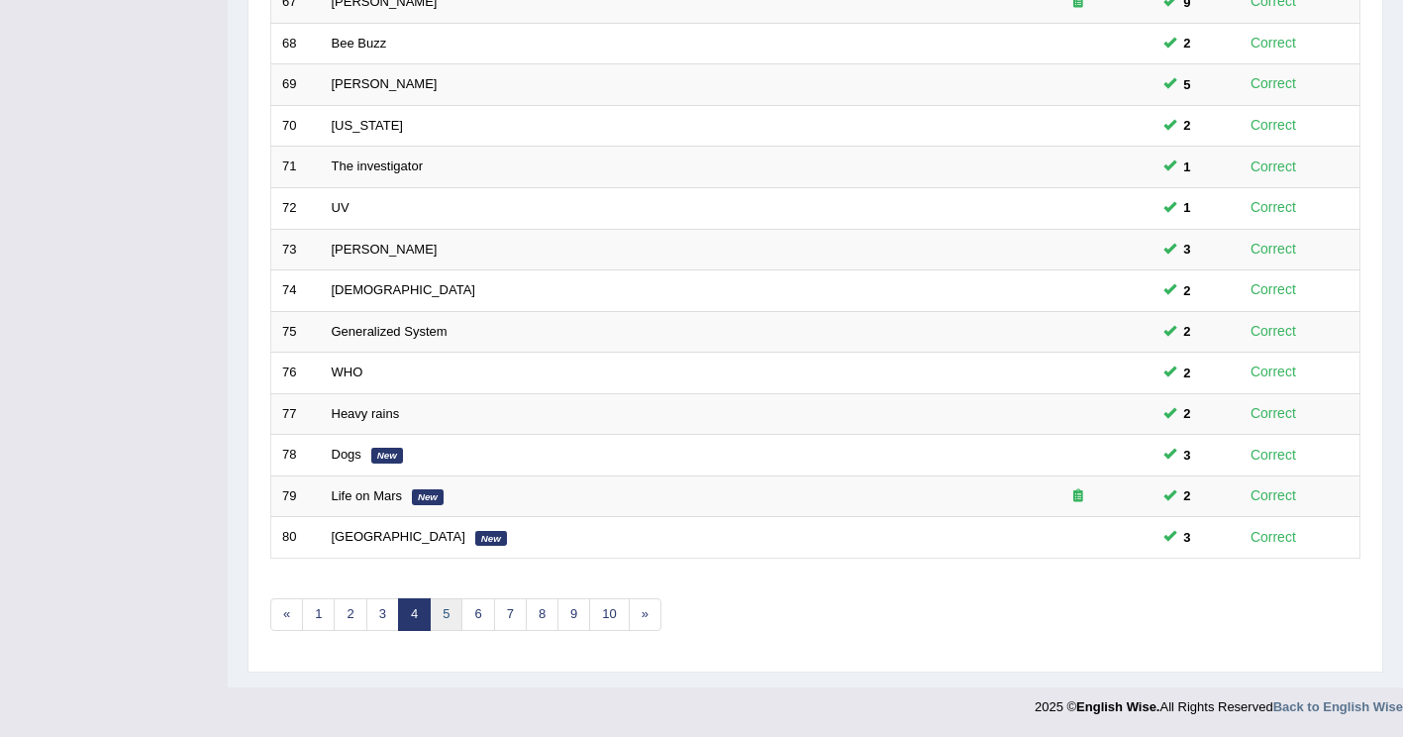
click at [448, 618] on link "5" at bounding box center [446, 614] width 33 height 33
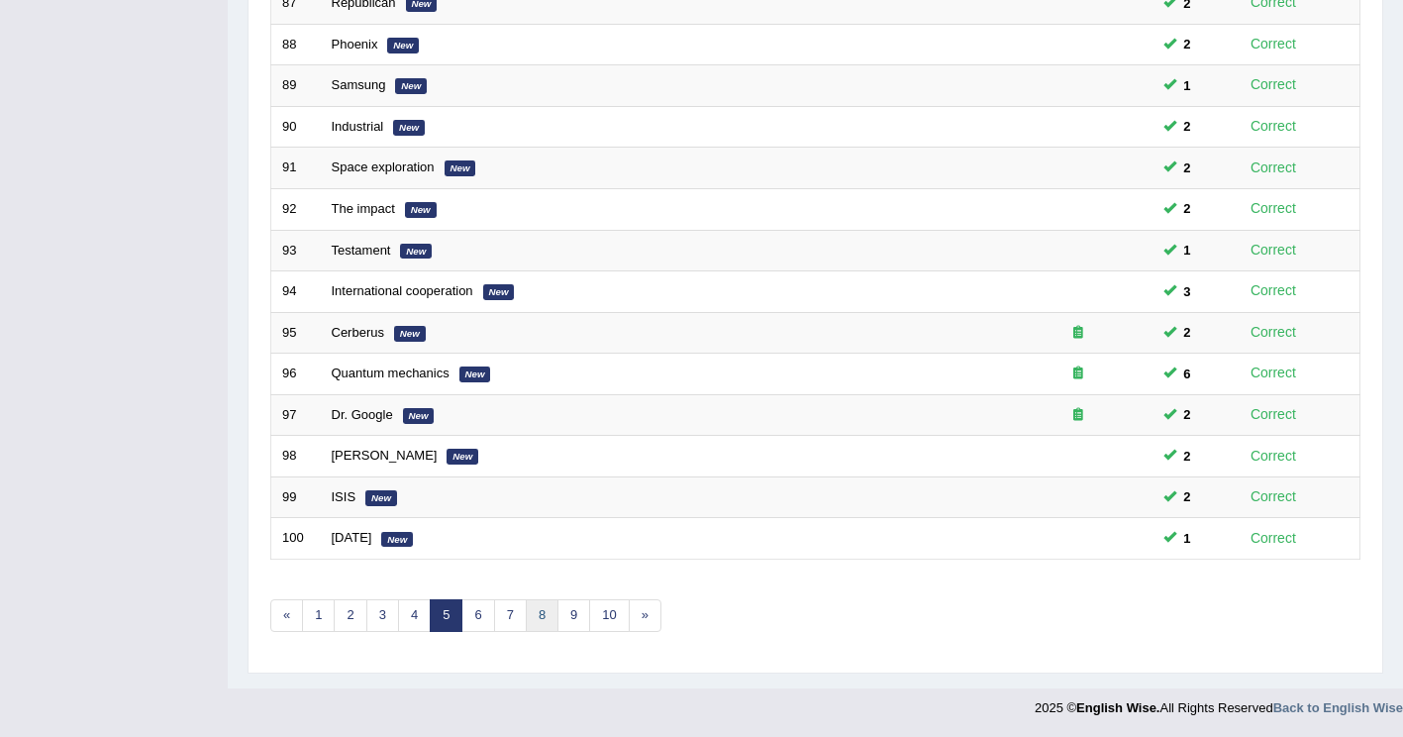
scroll to position [574, 0]
click at [466, 614] on link "6" at bounding box center [478, 614] width 33 height 33
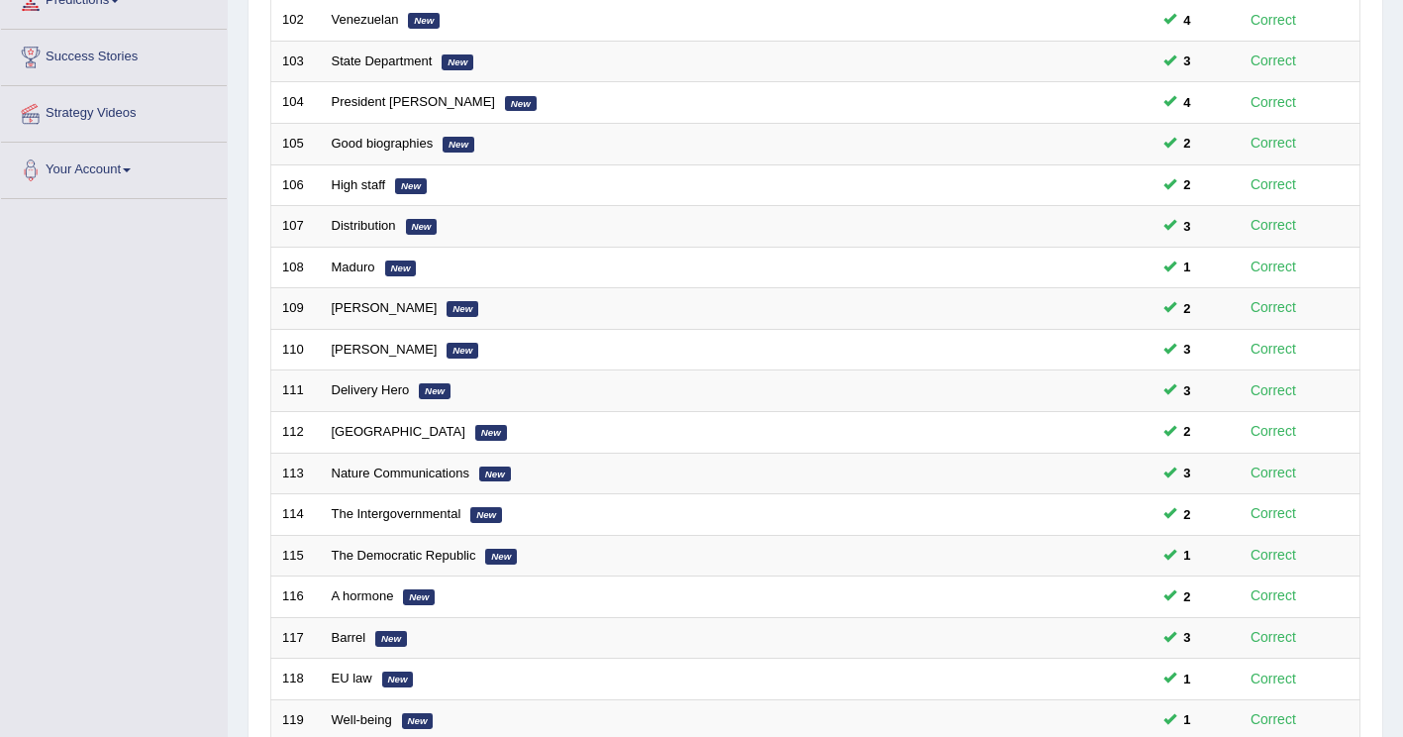
scroll to position [495, 0]
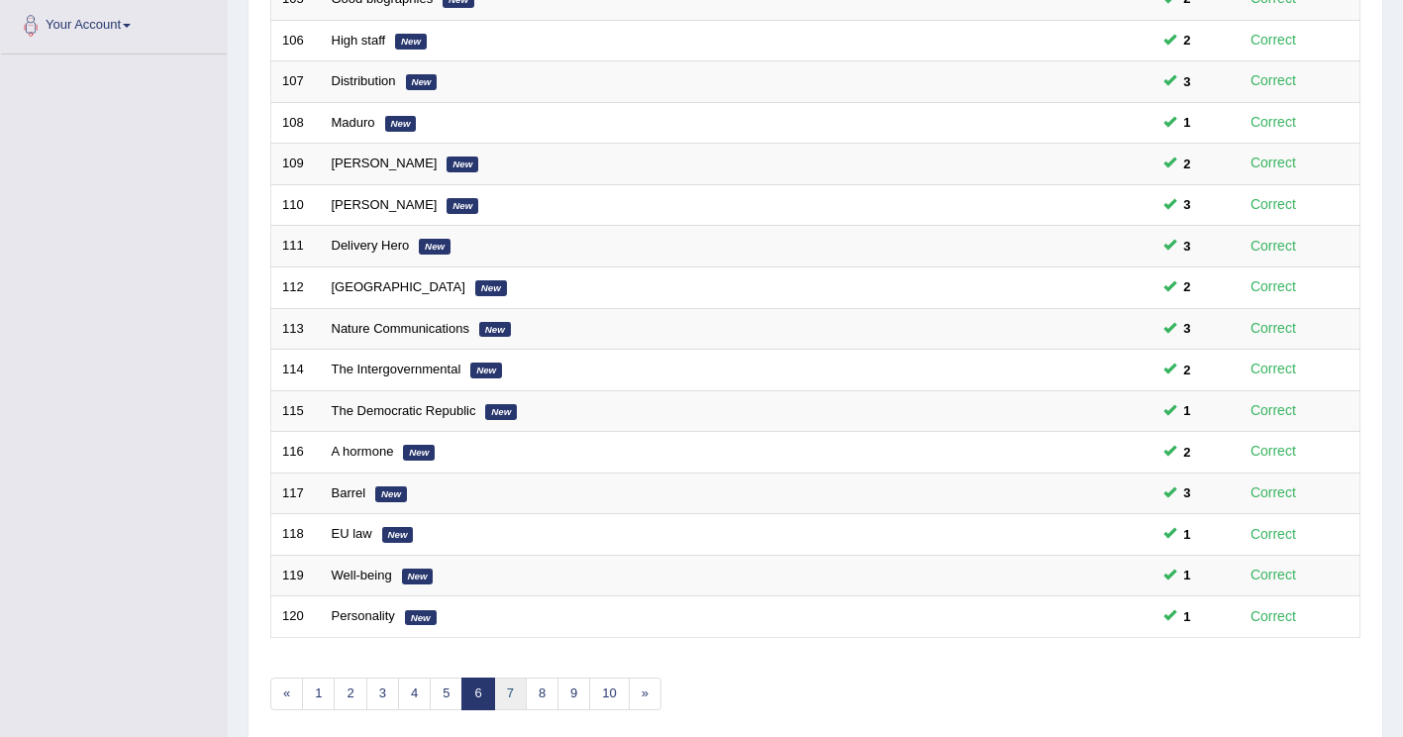
click at [508, 695] on link "7" at bounding box center [510, 693] width 33 height 33
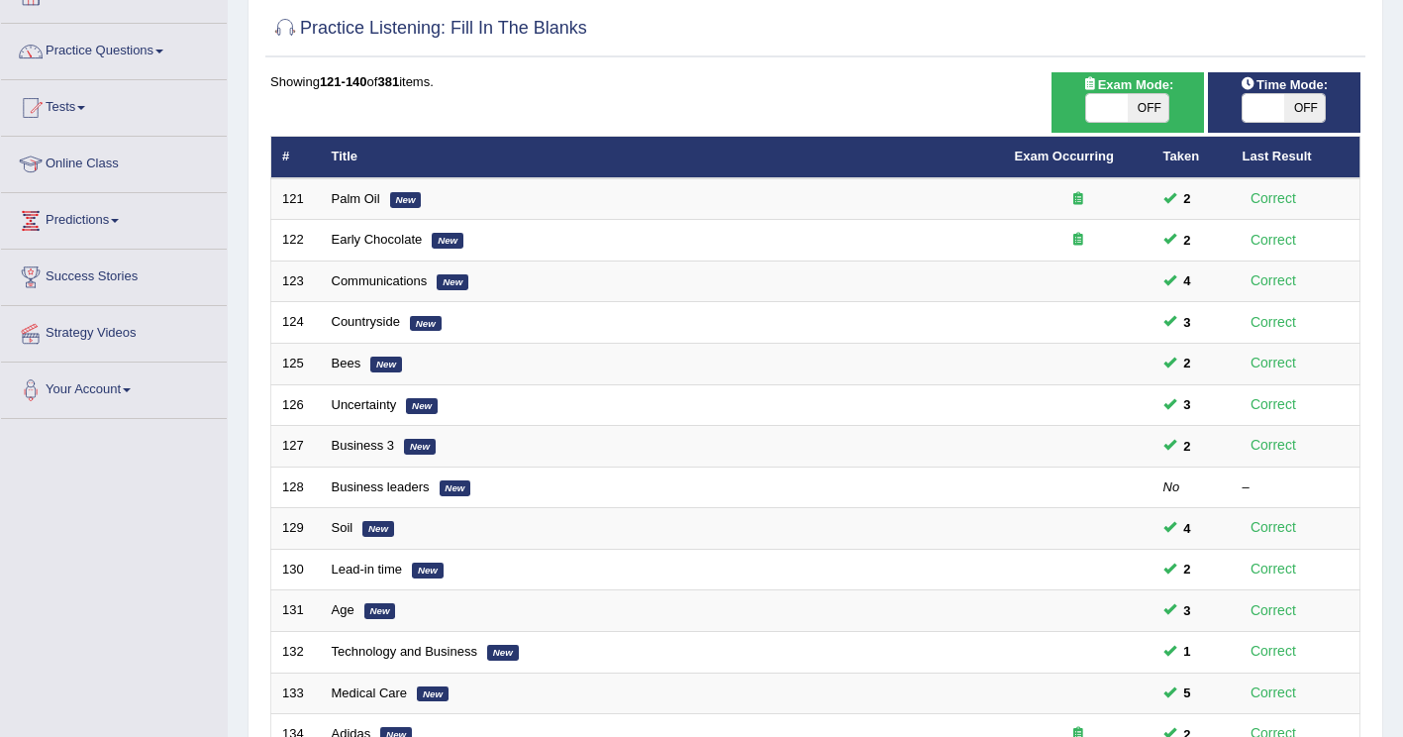
scroll to position [495, 0]
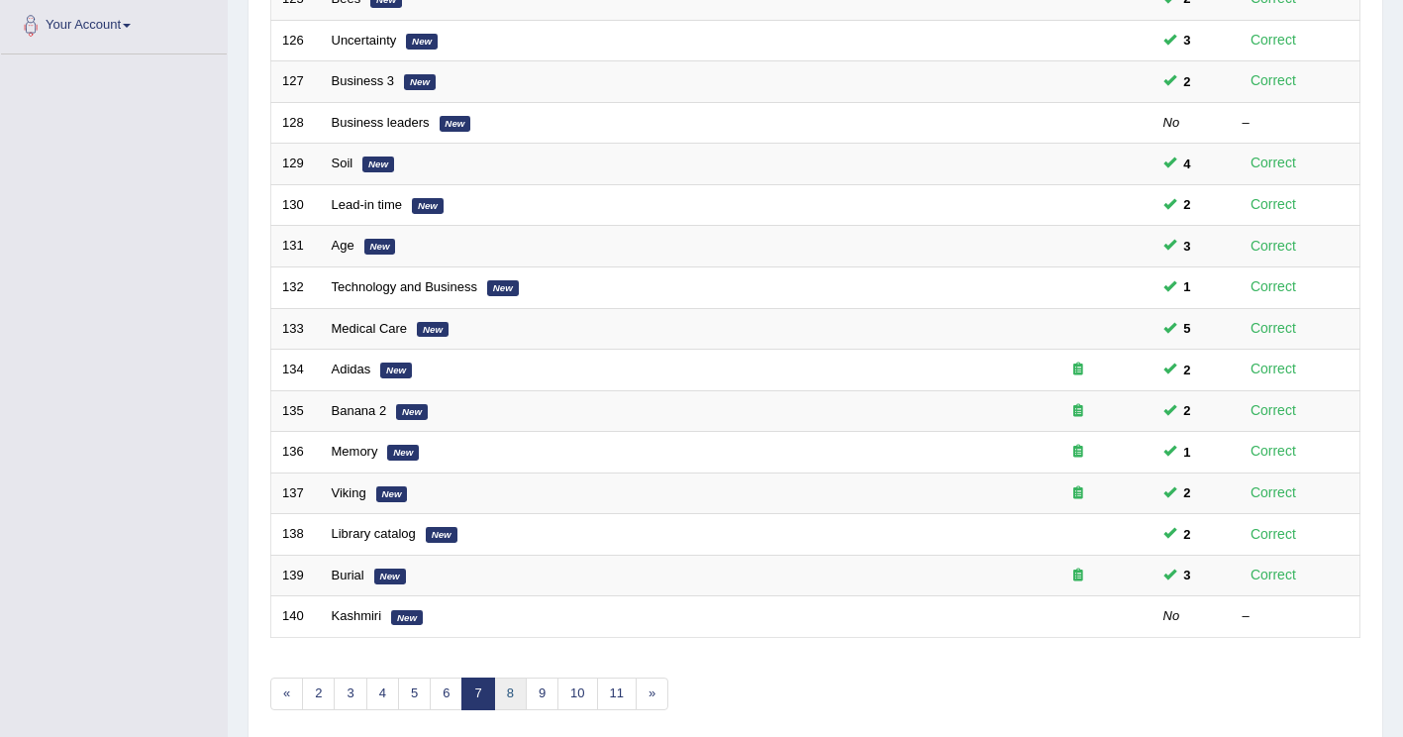
click at [507, 699] on link "8" at bounding box center [510, 693] width 33 height 33
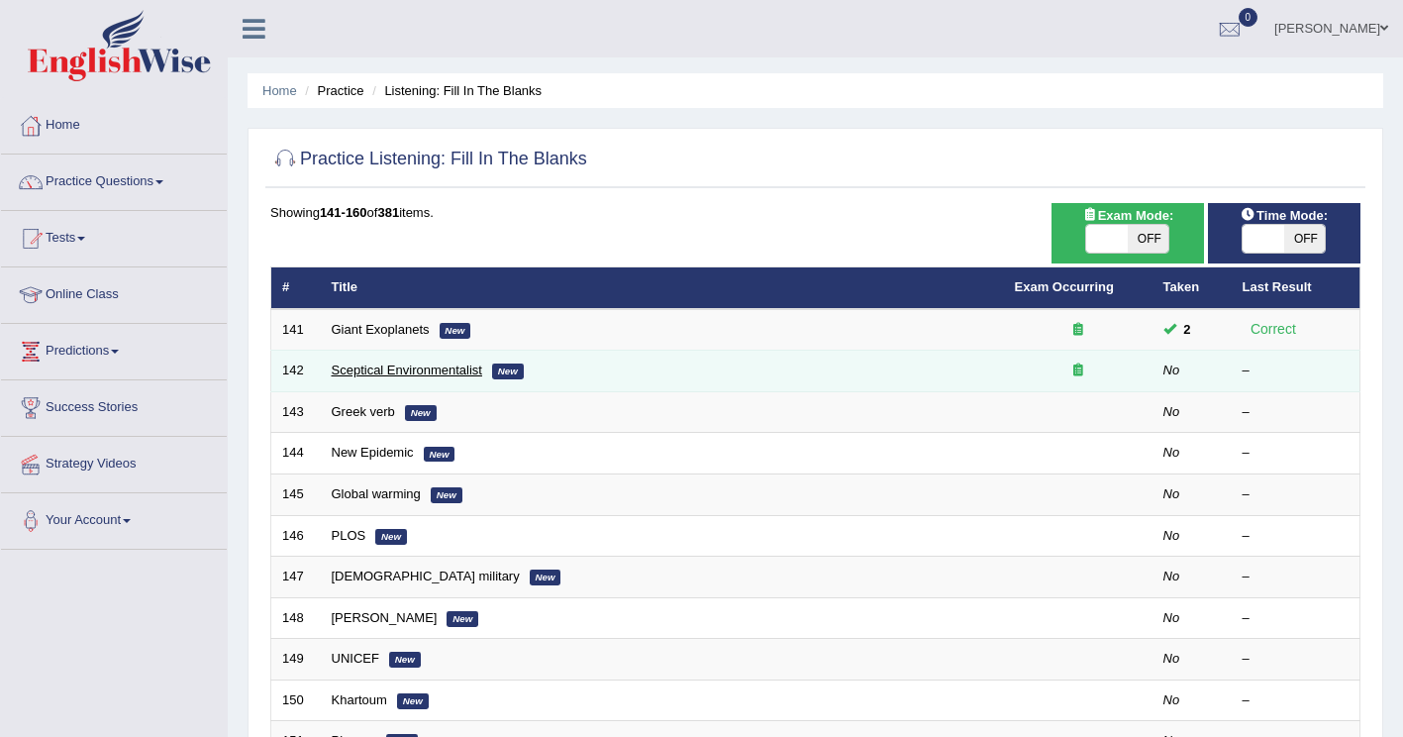
click at [389, 373] on link "Sceptical Environmentalist" at bounding box center [407, 369] width 151 height 15
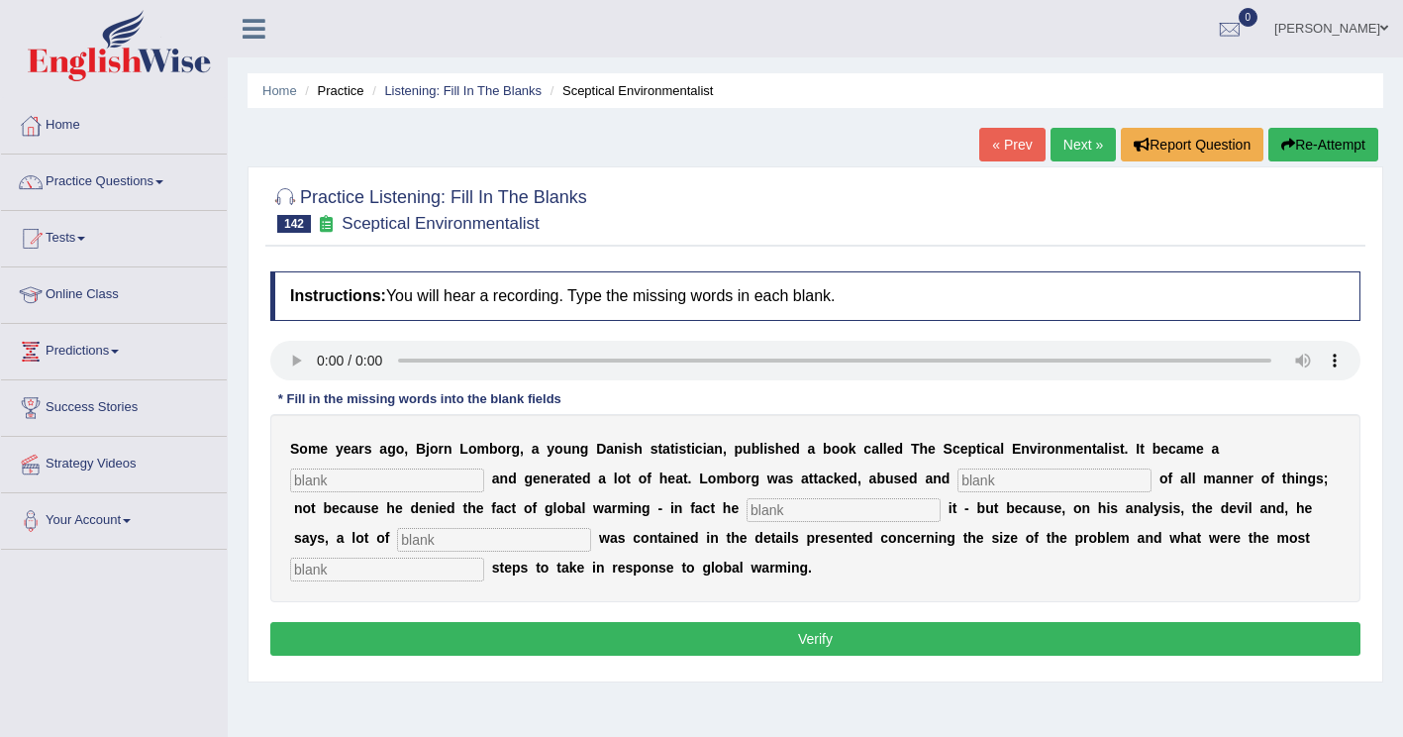
drag, startPoint x: 1186, startPoint y: 453, endPoint x: 1371, endPoint y: 394, distance: 194.2
click at [484, 468] on input "text" at bounding box center [387, 480] width 194 height 24
type input "best"
click at [958, 481] on input "text" at bounding box center [1055, 480] width 194 height 24
type input "accused"
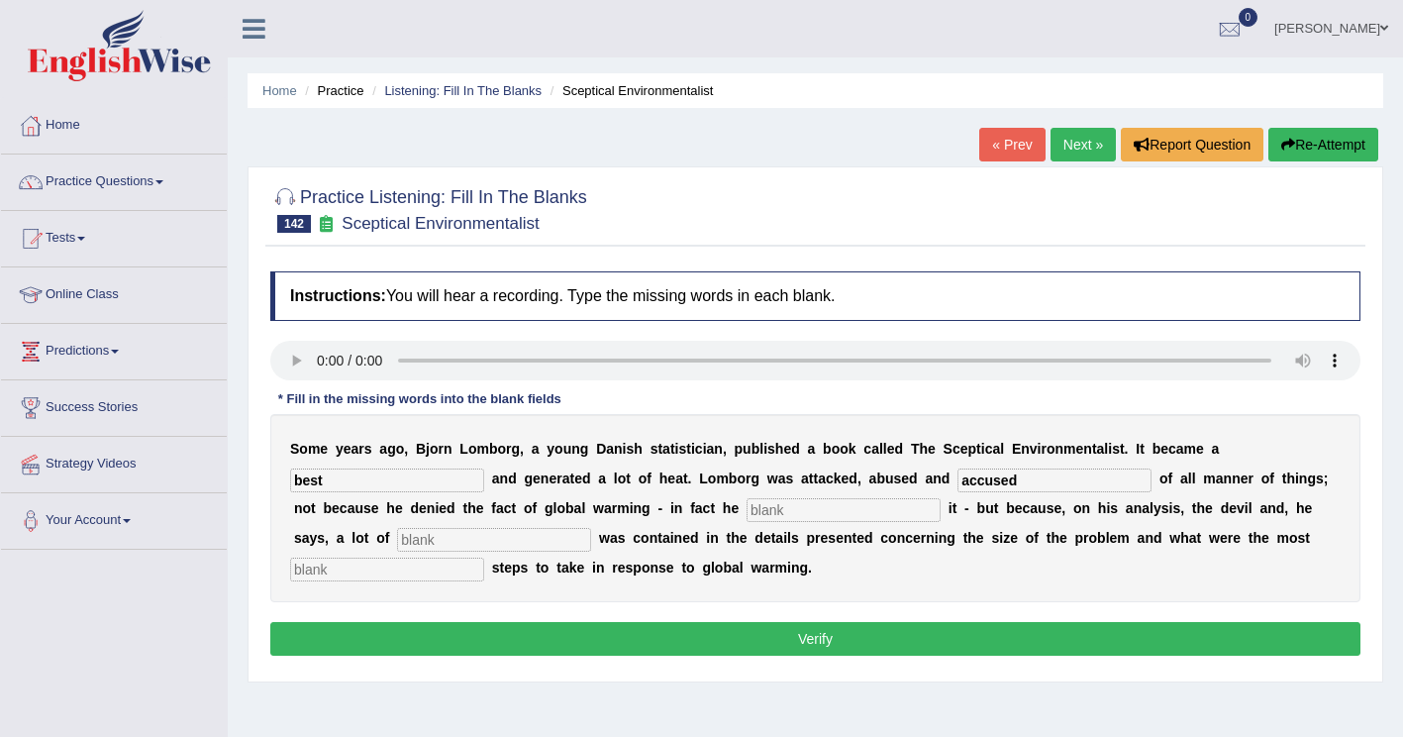
click at [747, 507] on input "text" at bounding box center [844, 510] width 194 height 24
type input "affirmed"
click at [591, 528] on input "text" at bounding box center [494, 540] width 194 height 24
type input "devouness"
click at [484, 558] on input "text" at bounding box center [387, 570] width 194 height 24
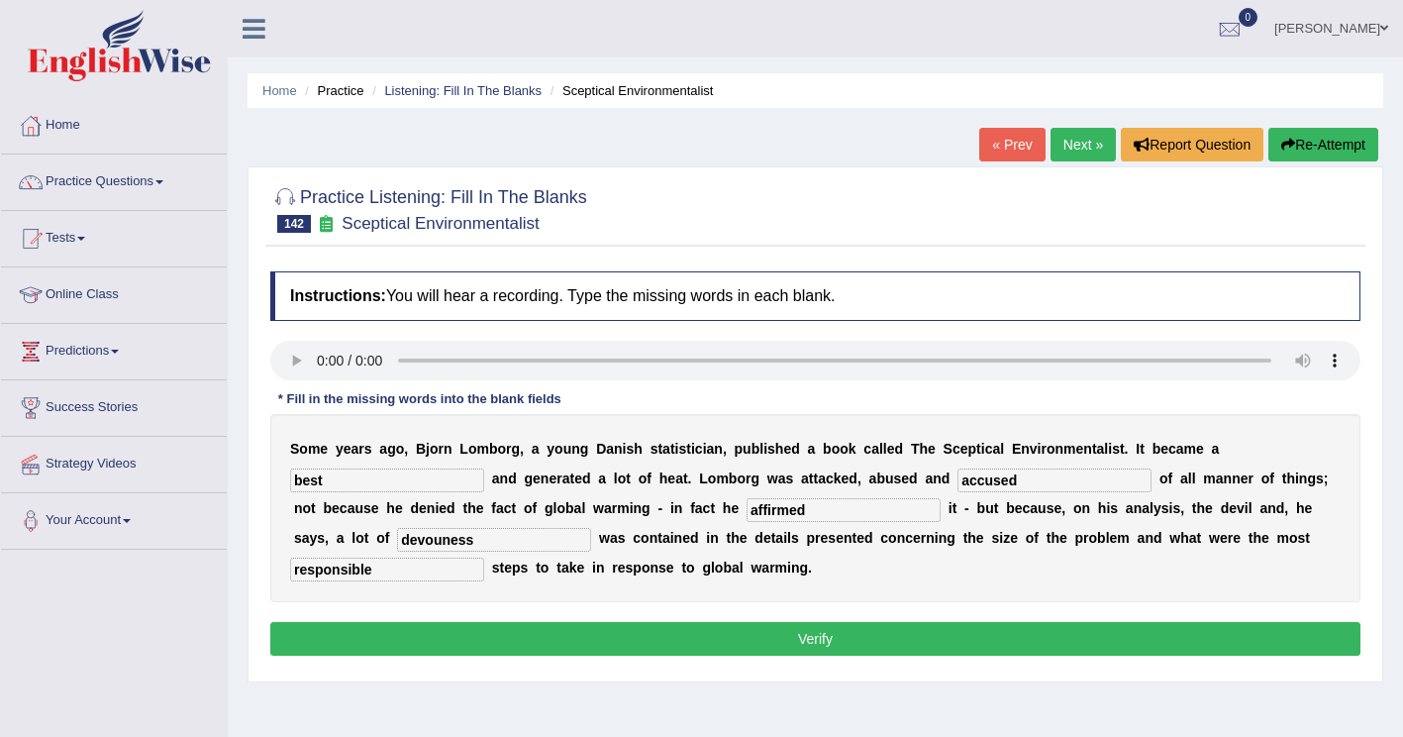
type input "responsible"
drag, startPoint x: 1184, startPoint y: 506, endPoint x: 1106, endPoint y: 510, distance: 77.4
click at [591, 528] on input "devouness" at bounding box center [494, 540] width 194 height 24
type input "deviousness"
click at [638, 640] on button "Verify" at bounding box center [815, 639] width 1090 height 34
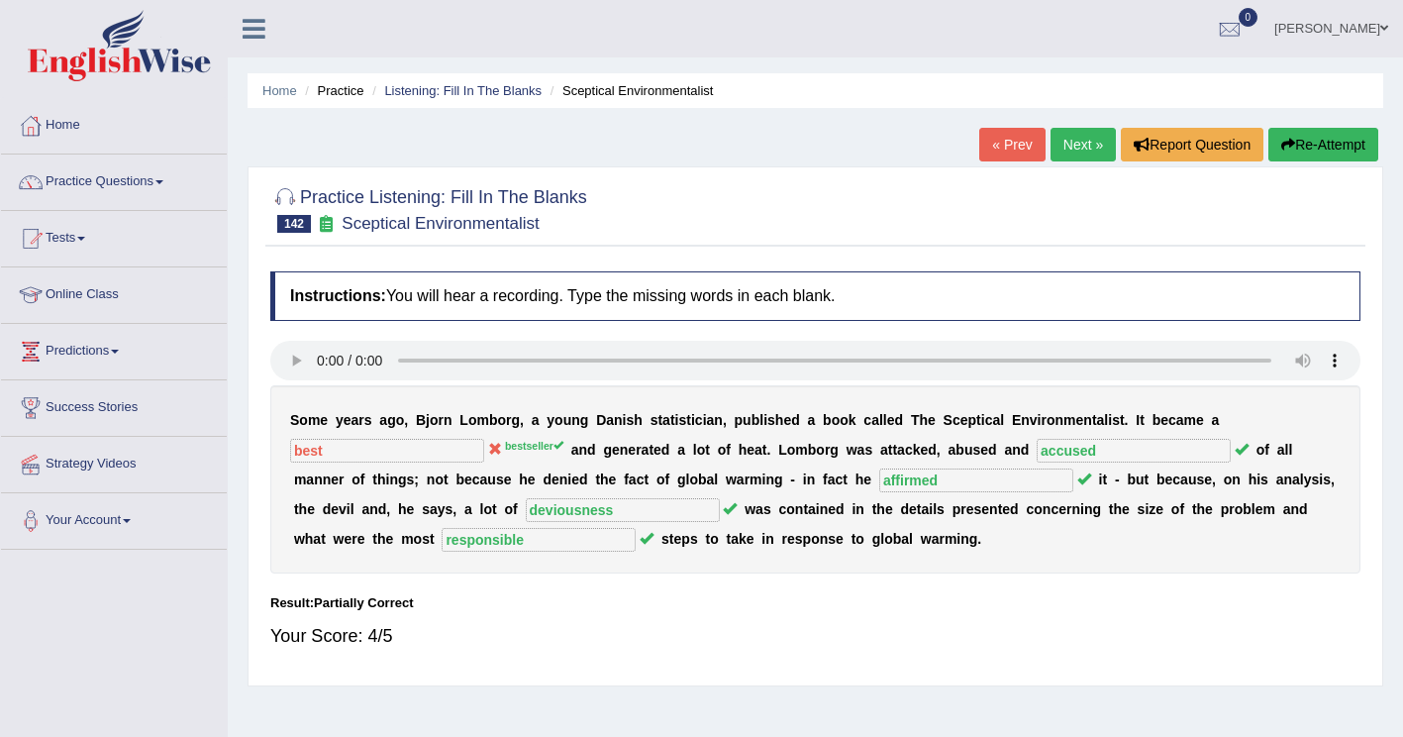
click at [1344, 144] on button "Re-Attempt" at bounding box center [1324, 145] width 110 height 34
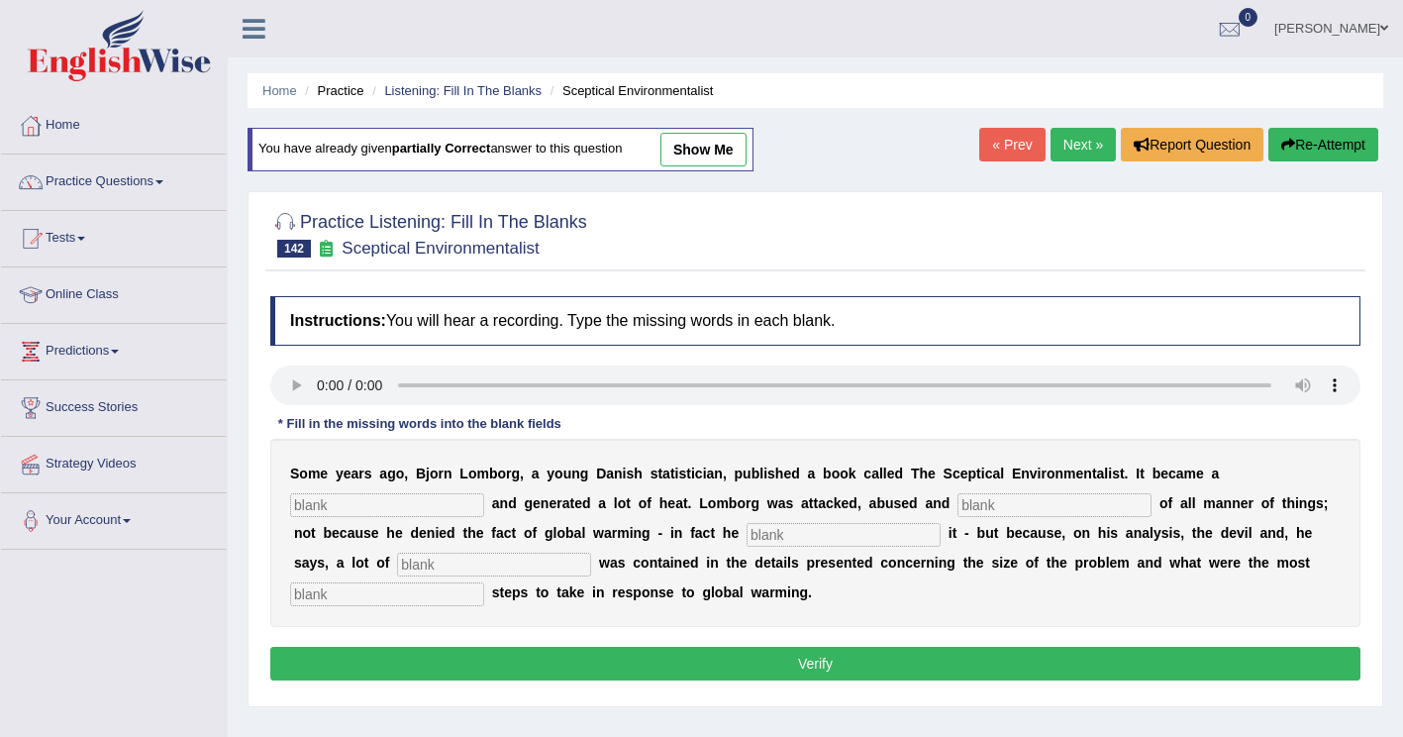
drag, startPoint x: 1189, startPoint y: 485, endPoint x: 1297, endPoint y: 439, distance: 117.6
click at [484, 493] on input "text" at bounding box center [387, 505] width 194 height 24
type input "beast seller"
click at [958, 510] on input "text" at bounding box center [1055, 505] width 194 height 24
type input "accused"
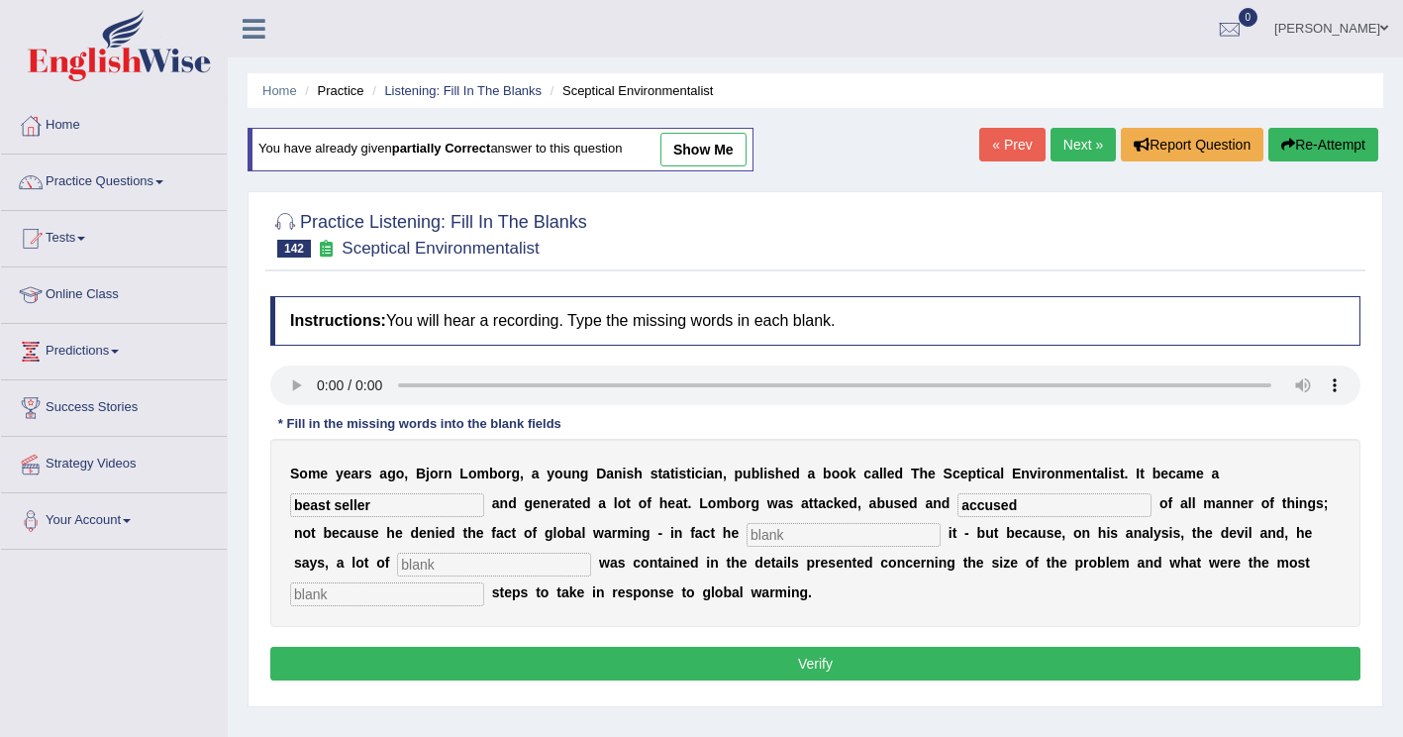
drag, startPoint x: 505, startPoint y: 532, endPoint x: 556, endPoint y: 522, distance: 51.5
click at [747, 533] on input "text" at bounding box center [844, 535] width 194 height 24
type input "affirmed"
click at [591, 553] on input "text" at bounding box center [494, 565] width 194 height 24
type input "deviousness"
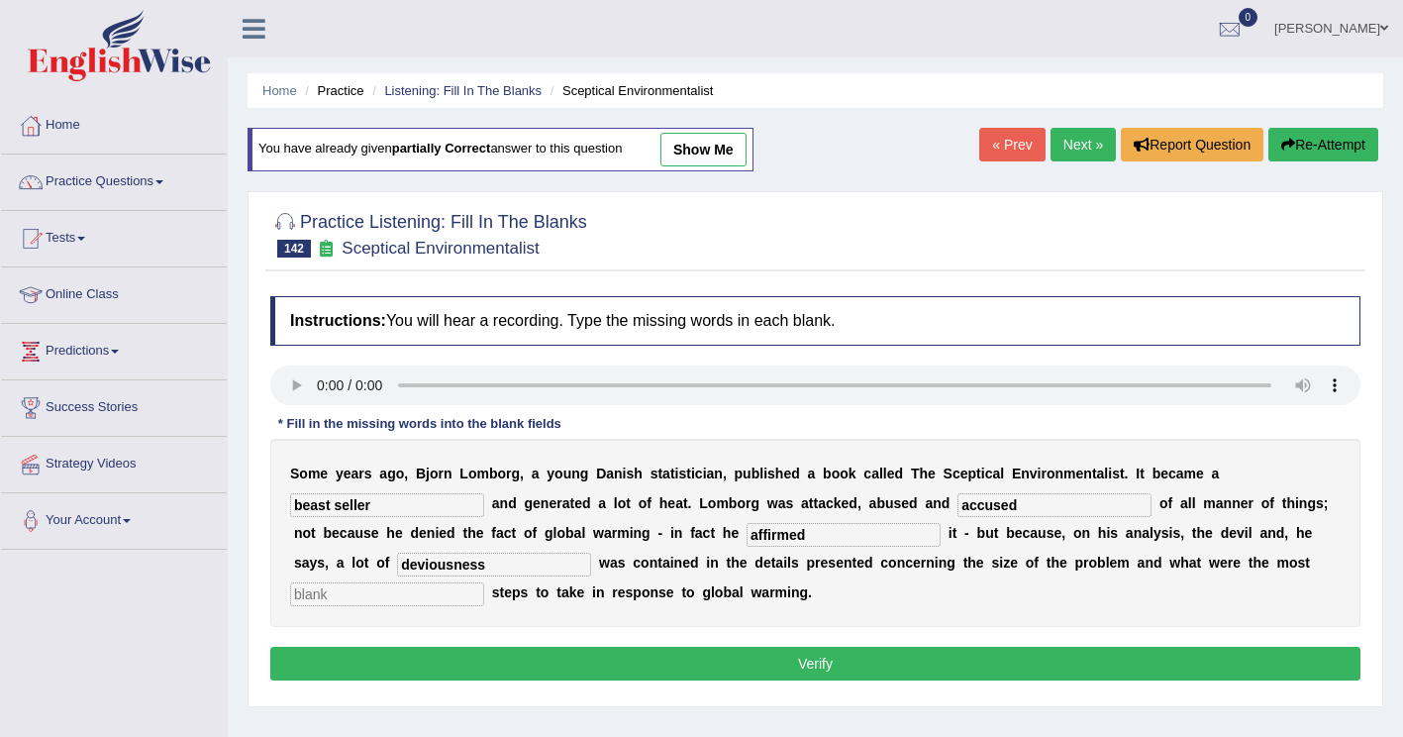
click at [484, 582] on input "text" at bounding box center [387, 594] width 194 height 24
type input "responsible"
click at [711, 667] on button "Verify" at bounding box center [815, 664] width 1090 height 34
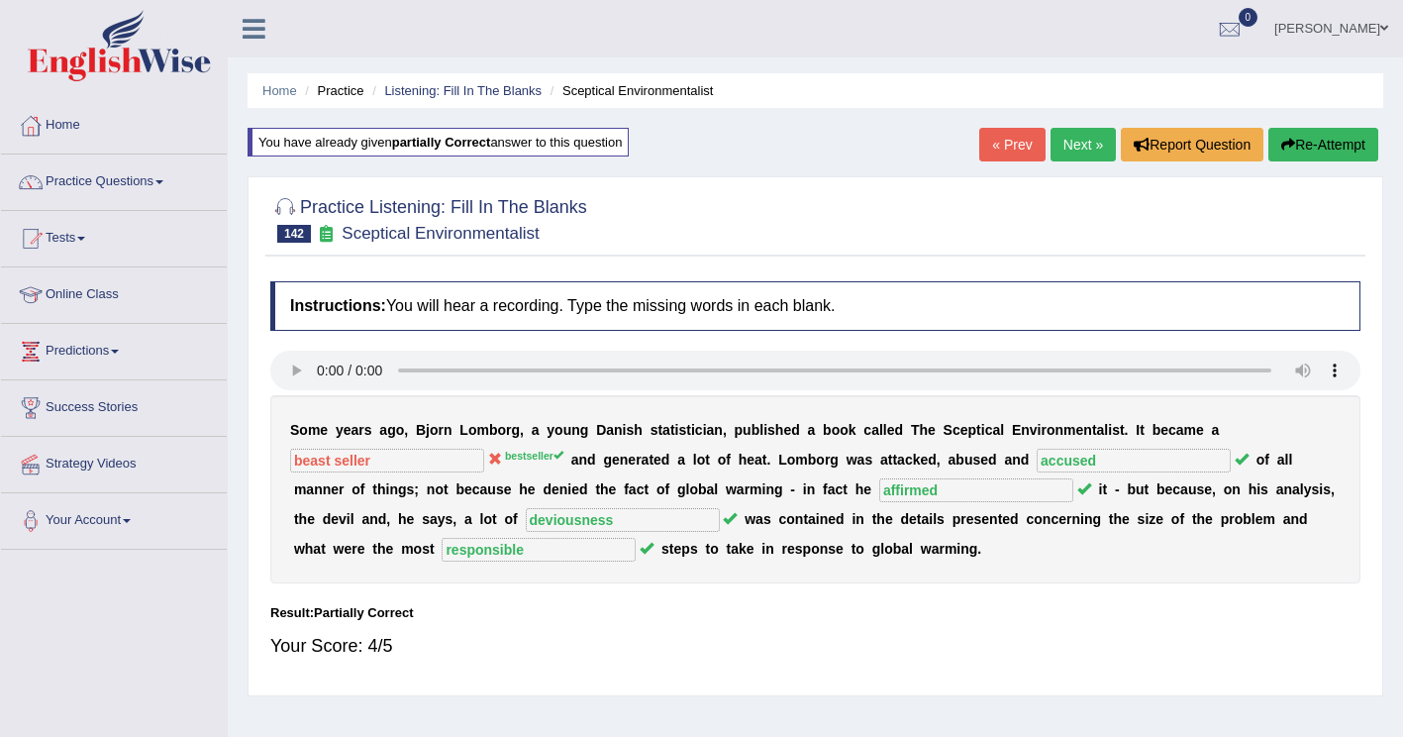
click at [1318, 149] on button "Re-Attempt" at bounding box center [1324, 145] width 110 height 34
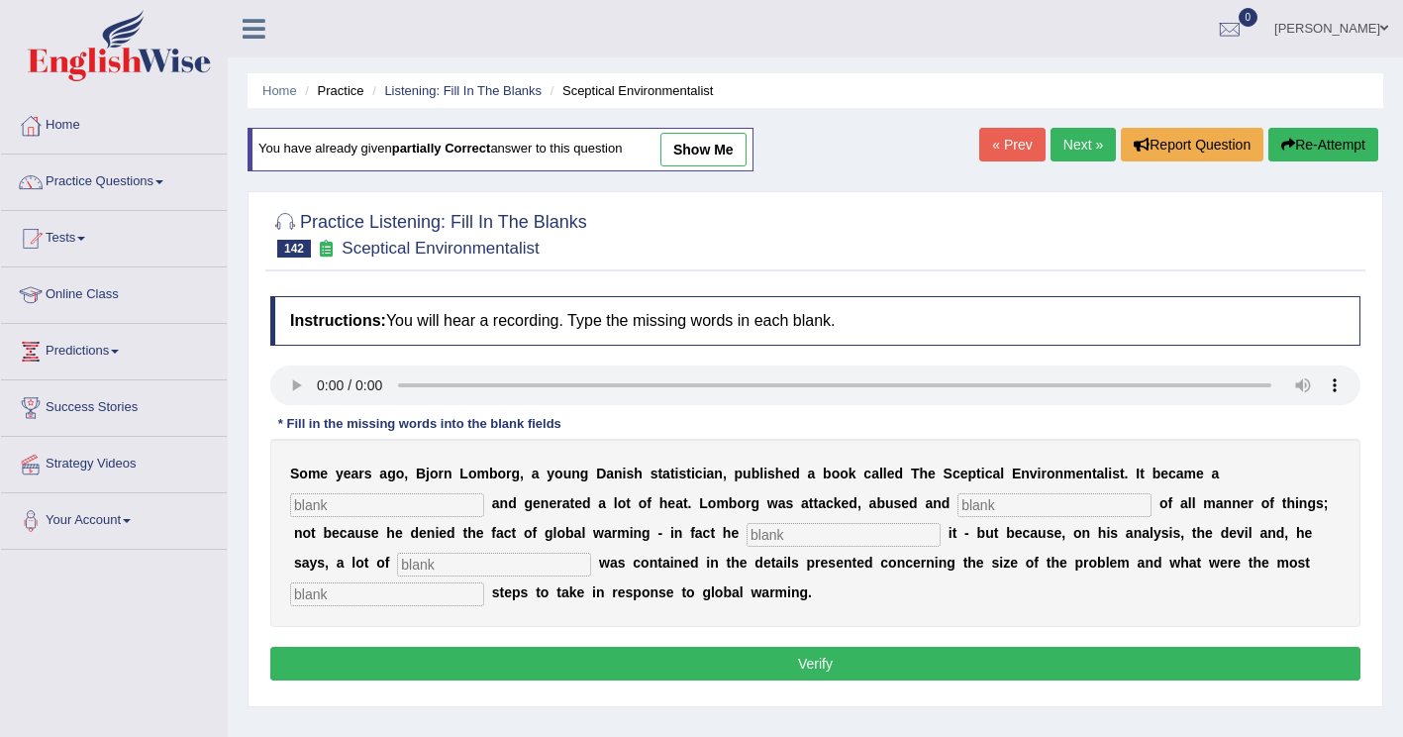
click at [484, 493] on input "text" at bounding box center [387, 505] width 194 height 24
type input "bestseller"
drag, startPoint x: 747, startPoint y: 516, endPoint x: 1008, endPoint y: 451, distance: 269.5
click at [958, 514] on input "text" at bounding box center [1055, 505] width 194 height 24
click at [958, 509] on input "accosed" at bounding box center [1055, 505] width 194 height 24
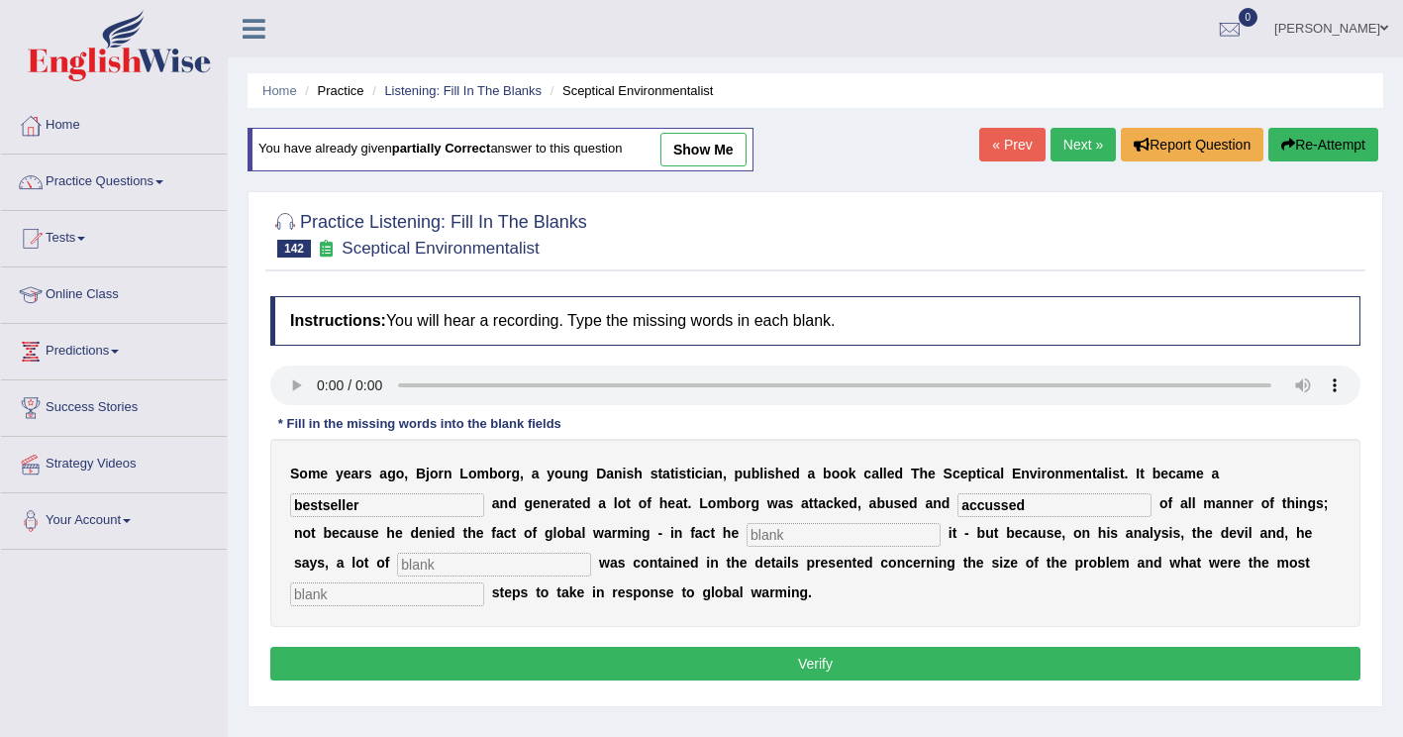
drag, startPoint x: 812, startPoint y: 509, endPoint x: 689, endPoint y: 540, distance: 126.6
click at [689, 540] on div "S o m e y e a r s a g o , B j o r n L o m b o r g , a y o u n g D a n i s h s t…" at bounding box center [815, 533] width 1090 height 188
type input "accused"
click at [747, 537] on input "text" at bounding box center [844, 535] width 194 height 24
type input "affirmed"
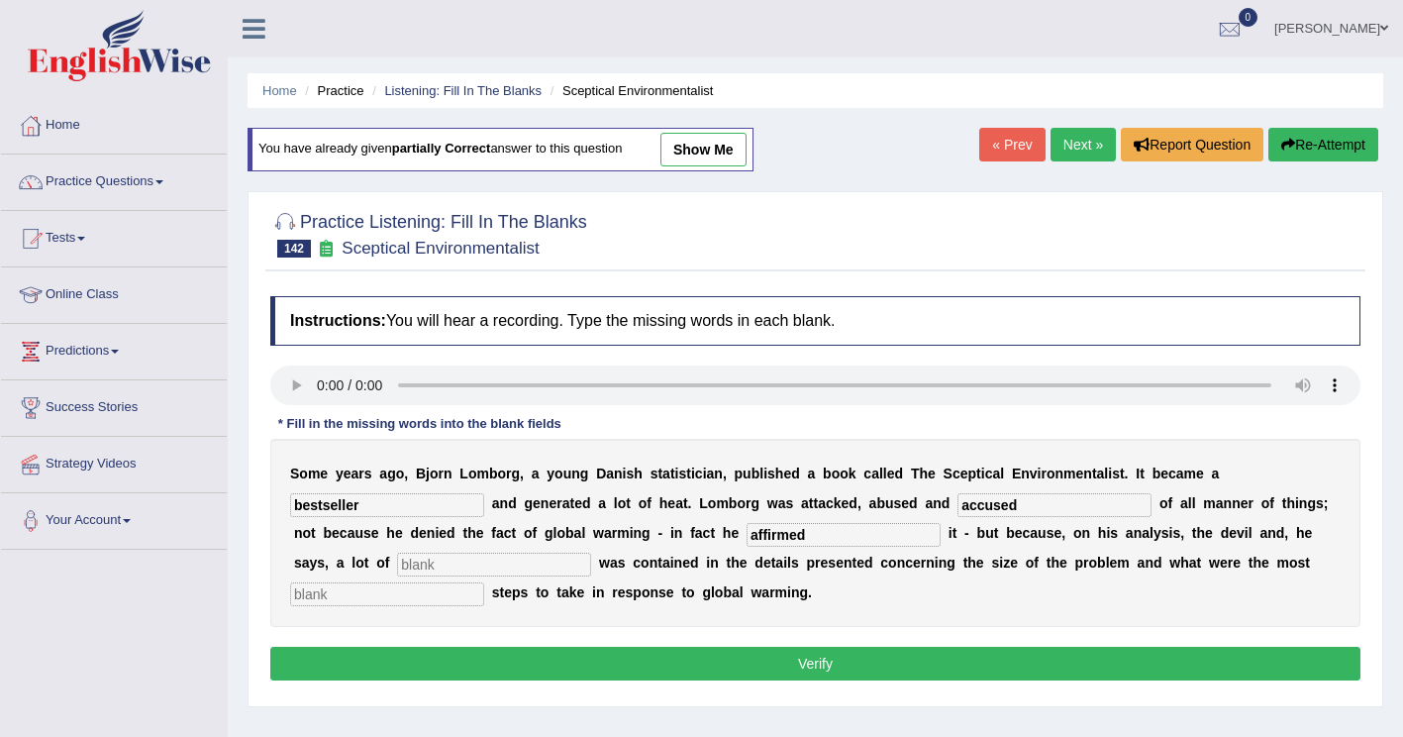
click at [591, 553] on input "text" at bounding box center [494, 565] width 194 height 24
type input "deviousness"
drag, startPoint x: 968, startPoint y: 567, endPoint x: 1271, endPoint y: 527, distance: 305.6
click at [484, 582] on input "text" at bounding box center [387, 594] width 194 height 24
type input "responsible"
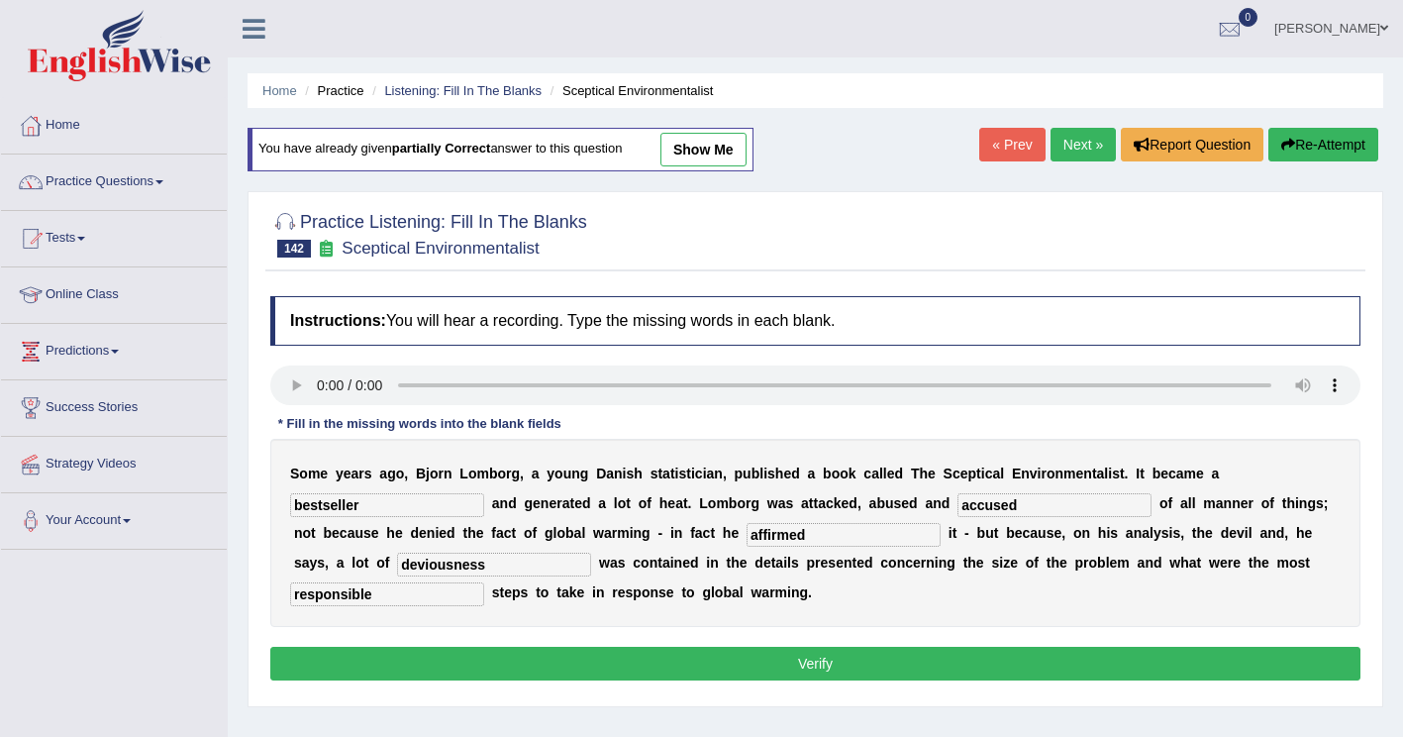
click at [1106, 672] on button "Verify" at bounding box center [815, 664] width 1090 height 34
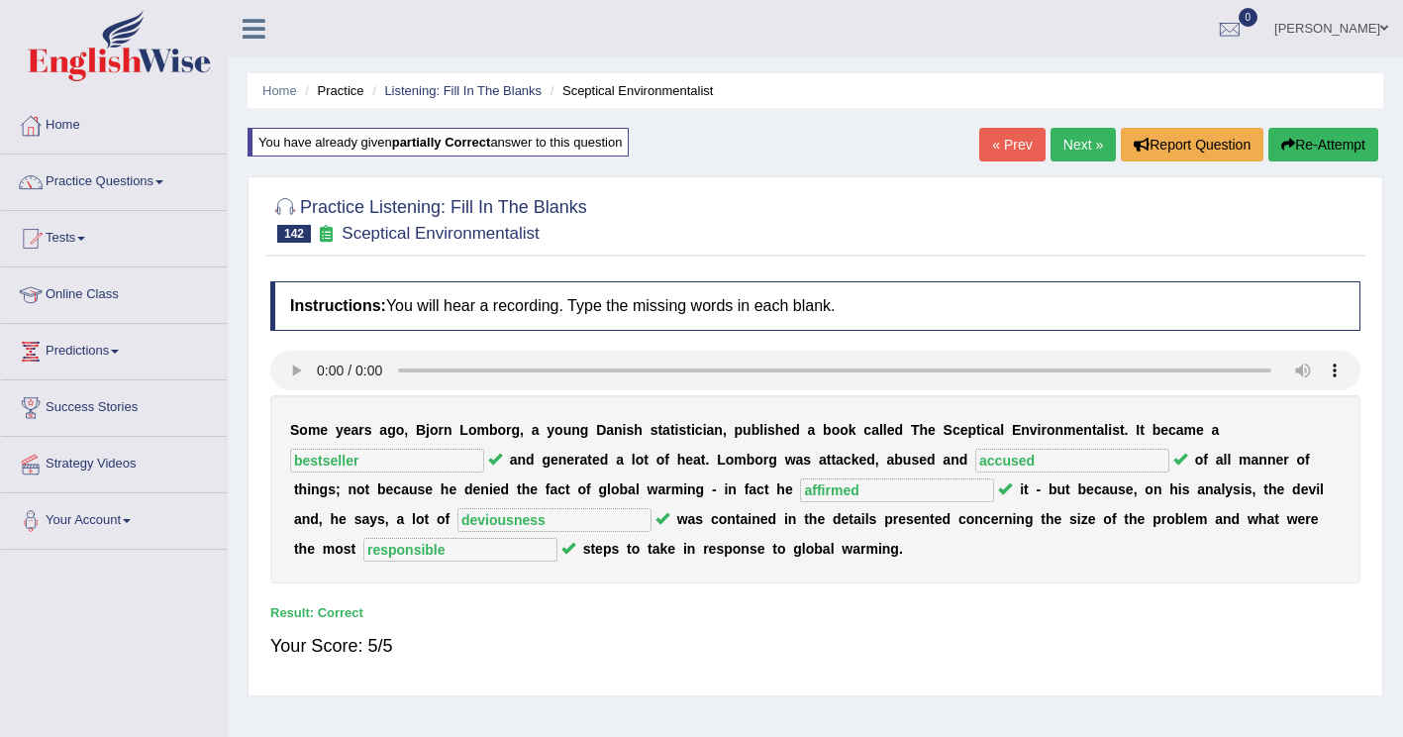
click at [1086, 140] on link "Next »" at bounding box center [1083, 145] width 65 height 34
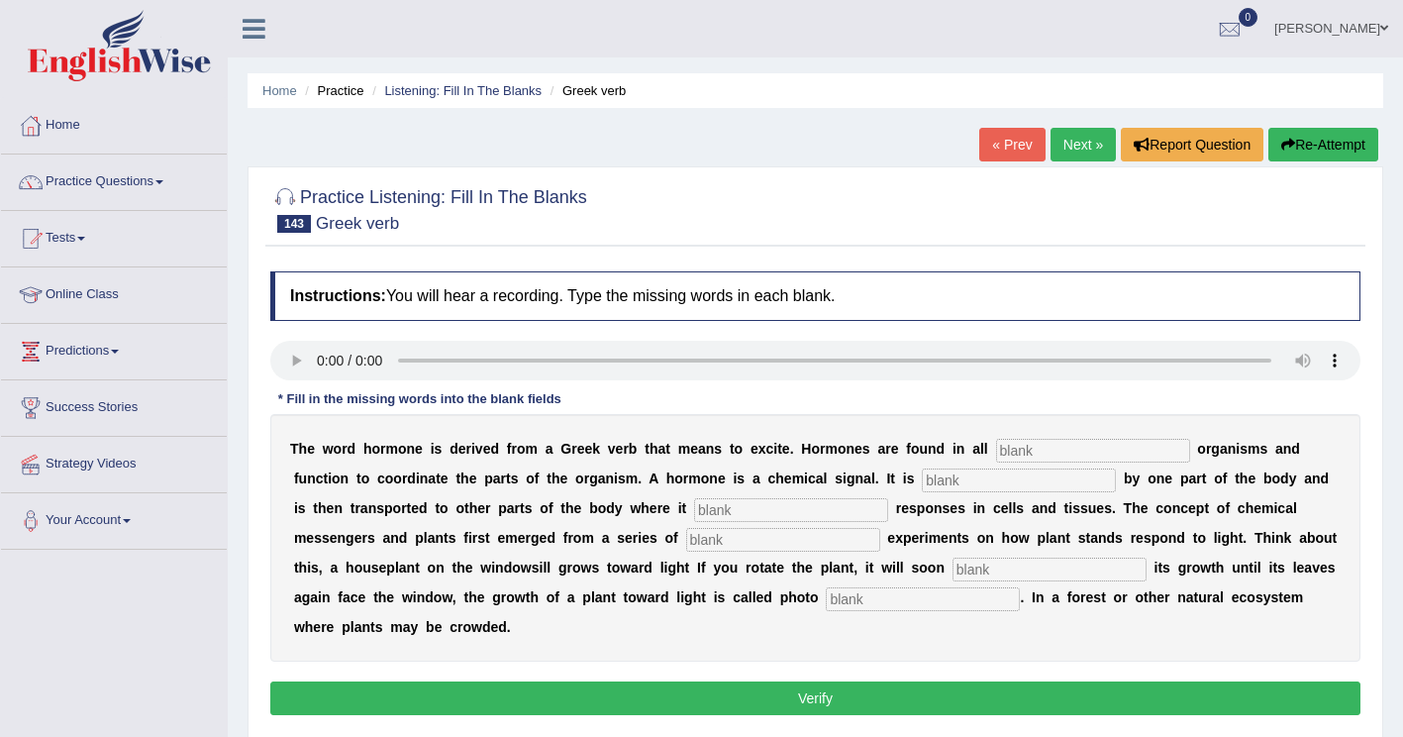
click at [996, 456] on input "text" at bounding box center [1093, 451] width 194 height 24
type input "multicir"
click at [922, 481] on input "text" at bounding box center [1019, 480] width 194 height 24
type input "produced"
click at [694, 502] on input "text" at bounding box center [791, 510] width 194 height 24
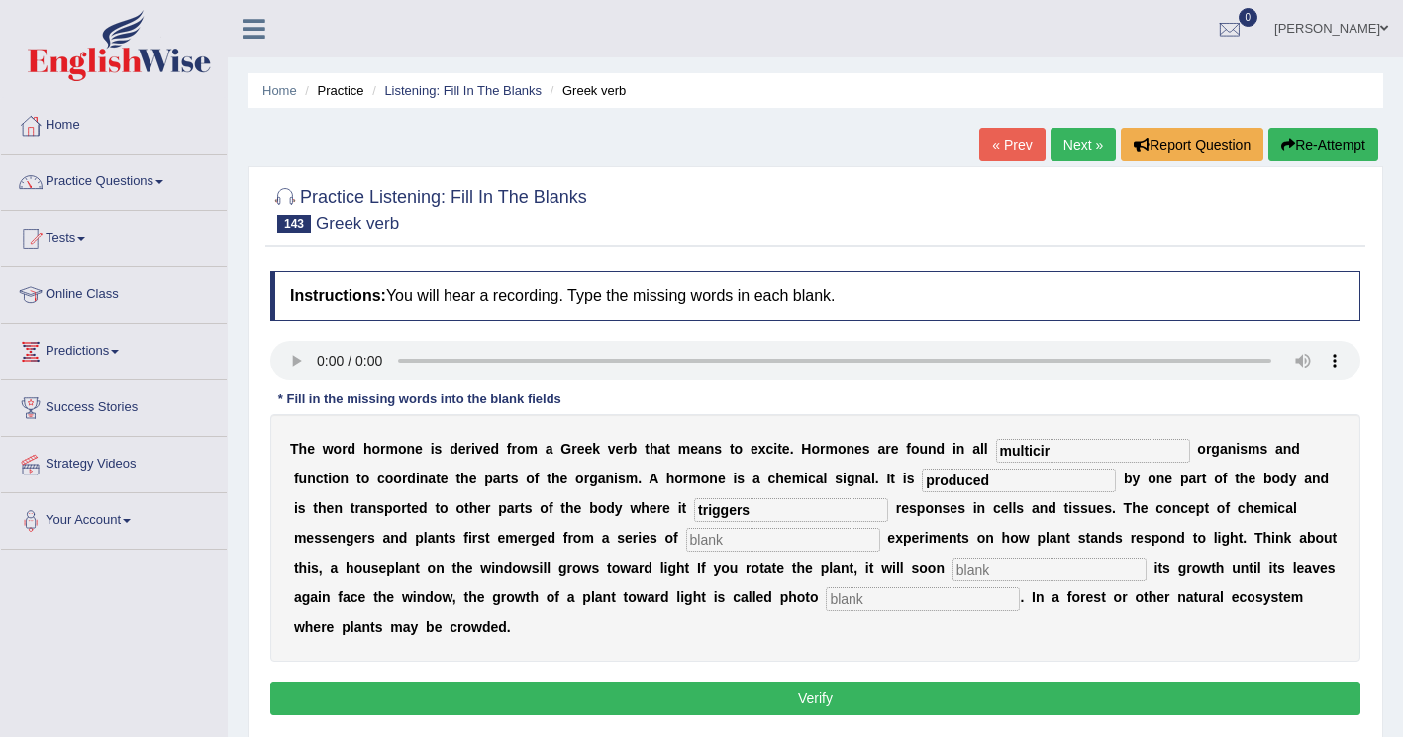
type input "triggers"
click at [686, 539] on input "text" at bounding box center [783, 540] width 194 height 24
type input "classic"
drag, startPoint x: 640, startPoint y: 566, endPoint x: 803, endPoint y: 543, distance: 165.0
click at [953, 566] on input "text" at bounding box center [1050, 570] width 194 height 24
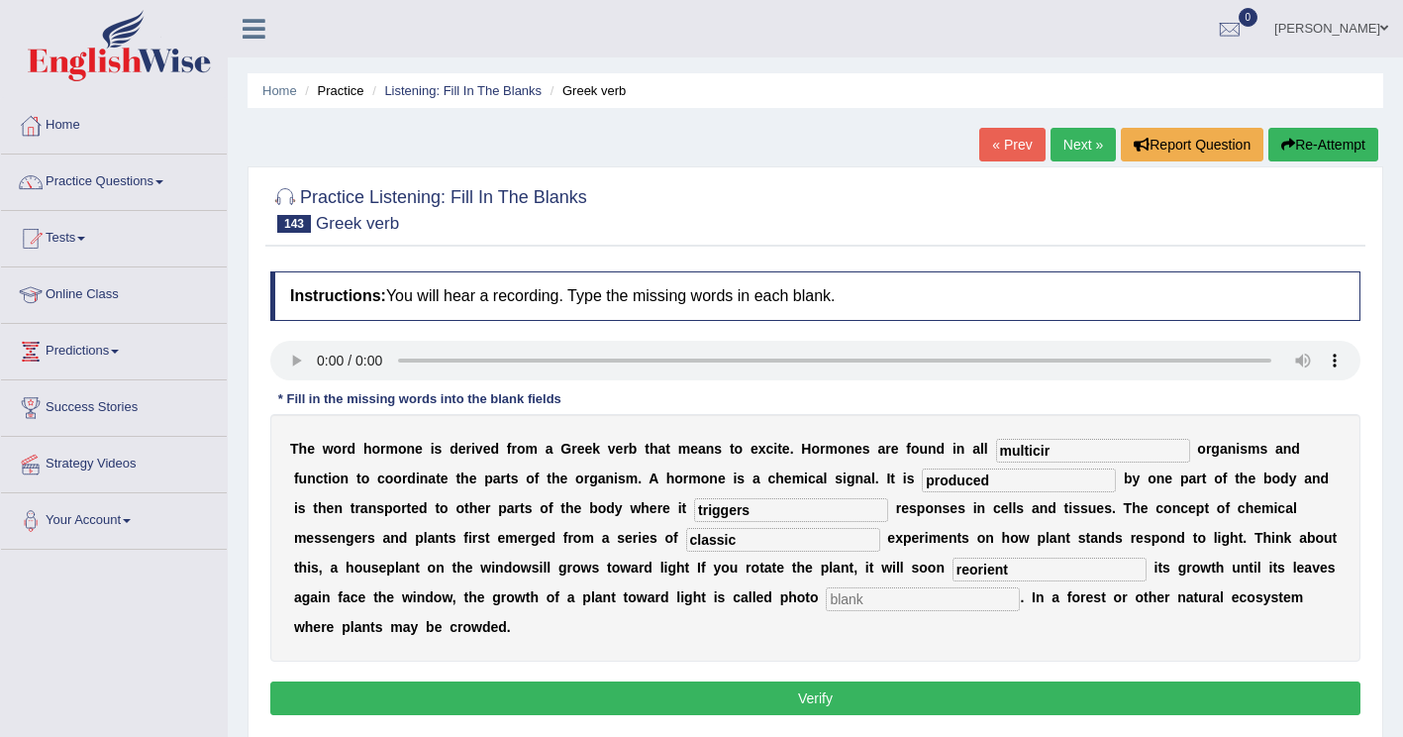
type input "reorient"
click at [826, 599] on input "text" at bounding box center [923, 599] width 194 height 24
type input "tropozone"
click at [997, 444] on input "multicir" at bounding box center [1093, 451] width 194 height 24
click at [1012, 446] on input "multicir" at bounding box center [1093, 451] width 194 height 24
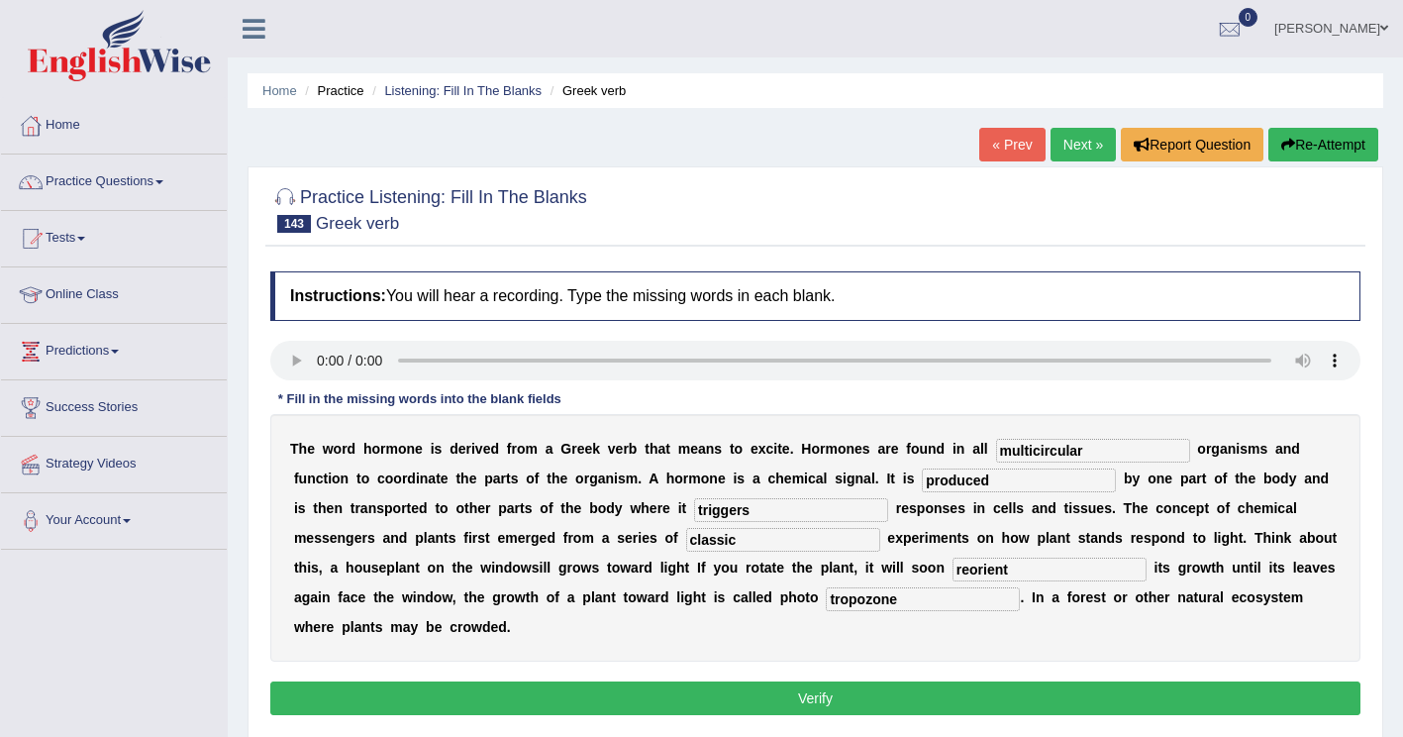
type input "multicircular"
click at [642, 681] on button "Verify" at bounding box center [815, 698] width 1090 height 34
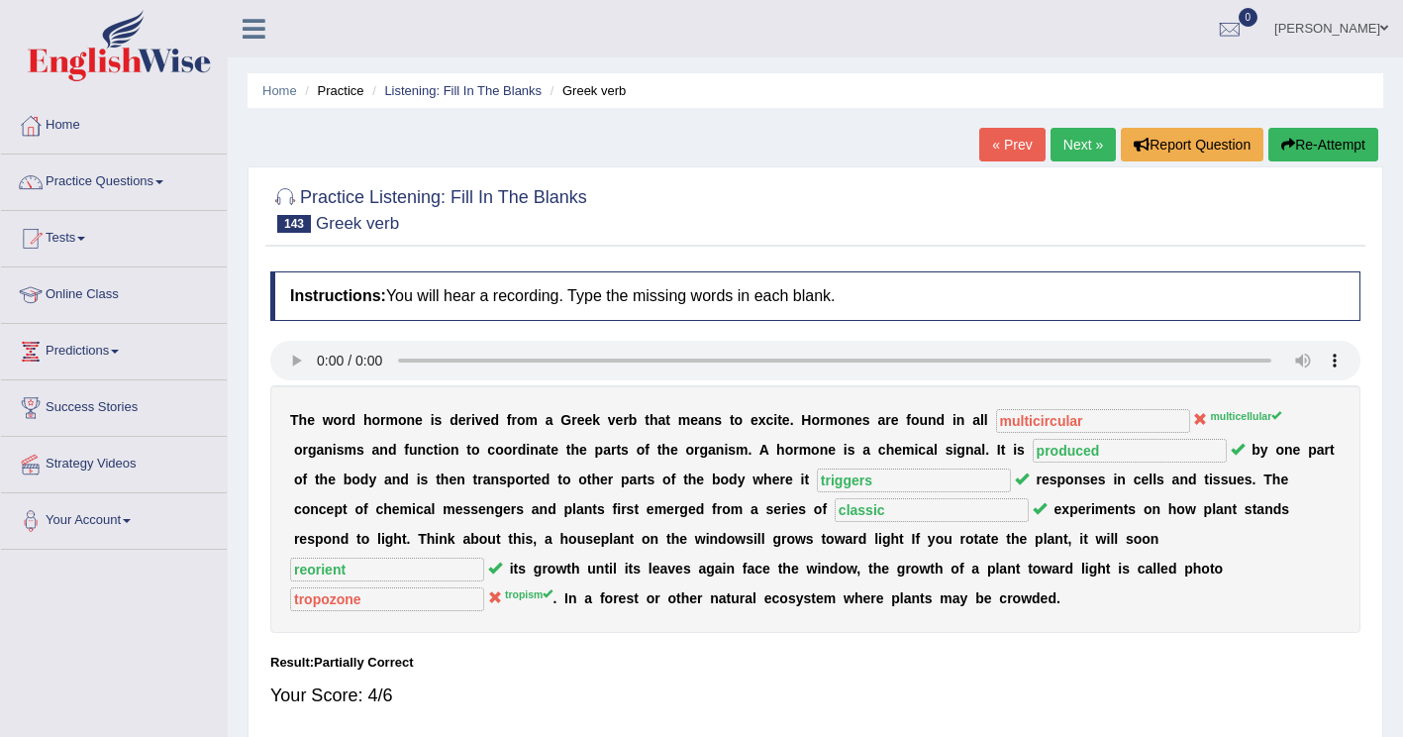
click at [1348, 145] on button "Re-Attempt" at bounding box center [1324, 145] width 110 height 34
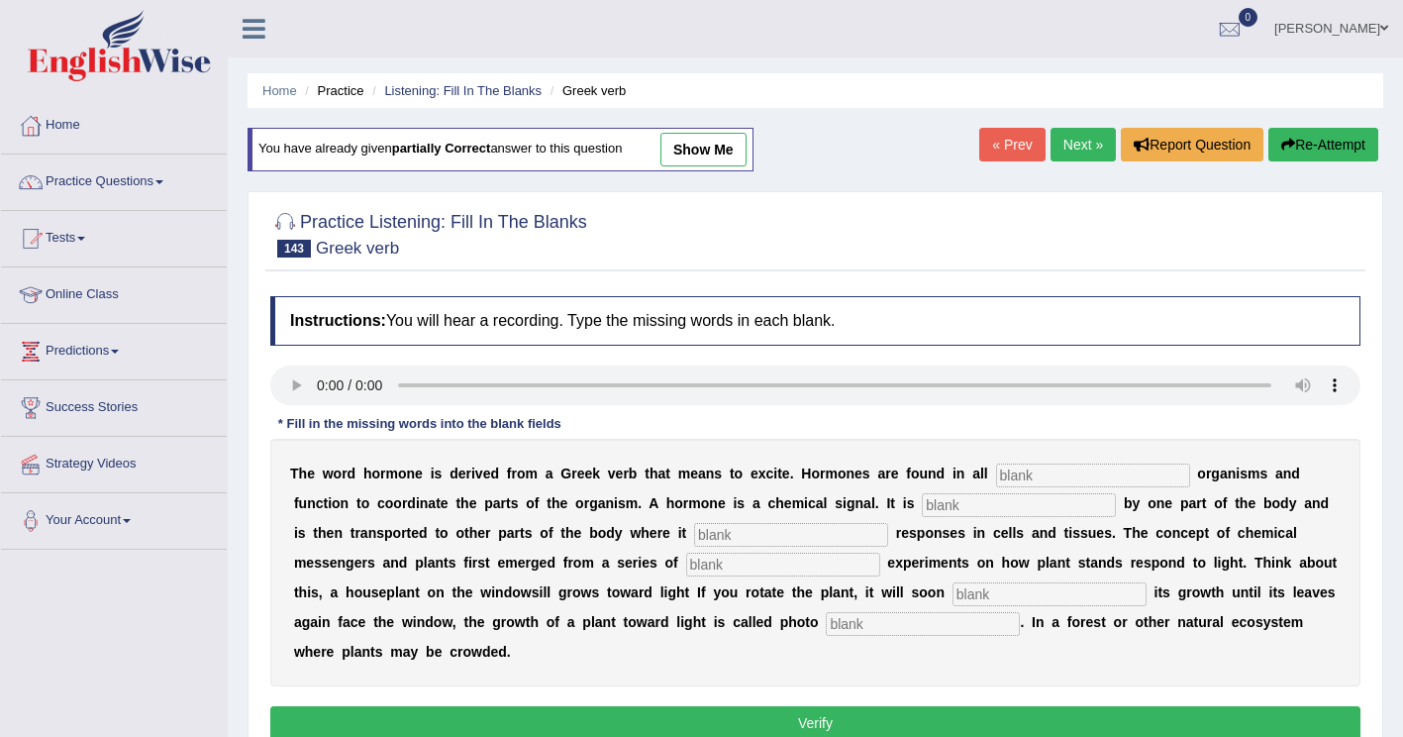
click at [997, 471] on input "text" at bounding box center [1093, 476] width 194 height 24
type input "multicellular"
click at [922, 504] on input "text" at bounding box center [1019, 505] width 194 height 24
type input "o"
type input "produces"
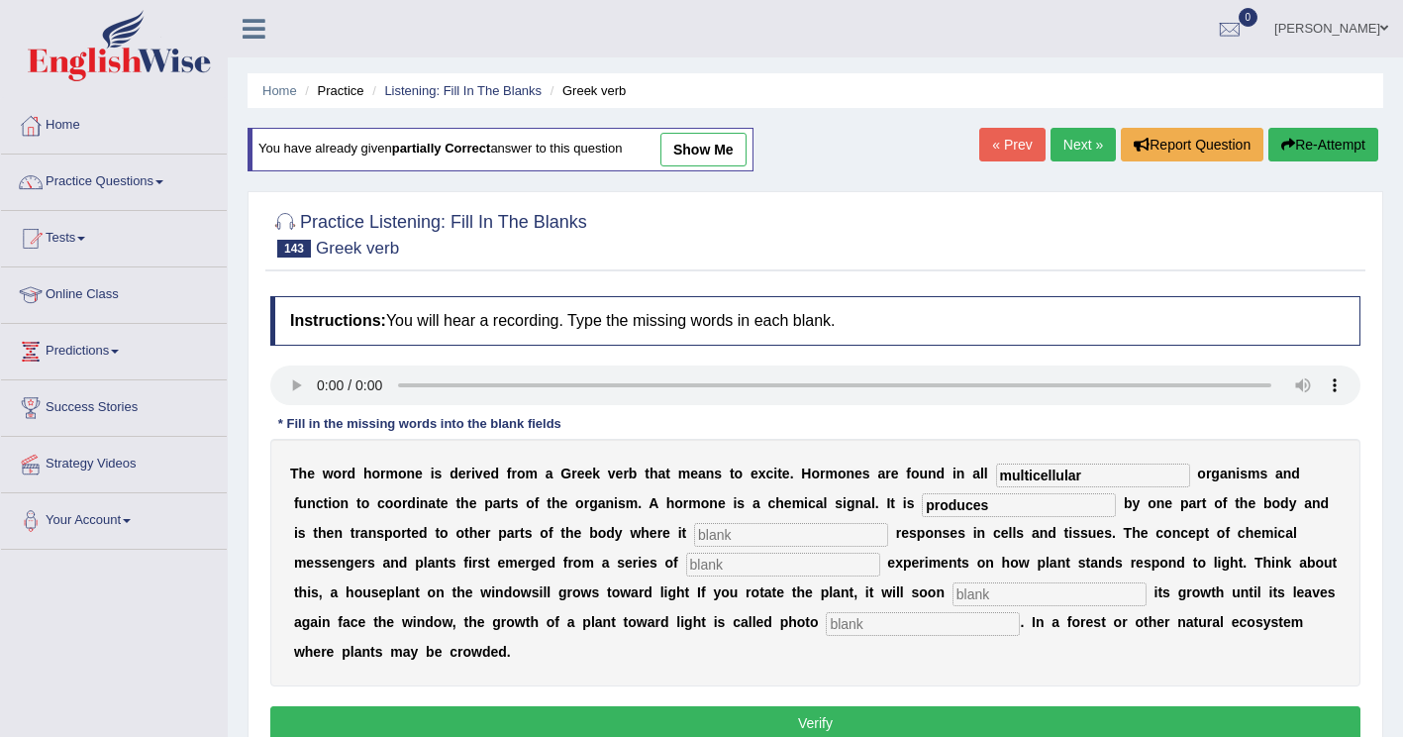
click at [598, 522] on div "T h e w o r d h o r m o n e i s d e r i v e d f r o m a G r e e k v e r b t h a…" at bounding box center [815, 563] width 1090 height 248
click at [694, 527] on input "text" at bounding box center [791, 535] width 194 height 24
type input "triggers"
click at [686, 565] on input "text" at bounding box center [783, 565] width 194 height 24
type input "clssic"
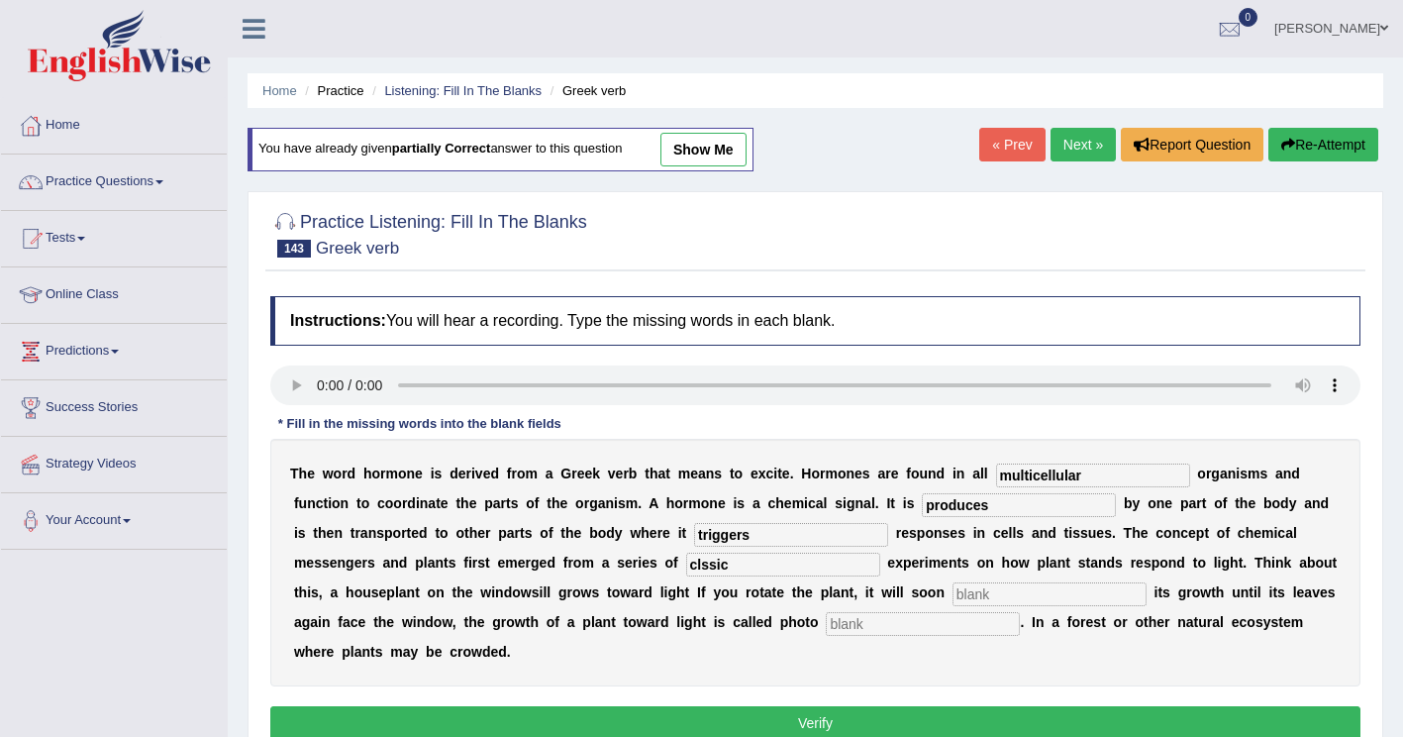
click at [953, 594] on input "text" at bounding box center [1050, 594] width 194 height 24
type input "reorintet"
click at [826, 623] on input "text" at bounding box center [923, 624] width 194 height 24
type input "tropism"
drag, startPoint x: 678, startPoint y: 593, endPoint x: 613, endPoint y: 595, distance: 65.4
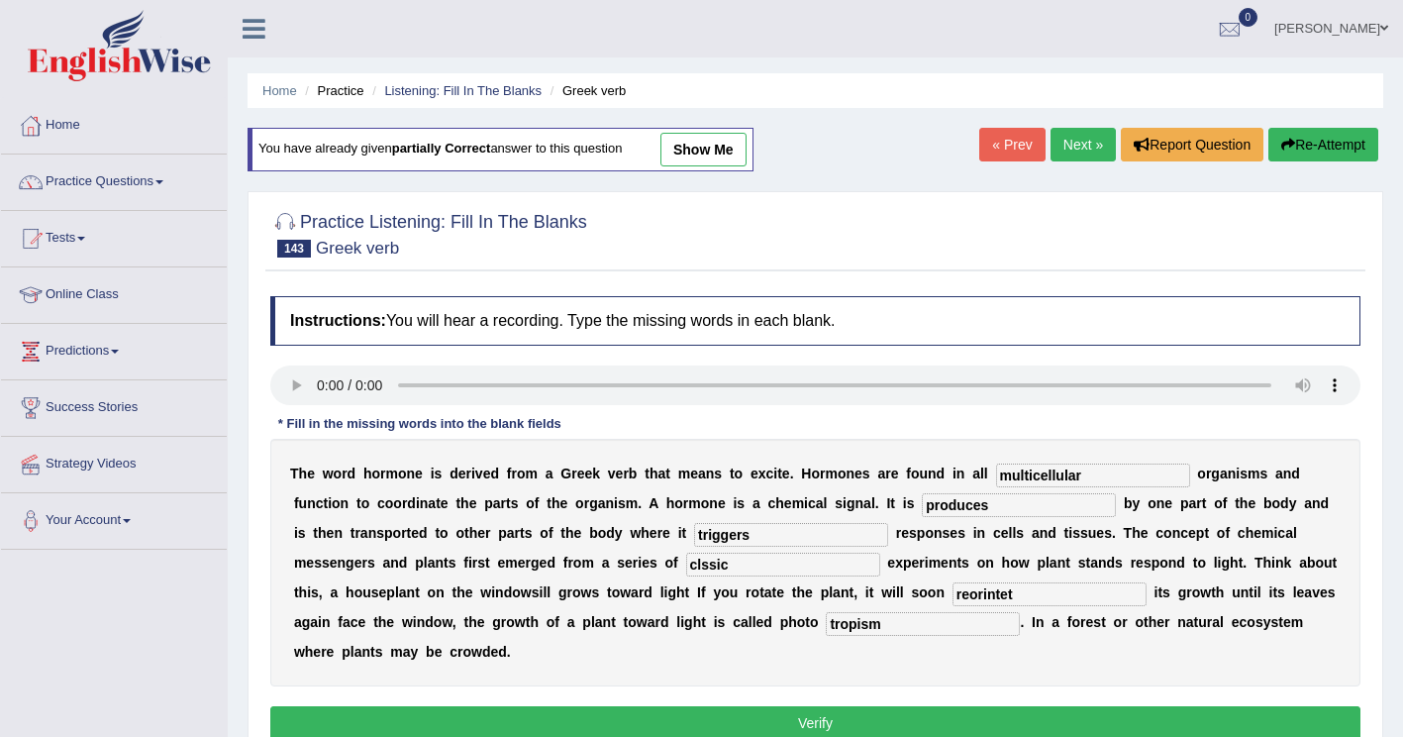
click at [613, 595] on div "T h e w o r d h o r m o n e i s d e r i v e d f r o m a G r e e k v e r b t h a…" at bounding box center [815, 563] width 1090 height 248
type input "reorient"
drag, startPoint x: 429, startPoint y: 563, endPoint x: 443, endPoint y: 557, distance: 15.1
click at [686, 564] on input "clssic" at bounding box center [783, 565] width 194 height 24
click at [686, 568] on input "clssic" at bounding box center [783, 565] width 194 height 24
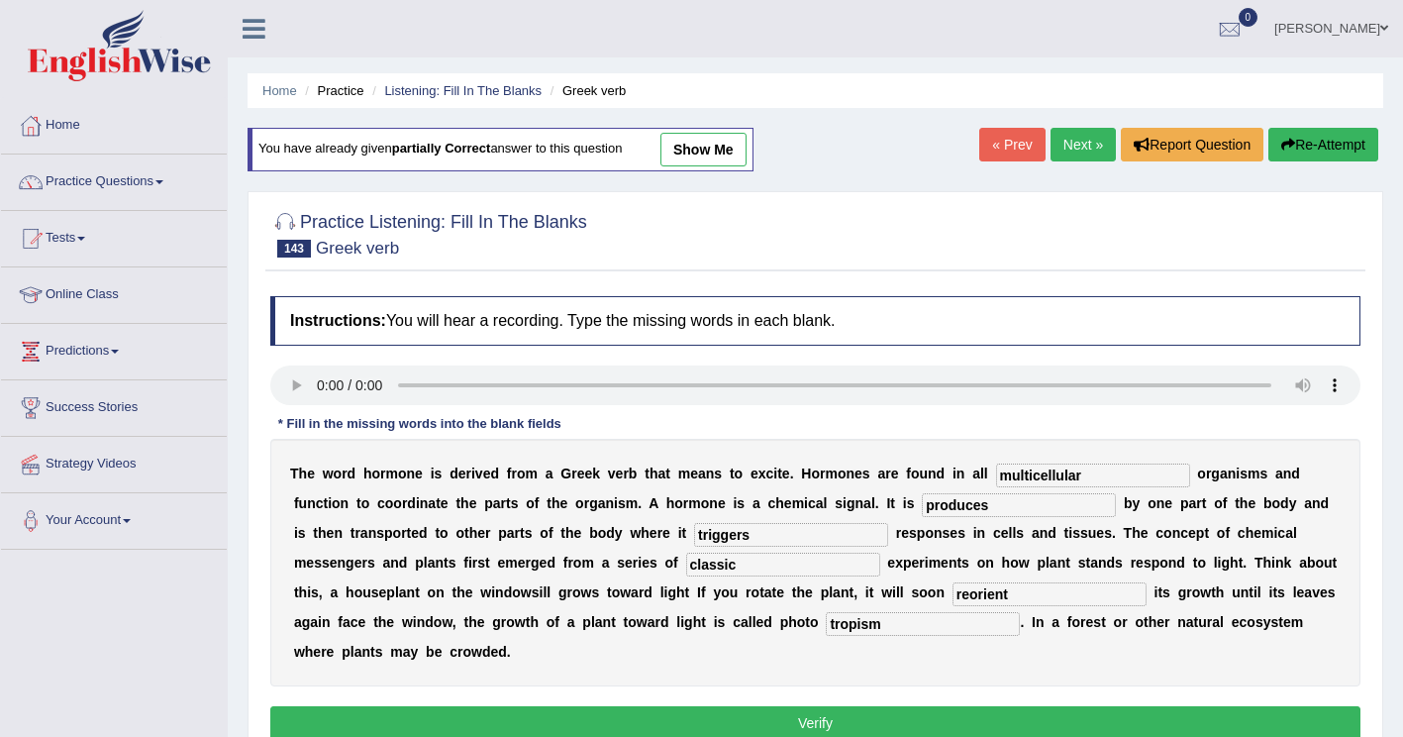
type input "classic"
click at [922, 508] on input "produces" at bounding box center [1019, 505] width 194 height 24
type input "produced"
click at [473, 706] on button "Verify" at bounding box center [815, 723] width 1090 height 34
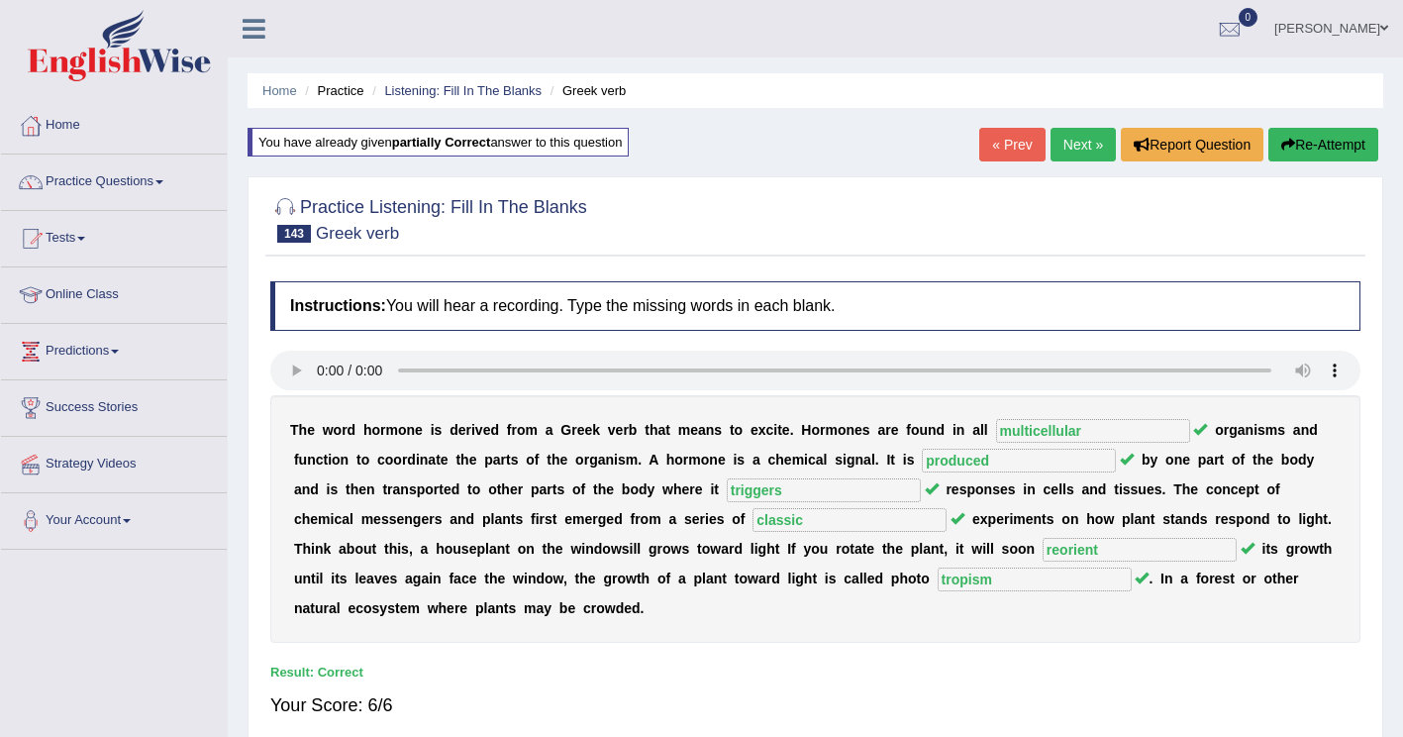
click at [1069, 139] on link "Next »" at bounding box center [1083, 145] width 65 height 34
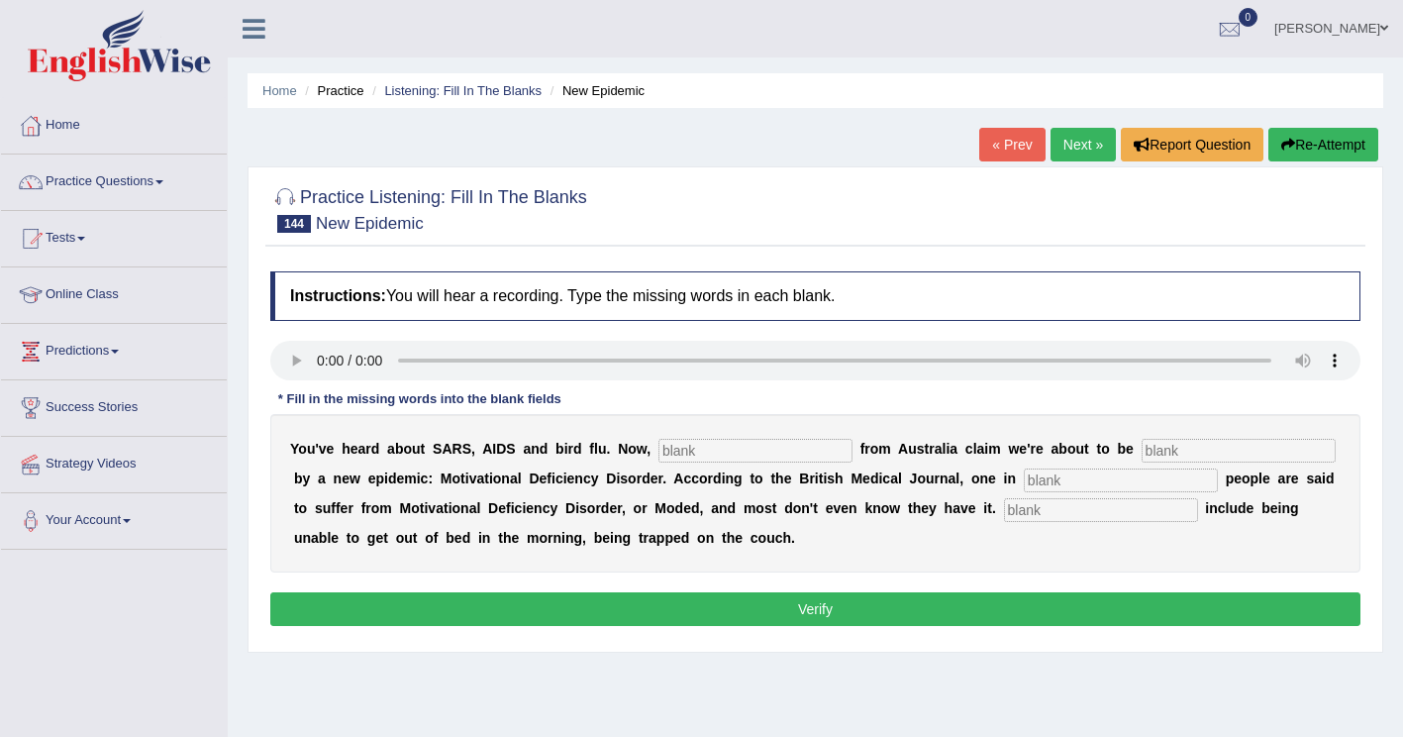
click at [659, 460] on input "text" at bounding box center [756, 451] width 194 height 24
type input "reserchers"
click at [1142, 455] on input "text" at bounding box center [1239, 451] width 194 height 24
click at [661, 452] on input "reserchers" at bounding box center [756, 451] width 194 height 24
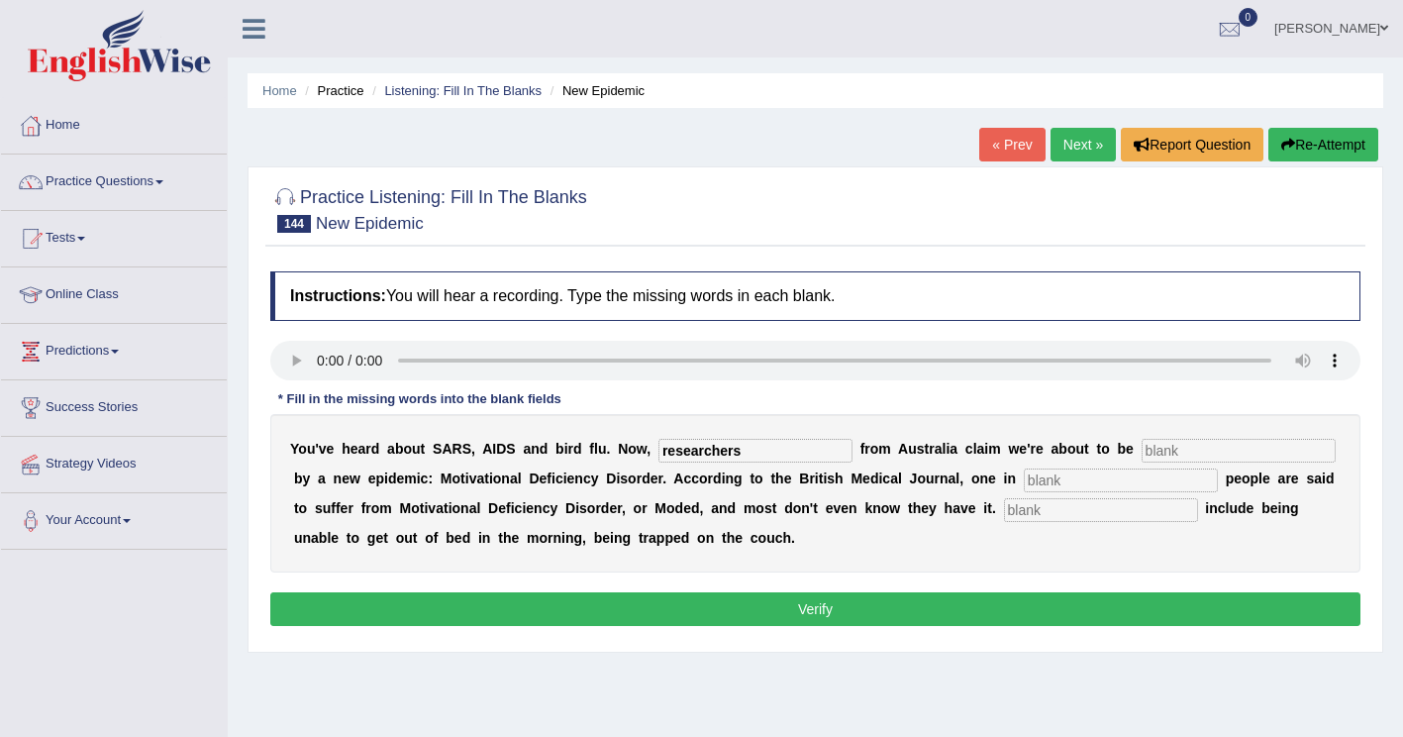
type input "researchers"
click at [1142, 448] on input "text" at bounding box center [1239, 451] width 194 height 24
type input "hit"
drag, startPoint x: 921, startPoint y: 484, endPoint x: 1050, endPoint y: 480, distance: 128.8
click at [1024, 484] on input "text" at bounding box center [1121, 480] width 194 height 24
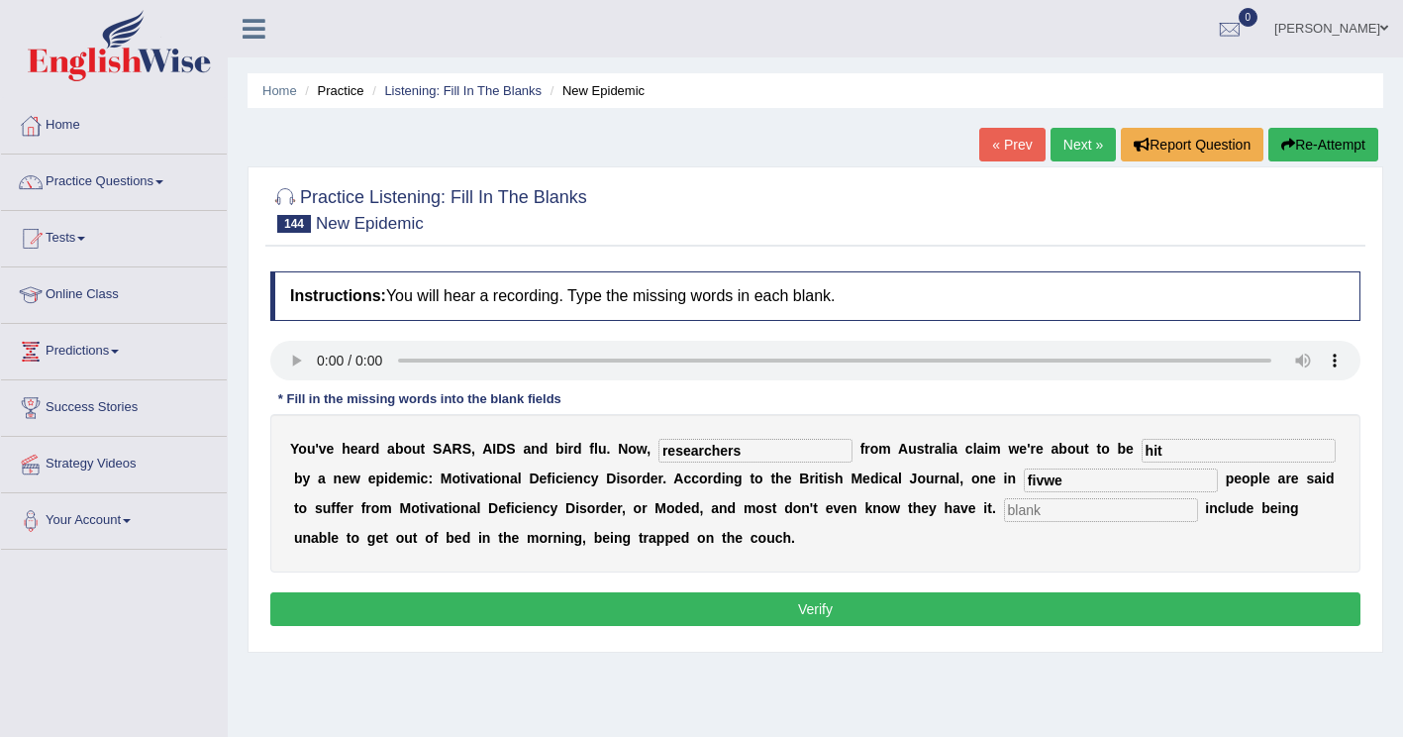
type input "fivwe"
click at [1004, 510] on input "text" at bounding box center [1101, 510] width 194 height 24
type input "symptoms"
click at [1024, 478] on input "fivwe" at bounding box center [1121, 480] width 194 height 24
type input "five"
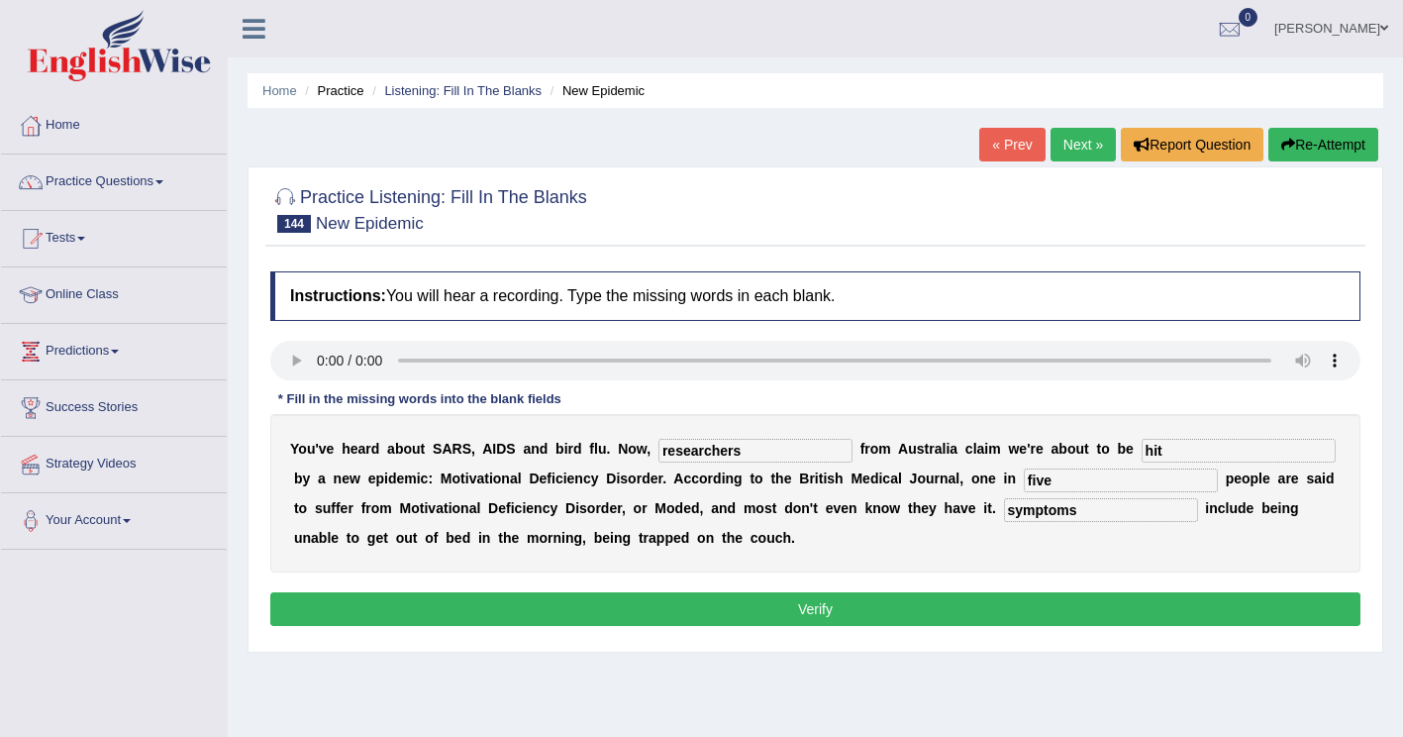
click at [703, 601] on button "Verify" at bounding box center [815, 609] width 1090 height 34
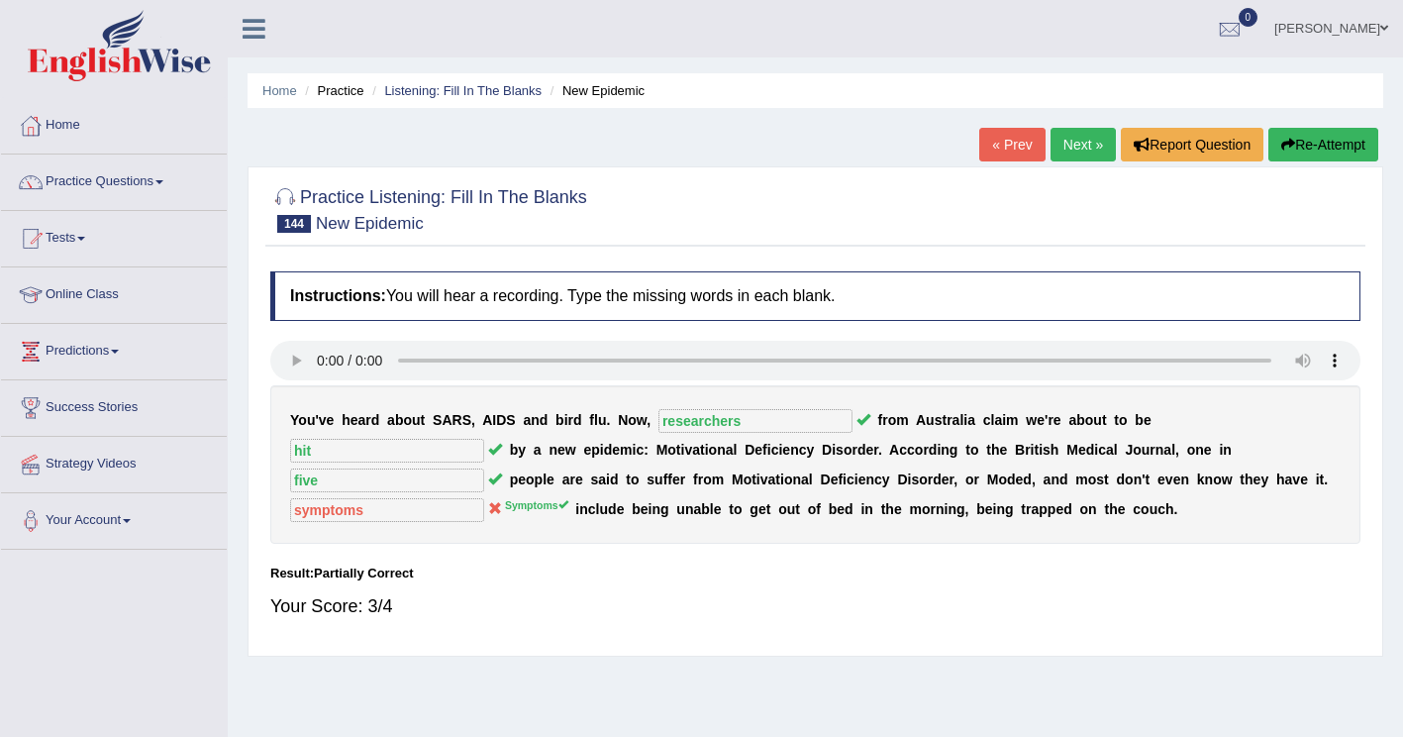
click at [1302, 137] on button "Re-Attempt" at bounding box center [1324, 145] width 110 height 34
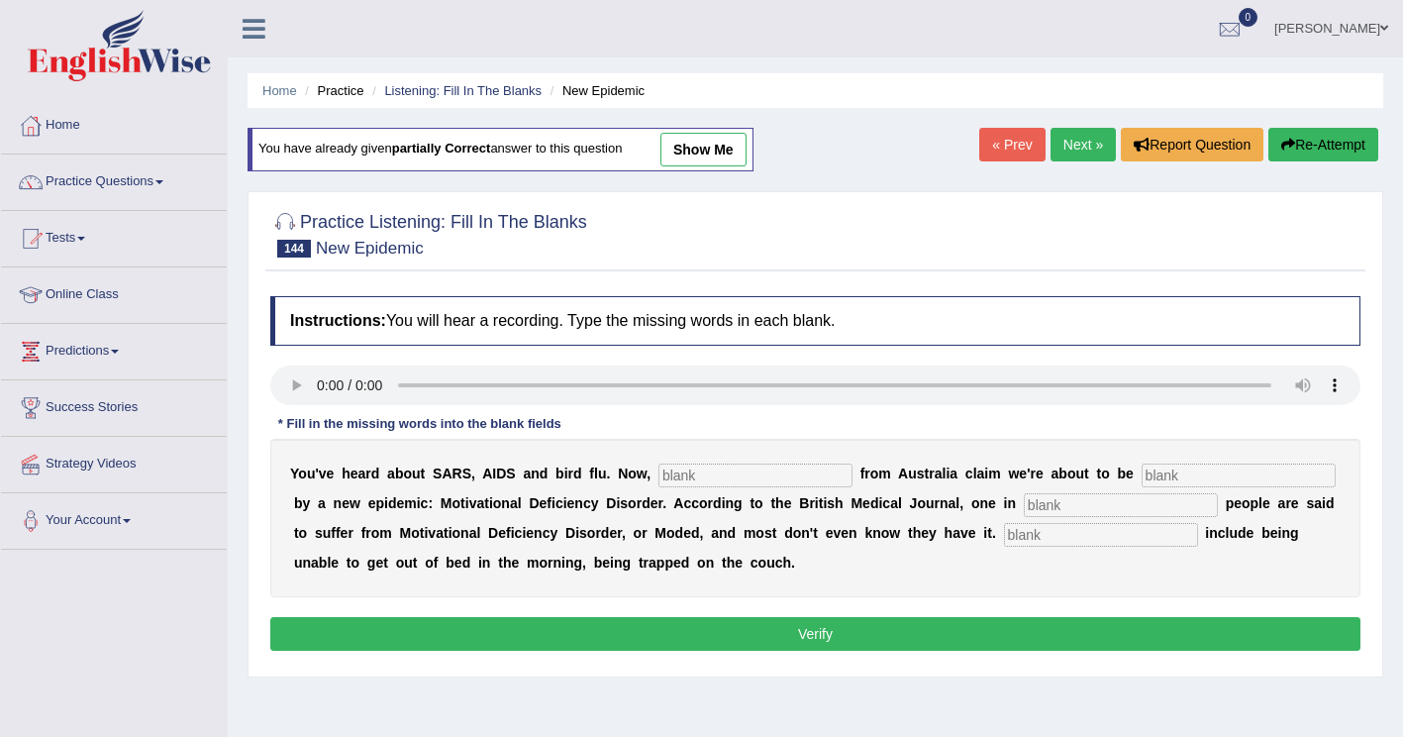
click at [710, 475] on input "text" at bounding box center [756, 476] width 194 height 24
type input "researchers"
click at [1142, 483] on input "text" at bounding box center [1239, 476] width 194 height 24
type input "hit"
click at [1024, 508] on input "text" at bounding box center [1121, 505] width 194 height 24
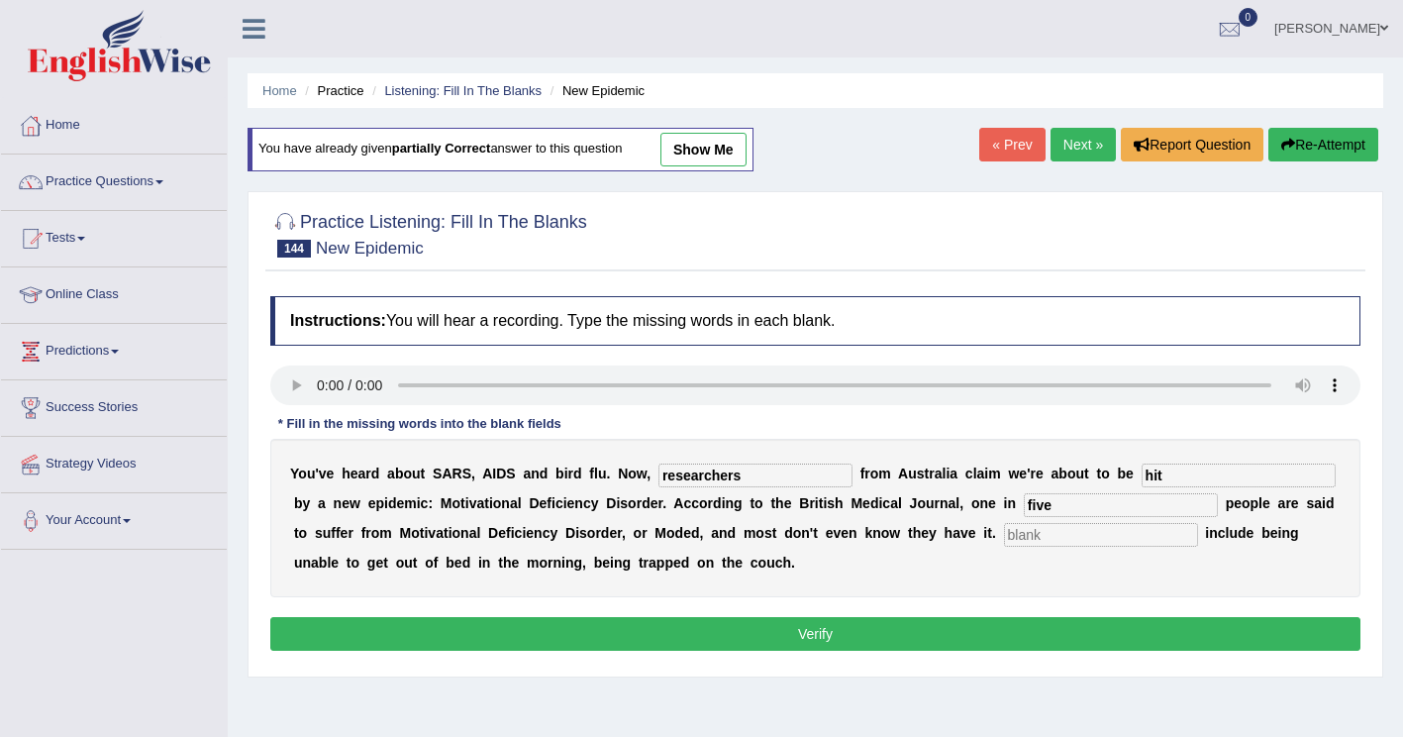
type input "five"
click at [1004, 537] on input "text" at bounding box center [1101, 535] width 194 height 24
type input "Symptoms"
click at [925, 617] on div "Instructions: You will hear a recording. Type the missing words in each blank. …" at bounding box center [815, 476] width 1100 height 380
click at [926, 625] on button "Verify" at bounding box center [815, 634] width 1090 height 34
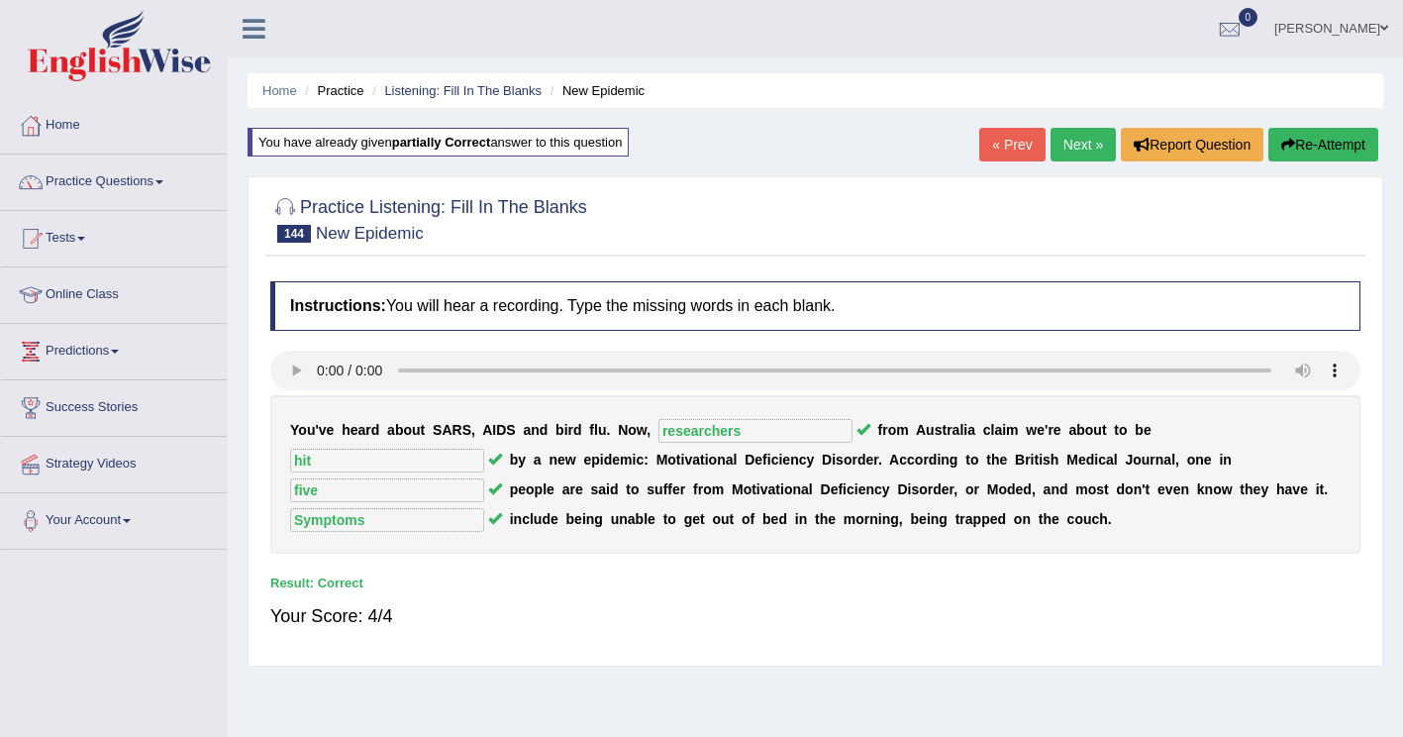
click at [1093, 139] on link "Next »" at bounding box center [1083, 145] width 65 height 34
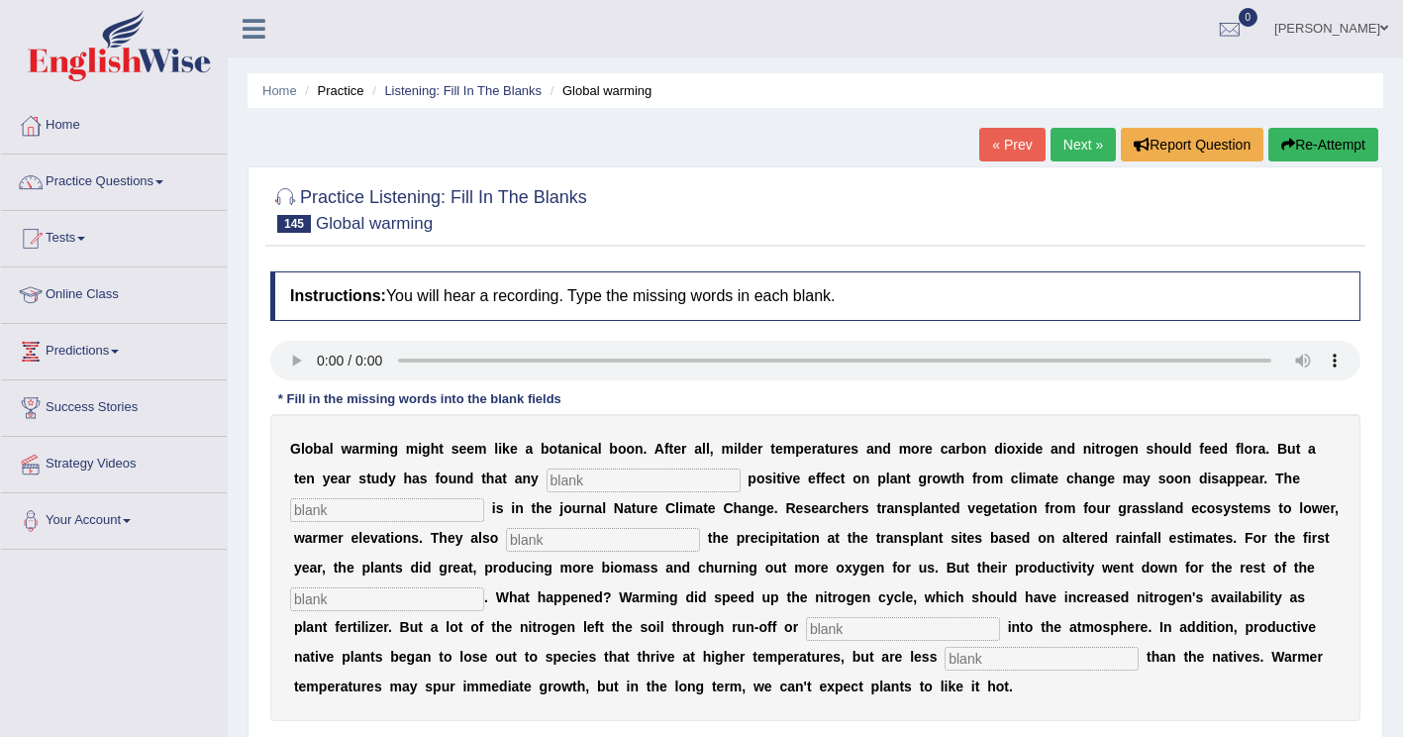
click at [547, 483] on input "text" at bounding box center [644, 480] width 194 height 24
type input "inital"
click at [484, 498] on input "text" at bounding box center [387, 510] width 194 height 24
type input "report"
click at [506, 544] on input "text" at bounding box center [603, 540] width 194 height 24
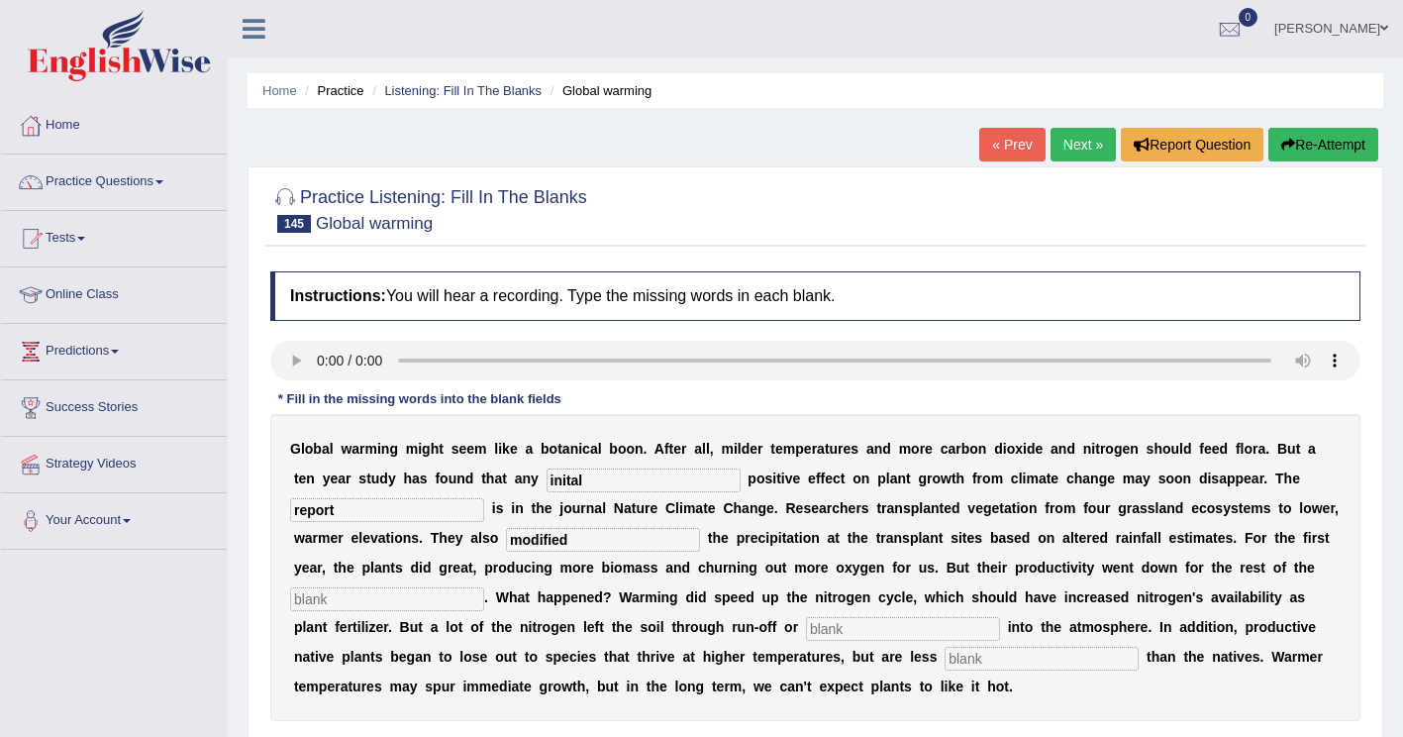
type input "modified"
click at [484, 587] on input "text" at bounding box center [387, 599] width 194 height 24
type input "decade"
drag, startPoint x: 337, startPoint y: 631, endPoint x: 529, endPoint y: 577, distance: 199.4
click at [806, 631] on input "text" at bounding box center [903, 629] width 194 height 24
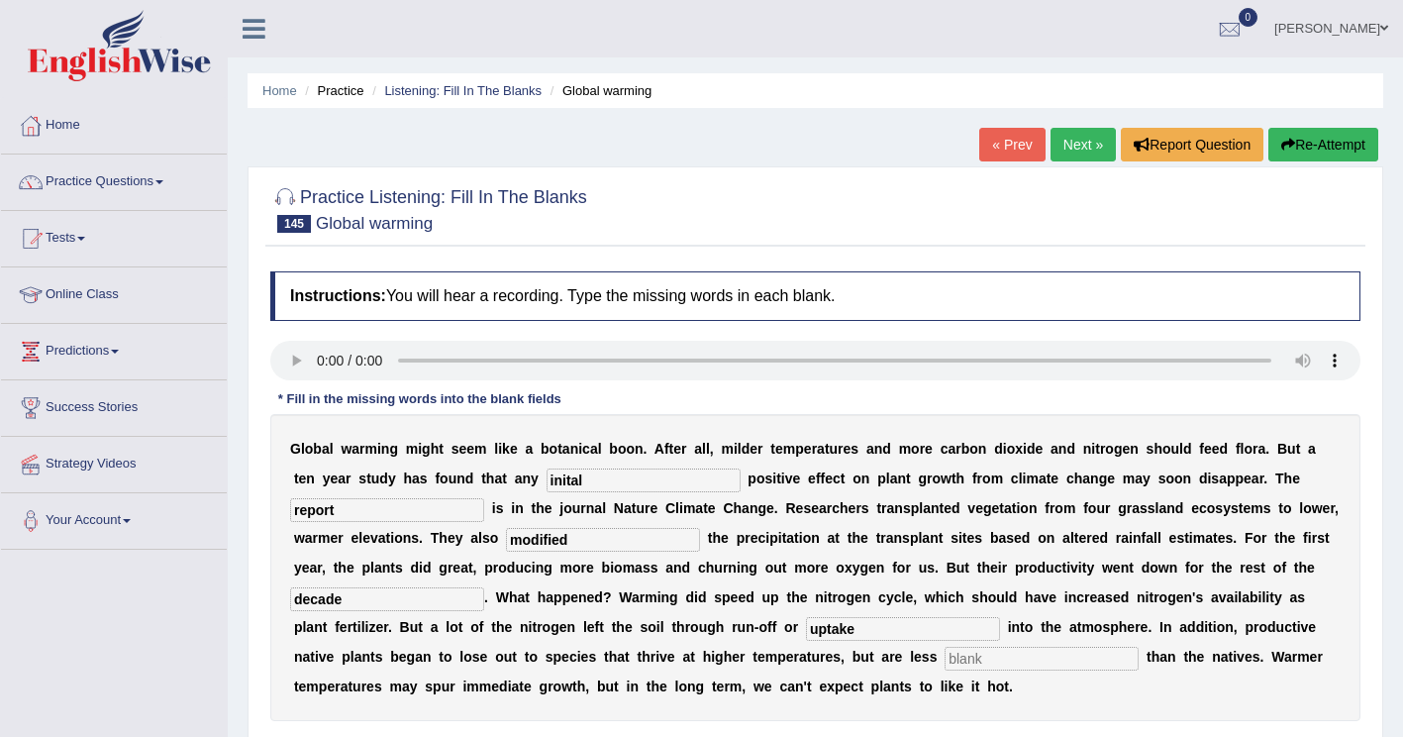
type input "uptake"
click at [945, 663] on input "text" at bounding box center [1042, 659] width 194 height 24
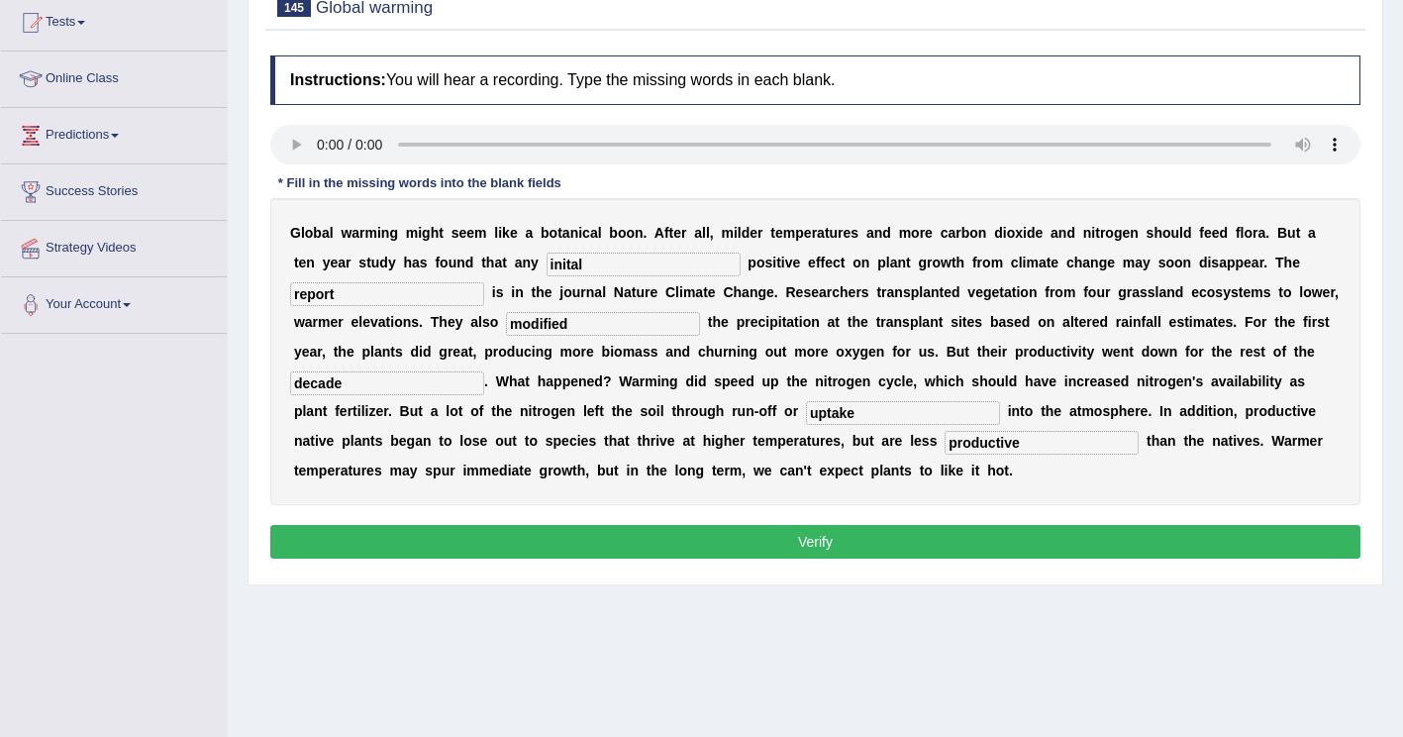
scroll to position [297, 0]
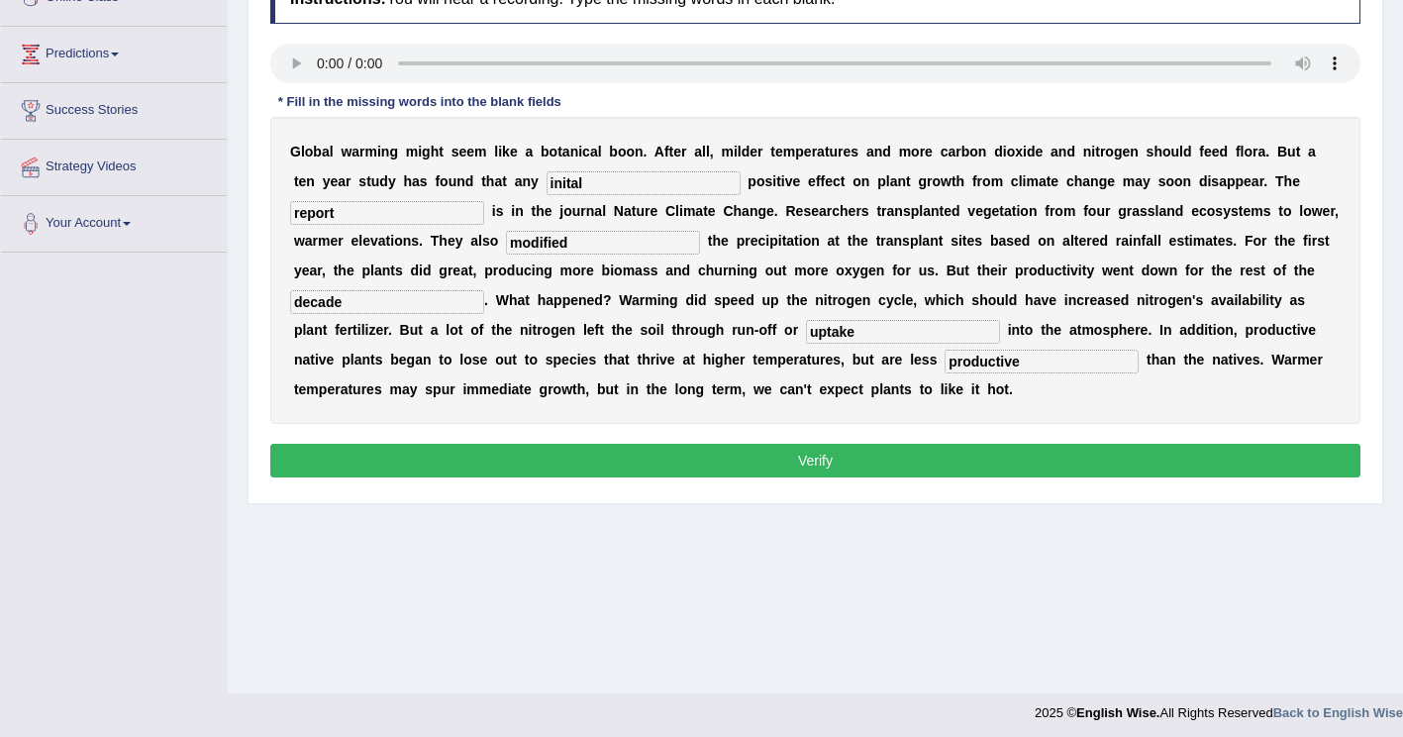
type input "productive"
click at [697, 462] on button "Verify" at bounding box center [815, 461] width 1090 height 34
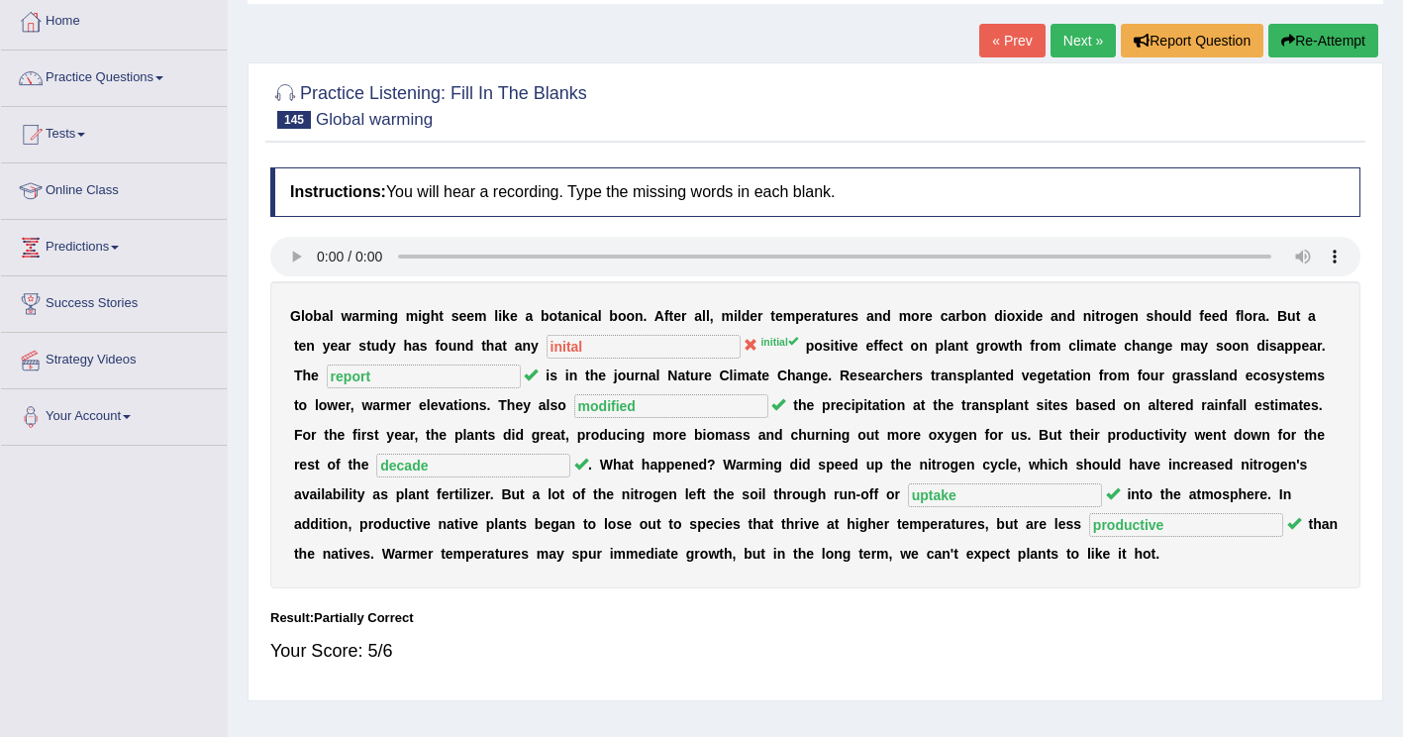
scroll to position [99, 0]
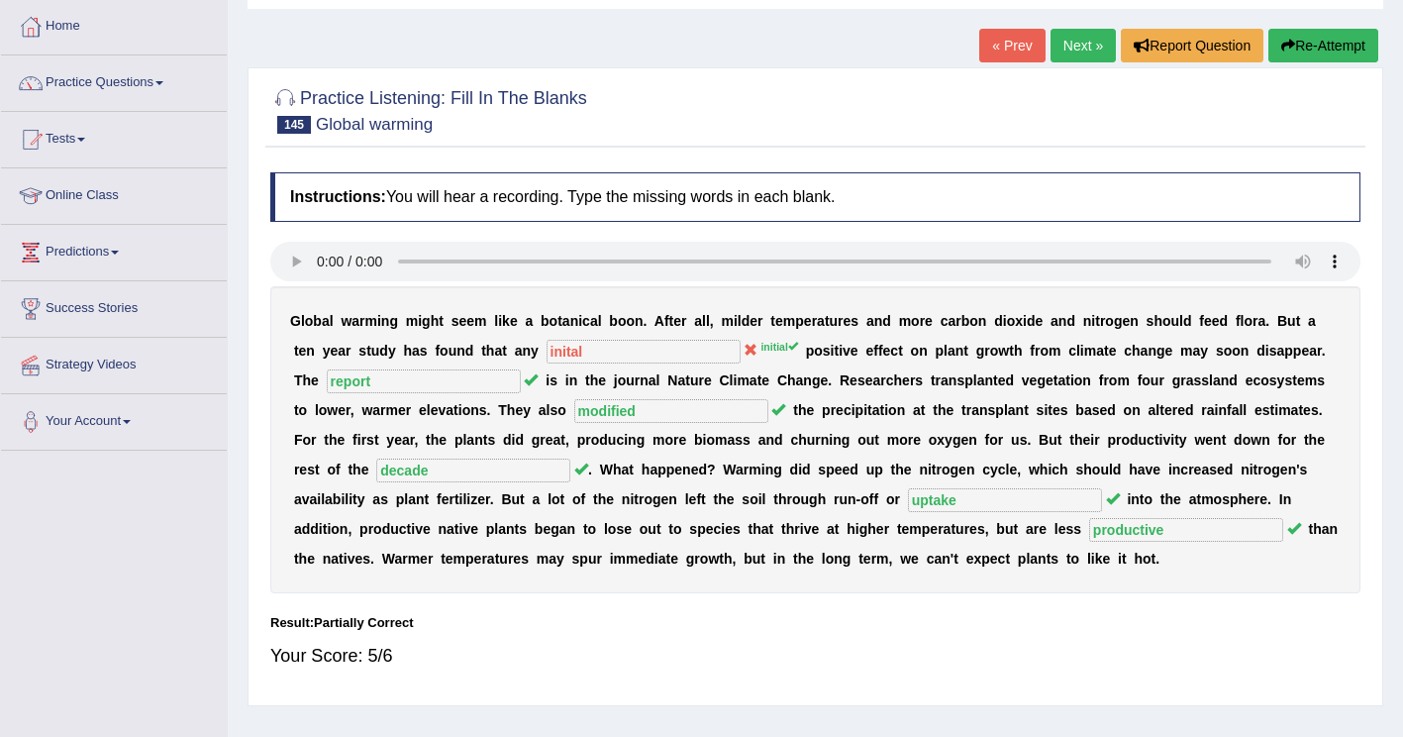
click at [1338, 47] on button "Re-Attempt" at bounding box center [1324, 46] width 110 height 34
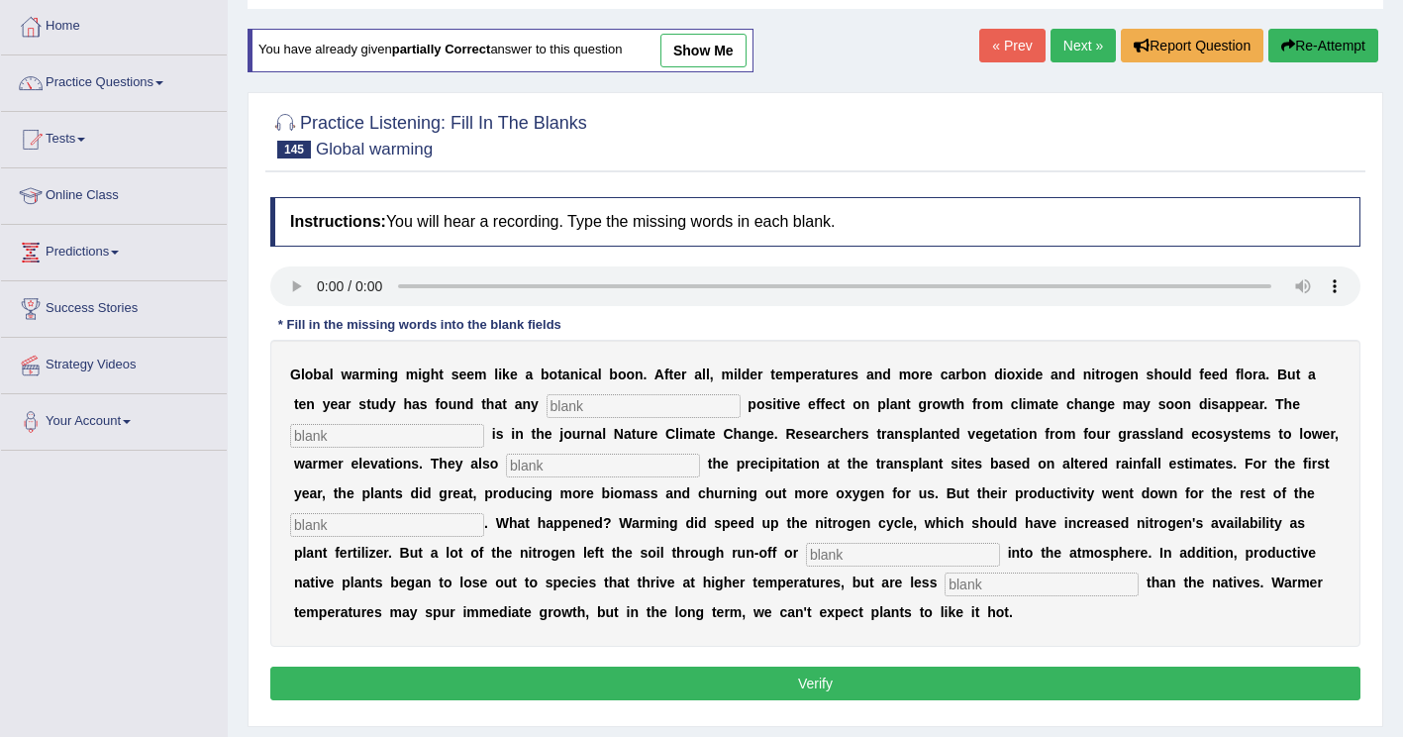
click at [547, 408] on input "text" at bounding box center [644, 406] width 194 height 24
type input "initial"
click at [484, 424] on input "text" at bounding box center [387, 436] width 194 height 24
type input "report"
click at [506, 465] on input "text" at bounding box center [603, 466] width 194 height 24
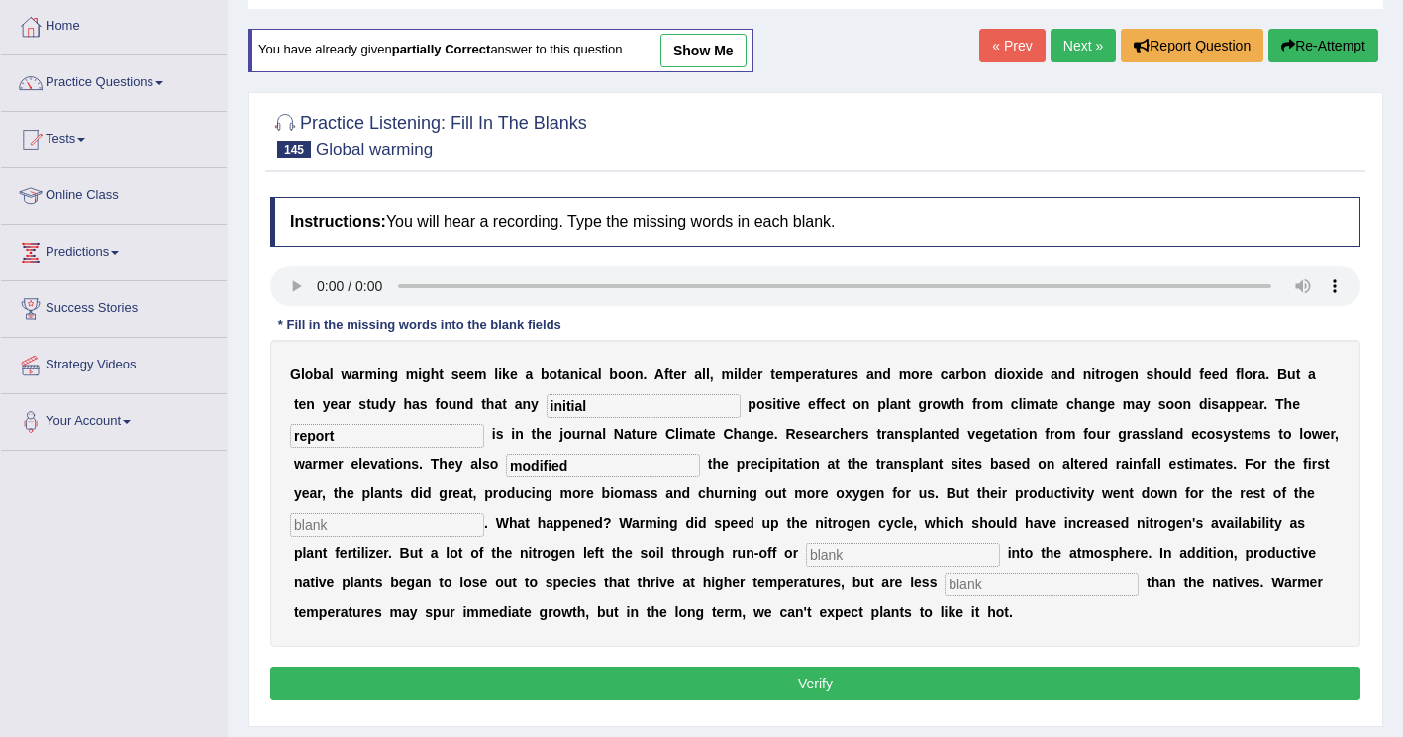
type input "modified"
click at [484, 513] on input "text" at bounding box center [387, 525] width 194 height 24
type input "decade"
click at [806, 555] on input "text" at bounding box center [903, 555] width 194 height 24
type input "uptake"
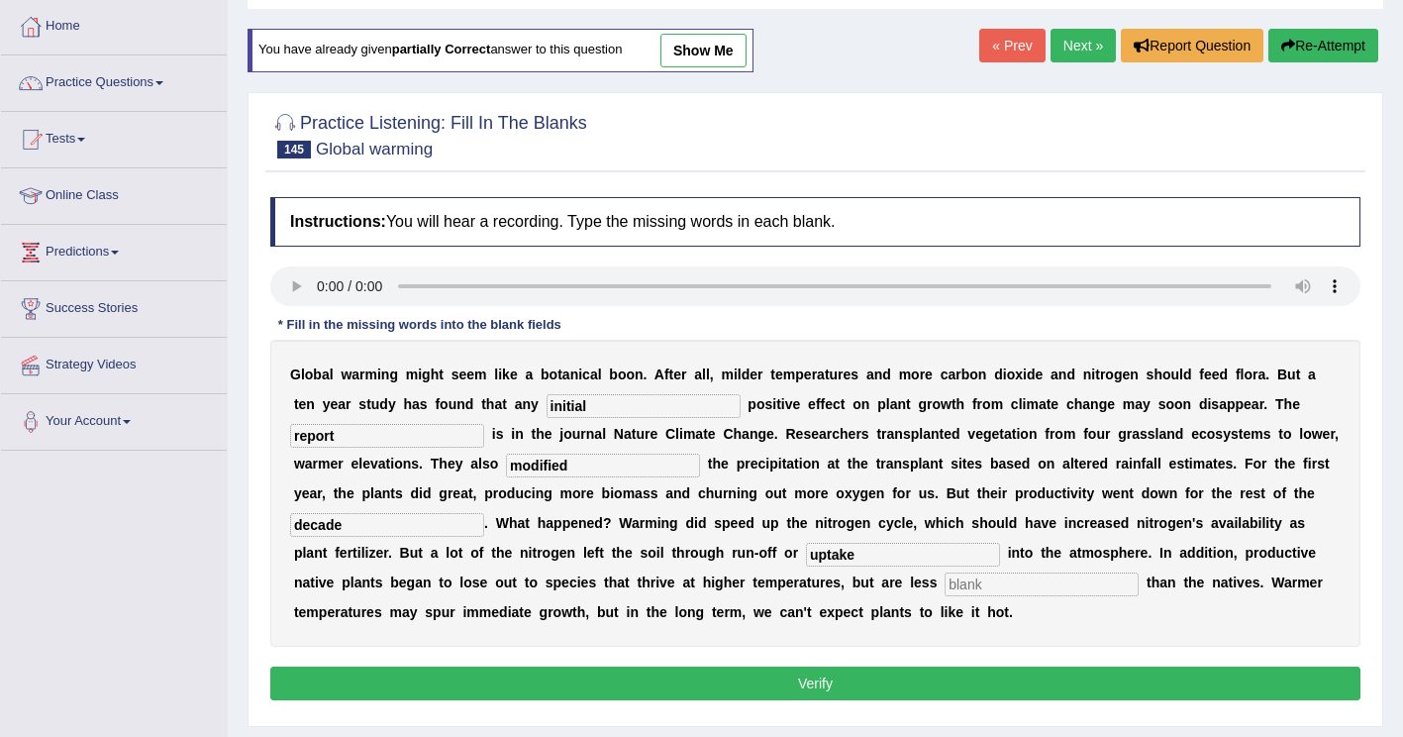
click at [945, 588] on input "text" at bounding box center [1042, 584] width 194 height 24
type input "productive"
click at [725, 679] on button "Verify" at bounding box center [815, 684] width 1090 height 34
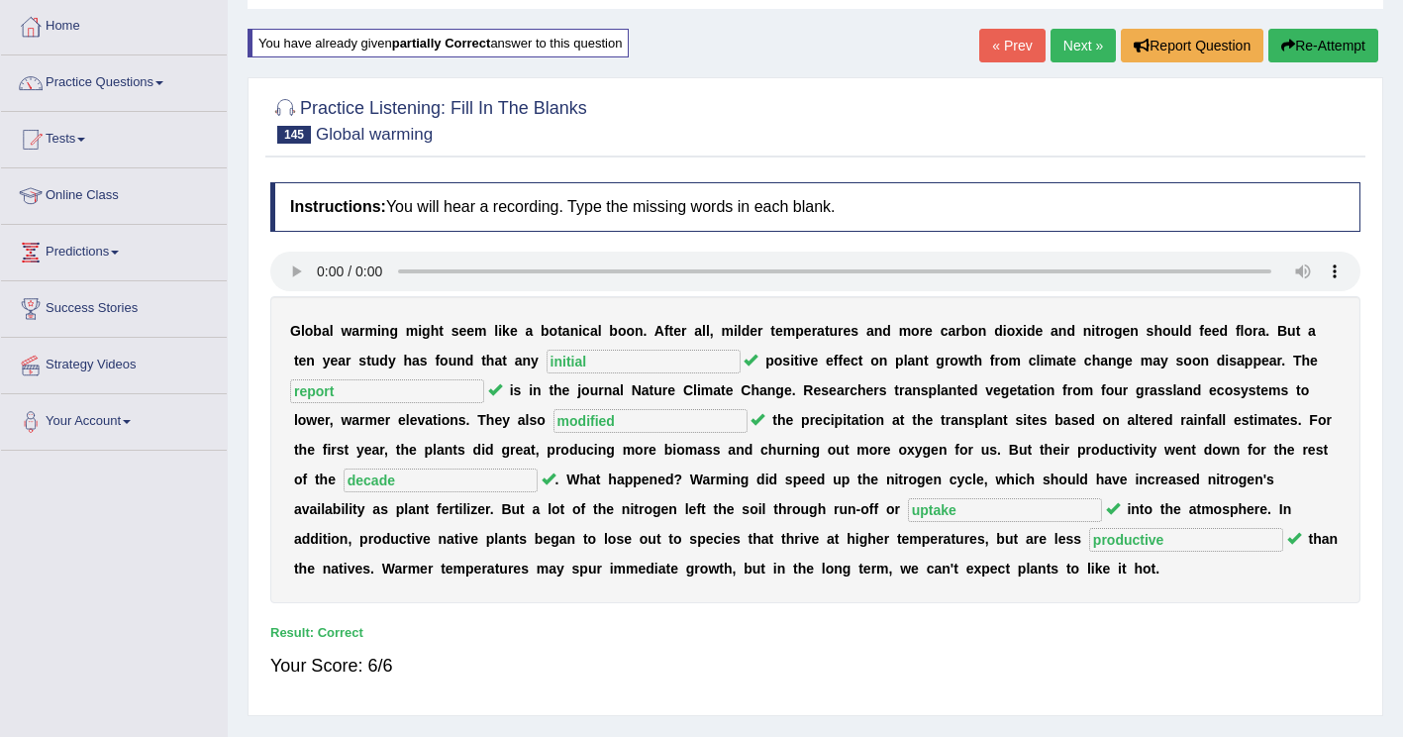
click at [1102, 43] on link "Next »" at bounding box center [1083, 46] width 65 height 34
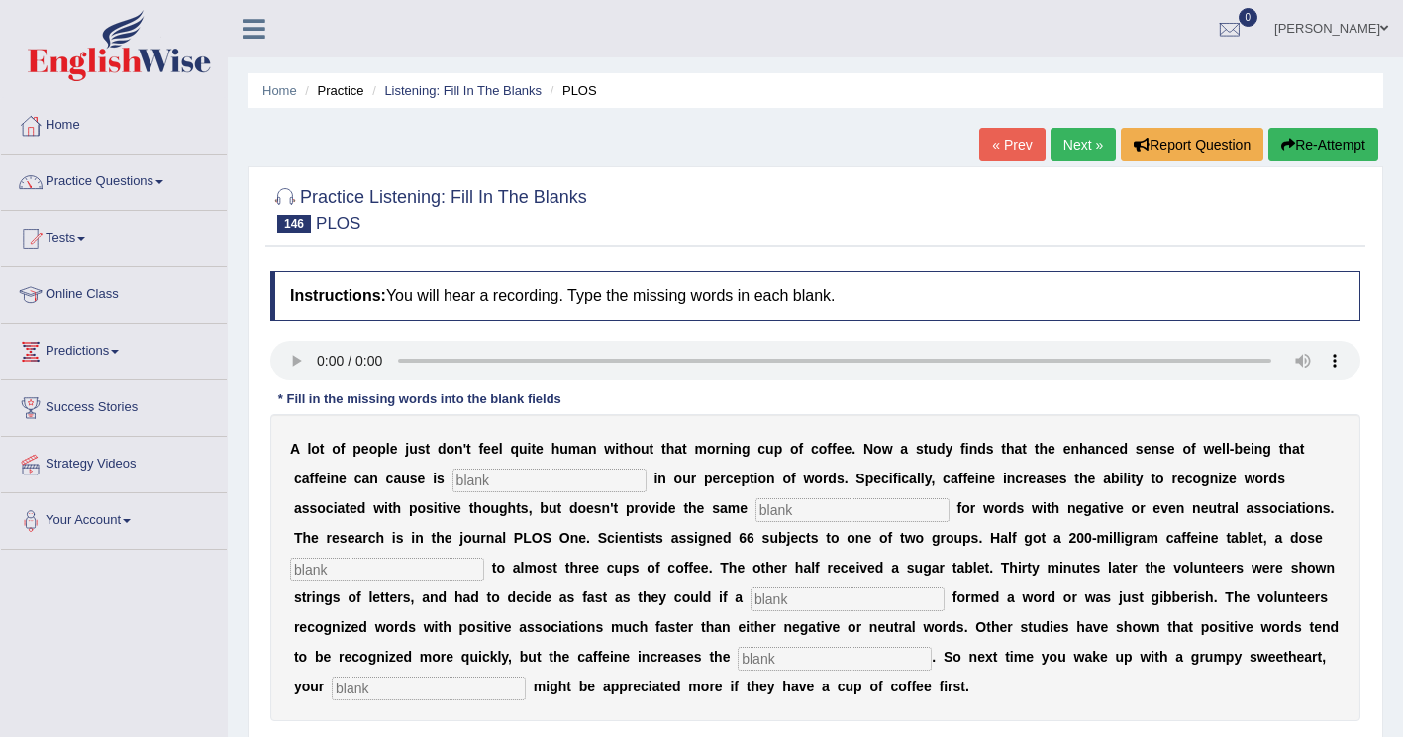
drag, startPoint x: 407, startPoint y: 479, endPoint x: 441, endPoint y: 442, distance: 50.5
click at [453, 474] on input "text" at bounding box center [550, 480] width 194 height 24
type input "reflected"
click at [756, 517] on input "text" at bounding box center [853, 510] width 194 height 24
type input "boost"
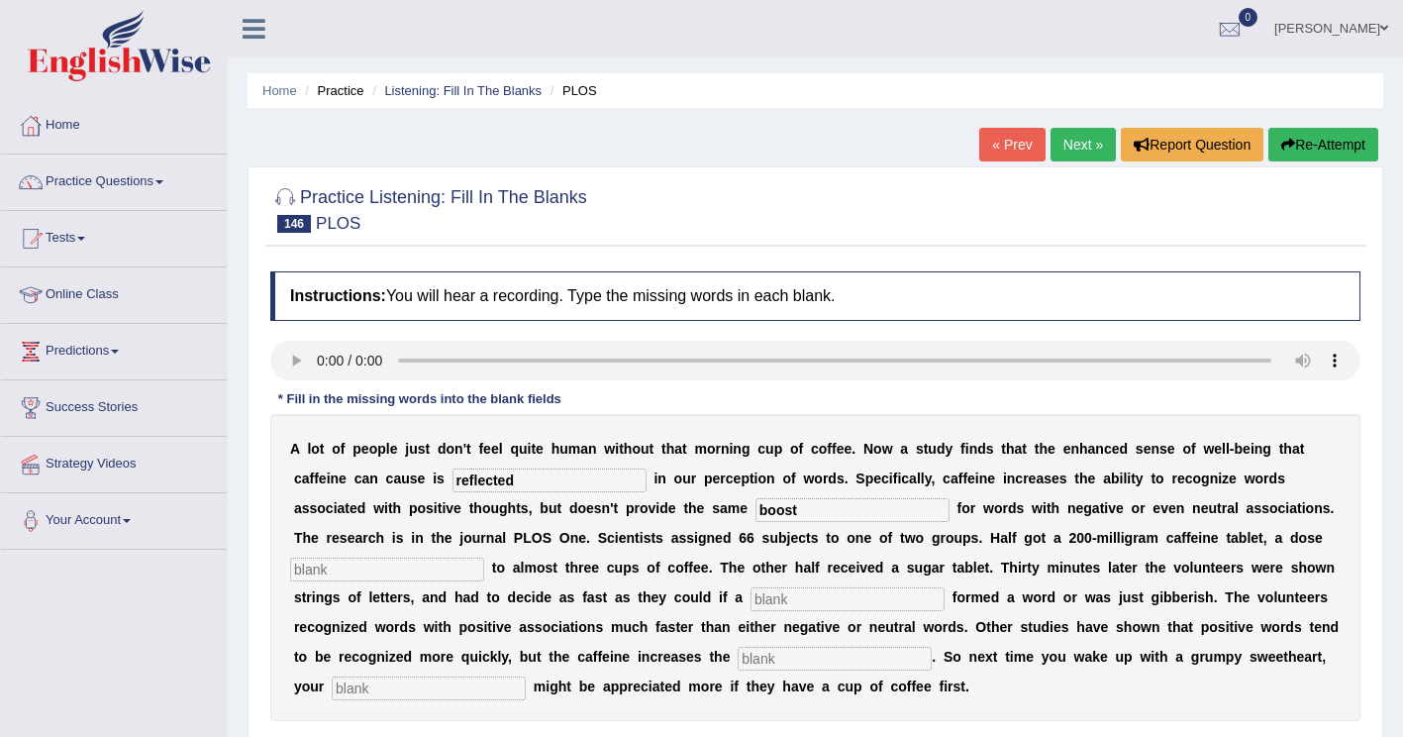
click at [484, 558] on input "text" at bounding box center [387, 570] width 194 height 24
type input "equal"
click at [751, 606] on input "text" at bounding box center [848, 599] width 194 height 24
type input "string"
click at [738, 657] on input "text" at bounding box center [835, 659] width 194 height 24
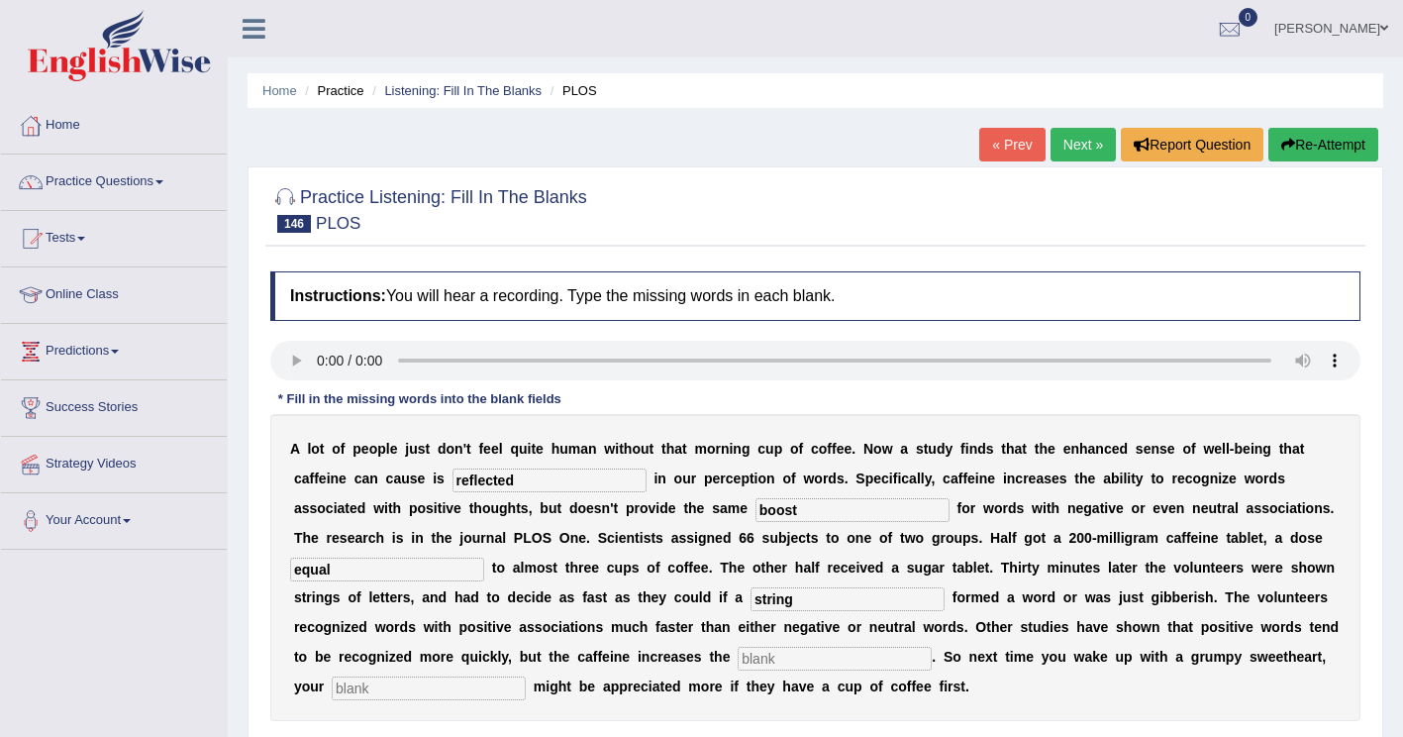
click at [1085, 561] on b "e" at bounding box center [1089, 568] width 8 height 16
drag, startPoint x: 903, startPoint y: 668, endPoint x: 940, endPoint y: 651, distance: 40.3
click at [526, 676] on input "text" at bounding box center [429, 688] width 194 height 24
type input "compliments"
click at [738, 658] on input "text" at bounding box center [835, 659] width 194 height 24
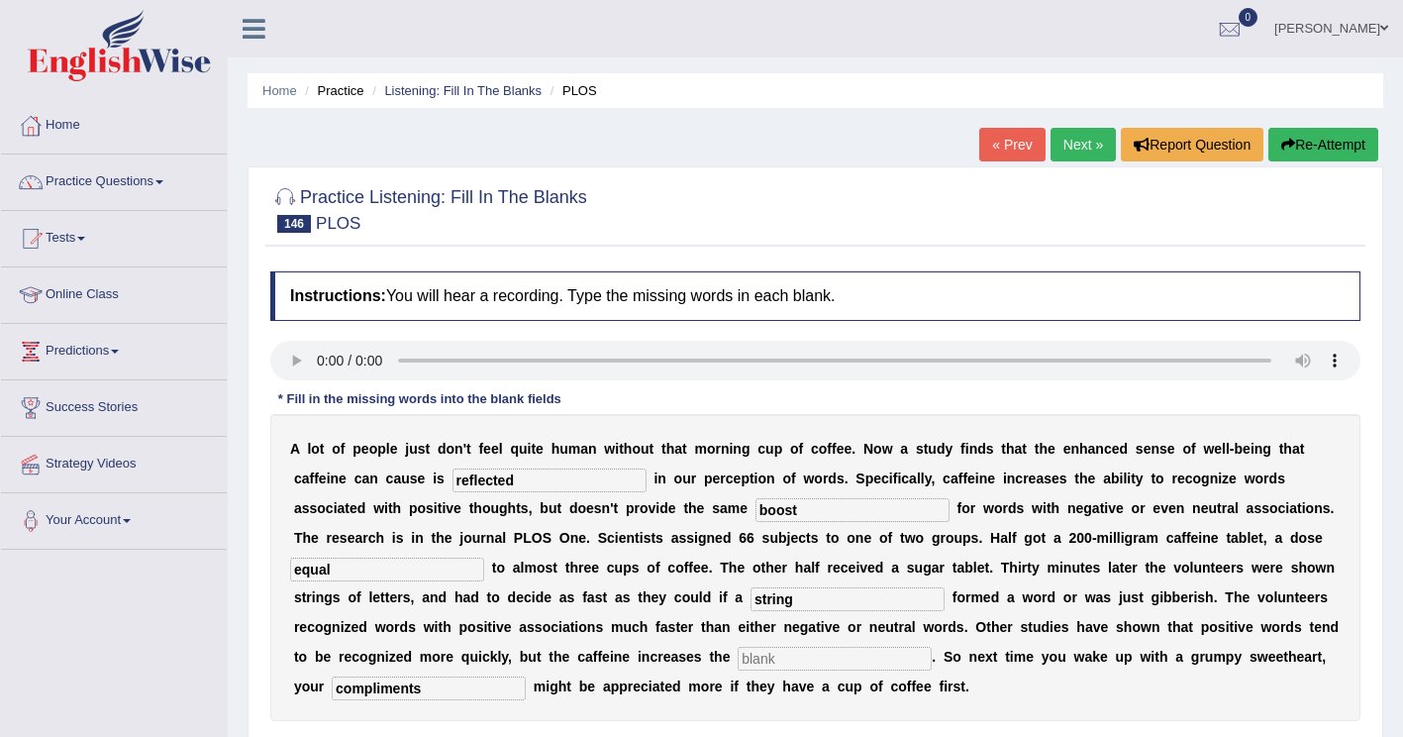
click at [738, 666] on input "text" at bounding box center [835, 659] width 194 height 24
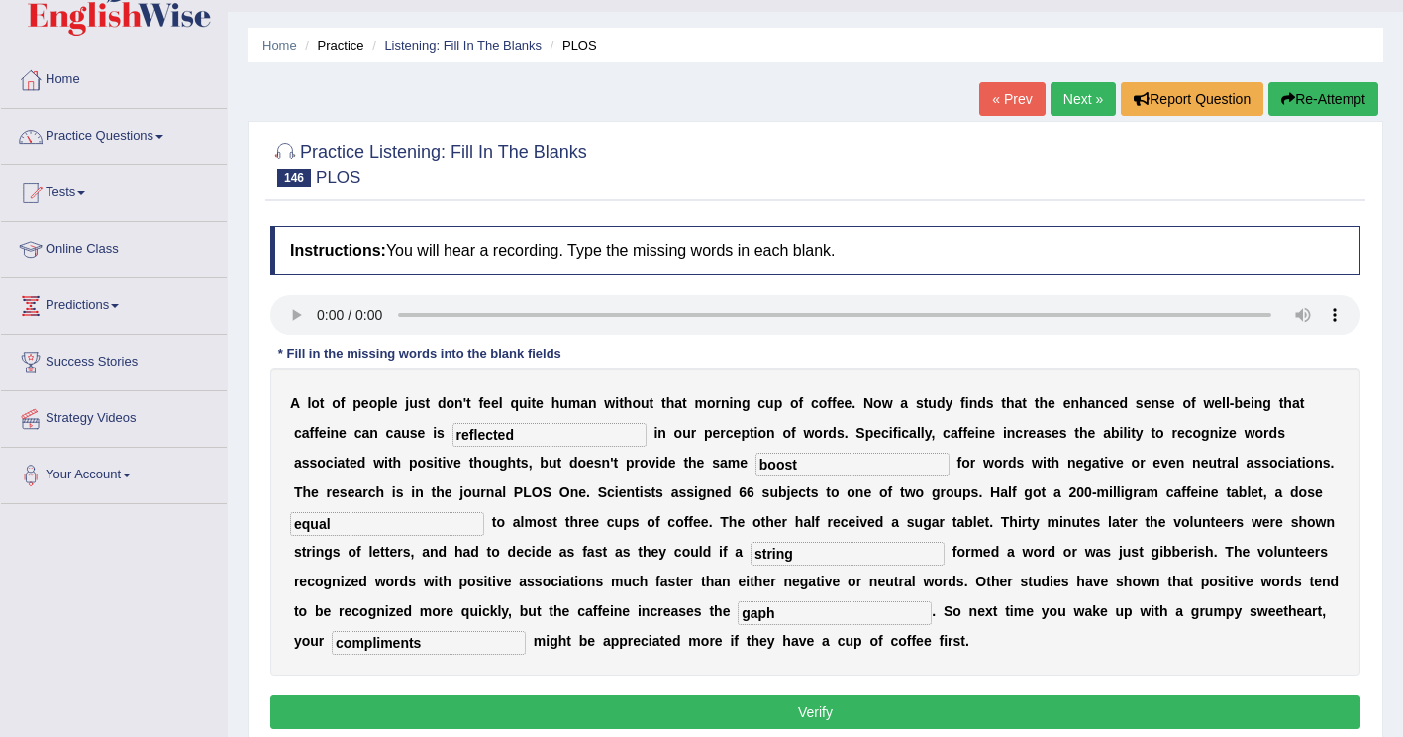
scroll to position [99, 0]
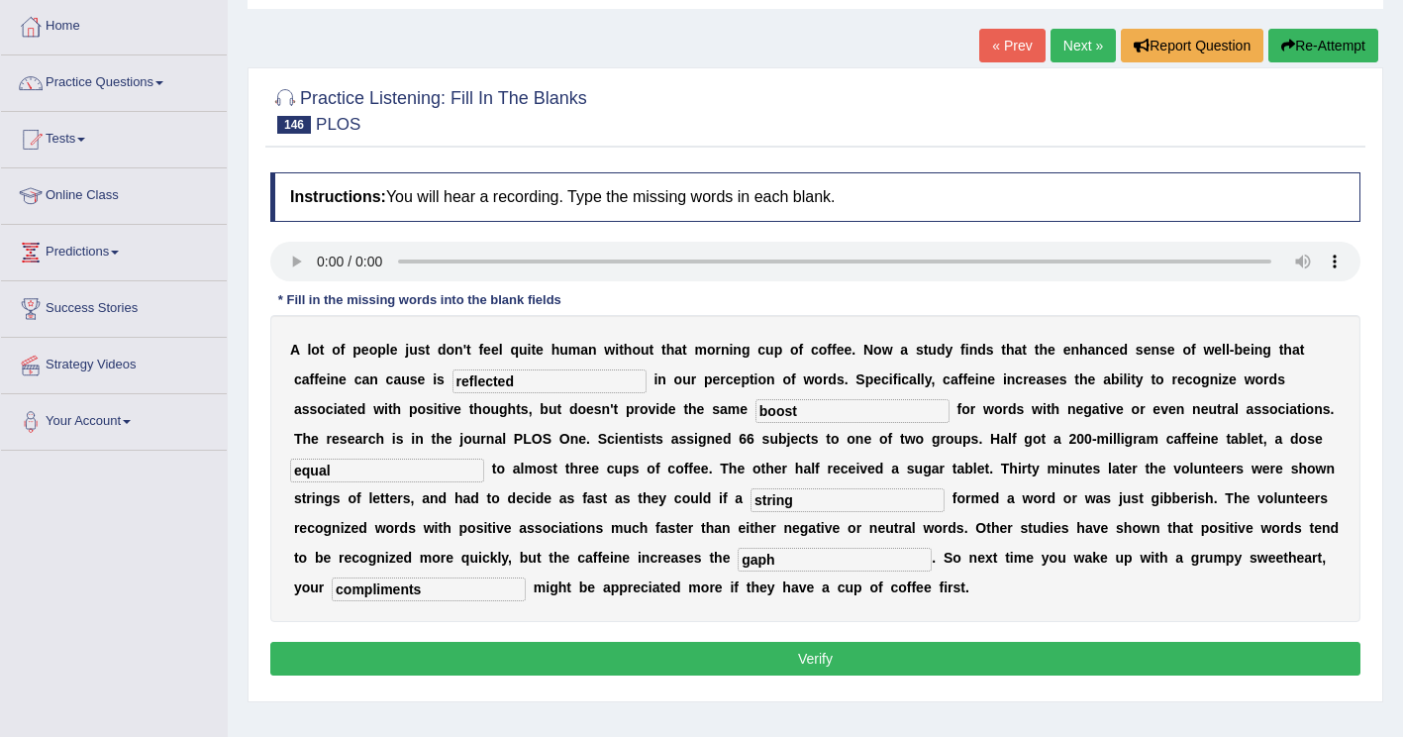
type input "gaph"
click at [807, 662] on button "Verify" at bounding box center [815, 659] width 1090 height 34
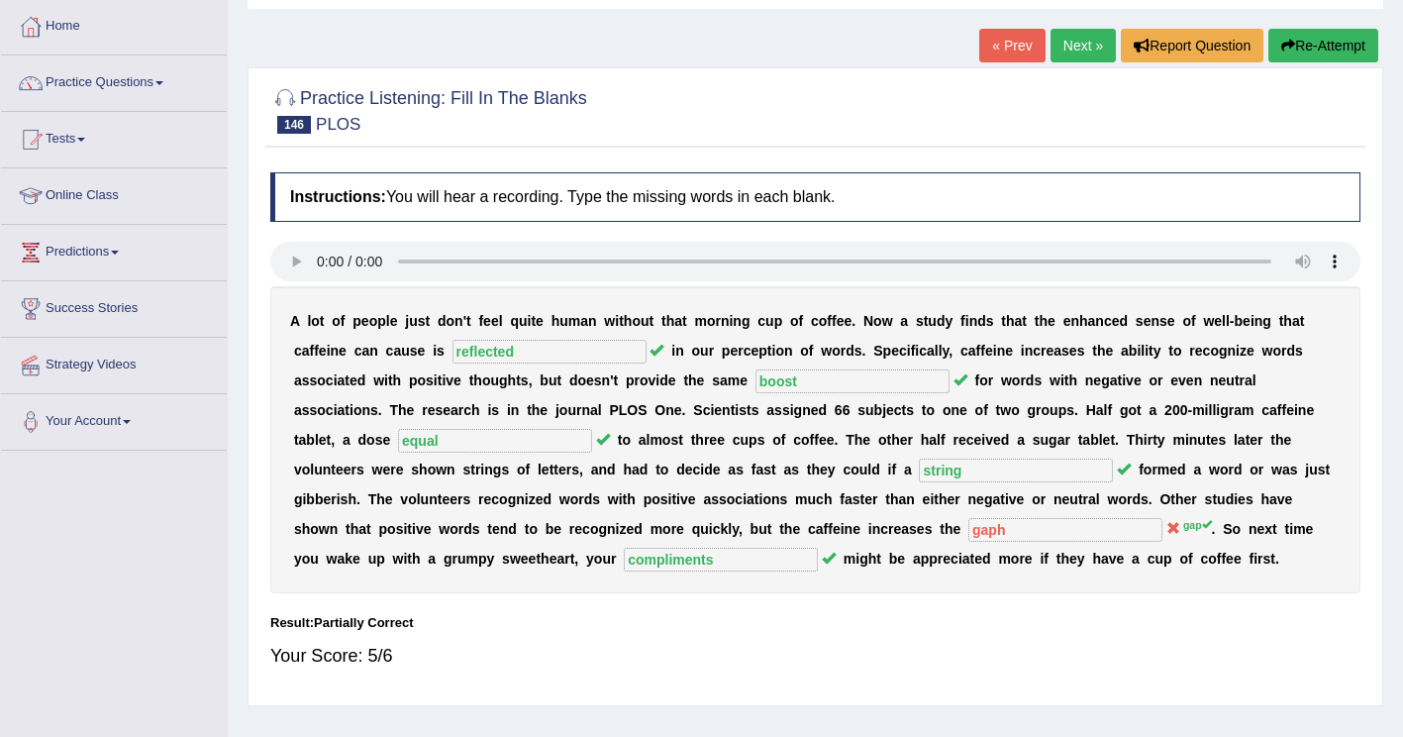
click at [1311, 45] on button "Re-Attempt" at bounding box center [1324, 46] width 110 height 34
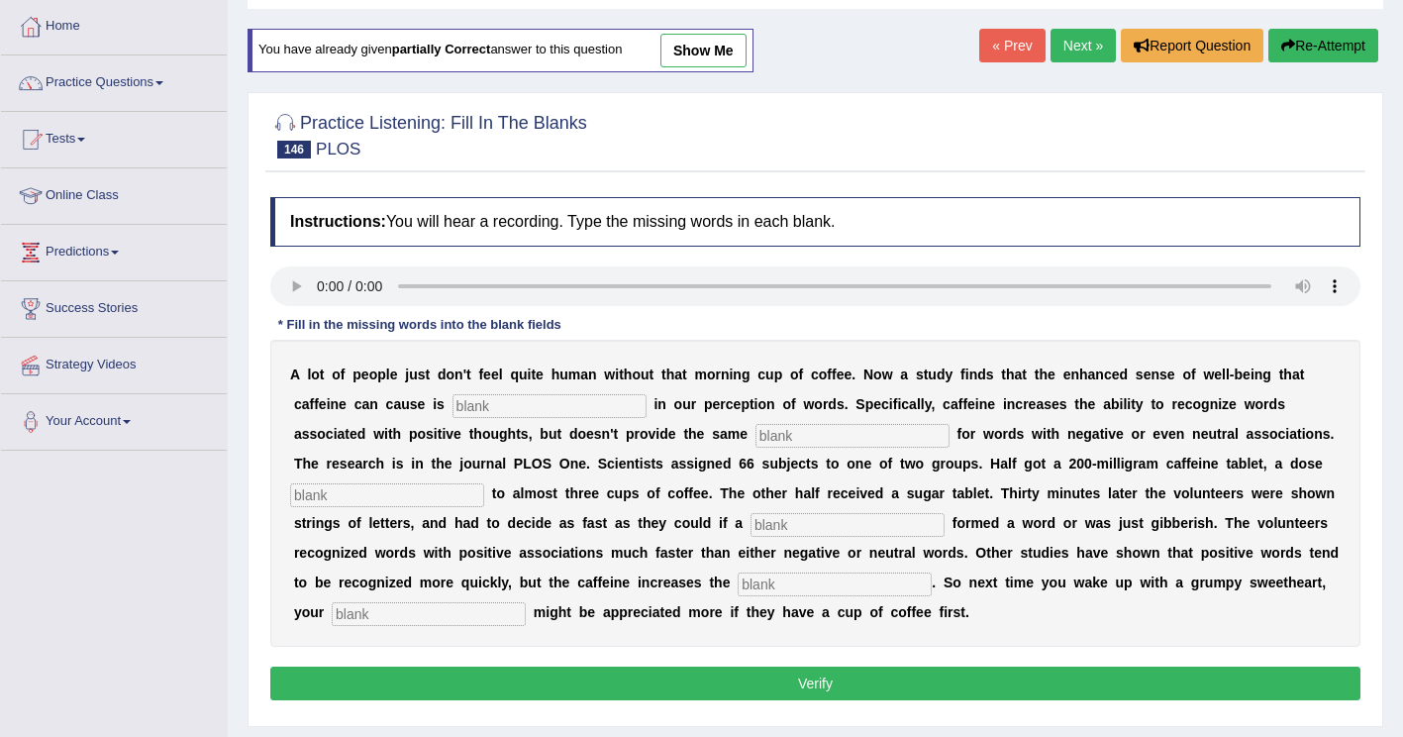
click at [738, 577] on input "text" at bounding box center [835, 584] width 194 height 24
type input "gap"
click at [526, 602] on input "text" at bounding box center [429, 614] width 194 height 24
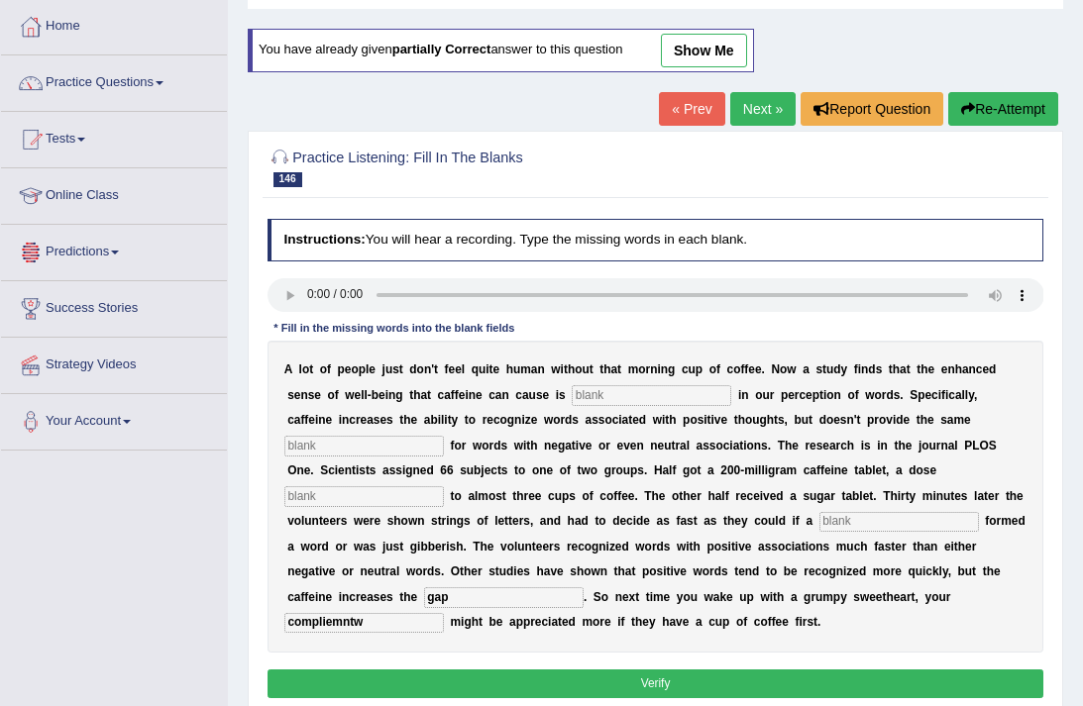
type input "compliemntw"
